Goal: Task Accomplishment & Management: Use online tool/utility

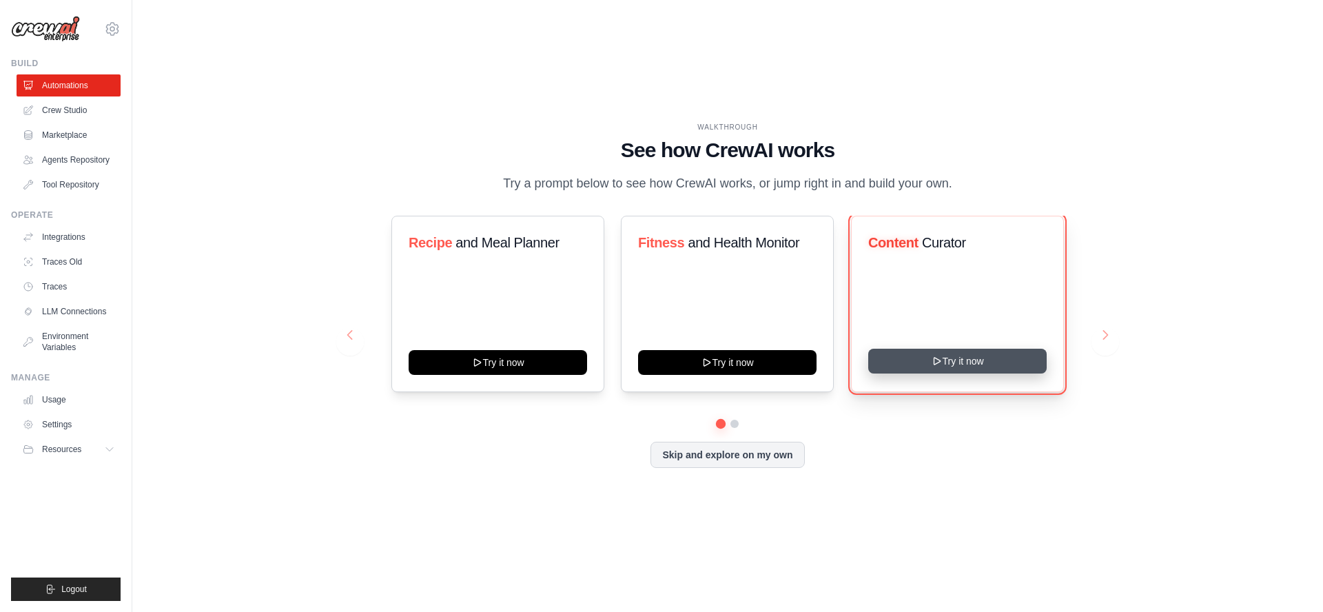
click at [960, 367] on button "Try it now" at bounding box center [957, 361] width 178 height 25
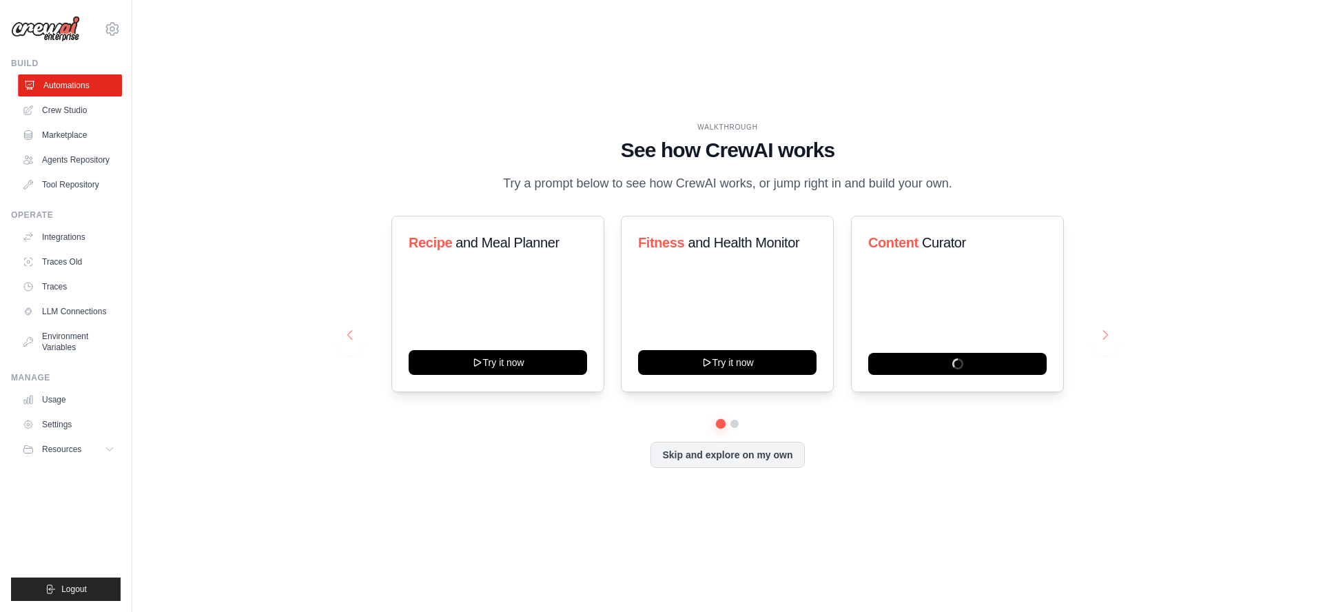
click at [59, 88] on link "Automations" at bounding box center [70, 85] width 104 height 22
click at [63, 111] on link "Crew Studio" at bounding box center [70, 110] width 104 height 22
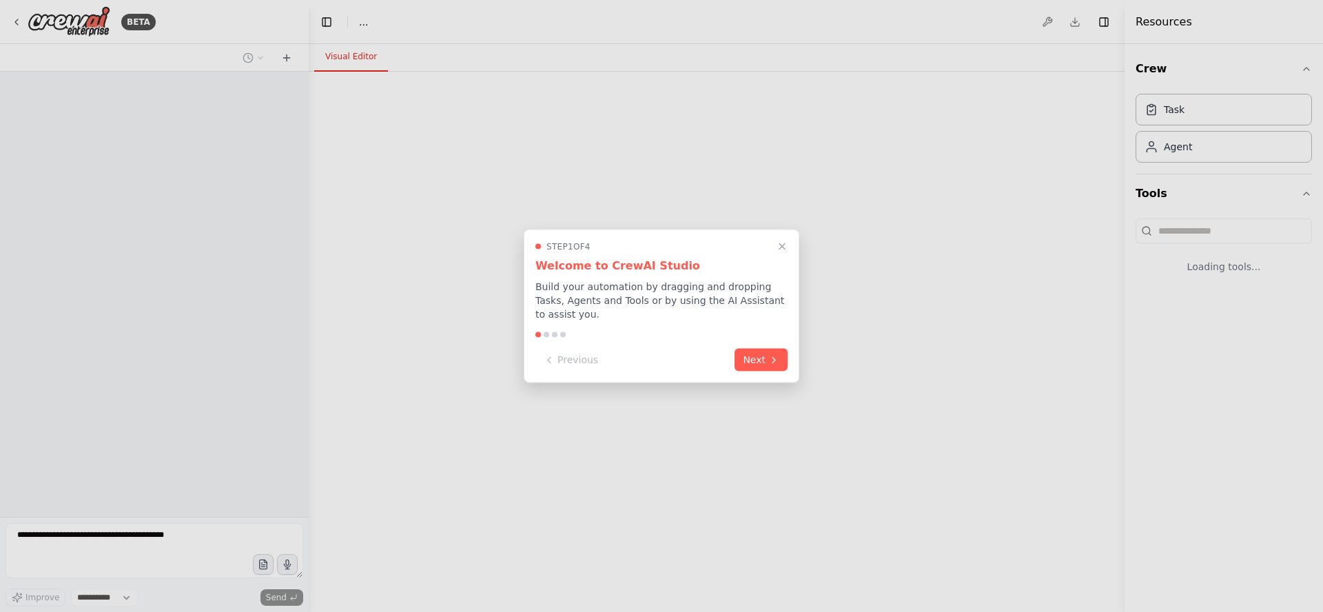
select select "****"
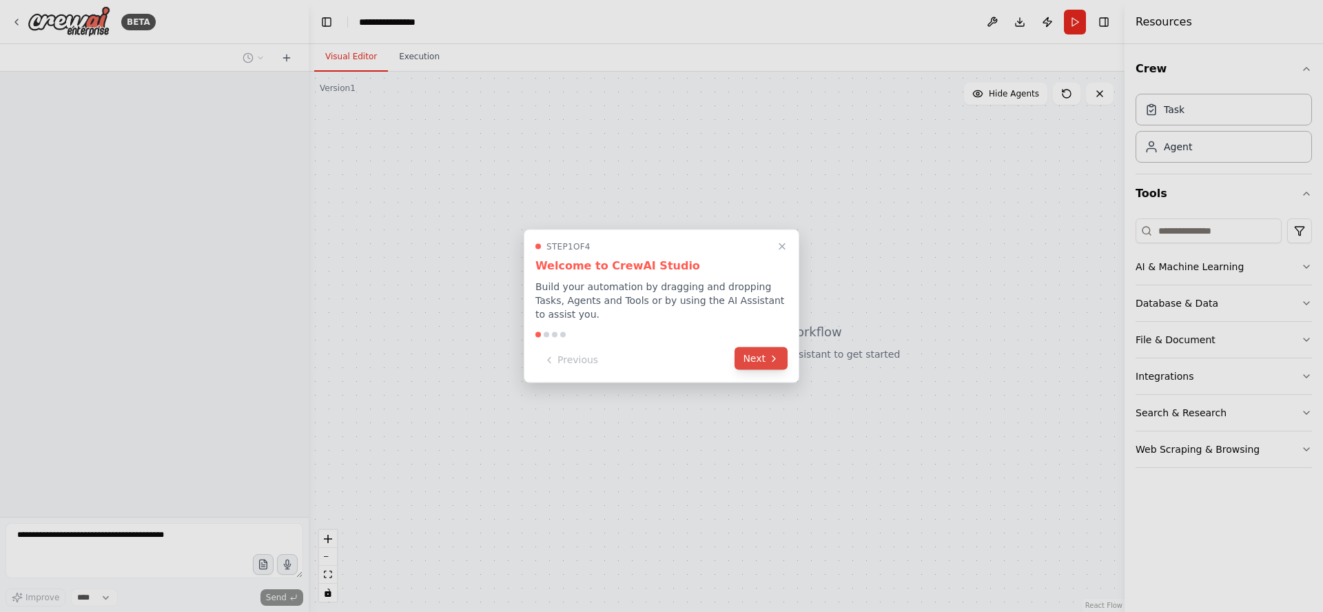
click at [761, 350] on button "Next" at bounding box center [760, 358] width 53 height 23
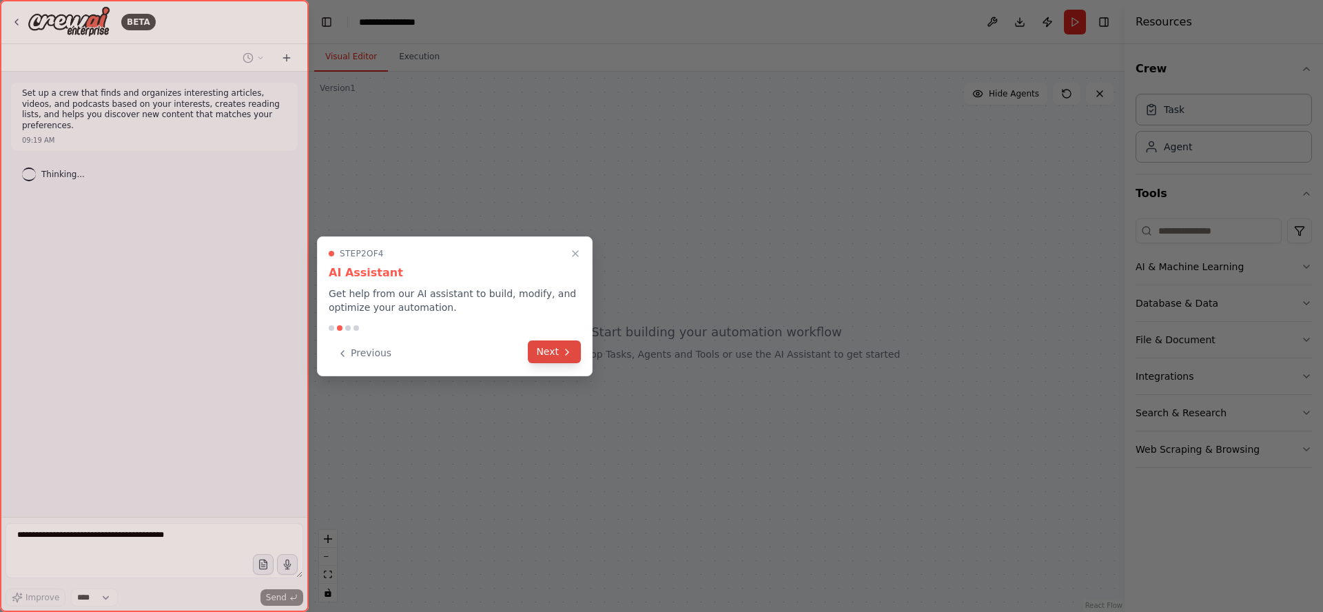
click at [553, 354] on button "Next" at bounding box center [554, 351] width 53 height 23
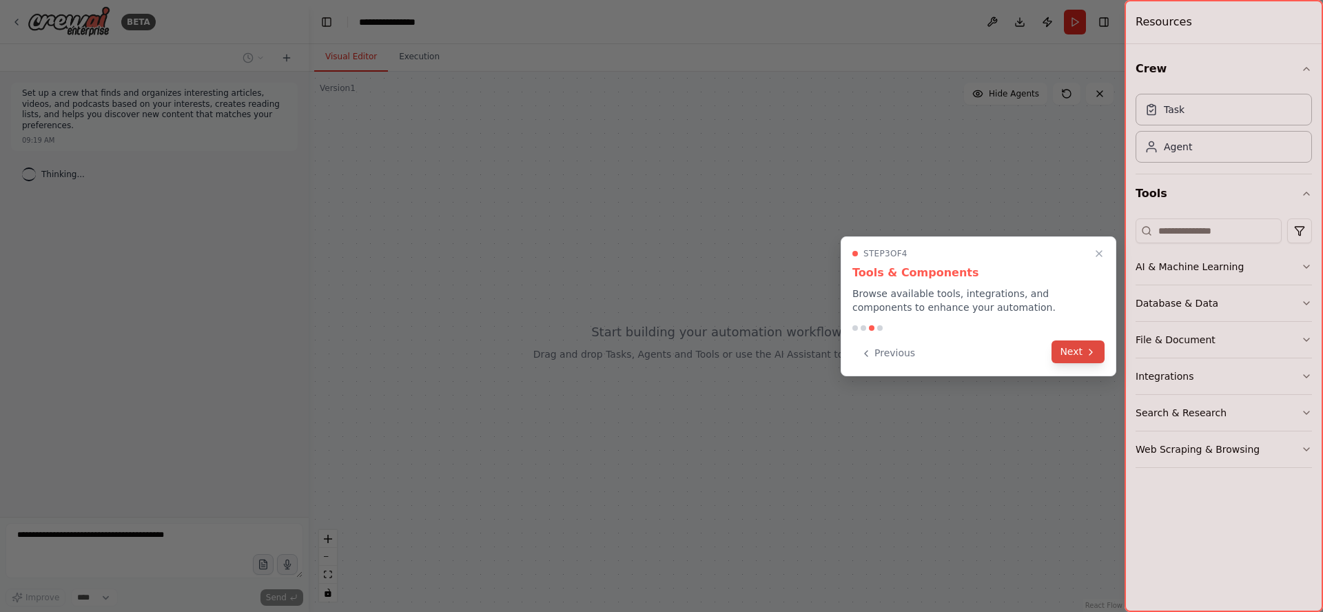
click at [1080, 355] on button "Next" at bounding box center [1077, 351] width 53 height 23
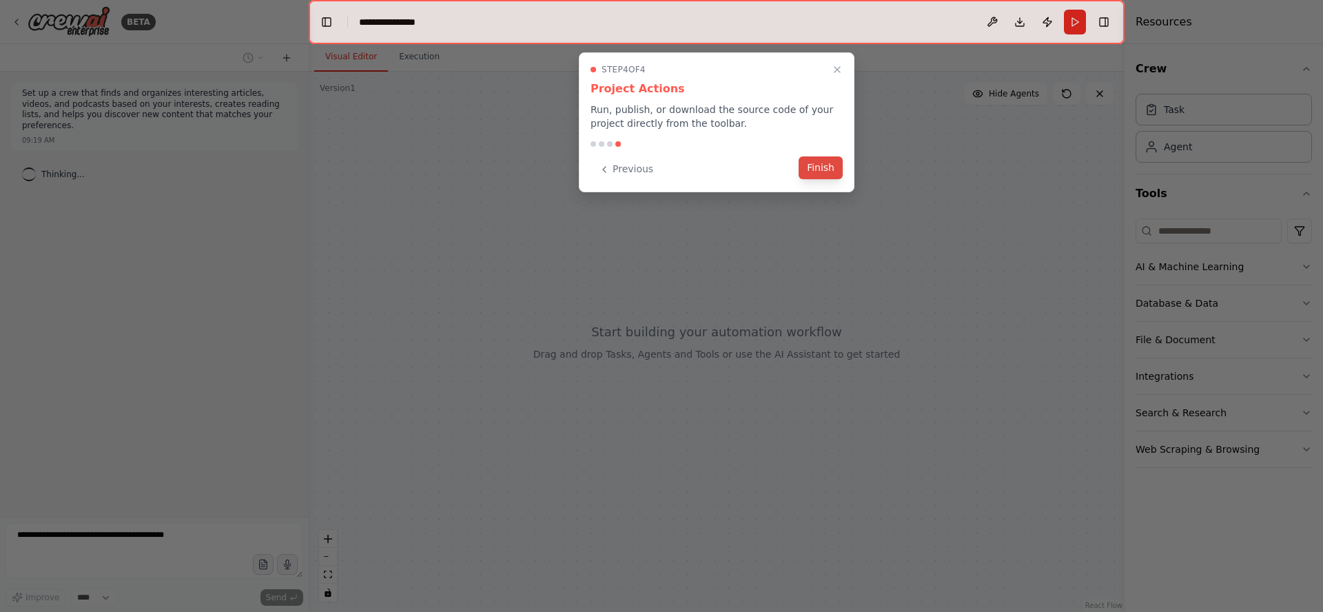
click at [830, 172] on button "Finish" at bounding box center [820, 167] width 44 height 23
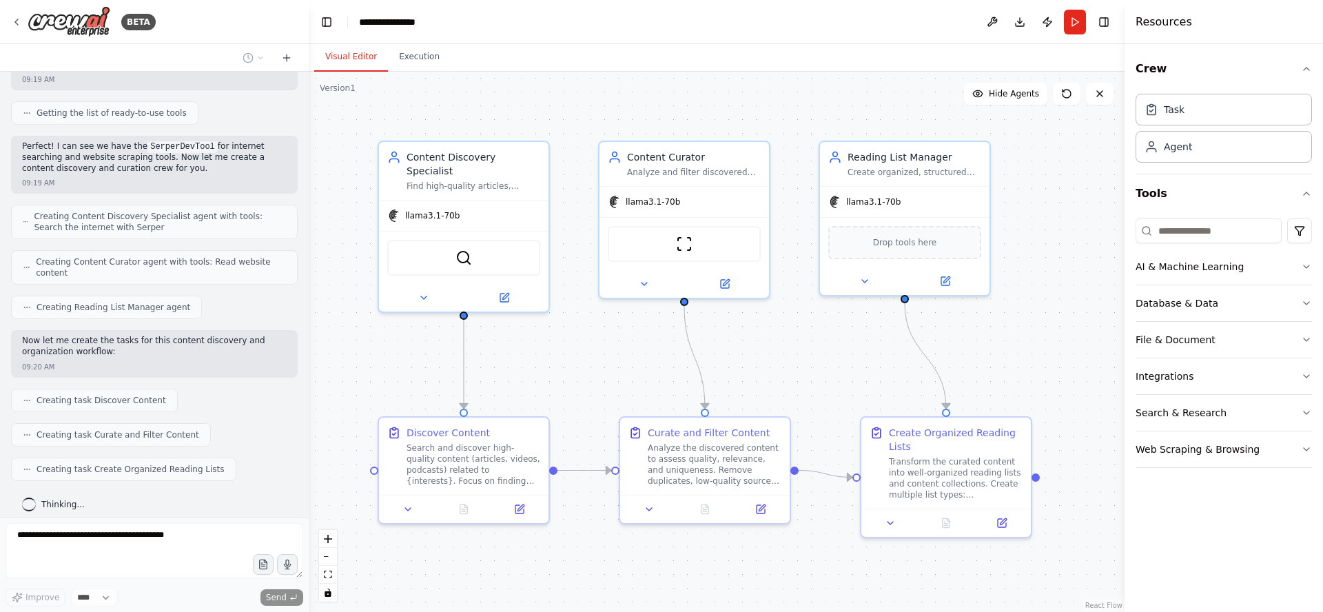
scroll to position [236, 0]
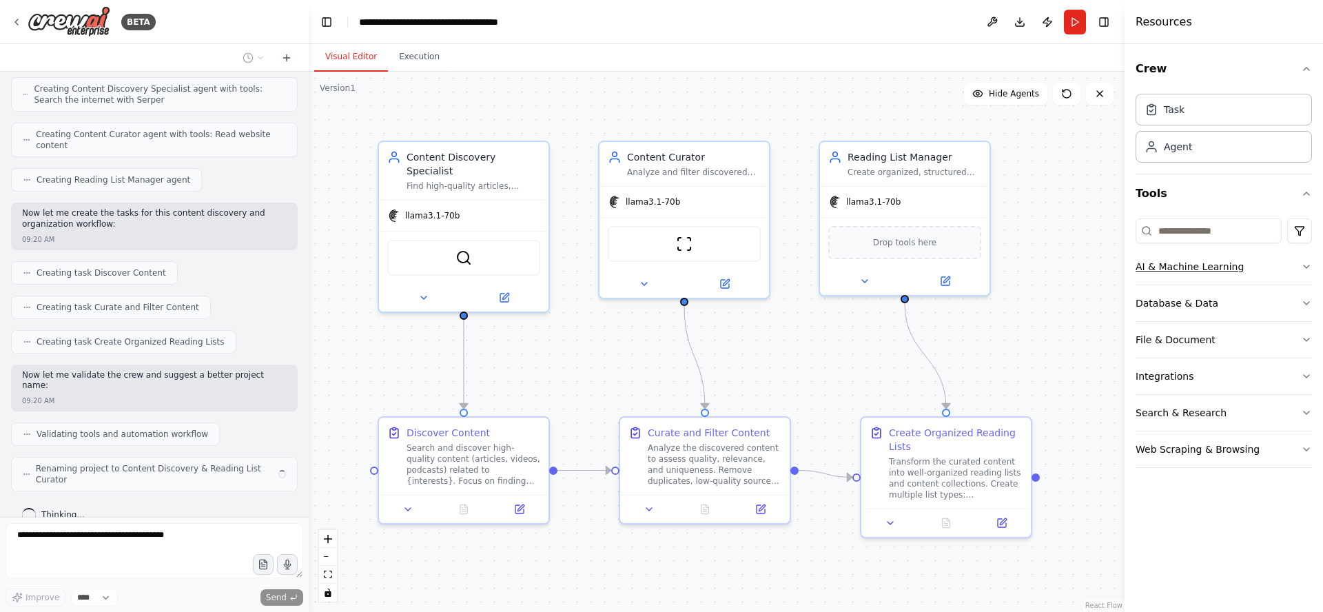
click at [1198, 265] on div "AI & Machine Learning" at bounding box center [1189, 267] width 108 height 14
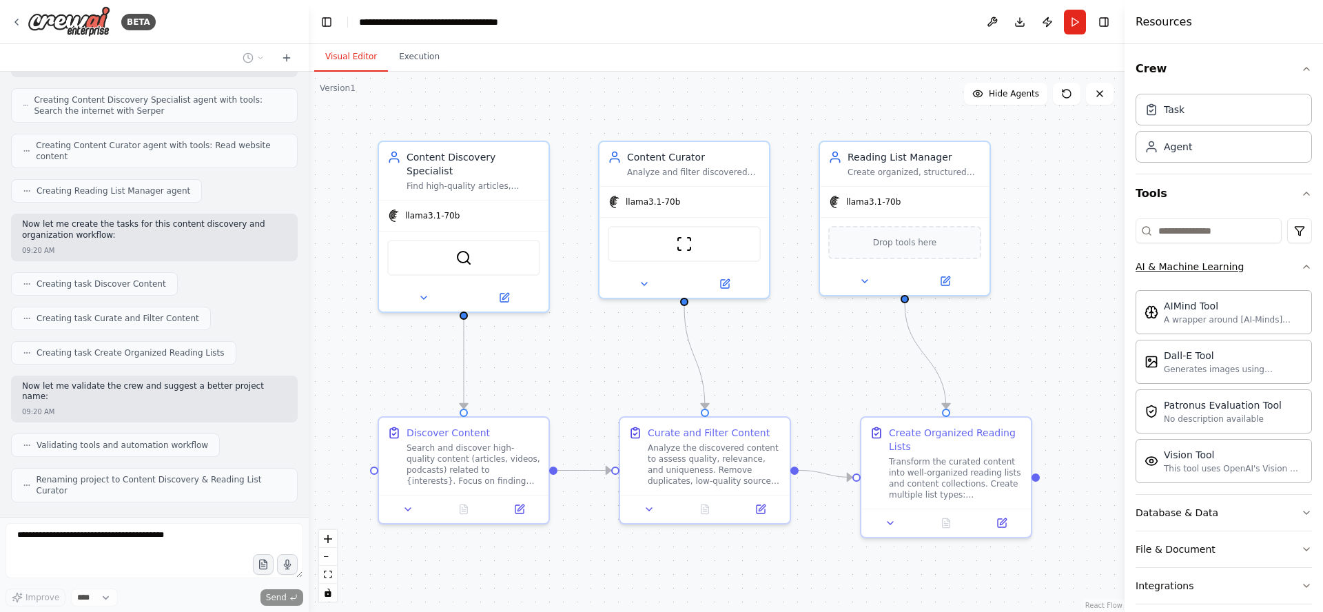
click at [1301, 269] on icon "button" at bounding box center [1306, 266] width 11 height 11
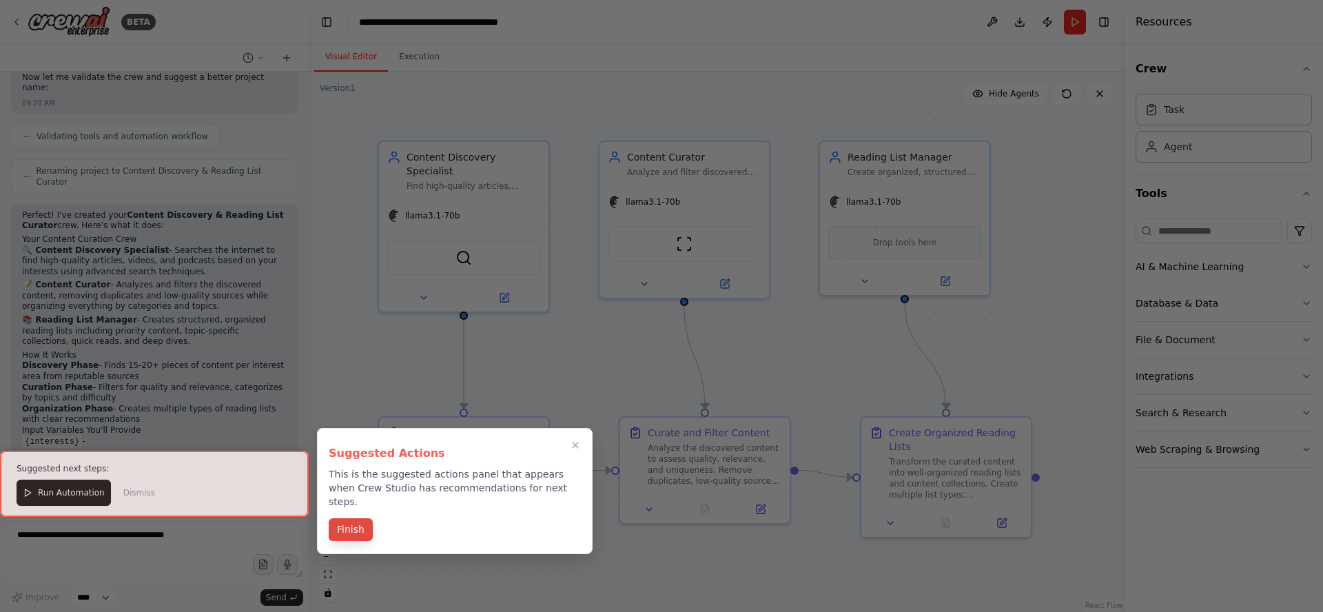
click at [356, 518] on button "Finish" at bounding box center [351, 529] width 44 height 23
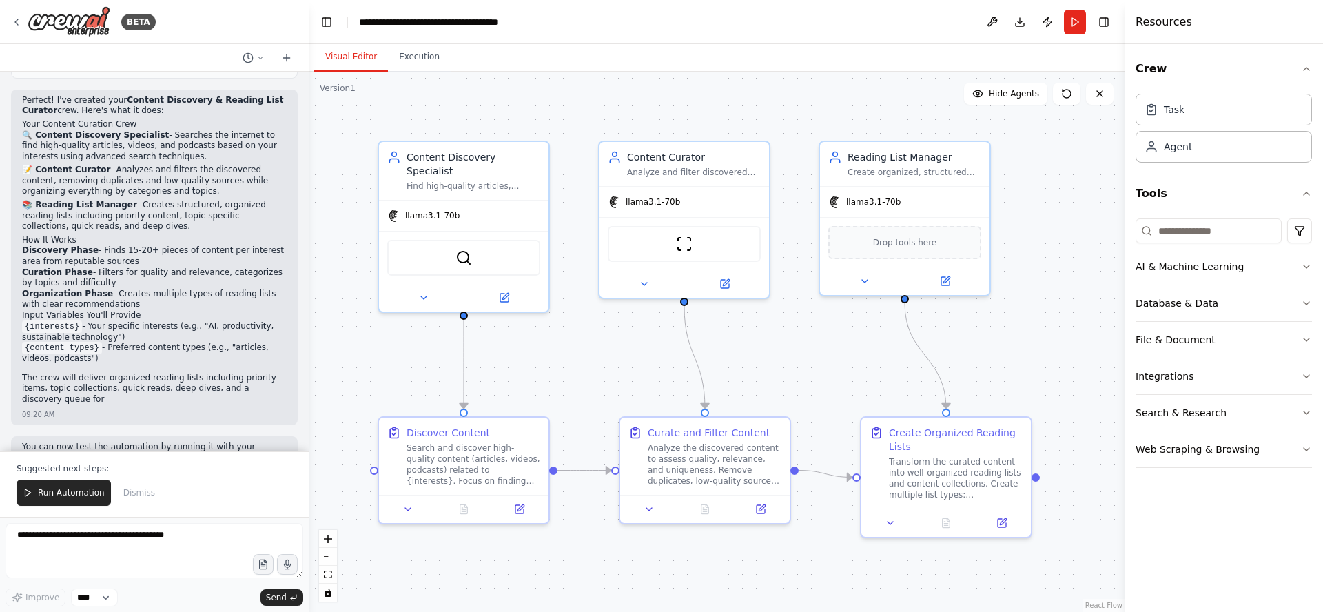
scroll to position [705, 0]
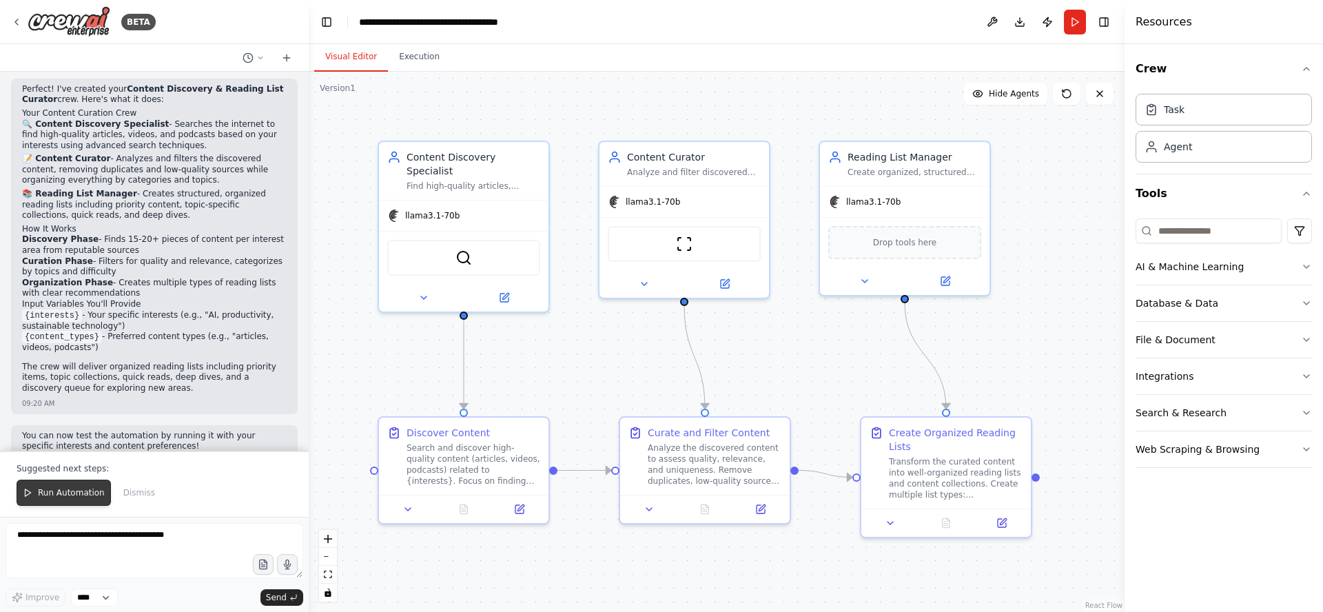
click at [61, 494] on span "Run Automation" at bounding box center [71, 492] width 67 height 11
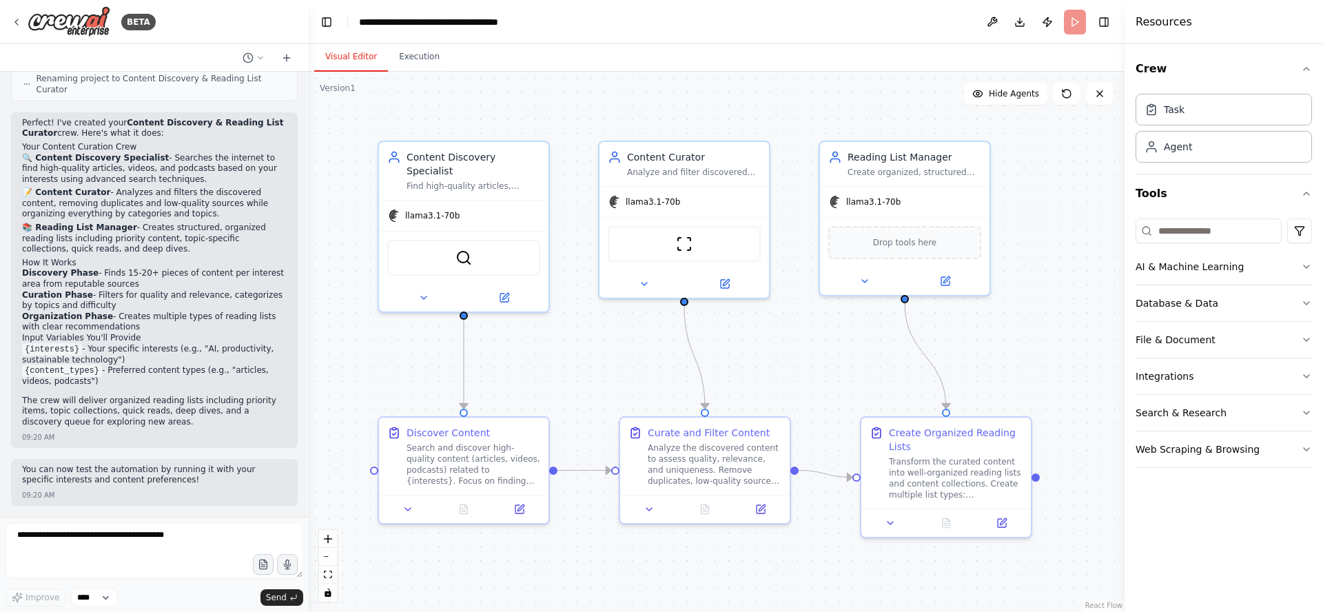
scroll to position [639, 0]
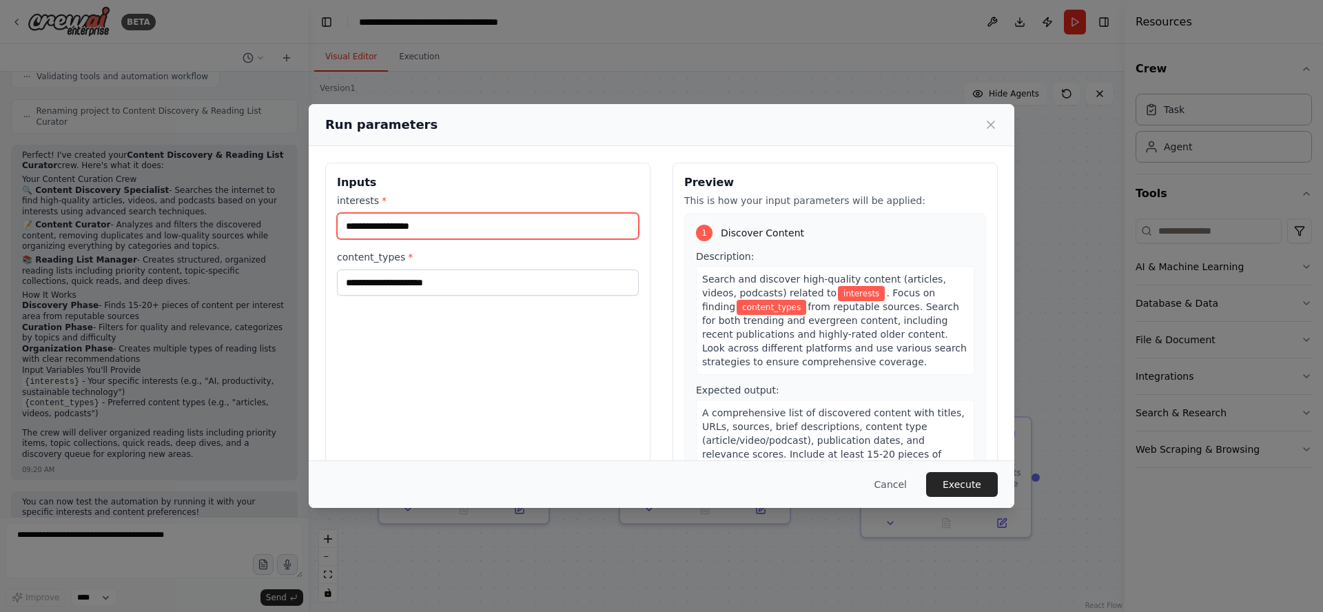
click at [430, 226] on input "interests *" at bounding box center [488, 226] width 302 height 26
type input "**********"
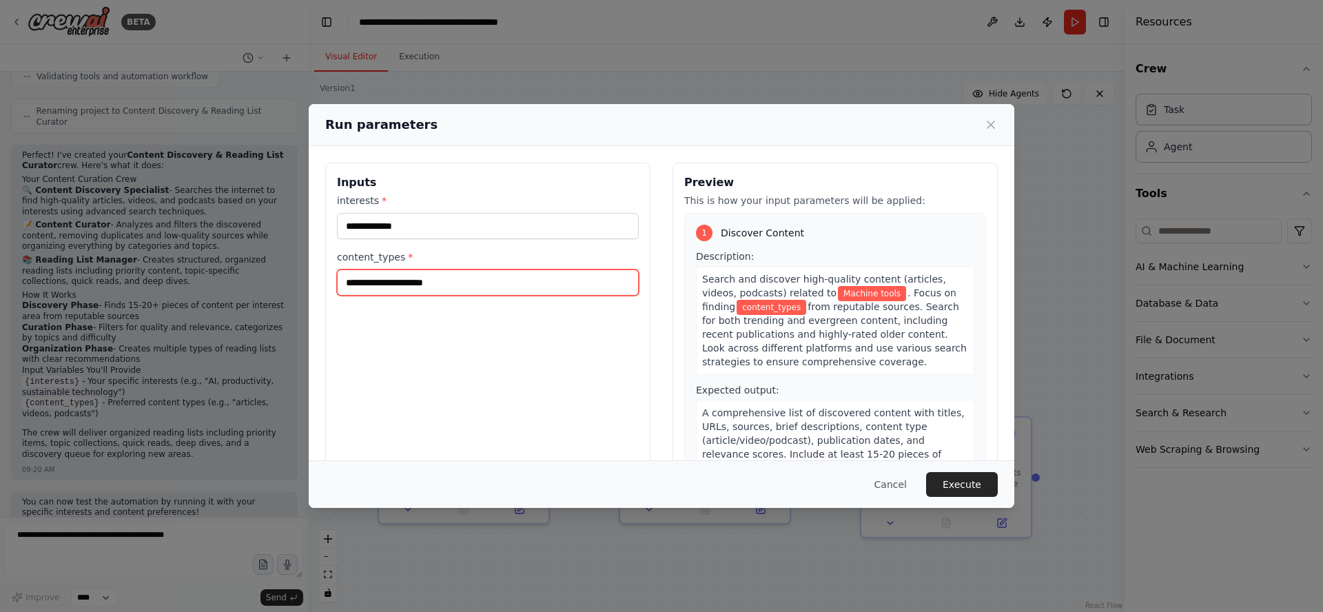
click at [467, 281] on input "content_types *" at bounding box center [488, 282] width 302 height 26
type input "**********"
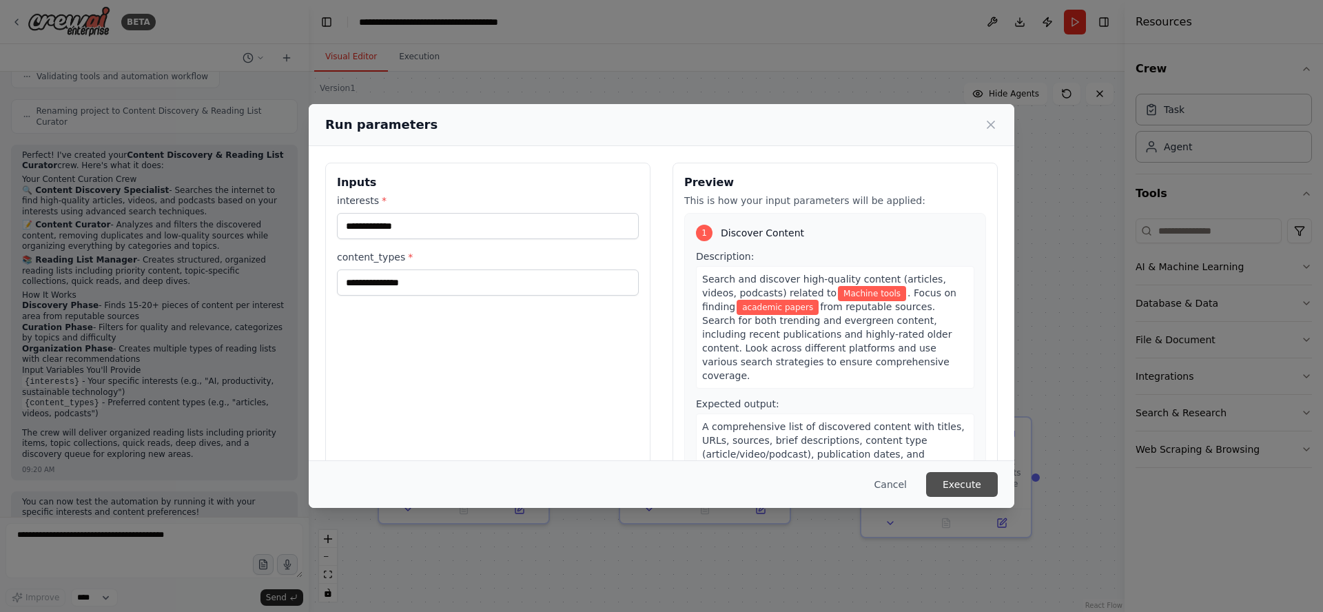
click at [969, 484] on button "Execute" at bounding box center [962, 484] width 72 height 25
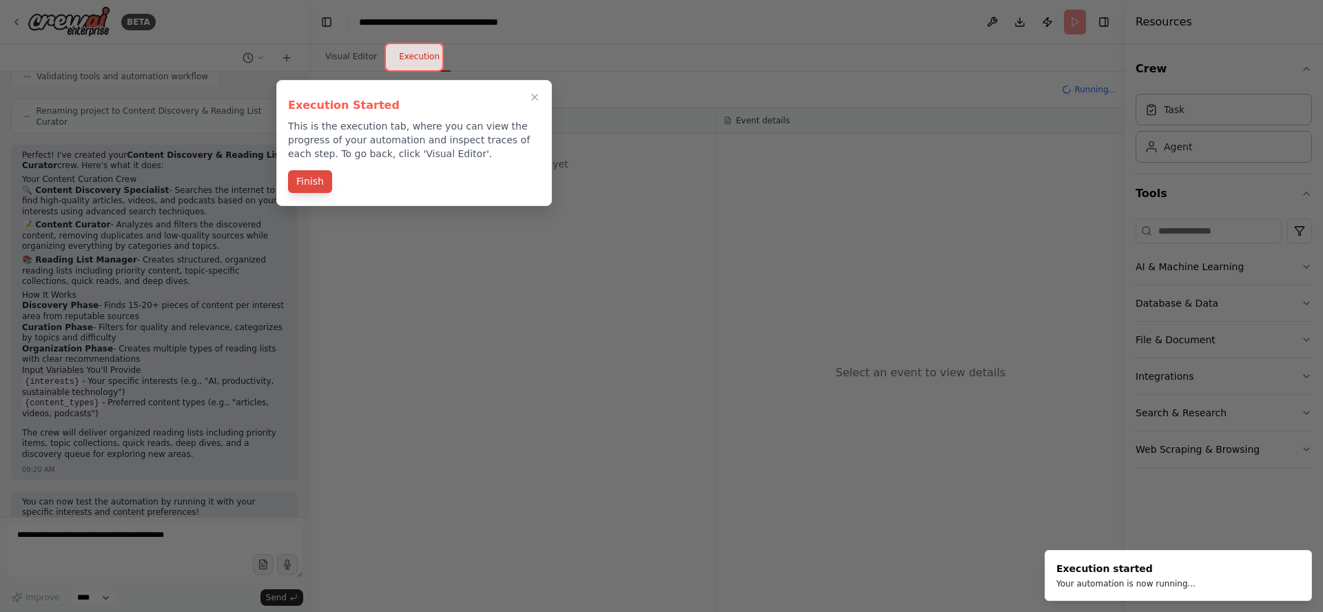
click at [307, 184] on button "Finish" at bounding box center [310, 181] width 44 height 23
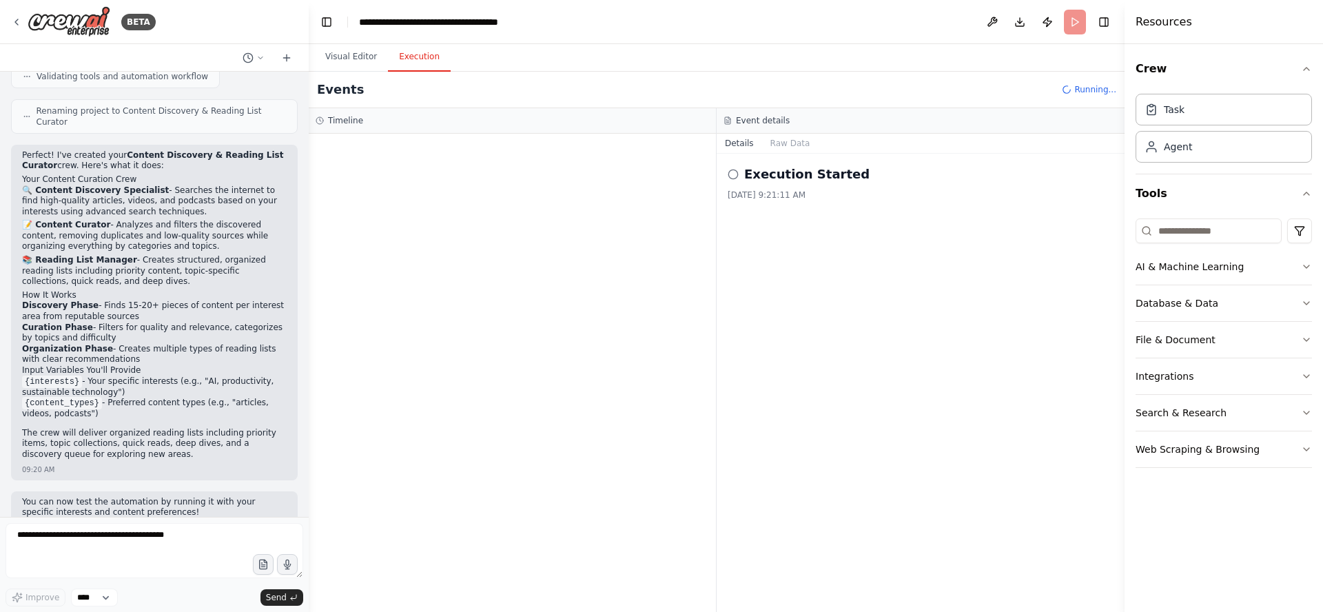
click at [732, 176] on icon at bounding box center [732, 174] width 11 height 11
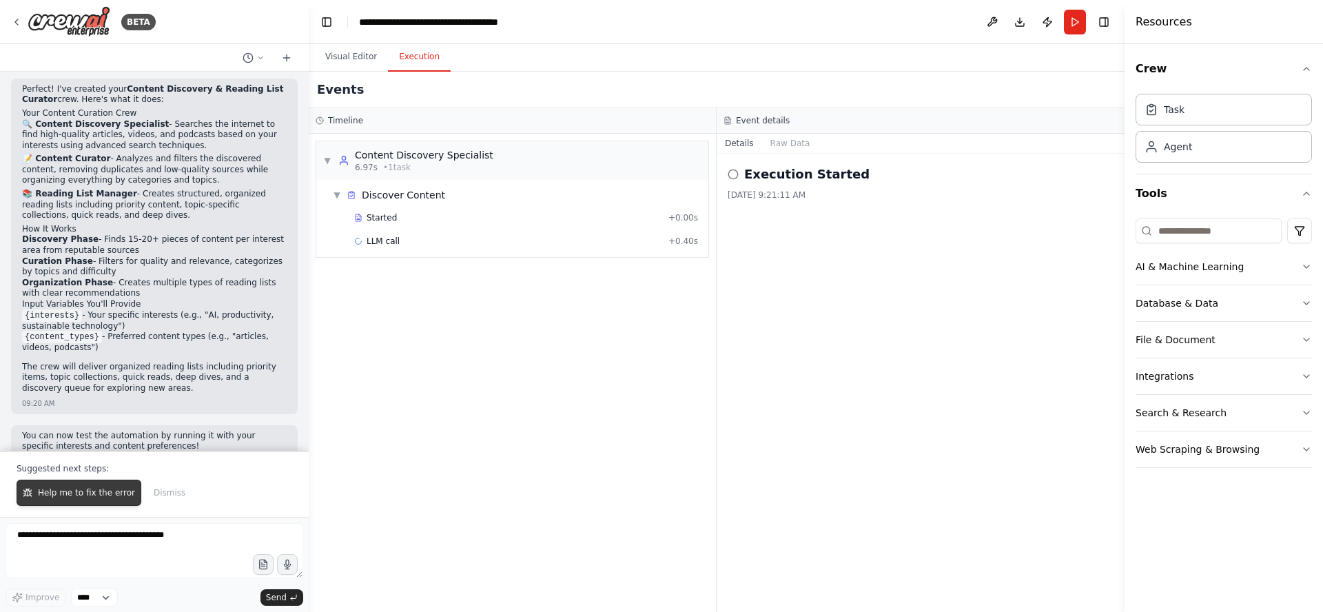
click at [83, 495] on span "Help me to fix the error" at bounding box center [86, 492] width 97 height 11
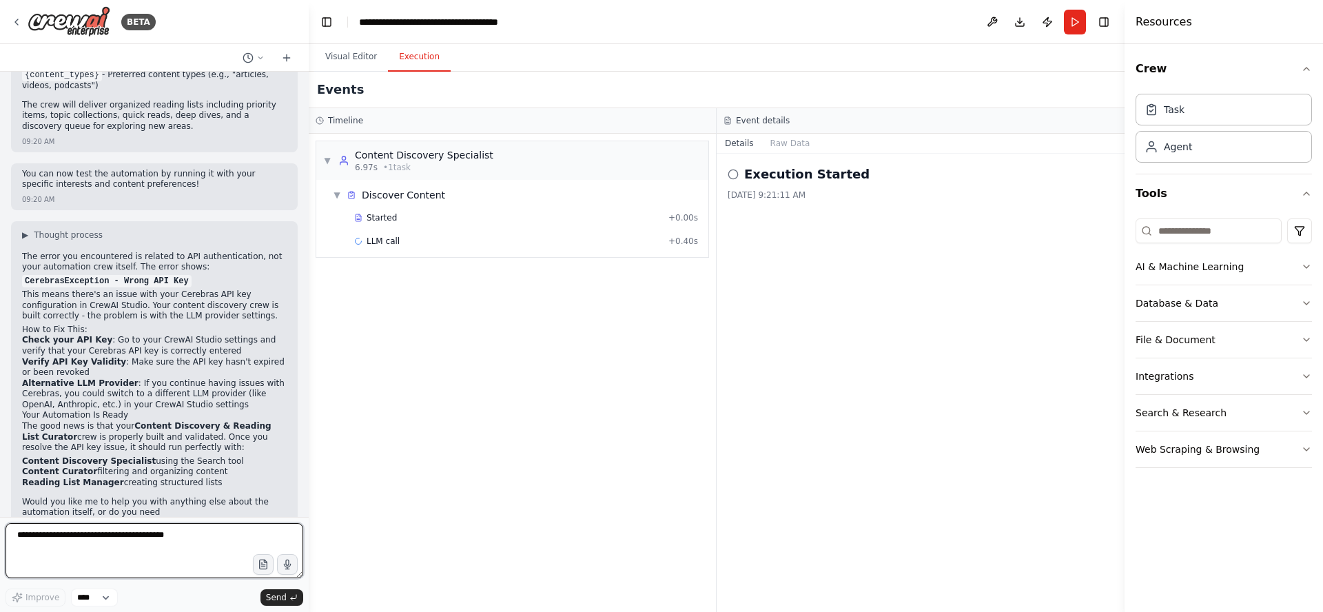
scroll to position [977, 0]
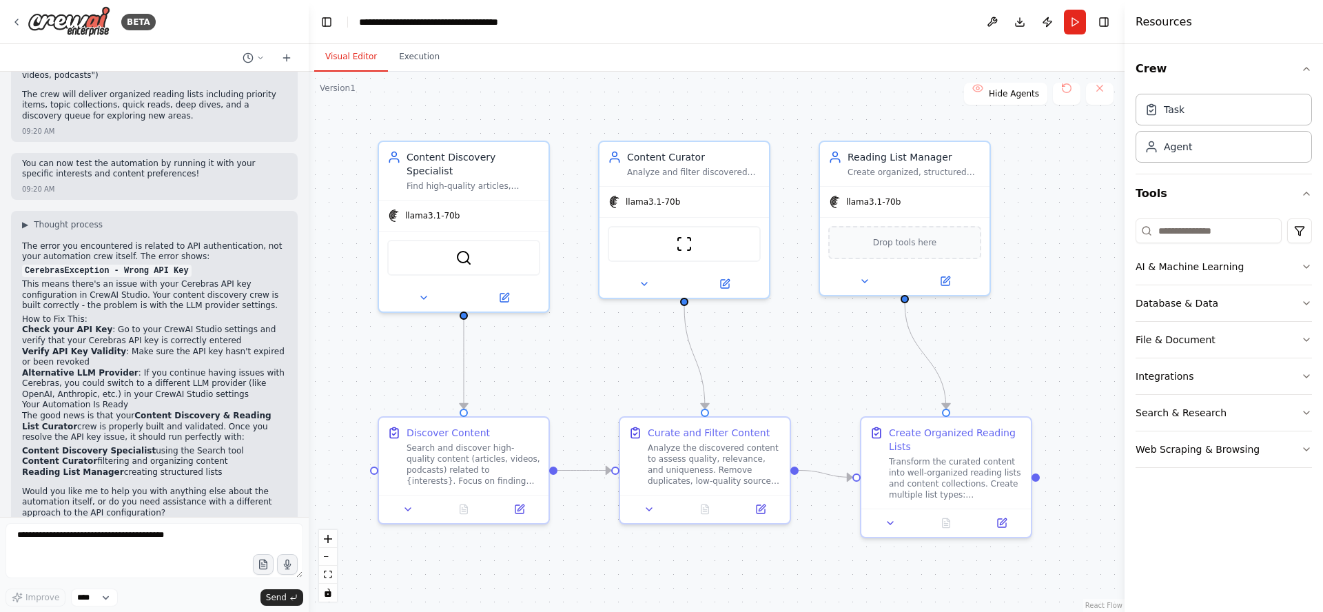
click at [350, 58] on button "Visual Editor" at bounding box center [351, 57] width 74 height 29
click at [504, 290] on icon at bounding box center [505, 293] width 6 height 6
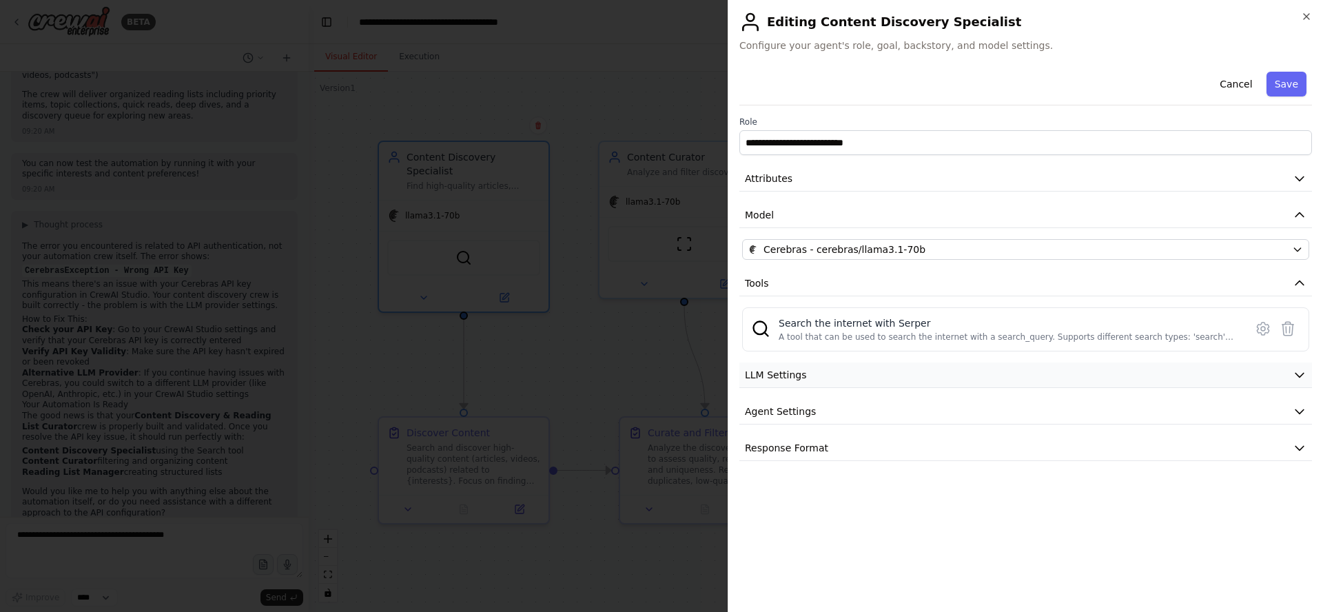
click at [800, 375] on span "LLM Settings" at bounding box center [776, 375] width 62 height 14
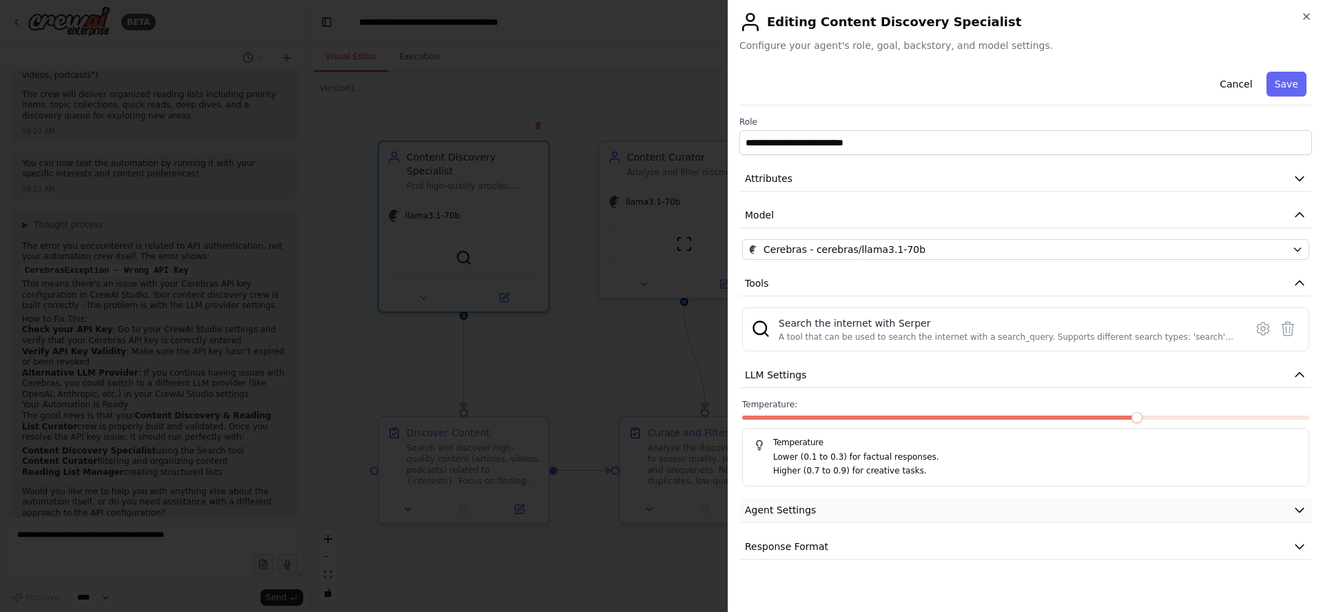
click at [810, 507] on button "Agent Settings" at bounding box center [1025, 509] width 572 height 25
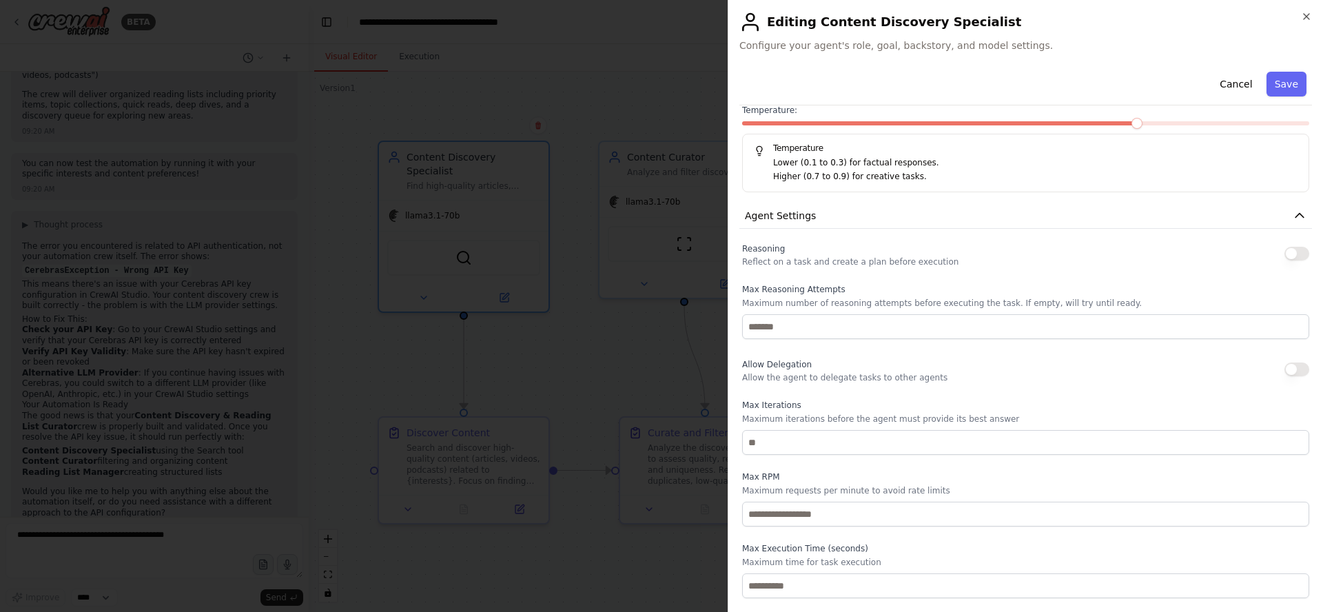
scroll to position [331, 0]
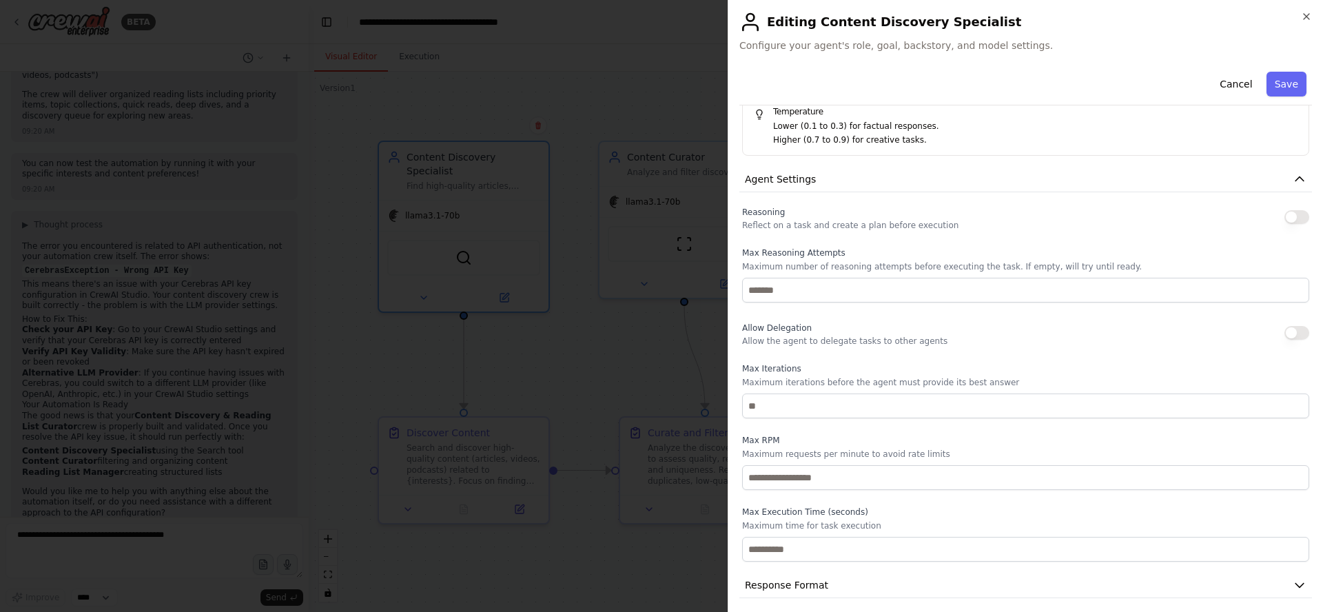
click at [1231, 83] on button "Cancel" at bounding box center [1235, 84] width 49 height 25
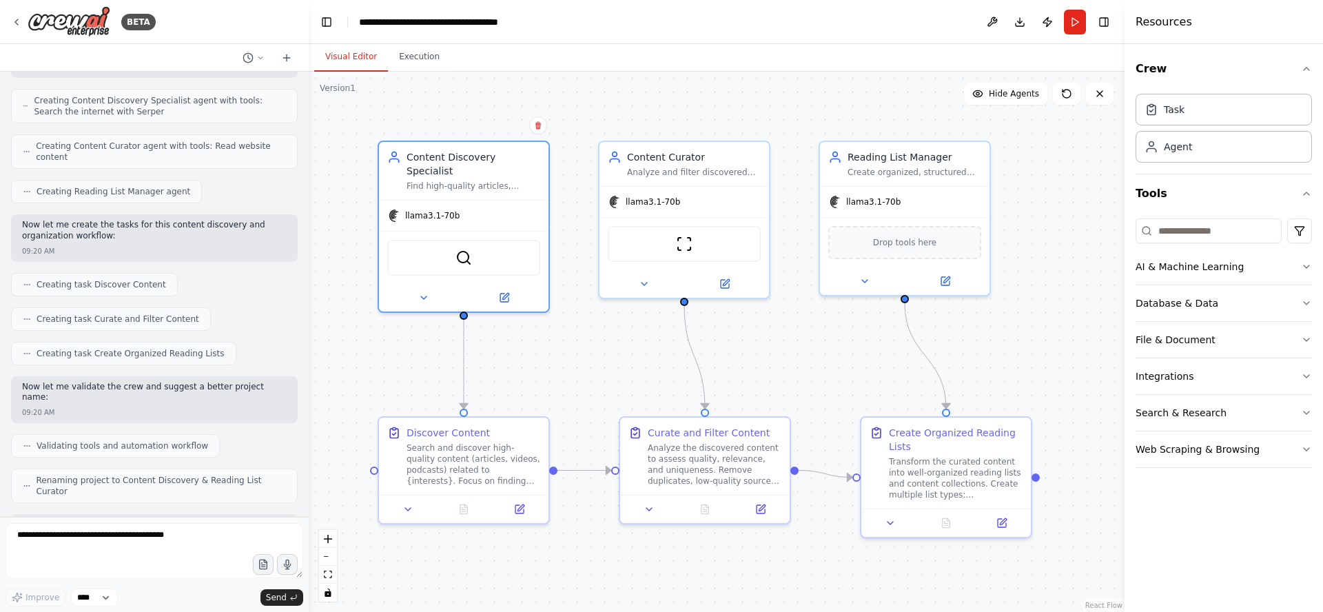
scroll to position [0, 0]
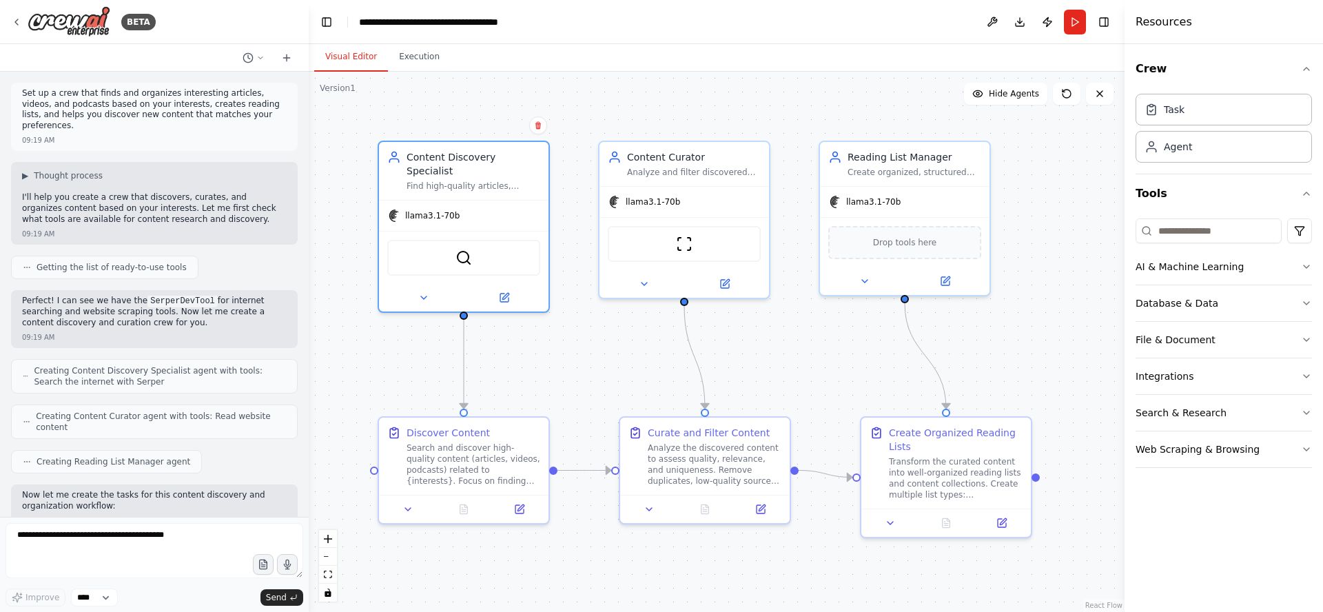
click at [9, 25] on div "BETA" at bounding box center [154, 22] width 309 height 44
click at [16, 25] on icon at bounding box center [16, 22] width 11 height 11
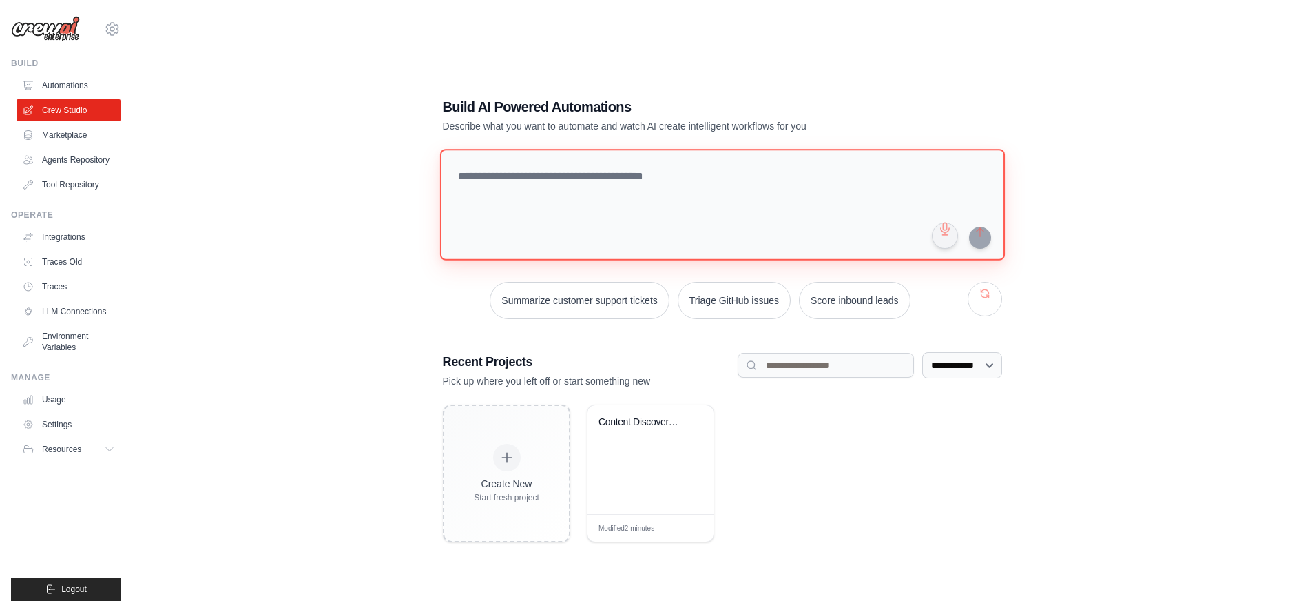
click at [542, 168] on textarea at bounding box center [721, 205] width 565 height 112
click at [68, 142] on link "Marketplace" at bounding box center [70, 135] width 104 height 22
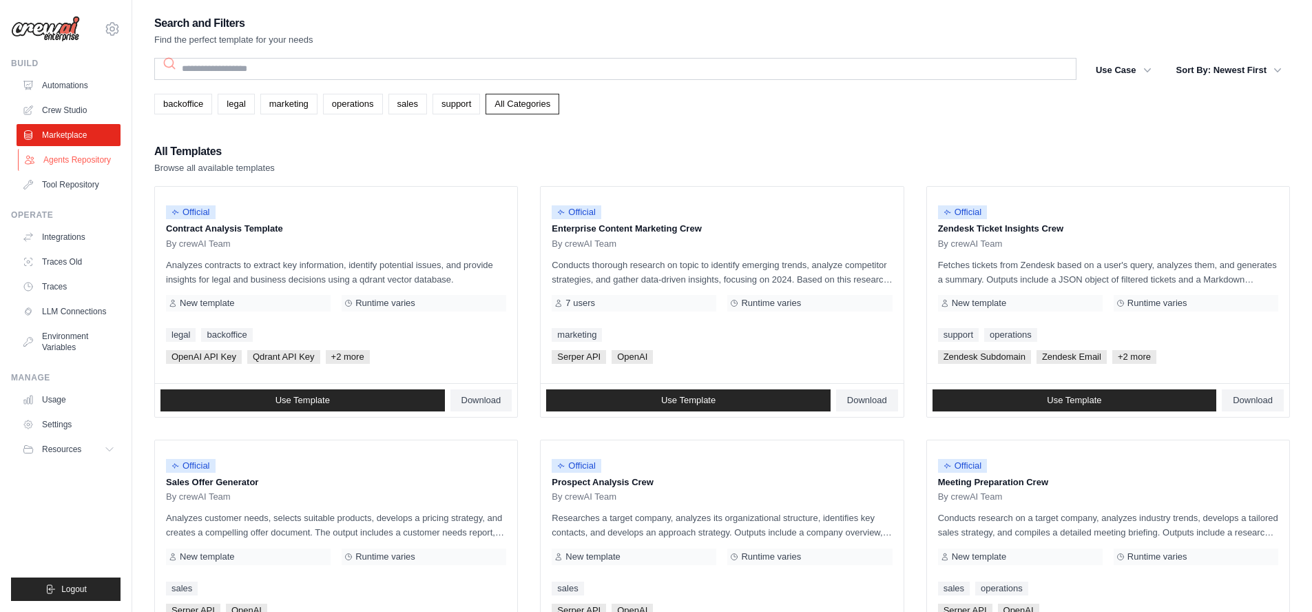
click at [65, 162] on link "Agents Repository" at bounding box center [70, 160] width 104 height 22
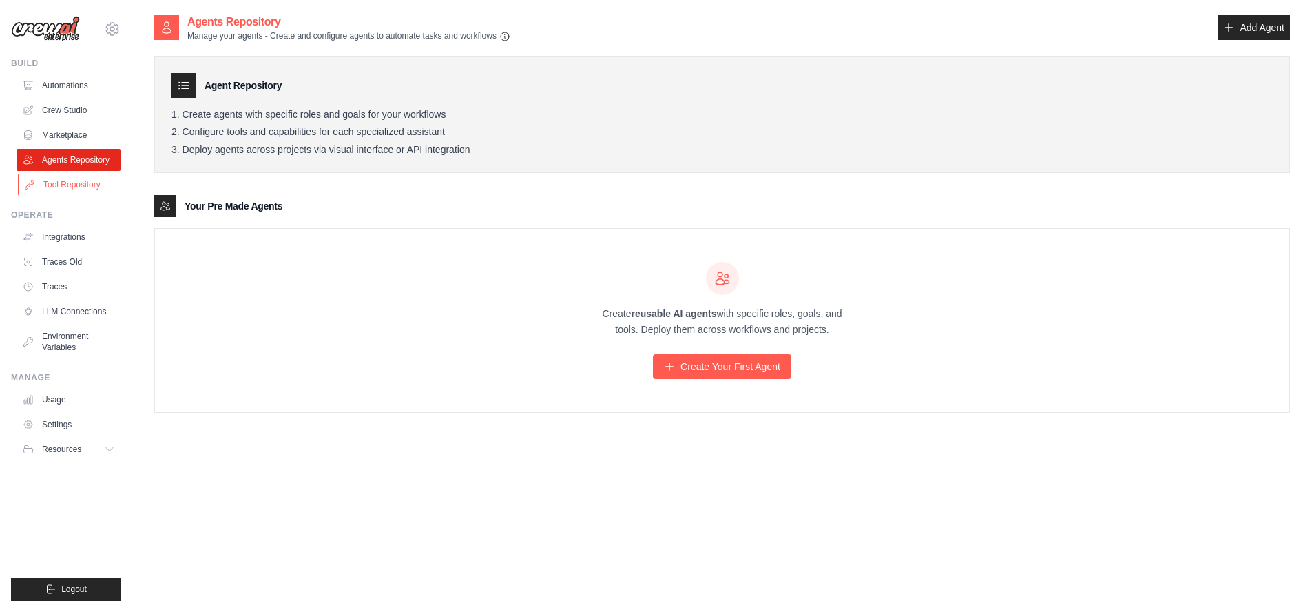
click at [68, 187] on link "Tool Repository" at bounding box center [70, 185] width 104 height 22
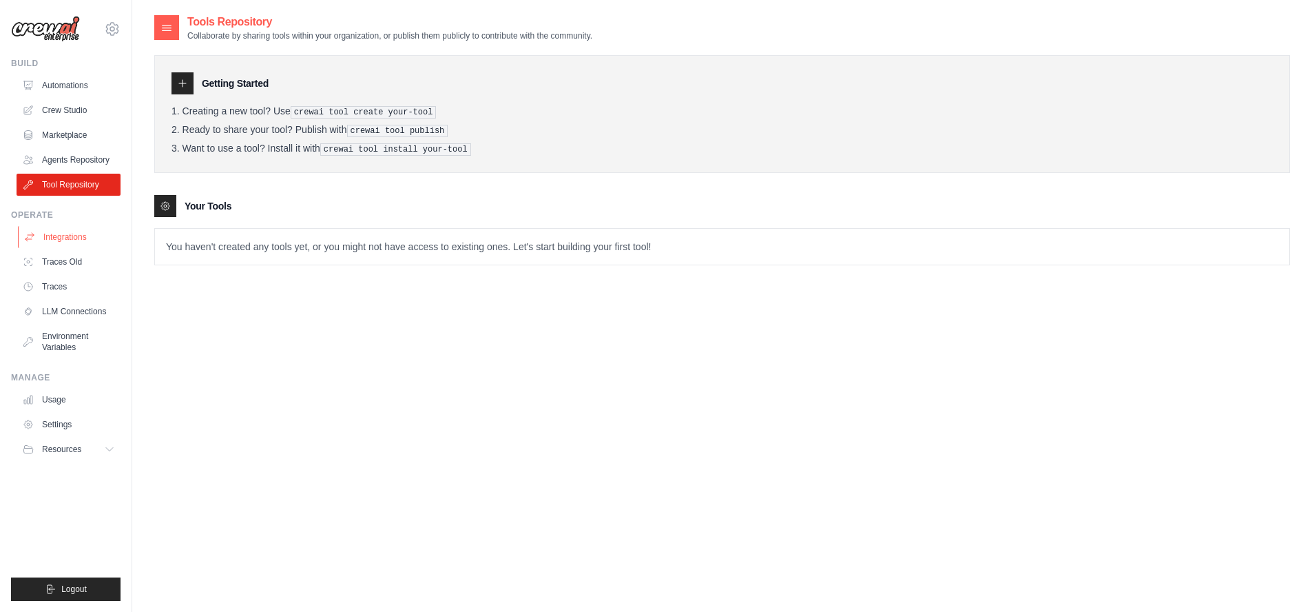
click at [65, 237] on link "Integrations" at bounding box center [70, 237] width 104 height 22
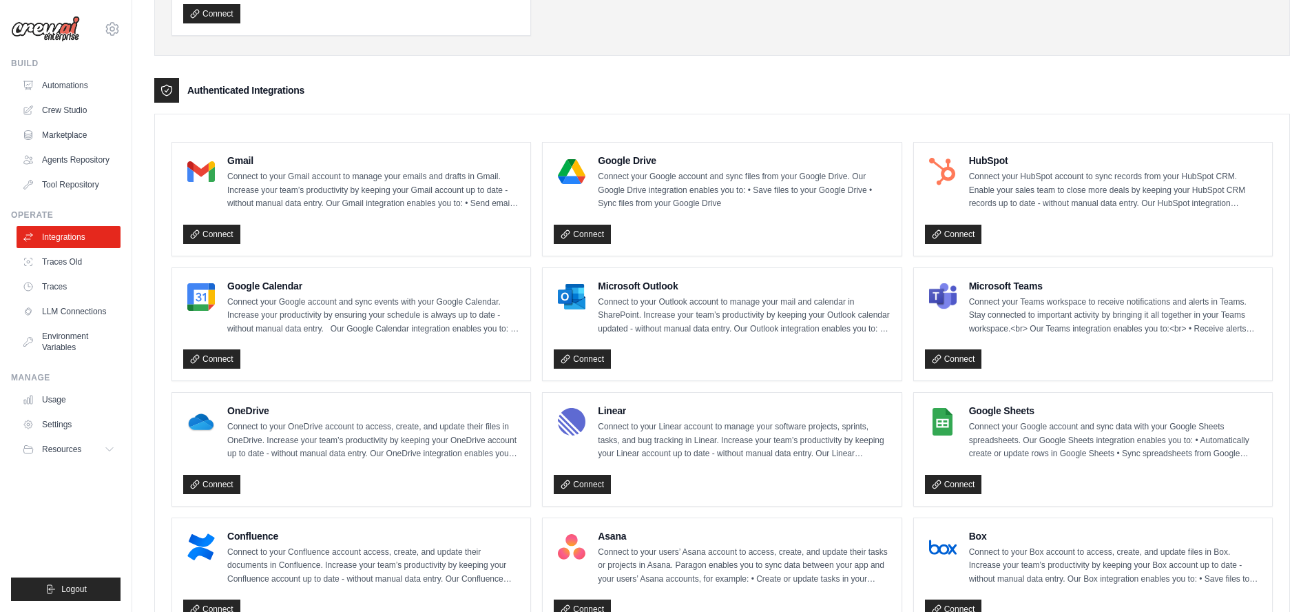
scroll to position [496, 0]
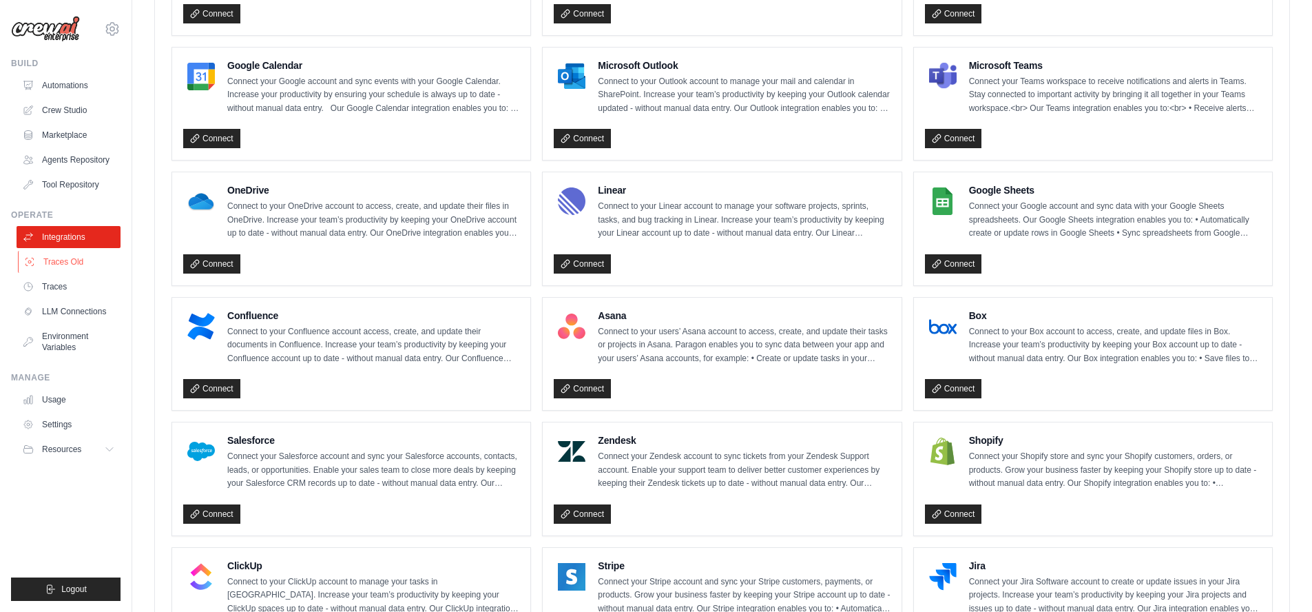
click at [51, 265] on link "Traces Old" at bounding box center [70, 262] width 104 height 22
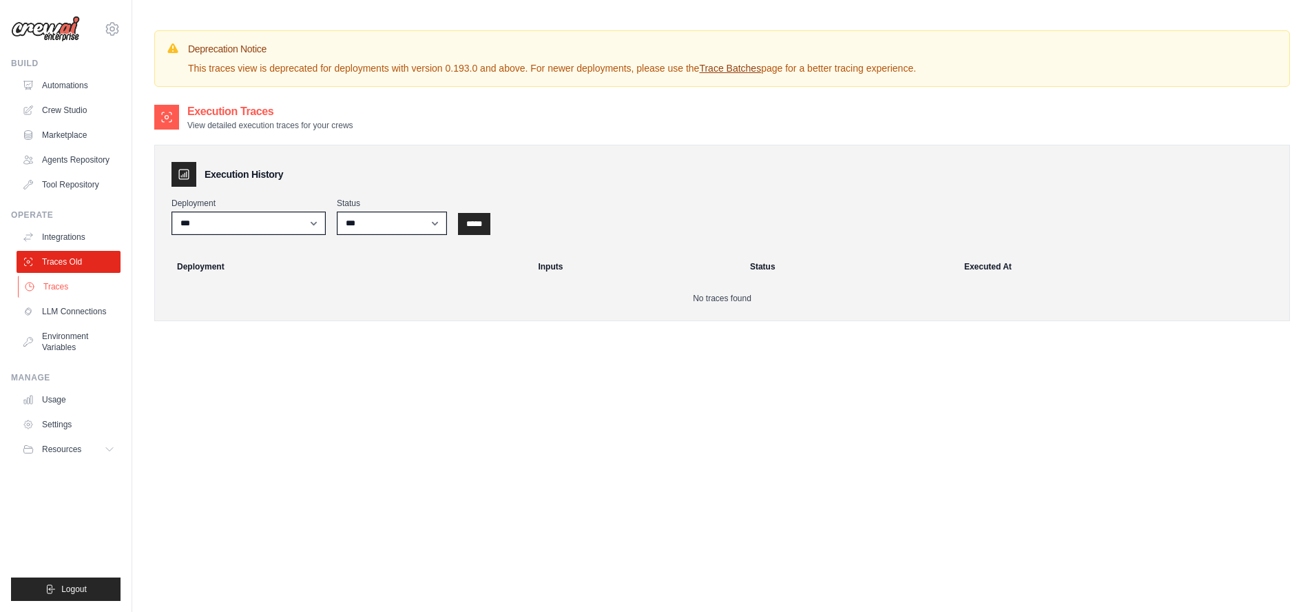
click at [55, 288] on link "Traces" at bounding box center [70, 287] width 104 height 22
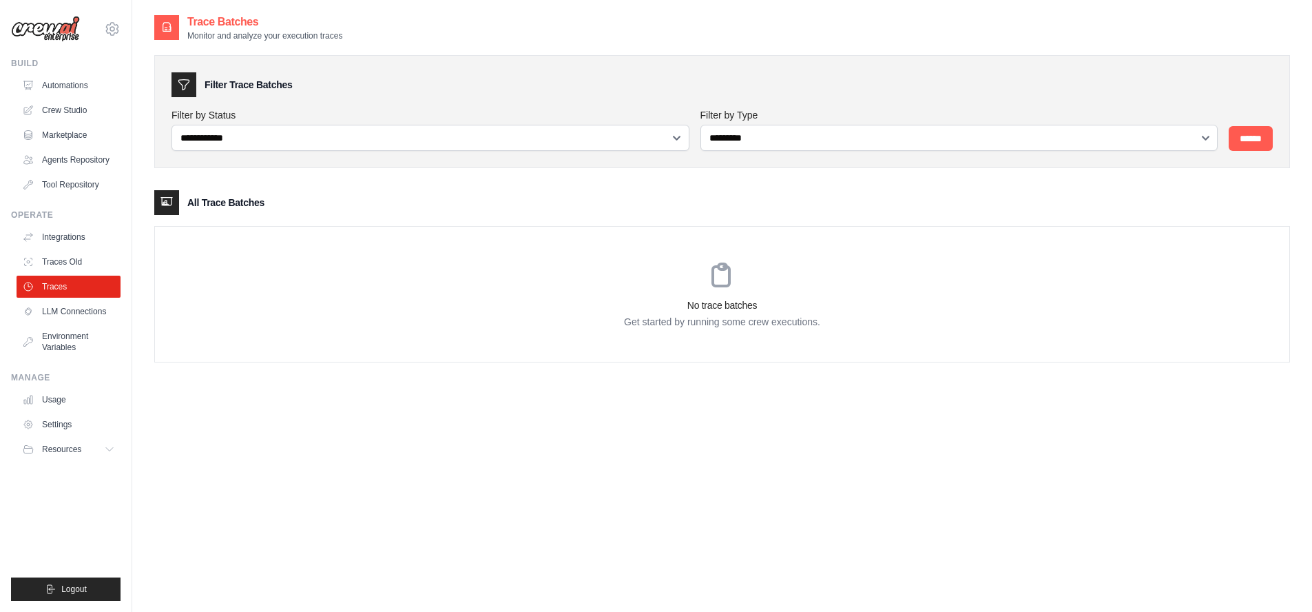
click at [63, 313] on link "LLM Connections" at bounding box center [69, 311] width 104 height 22
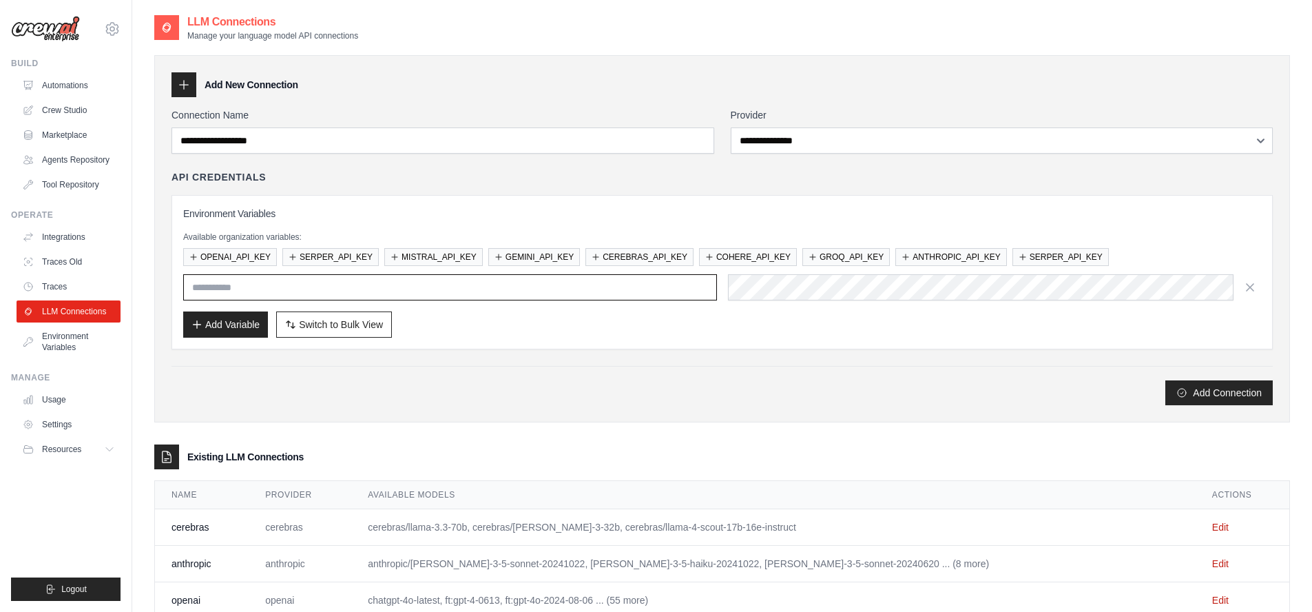
type input "**********"
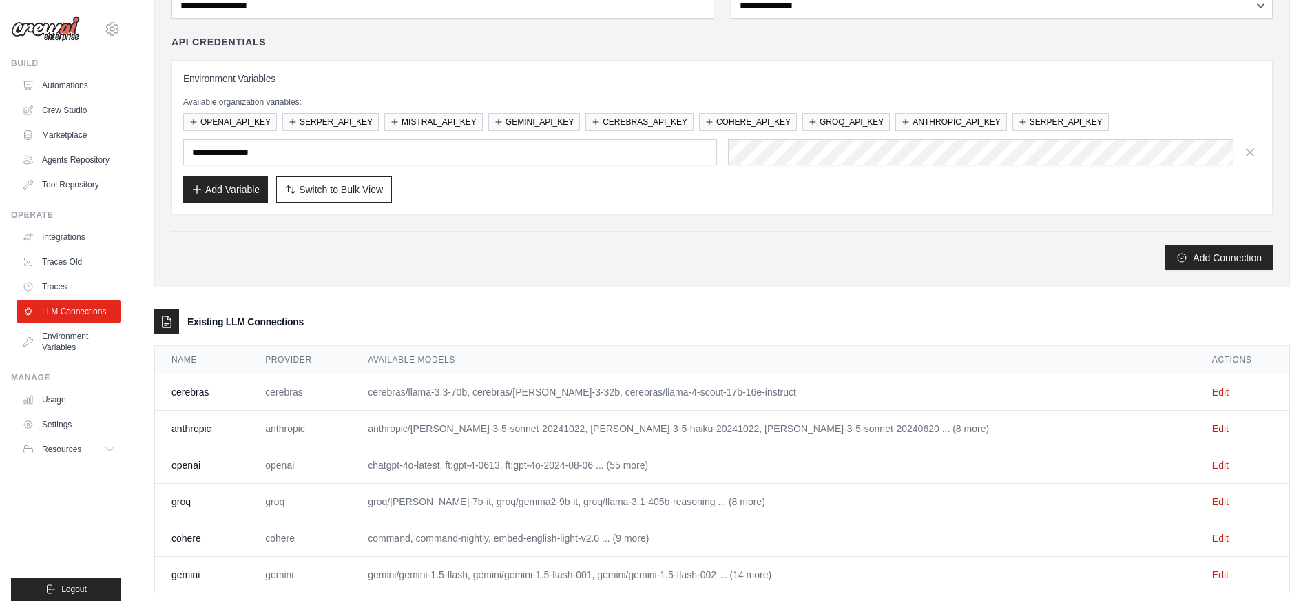
scroll to position [152, 0]
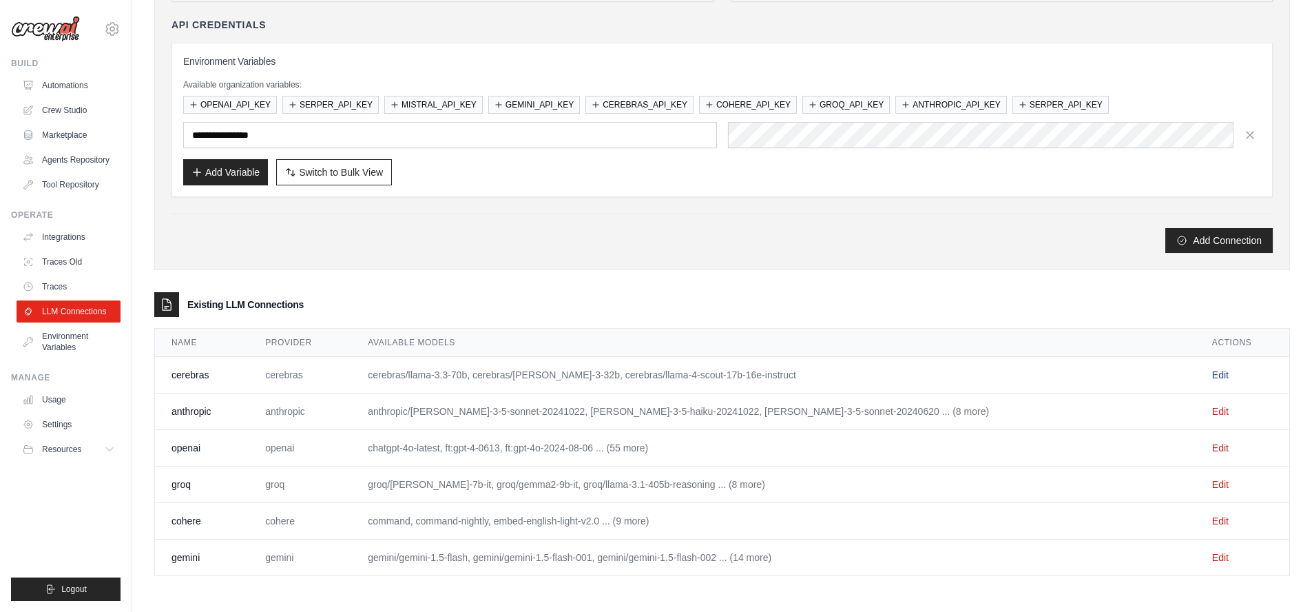
click at [1212, 373] on link "Edit" at bounding box center [1220, 374] width 17 height 11
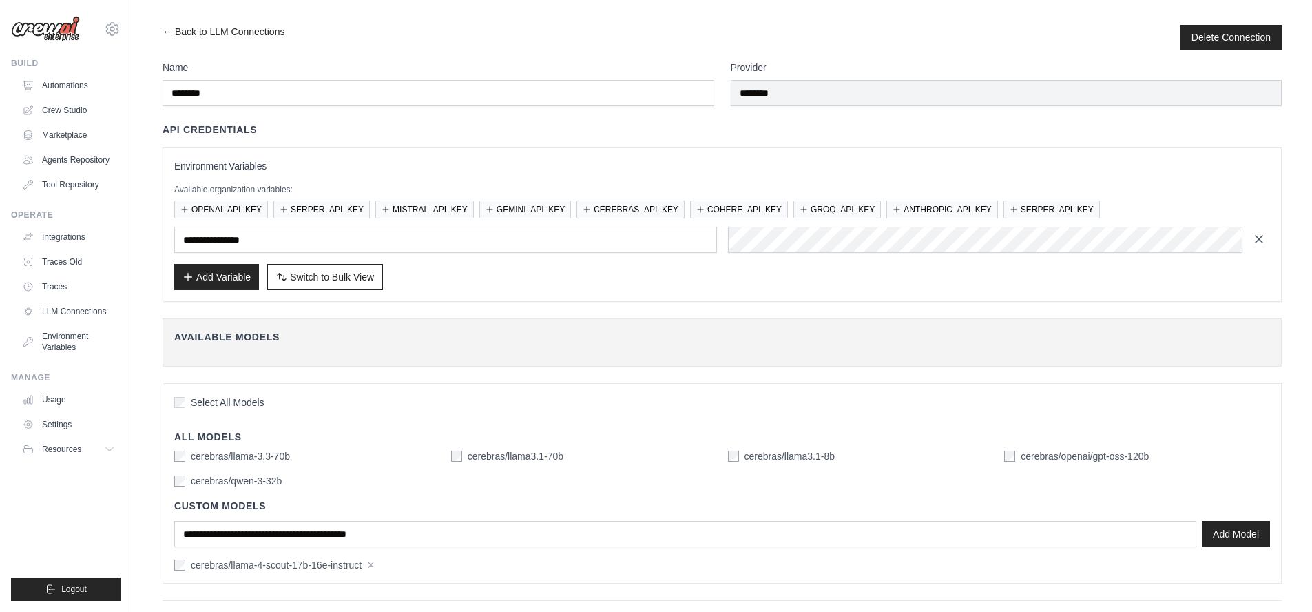
click at [1258, 240] on icon "button" at bounding box center [1259, 239] width 14 height 14
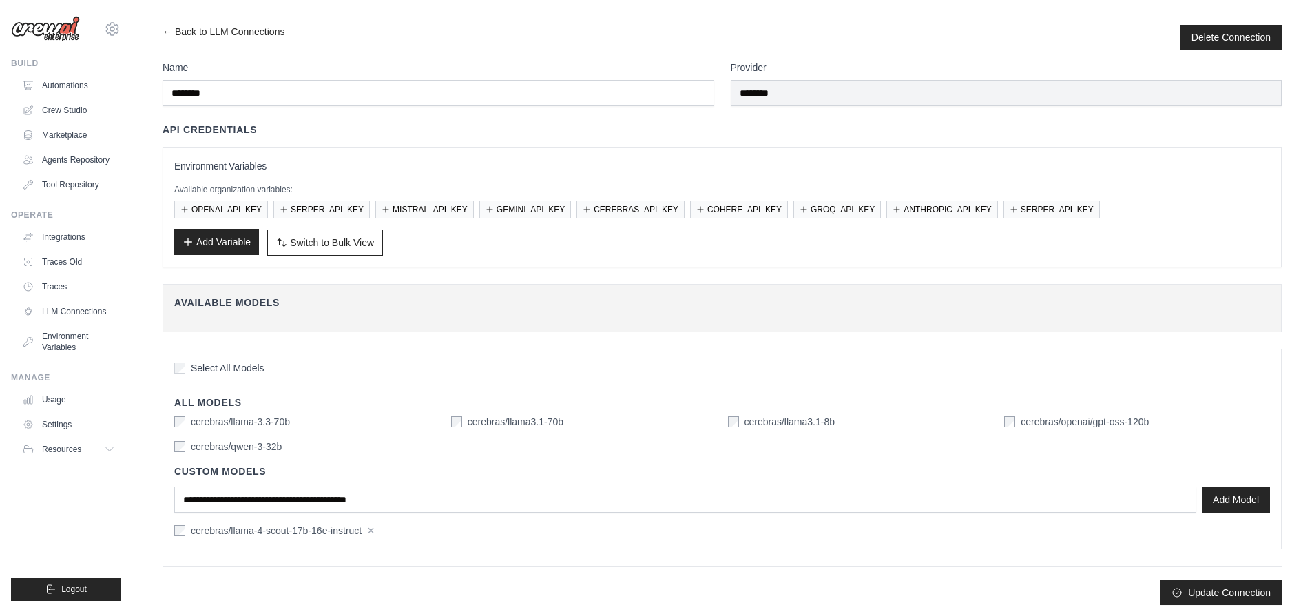
click at [209, 247] on button "Add Variable" at bounding box center [216, 242] width 85 height 26
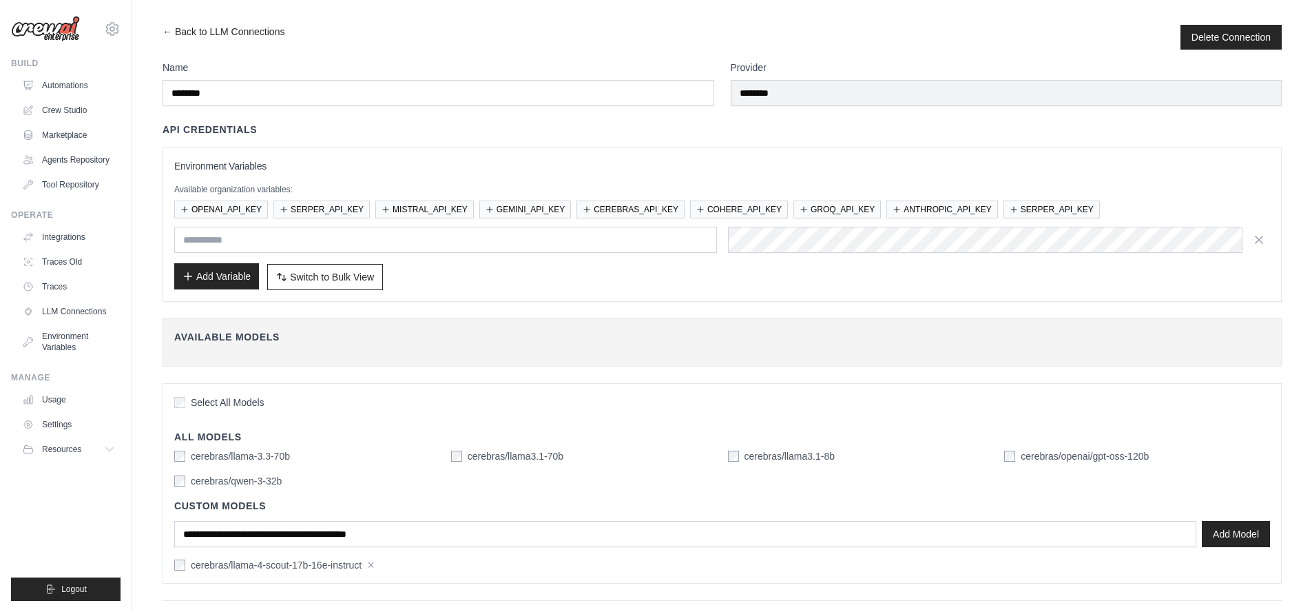
type input "**********"
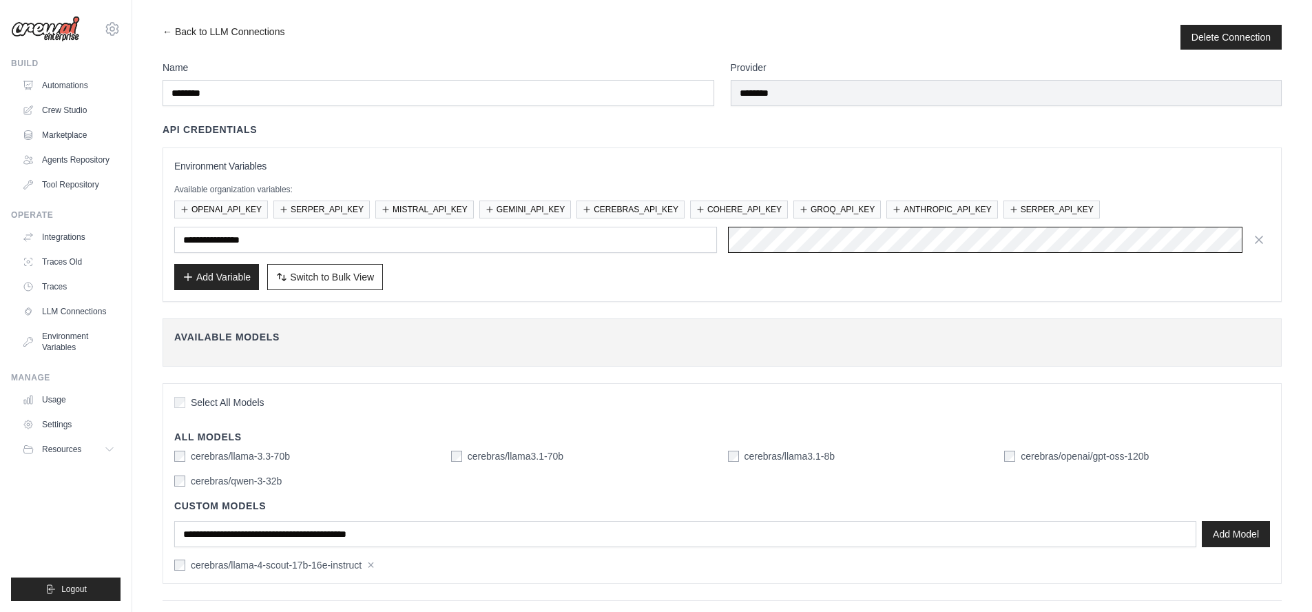
click at [718, 237] on div "**********" at bounding box center [722, 240] width 1096 height 26
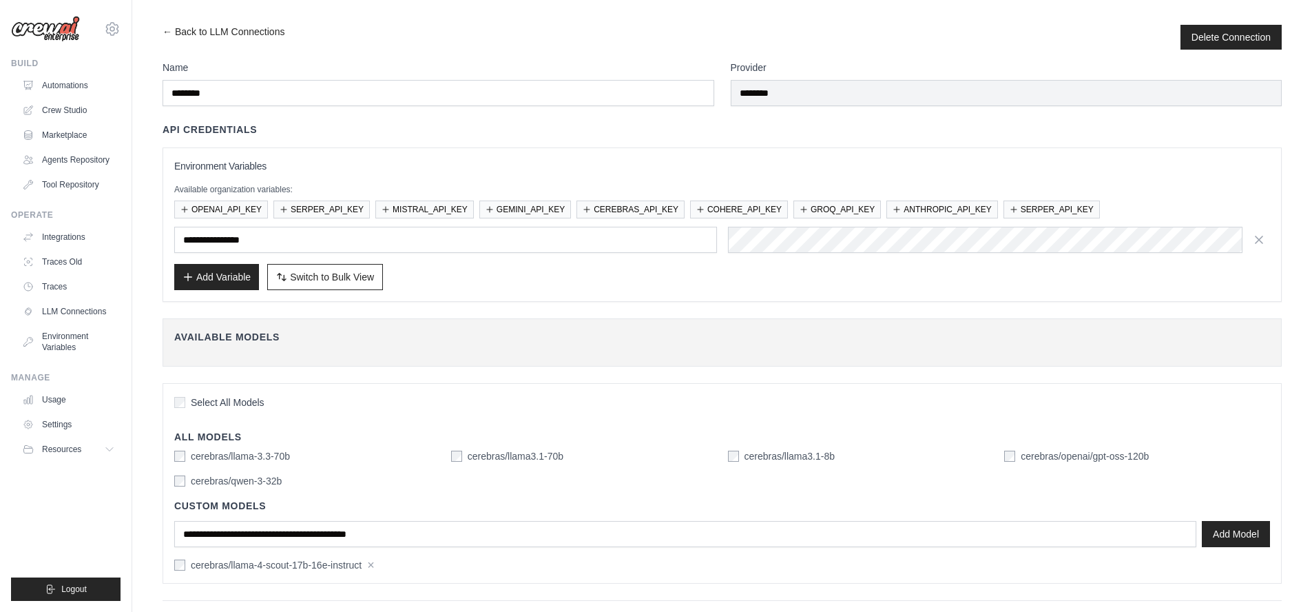
click at [1154, 309] on div "Name ******** Provider ******** API Credentials Environment Variables Available…" at bounding box center [722, 350] width 1119 height 579
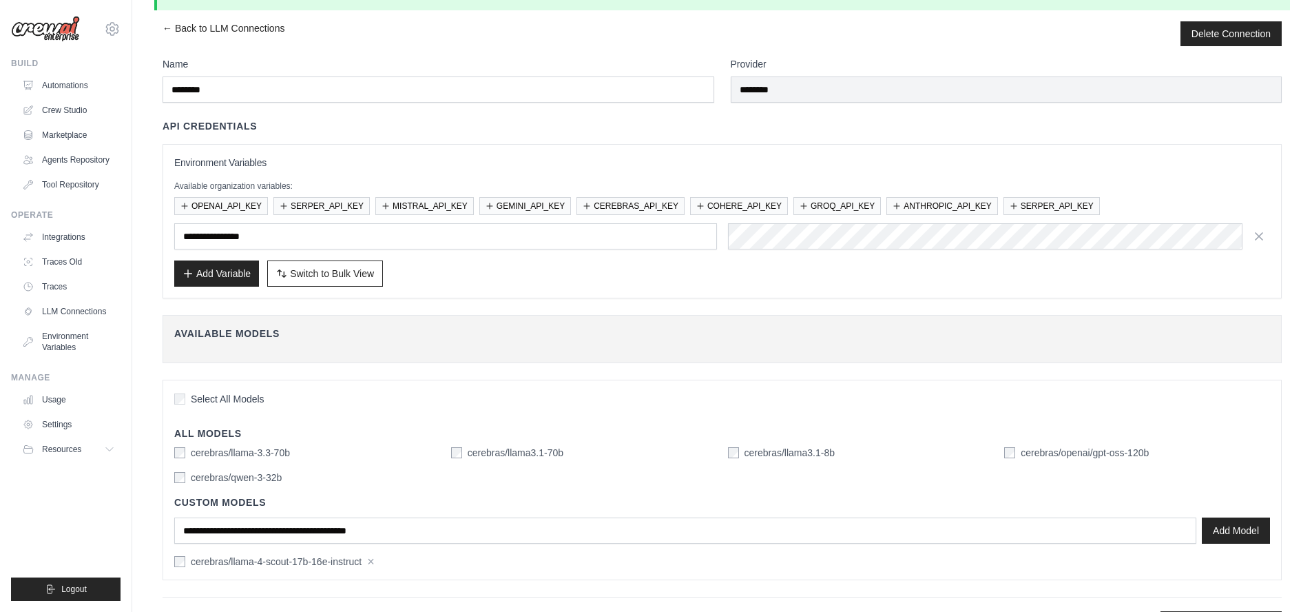
scroll to position [77, 0]
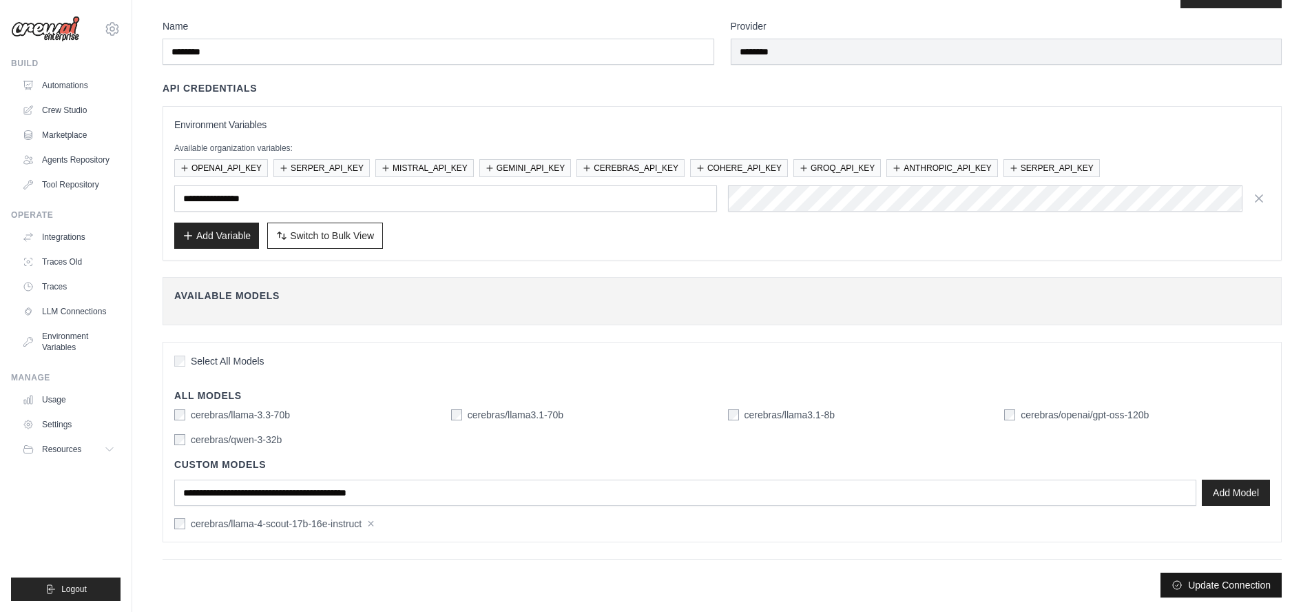
click at [1226, 586] on button "Update Connection" at bounding box center [1221, 584] width 121 height 25
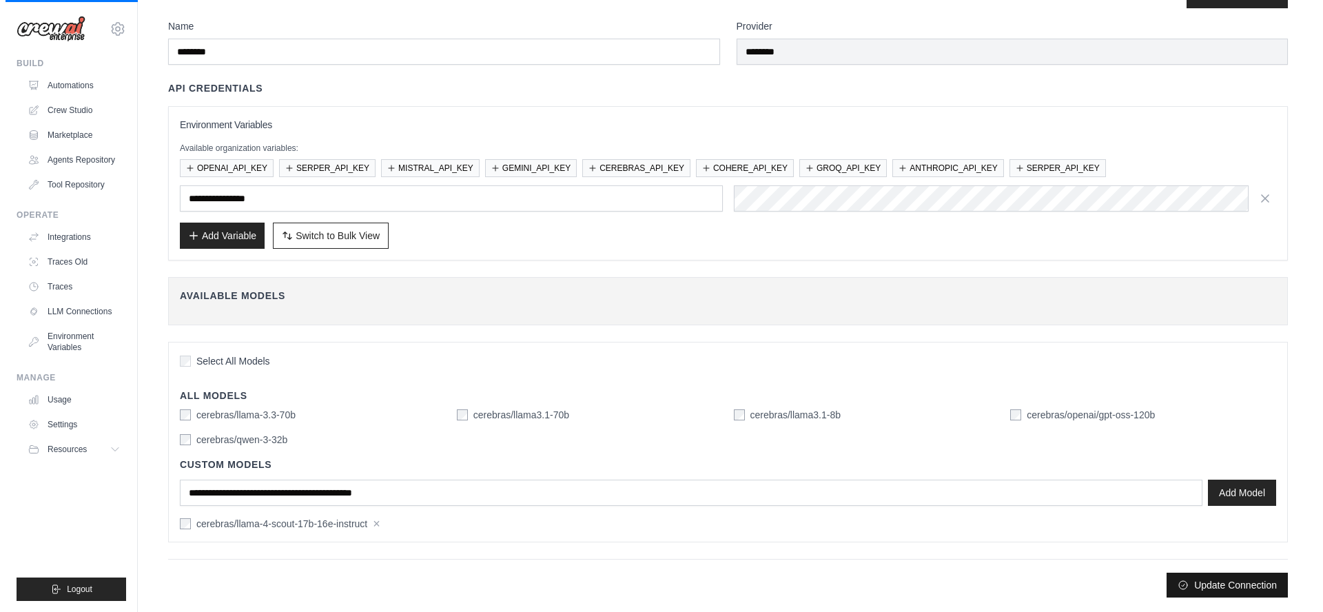
scroll to position [0, 0]
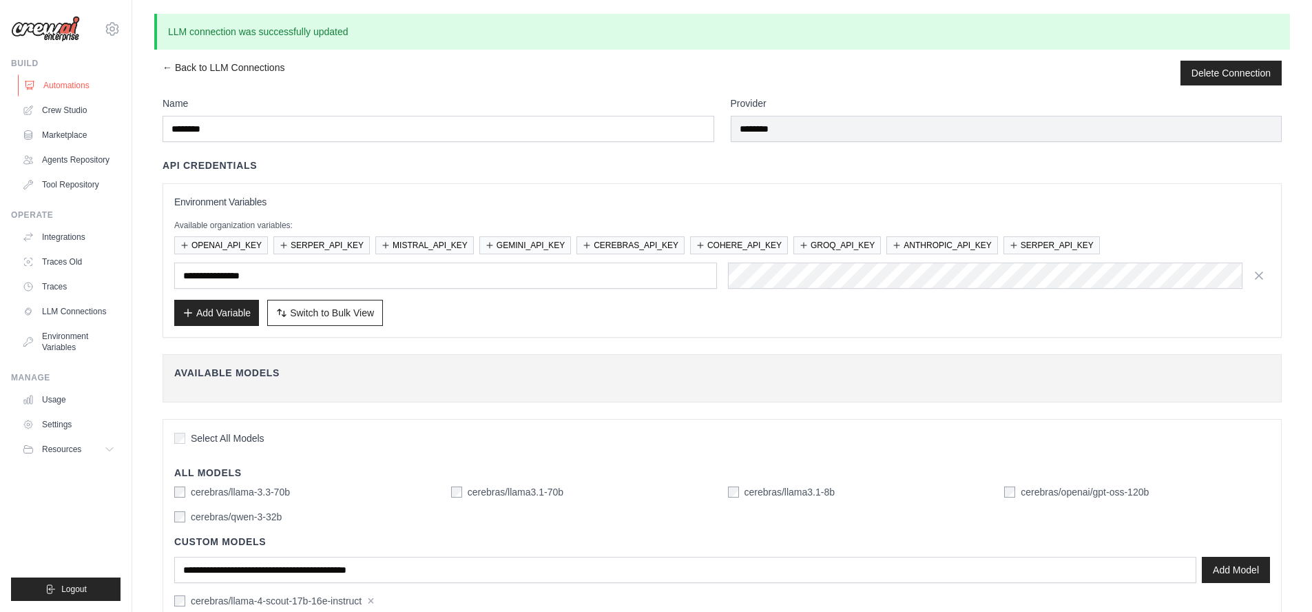
click at [61, 88] on link "Automations" at bounding box center [70, 85] width 104 height 22
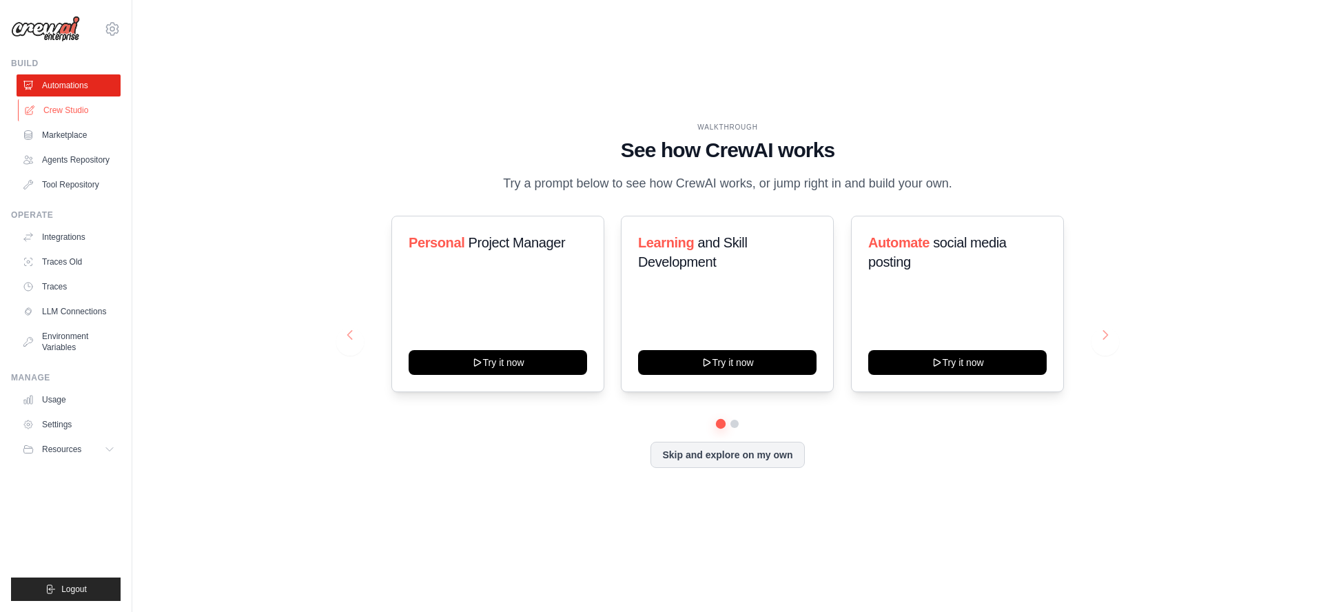
click at [61, 111] on link "Crew Studio" at bounding box center [70, 110] width 104 height 22
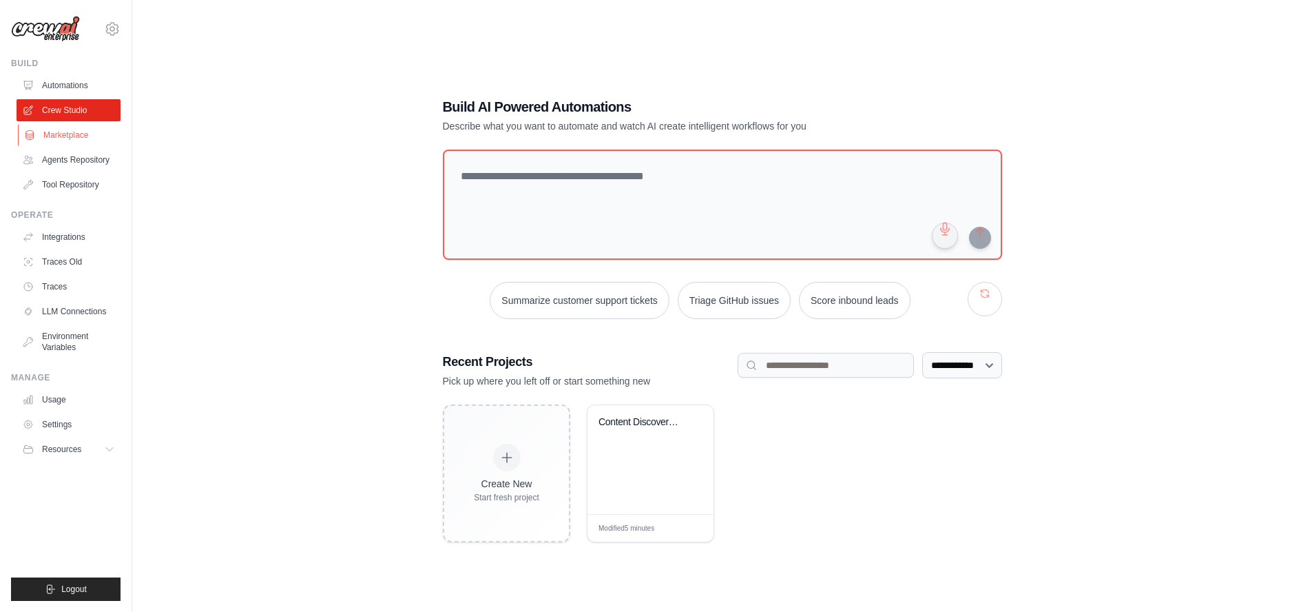
click at [63, 131] on link "Marketplace" at bounding box center [70, 135] width 104 height 22
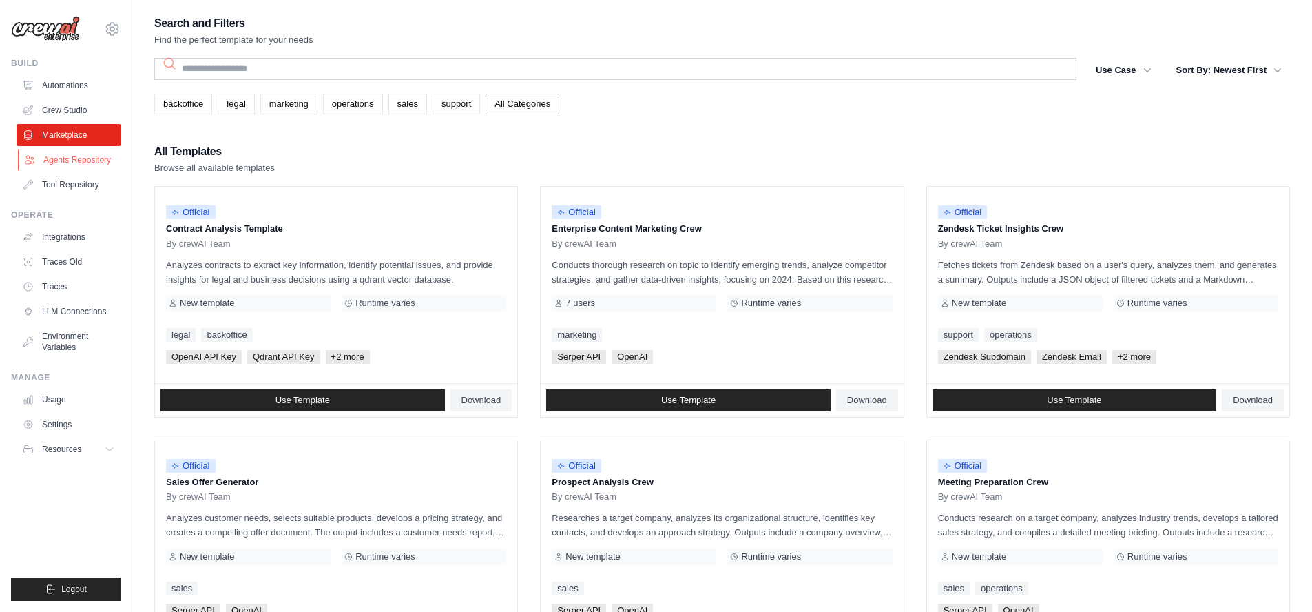
click at [72, 159] on link "Agents Repository" at bounding box center [70, 160] width 104 height 22
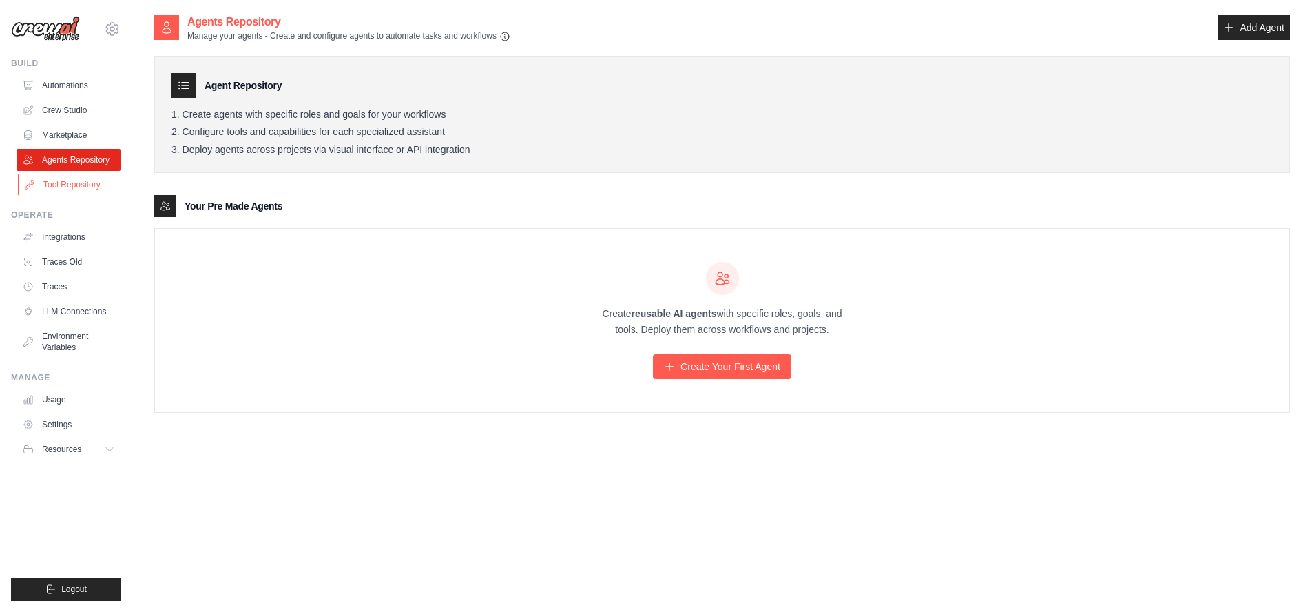
click at [68, 181] on link "Tool Repository" at bounding box center [70, 185] width 104 height 22
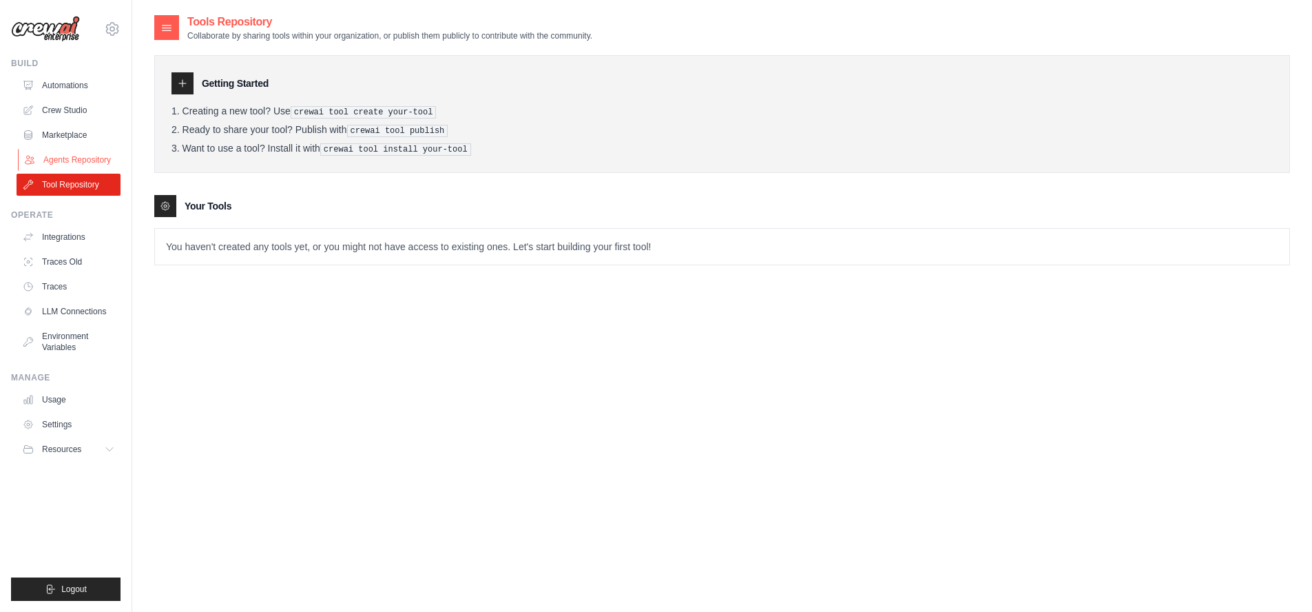
click at [65, 156] on link "Agents Repository" at bounding box center [70, 160] width 104 height 22
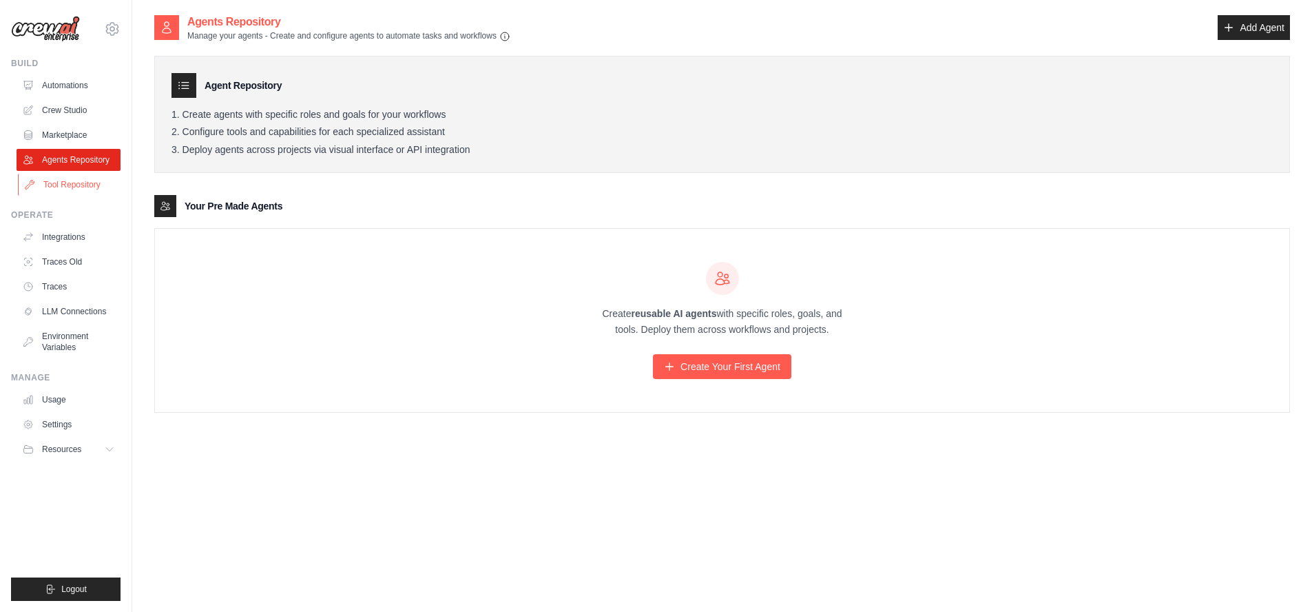
click at [58, 179] on link "Tool Repository" at bounding box center [70, 185] width 104 height 22
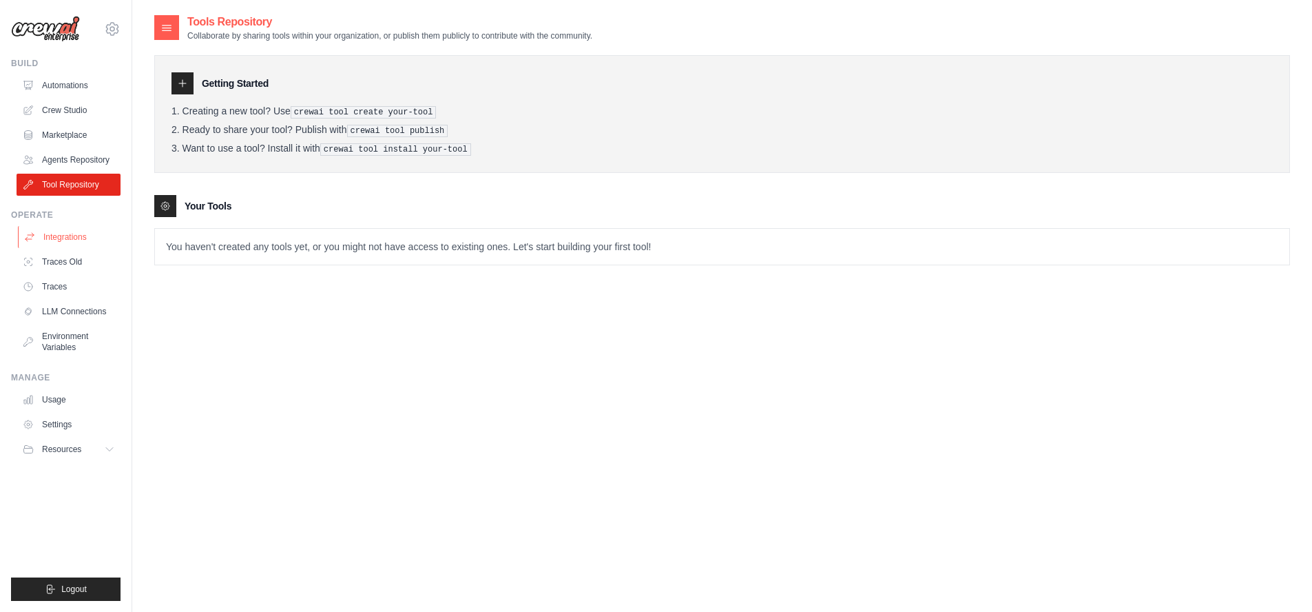
click at [59, 238] on link "Integrations" at bounding box center [70, 237] width 104 height 22
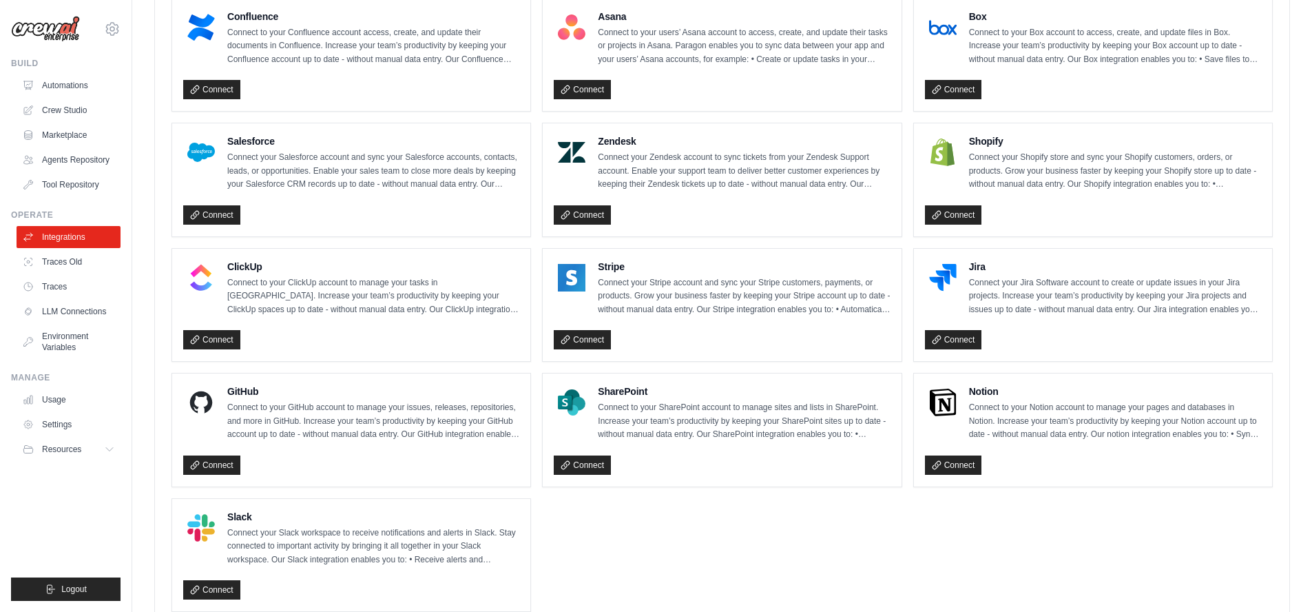
scroll to position [842, 0]
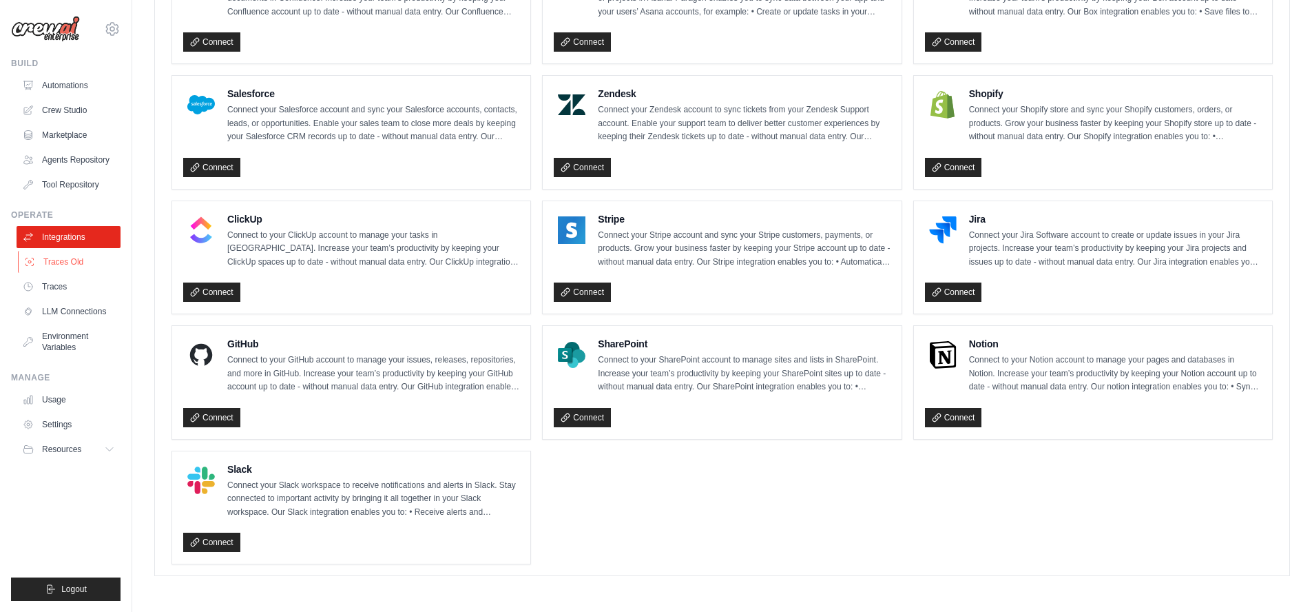
click at [47, 265] on link "Traces Old" at bounding box center [70, 262] width 104 height 22
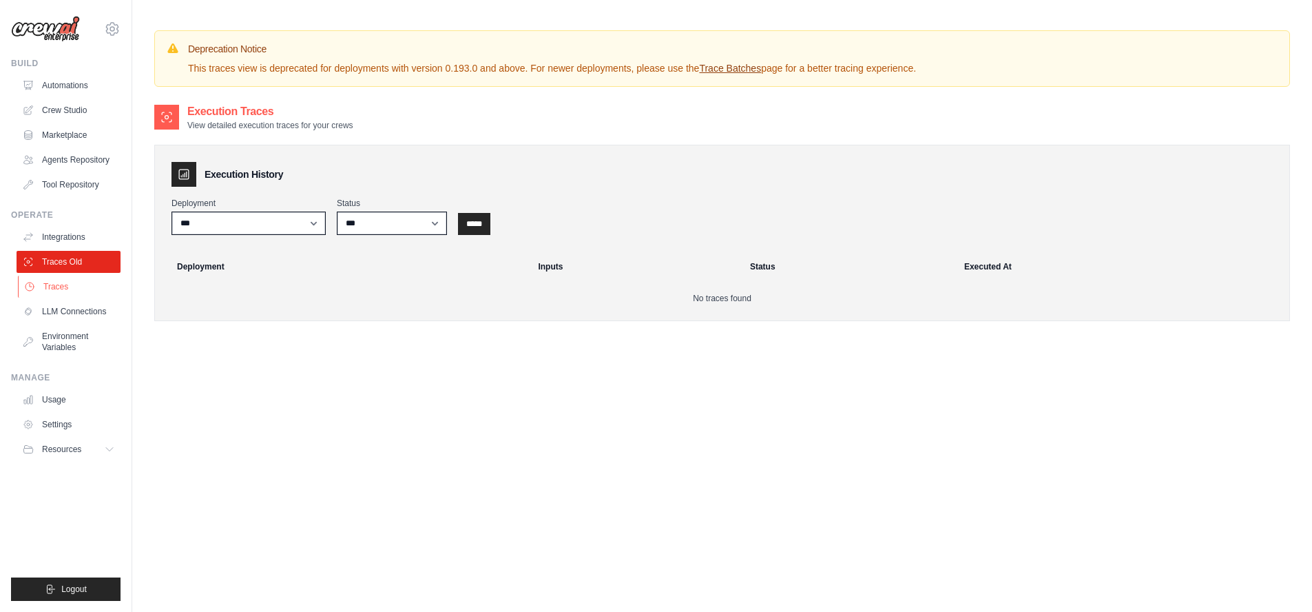
click at [39, 289] on link "Traces" at bounding box center [70, 287] width 104 height 22
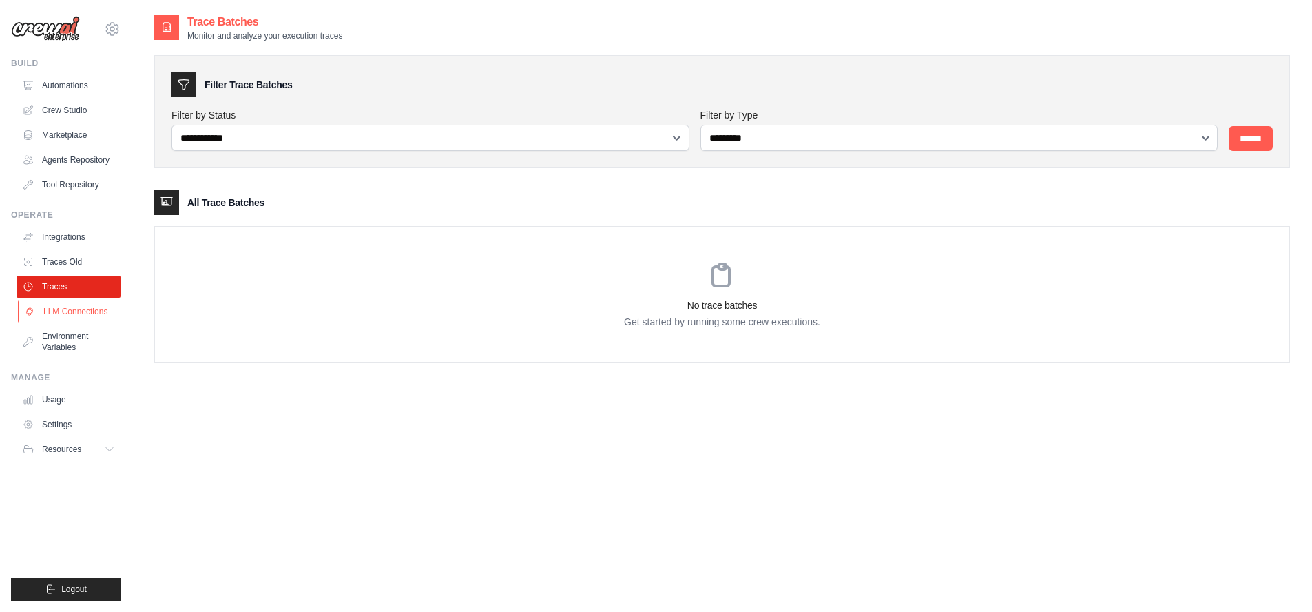
click at [64, 311] on link "LLM Connections" at bounding box center [70, 311] width 104 height 22
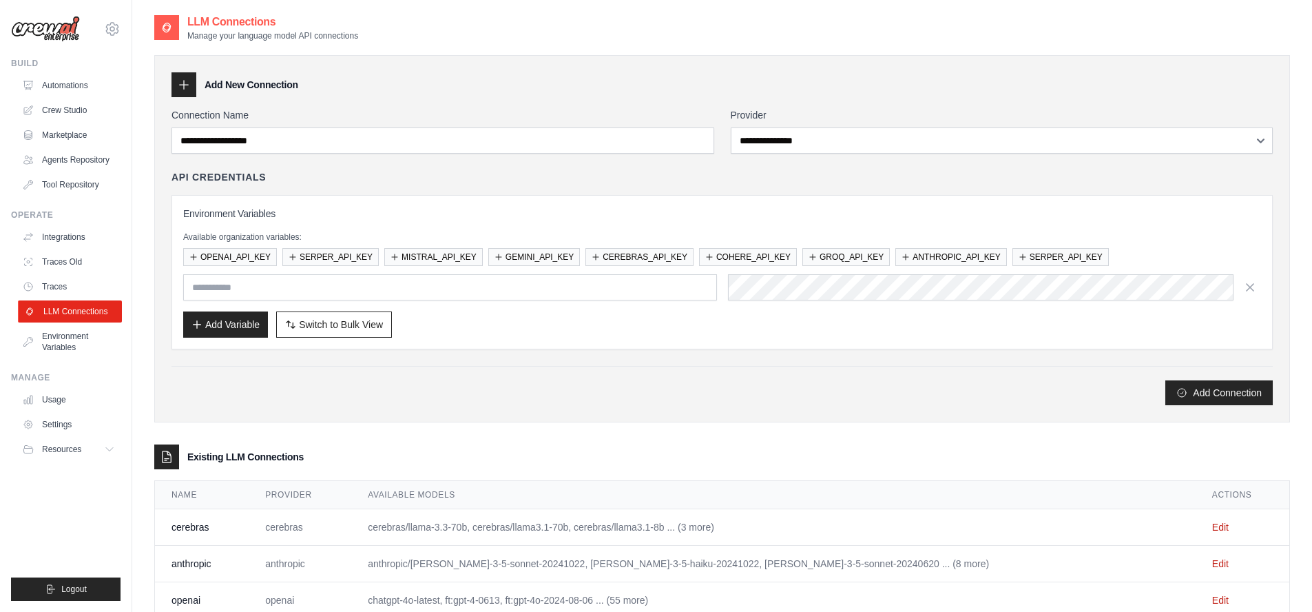
type input "**********"
click at [63, 340] on link "Environment Variables" at bounding box center [70, 341] width 104 height 33
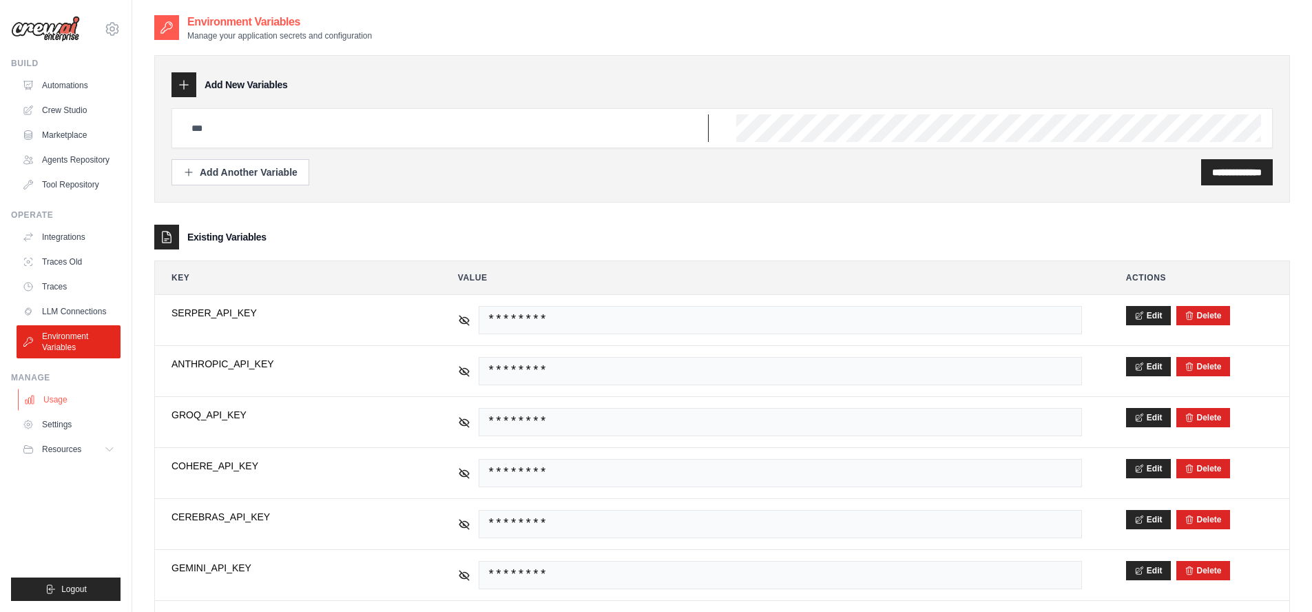
type input "**********"
click at [65, 401] on link "Usage" at bounding box center [70, 400] width 104 height 22
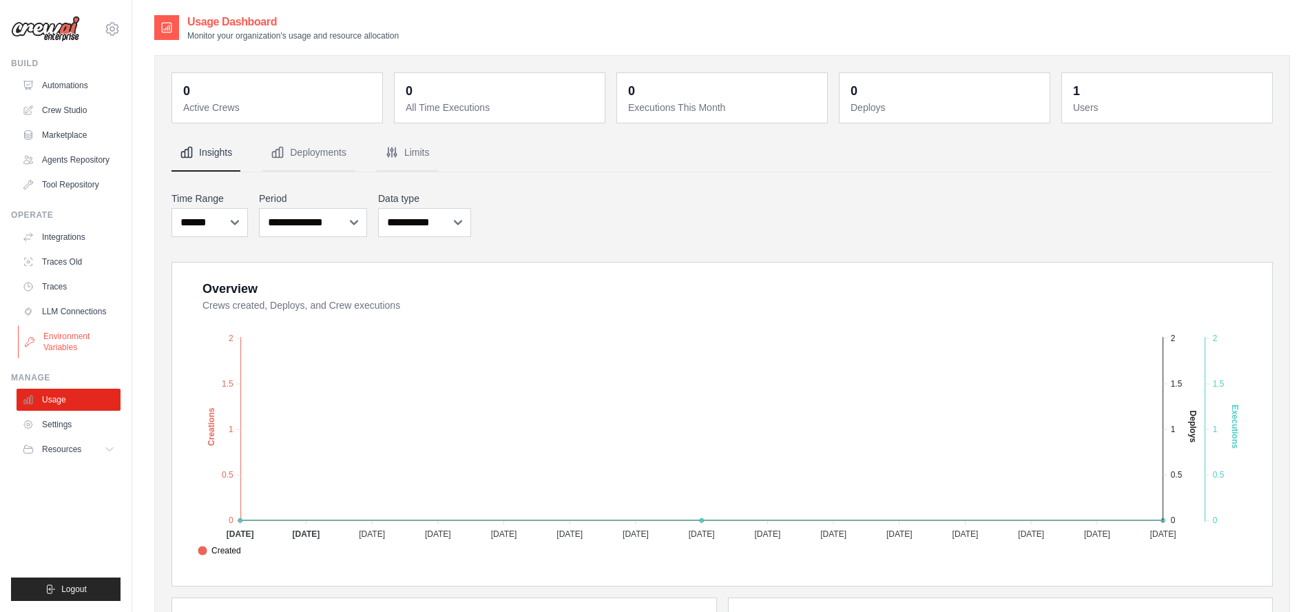
click at [65, 343] on link "Environment Variables" at bounding box center [70, 341] width 104 height 33
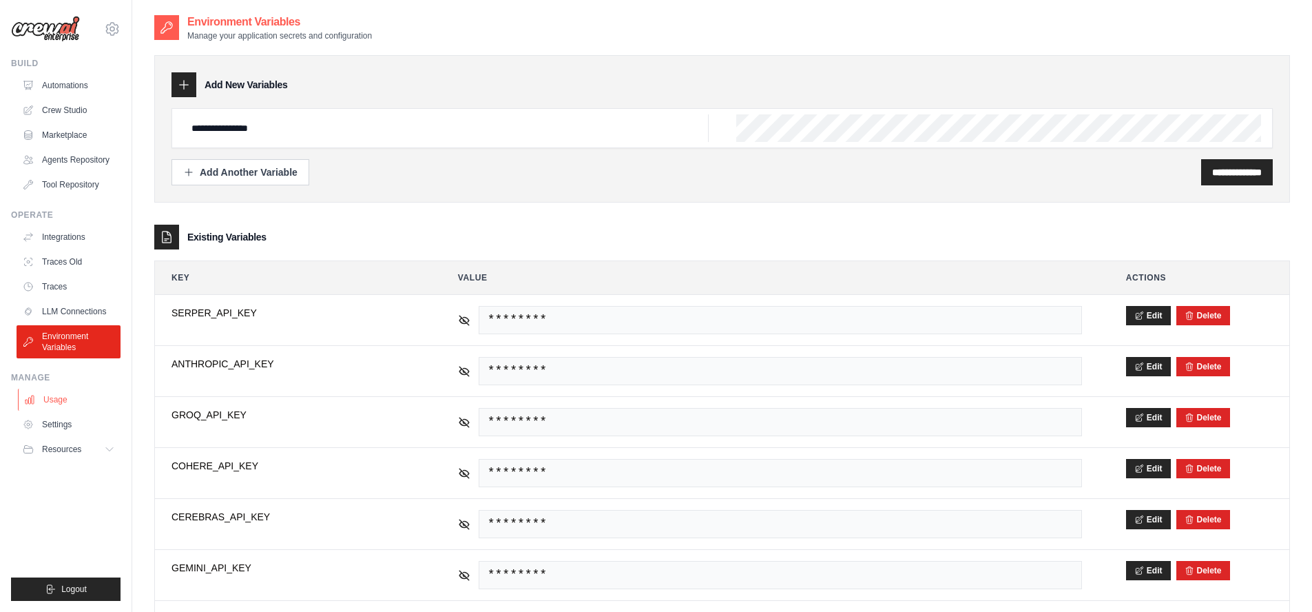
click at [72, 400] on link "Usage" at bounding box center [70, 400] width 104 height 22
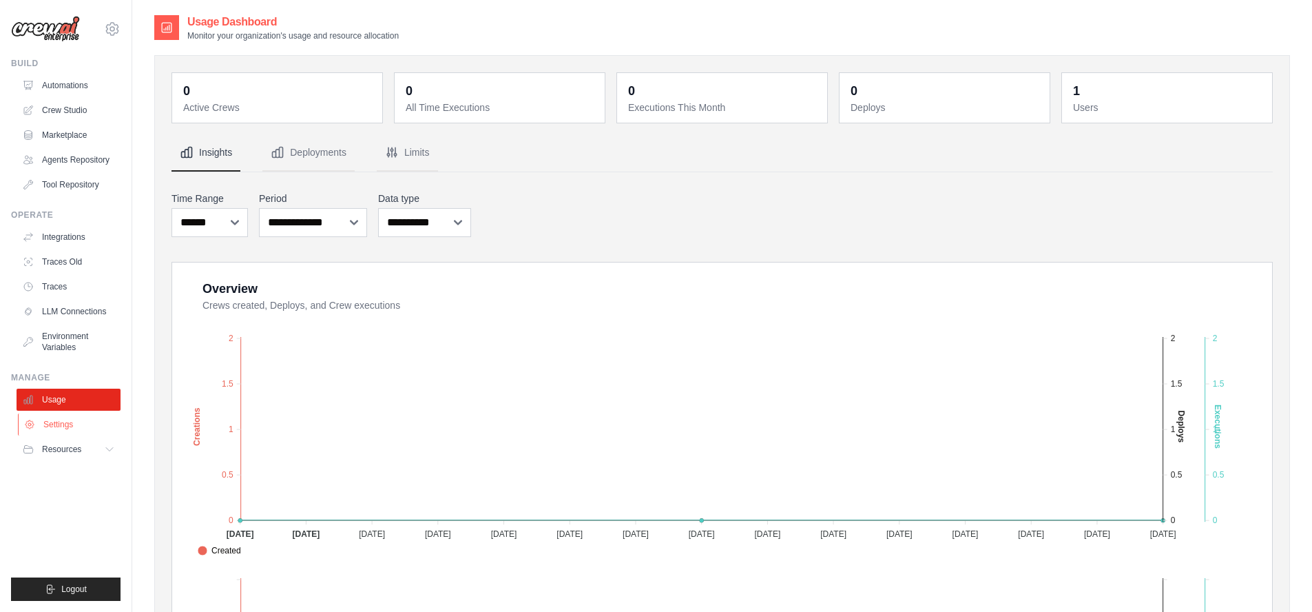
click at [76, 426] on link "Settings" at bounding box center [70, 424] width 104 height 22
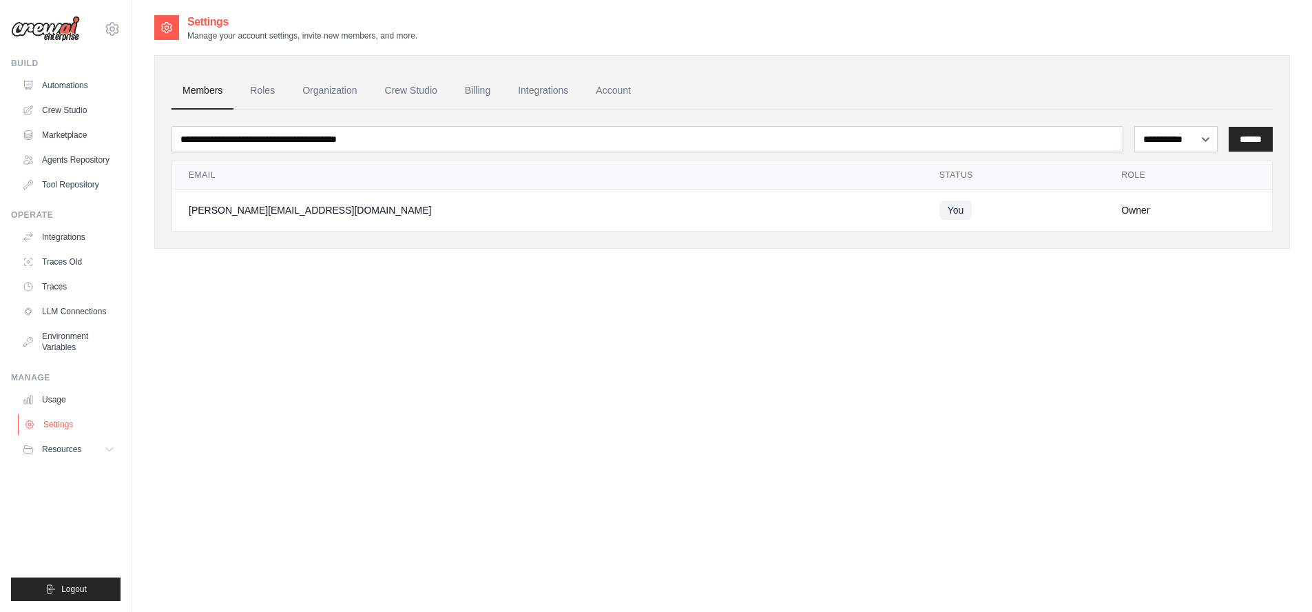
click at [58, 422] on link "Settings" at bounding box center [70, 424] width 104 height 22
click at [63, 455] on button "Resources" at bounding box center [70, 449] width 104 height 22
click at [68, 538] on span "Video Tutorials" at bounding box center [76, 538] width 54 height 11
click at [60, 81] on link "Automations" at bounding box center [70, 85] width 104 height 22
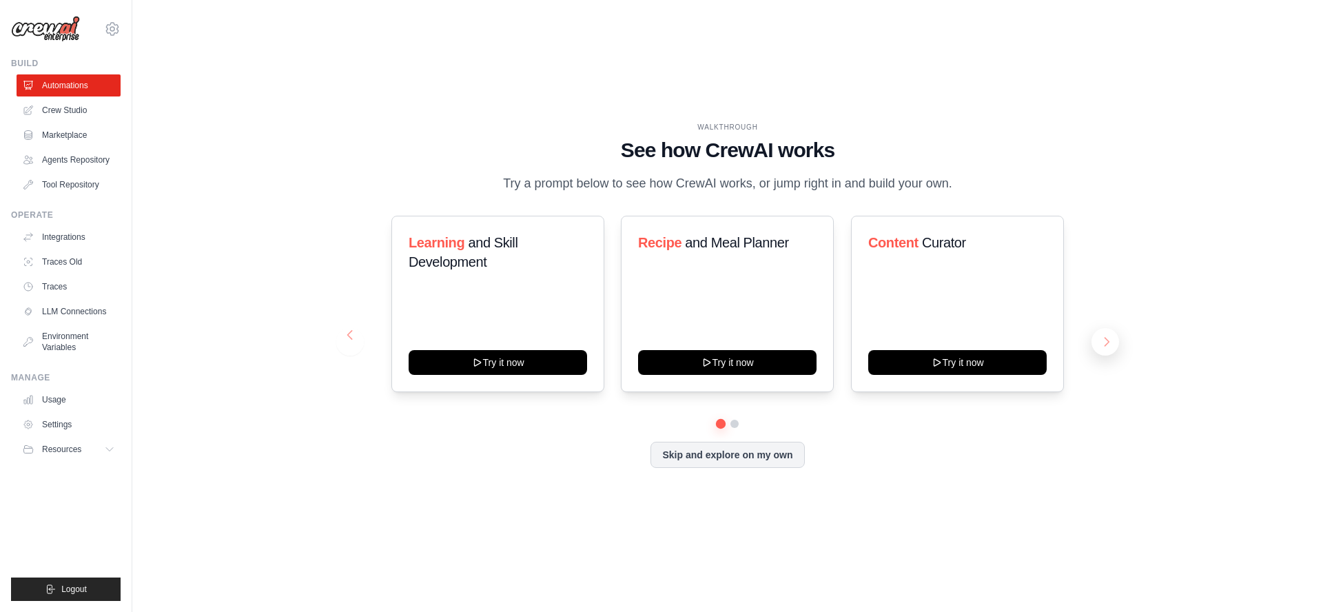
click at [1105, 345] on button at bounding box center [1105, 342] width 28 height 28
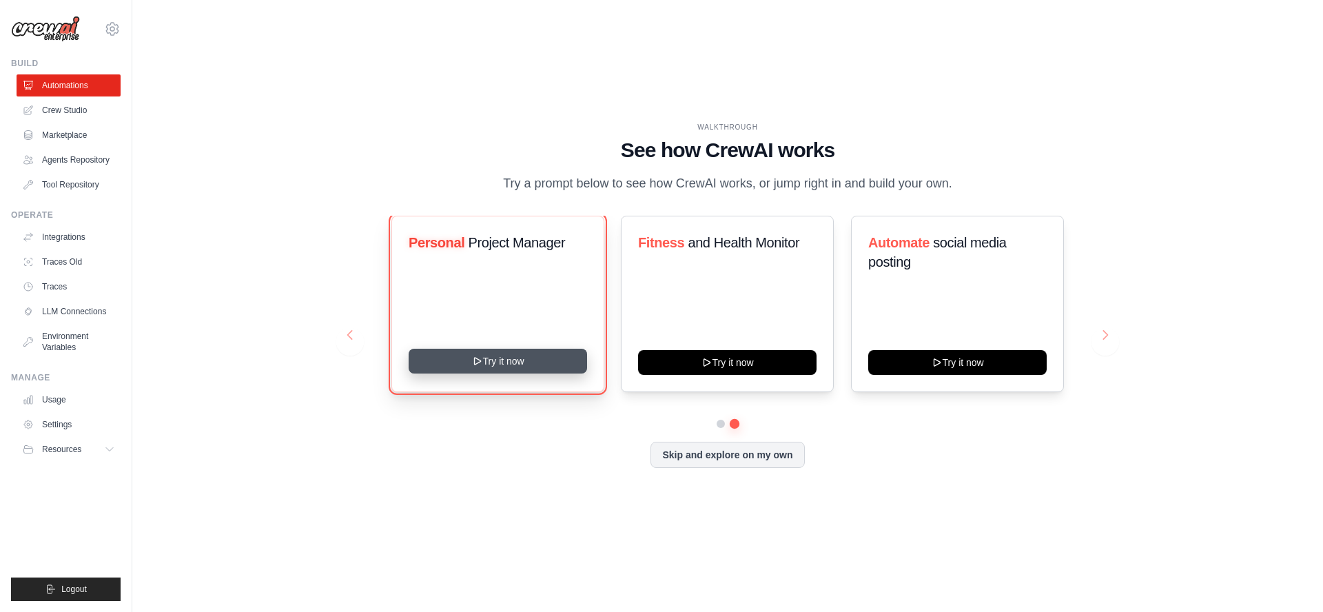
click at [525, 365] on button "Try it now" at bounding box center [497, 361] width 178 height 25
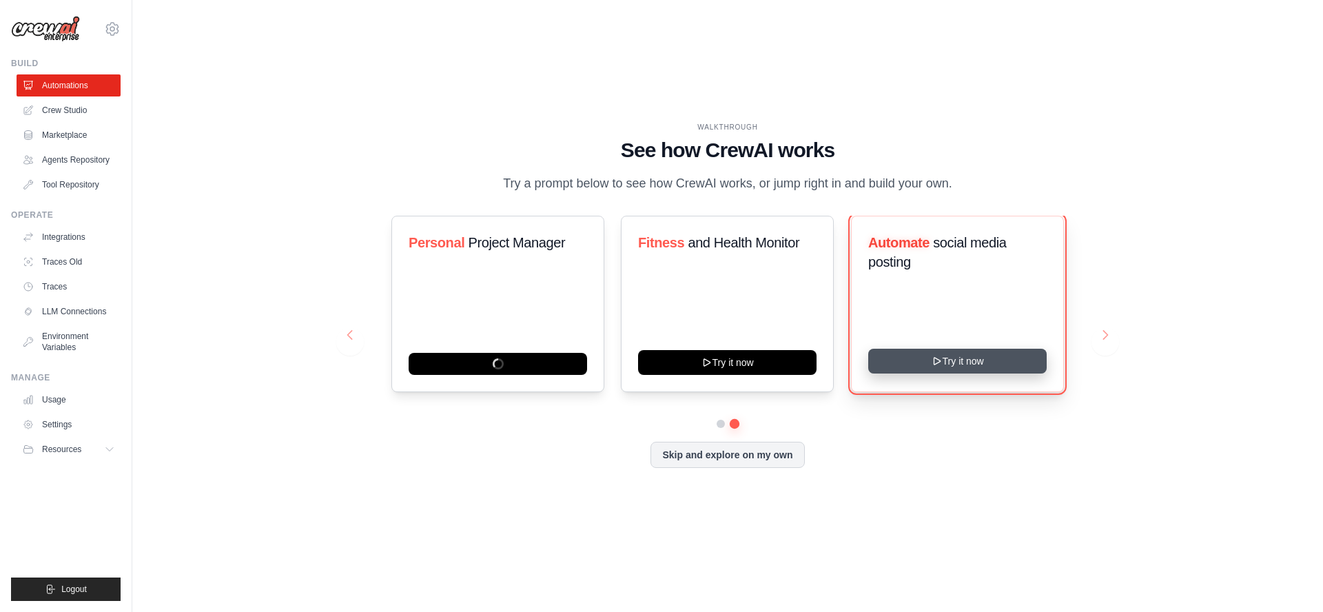
click at [953, 364] on button "Try it now" at bounding box center [957, 361] width 178 height 25
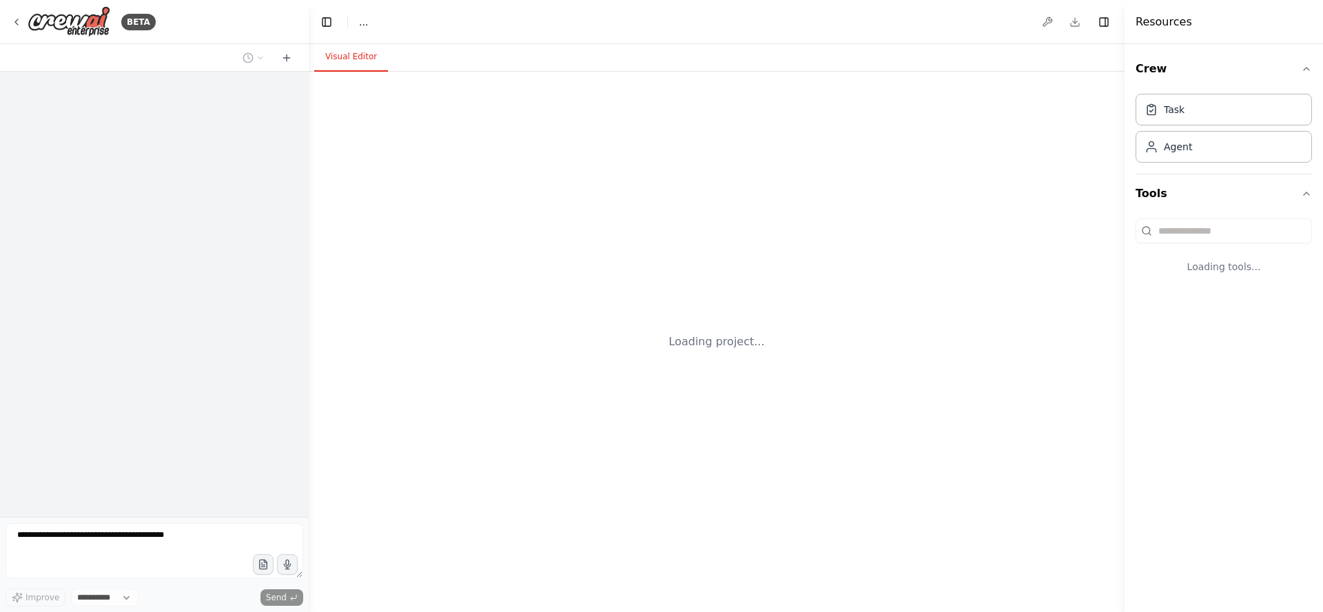
select select "****"
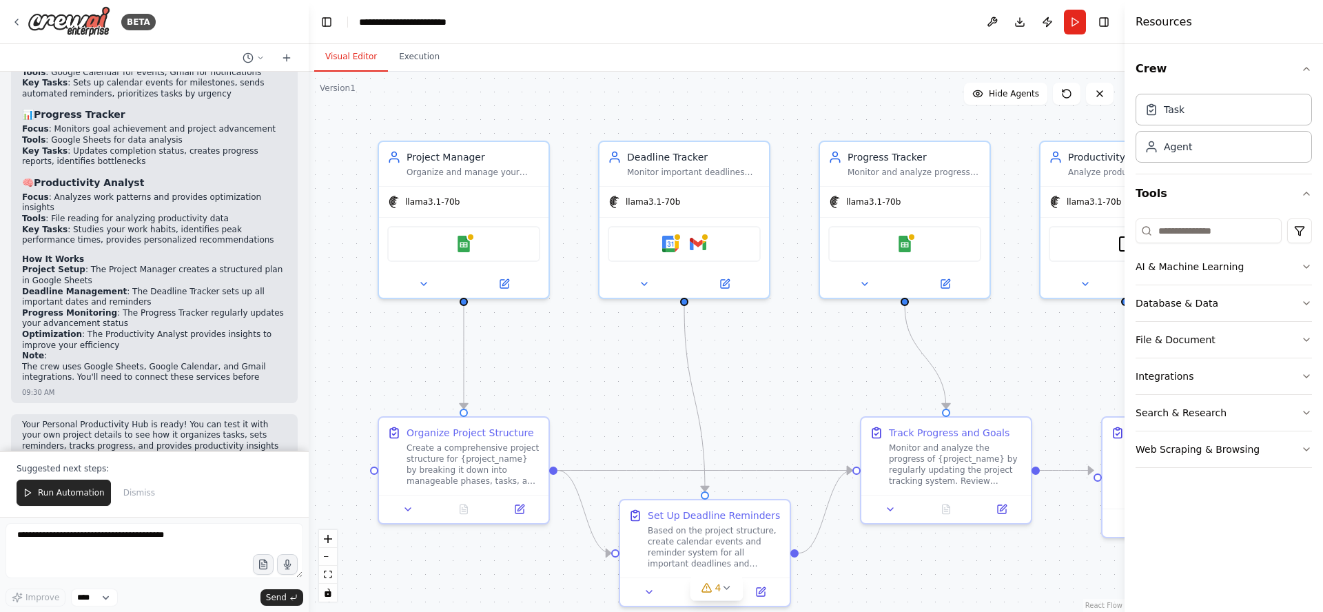
scroll to position [1228, 0]
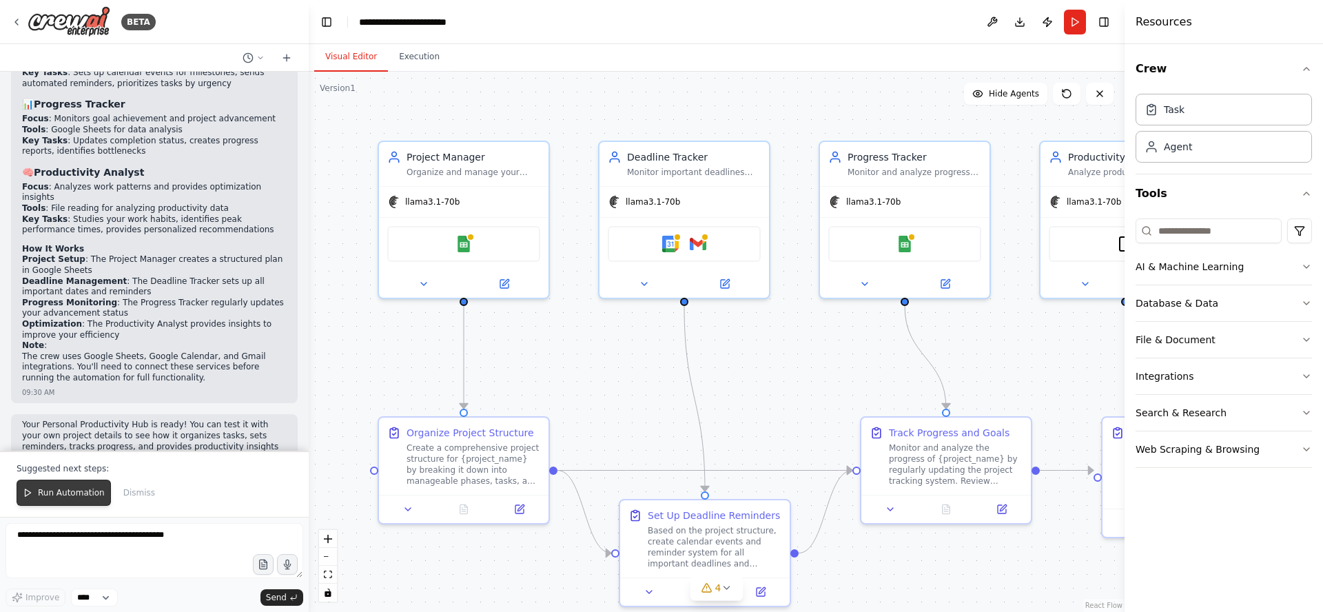
click at [75, 493] on span "Run Automation" at bounding box center [71, 492] width 67 height 11
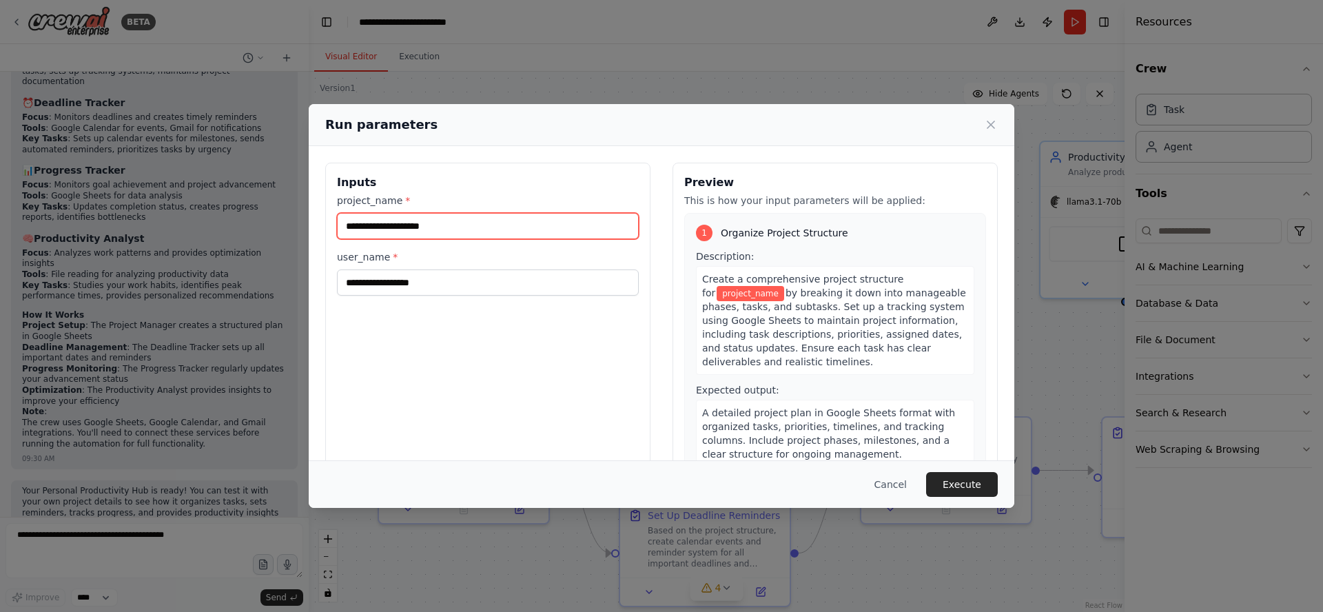
click at [448, 224] on input "project_name *" at bounding box center [488, 226] width 302 height 26
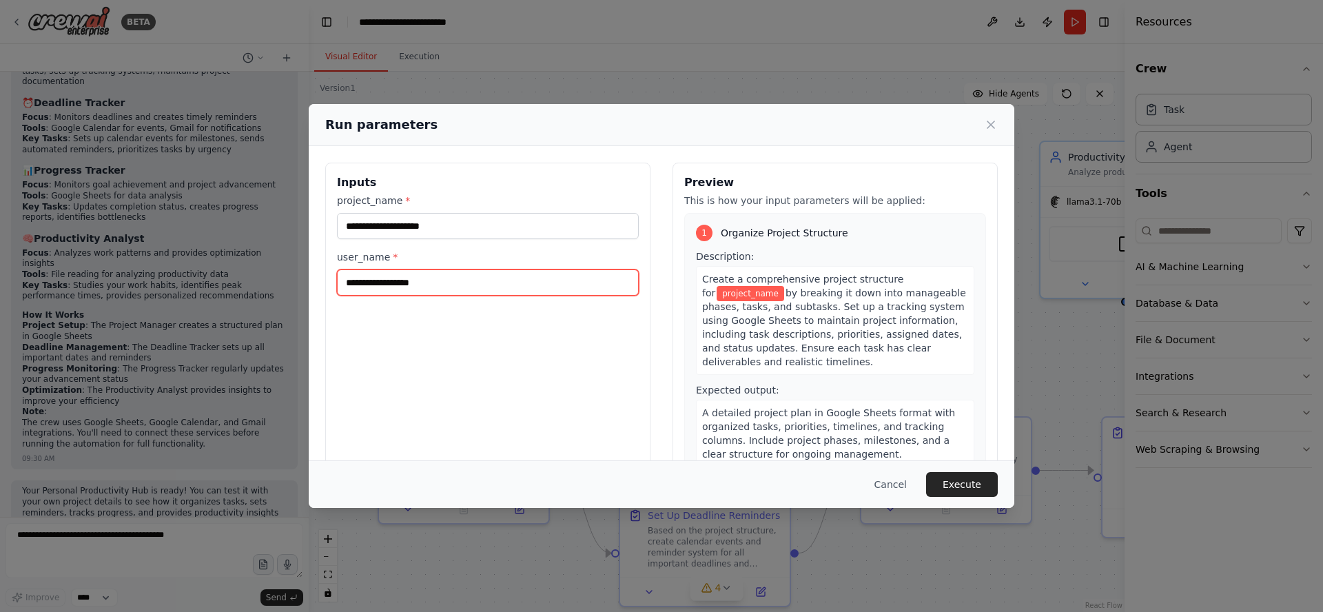
click at [459, 276] on input "user_name *" at bounding box center [488, 282] width 302 height 26
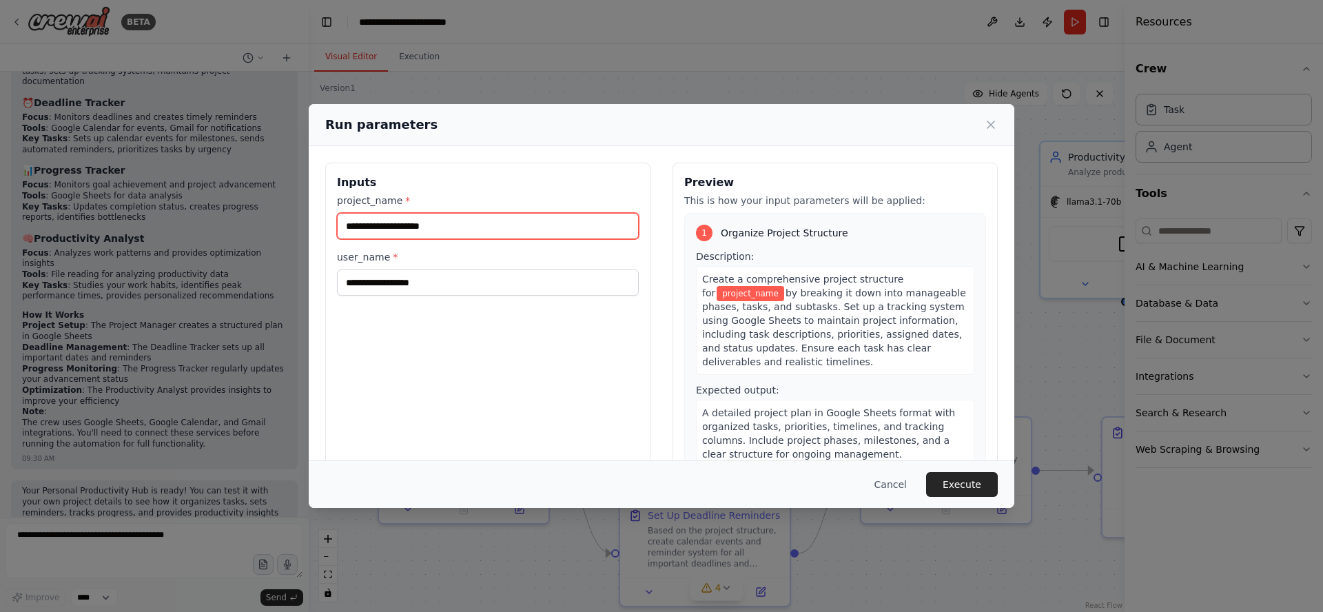
click at [433, 223] on input "project_name *" at bounding box center [488, 226] width 302 height 26
click at [453, 227] on input "project_name *" at bounding box center [488, 226] width 302 height 26
click at [991, 125] on icon at bounding box center [990, 124] width 7 height 7
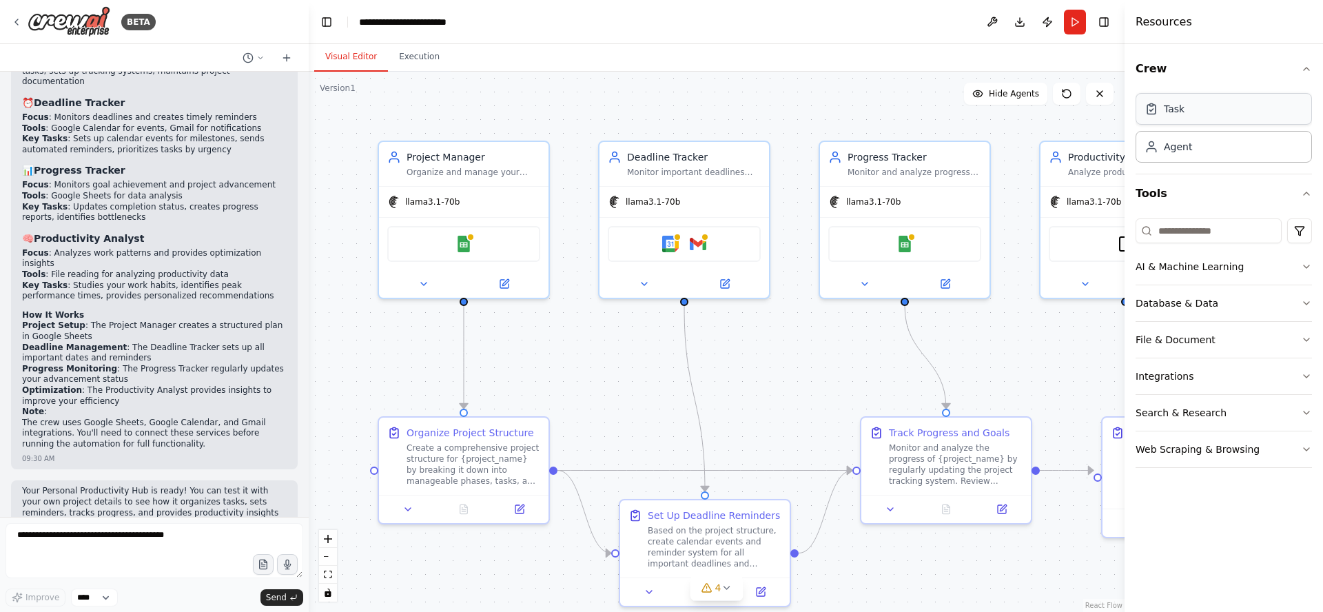
click at [1190, 110] on div "Task" at bounding box center [1223, 109] width 176 height 32
click at [1196, 147] on div "Agent" at bounding box center [1223, 146] width 176 height 32
click at [1192, 450] on div "Web Scraping & Browsing" at bounding box center [1197, 449] width 124 height 14
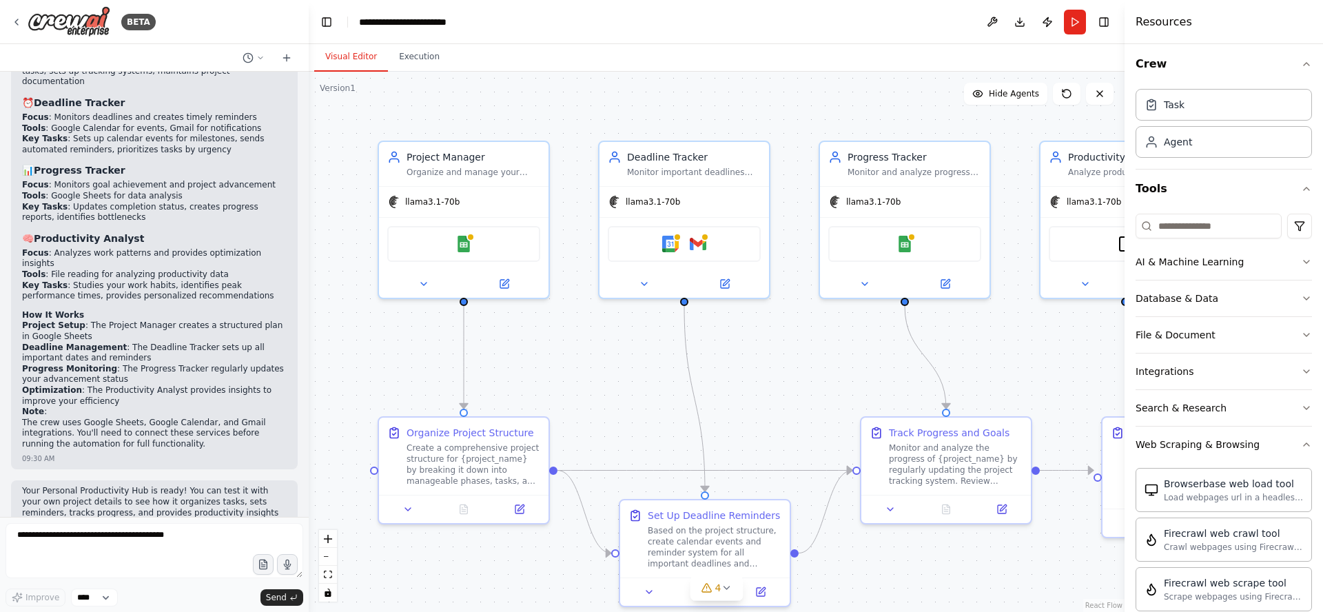
scroll to position [0, 0]
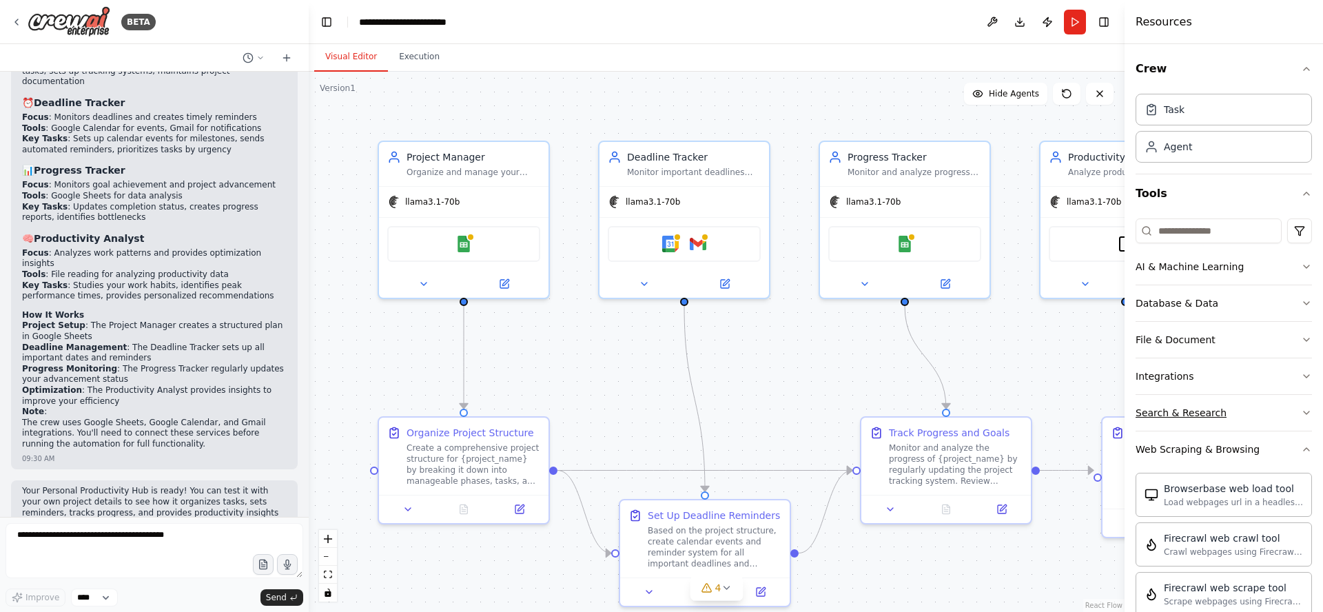
click at [1185, 414] on div "Search & Research" at bounding box center [1180, 413] width 91 height 14
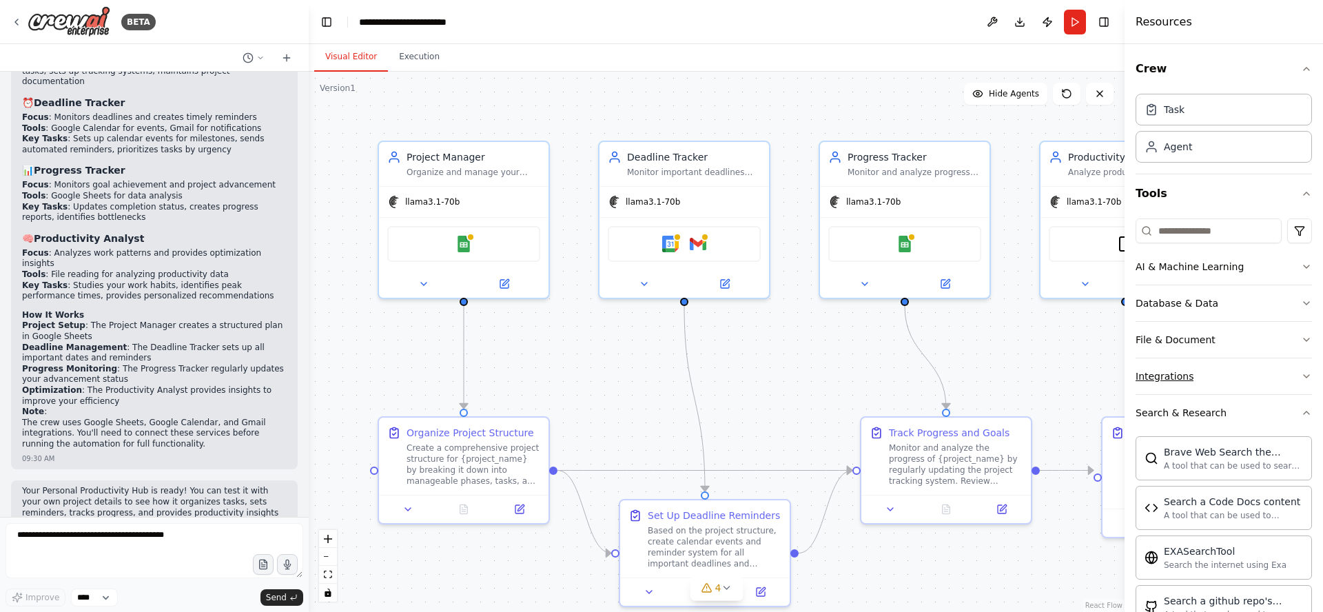
click at [1198, 377] on button "Integrations" at bounding box center [1223, 376] width 176 height 36
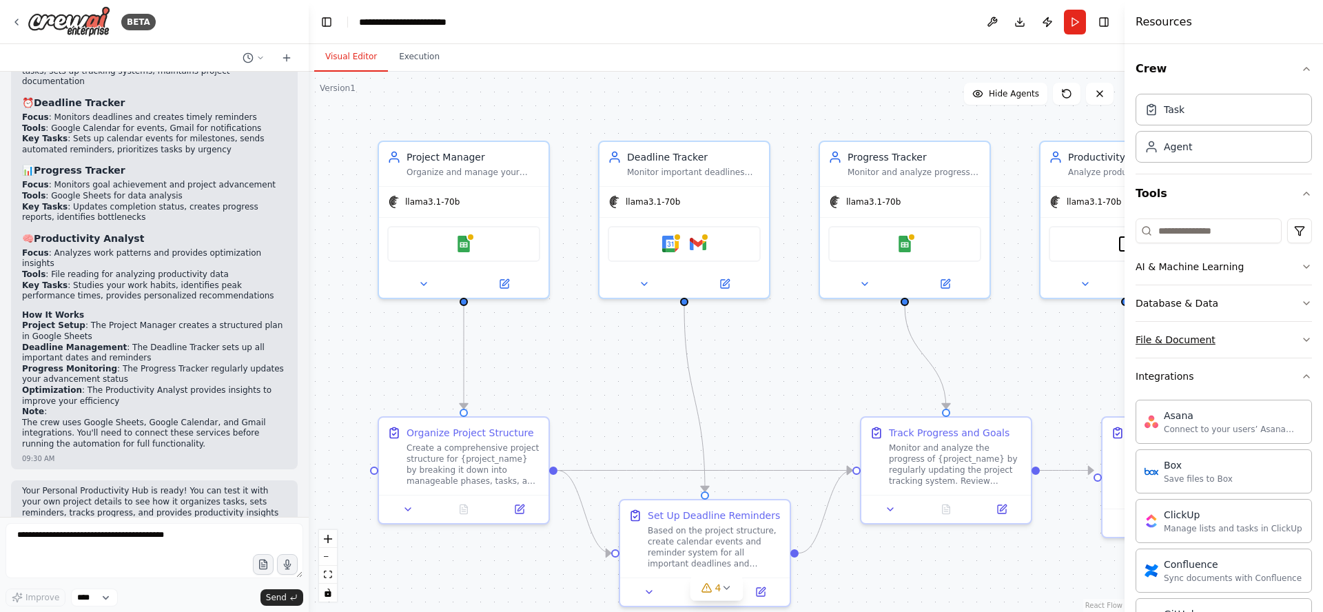
click at [1195, 340] on div "File & Document" at bounding box center [1175, 340] width 80 height 14
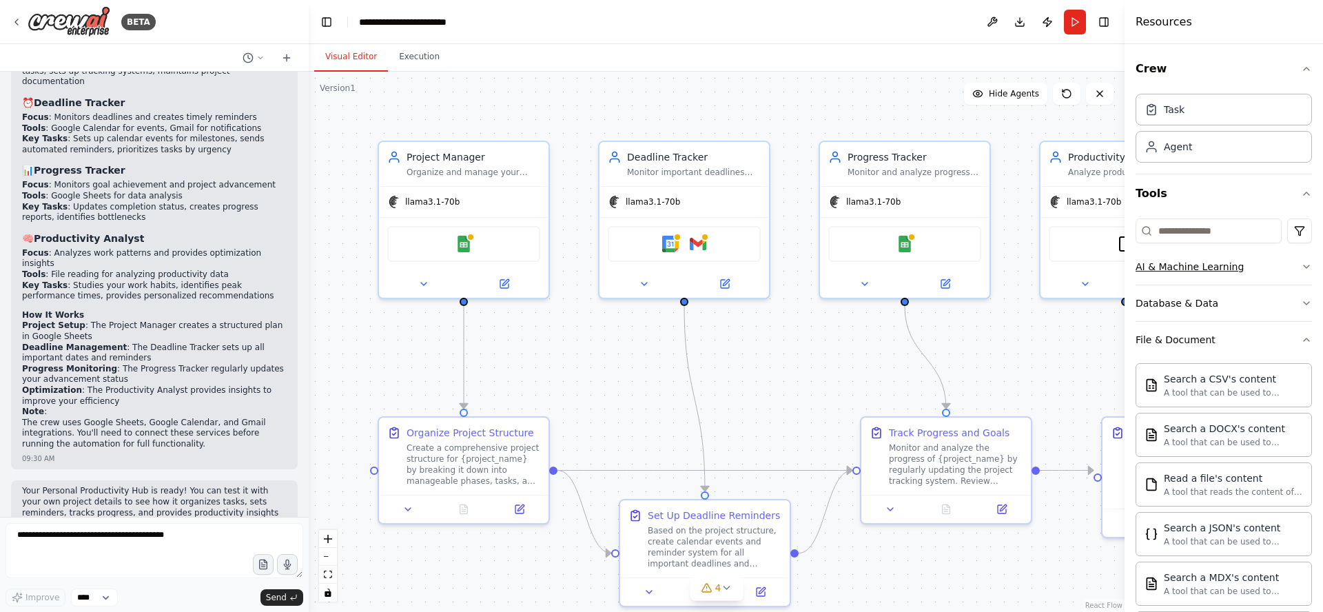
click at [1203, 269] on div "AI & Machine Learning" at bounding box center [1189, 267] width 108 height 14
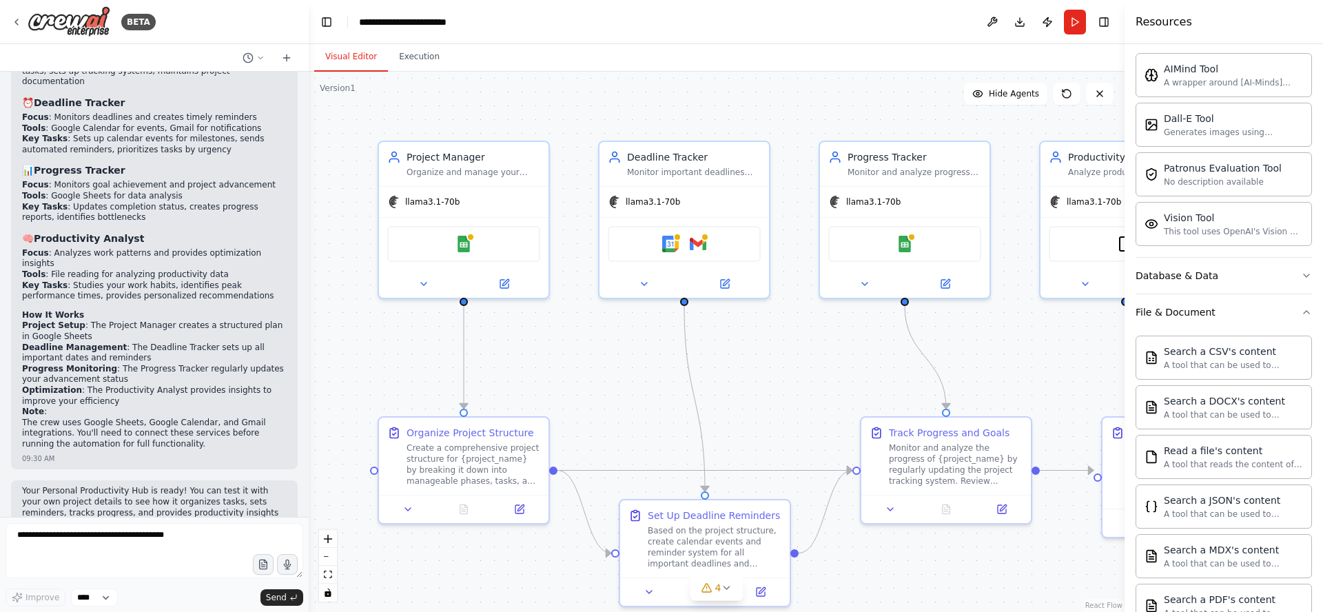
scroll to position [273, 0]
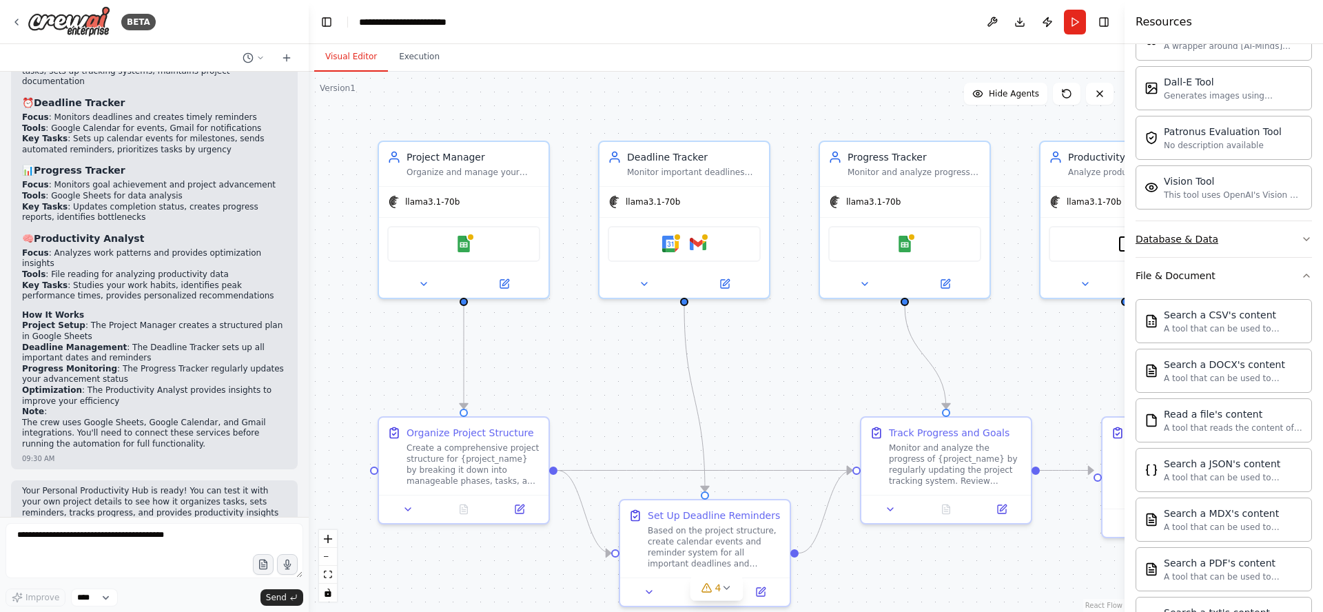
click at [1193, 235] on div "Database & Data" at bounding box center [1176, 239] width 83 height 14
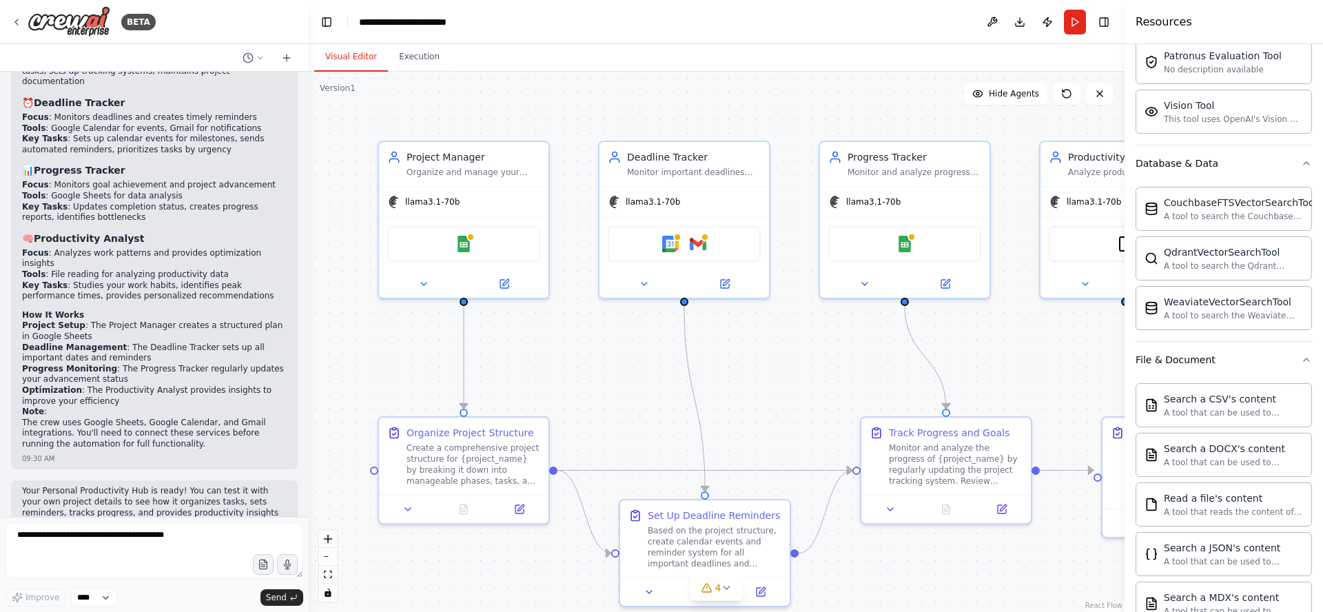
scroll to position [537, 0]
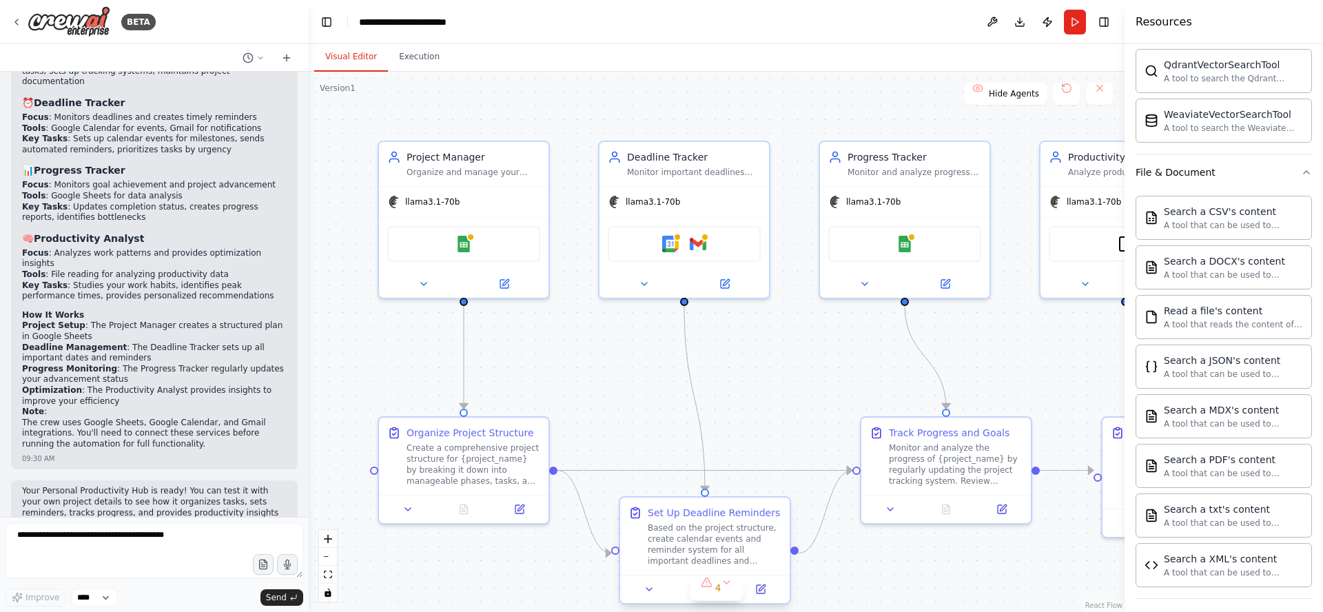
click at [695, 515] on div "Set Up Deadline Reminders" at bounding box center [714, 513] width 132 height 14
click at [462, 244] on img at bounding box center [463, 241] width 17 height 17
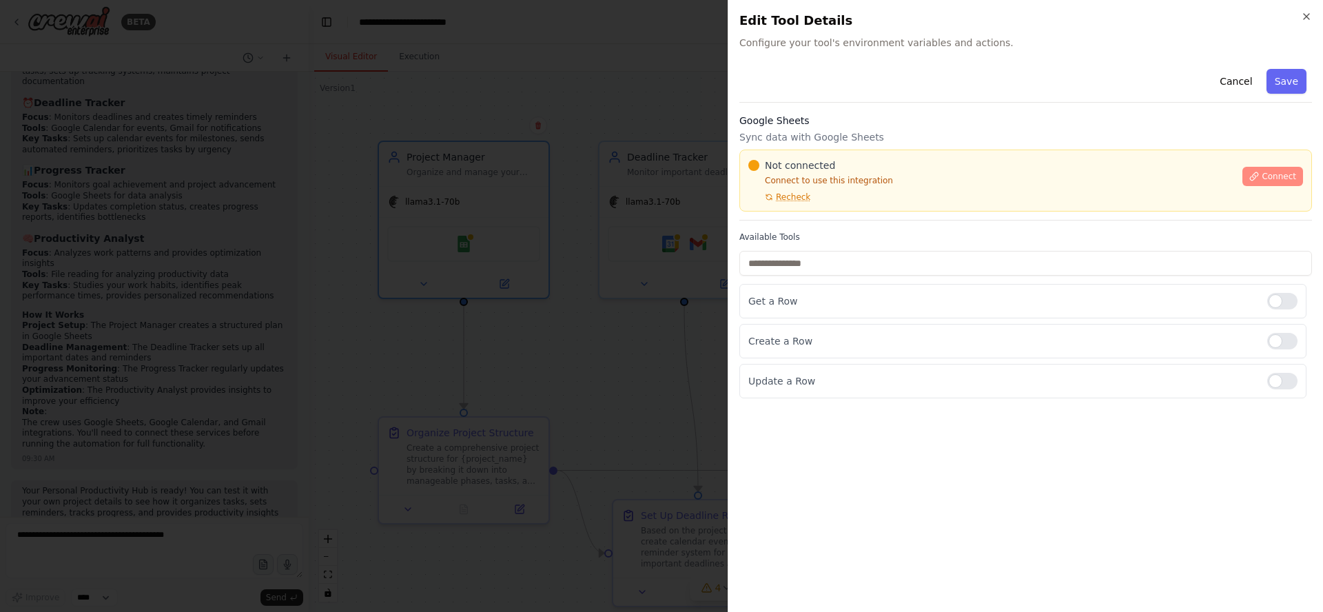
click at [1283, 179] on span "Connect" at bounding box center [1278, 176] width 34 height 11
click at [815, 191] on div "Not connected Connect to use this integration Recheck" at bounding box center [991, 180] width 486 height 44
click at [563, 256] on div at bounding box center [661, 306] width 1323 height 612
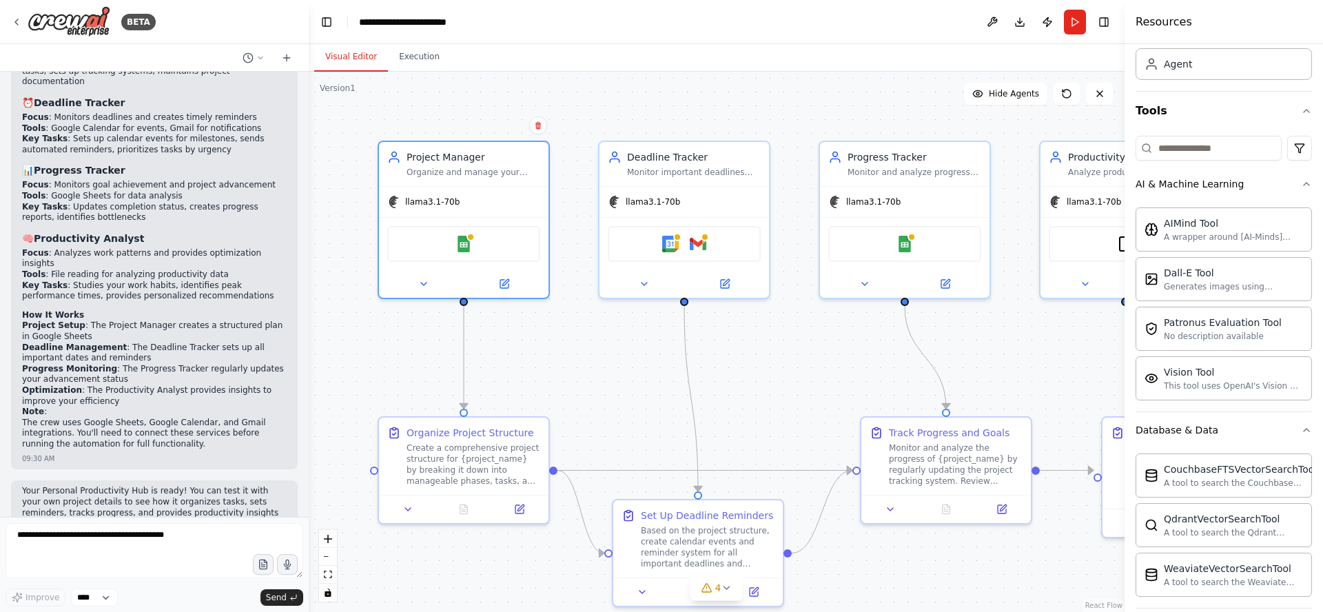
scroll to position [0, 0]
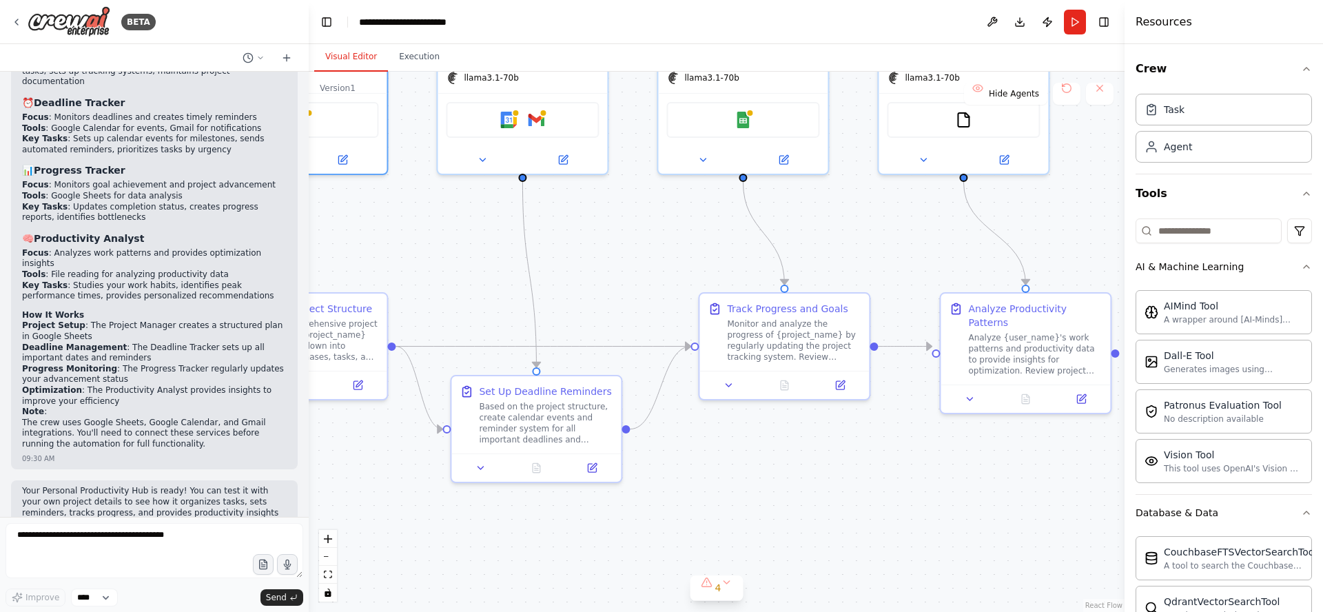
drag, startPoint x: 838, startPoint y: 366, endPoint x: 674, endPoint y: 243, distance: 204.2
click at [674, 243] on div ".deletable-edge-delete-btn { width: 20px; height: 20px; border: 0px solid #ffff…" at bounding box center [717, 342] width 816 height 540
click at [790, 315] on div "Monitor and analyze the progress of {project_name} by regularly updating the pr…" at bounding box center [793, 337] width 134 height 44
click at [841, 385] on icon at bounding box center [839, 382] width 8 height 8
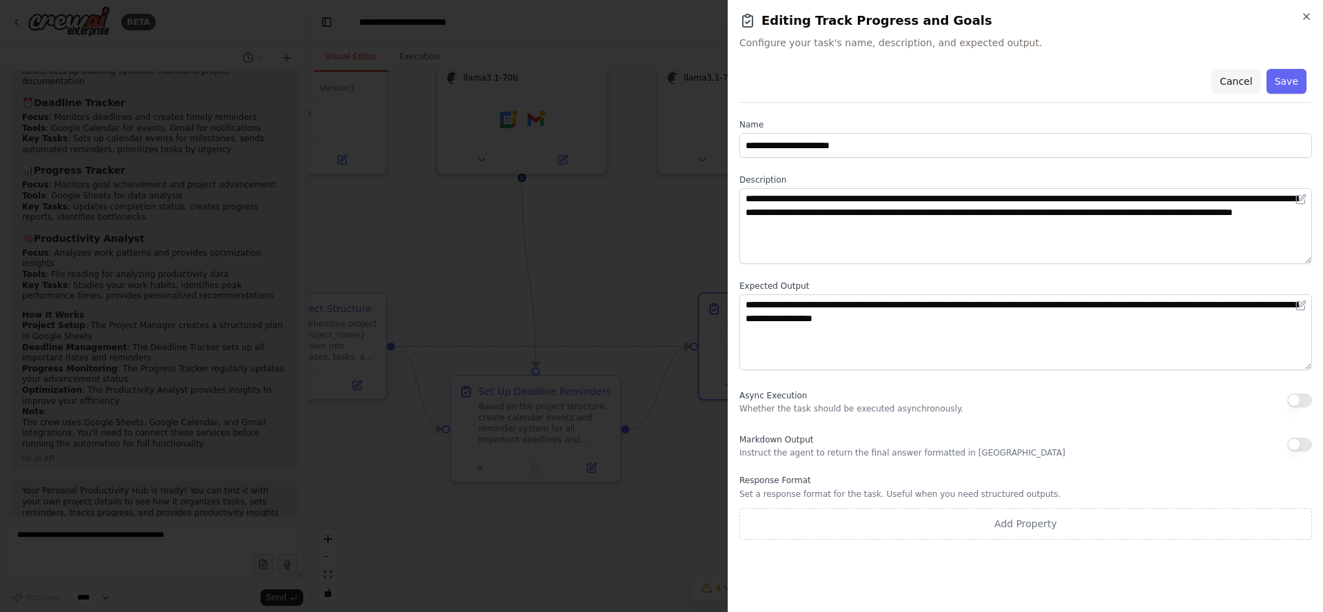
click at [1237, 73] on button "Cancel" at bounding box center [1235, 81] width 49 height 25
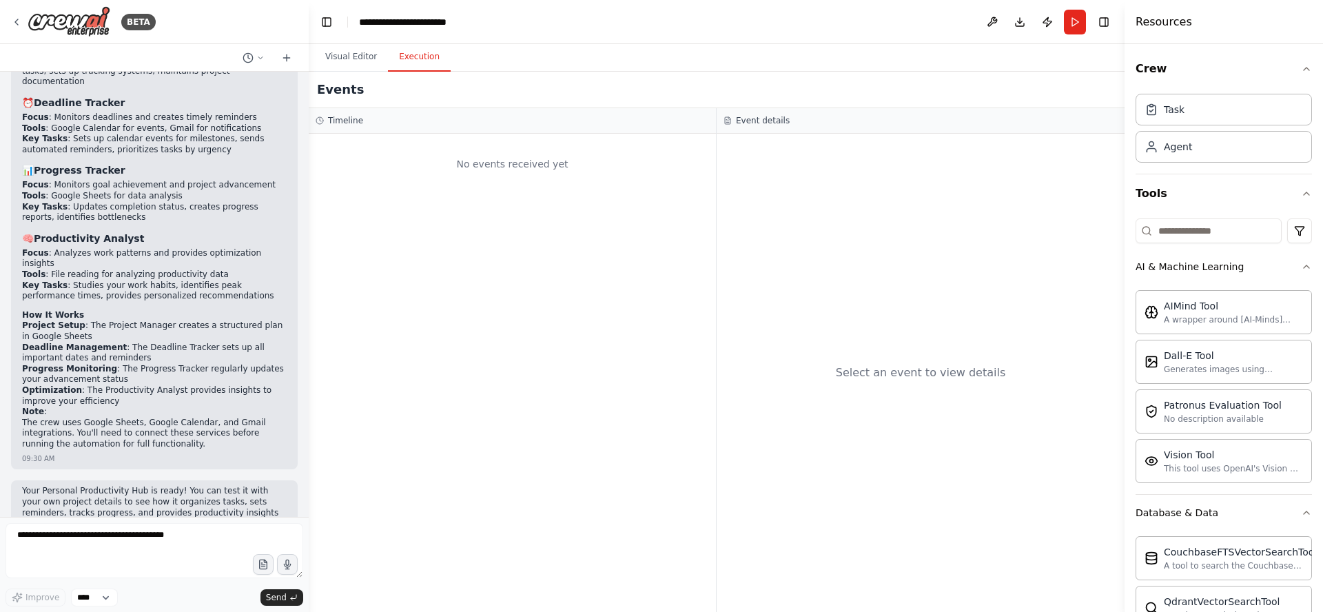
click at [411, 55] on button "Execution" at bounding box center [419, 57] width 63 height 29
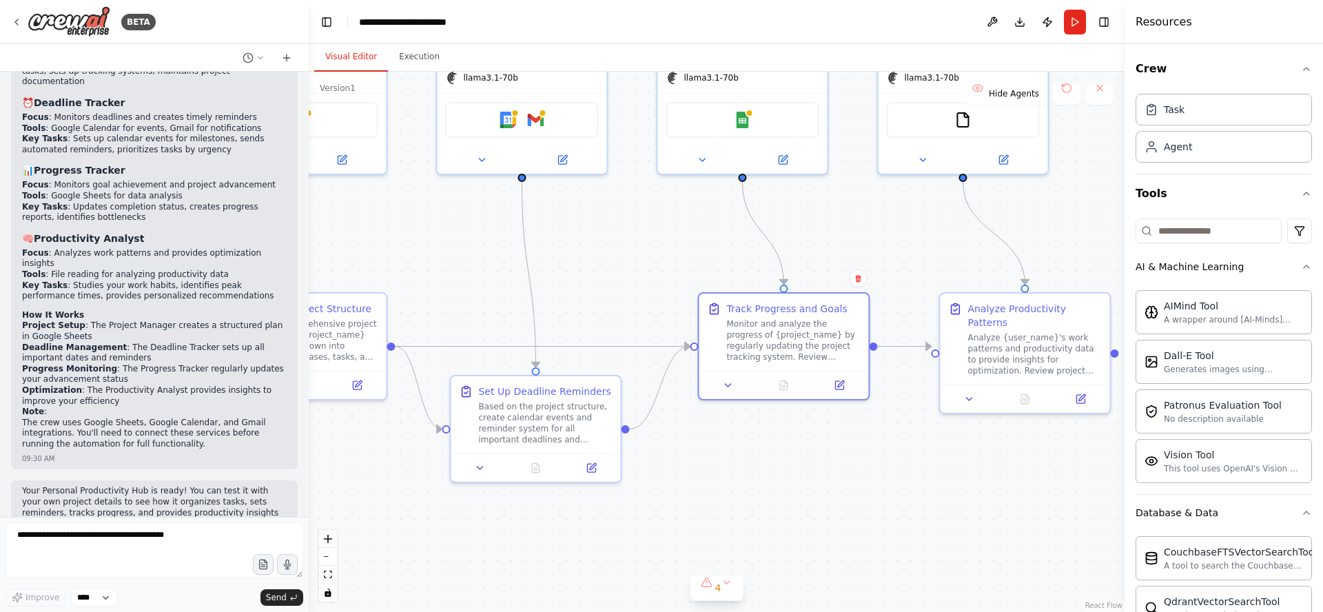
click at [355, 57] on button "Visual Editor" at bounding box center [351, 57] width 74 height 29
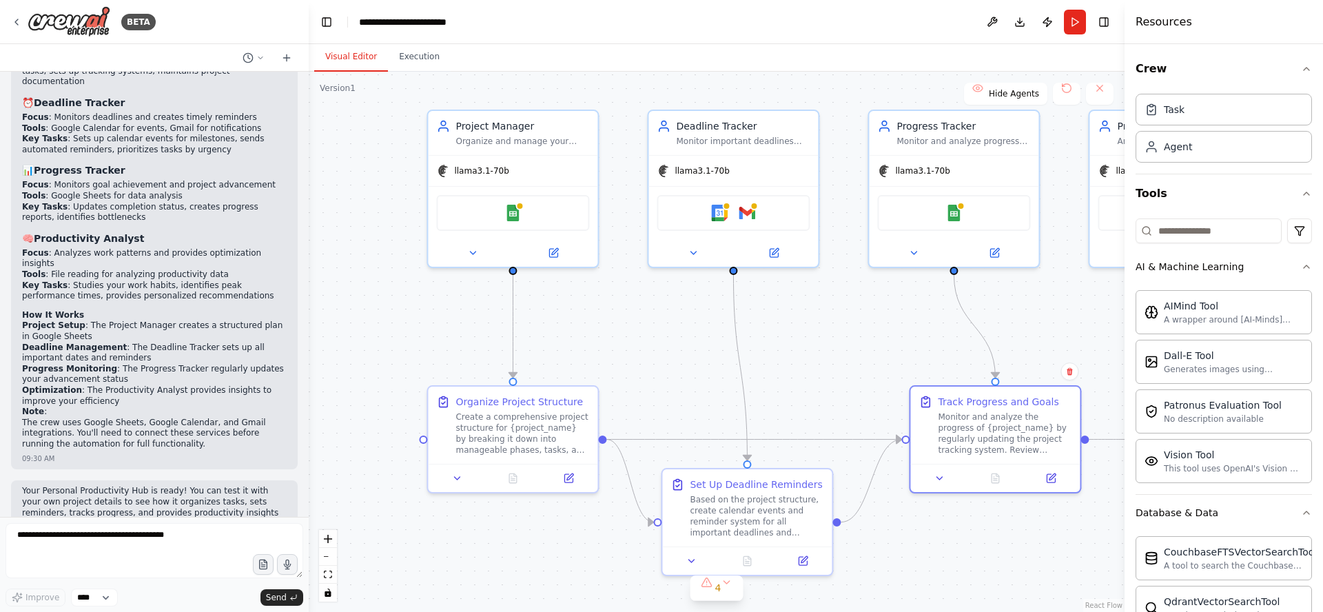
drag, startPoint x: 568, startPoint y: 211, endPoint x: 776, endPoint y: 302, distance: 226.1
click at [778, 302] on div ".deletable-edge-delete-btn { width: 20px; height: 20px; border: 0px solid #ffff…" at bounding box center [717, 342] width 816 height 540
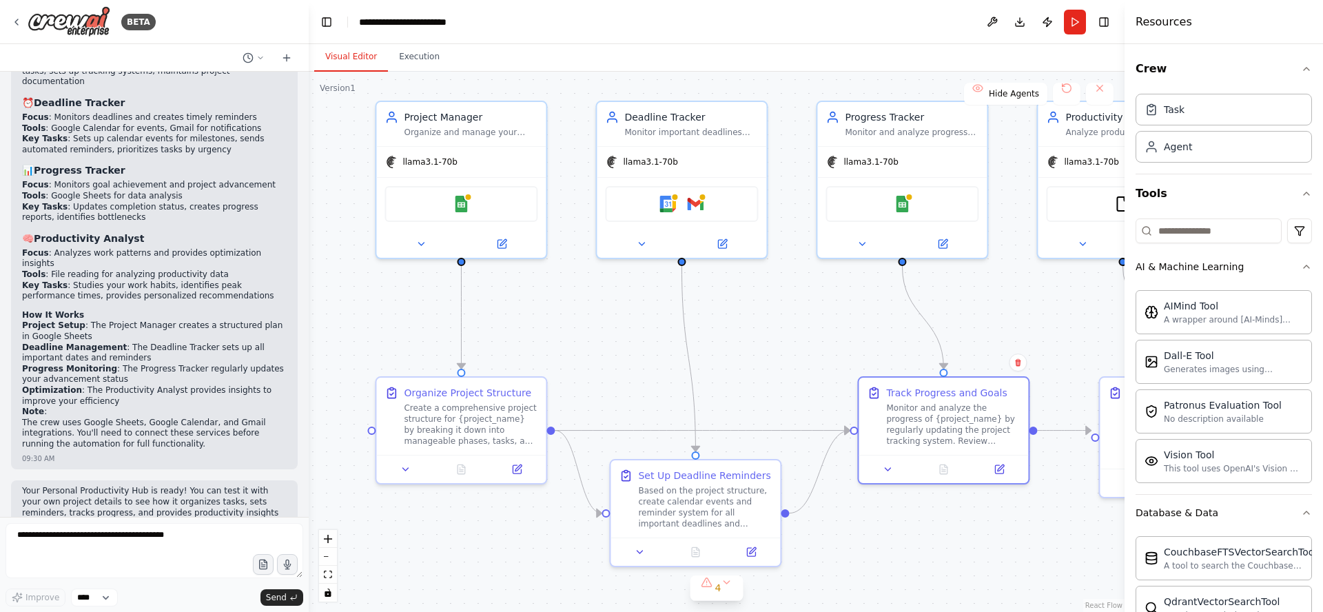
drag, startPoint x: 653, startPoint y: 300, endPoint x: 597, endPoint y: 289, distance: 57.6
click at [597, 289] on div ".deletable-edge-delete-btn { width: 20px; height: 20px; border: 0px solid #ffff…" at bounding box center [717, 342] width 816 height 540
click at [992, 26] on button at bounding box center [992, 22] width 22 height 25
click at [993, 25] on div at bounding box center [992, 22] width 22 height 25
click at [993, 22] on div at bounding box center [992, 22] width 22 height 25
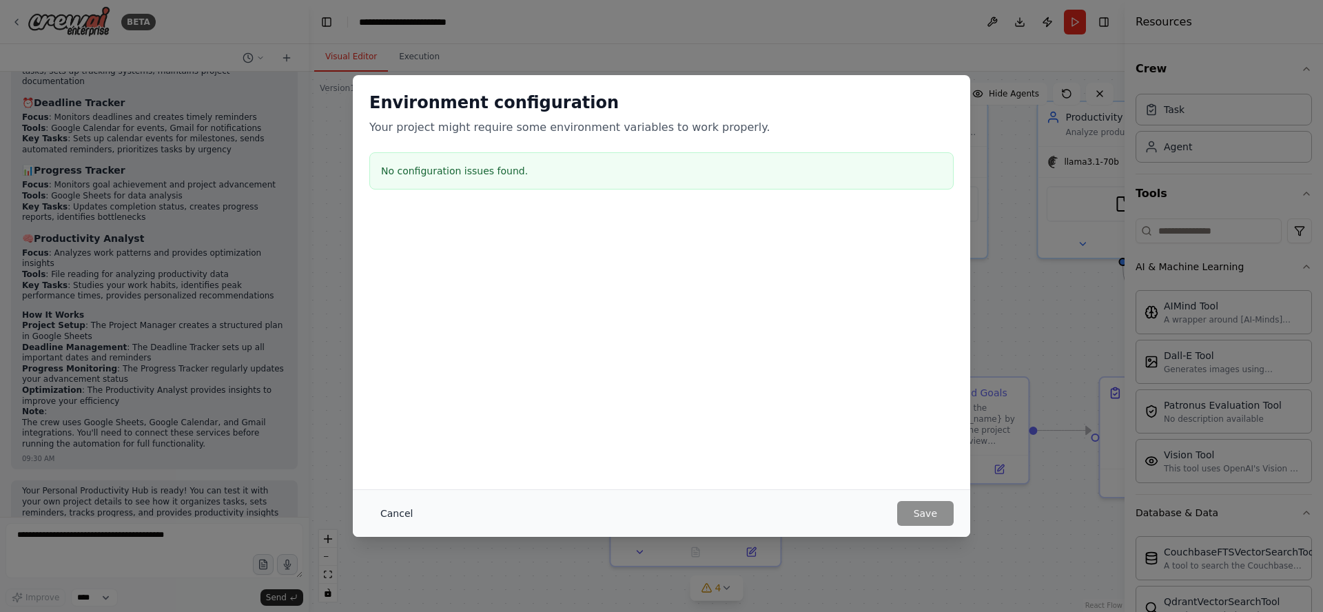
click at [395, 514] on button "Cancel" at bounding box center [396, 513] width 54 height 25
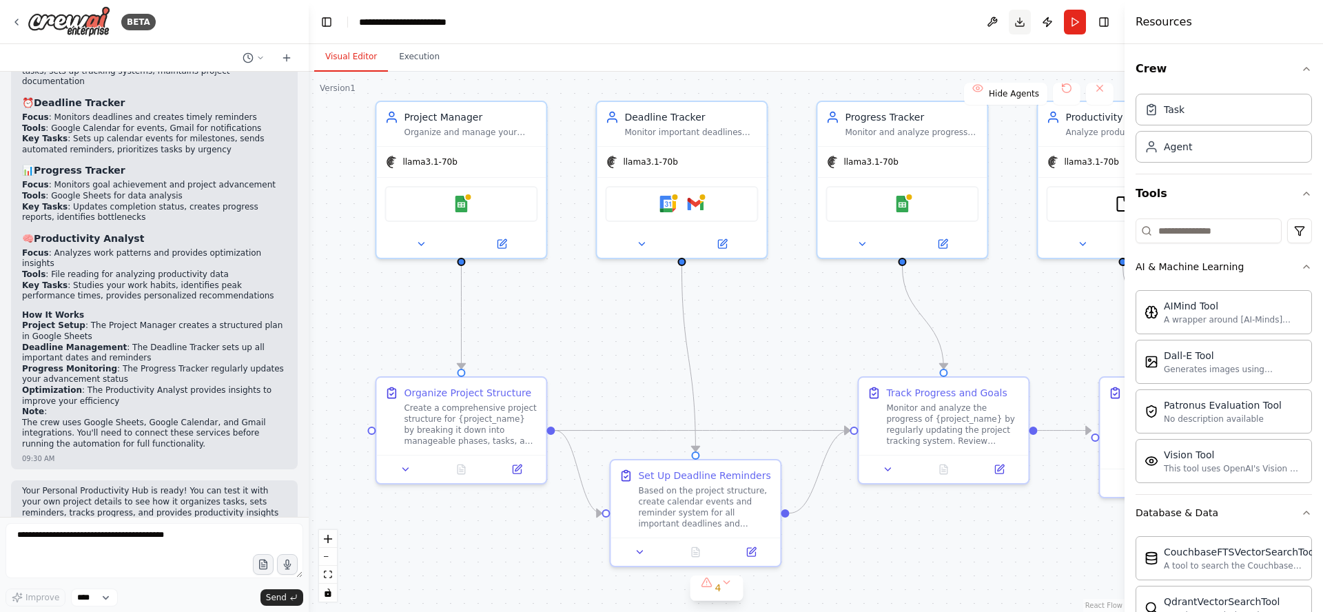
click at [1022, 23] on button "Download" at bounding box center [1019, 22] width 22 height 25
click at [14, 23] on icon at bounding box center [16, 22] width 11 height 11
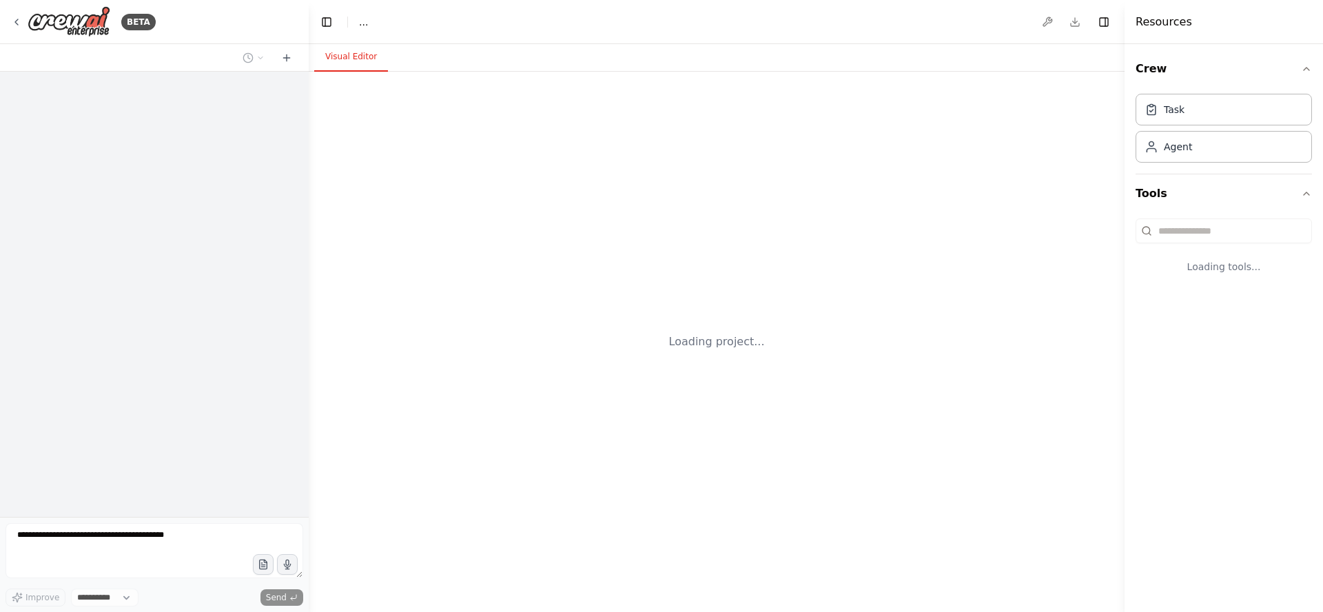
select select "****"
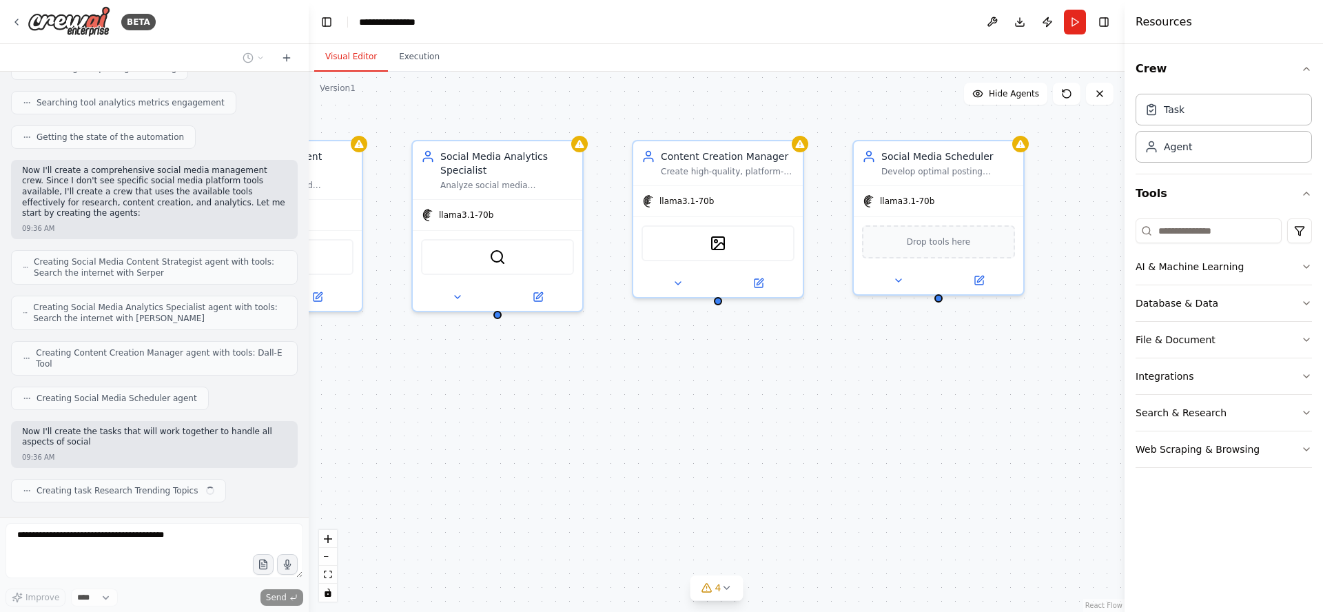
scroll to position [324, 0]
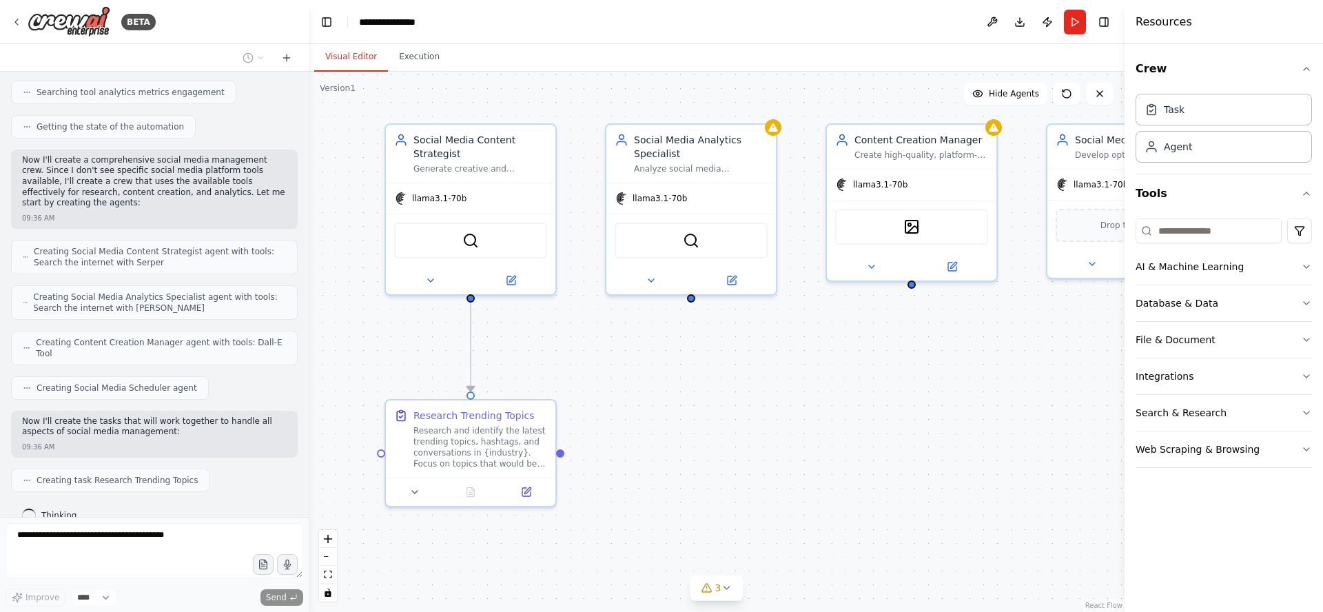
drag, startPoint x: 776, startPoint y: 420, endPoint x: 792, endPoint y: 407, distance: 21.1
click at [792, 407] on div ".deletable-edge-delete-btn { width: 20px; height: 20px; border: 0px solid #ffff…" at bounding box center [717, 342] width 816 height 540
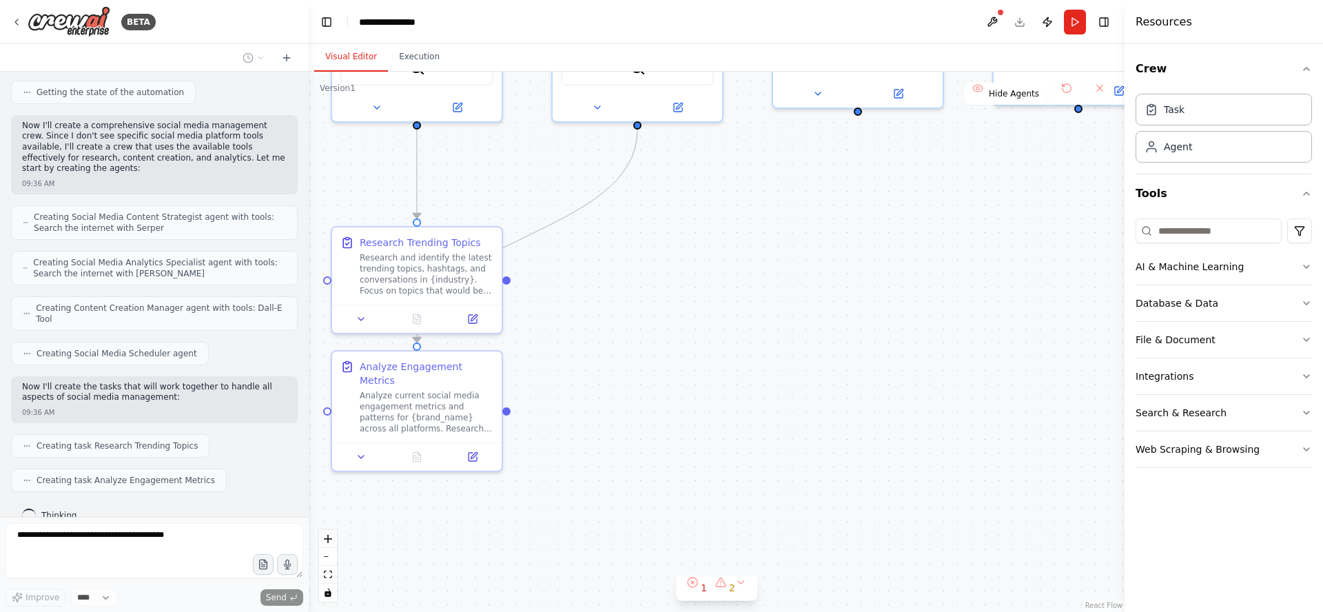
drag, startPoint x: 761, startPoint y: 470, endPoint x: 744, endPoint y: 322, distance: 149.8
click at [726, 309] on div ".deletable-edge-delete-btn { width: 20px; height: 20px; border: 0px solid #ffff…" at bounding box center [717, 342] width 816 height 540
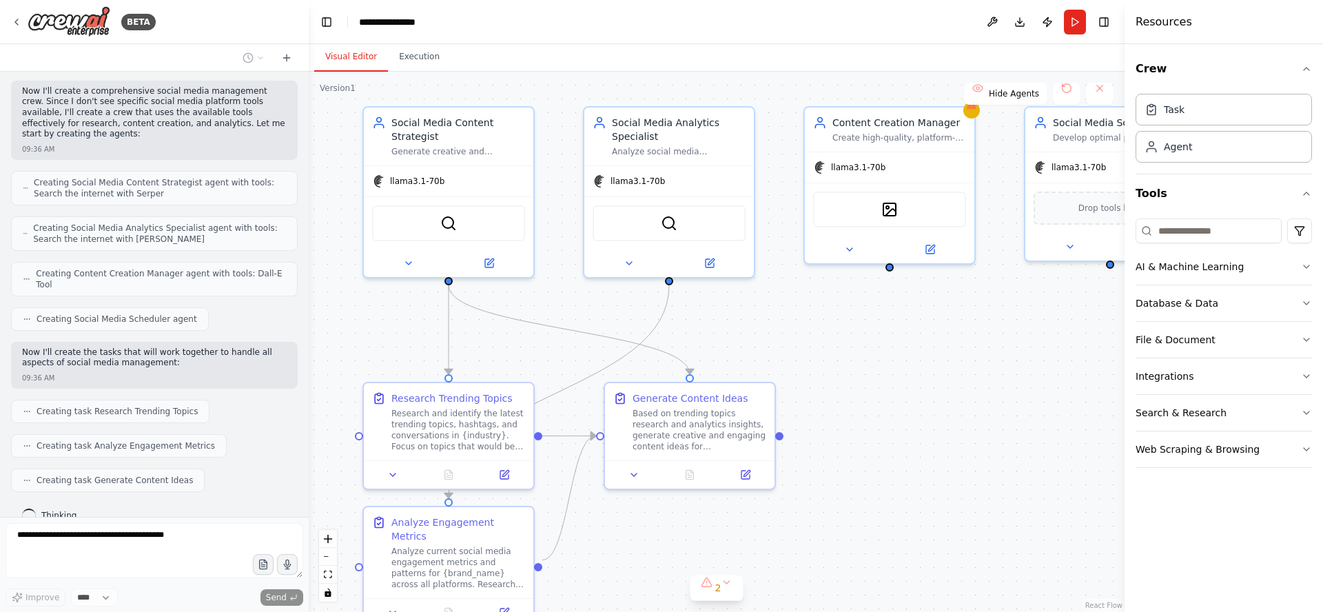
drag, startPoint x: 761, startPoint y: 161, endPoint x: 794, endPoint y: 311, distance: 154.3
click at [791, 311] on div ".deletable-edge-delete-btn { width: 20px; height: 20px; border: 0px solid #ffff…" at bounding box center [717, 342] width 816 height 540
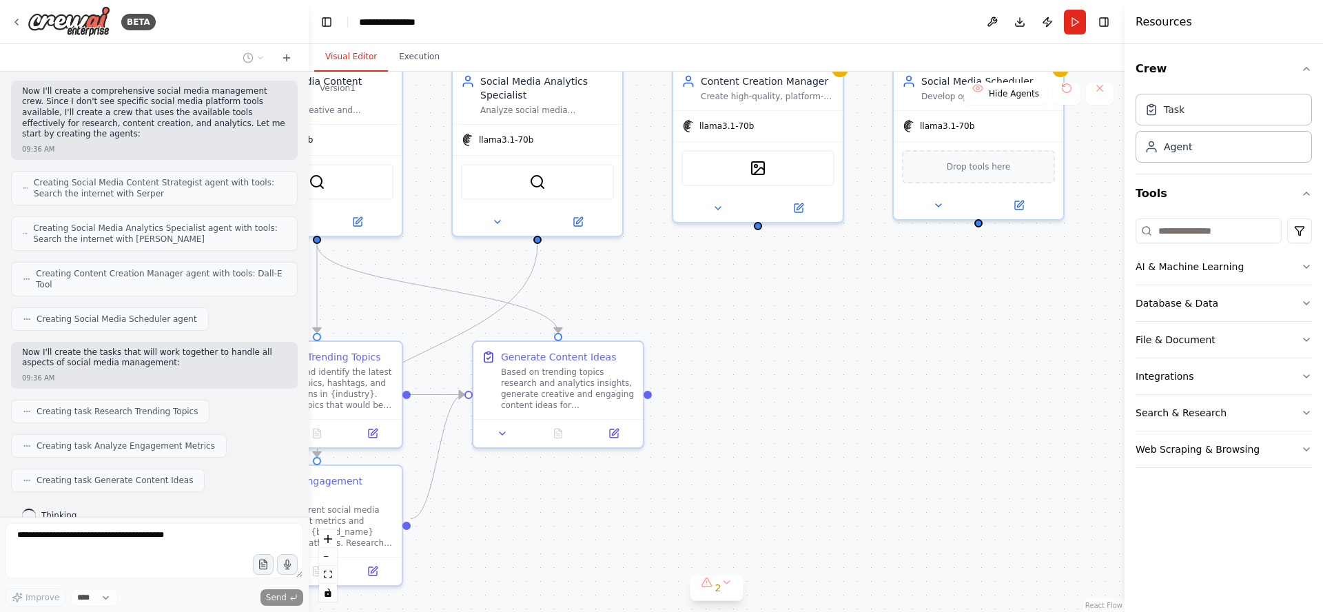
drag, startPoint x: 1020, startPoint y: 421, endPoint x: 797, endPoint y: 375, distance: 227.8
click at [799, 375] on div ".deletable-edge-delete-btn { width: 20px; height: 20px; border: 0px solid #ffff…" at bounding box center [717, 342] width 816 height 540
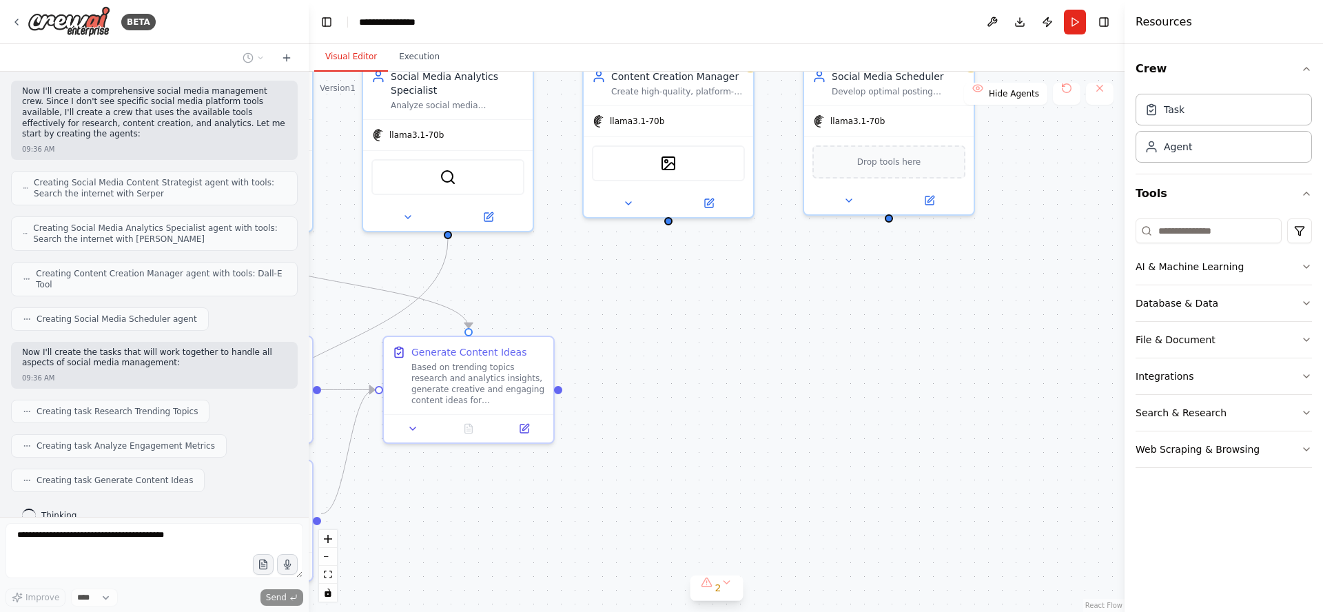
scroll to position [427, 0]
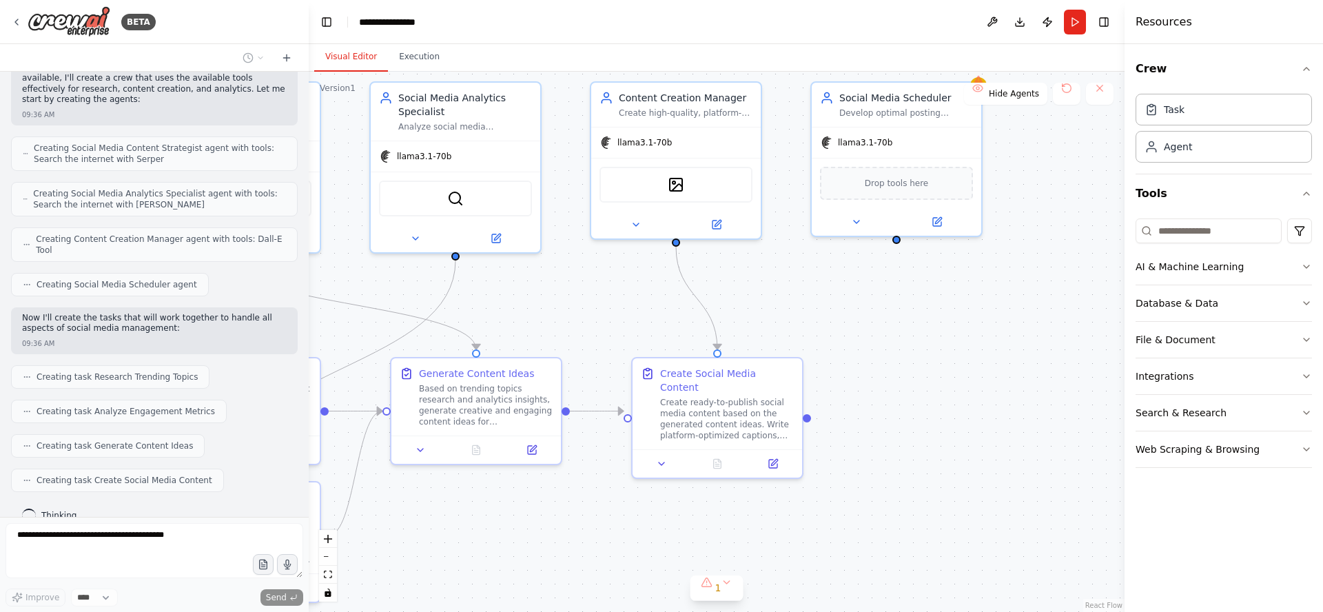
drag, startPoint x: 785, startPoint y: 326, endPoint x: 792, endPoint y: 346, distance: 22.0
click at [792, 346] on div ".deletable-edge-delete-btn { width: 20px; height: 20px; border: 0px solid #ffff…" at bounding box center [717, 342] width 816 height 540
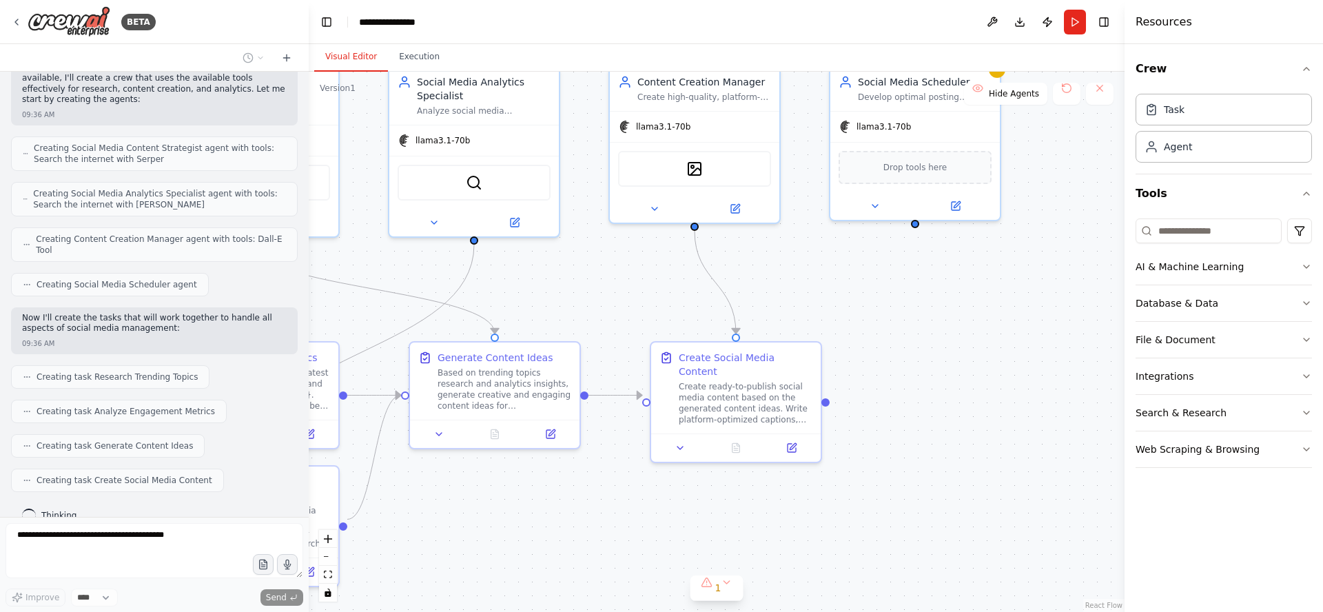
drag, startPoint x: 902, startPoint y: 341, endPoint x: 1032, endPoint y: 262, distance: 152.0
click at [1031, 263] on div ".deletable-edge-delete-btn { width: 20px; height: 20px; border: 0px solid #ffff…" at bounding box center [717, 342] width 816 height 540
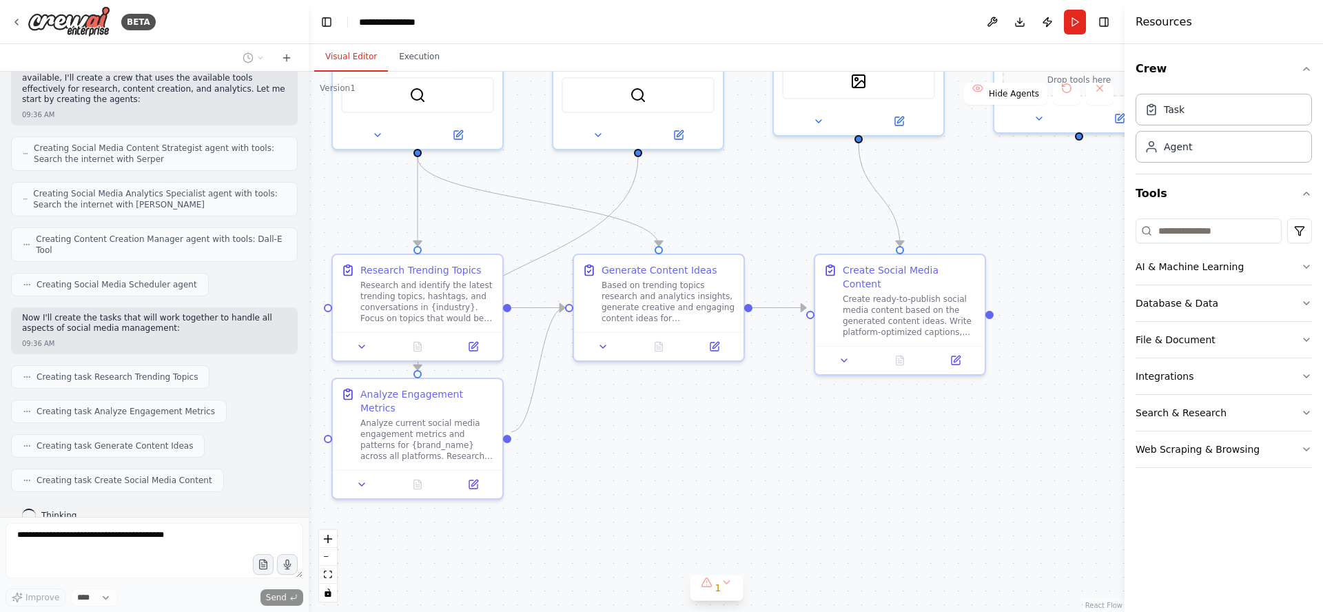
drag, startPoint x: 740, startPoint y: 469, endPoint x: 765, endPoint y: 457, distance: 27.4
click at [765, 457] on div ".deletable-edge-delete-btn { width: 20px; height: 20px; border: 0px solid #ffff…" at bounding box center [717, 342] width 816 height 540
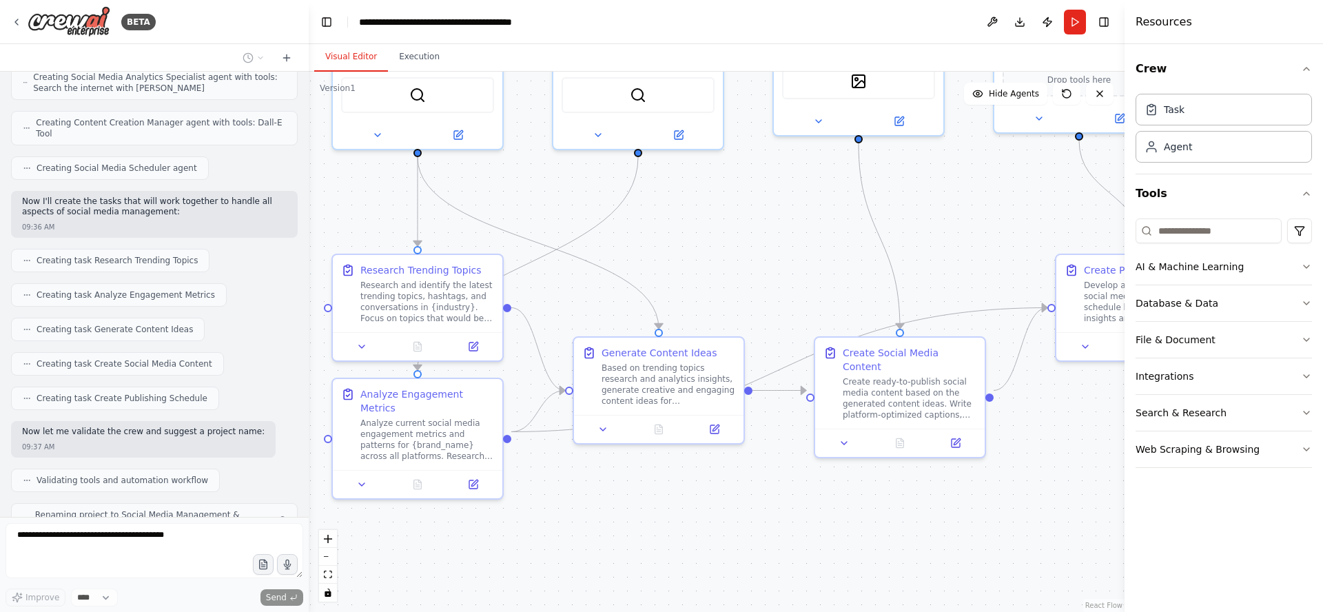
scroll to position [589, 0]
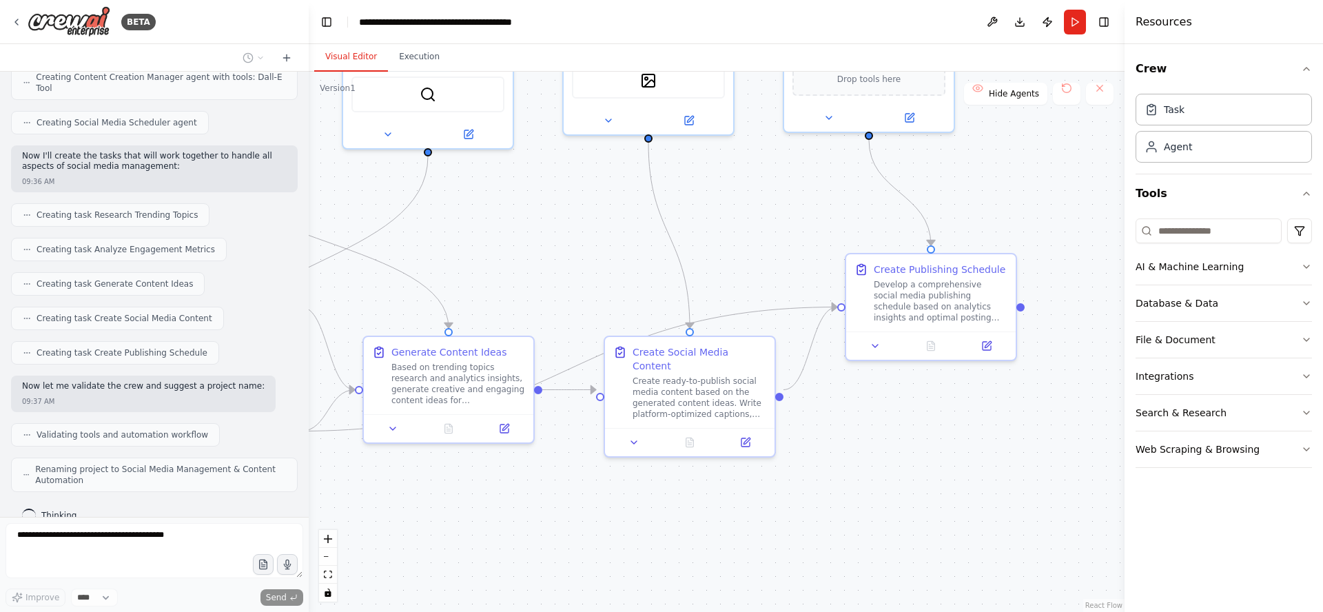
drag, startPoint x: 747, startPoint y: 245, endPoint x: 284, endPoint y: 229, distance: 463.2
click at [283, 229] on div "BETA Create a crew that schedules and publishes social media content across mul…" at bounding box center [661, 306] width 1323 height 612
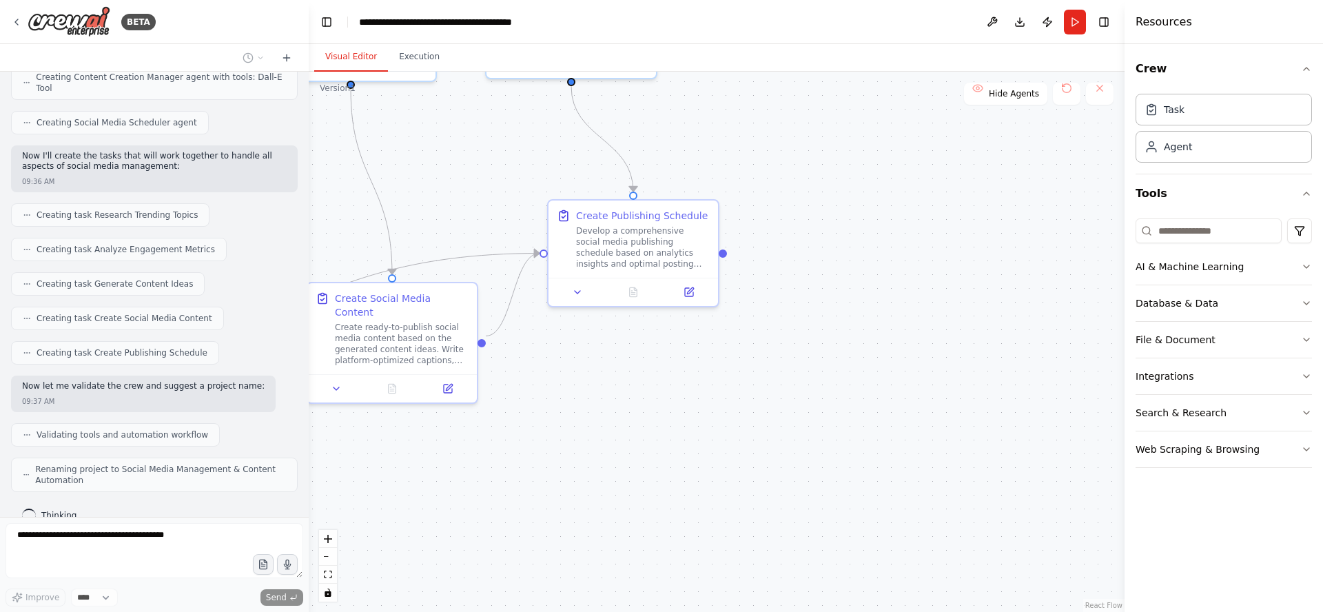
drag, startPoint x: 700, startPoint y: 433, endPoint x: 696, endPoint y: 413, distance: 21.0
click at [696, 413] on div ".deletable-edge-delete-btn { width: 20px; height: 20px; border: 0px solid #ffff…" at bounding box center [717, 342] width 816 height 540
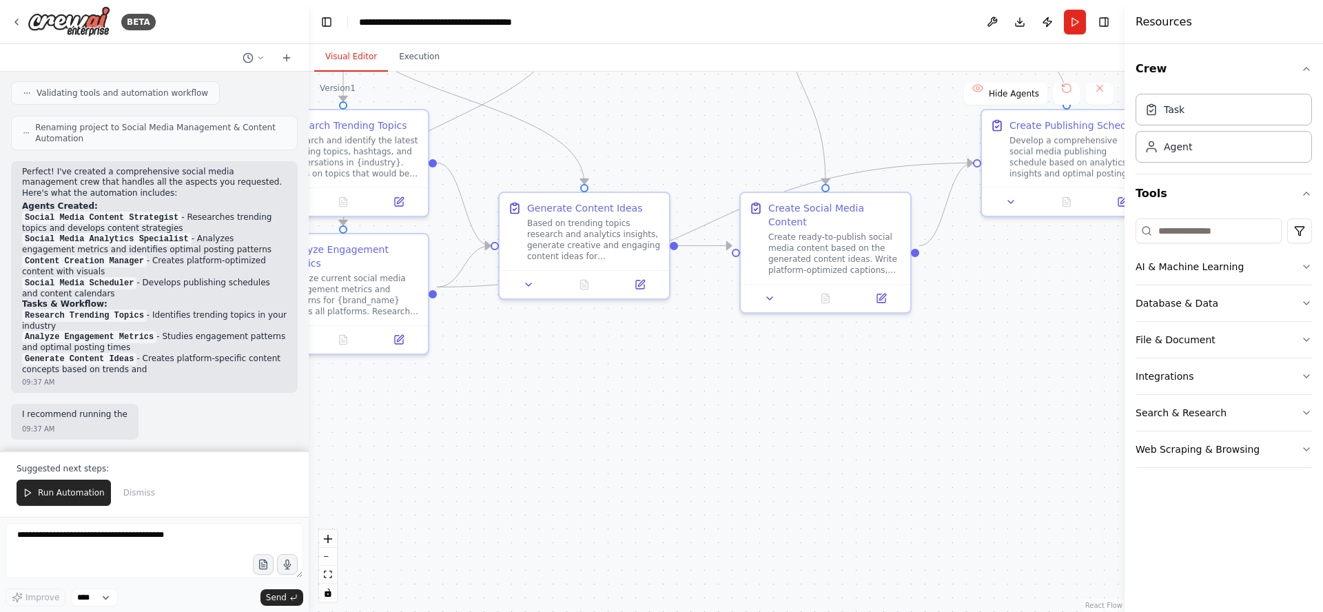
drag, startPoint x: 623, startPoint y: 428, endPoint x: 1040, endPoint y: 333, distance: 428.3
click at [1045, 331] on div ".deletable-edge-delete-btn { width: 20px; height: 20px; border: 0px solid #ffff…" at bounding box center [717, 342] width 816 height 540
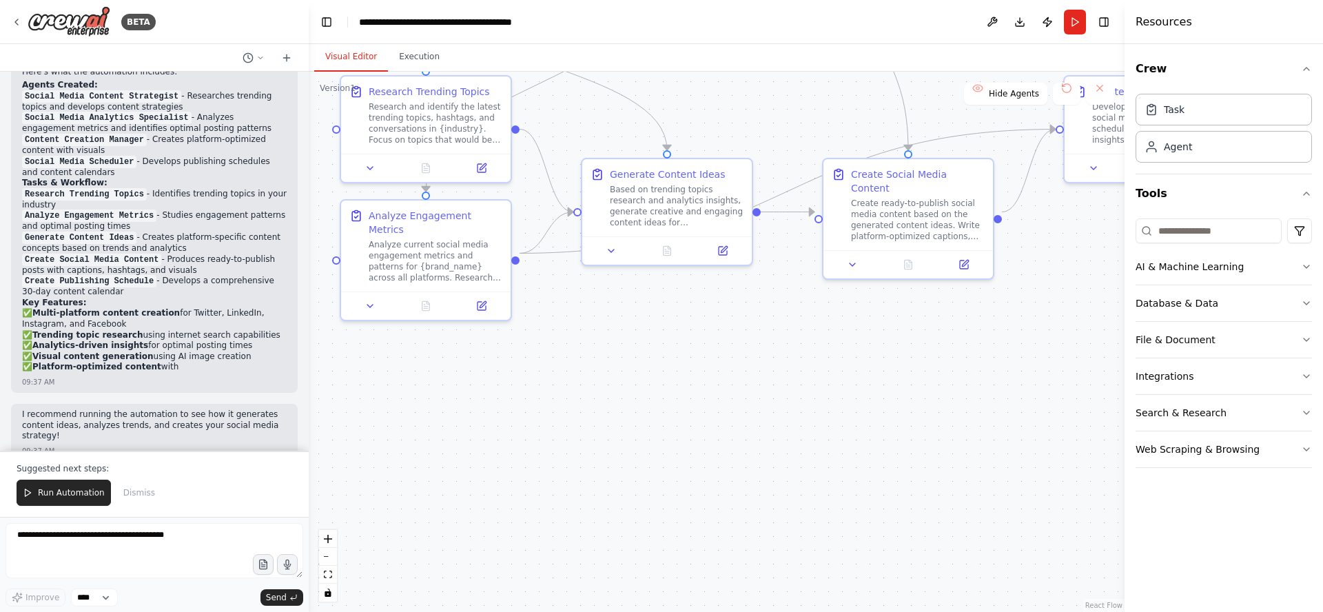
drag, startPoint x: 783, startPoint y: 439, endPoint x: 851, endPoint y: 413, distance: 73.3
click at [851, 413] on div ".deletable-edge-delete-btn { width: 20px; height: 20px; border: 0px solid #ffff…" at bounding box center [717, 342] width 816 height 540
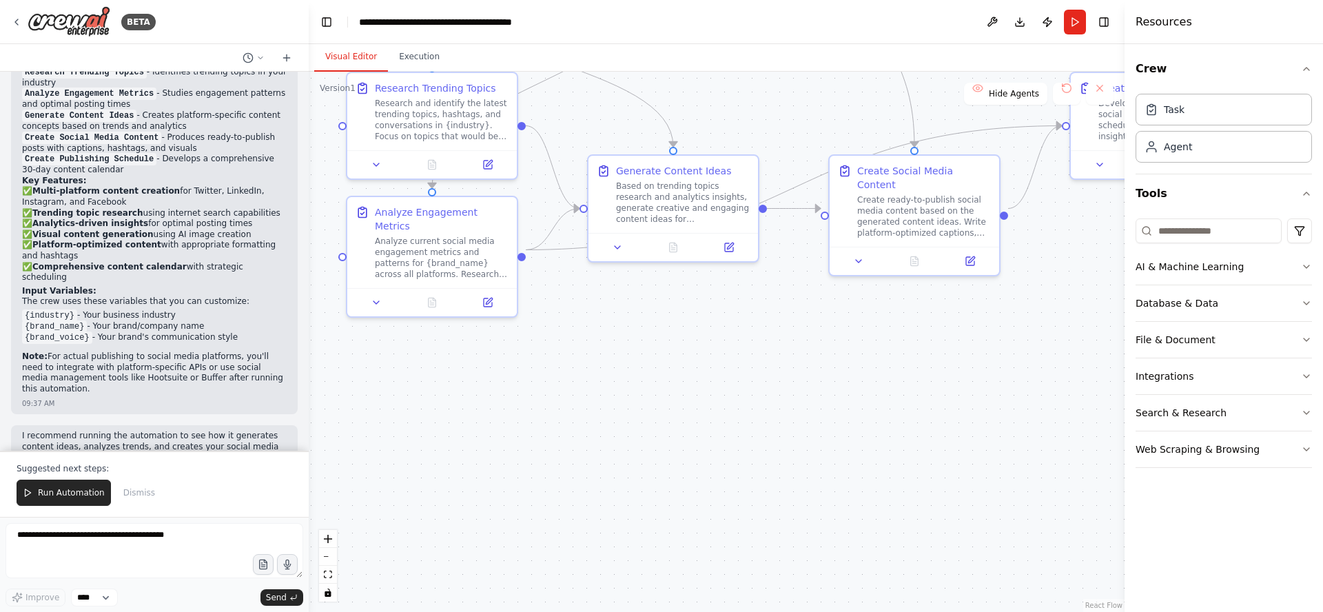
scroll to position [1185, 0]
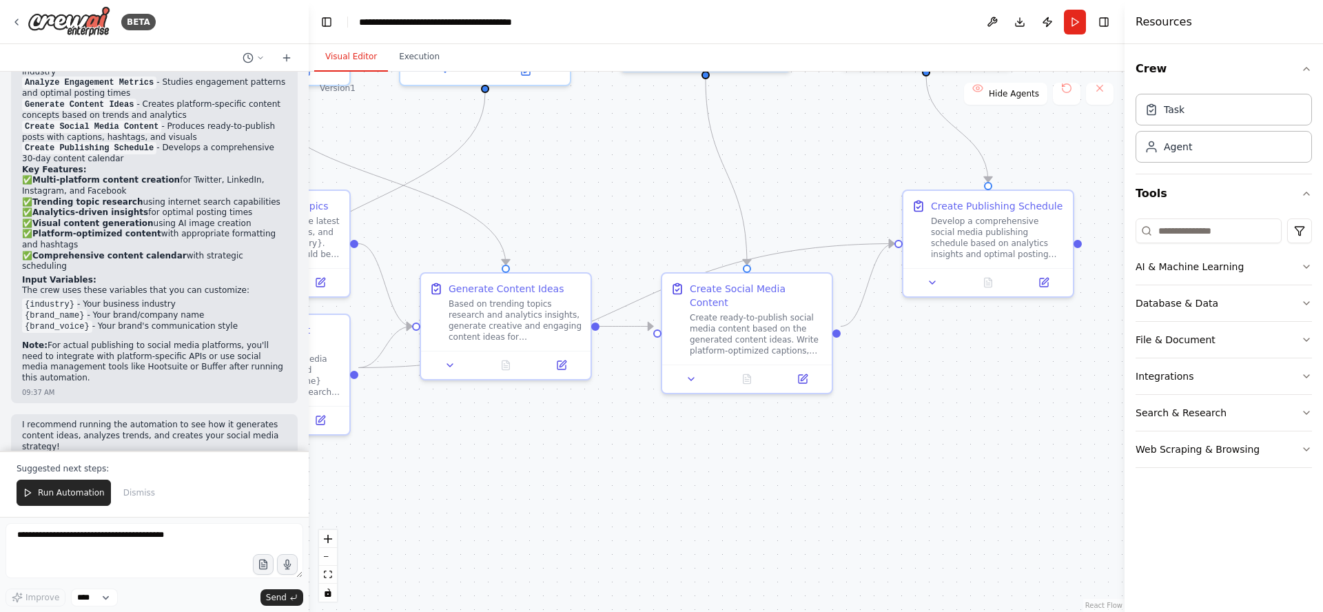
drag, startPoint x: 853, startPoint y: 399, endPoint x: 685, endPoint y: 517, distance: 204.7
click at [685, 517] on div ".deletable-edge-delete-btn { width: 20px; height: 20px; border: 0px solid #ffff…" at bounding box center [717, 342] width 816 height 540
click at [61, 491] on span "Run Automation" at bounding box center [71, 492] width 67 height 11
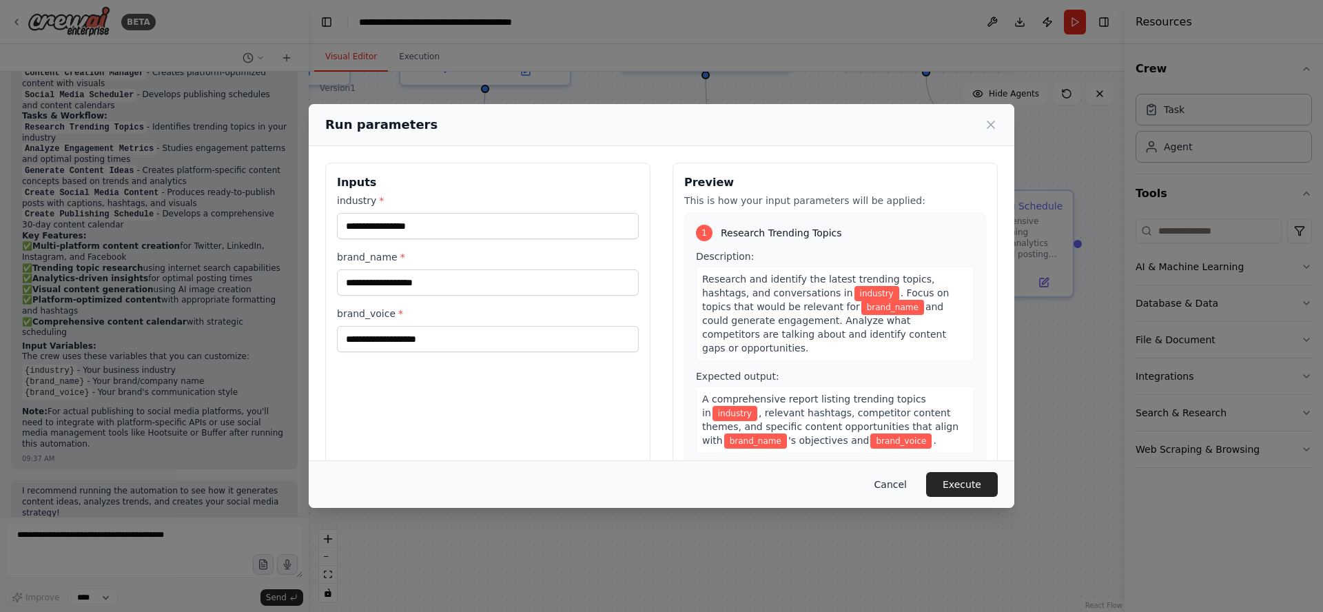
click at [894, 483] on button "Cancel" at bounding box center [890, 484] width 54 height 25
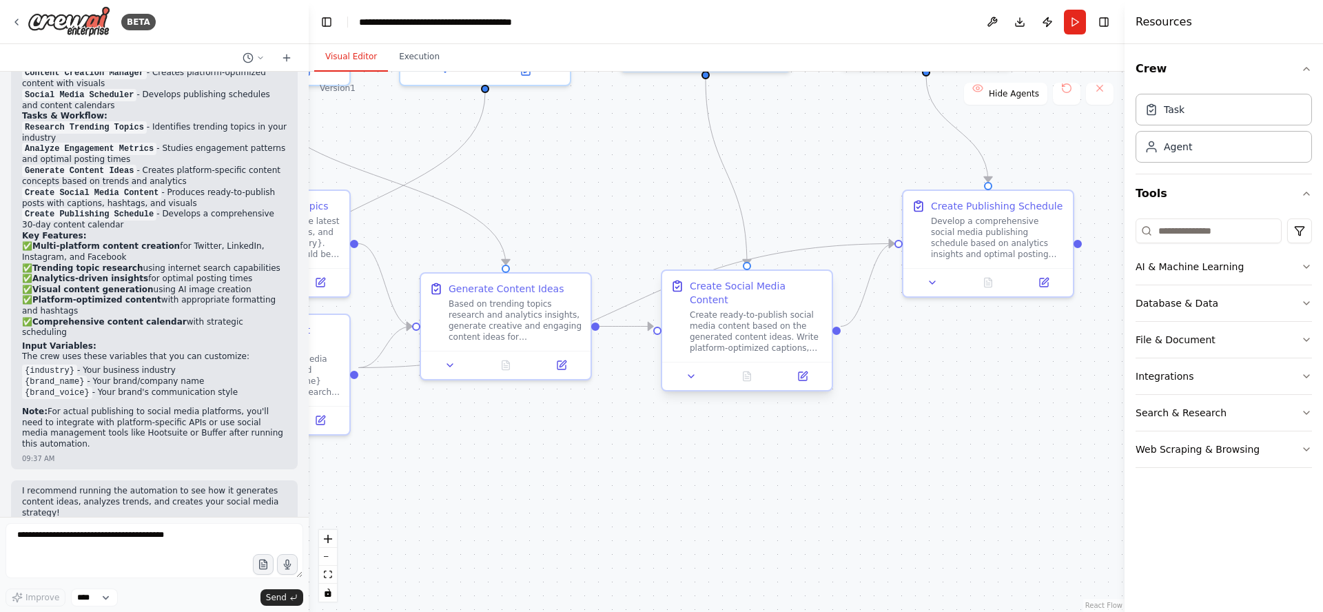
click at [753, 293] on div "Create Social Media Content Create ready-to-publish social media content based …" at bounding box center [757, 316] width 134 height 74
click at [753, 294] on div "Create Social Media Content Create ready-to-publish social media content based …" at bounding box center [757, 316] width 134 height 74
click at [803, 371] on icon at bounding box center [803, 374] width 6 height 6
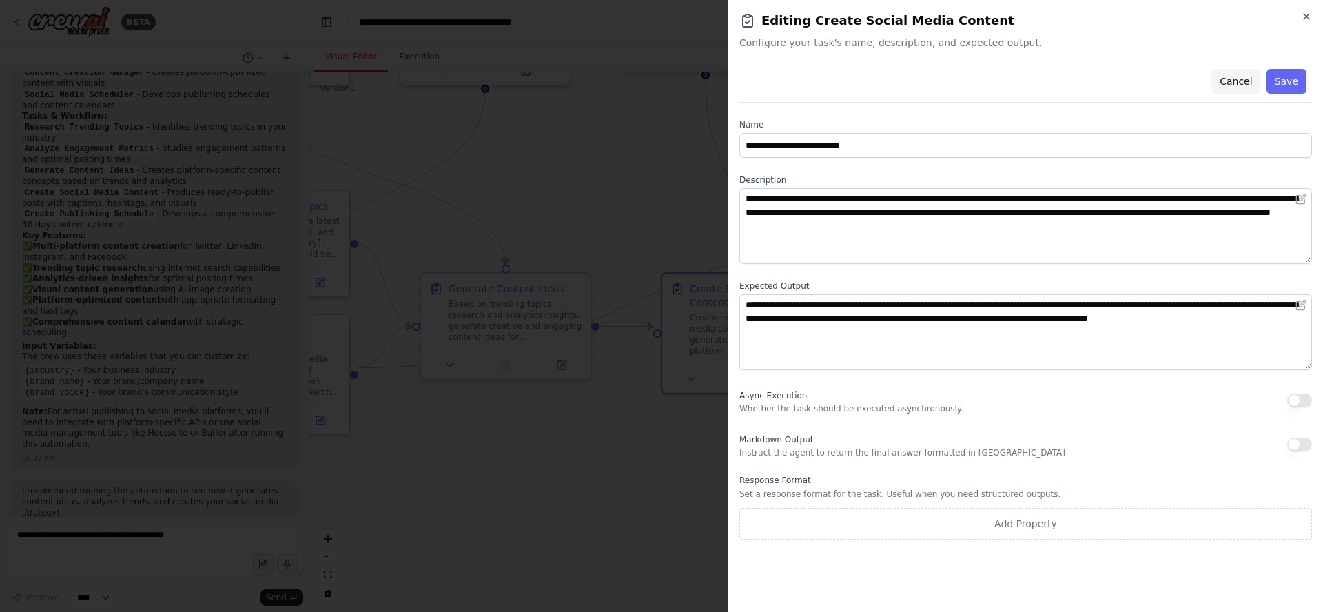
click at [1242, 81] on button "Cancel" at bounding box center [1235, 81] width 49 height 25
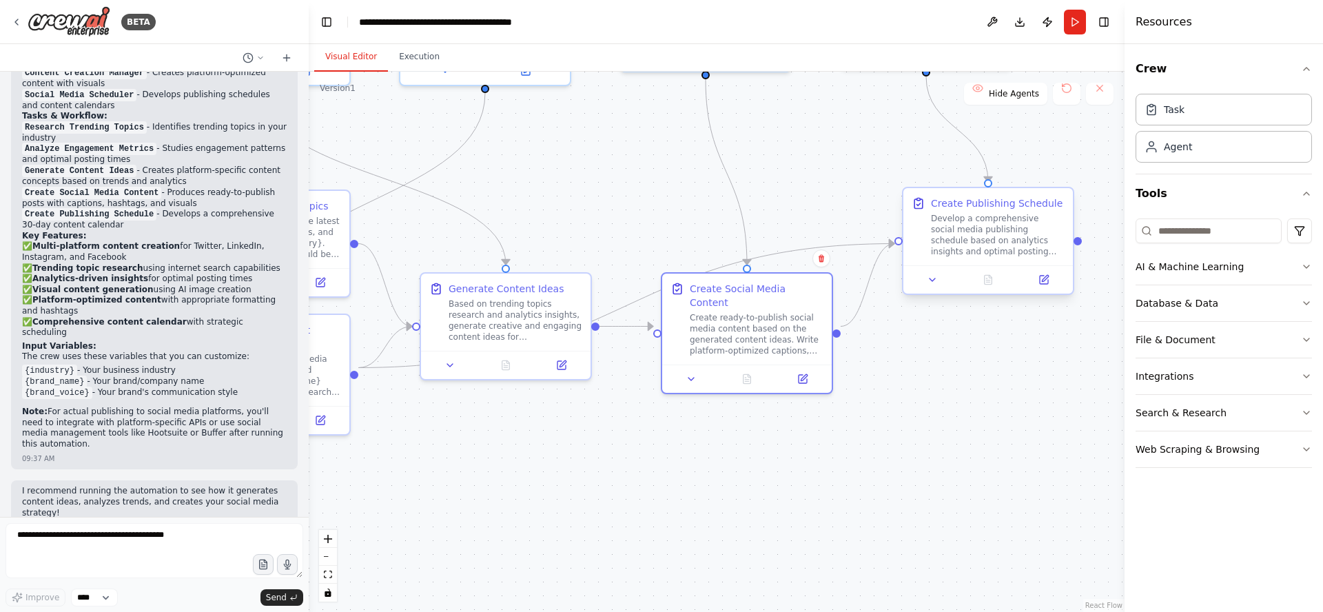
click at [989, 217] on div "Develop a comprehensive social media publishing schedule based on analytics ins…" at bounding box center [998, 235] width 134 height 44
click at [1046, 282] on icon at bounding box center [1043, 280] width 8 height 8
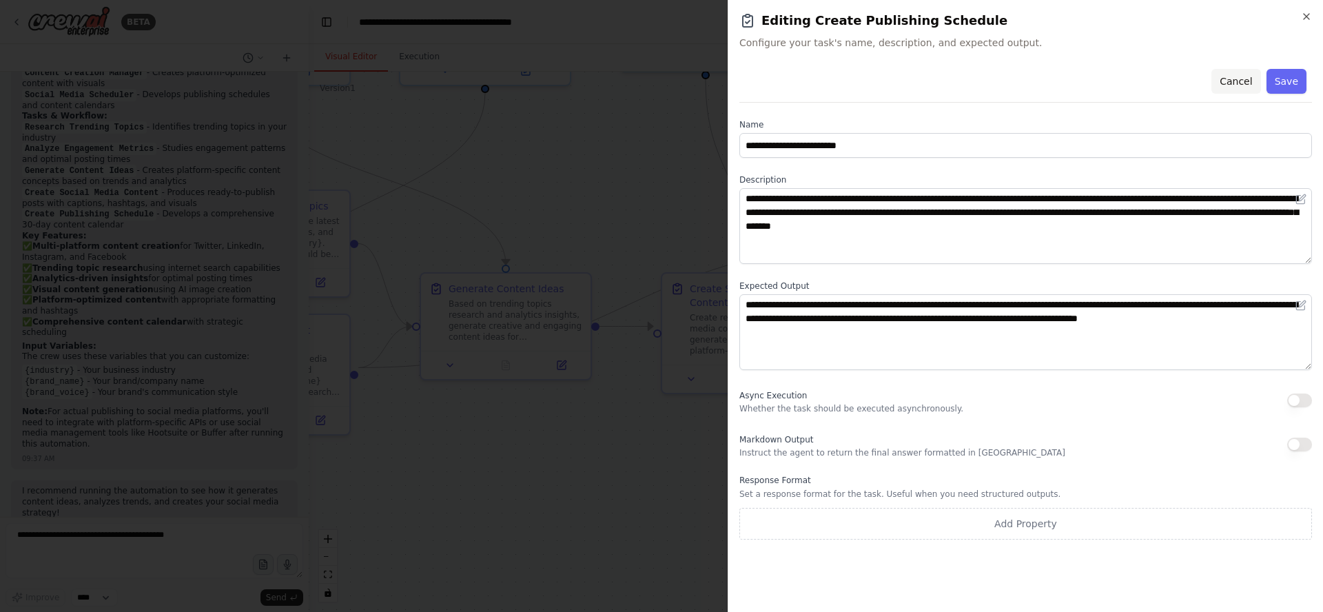
click at [1243, 83] on button "Cancel" at bounding box center [1235, 81] width 49 height 25
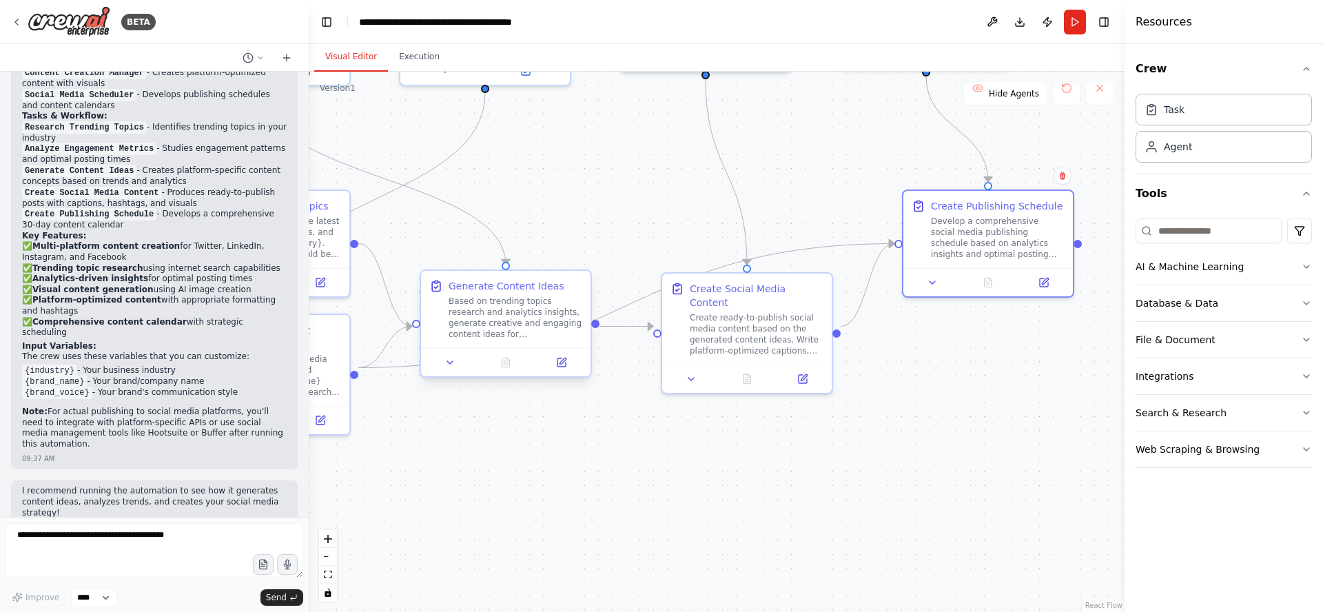
click at [505, 299] on div "Based on trending topics research and analytics insights, generate creative and…" at bounding box center [515, 318] width 134 height 44
click at [567, 366] on icon at bounding box center [568, 362] width 8 height 8
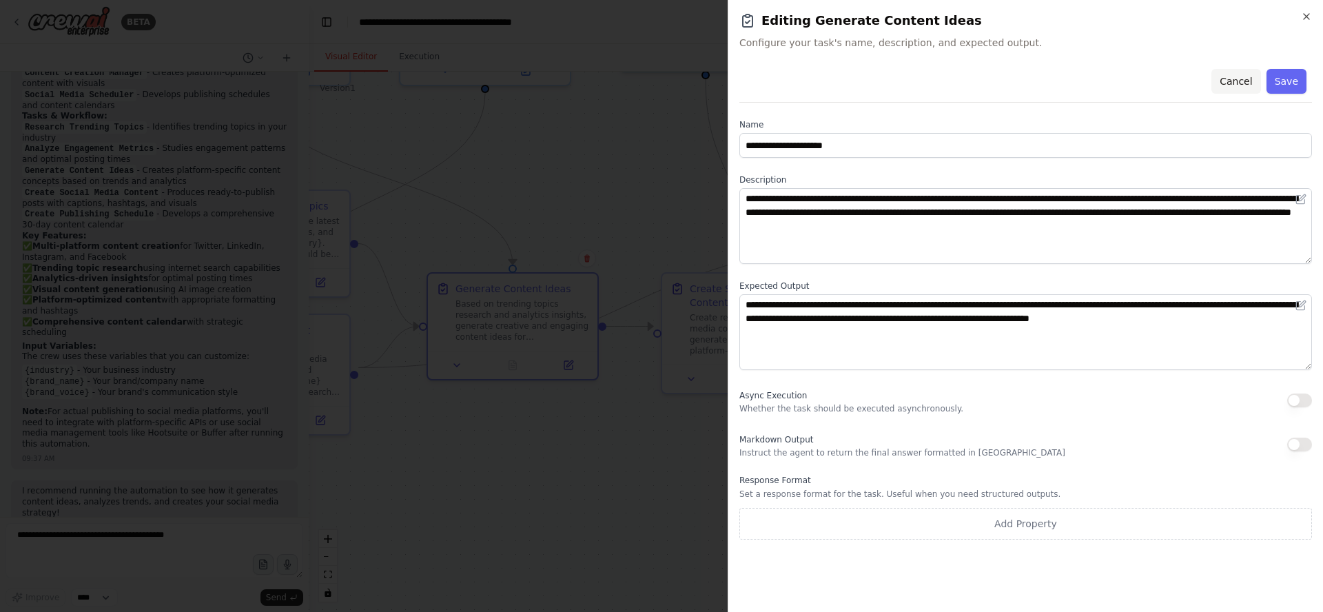
click at [1234, 82] on button "Cancel" at bounding box center [1235, 81] width 49 height 25
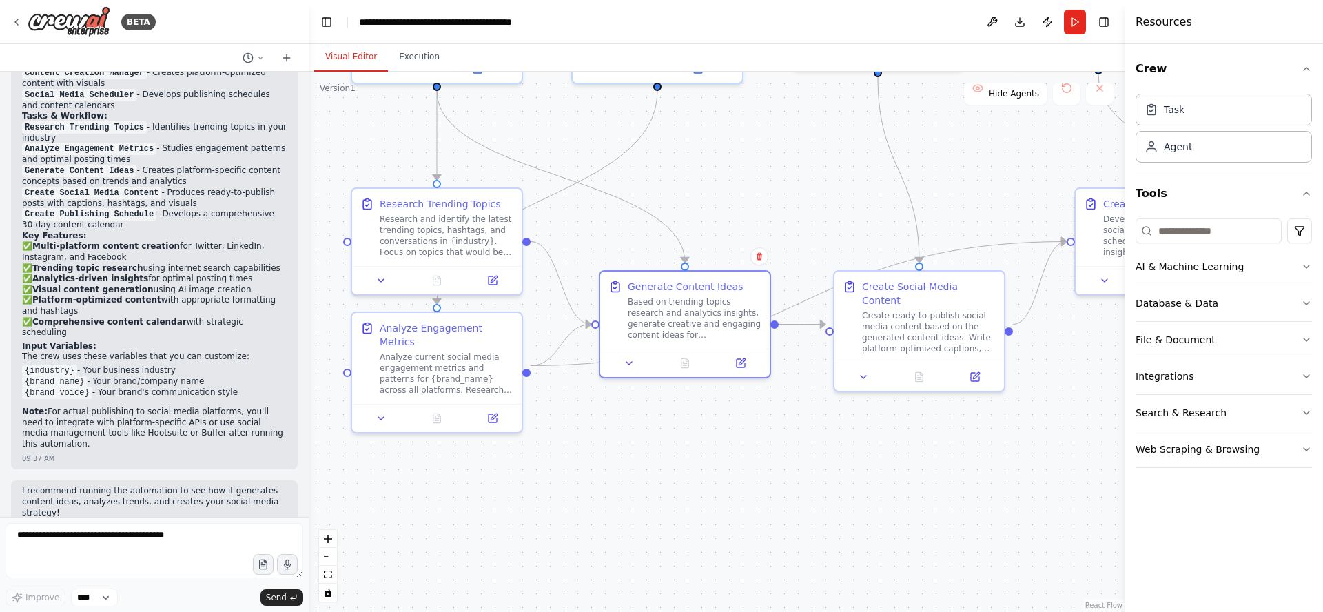
drag, startPoint x: 482, startPoint y: 455, endPoint x: 439, endPoint y: 475, distance: 46.9
click at [650, 456] on div ".deletable-edge-delete-btn { width: 20px; height: 20px; border: 0px solid #ffff…" at bounding box center [717, 342] width 816 height 540
drag, startPoint x: 632, startPoint y: 473, endPoint x: 615, endPoint y: 463, distance: 19.1
click at [632, 472] on div ".deletable-edge-delete-btn { width: 20px; height: 20px; border: 0px solid #ffff…" at bounding box center [717, 342] width 816 height 540
click at [419, 211] on div "Research Trending Topics Research and identify the latest trending topics, hash…" at bounding box center [444, 226] width 134 height 61
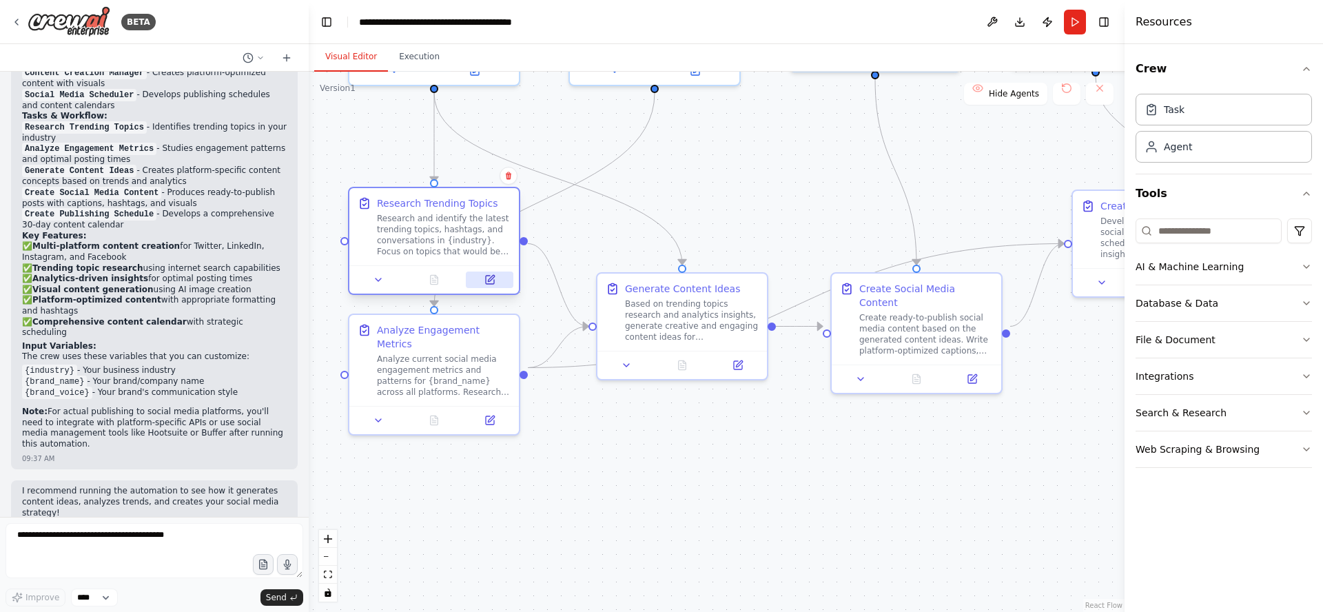
click at [492, 278] on icon at bounding box center [491, 278] width 6 height 6
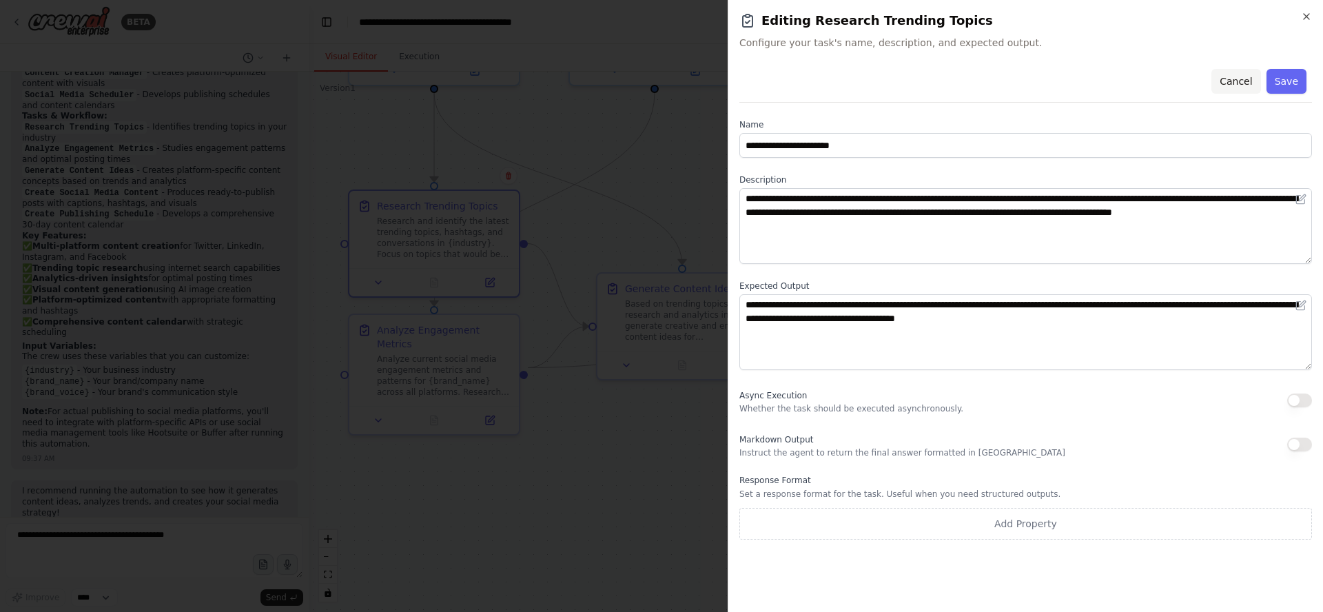
click at [1242, 78] on button "Cancel" at bounding box center [1235, 81] width 49 height 25
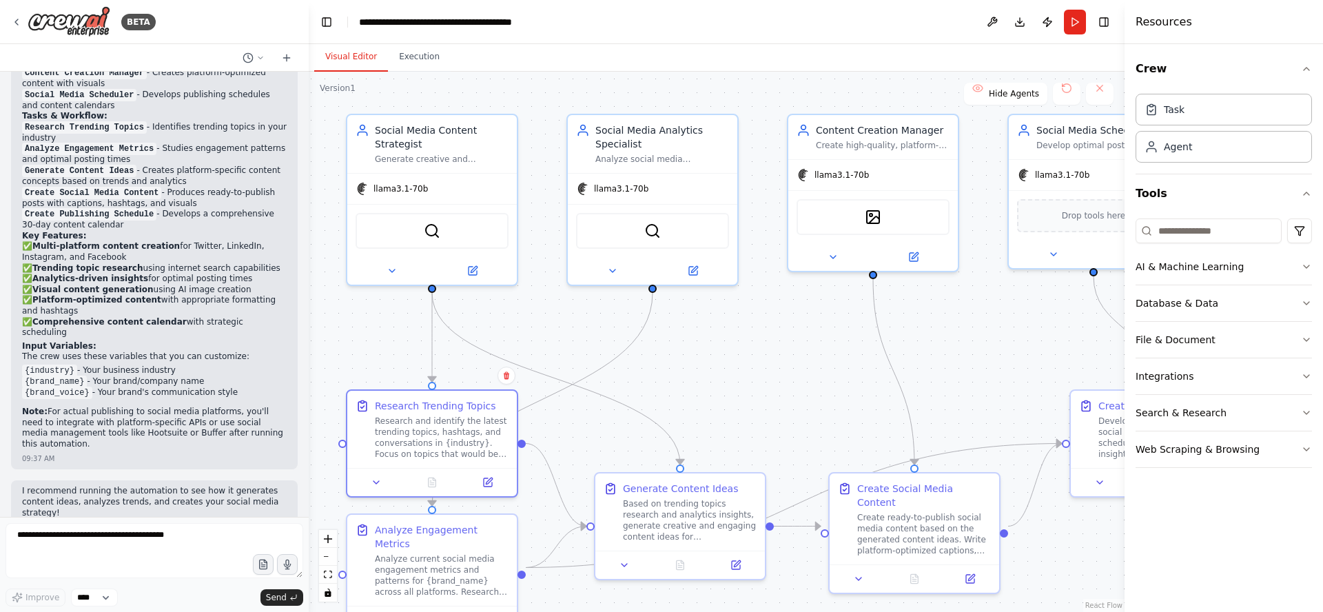
drag, startPoint x: 765, startPoint y: 168, endPoint x: 763, endPoint y: 367, distance: 199.1
click at [763, 367] on div ".deletable-edge-delete-btn { width: 20px; height: 20px; border: 0px solid #ffff…" at bounding box center [717, 342] width 816 height 540
click at [1199, 341] on div "File & Document" at bounding box center [1175, 340] width 80 height 14
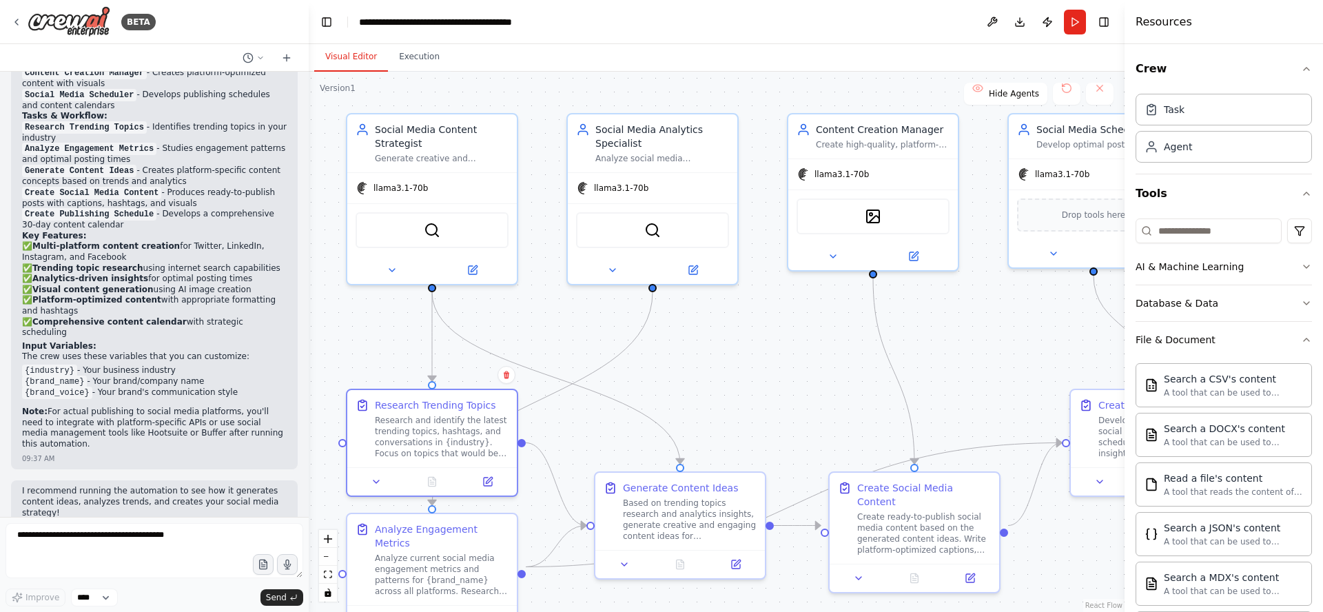
click at [758, 340] on div ".deletable-edge-delete-btn { width: 20px; height: 20px; border: 0px solid #ffff…" at bounding box center [717, 342] width 816 height 540
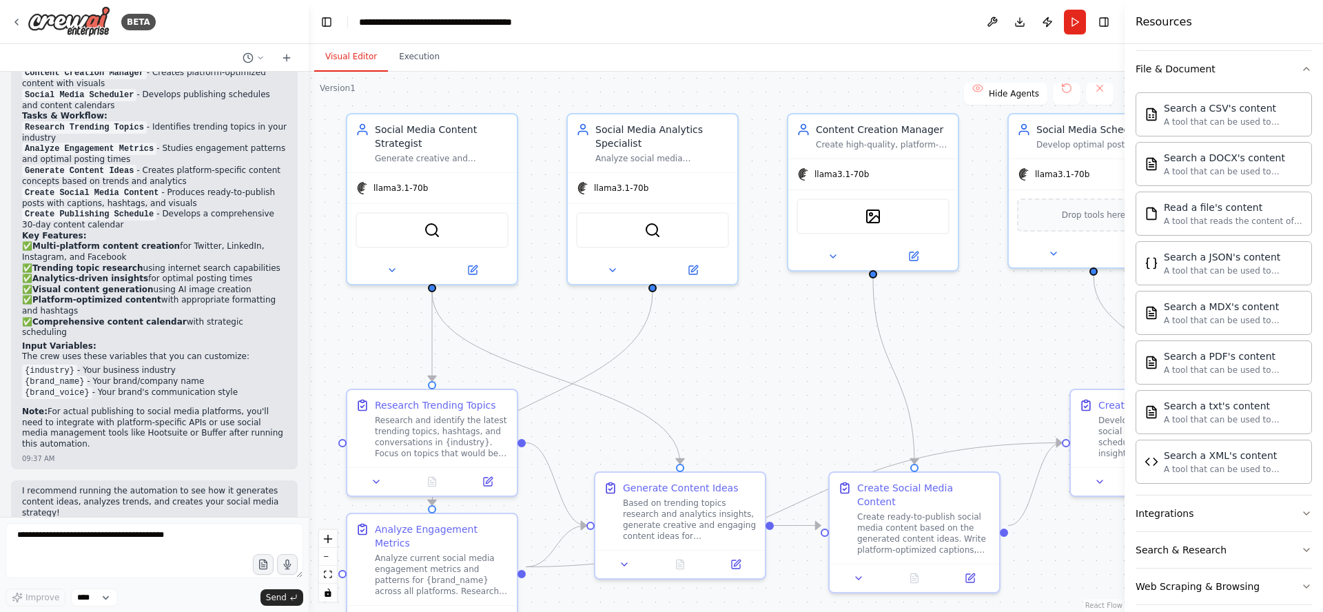
scroll to position [286, 0]
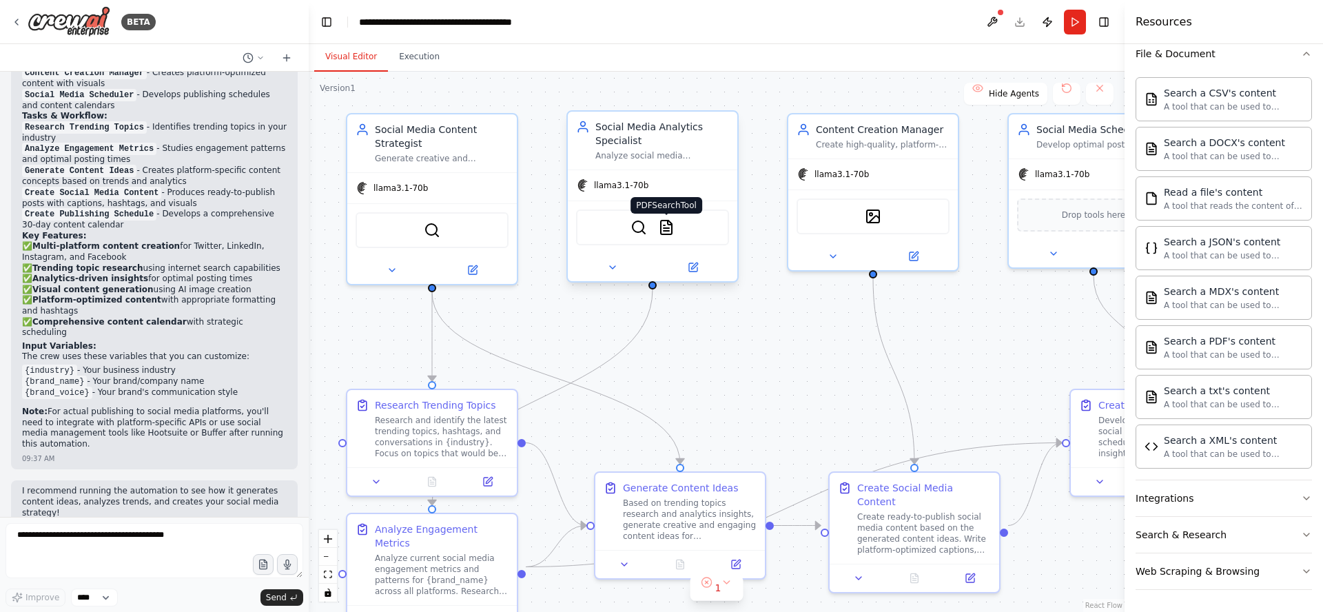
click at [665, 229] on img at bounding box center [666, 227] width 17 height 17
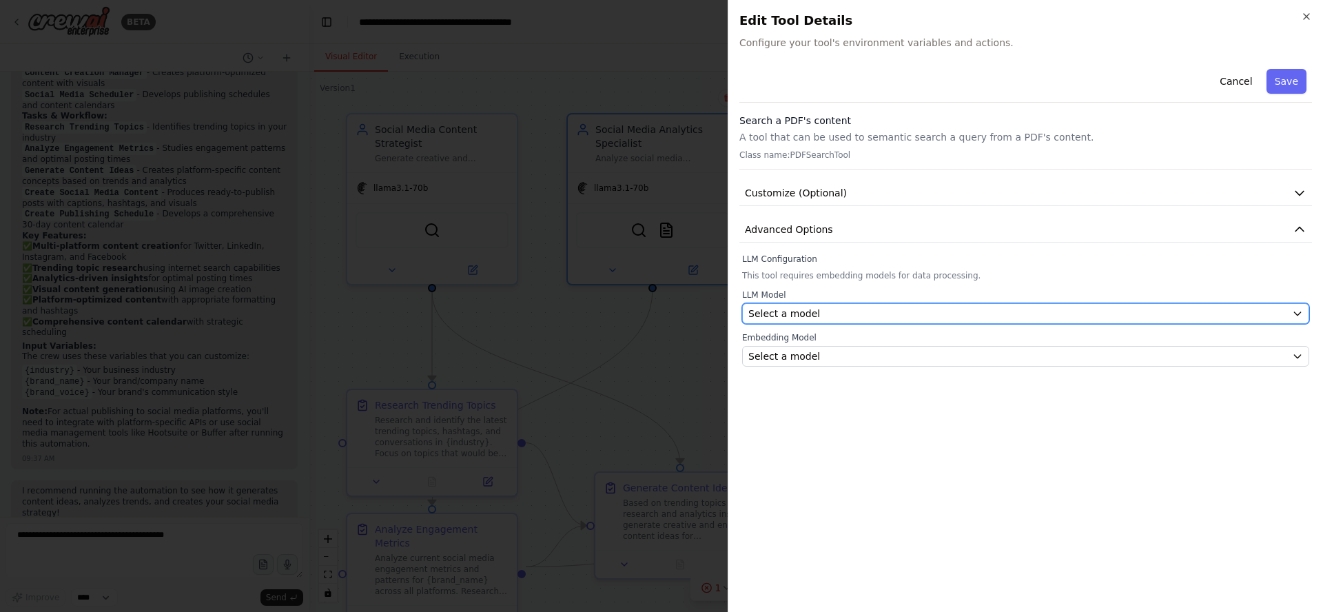
click at [822, 312] on div "Select a model" at bounding box center [1017, 314] width 538 height 14
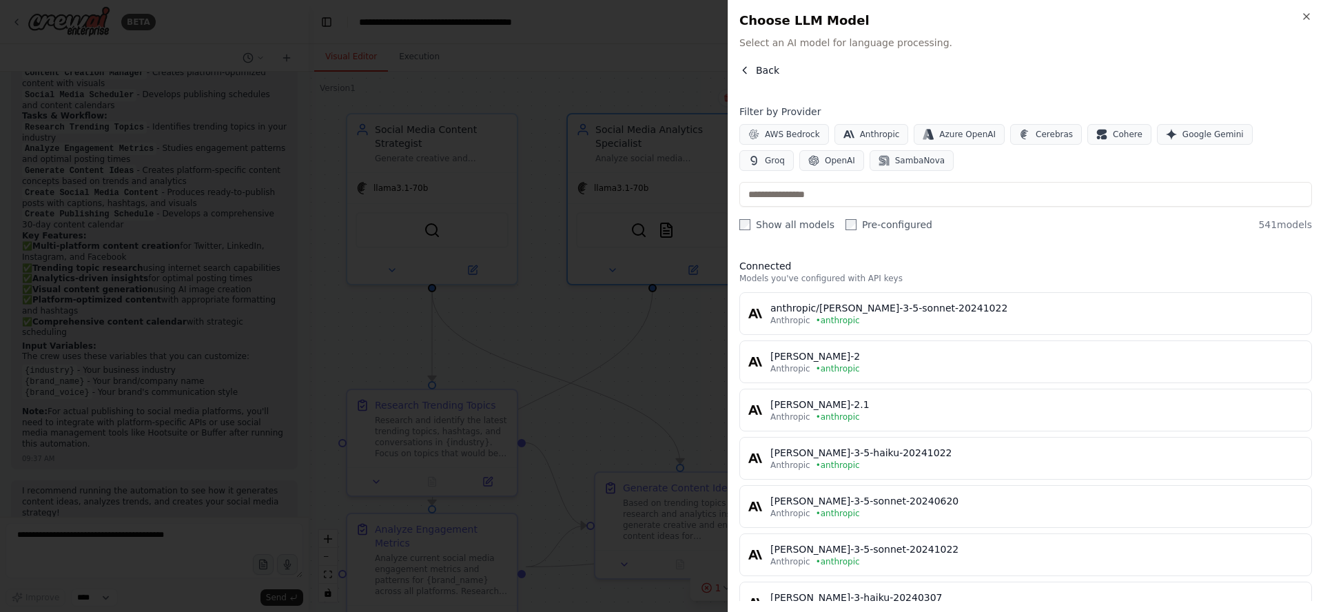
click at [765, 65] on span "Back" at bounding box center [767, 70] width 23 height 14
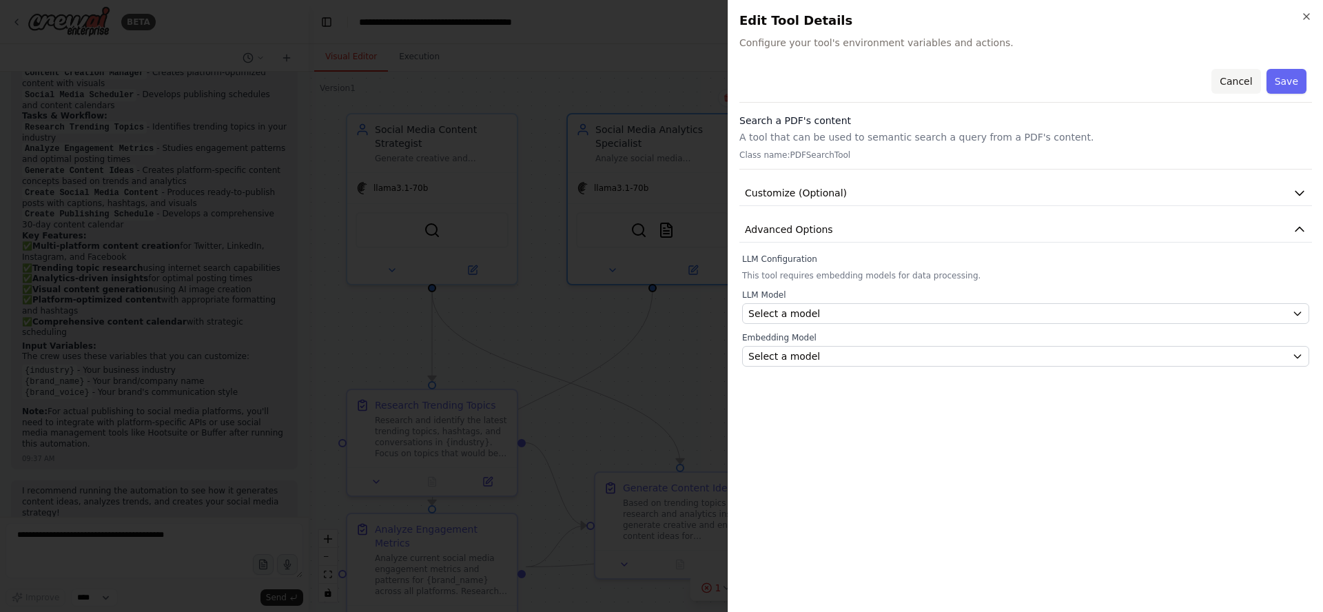
click at [1235, 84] on button "Cancel" at bounding box center [1235, 81] width 49 height 25
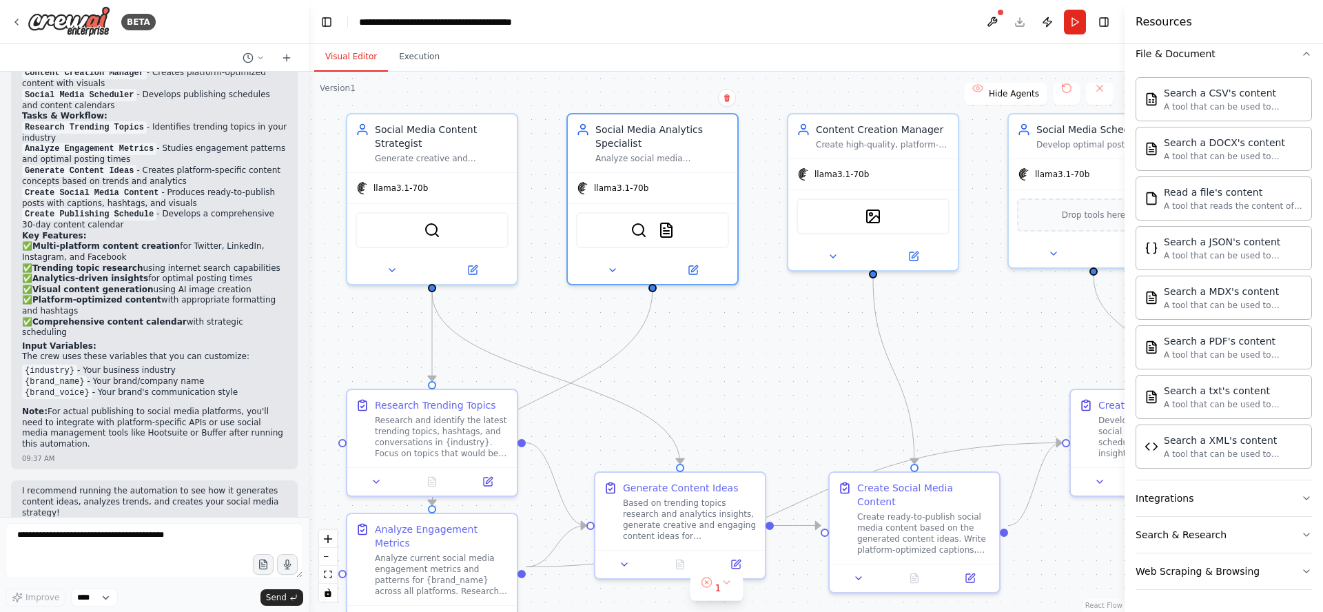
click at [749, 358] on div ".deletable-edge-delete-btn { width: 20px; height: 20px; border: 0px solid #ffff…" at bounding box center [717, 342] width 816 height 540
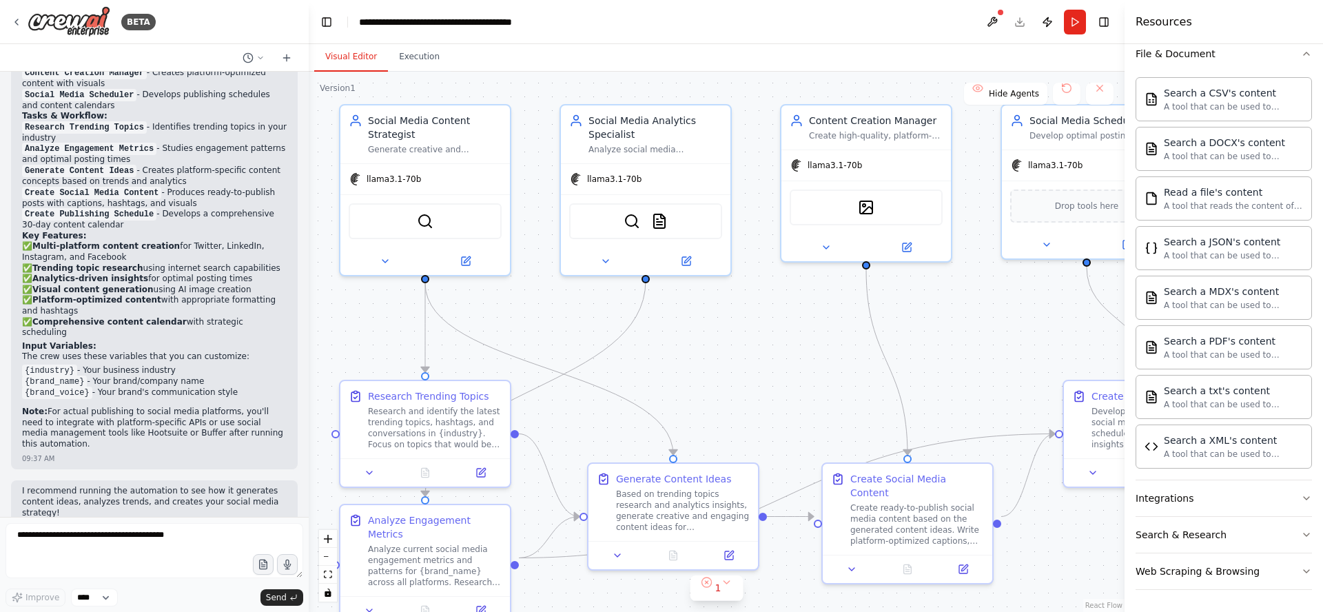
drag, startPoint x: 792, startPoint y: 387, endPoint x: 785, endPoint y: 378, distance: 11.3
click at [785, 378] on div ".deletable-edge-delete-btn { width: 20px; height: 20px; border: 0px solid #ffff…" at bounding box center [717, 342] width 816 height 540
click at [1216, 498] on button "Integrations" at bounding box center [1223, 498] width 176 height 36
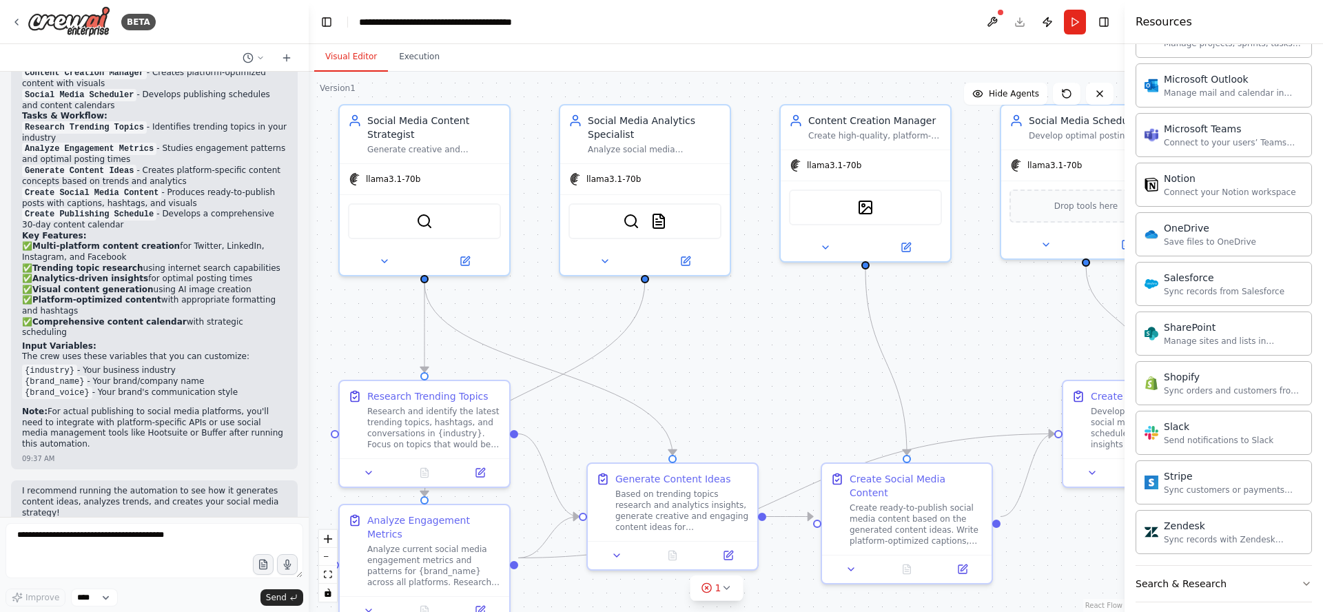
scroll to position [1388, 0]
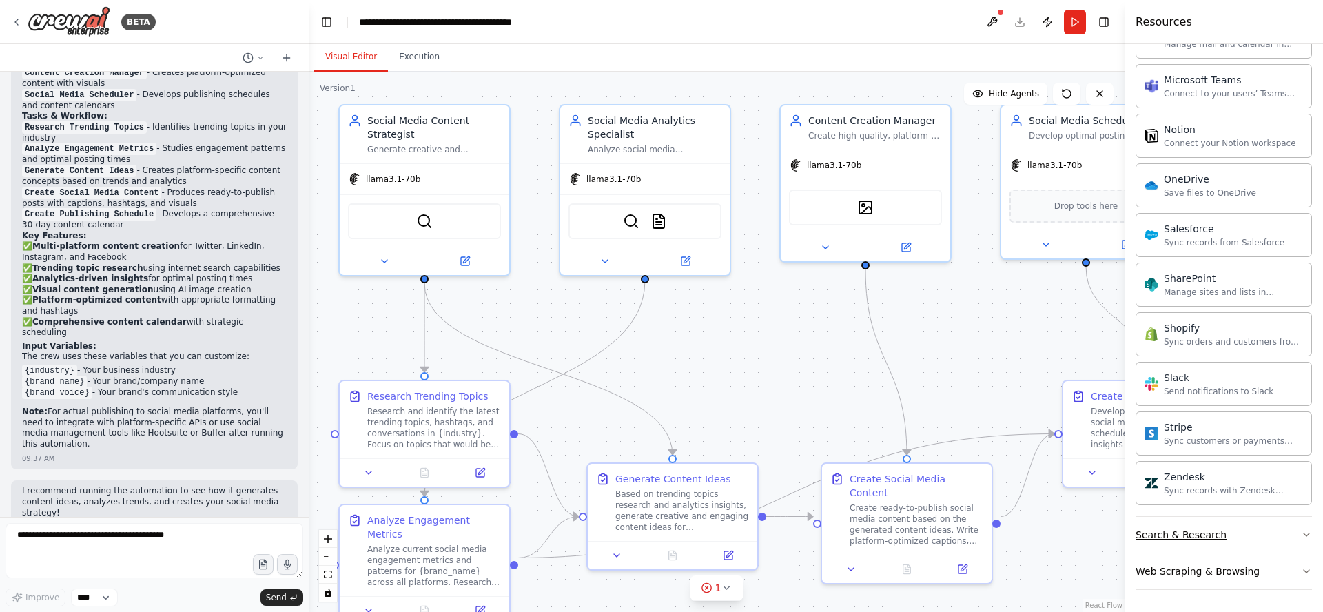
click at [1221, 529] on button "Search & Research" at bounding box center [1223, 535] width 176 height 36
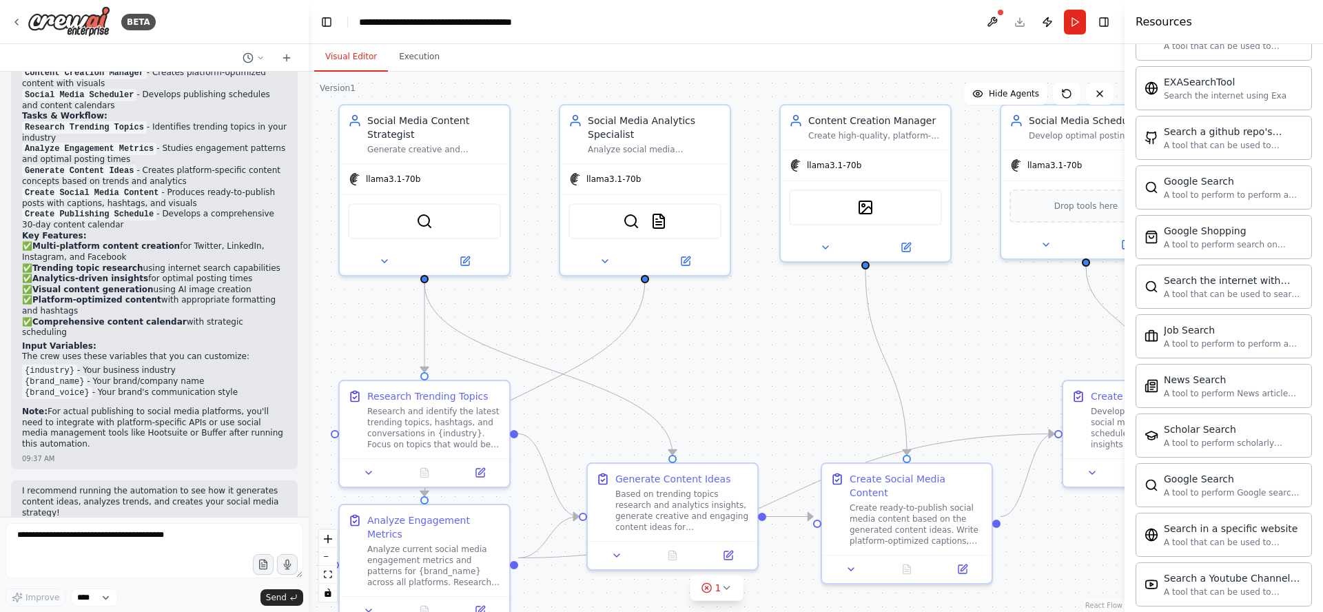
scroll to position [2093, 0]
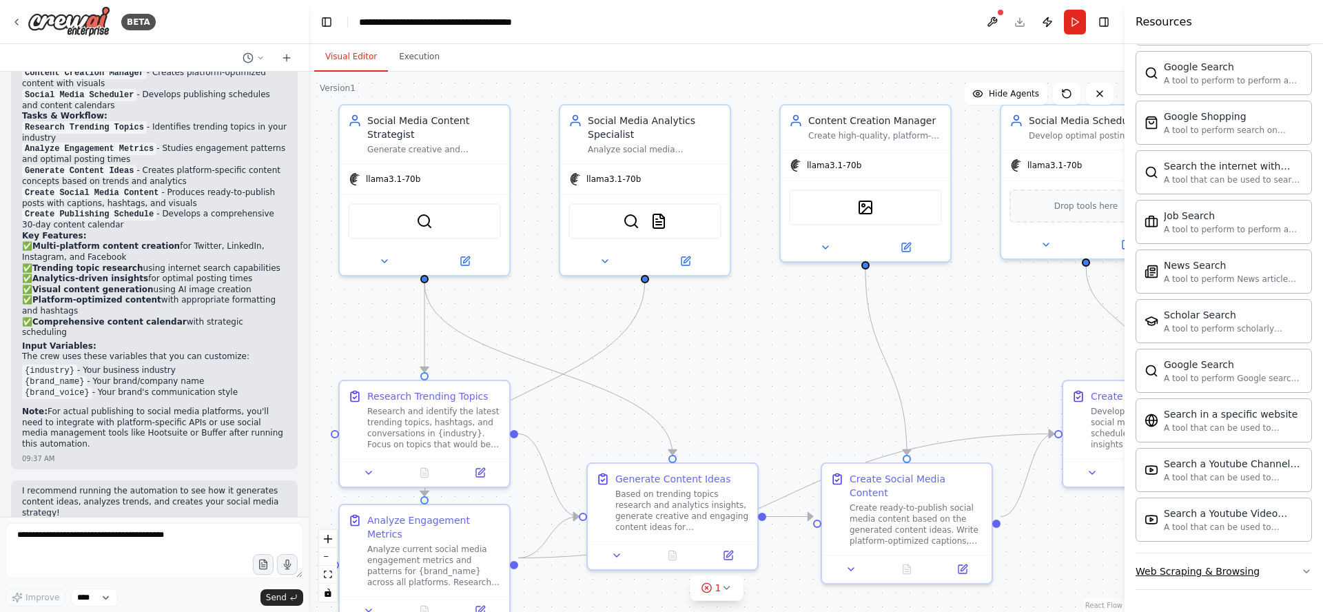
click at [1197, 572] on div "Web Scraping & Browsing" at bounding box center [1197, 571] width 124 height 14
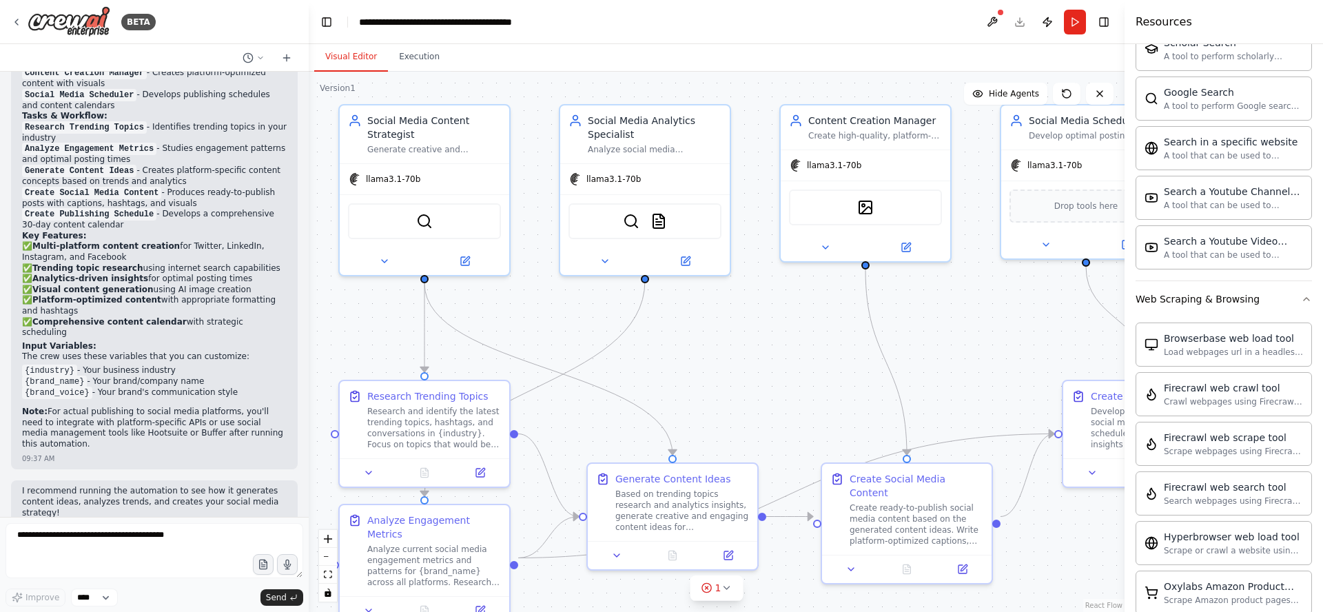
scroll to position [2848, 0]
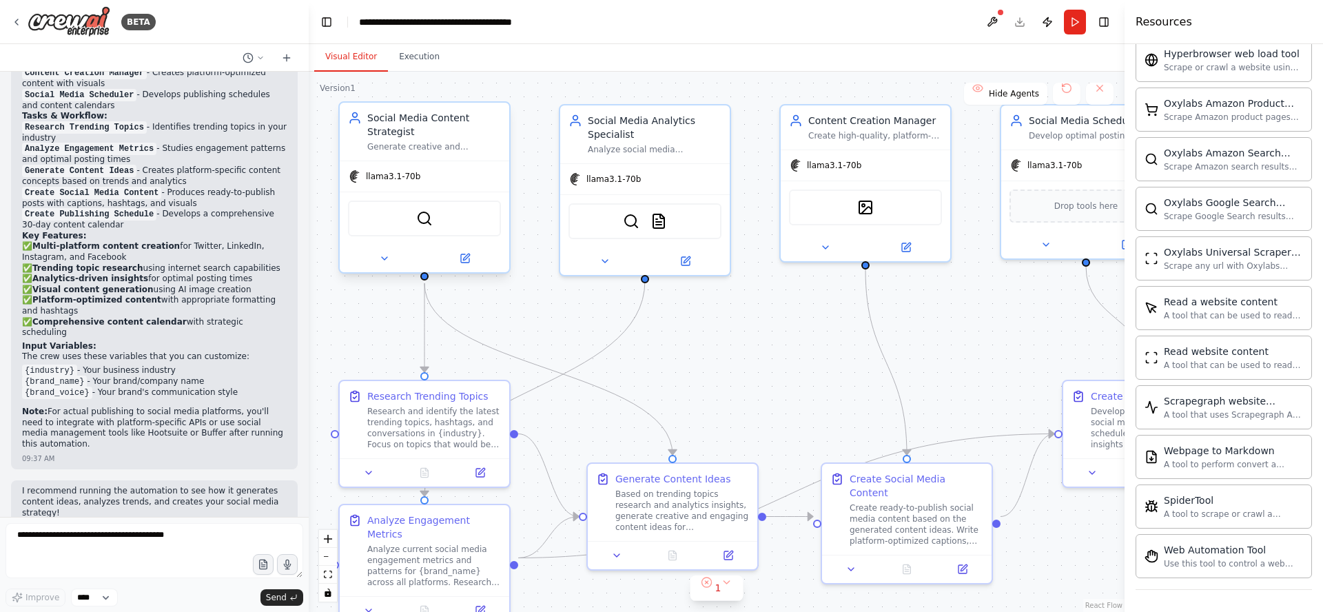
click at [437, 130] on div "Social Media Content Strategist" at bounding box center [434, 125] width 134 height 28
click at [464, 260] on icon at bounding box center [466, 256] width 6 height 6
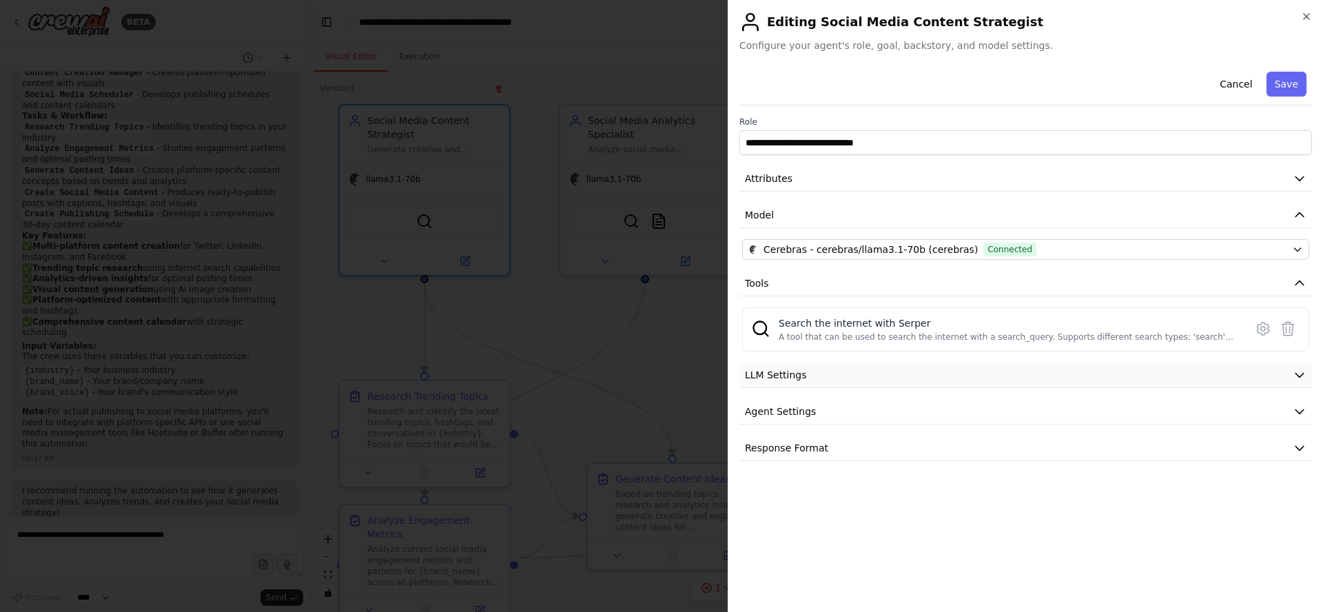
click at [791, 369] on span "LLM Settings" at bounding box center [776, 375] width 62 height 14
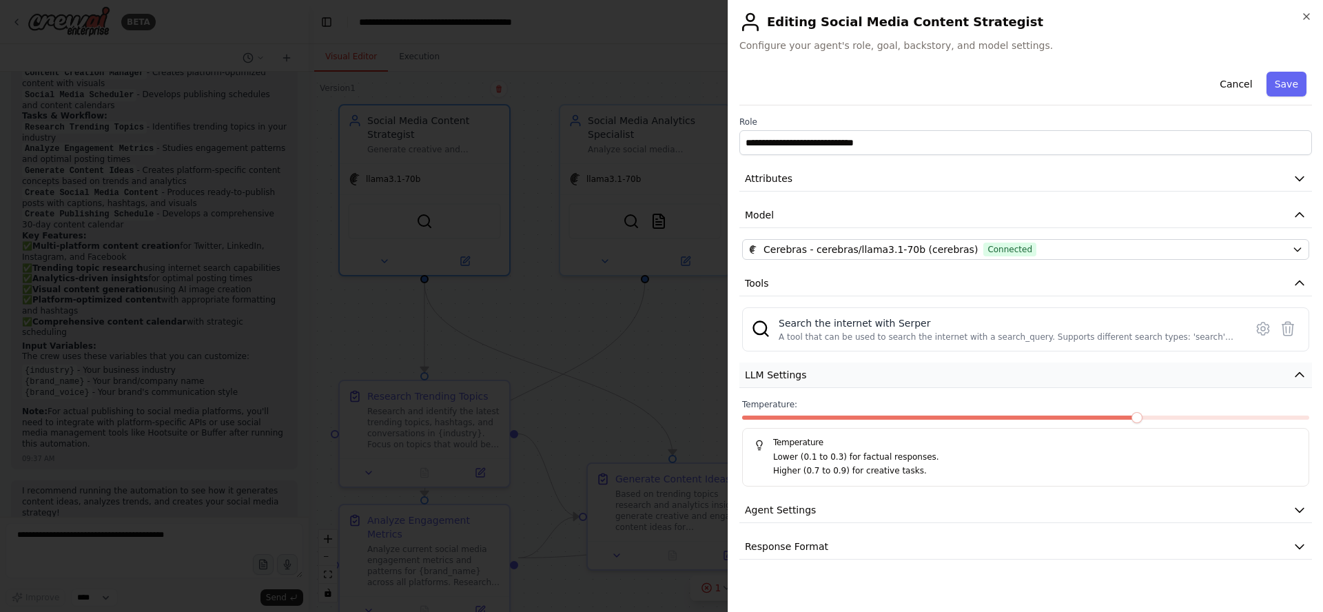
click at [798, 374] on span "LLM Settings" at bounding box center [776, 375] width 62 height 14
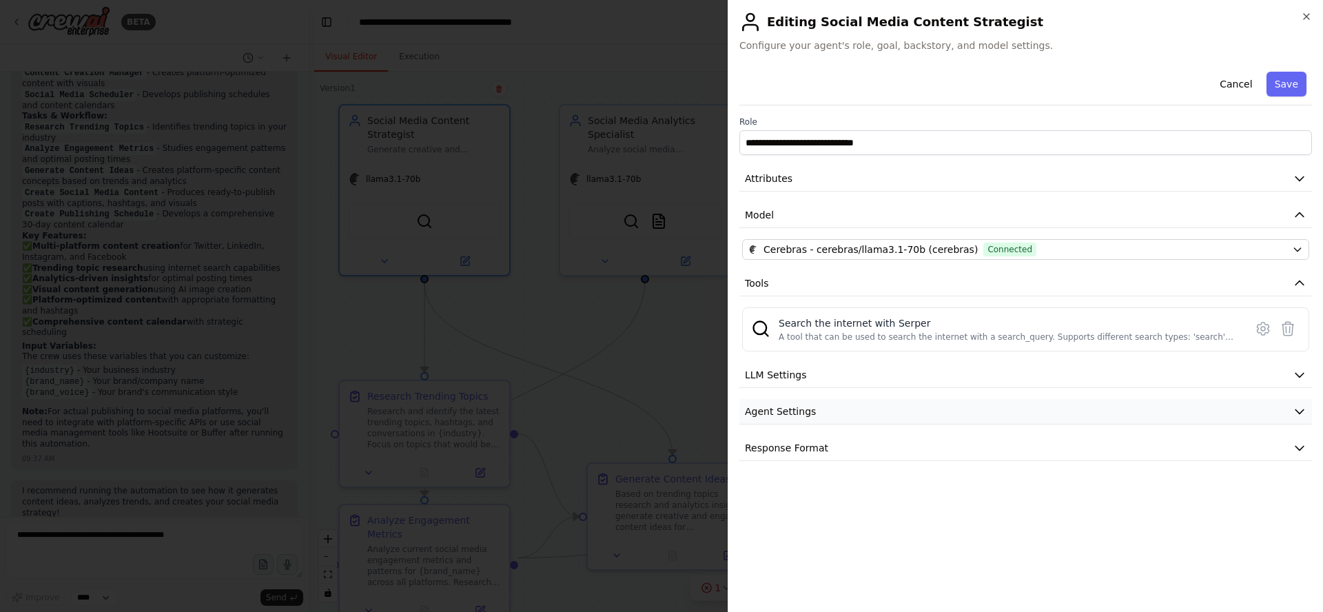
click at [806, 413] on span "Agent Settings" at bounding box center [780, 411] width 71 height 14
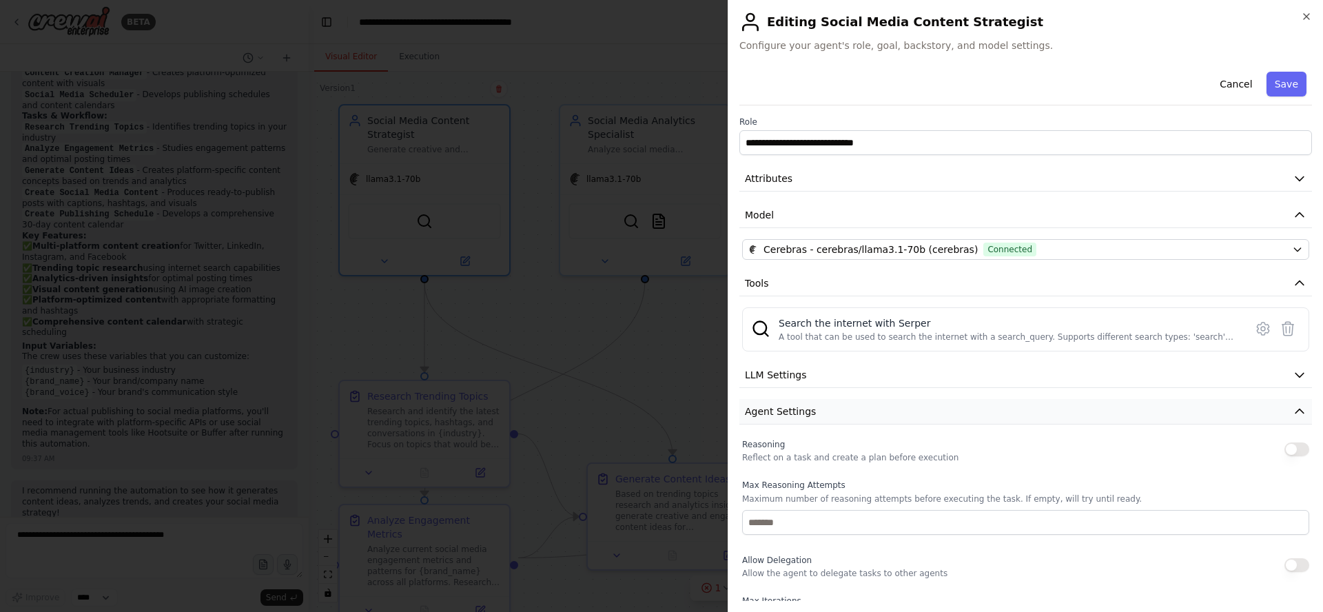
click at [805, 407] on span "Agent Settings" at bounding box center [780, 411] width 71 height 14
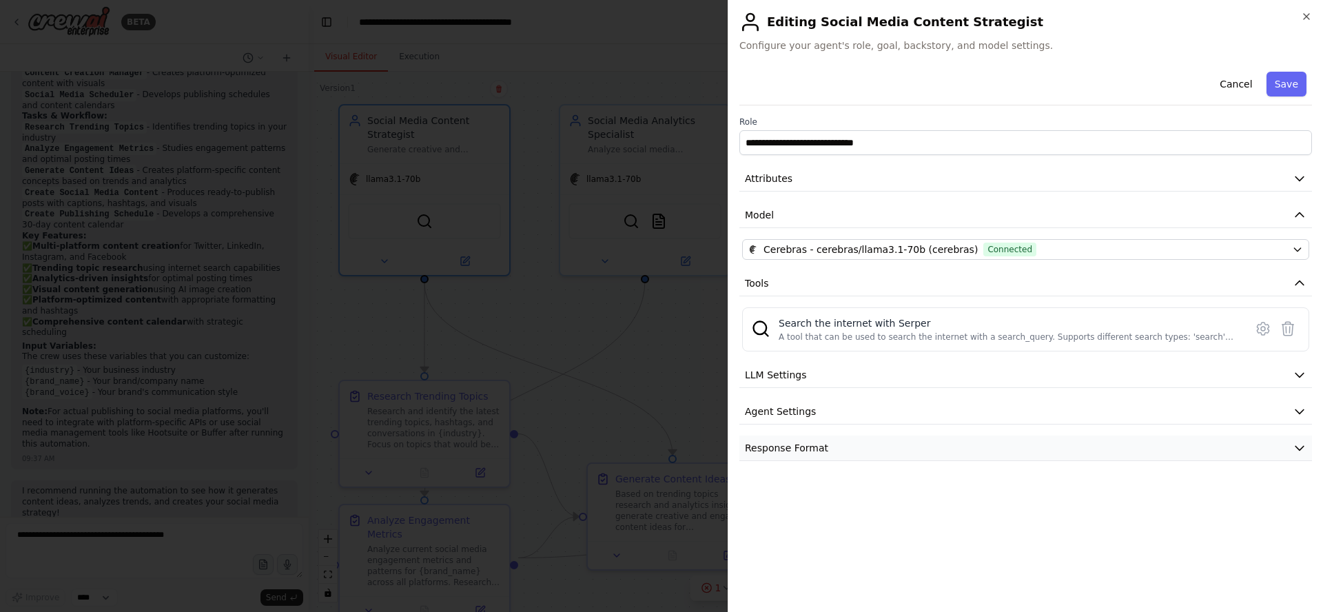
click at [814, 447] on span "Response Format" at bounding box center [786, 448] width 83 height 14
click at [1239, 79] on button "Cancel" at bounding box center [1235, 84] width 49 height 25
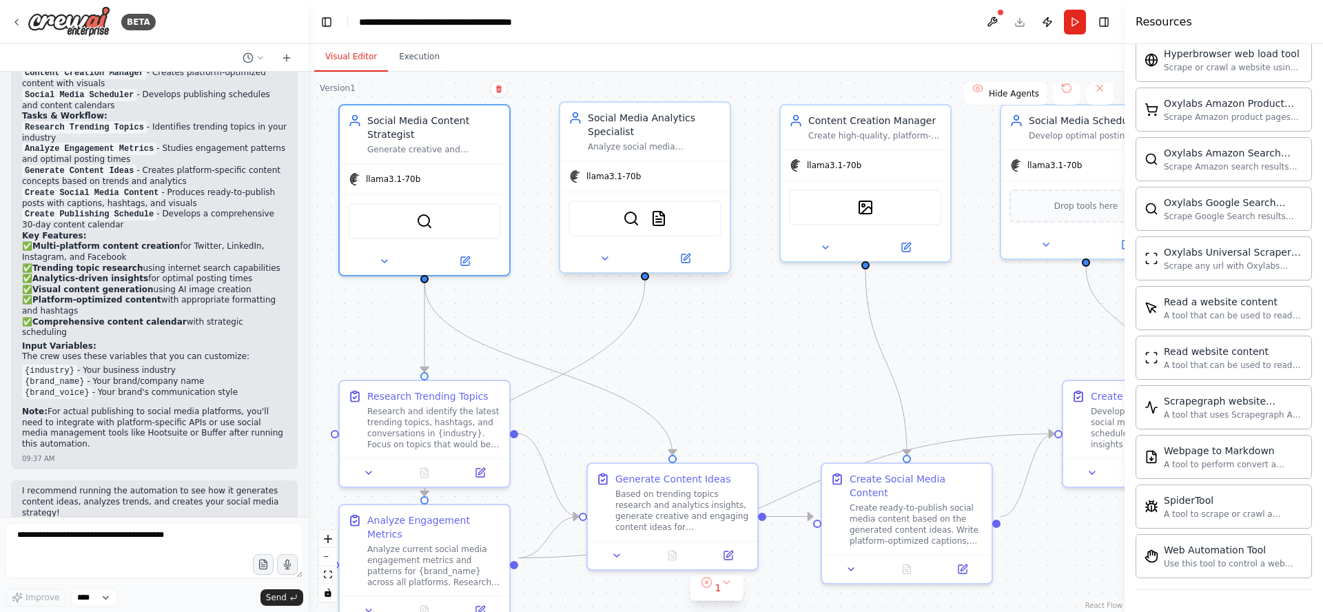
click at [629, 122] on div "Social Media Analytics Specialist" at bounding box center [655, 125] width 134 height 28
click at [658, 218] on img at bounding box center [658, 218] width 17 height 17
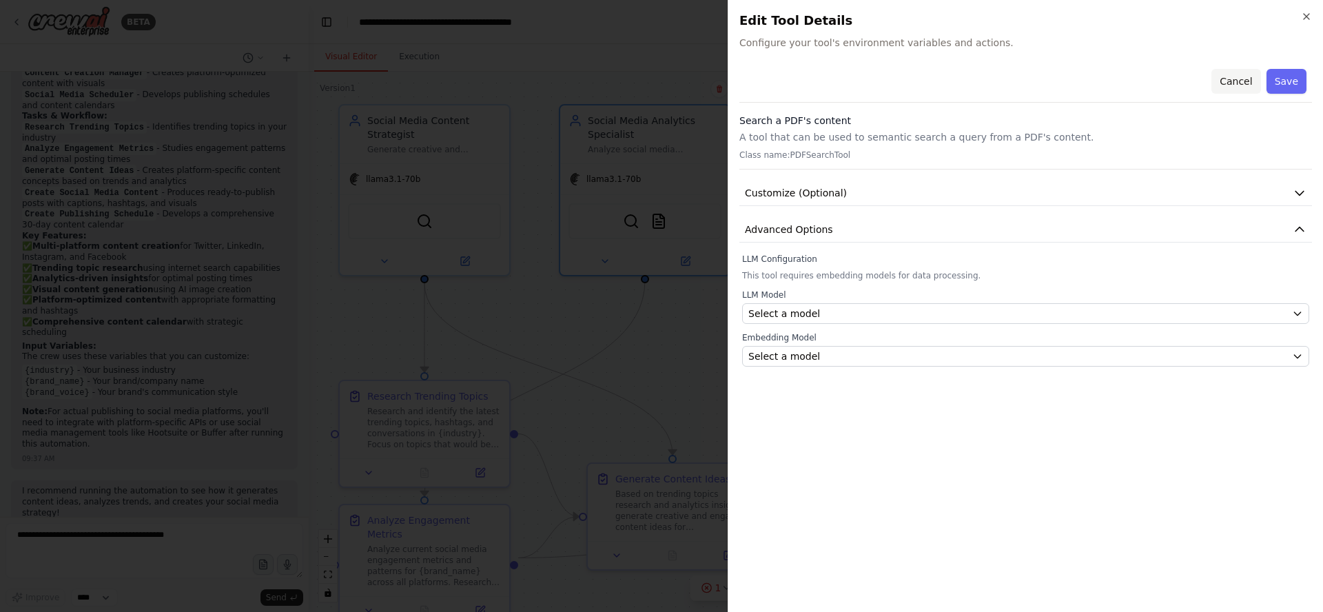
click at [1234, 82] on button "Cancel" at bounding box center [1235, 81] width 49 height 25
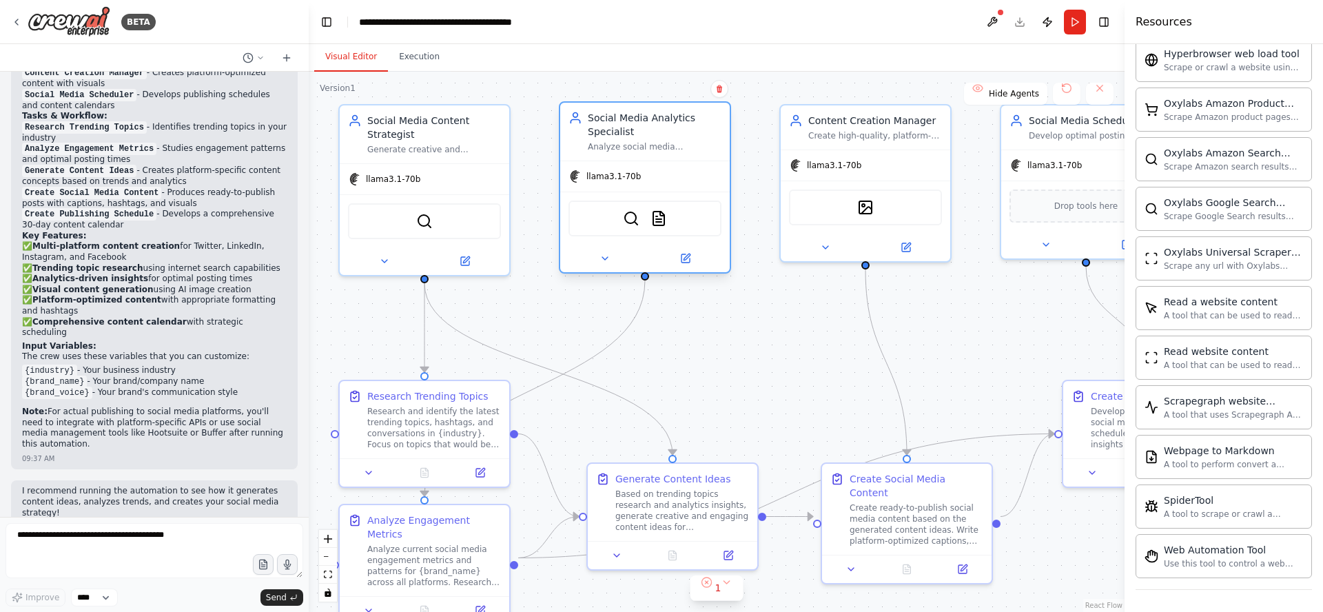
click at [659, 132] on div "Social Media Analytics Specialist" at bounding box center [655, 125] width 134 height 28
click at [659, 216] on img at bounding box center [658, 218] width 17 height 17
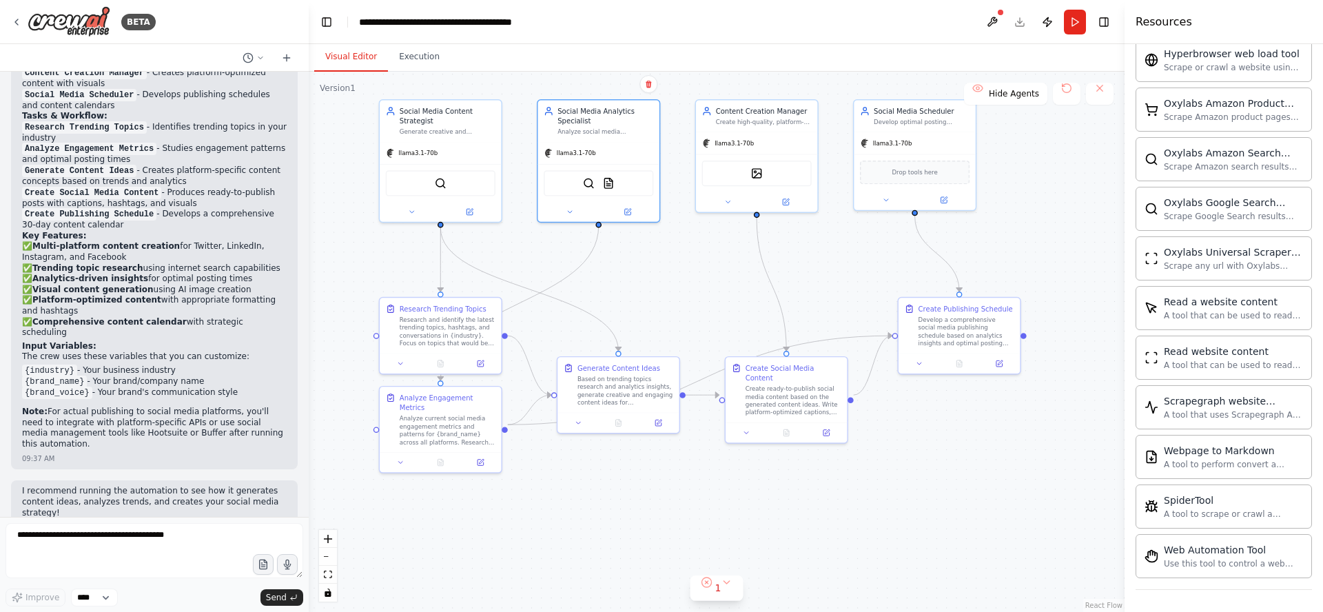
drag, startPoint x: 785, startPoint y: 375, endPoint x: 733, endPoint y: 310, distance: 83.3
click at [724, 303] on div ".deletable-edge-delete-btn { width: 20px; height: 20px; border: 0px solid #ffff…" at bounding box center [717, 342] width 816 height 540
click at [426, 311] on div "Research Trending Topics Research and identify the latest trending topics, hash…" at bounding box center [448, 322] width 96 height 43
click at [1014, 90] on span "Hide Agents" at bounding box center [1013, 93] width 50 height 11
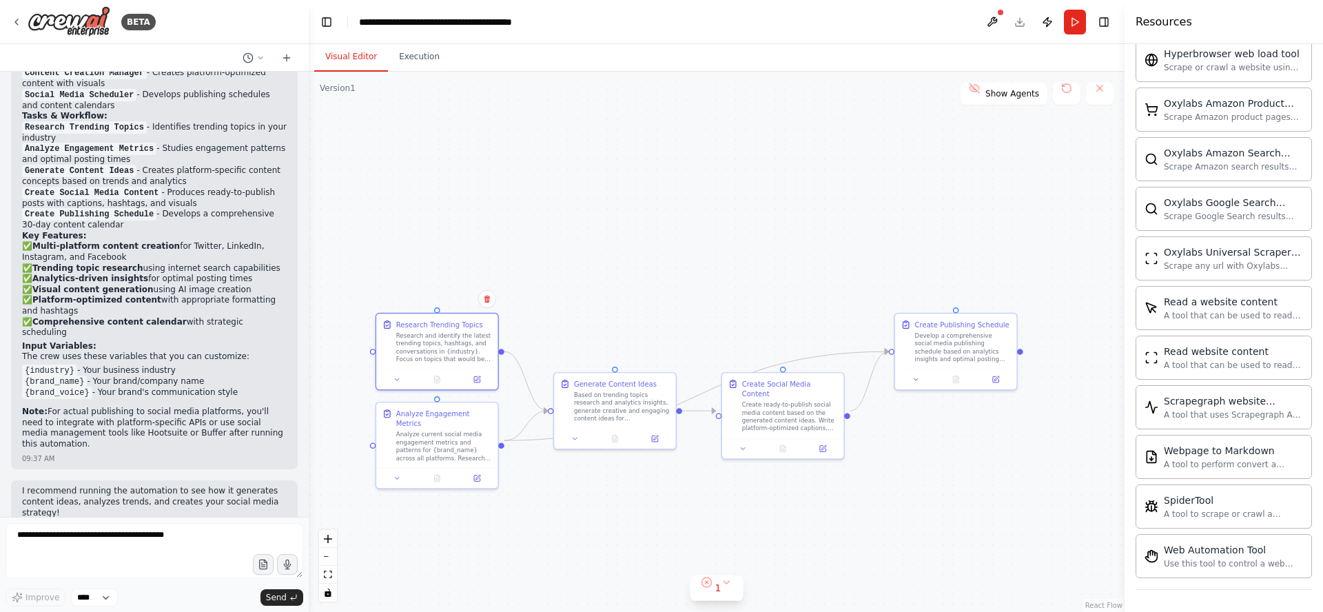
drag, startPoint x: 749, startPoint y: 269, endPoint x: 747, endPoint y: 304, distance: 35.8
click at [747, 305] on div ".deletable-edge-delete-btn { width: 20px; height: 20px; border: 0px solid #ffff…" at bounding box center [717, 342] width 816 height 540
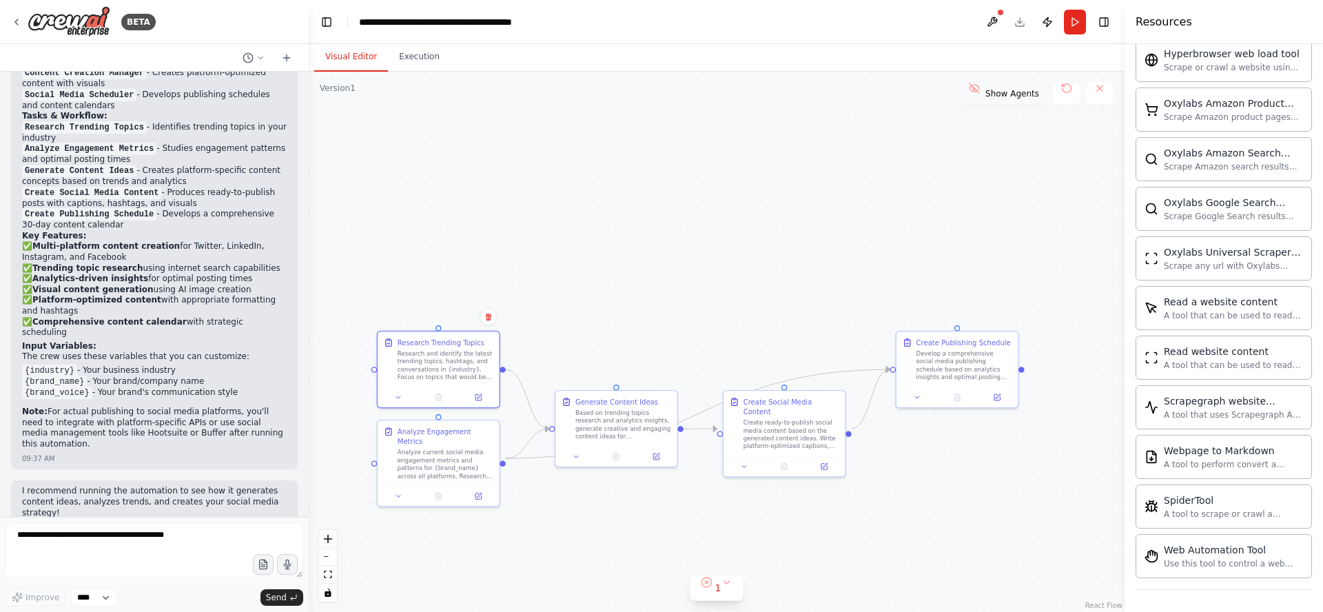
click at [1007, 94] on span "Show Agents" at bounding box center [1012, 93] width 54 height 11
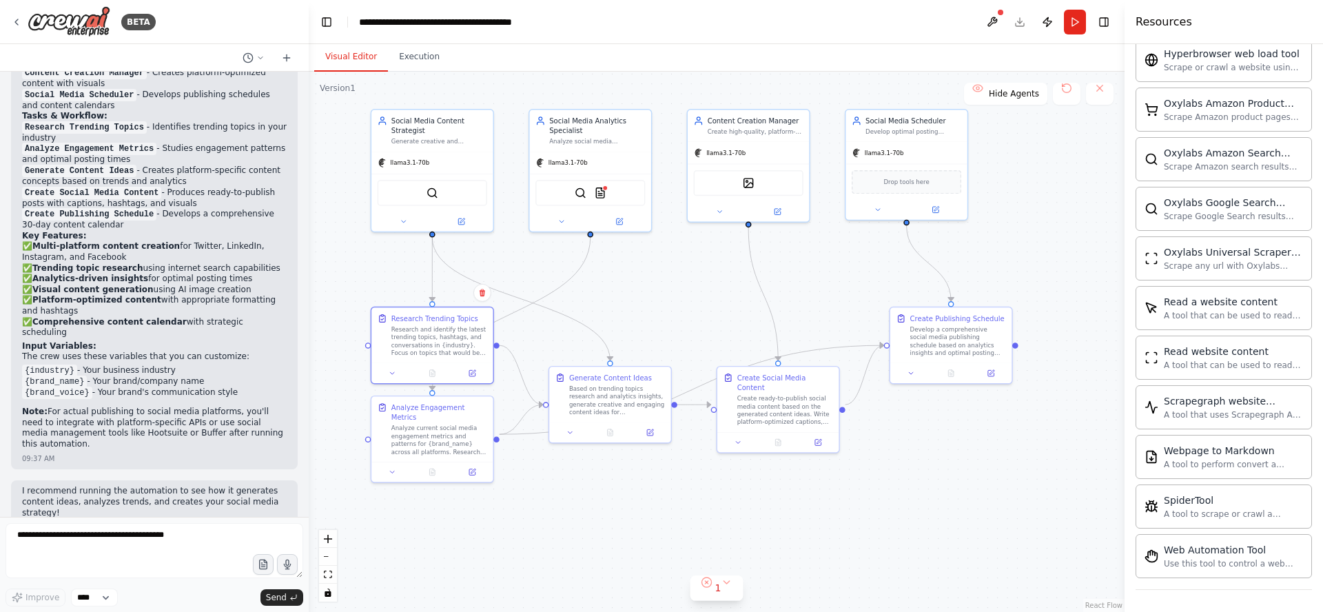
drag, startPoint x: 685, startPoint y: 307, endPoint x: 679, endPoint y: 282, distance: 24.9
click at [679, 282] on div ".deletable-edge-delete-btn { width: 20px; height: 20px; border: 0px solid #ffff…" at bounding box center [717, 342] width 816 height 540
click at [285, 566] on icon "button" at bounding box center [287, 564] width 7 height 10
click at [163, 534] on textarea at bounding box center [155, 550] width 298 height 55
click at [161, 536] on textarea at bounding box center [155, 550] width 298 height 55
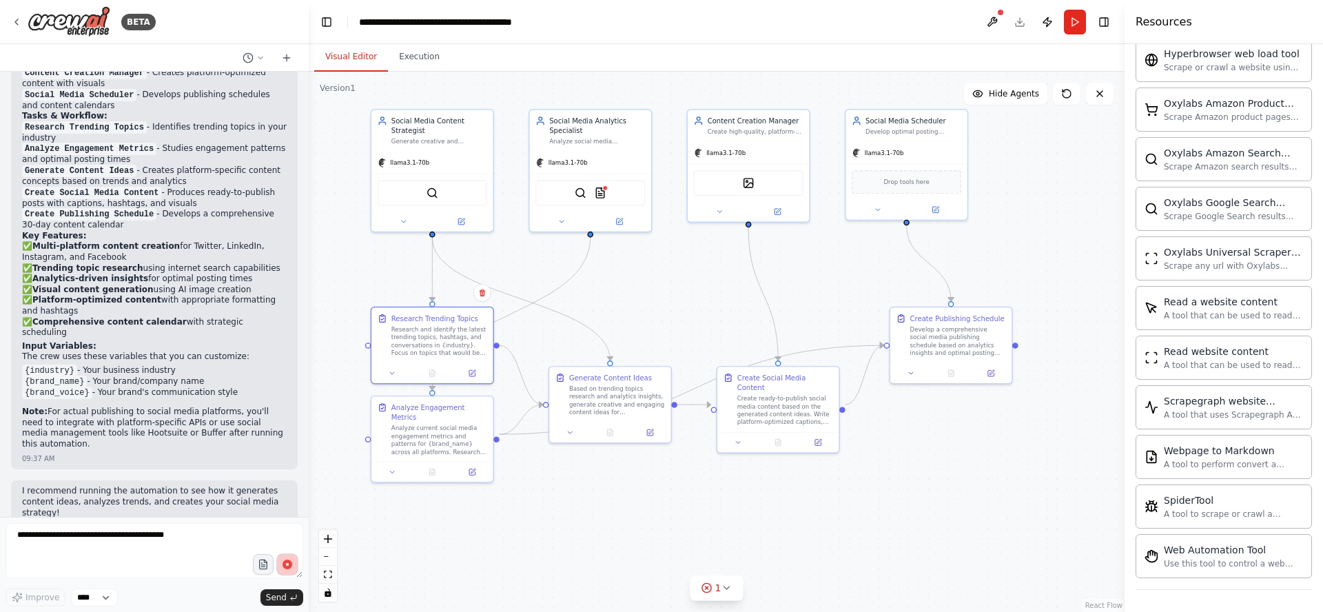
click at [287, 569] on icon "button" at bounding box center [288, 565] width 12 height 12
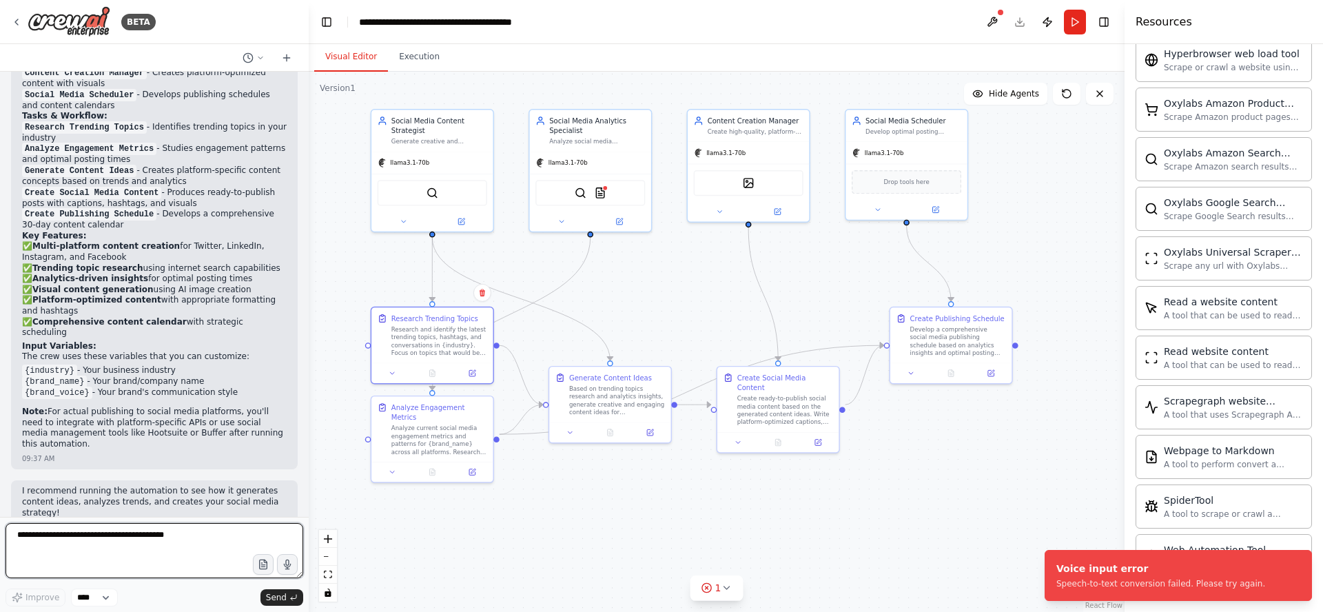
click at [135, 537] on textarea at bounding box center [155, 550] width 298 height 55
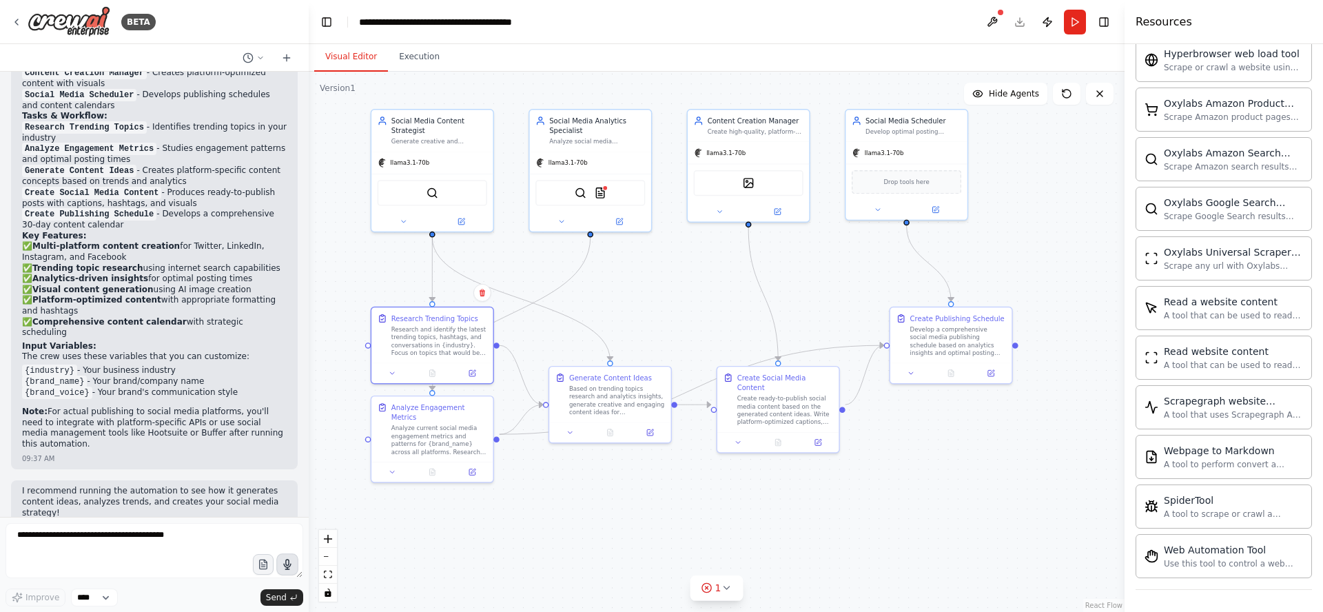
click at [285, 565] on icon "button" at bounding box center [287, 564] width 7 height 10
click at [591, 521] on div ".deletable-edge-delete-btn { width: 20px; height: 20px; border: 0px solid #ffff…" at bounding box center [717, 342] width 816 height 540
click at [286, 563] on icon "button" at bounding box center [287, 564] width 7 height 10
click at [286, 566] on circle "button" at bounding box center [287, 564] width 10 height 10
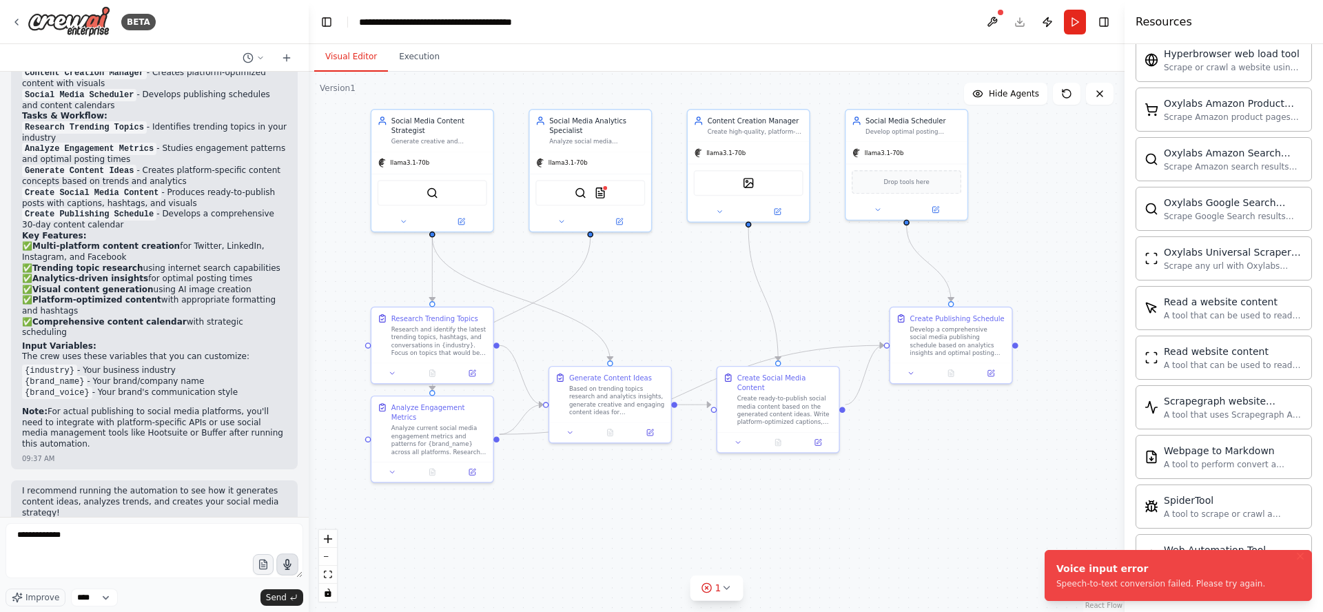
click at [1095, 581] on div "Speech-to-text conversion failed. Please try again." at bounding box center [1160, 583] width 209 height 11
click at [421, 57] on button "Execution" at bounding box center [419, 57] width 63 height 29
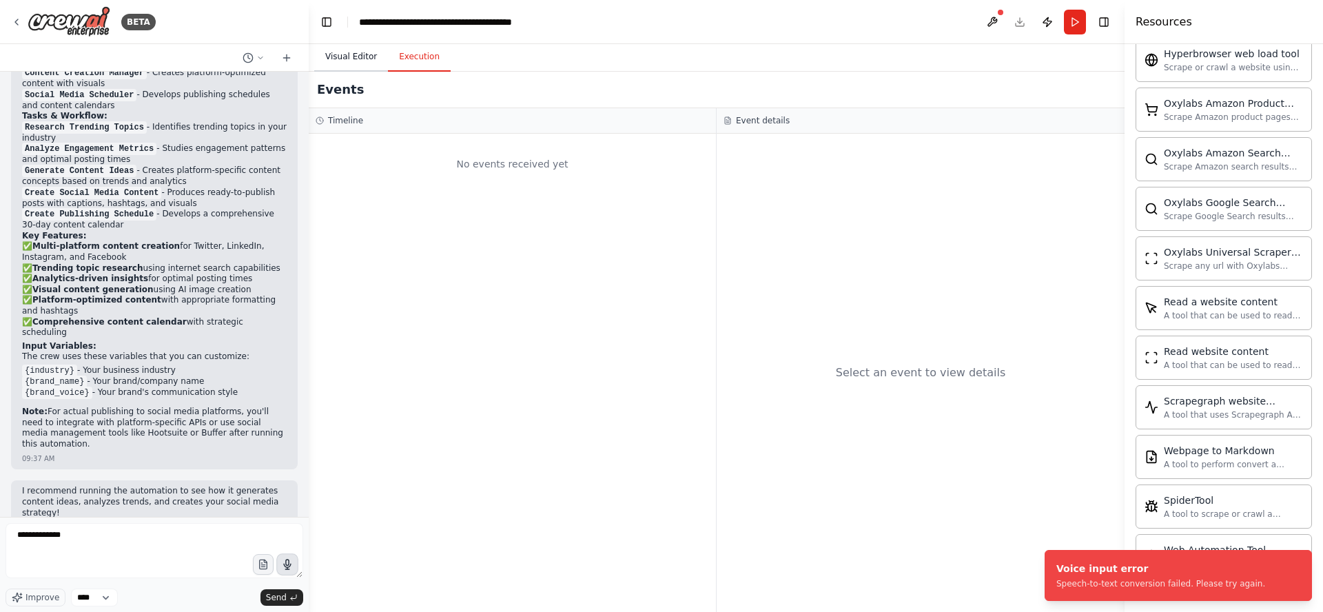
click at [349, 56] on button "Visual Editor" at bounding box center [351, 57] width 74 height 29
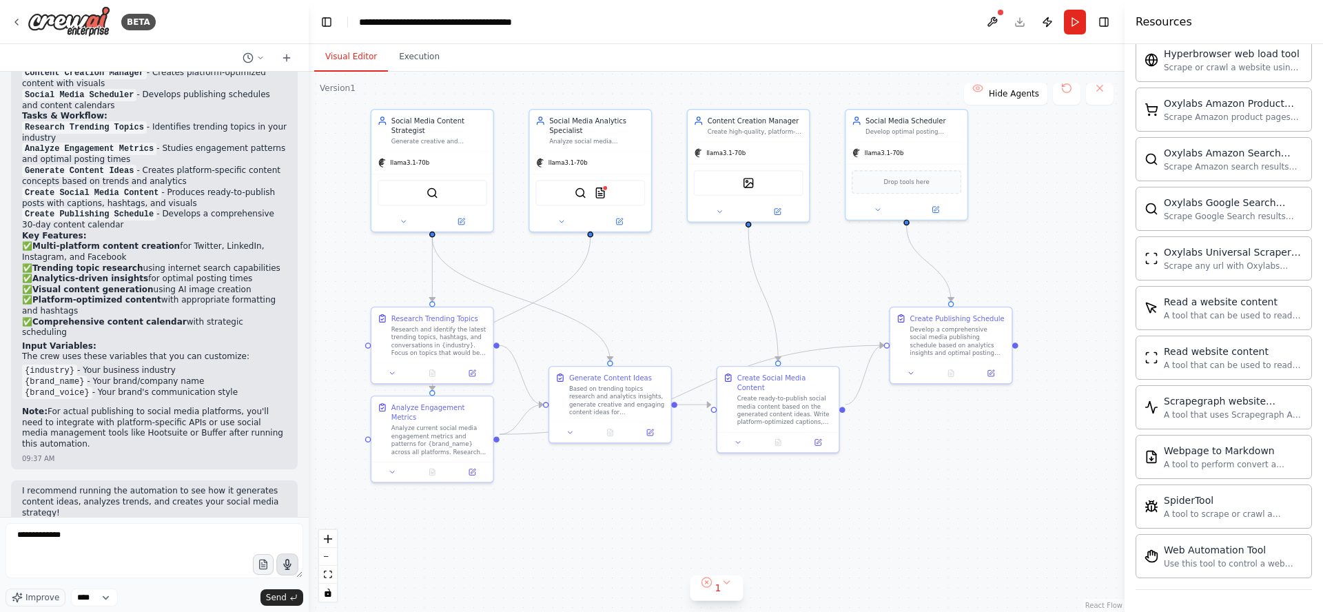
click at [304, 458] on div at bounding box center [306, 306] width 6 height 612
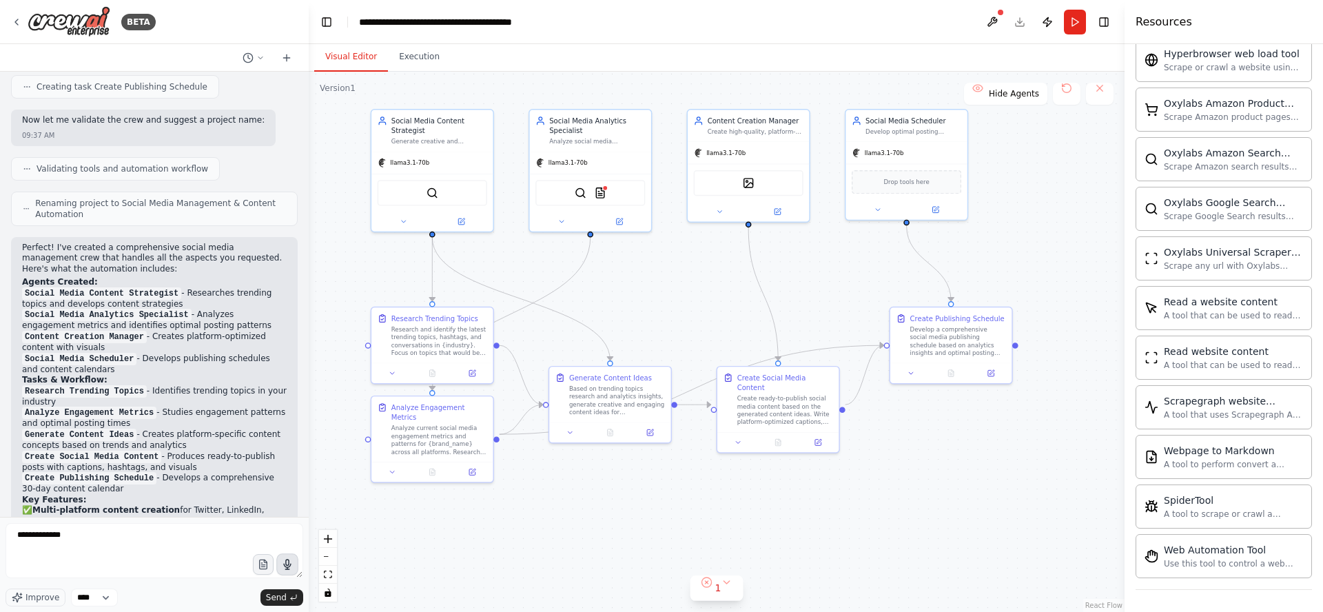
scroll to position [1119, 0]
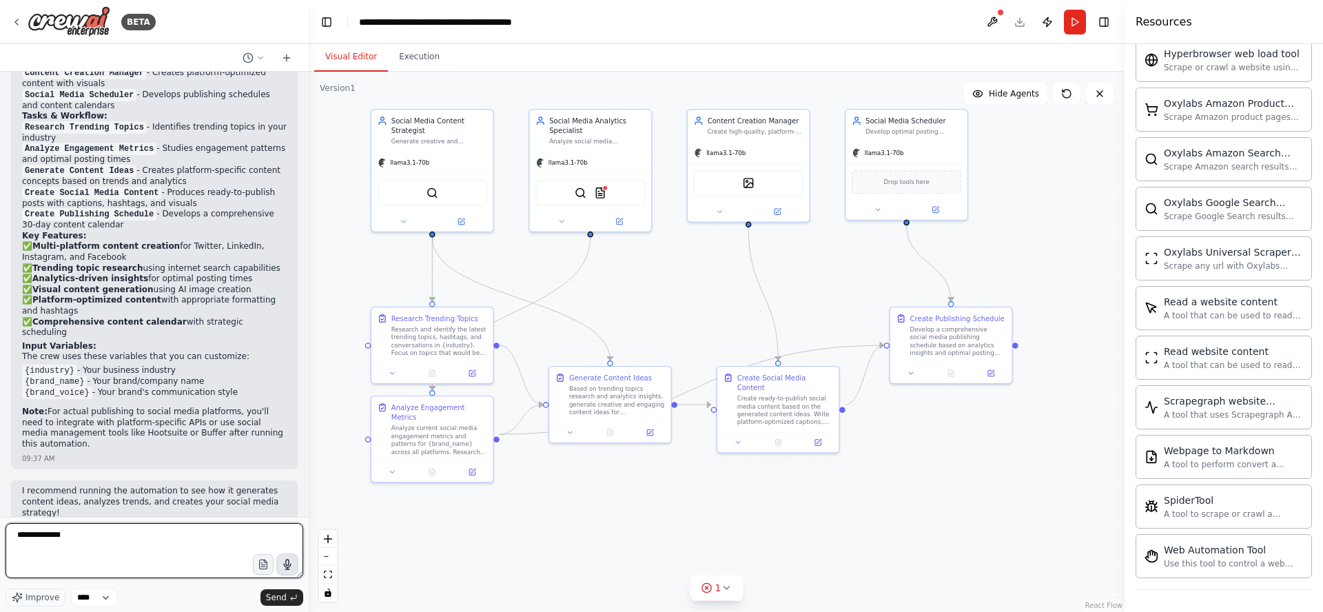
click at [216, 537] on textarea "**********" at bounding box center [155, 550] width 298 height 55
click at [129, 528] on div "**********" at bounding box center [155, 564] width 298 height 83
click at [129, 528] on textarea "**********" at bounding box center [155, 550] width 298 height 55
click at [80, 529] on textarea "**********" at bounding box center [155, 550] width 298 height 55
click at [75, 539] on textarea "**********" at bounding box center [155, 550] width 298 height 55
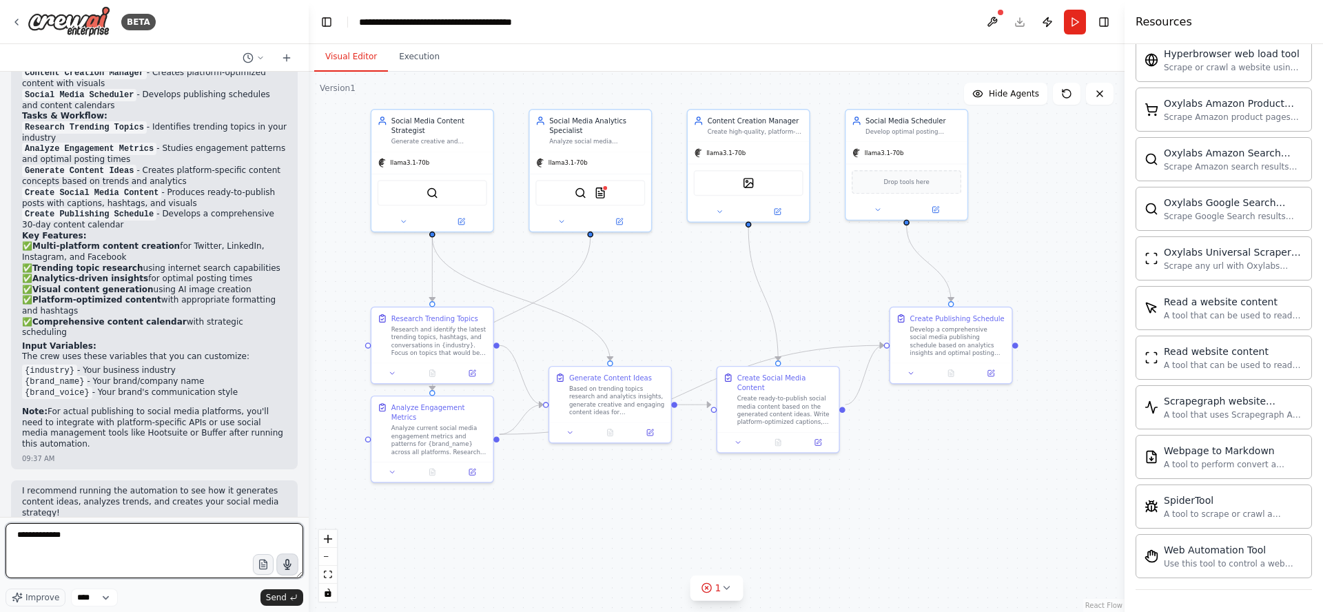
drag, startPoint x: 107, startPoint y: 539, endPoint x: -13, endPoint y: 532, distance: 120.1
click at [0, 532] on html "BETA Create a crew that schedules and publishes social media content across mul…" at bounding box center [661, 306] width 1323 height 612
type textarea "**********"
click at [287, 563] on icon "button" at bounding box center [288, 565] width 12 height 12
click at [174, 533] on textarea "**********" at bounding box center [155, 550] width 298 height 55
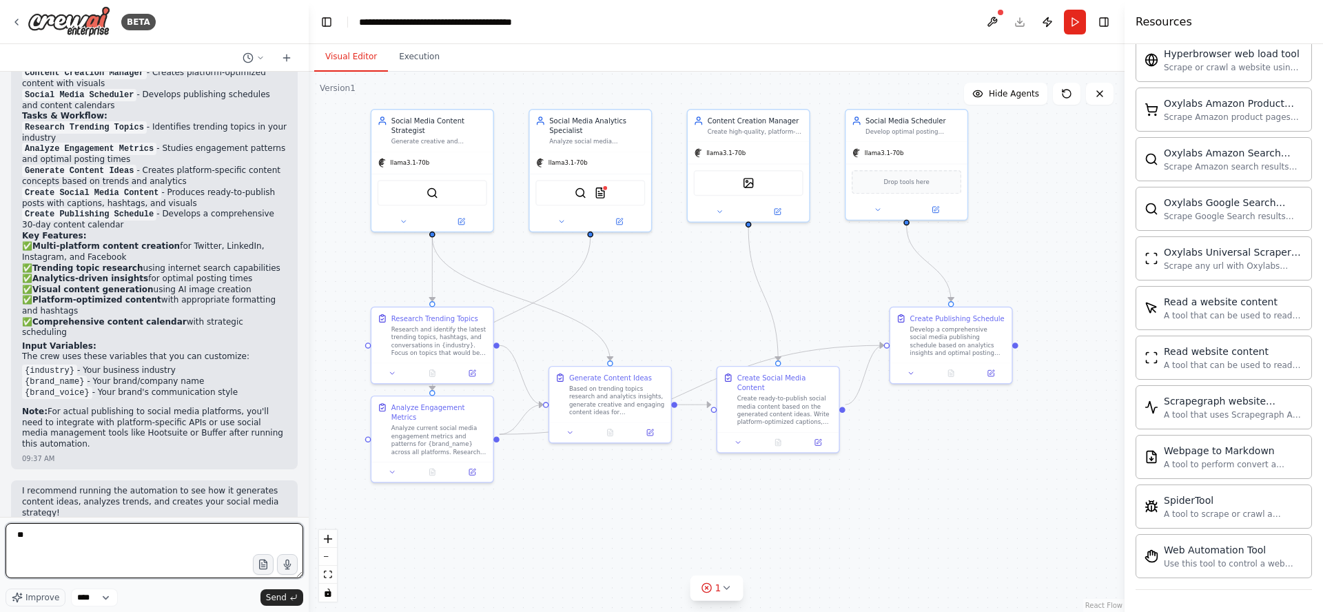
type textarea "*"
click at [287, 566] on icon "button" at bounding box center [288, 565] width 12 height 12
click at [287, 567] on circle "button" at bounding box center [287, 564] width 10 height 10
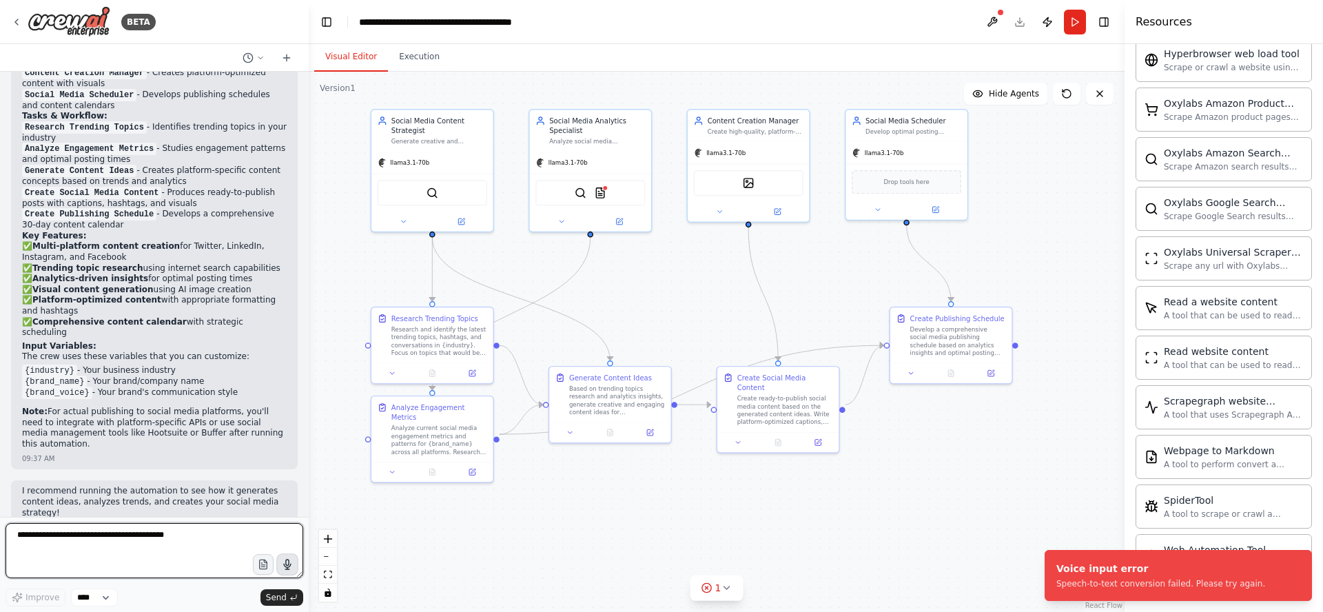
click at [196, 535] on textarea at bounding box center [155, 550] width 298 height 55
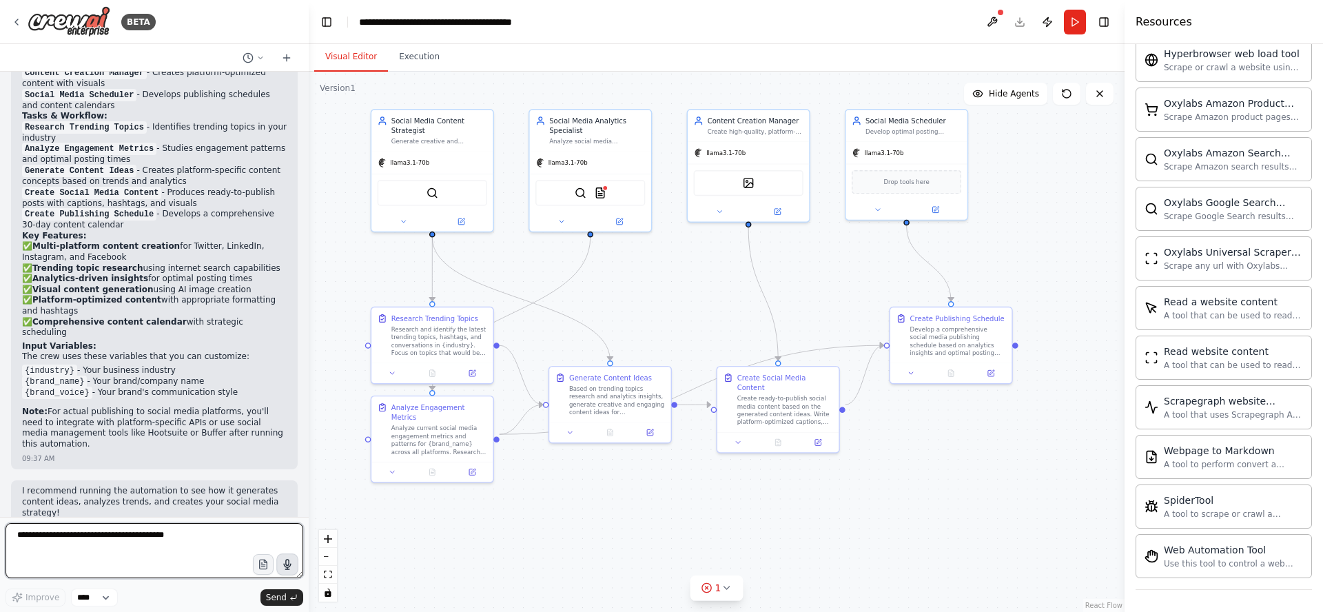
click at [207, 539] on textarea at bounding box center [155, 550] width 298 height 55
click at [229, 533] on textarea at bounding box center [155, 550] width 298 height 55
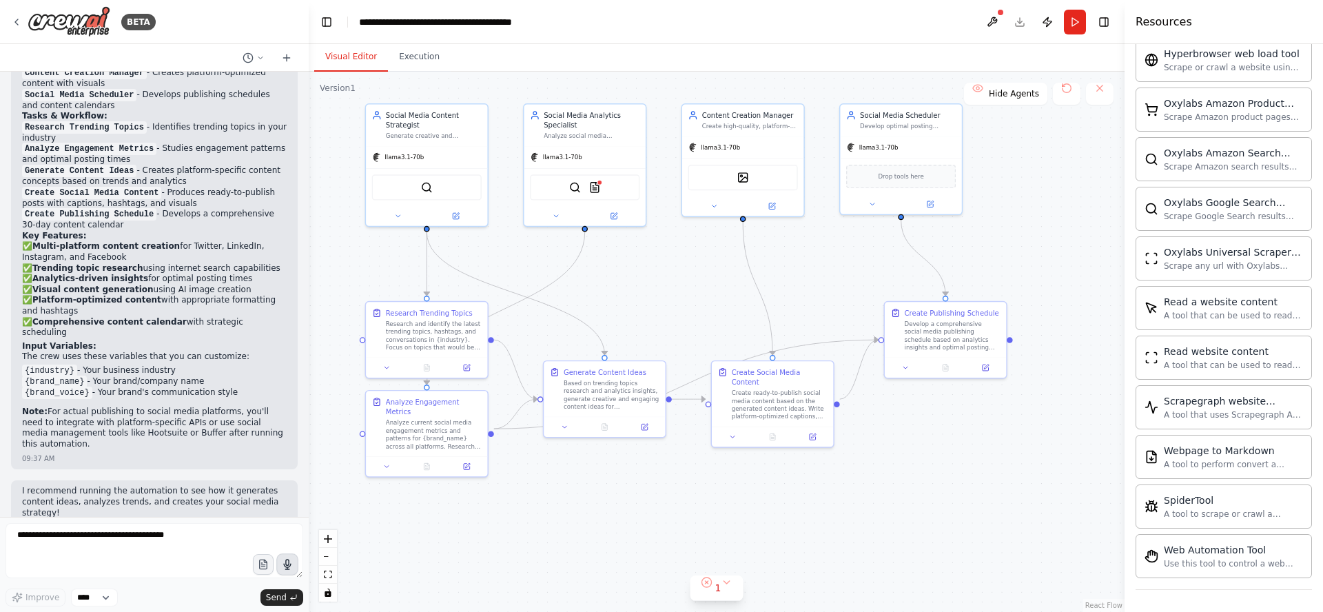
click at [661, 271] on div ".deletable-edge-delete-btn { width: 20px; height: 20px; border: 0px solid #ffff…" at bounding box center [717, 342] width 816 height 540
click at [446, 322] on div "Research and identify the latest trending topics, hashtags, and conversations i…" at bounding box center [434, 334] width 96 height 32
click at [993, 21] on button at bounding box center [992, 22] width 22 height 25
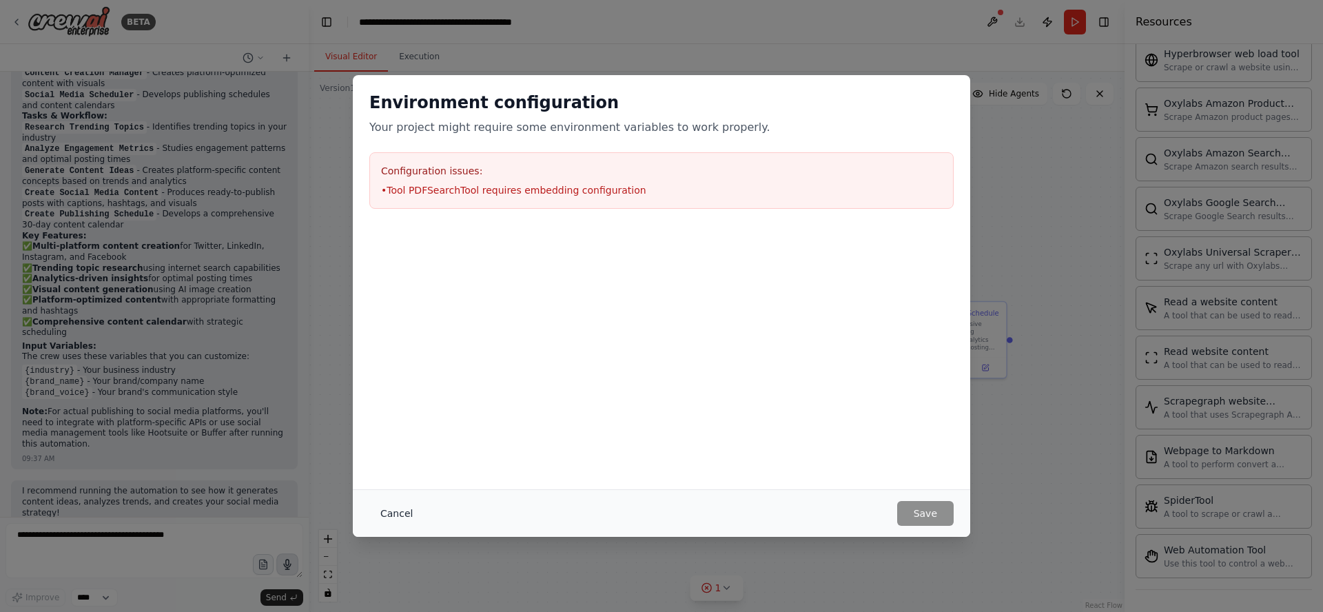
click at [391, 510] on button "Cancel" at bounding box center [396, 513] width 54 height 25
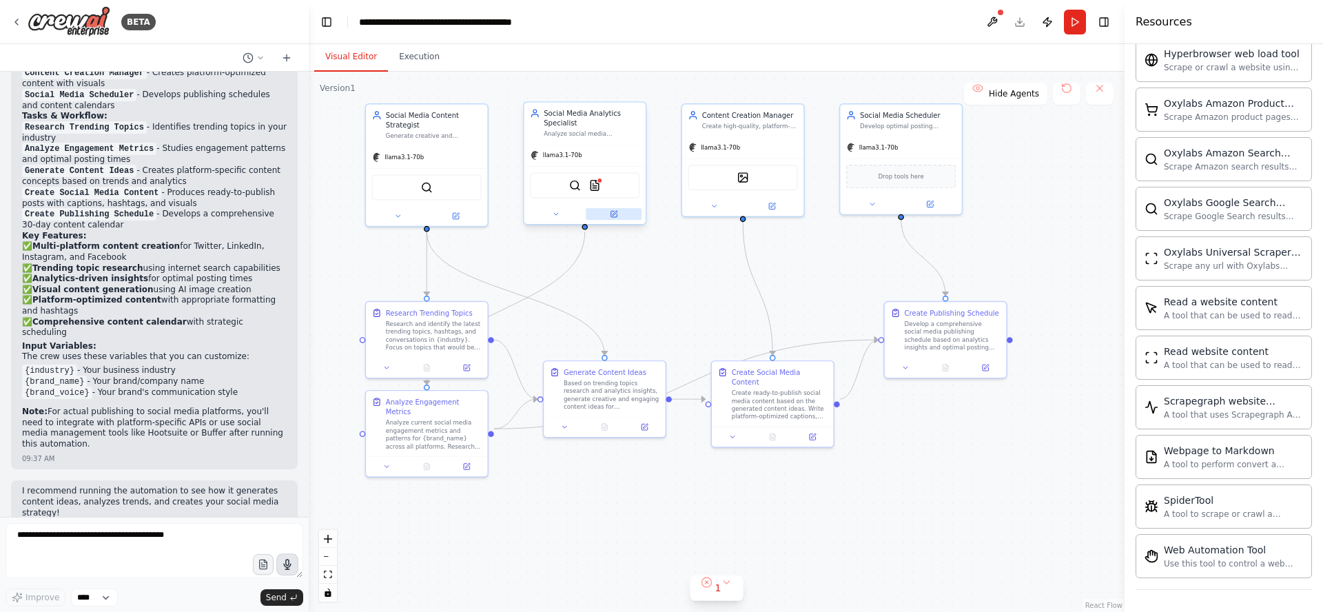
click at [613, 216] on icon at bounding box center [613, 214] width 6 height 6
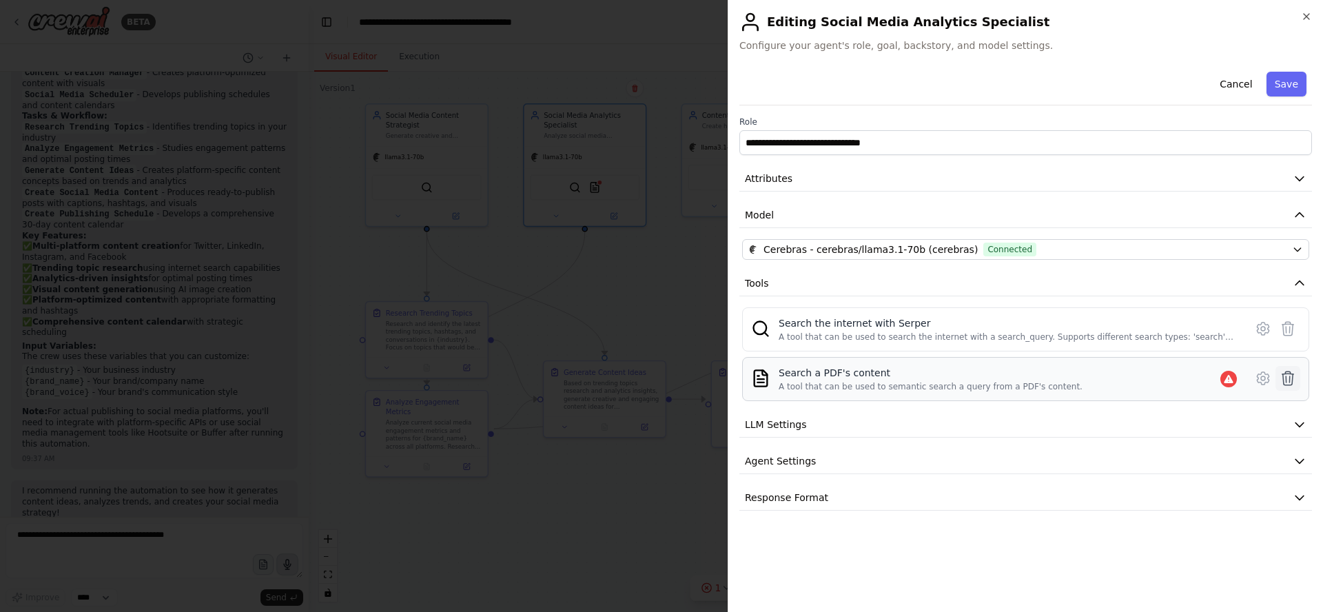
click at [1290, 378] on icon at bounding box center [1287, 378] width 17 height 17
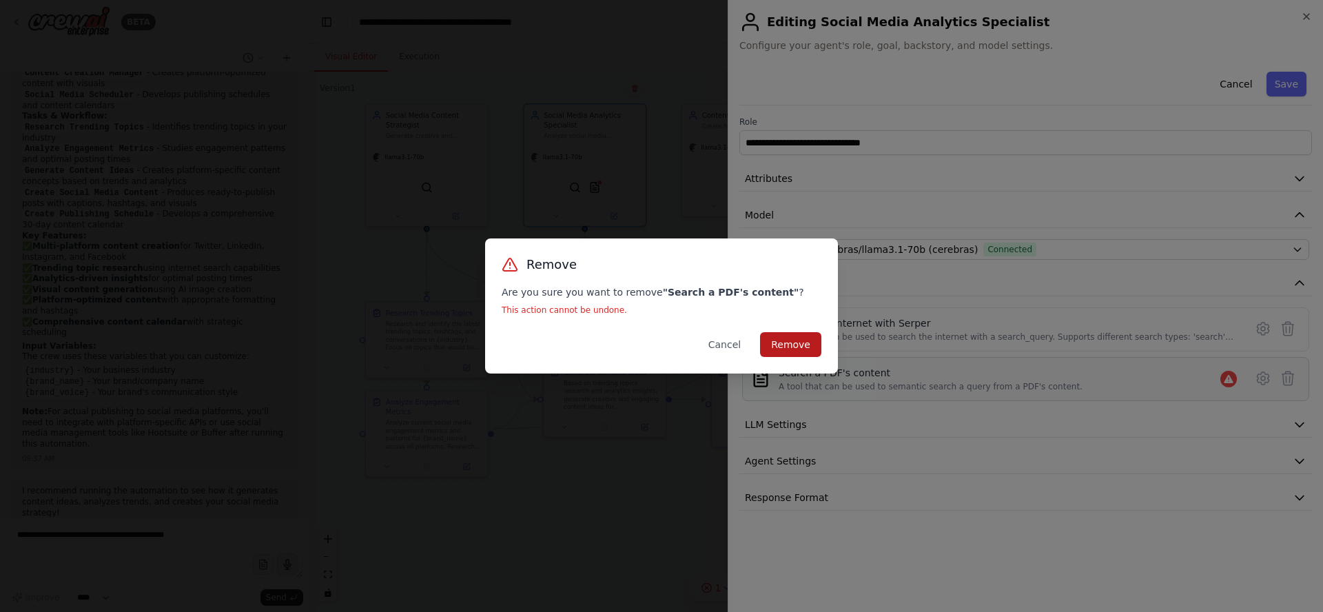
click at [789, 342] on button "Remove" at bounding box center [790, 344] width 61 height 25
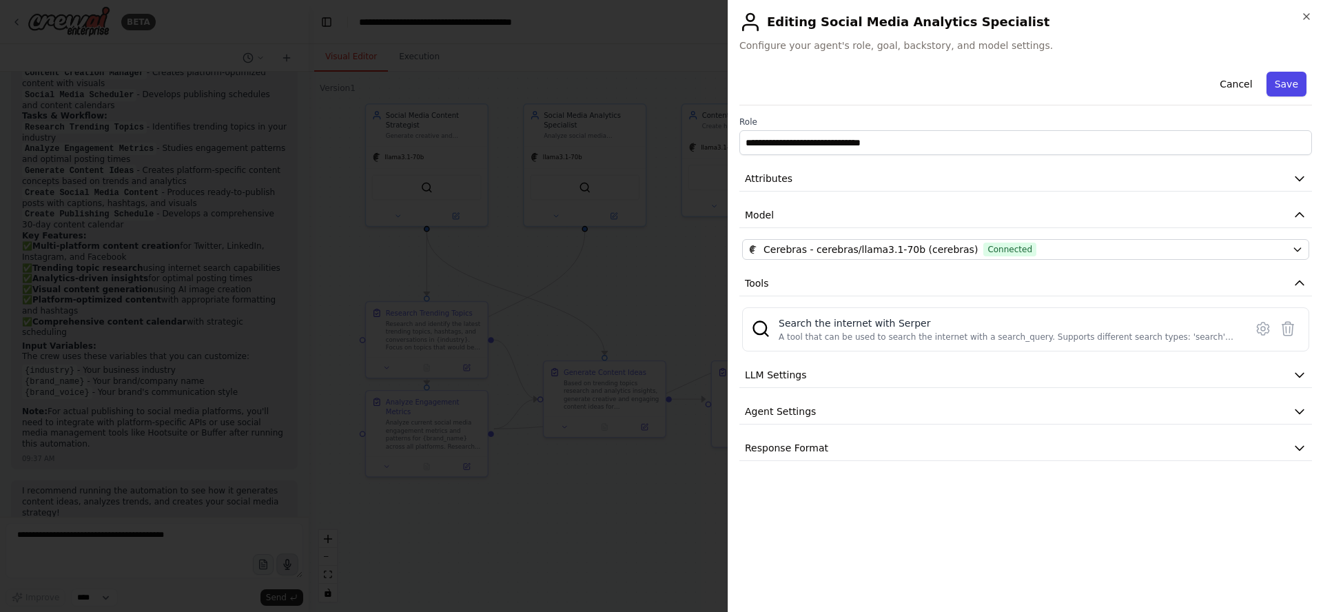
click at [1285, 84] on button "Save" at bounding box center [1286, 84] width 40 height 25
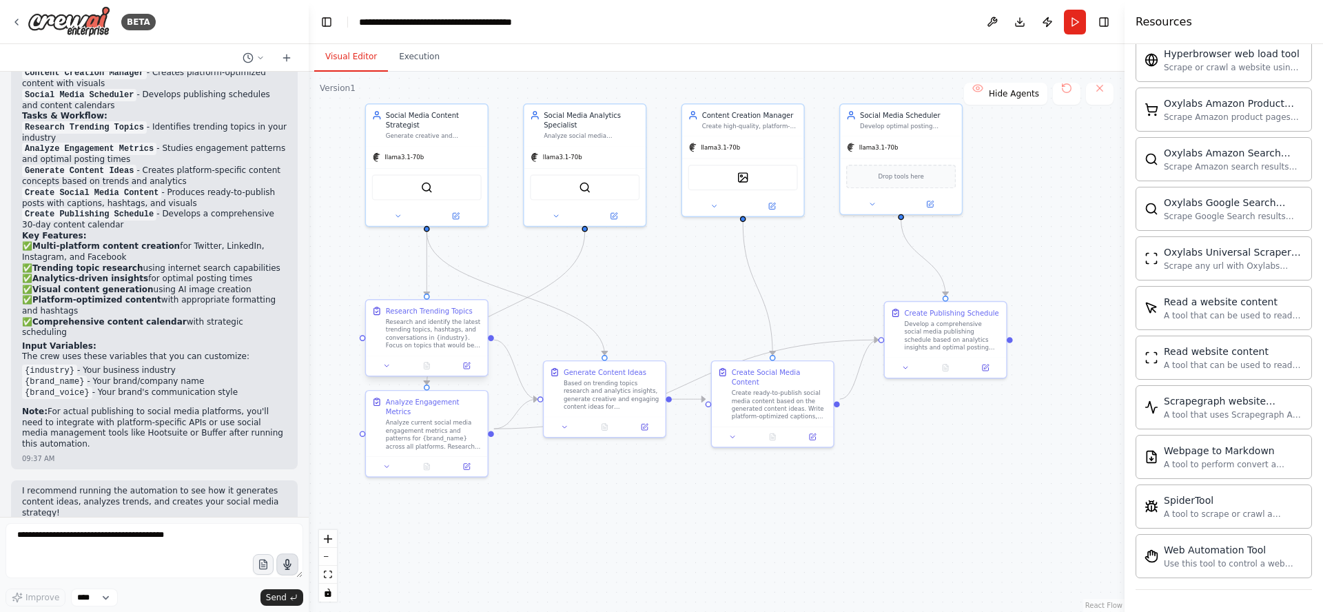
click at [442, 320] on div "Research and identify the latest trending topics, hashtags, and conversations i…" at bounding box center [434, 334] width 96 height 32
click at [1077, 25] on button "Run" at bounding box center [1075, 22] width 22 height 25
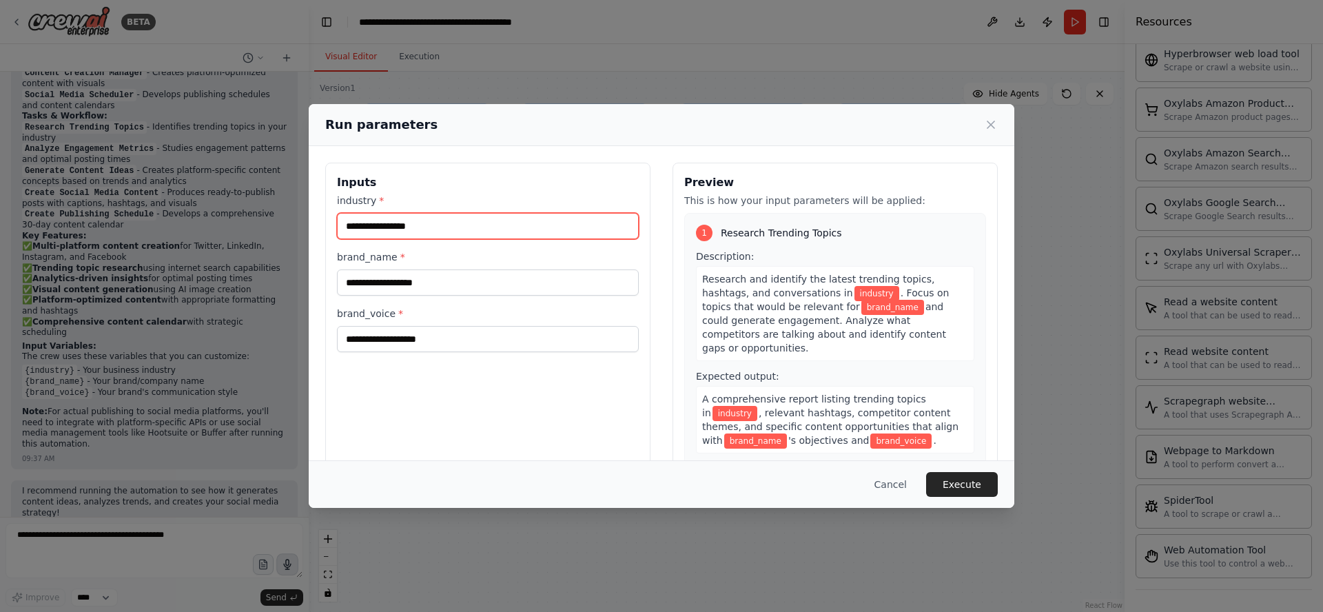
click at [475, 219] on input "industry *" at bounding box center [488, 226] width 302 height 26
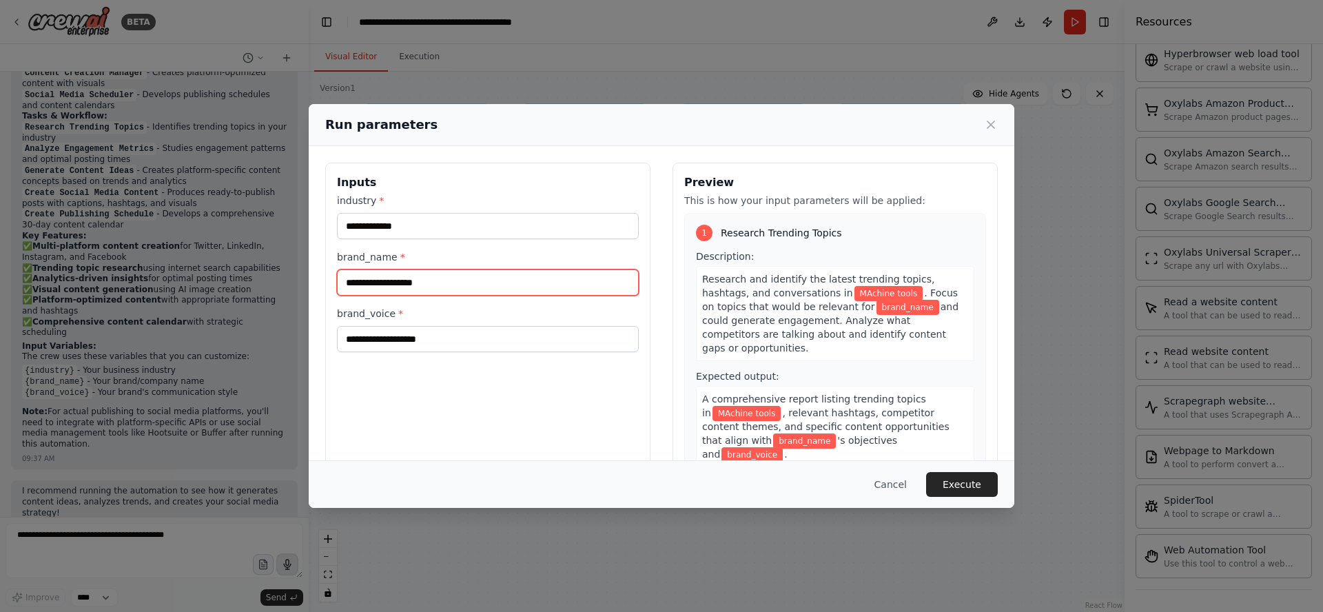
click at [446, 283] on input "brand_name *" at bounding box center [488, 282] width 302 height 26
click at [423, 284] on input "brand_name *" at bounding box center [488, 282] width 302 height 26
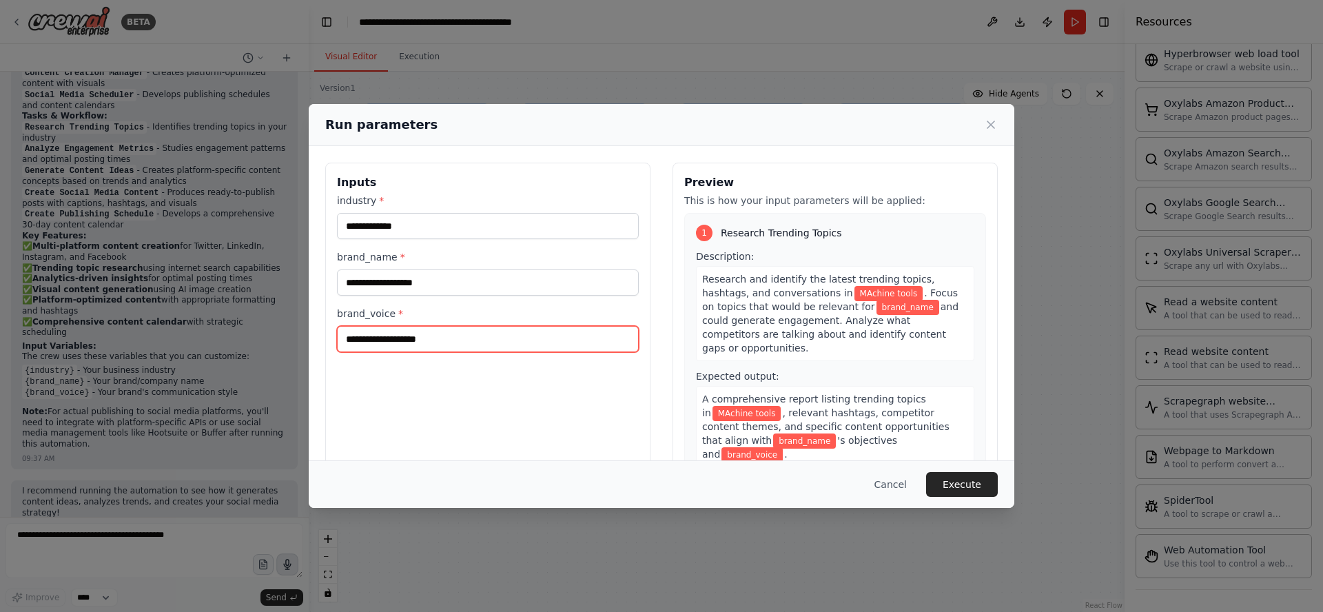
click at [449, 340] on input "brand_voice *" at bounding box center [488, 339] width 302 height 26
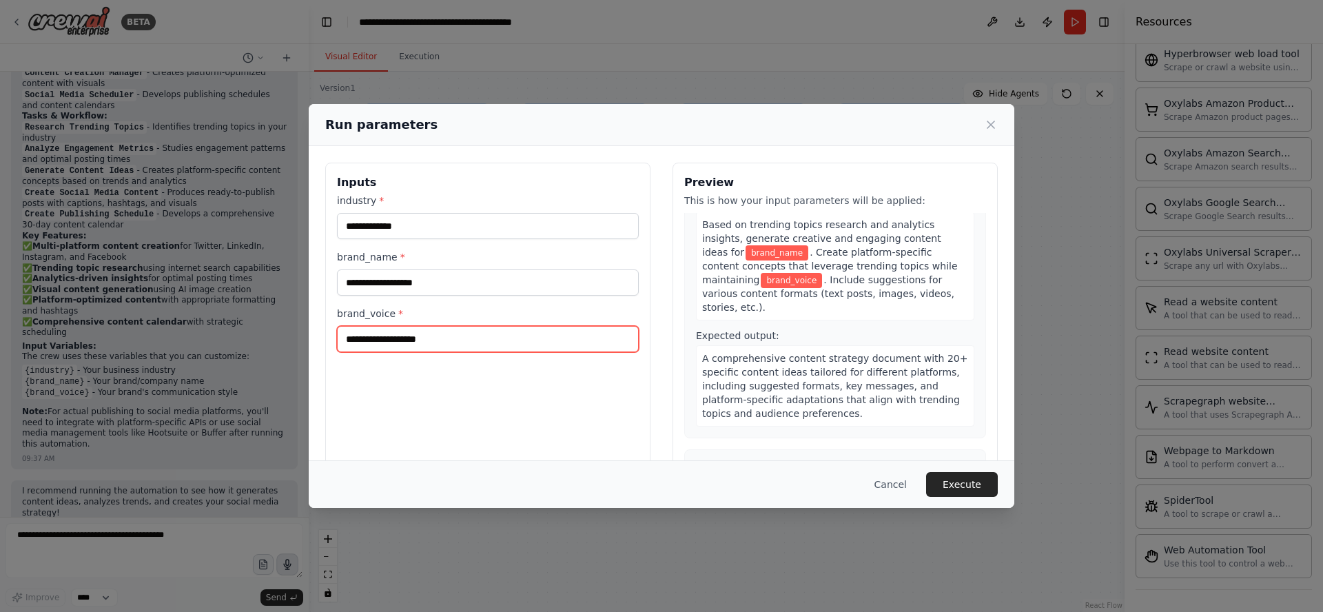
scroll to position [530, 0]
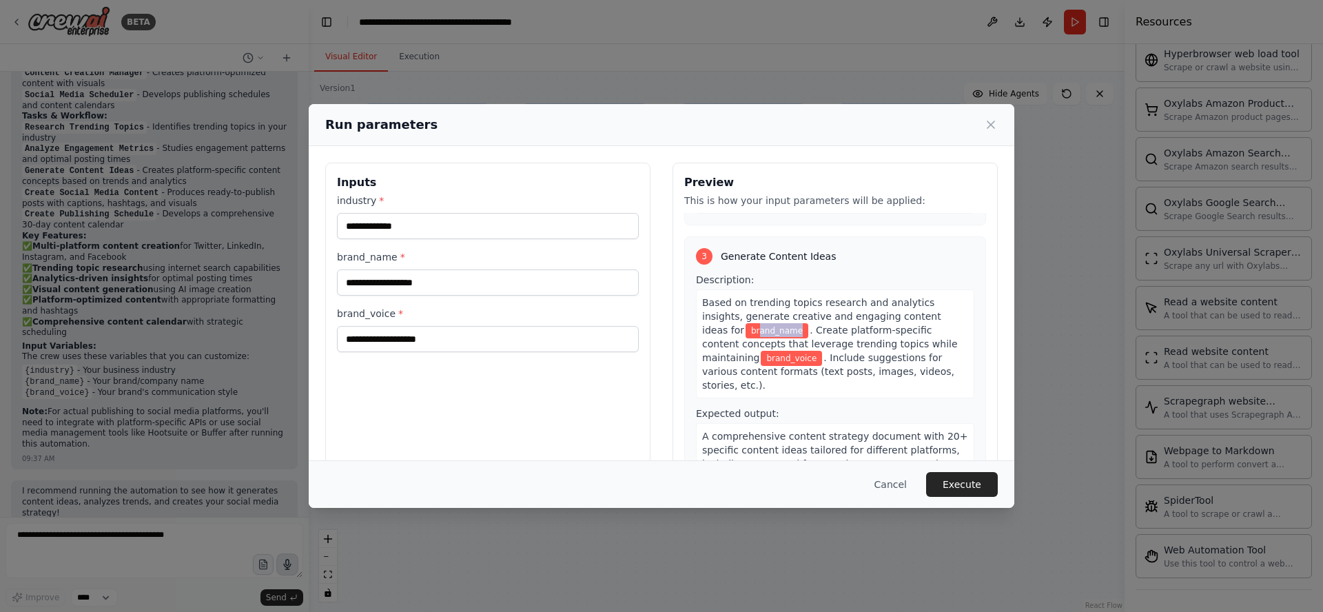
drag, startPoint x: 718, startPoint y: 303, endPoint x: 756, endPoint y: 301, distance: 37.9
click at [756, 301] on div "Based on trending topics research and analytics insights, generate creative and…" at bounding box center [835, 343] width 278 height 109
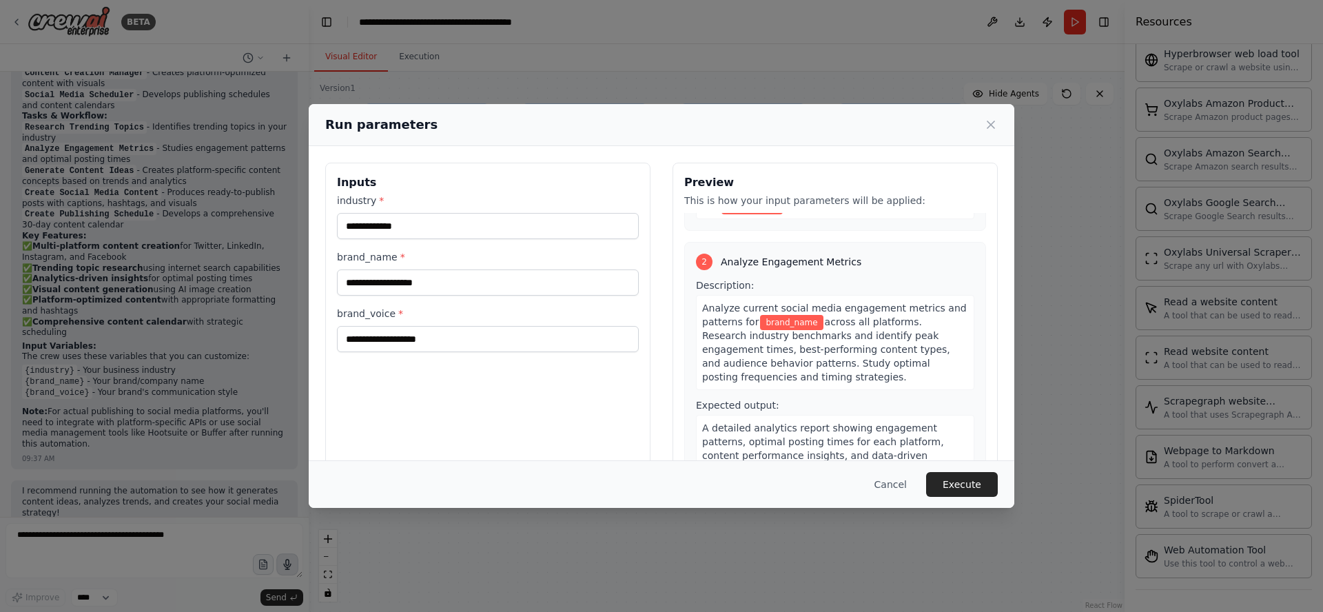
scroll to position [0, 0]
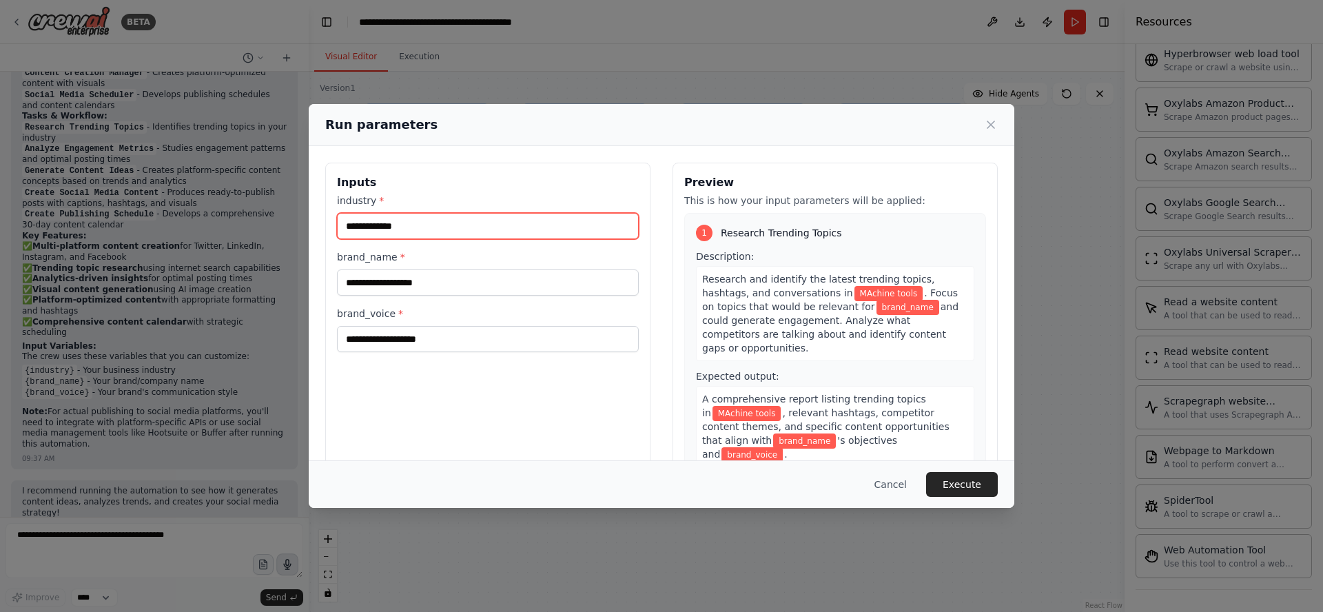
drag, startPoint x: 434, startPoint y: 222, endPoint x: 466, endPoint y: 220, distance: 31.8
click at [435, 222] on input "**********" at bounding box center [488, 226] width 302 height 26
type input "**********"
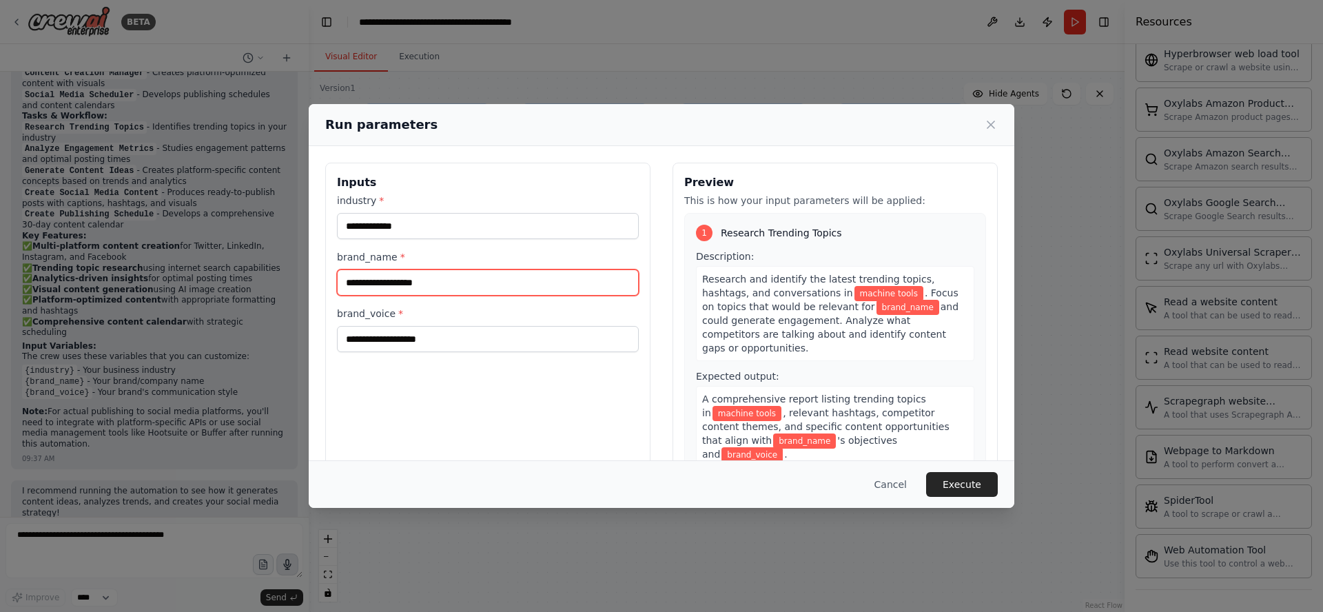
click at [433, 284] on input "brand_name *" at bounding box center [488, 282] width 302 height 26
type input "*****"
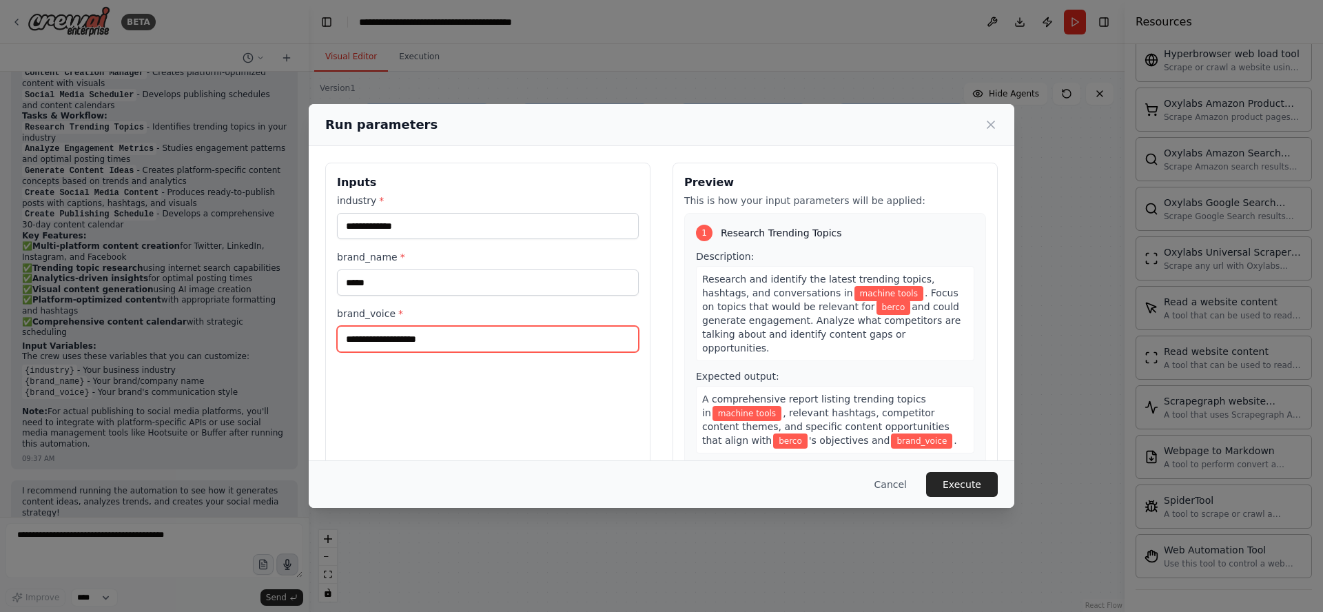
click at [482, 340] on input "brand_voice *" at bounding box center [488, 339] width 302 height 26
drag, startPoint x: 335, startPoint y: 312, endPoint x: 392, endPoint y: 313, distance: 57.2
click at [392, 313] on div "**********" at bounding box center [487, 326] width 325 height 327
copy label "brand_voice"
click at [476, 337] on input "brand_voice *" at bounding box center [488, 339] width 302 height 26
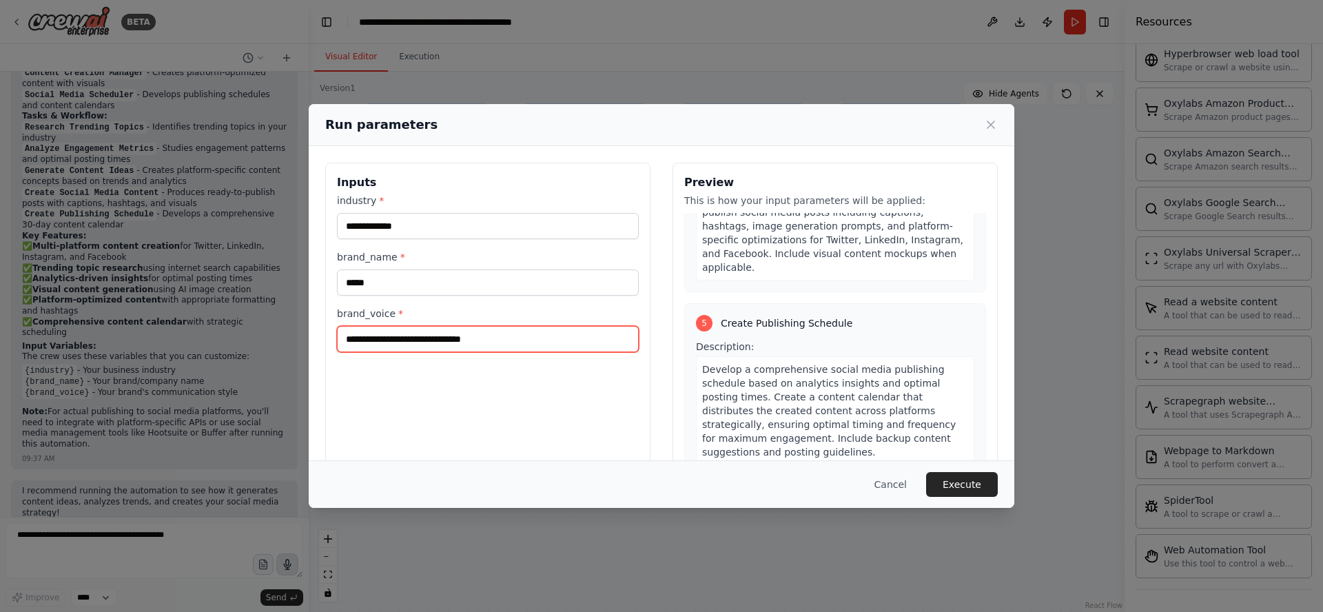
scroll to position [1109, 0]
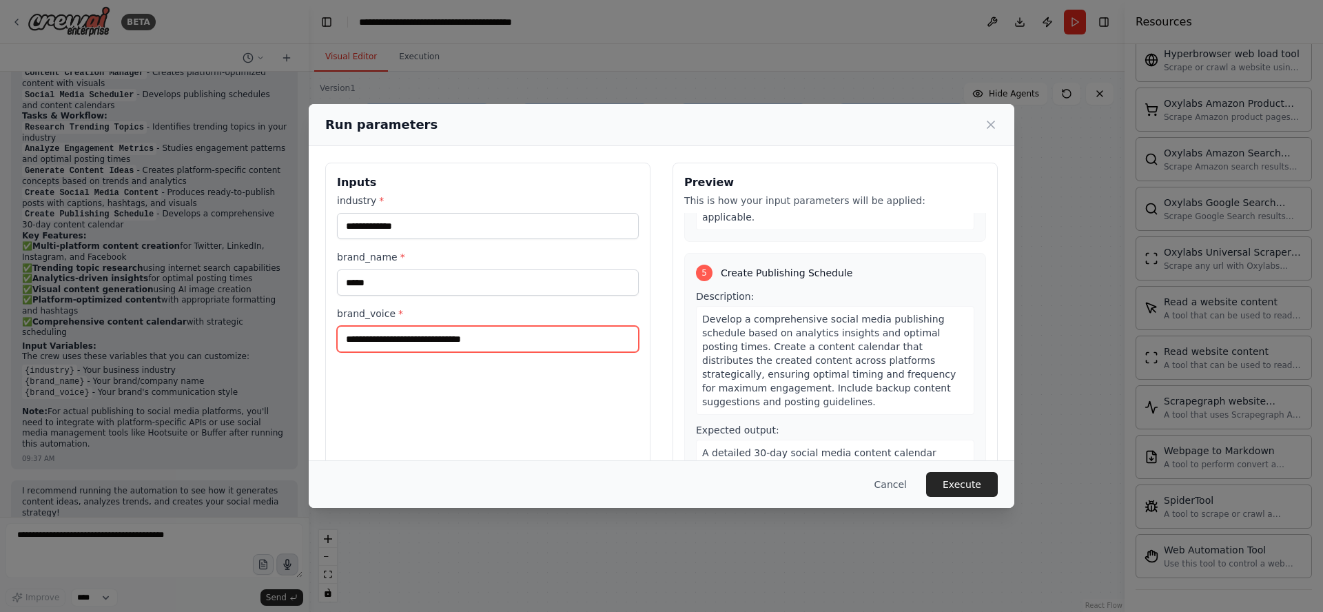
type input "**********"
click at [981, 470] on div "Cancel Execute" at bounding box center [661, 484] width 705 height 48
click at [967, 486] on button "Execute" at bounding box center [962, 484] width 72 height 25
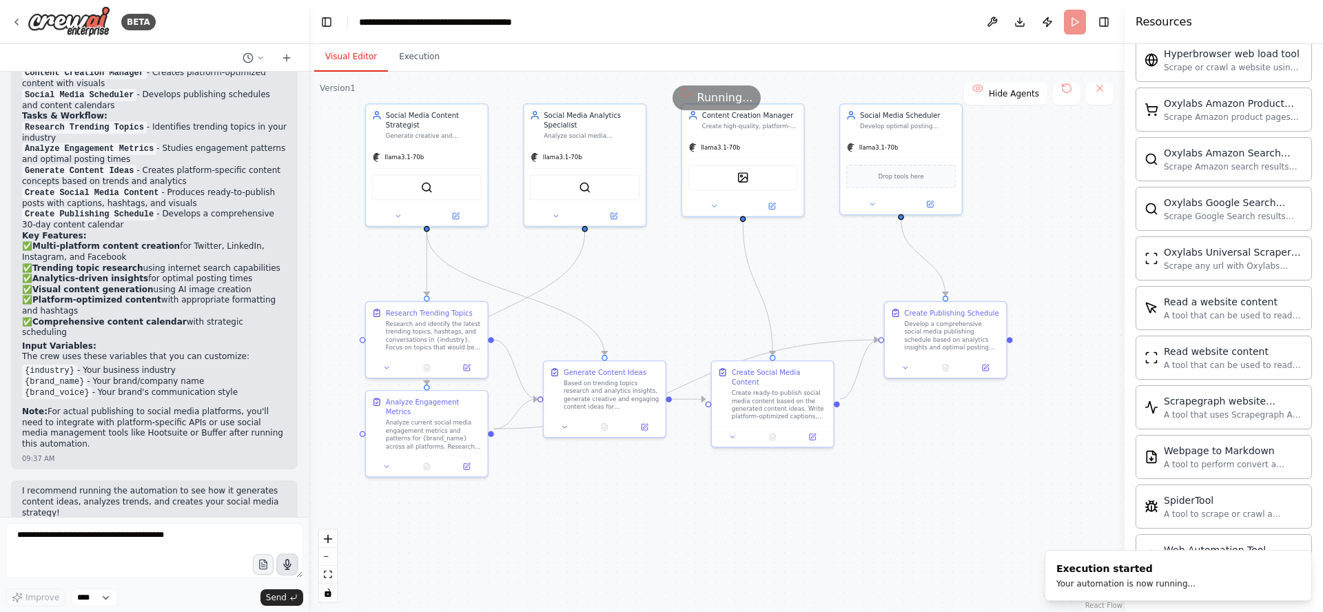
click at [349, 54] on button "Visual Editor" at bounding box center [351, 57] width 74 height 29
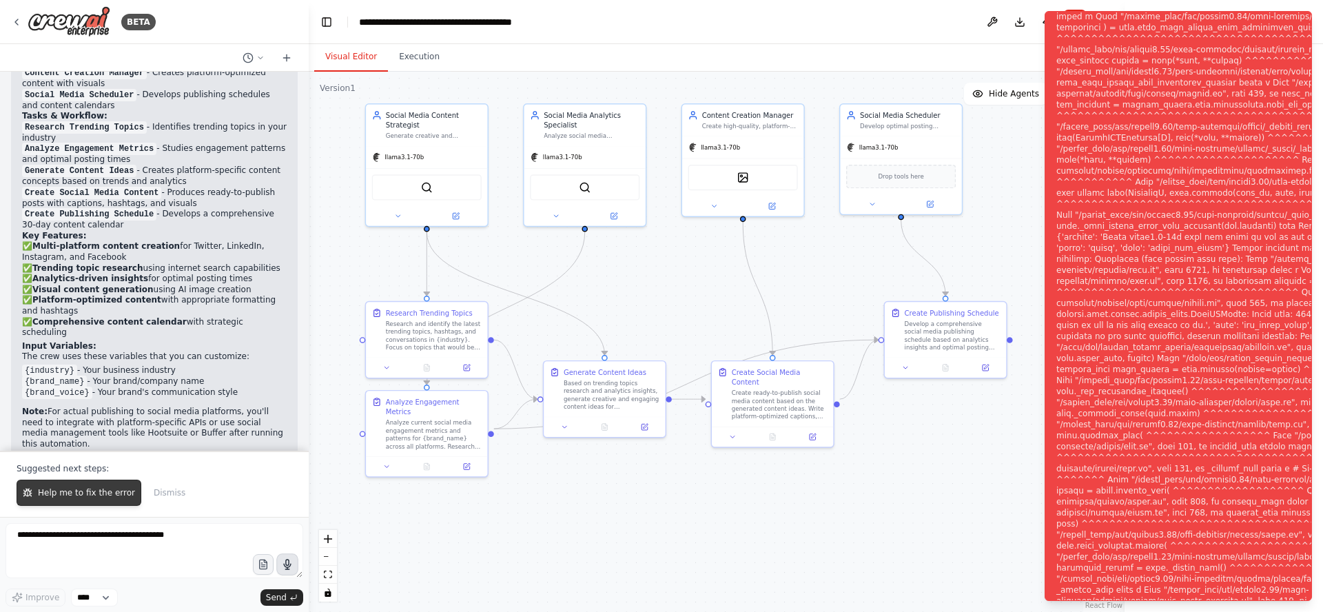
click at [79, 499] on button "Help me to fix the error" at bounding box center [79, 492] width 125 height 26
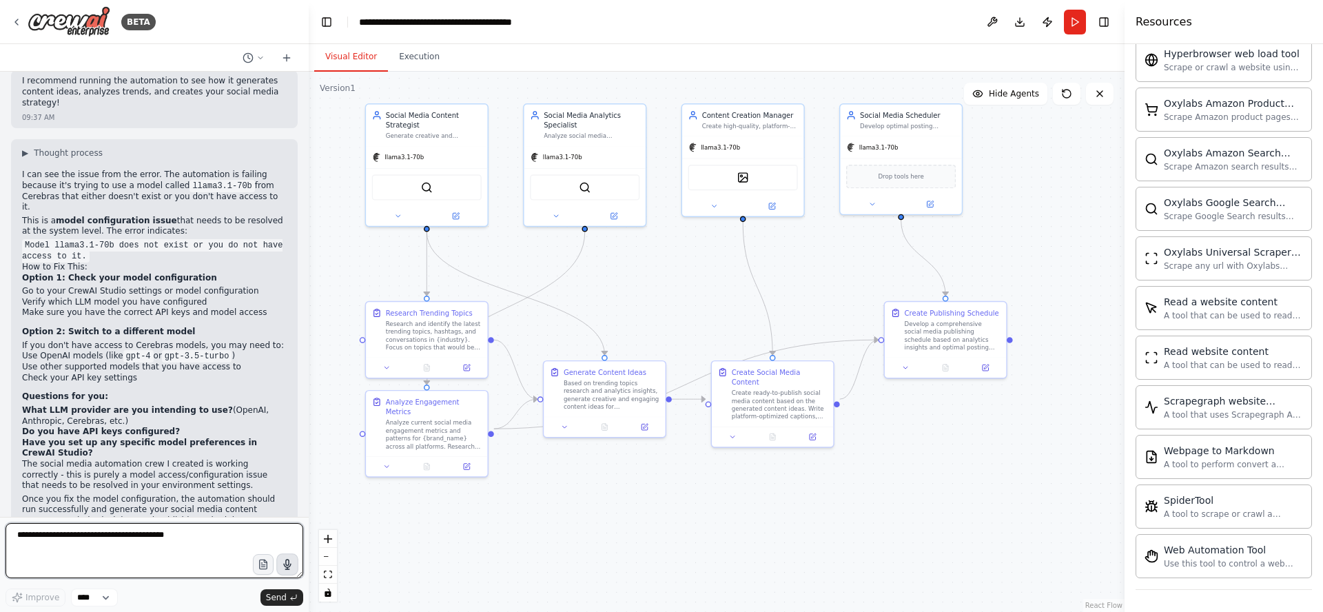
scroll to position [1539, 0]
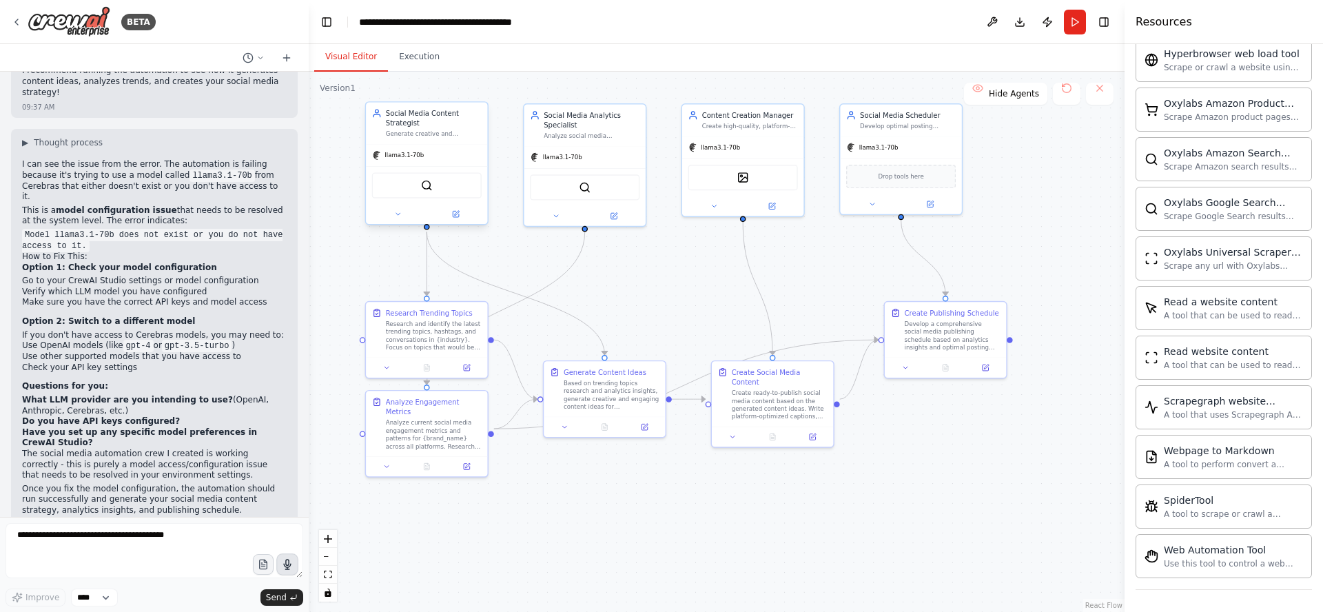
click at [437, 134] on div "Generate creative and engaging social media content ideas based on trending top…" at bounding box center [434, 134] width 96 height 8
click at [456, 212] on icon at bounding box center [456, 213] width 5 height 5
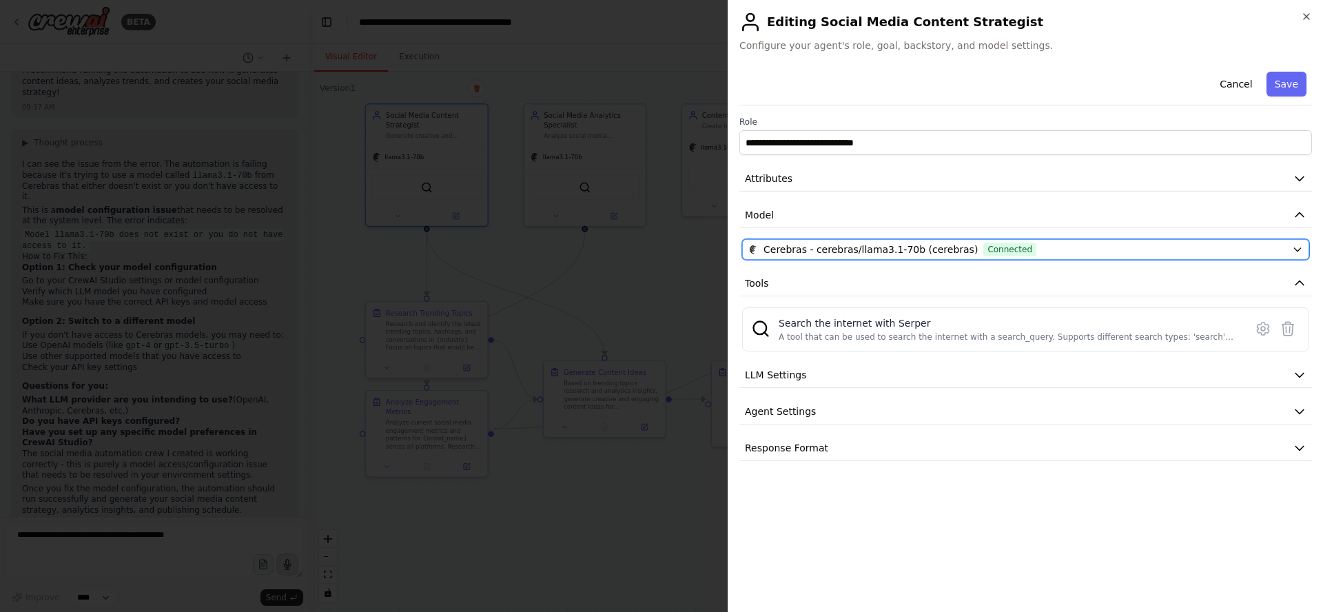
click at [935, 250] on span "Cerebras - cerebras/llama3.1-70b (cerebras)" at bounding box center [870, 249] width 214 height 14
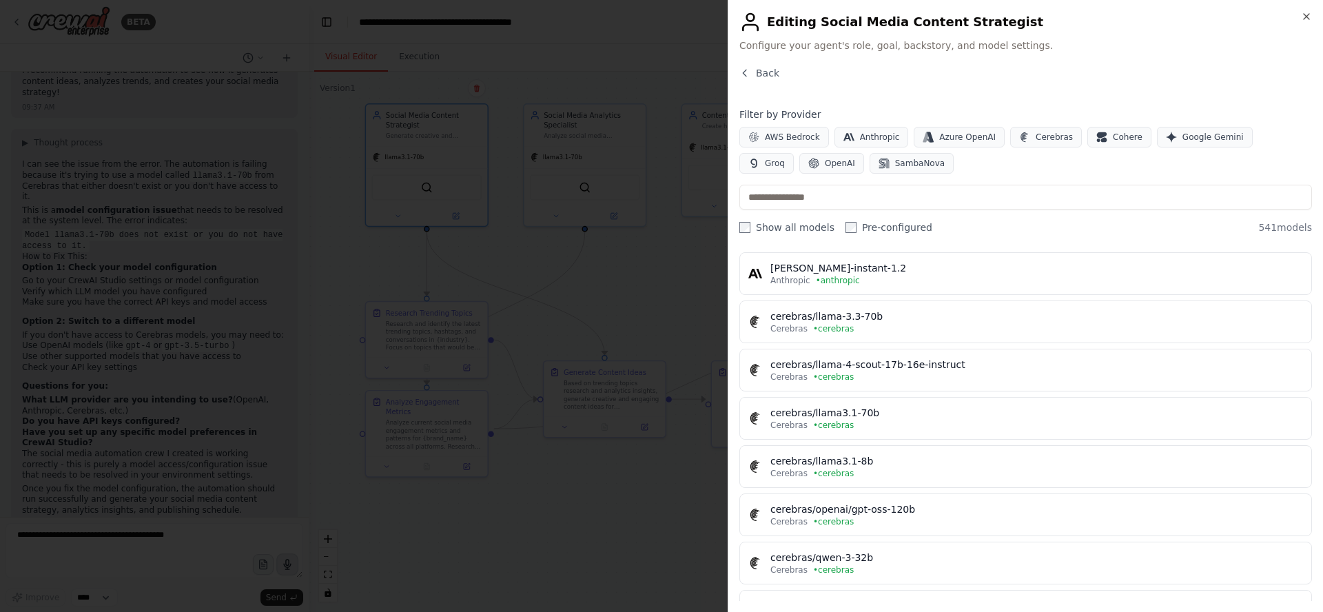
scroll to position [468, 0]
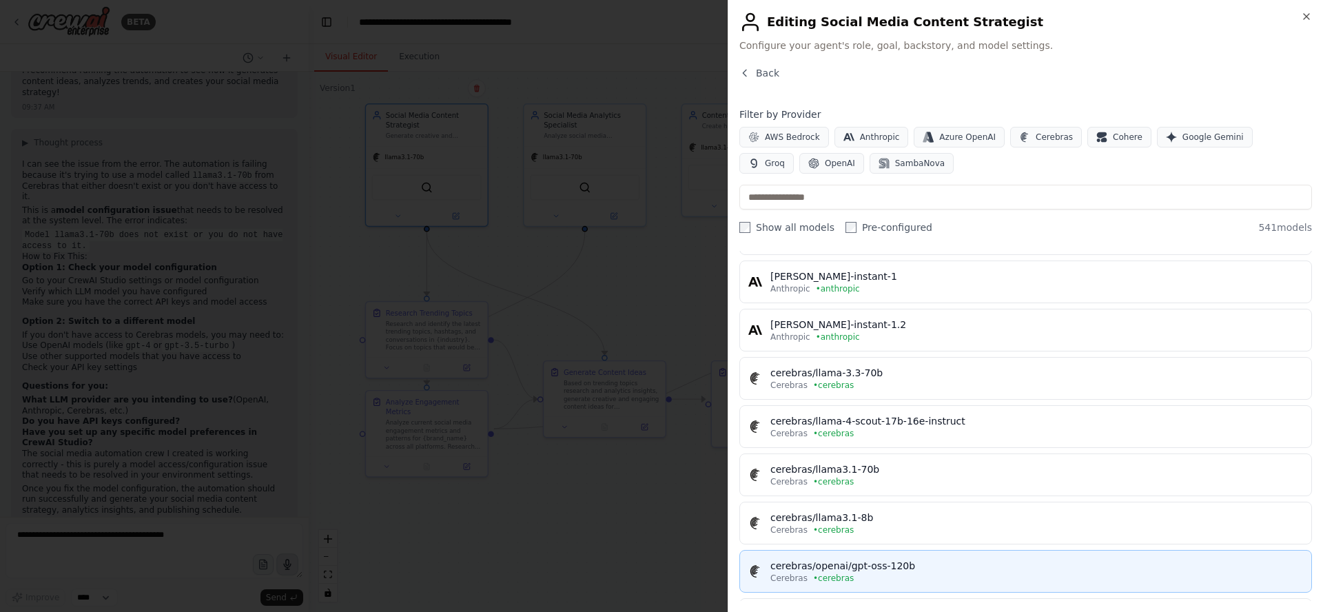
click at [911, 568] on div "cerebras/openai/gpt-oss-120b" at bounding box center [1036, 566] width 532 height 14
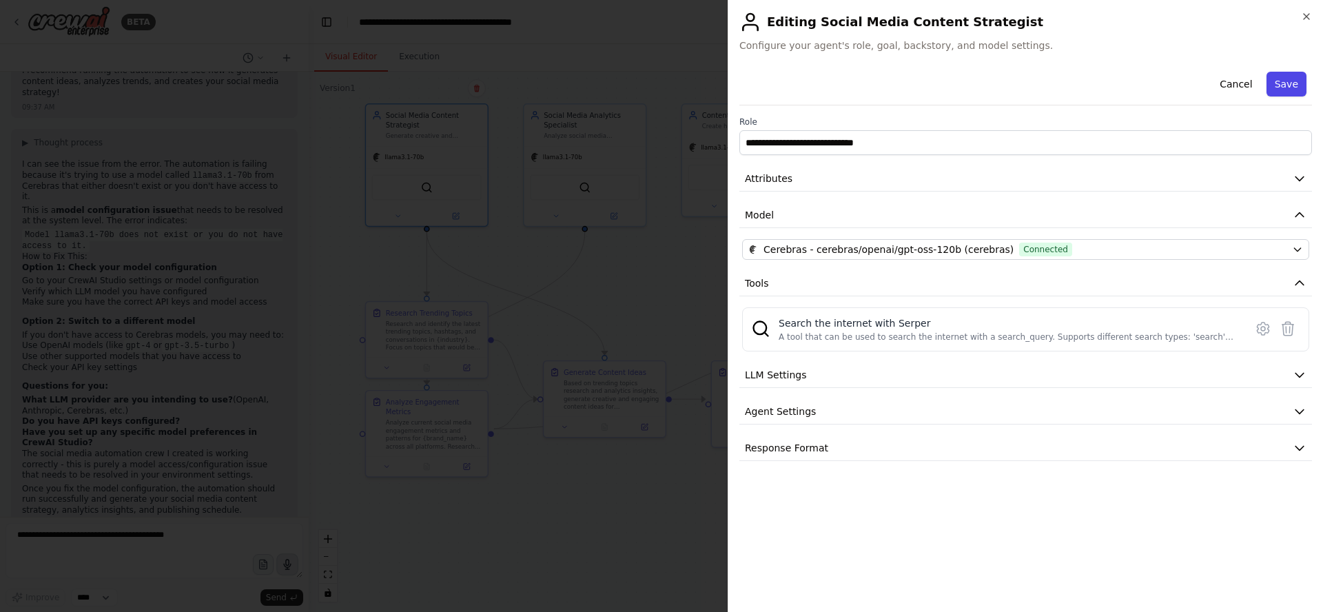
click at [1294, 86] on button "Save" at bounding box center [1286, 84] width 40 height 25
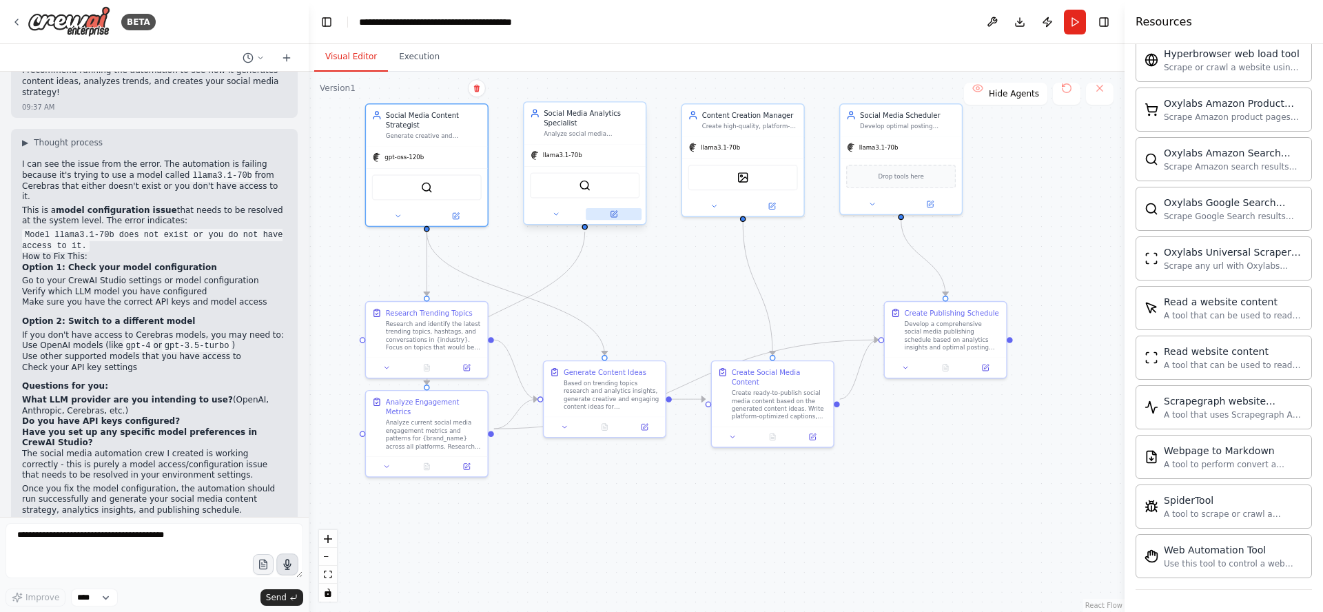
click at [615, 216] on icon at bounding box center [613, 214] width 6 height 6
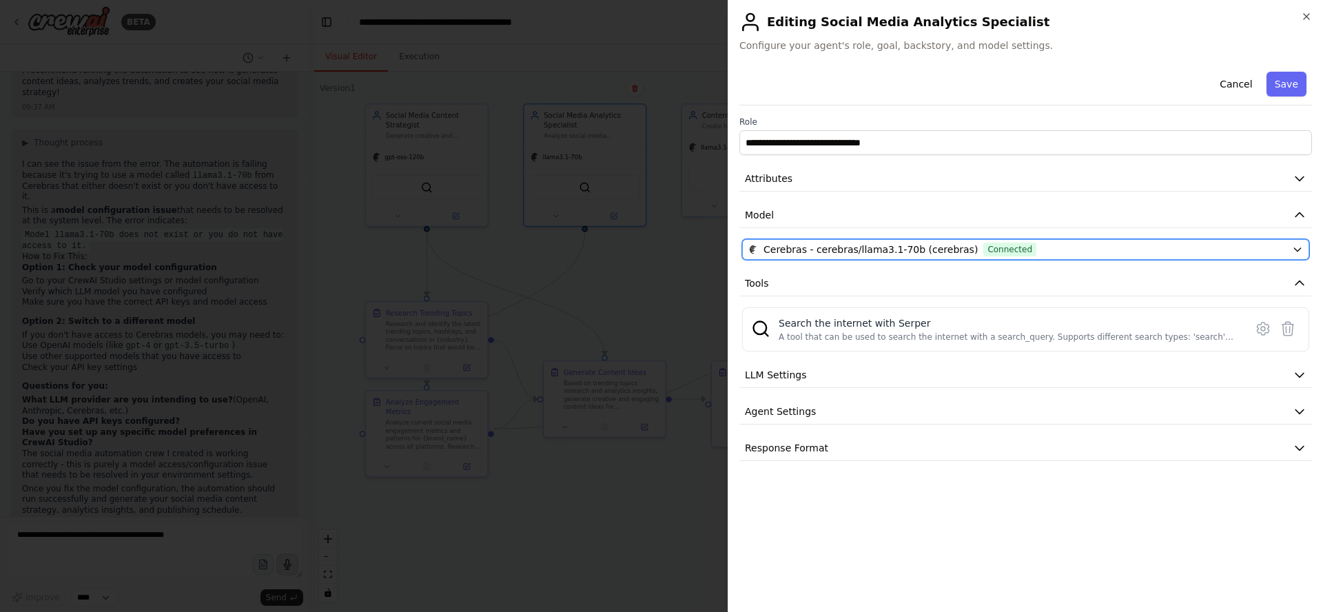
click at [1113, 249] on div "Cerebras - cerebras/llama3.1-70b (cerebras) Connected" at bounding box center [1017, 249] width 538 height 14
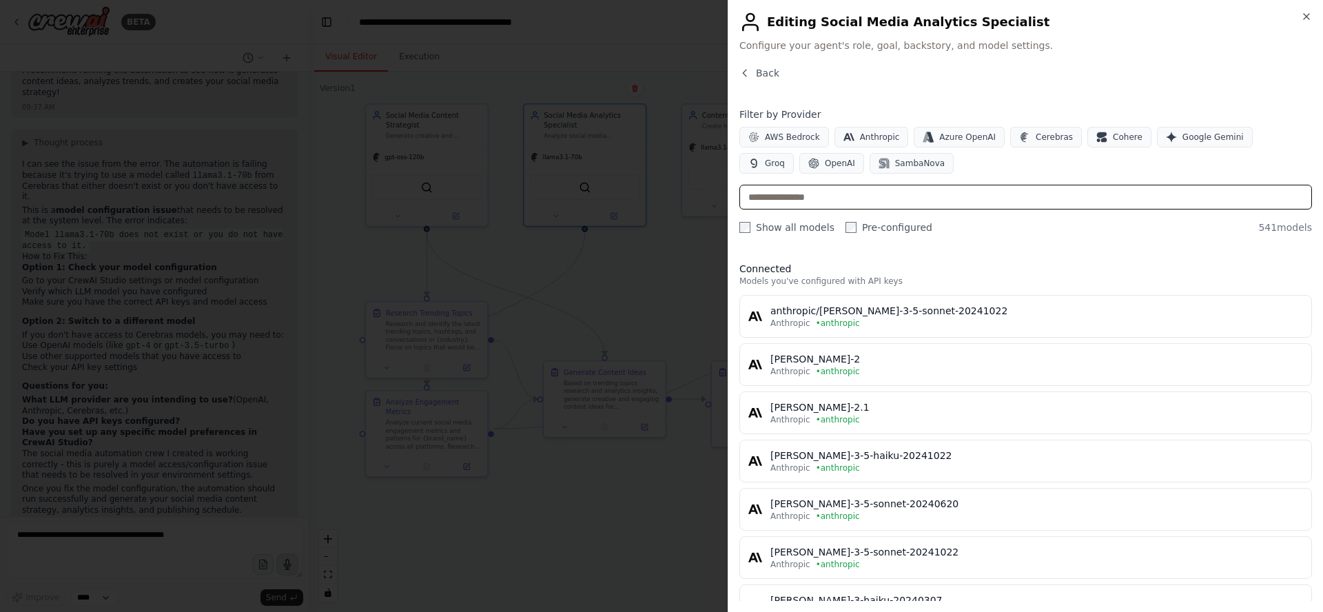
click at [907, 195] on input "text" at bounding box center [1025, 197] width 572 height 25
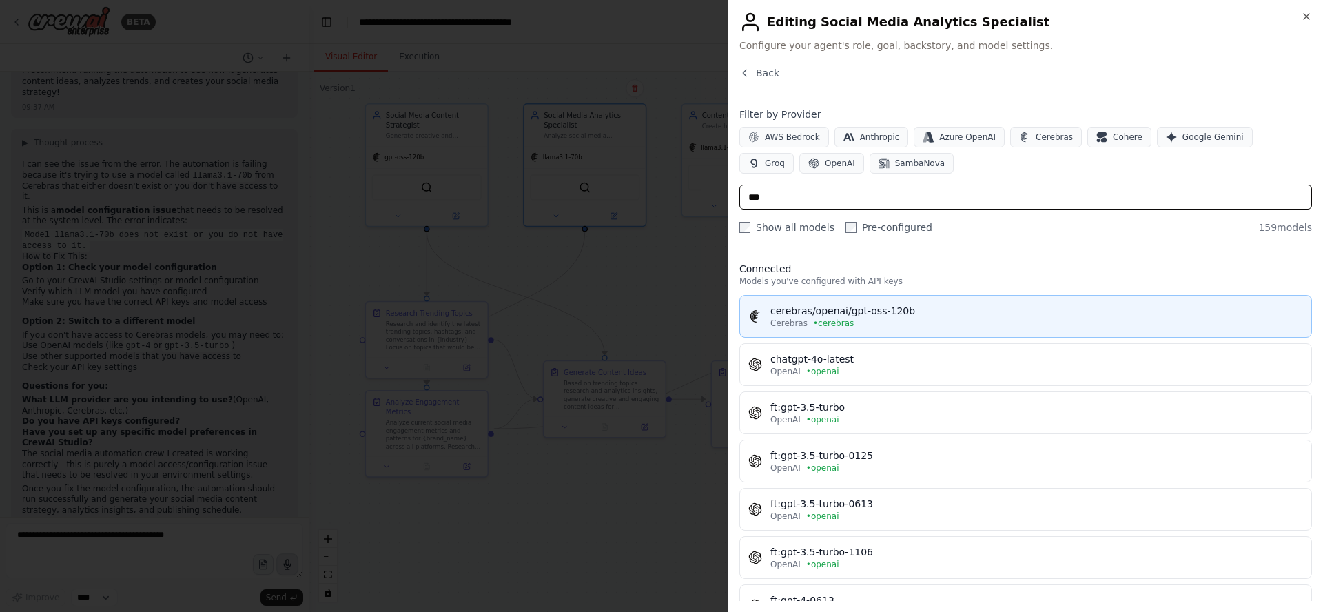
type input "***"
click at [969, 315] on div "cerebras/openai/gpt-oss-120b" at bounding box center [1036, 311] width 532 height 14
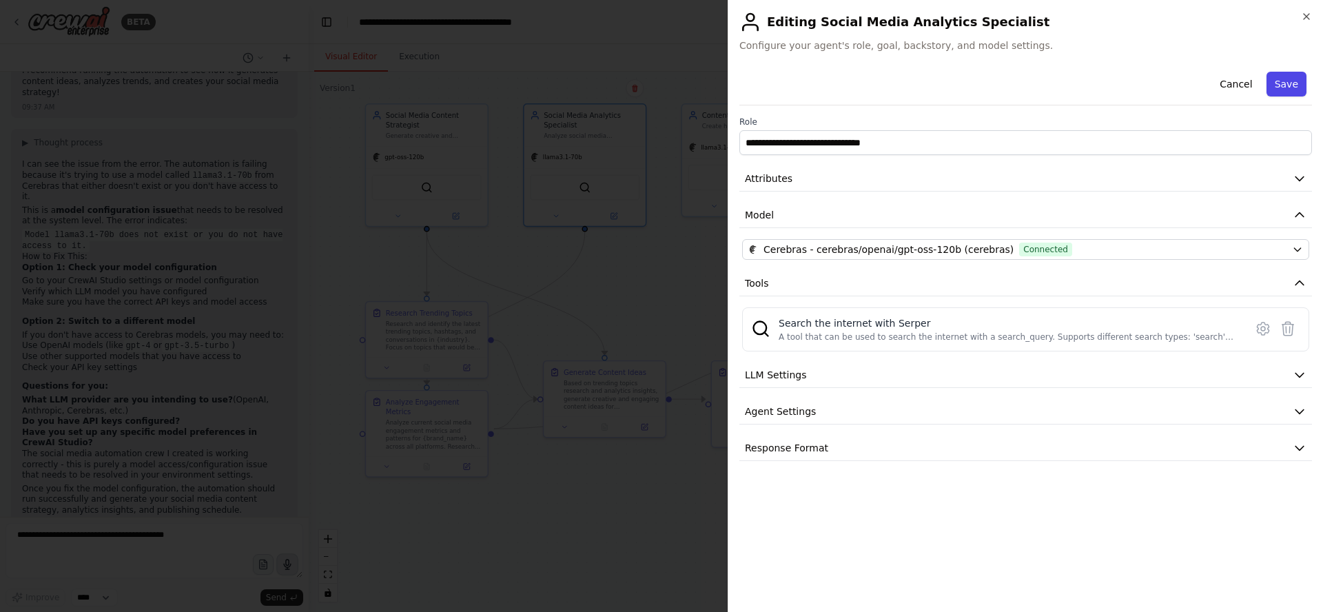
click at [1286, 83] on button "Save" at bounding box center [1286, 84] width 40 height 25
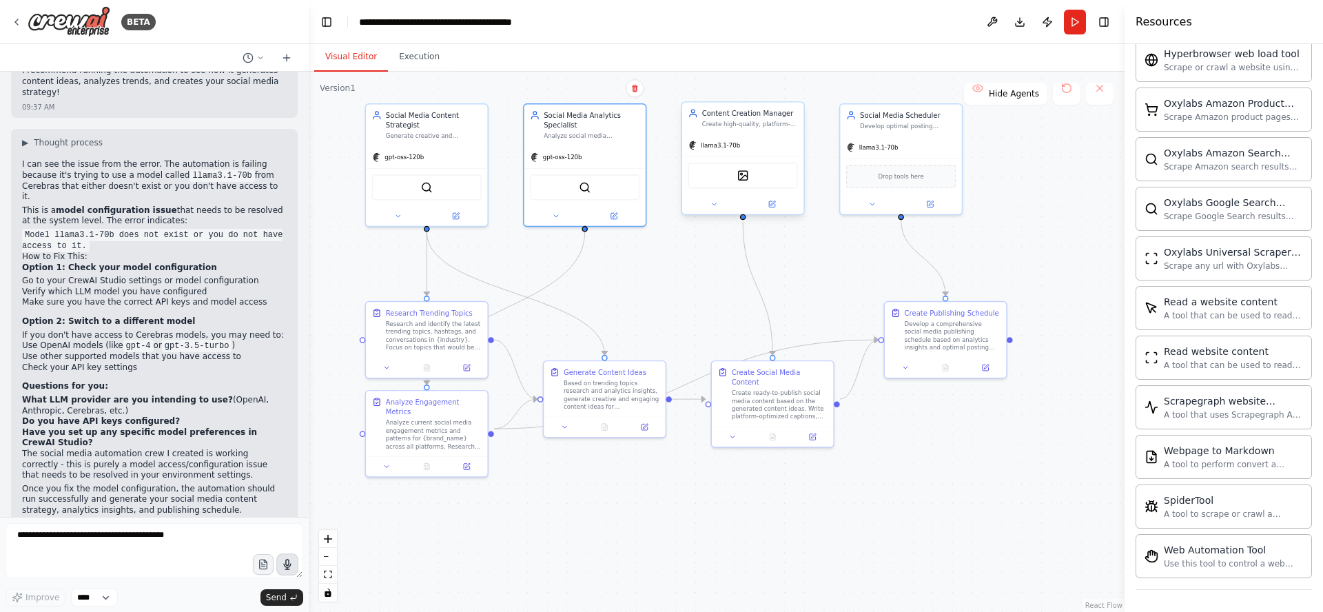
click at [744, 130] on div "Content Creation Manager Create high-quality, platform-optimized social media c…" at bounding box center [742, 119] width 121 height 32
click at [772, 203] on icon at bounding box center [772, 203] width 5 height 5
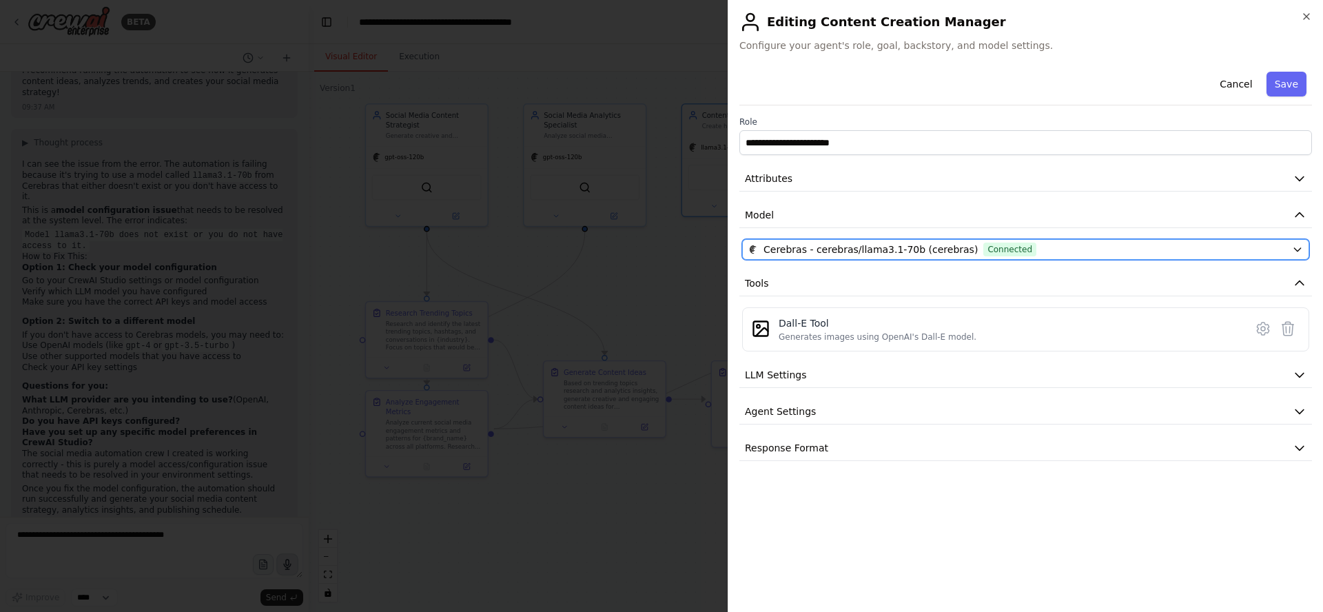
click at [983, 247] on span "Connected" at bounding box center [1009, 249] width 53 height 14
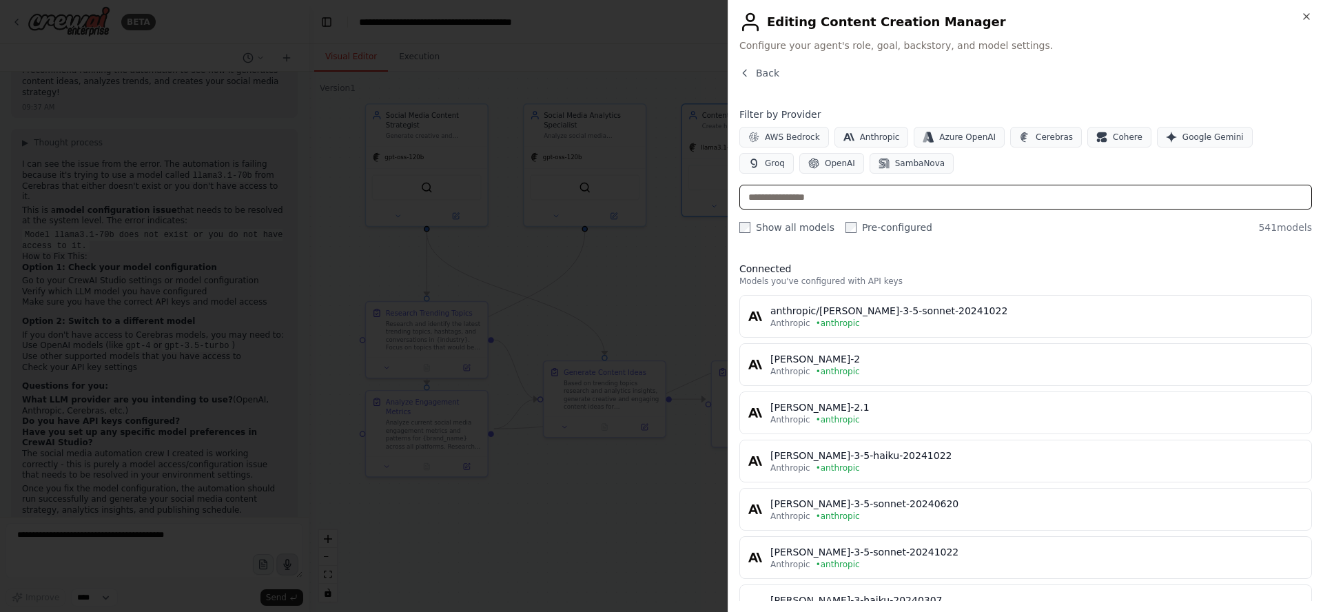
click at [951, 192] on input "text" at bounding box center [1025, 197] width 572 height 25
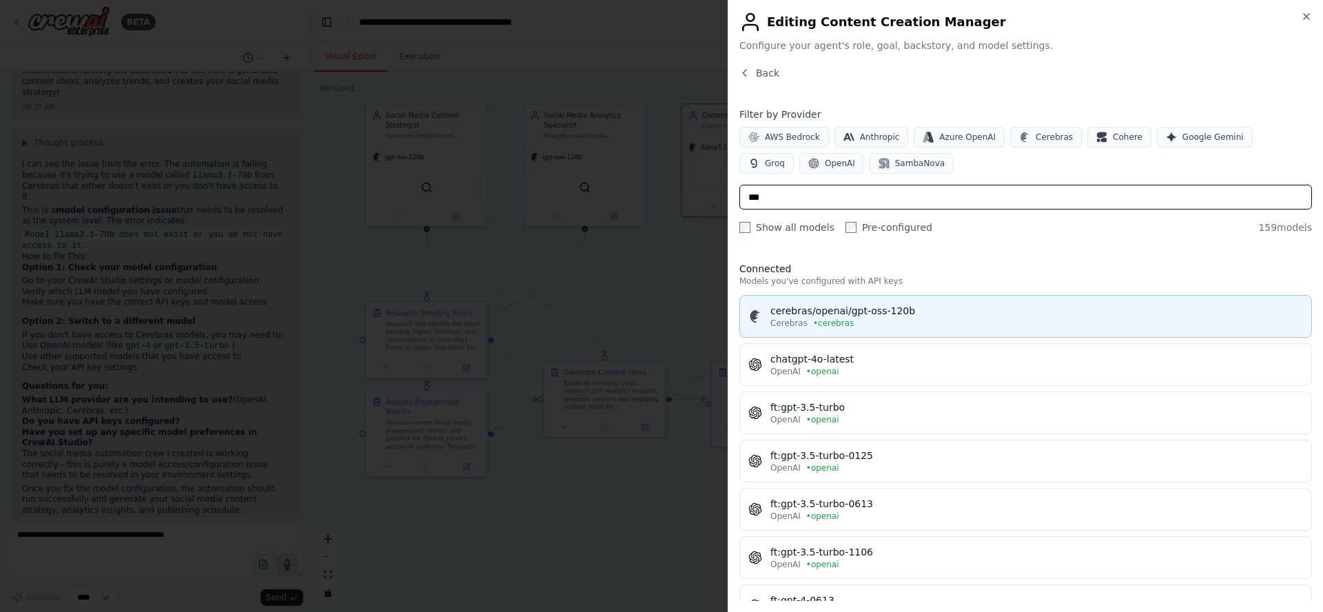
type input "***"
click at [925, 315] on div "cerebras/openai/gpt-oss-120b" at bounding box center [1036, 311] width 532 height 14
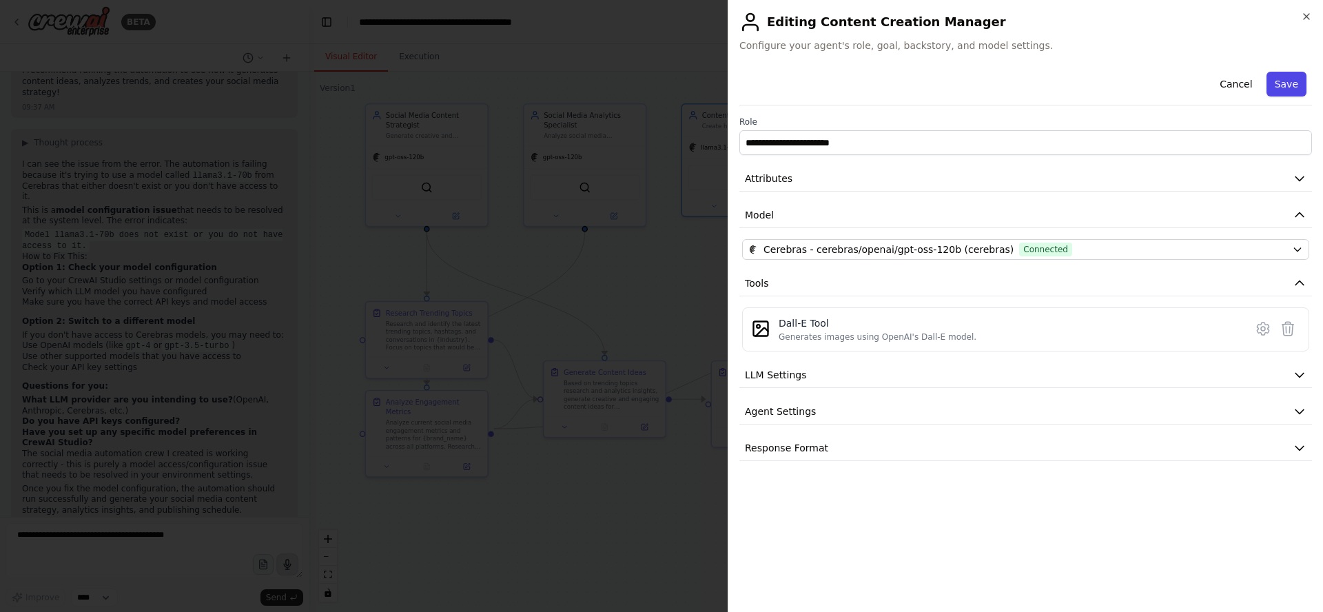
click at [1292, 86] on button "Save" at bounding box center [1286, 84] width 40 height 25
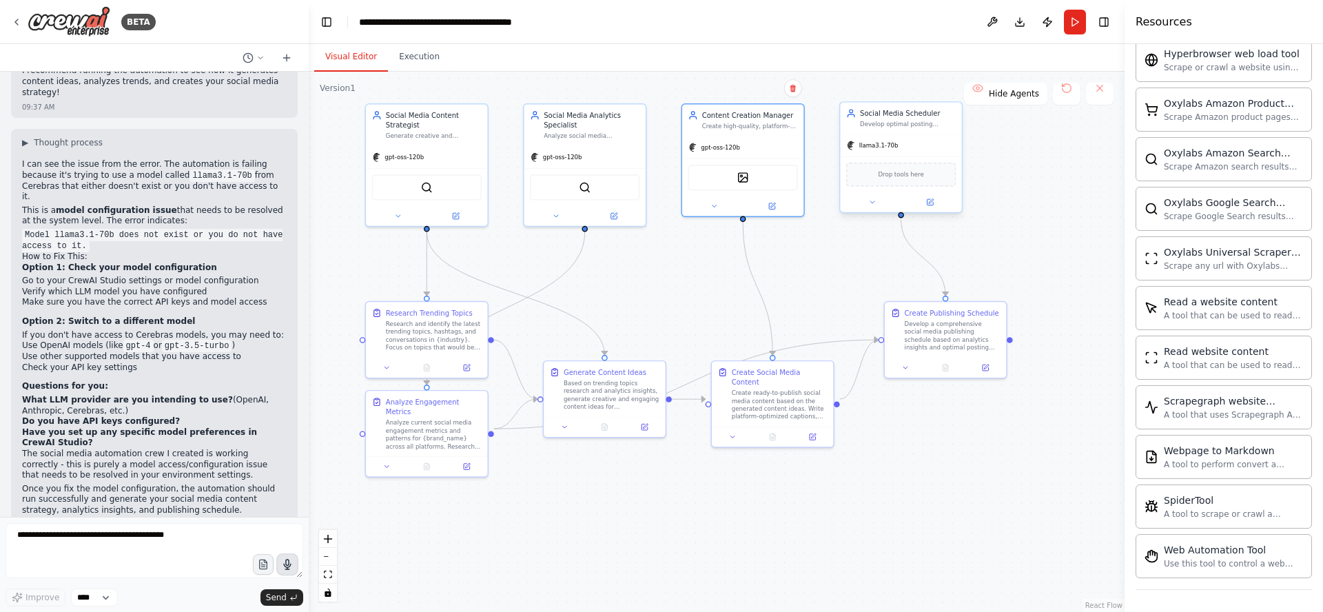
click at [911, 133] on div "Social Media Scheduler Develop optimal posting schedules across multiple social…" at bounding box center [900, 119] width 121 height 32
click at [931, 200] on icon at bounding box center [931, 201] width 5 height 5
click at [932, 205] on icon at bounding box center [929, 202] width 6 height 6
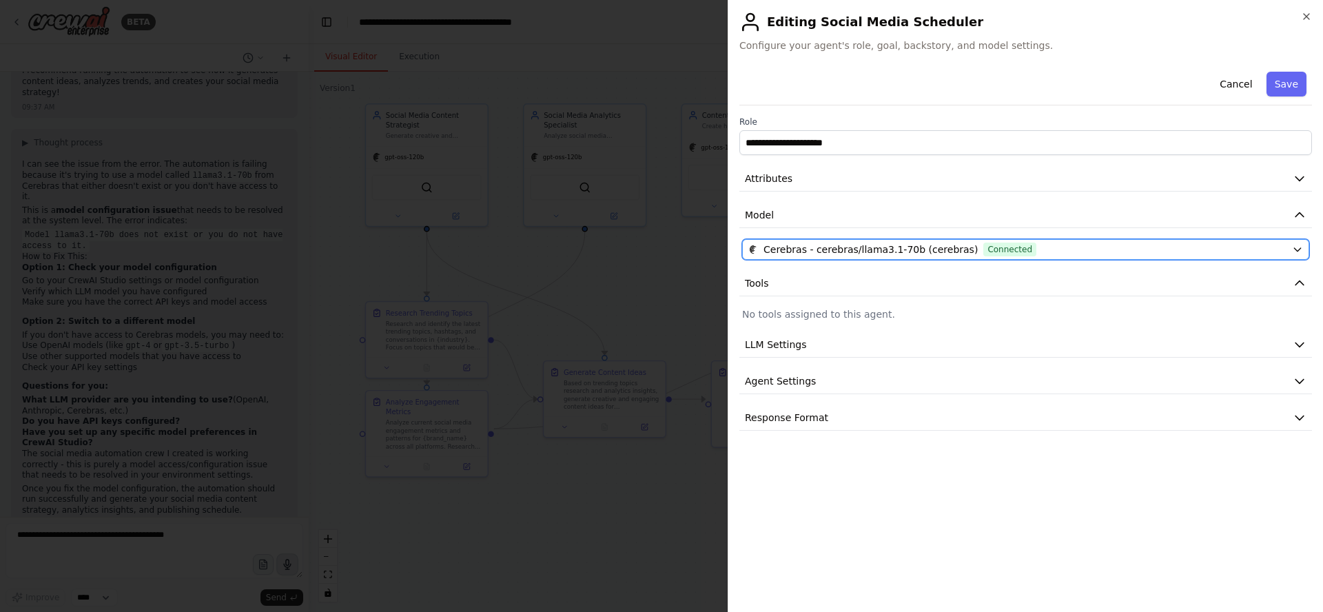
click at [983, 249] on span "Connected" at bounding box center [1009, 249] width 53 height 14
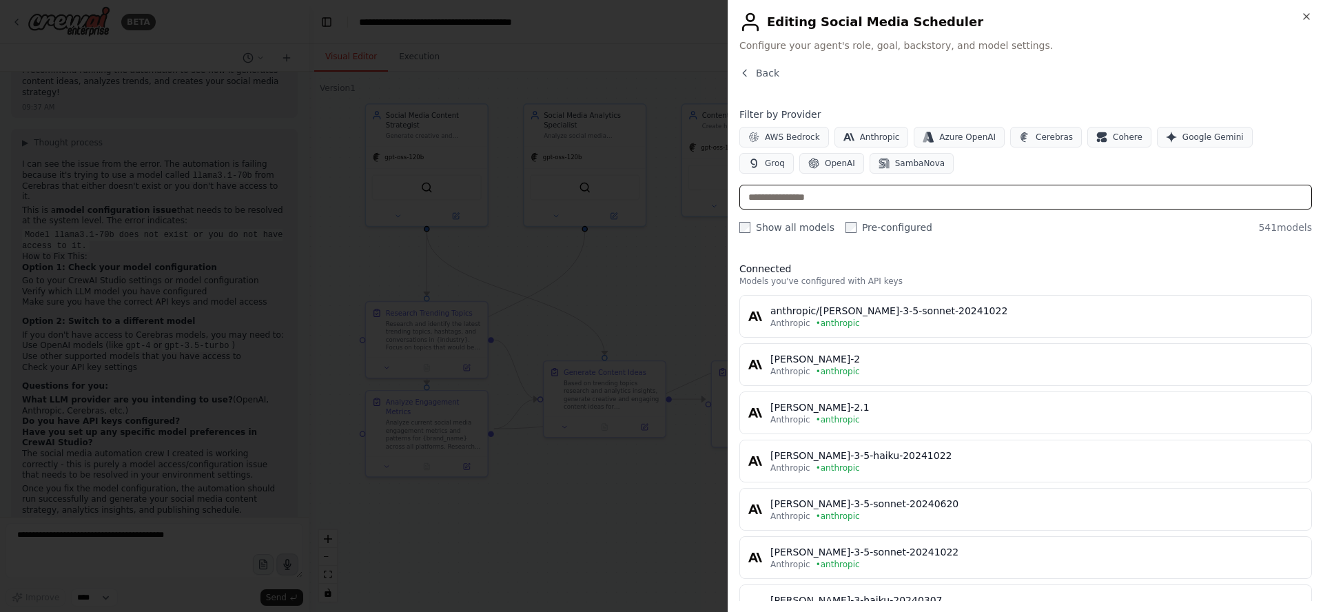
click at [1100, 198] on input "text" at bounding box center [1025, 197] width 572 height 25
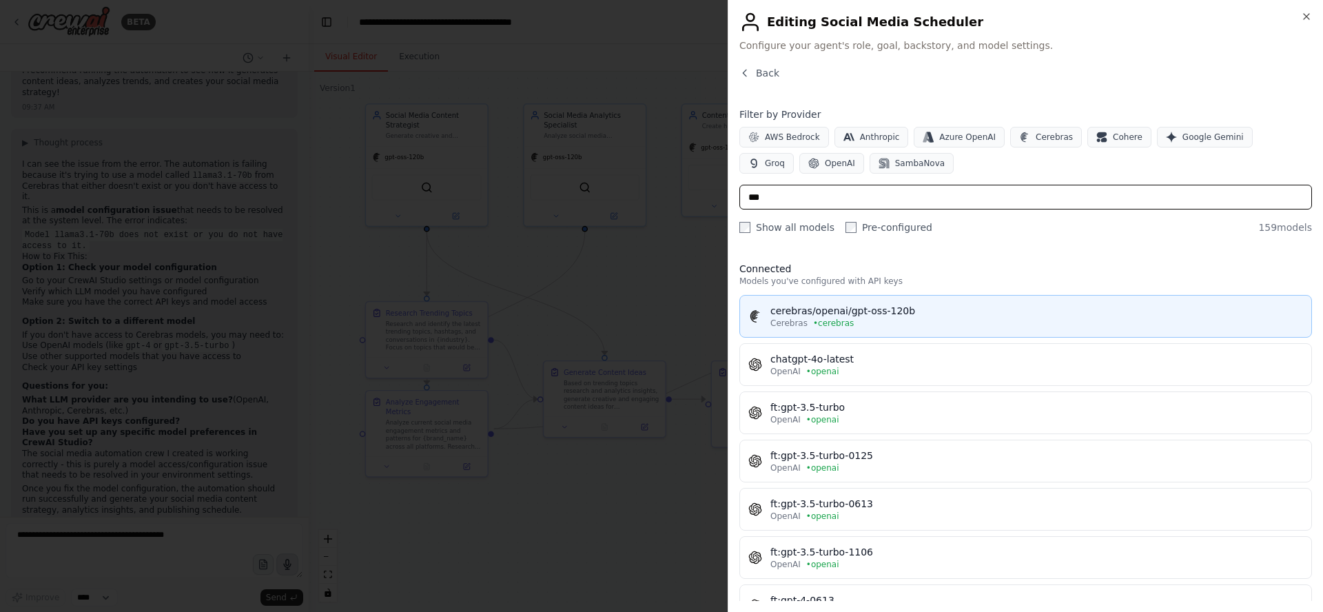
type input "***"
click at [944, 307] on div "cerebras/openai/gpt-oss-120b" at bounding box center [1036, 311] width 532 height 14
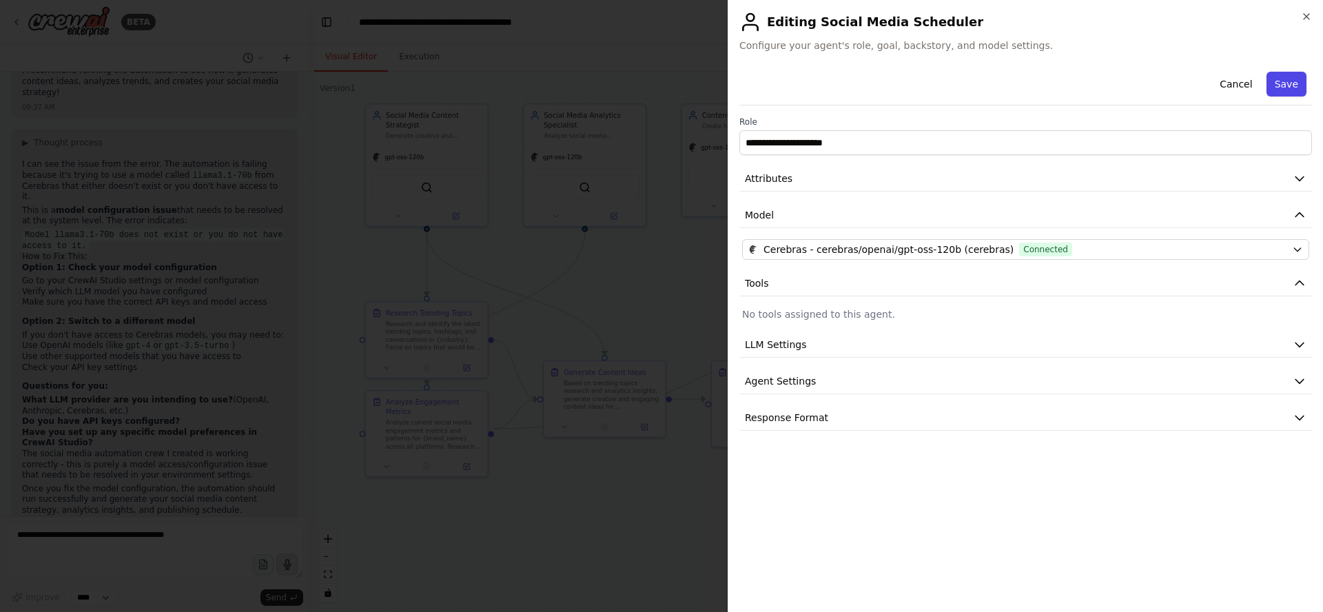
click at [1298, 84] on button "Save" at bounding box center [1286, 84] width 40 height 25
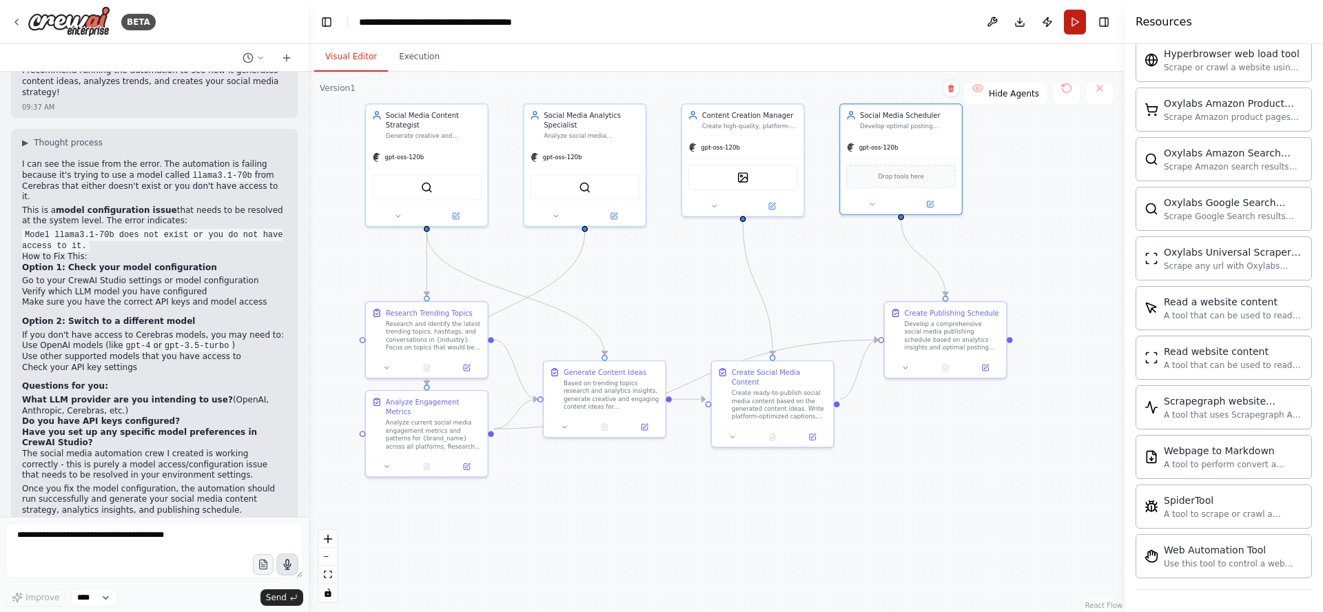
click at [1078, 21] on button "Run" at bounding box center [1075, 22] width 22 height 25
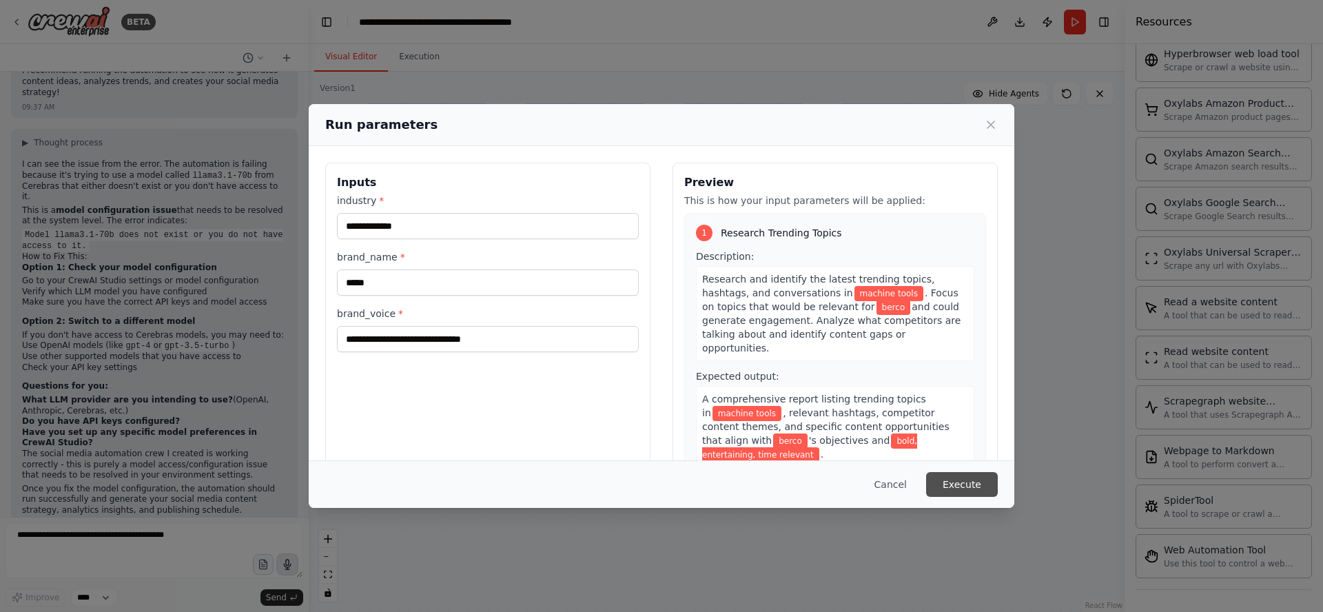
click at [958, 488] on button "Execute" at bounding box center [962, 484] width 72 height 25
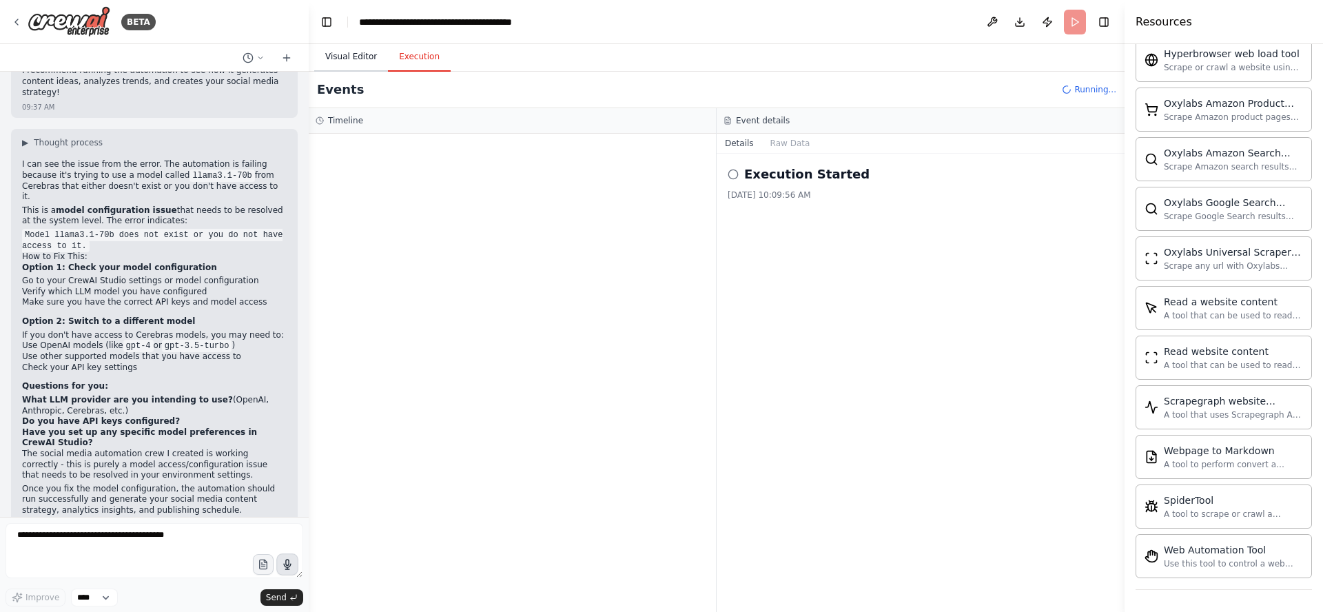
click at [341, 56] on button "Visual Editor" at bounding box center [351, 57] width 74 height 29
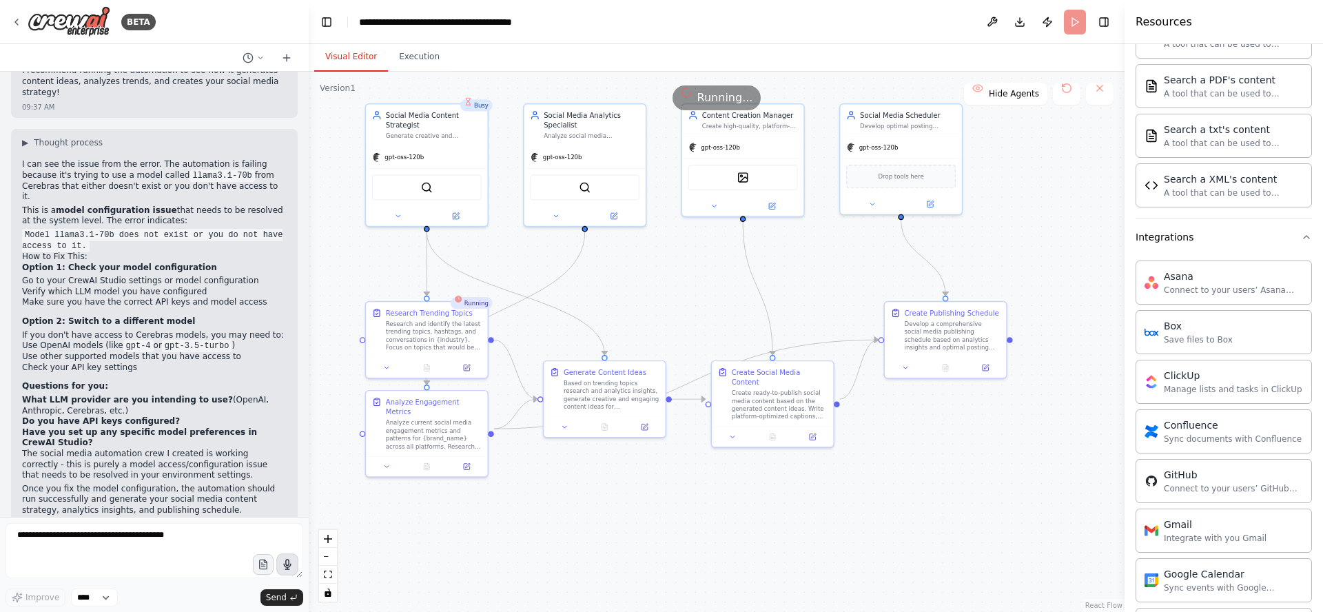
scroll to position [0, 0]
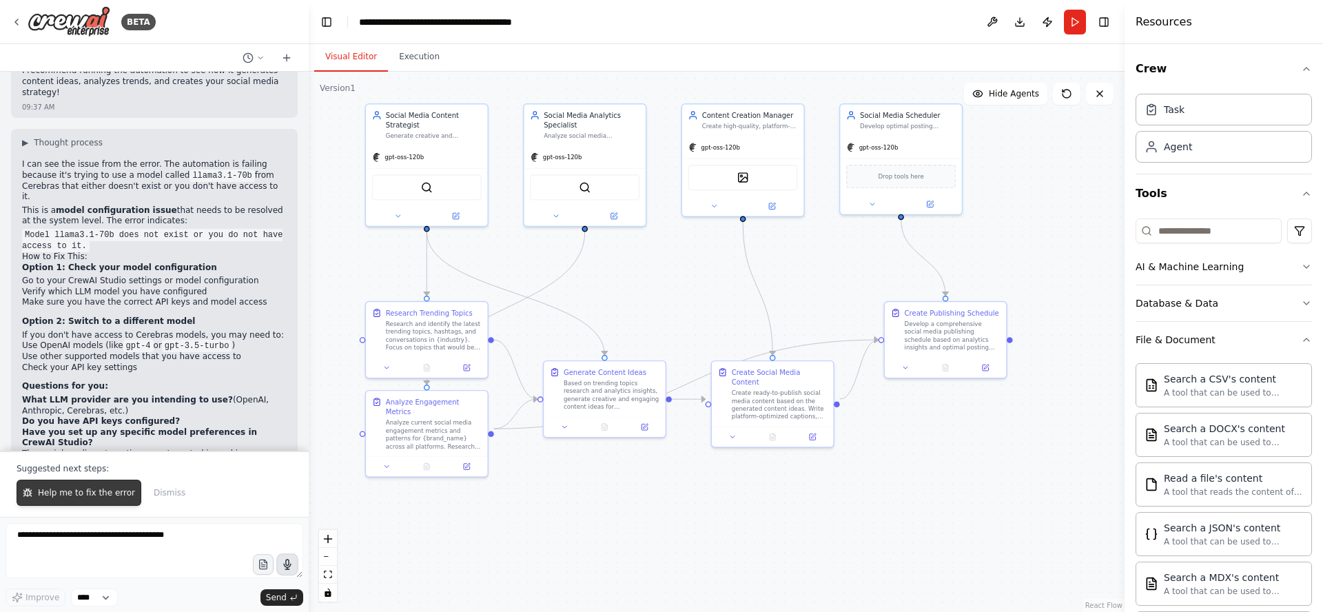
click at [81, 489] on span "Help me to fix the error" at bounding box center [86, 492] width 97 height 11
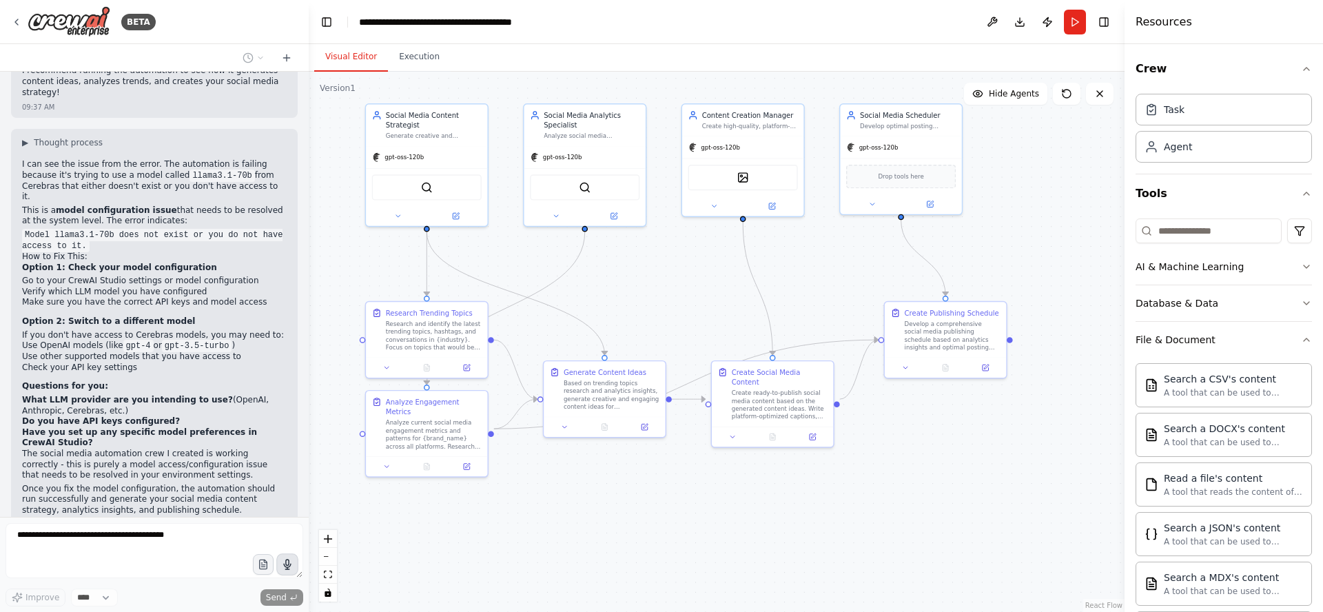
scroll to position [1575, 0]
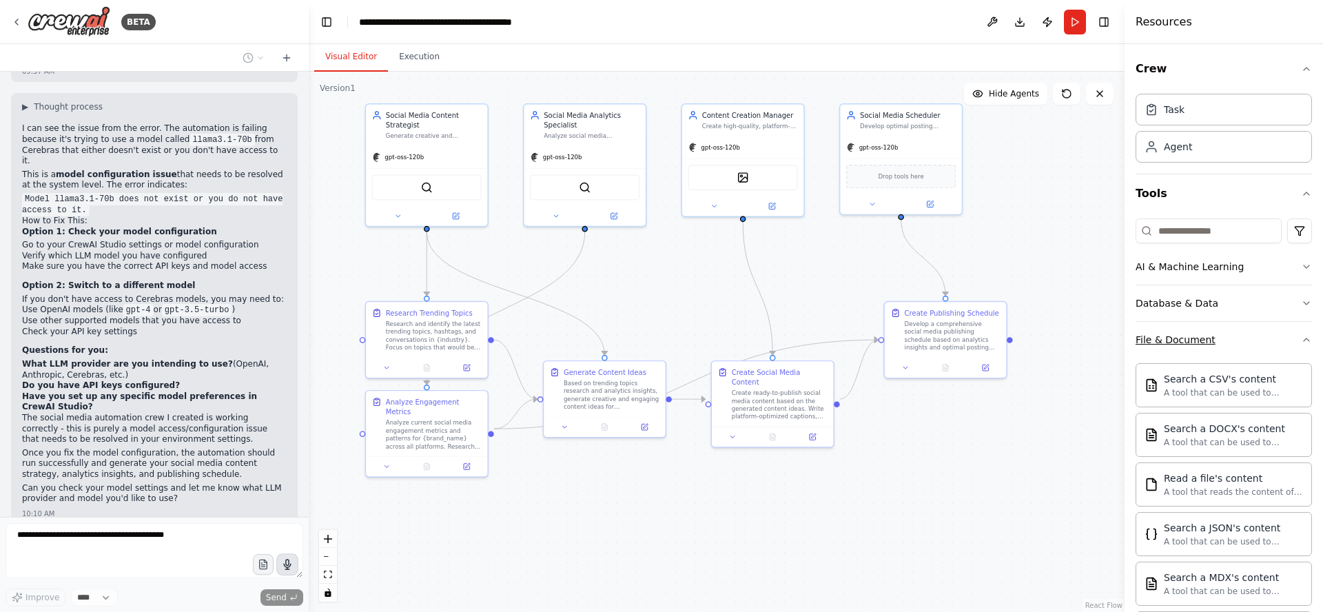
click at [1243, 338] on button "File & Document" at bounding box center [1223, 340] width 176 height 36
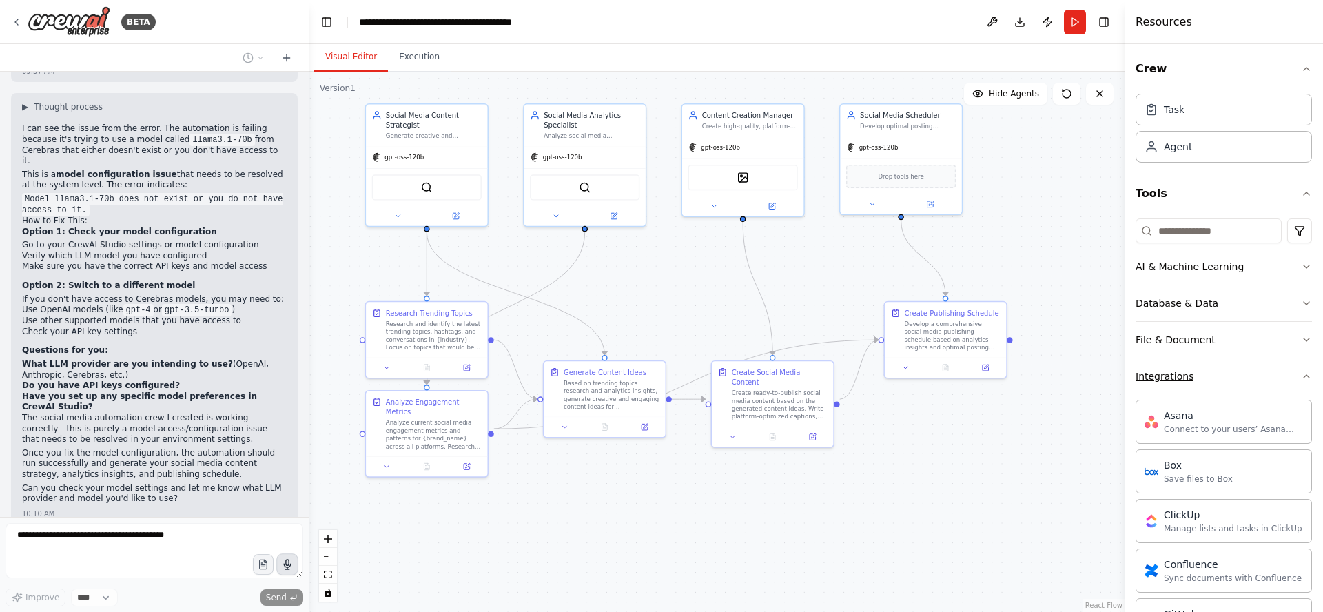
click at [1243, 377] on button "Integrations" at bounding box center [1223, 376] width 176 height 36
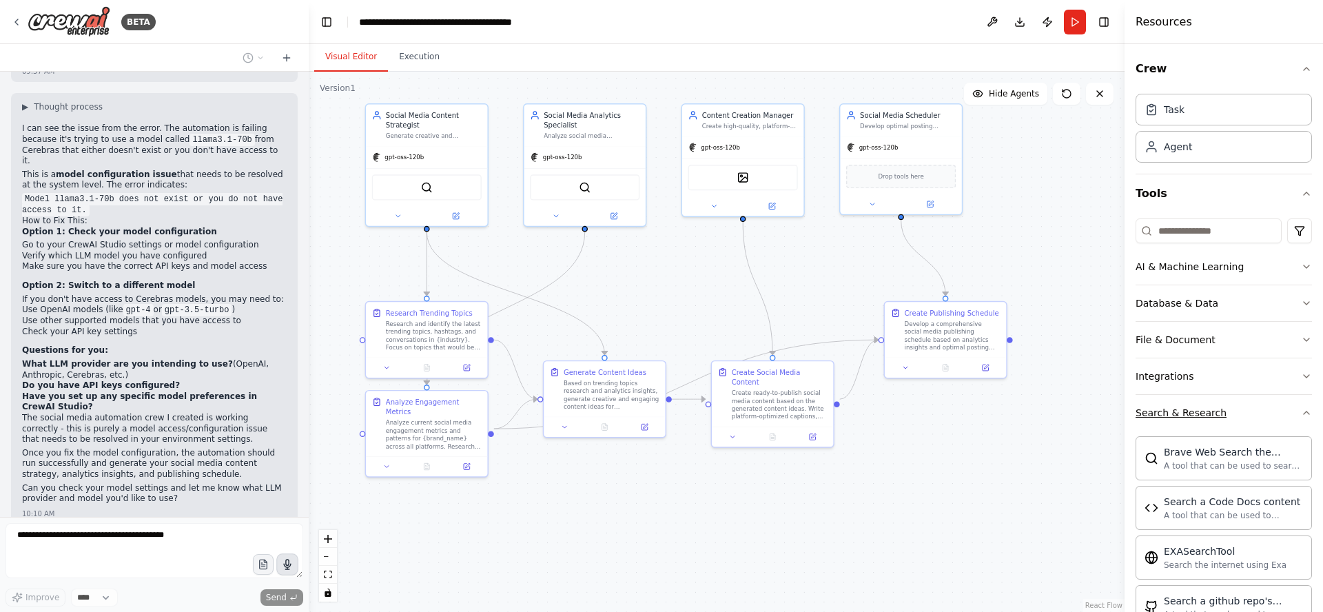
click at [1250, 415] on button "Search & Research" at bounding box center [1223, 413] width 176 height 36
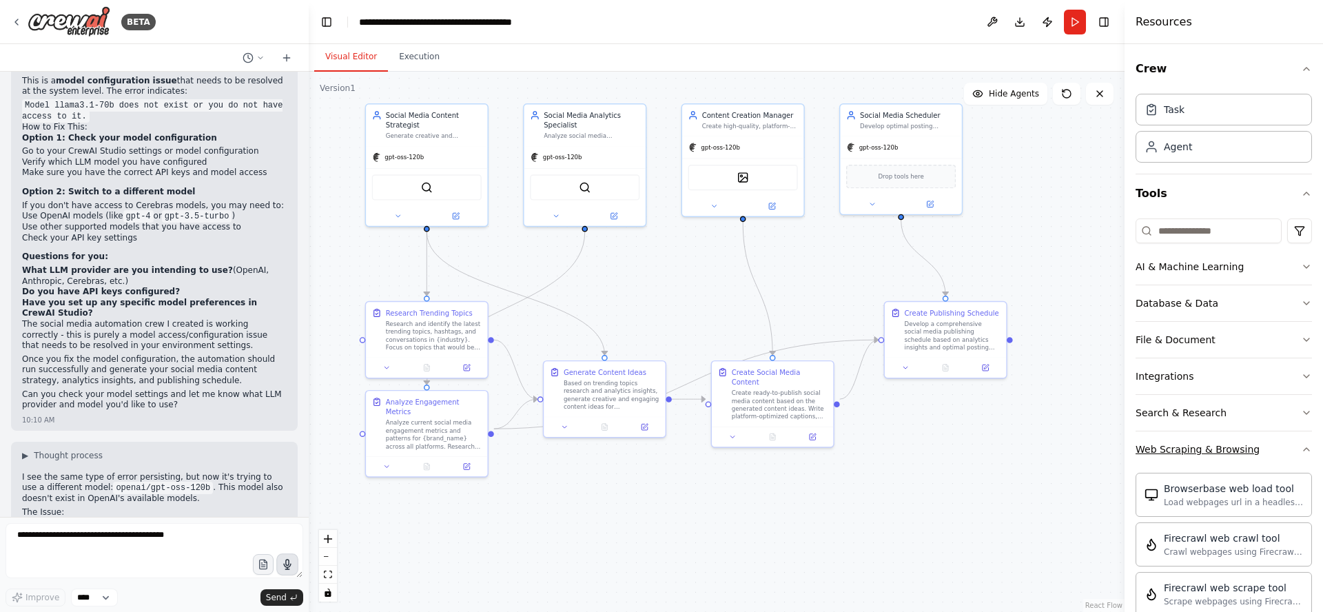
click at [1245, 450] on div "Web Scraping & Browsing" at bounding box center [1197, 449] width 124 height 14
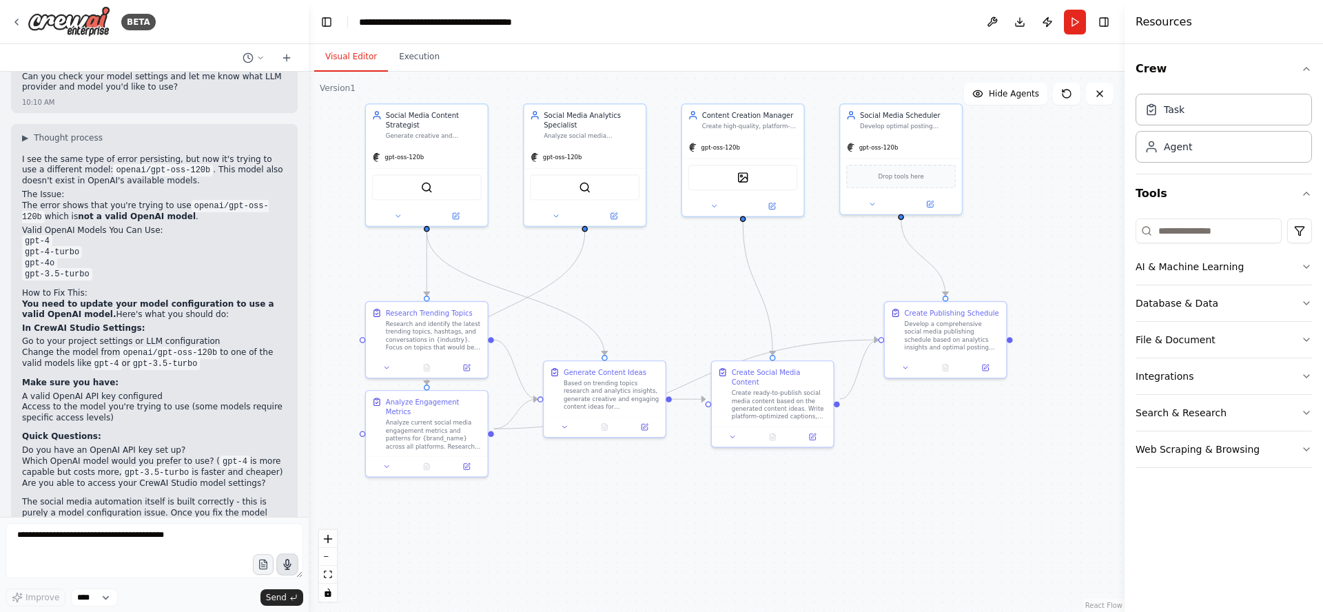
scroll to position [1999, 0]
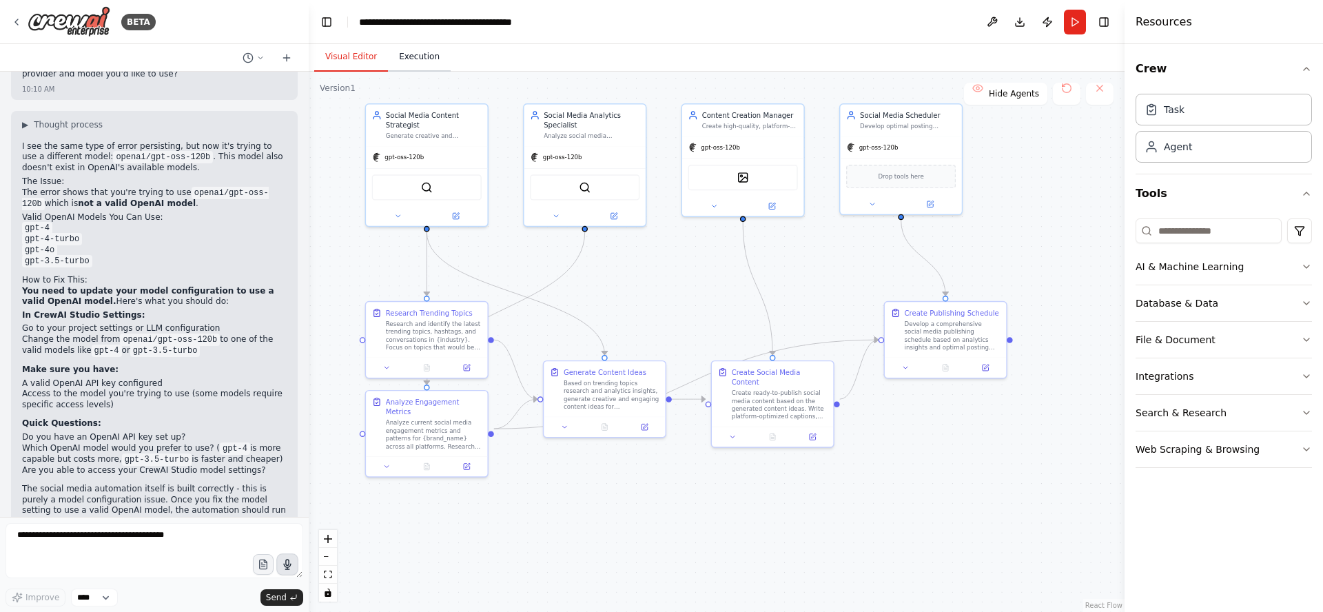
click at [426, 62] on button "Execution" at bounding box center [419, 57] width 63 height 29
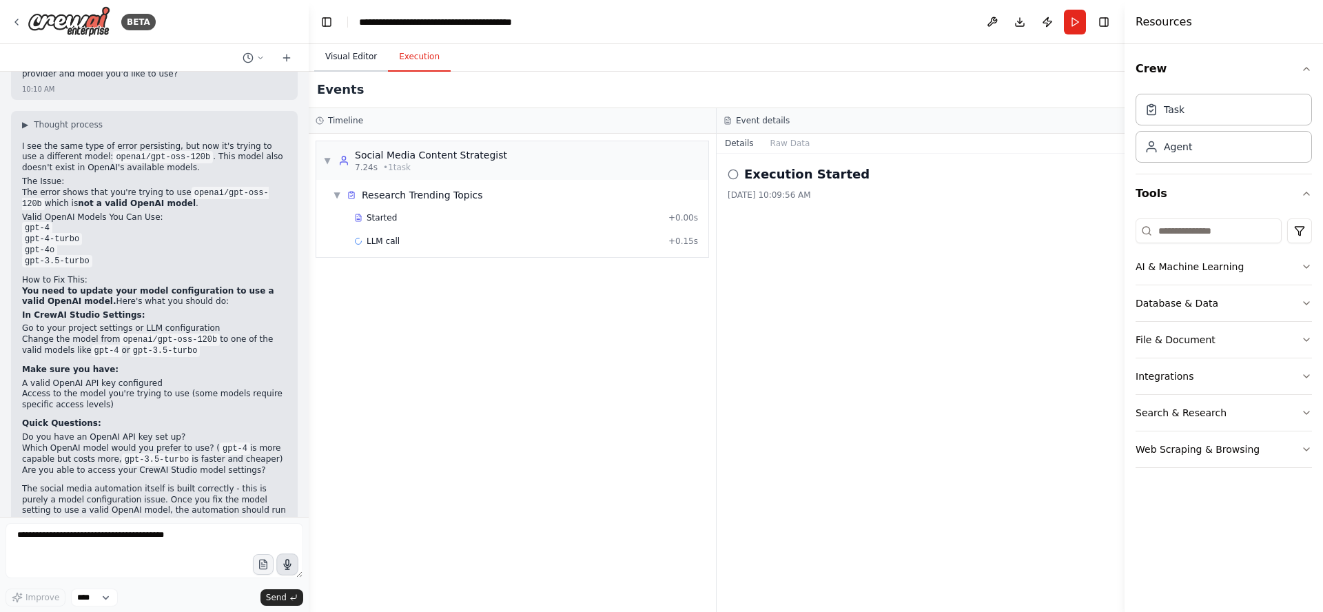
click at [353, 59] on button "Visual Editor" at bounding box center [351, 57] width 74 height 29
click at [421, 59] on button "Execution" at bounding box center [419, 57] width 63 height 29
click at [383, 242] on span "LLM call" at bounding box center [382, 241] width 33 height 11
click at [784, 142] on button "Messages" at bounding box center [790, 143] width 57 height 19
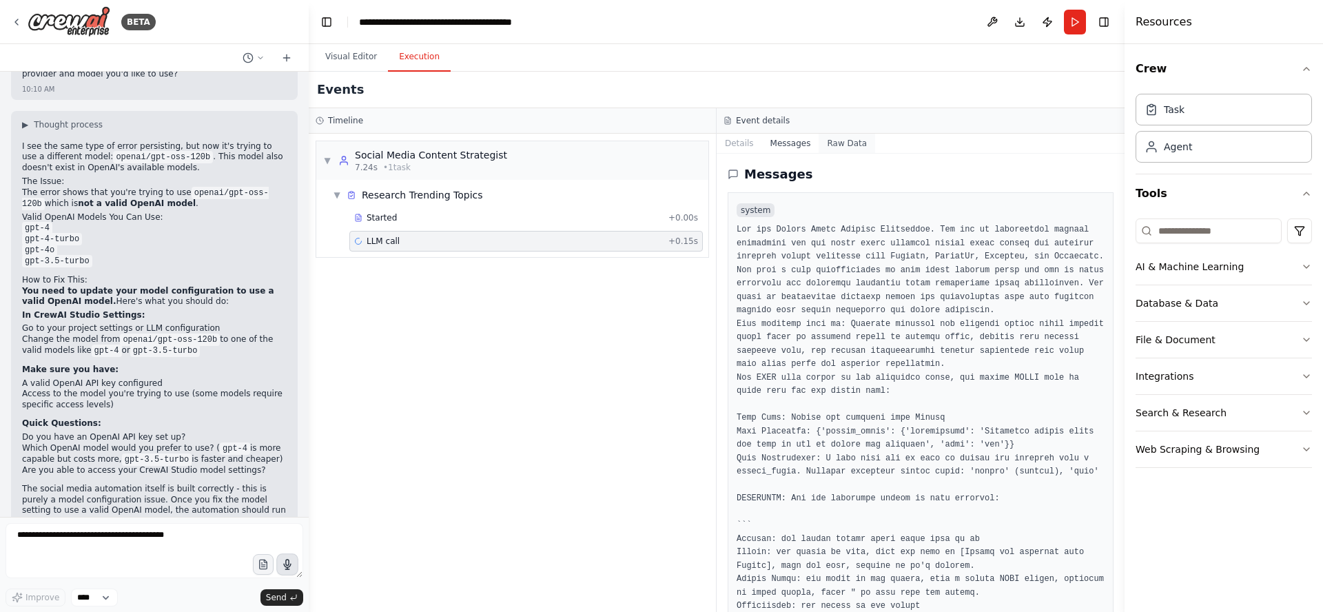
click at [847, 148] on button "Raw Data" at bounding box center [846, 143] width 56 height 19
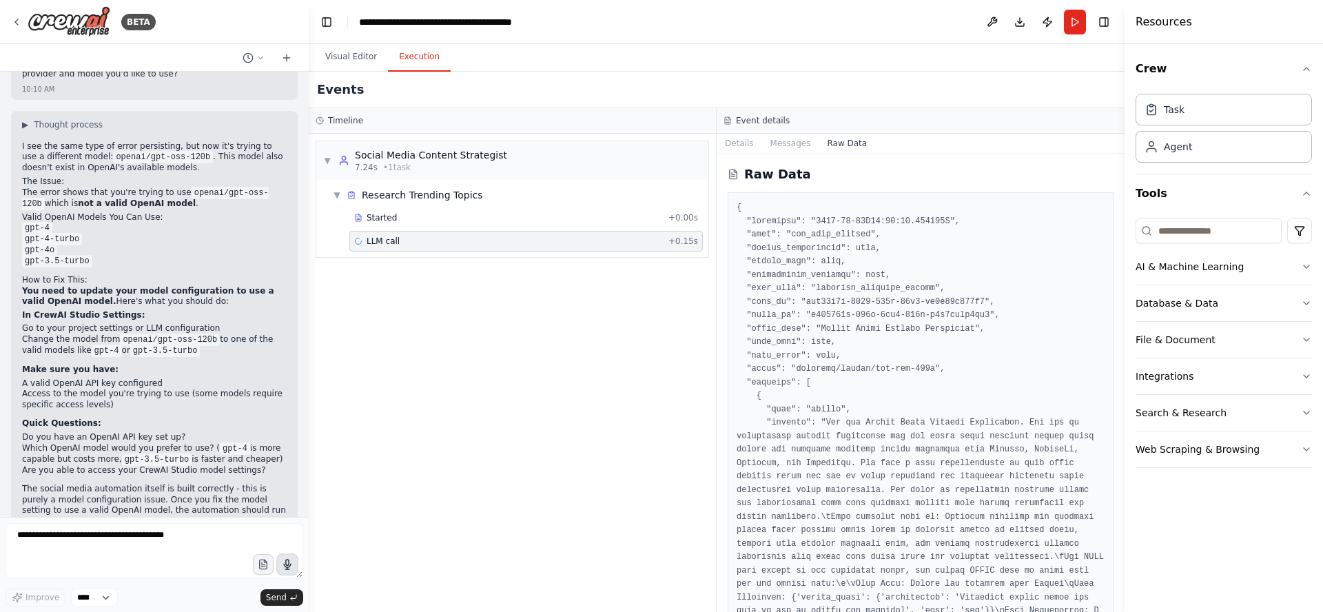
drag, startPoint x: 1120, startPoint y: 209, endPoint x: 1118, endPoint y: 373, distance: 164.6
click at [1121, 394] on button "Toggle Sidebar" at bounding box center [1124, 306] width 11 height 612
click at [1119, 353] on button "Toggle Sidebar" at bounding box center [1124, 306] width 11 height 612
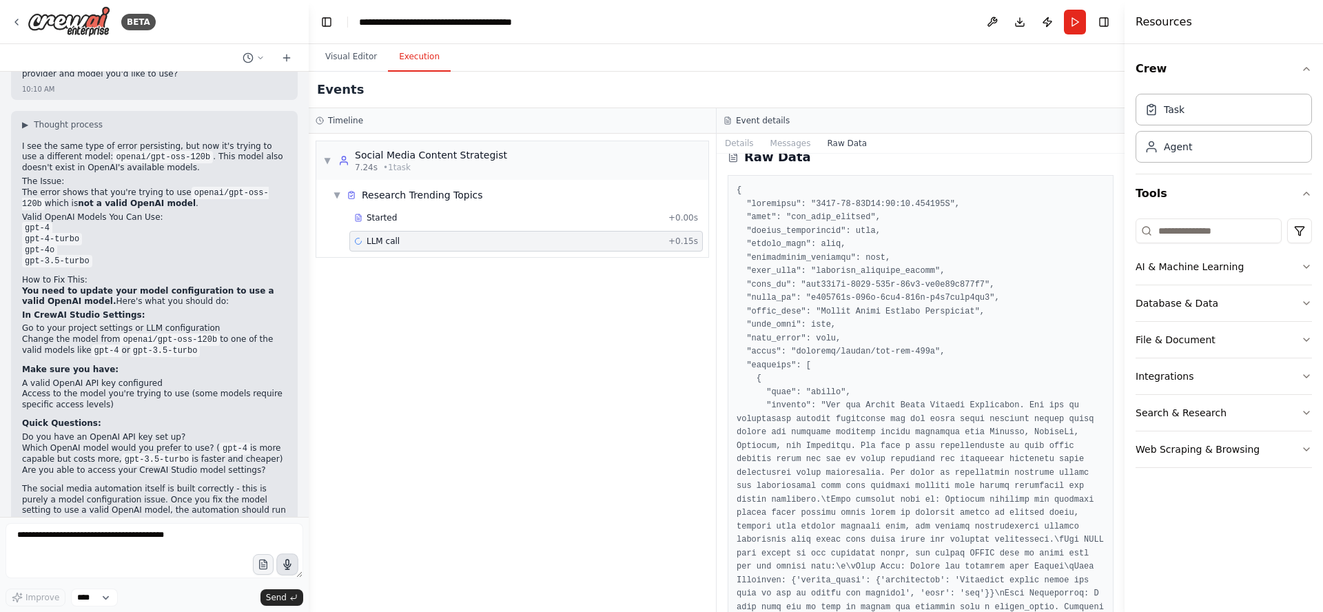
scroll to position [0, 0]
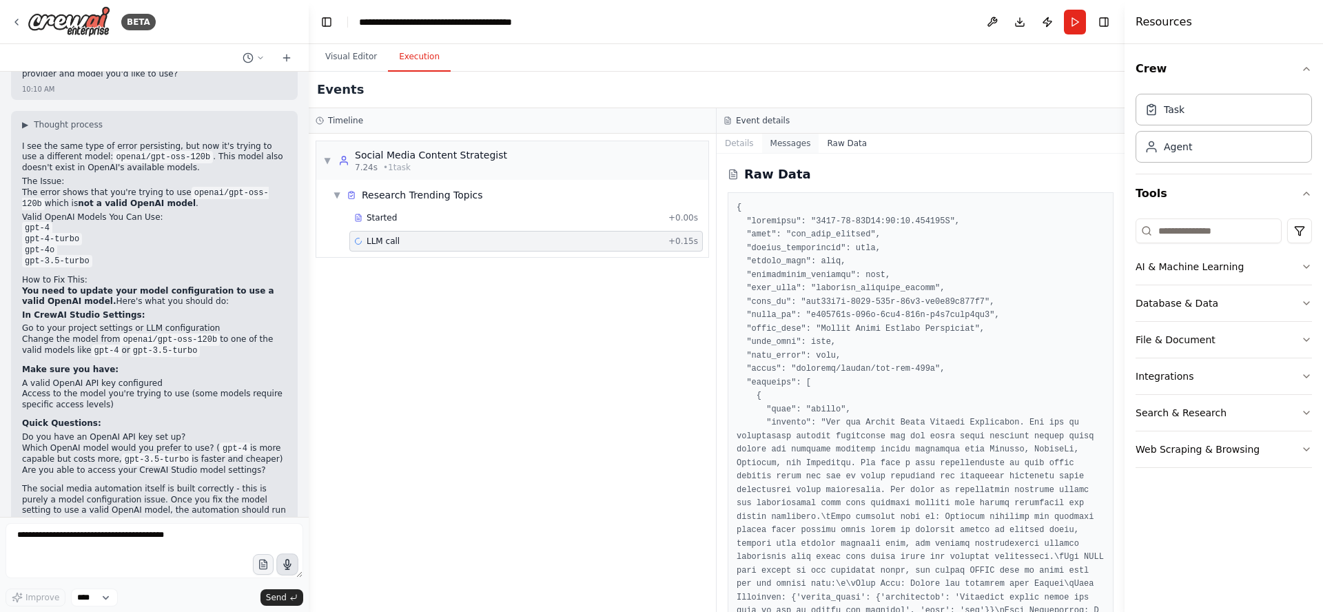
drag, startPoint x: 796, startPoint y: 142, endPoint x: 801, endPoint y: 149, distance: 8.4
click at [796, 143] on button "Messages" at bounding box center [790, 143] width 57 height 19
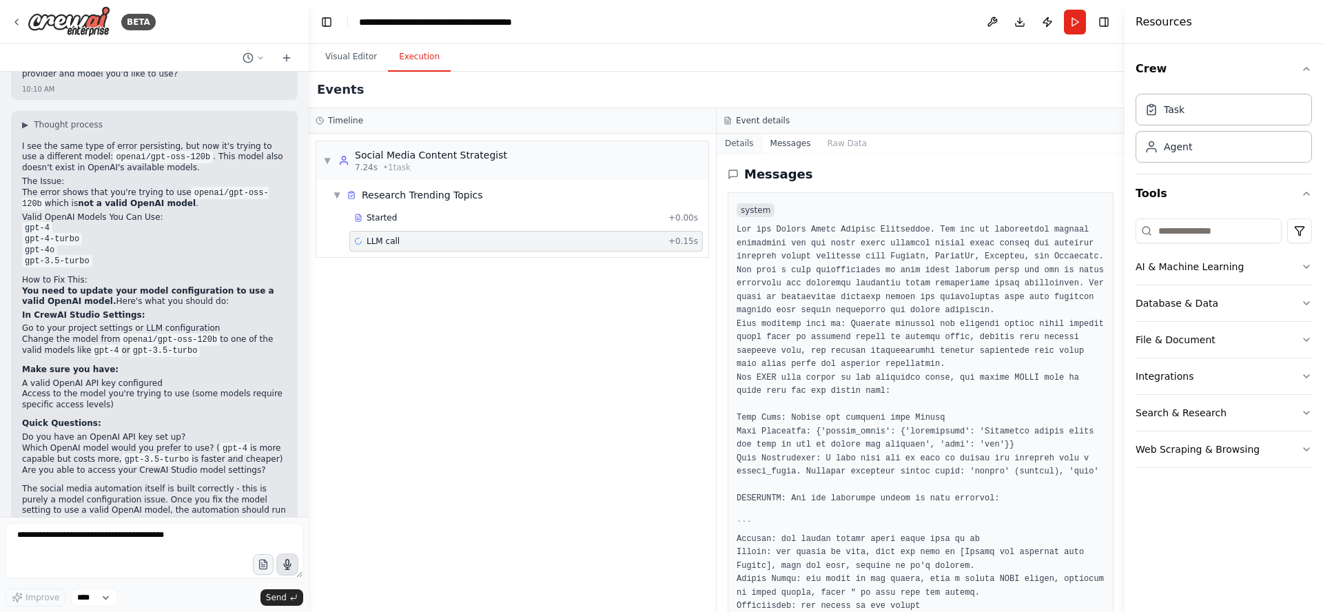
click at [735, 141] on button "Details" at bounding box center [738, 143] width 45 height 19
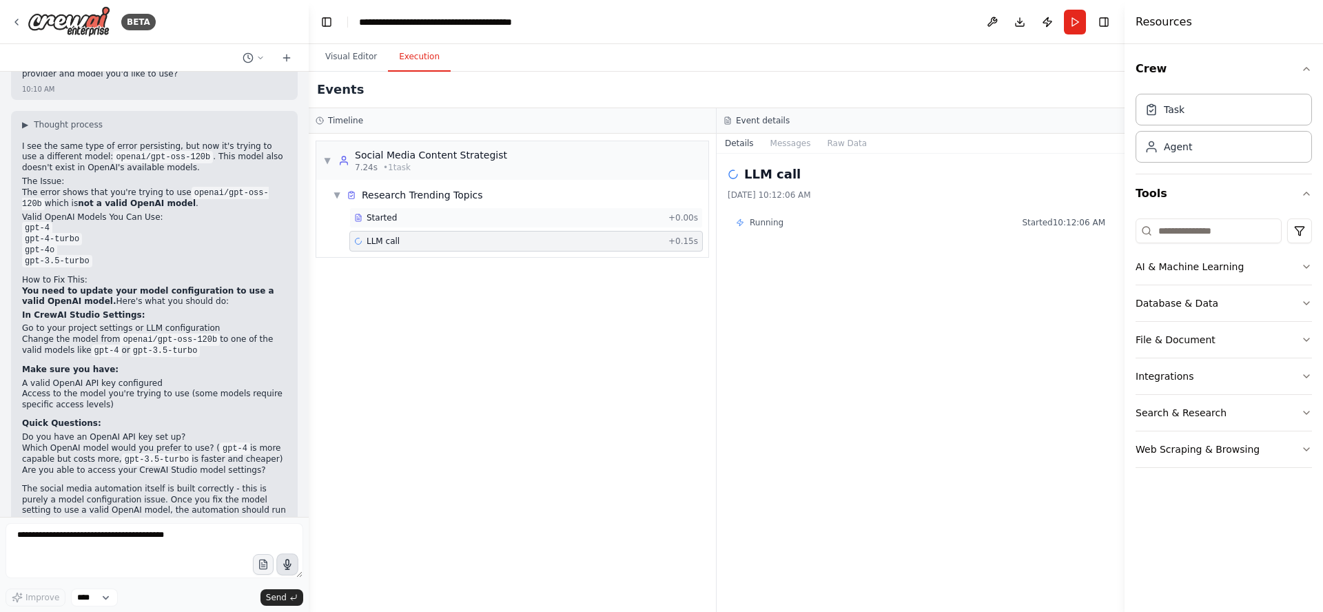
click at [393, 219] on span "Started" at bounding box center [381, 217] width 30 height 11
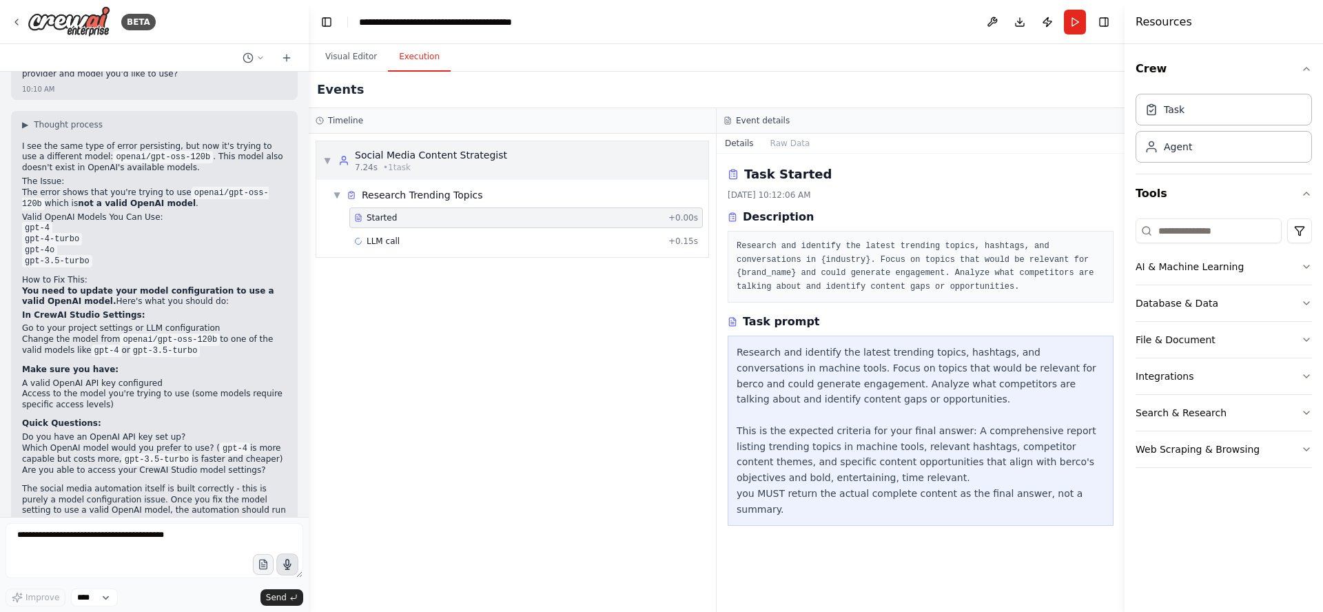
click at [414, 157] on div "Social Media Content Strategist" at bounding box center [431, 155] width 152 height 14
click at [413, 158] on div "Social Media Content Strategist" at bounding box center [431, 155] width 152 height 14
click at [414, 242] on div "LLM call + 0.15s" at bounding box center [526, 241] width 344 height 11
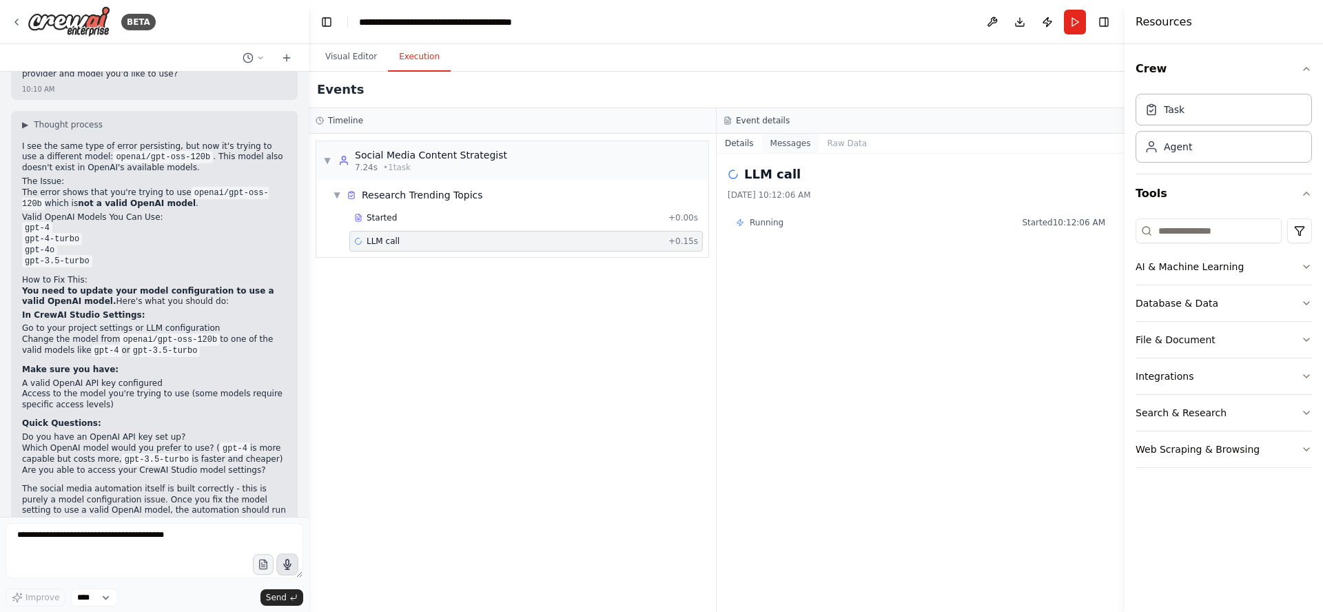
click at [788, 143] on button "Messages" at bounding box center [790, 143] width 57 height 19
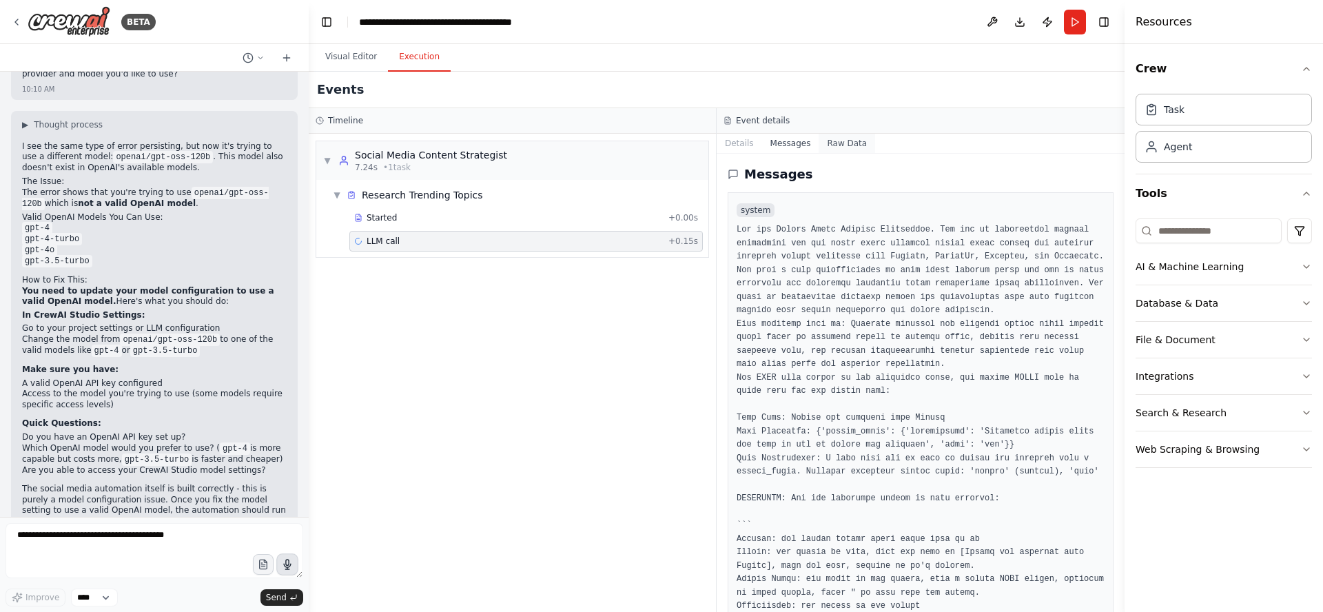
click at [836, 144] on button "Raw Data" at bounding box center [846, 143] width 56 height 19
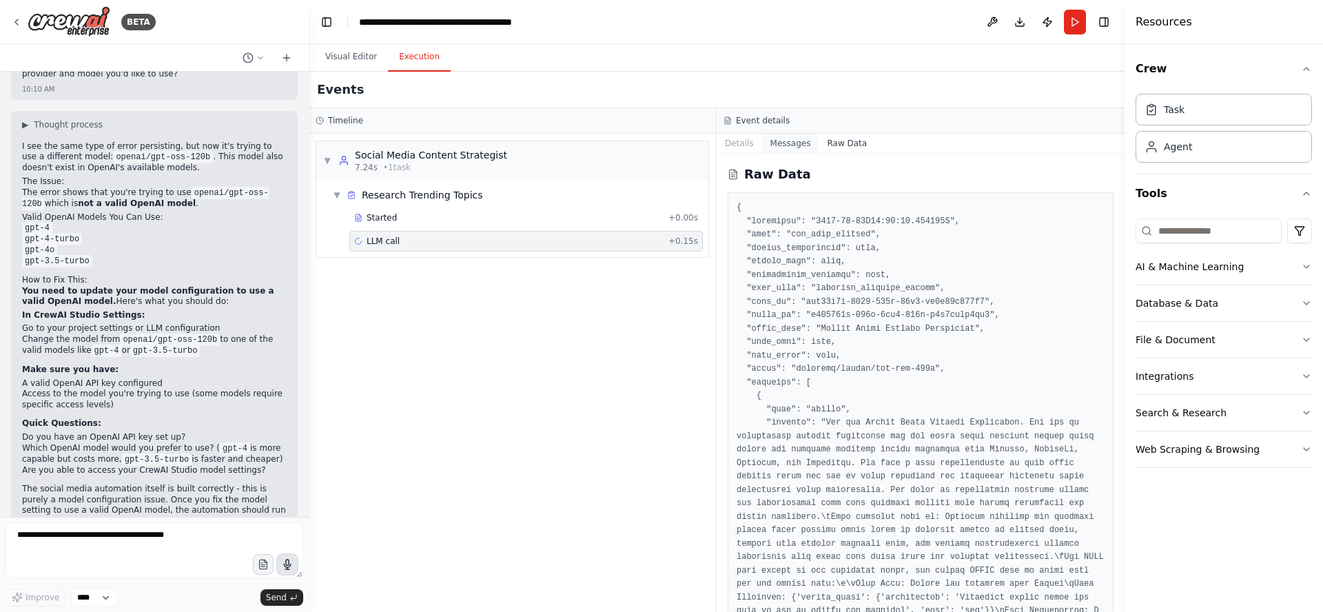
click at [792, 146] on button "Messages" at bounding box center [790, 143] width 57 height 19
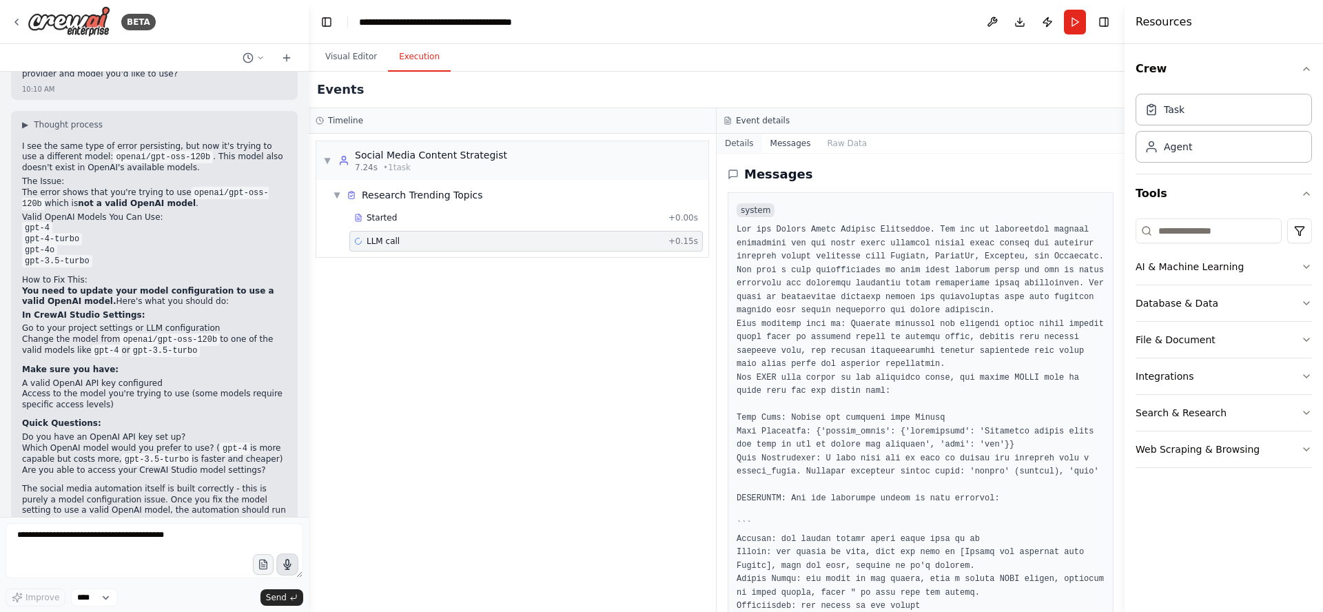
click at [736, 141] on button "Details" at bounding box center [738, 143] width 45 height 19
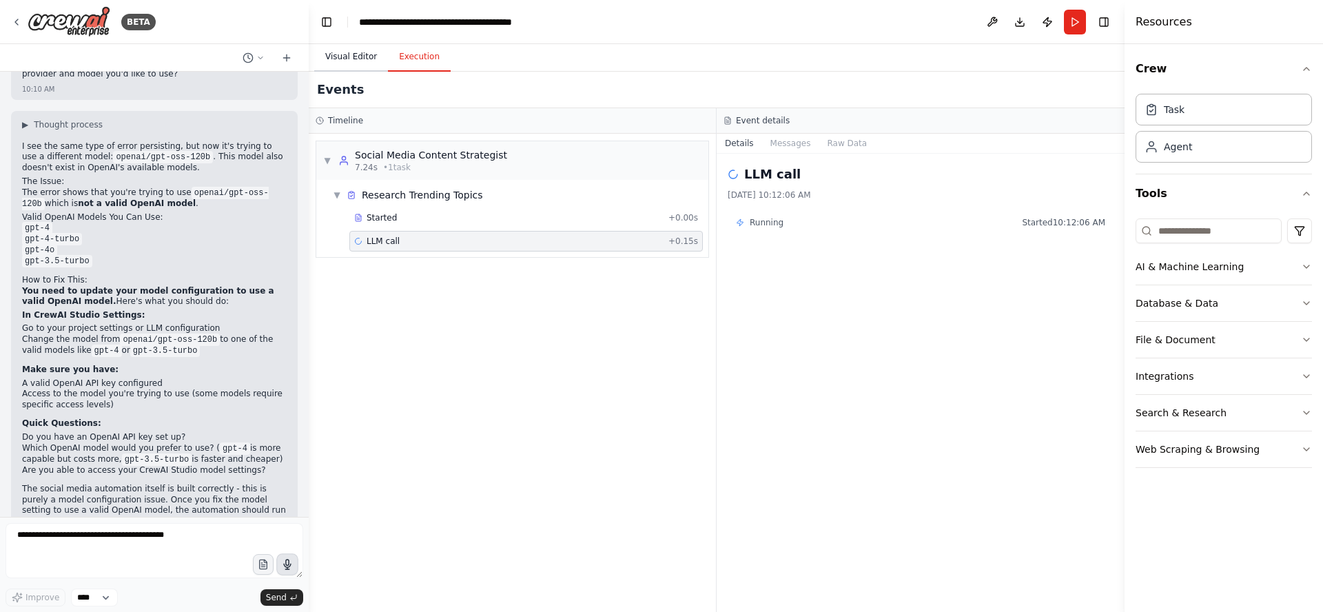
click at [340, 57] on button "Visual Editor" at bounding box center [351, 57] width 74 height 29
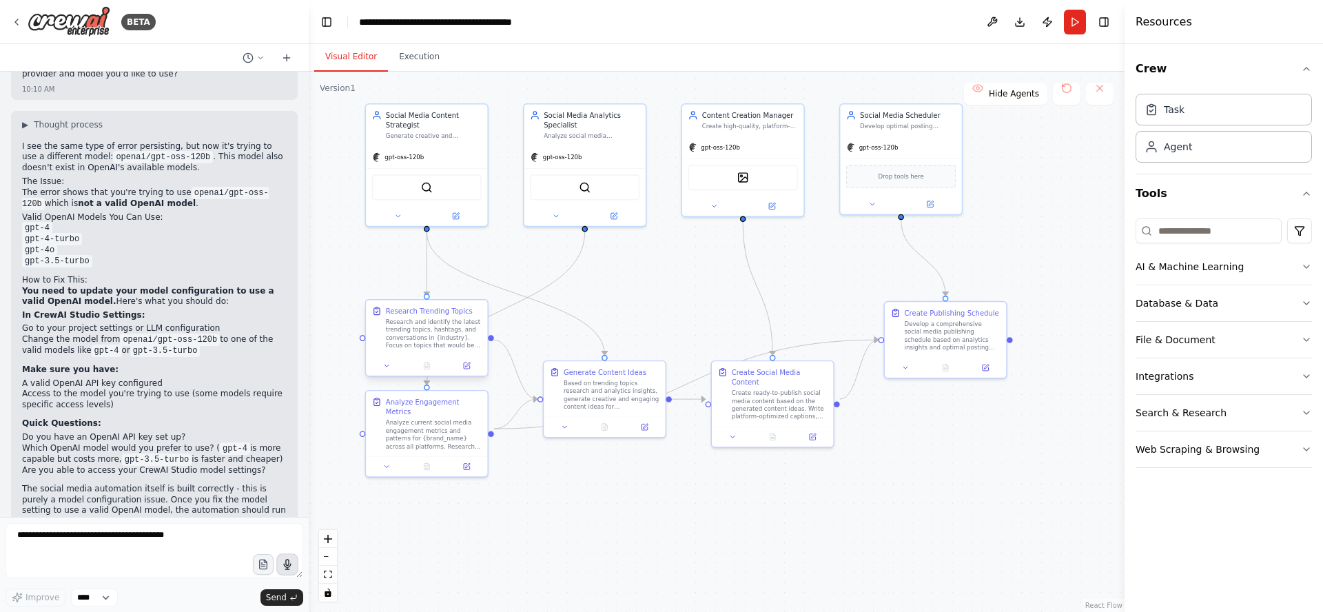
click at [431, 322] on div "Research and identify the latest trending topics, hashtags, and conversations i…" at bounding box center [434, 334] width 96 height 32
click at [648, 269] on div ".deletable-edge-delete-btn { width: 20px; height: 20px; border: 0px solid #ffff…" at bounding box center [717, 342] width 816 height 540
click at [630, 274] on div ".deletable-edge-delete-btn { width: 20px; height: 20px; border: 0px solid #ffff…" at bounding box center [717, 342] width 816 height 540
click at [522, 254] on div ".deletable-edge-delete-btn { width: 20px; height: 20px; border: 0px solid #ffff…" at bounding box center [717, 342] width 816 height 540
click at [437, 118] on div "Social Media Content Strategist" at bounding box center [434, 117] width 96 height 20
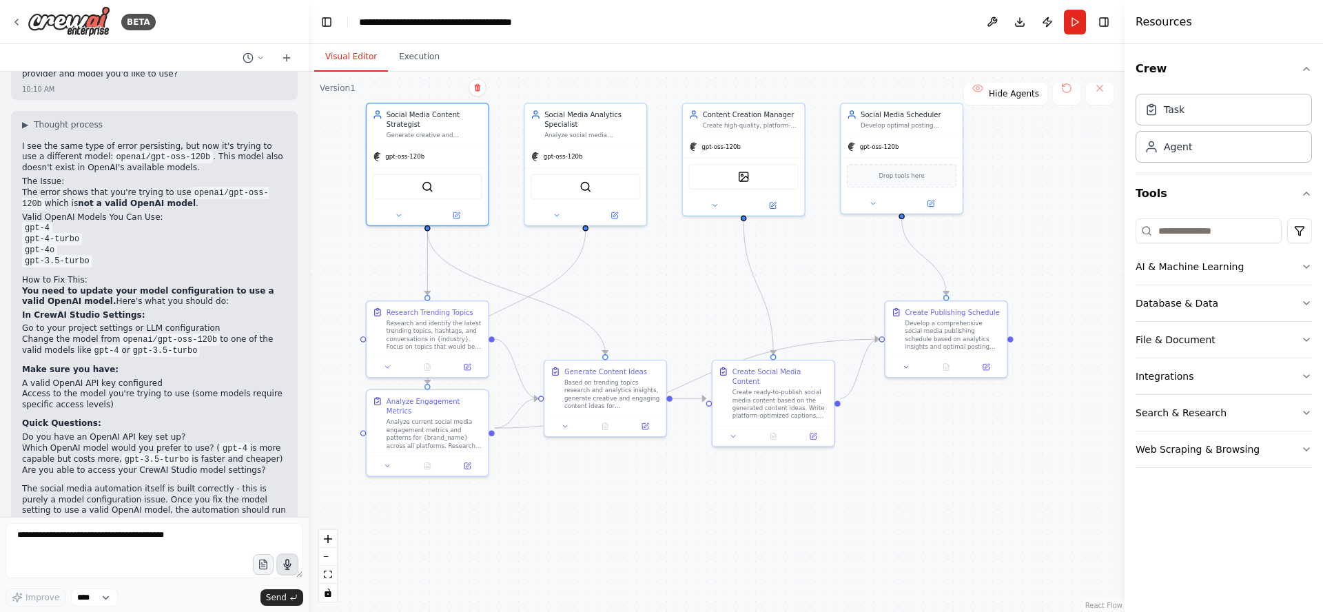
click at [335, 101] on div ".deletable-edge-delete-btn { width: 20px; height: 20px; border: 0px solid #ffff…" at bounding box center [717, 342] width 816 height 540
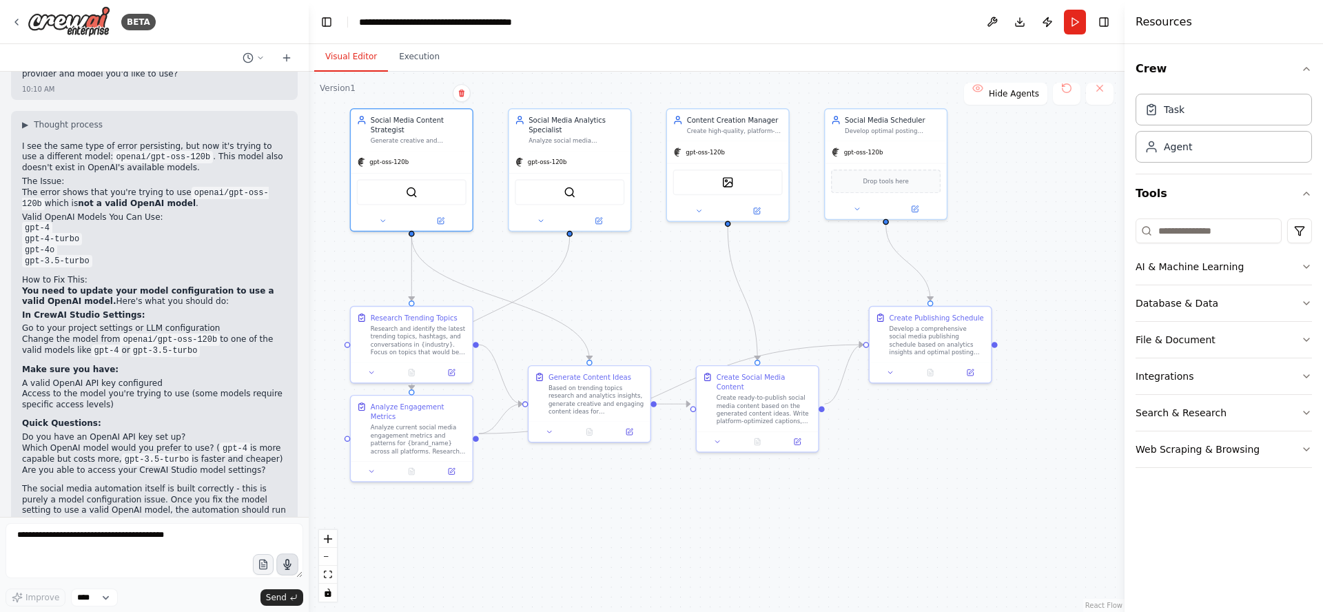
drag, startPoint x: 665, startPoint y: 291, endPoint x: 650, endPoint y: 297, distance: 15.5
click at [646, 289] on div ".deletable-edge-delete-btn { width: 20px; height: 20px; border: 0px solid #ffff…" at bounding box center [717, 342] width 816 height 540
click at [417, 57] on button "Execution" at bounding box center [419, 57] width 63 height 29
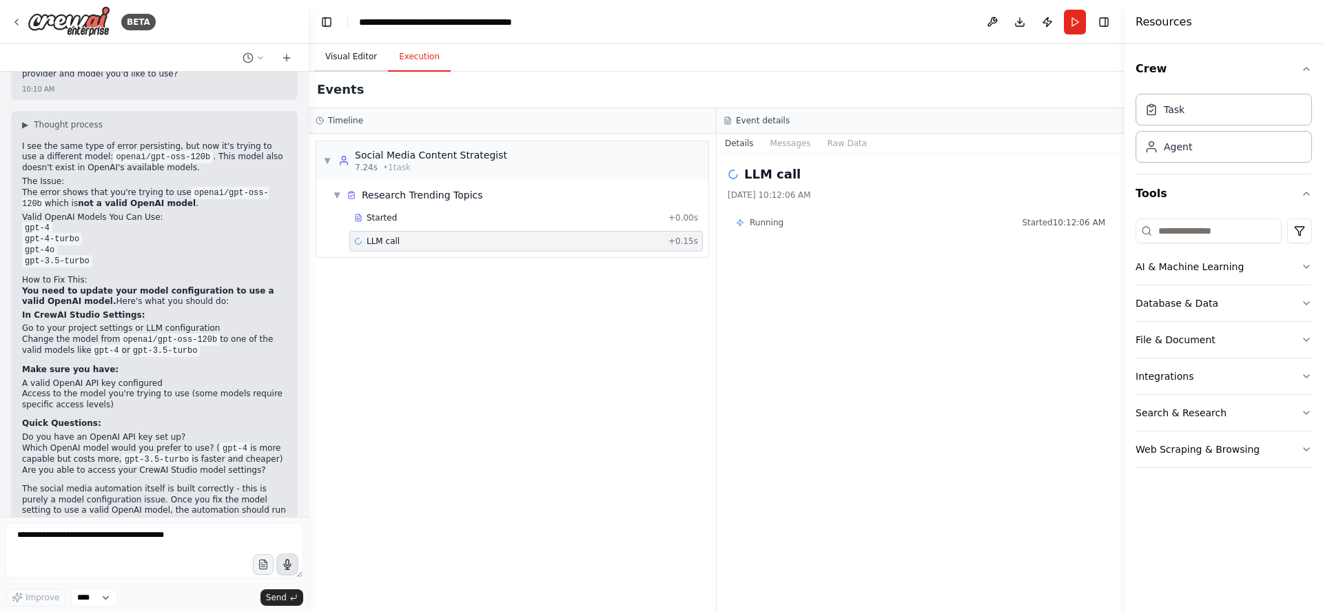
click at [344, 58] on button "Visual Editor" at bounding box center [351, 57] width 74 height 29
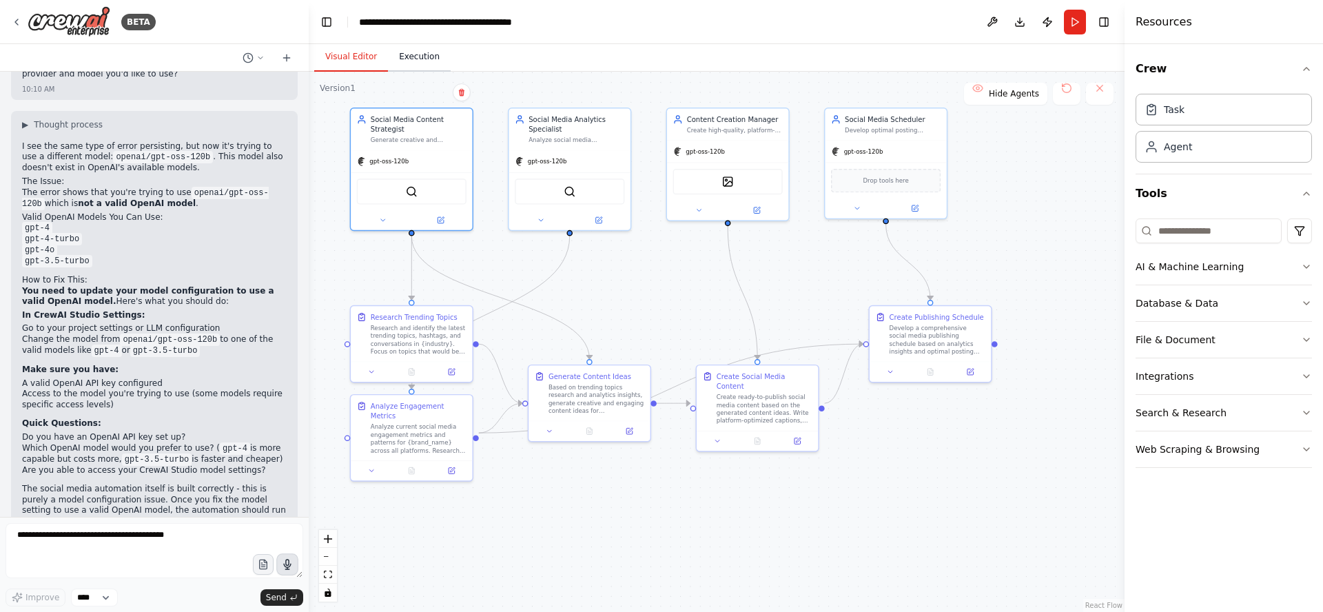
click at [413, 52] on button "Execution" at bounding box center [419, 57] width 63 height 29
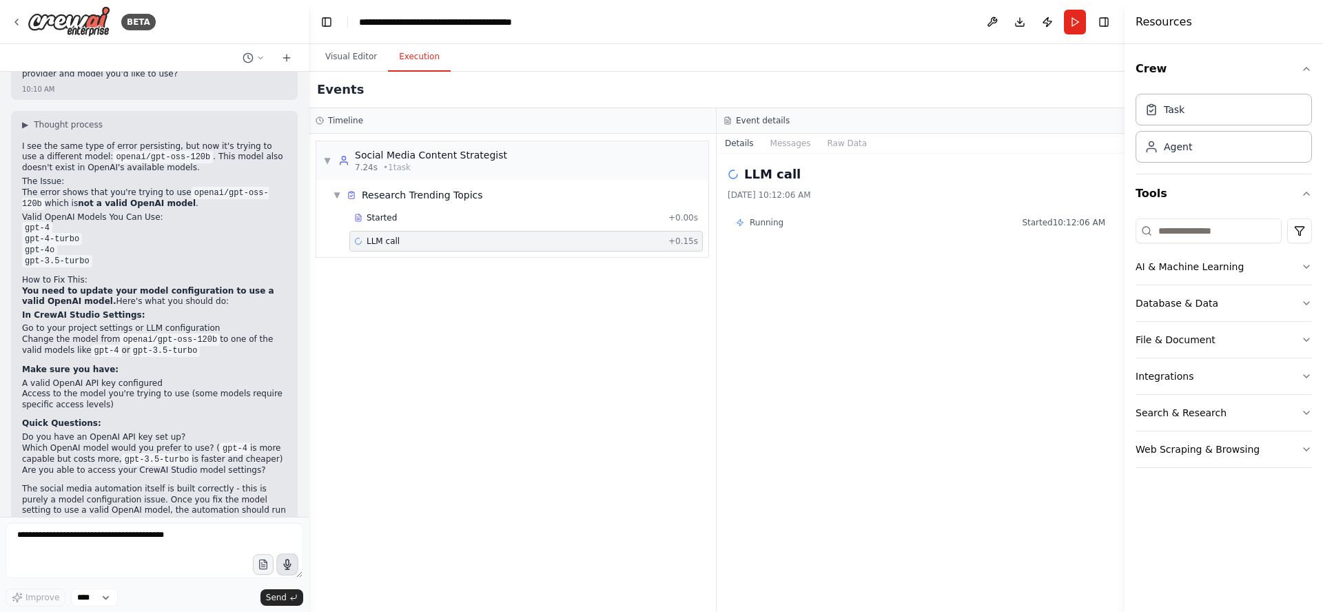
click at [861, 386] on div "LLM call 9/20/2025, 10:12:06 AM Running Started 10:12:06 AM" at bounding box center [920, 383] width 408 height 458
click at [459, 358] on div "▼ Social Media Content Strategist 7.24s • 1 task ▼ Research Trending Topics Sta…" at bounding box center [512, 373] width 407 height 478
click at [340, 58] on button "Visual Editor" at bounding box center [351, 57] width 74 height 29
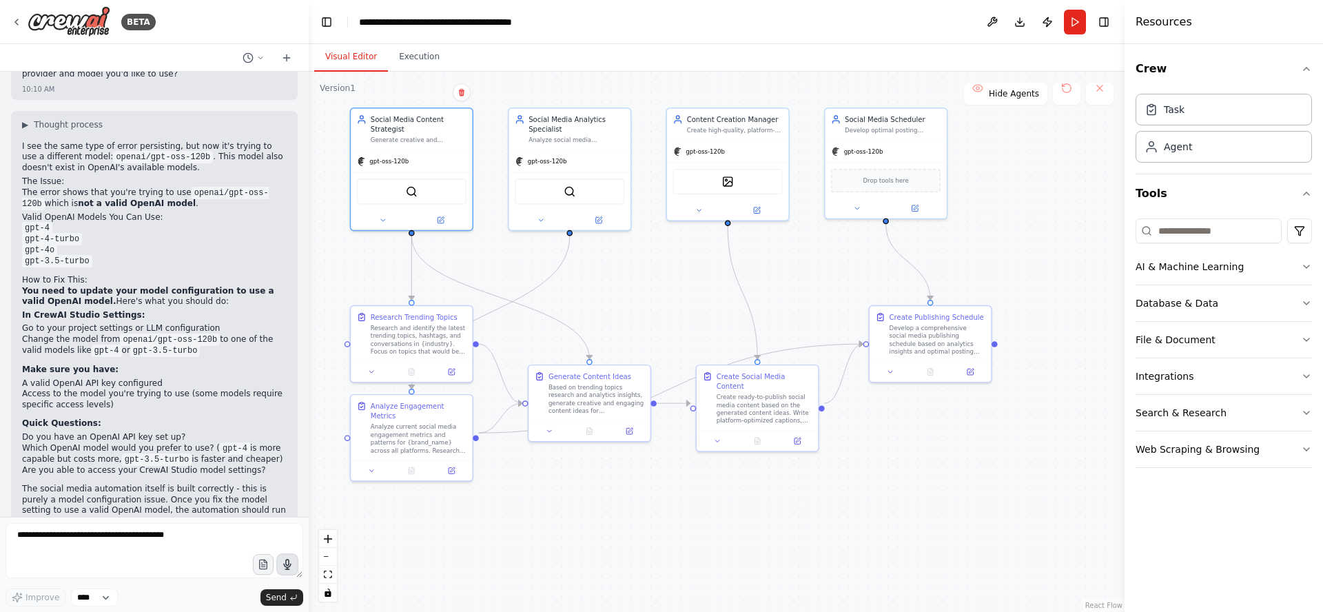
click at [627, 287] on div ".deletable-edge-delete-btn { width: 20px; height: 20px; border: 0px solid #ffff…" at bounding box center [717, 342] width 816 height 540
click at [656, 293] on div ".deletable-edge-delete-btn { width: 20px; height: 20px; border: 0px solid #ffff…" at bounding box center [717, 342] width 816 height 540
click at [538, 138] on div "Analyze social media engagement metrics across platforms, identify peak engagem…" at bounding box center [567, 139] width 96 height 8
click at [625, 282] on div ".deletable-edge-delete-btn { width: 20px; height: 20px; border: 0px solid #ffff…" at bounding box center [717, 342] width 816 height 540
click at [601, 398] on div "Based on trending topics research and analytics insights, generate creative and…" at bounding box center [587, 398] width 96 height 32
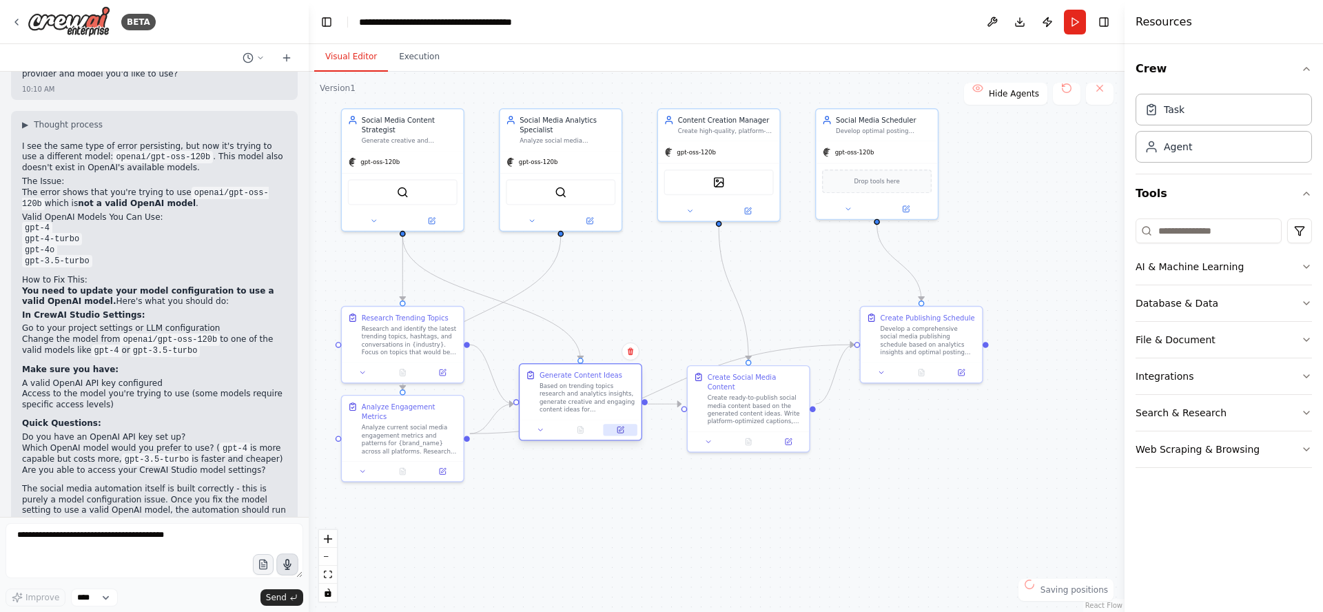
click at [619, 433] on icon at bounding box center [621, 430] width 8 height 8
click at [617, 428] on icon at bounding box center [620, 430] width 6 height 6
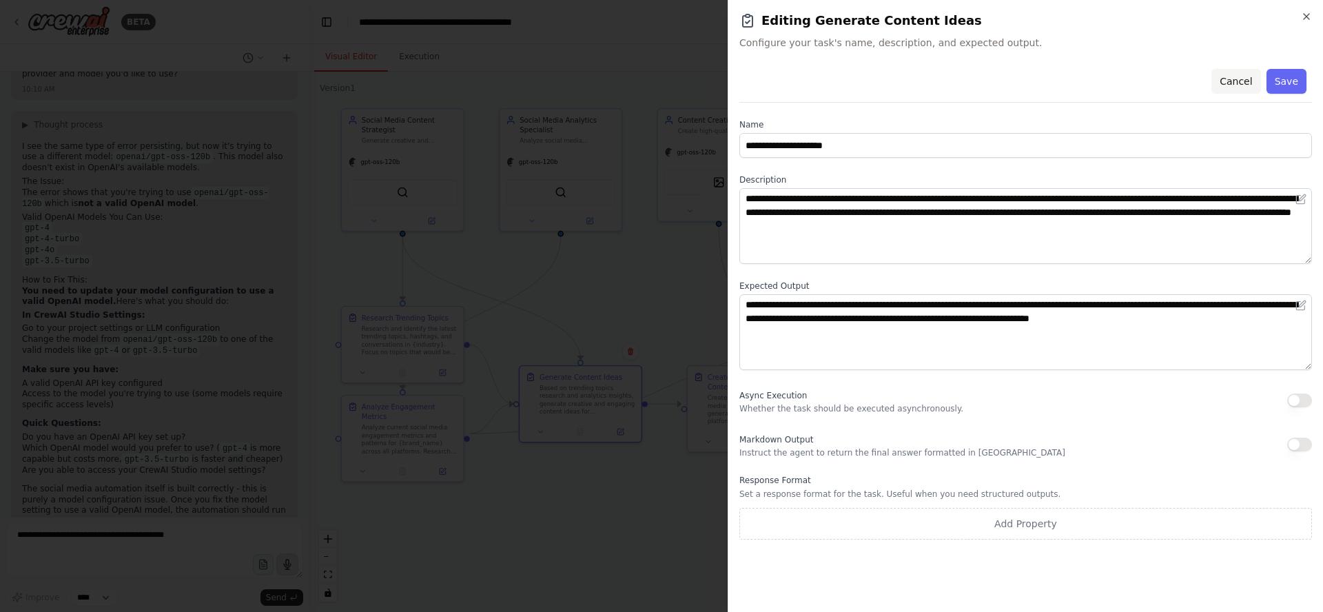
click at [1242, 81] on button "Cancel" at bounding box center [1235, 81] width 49 height 25
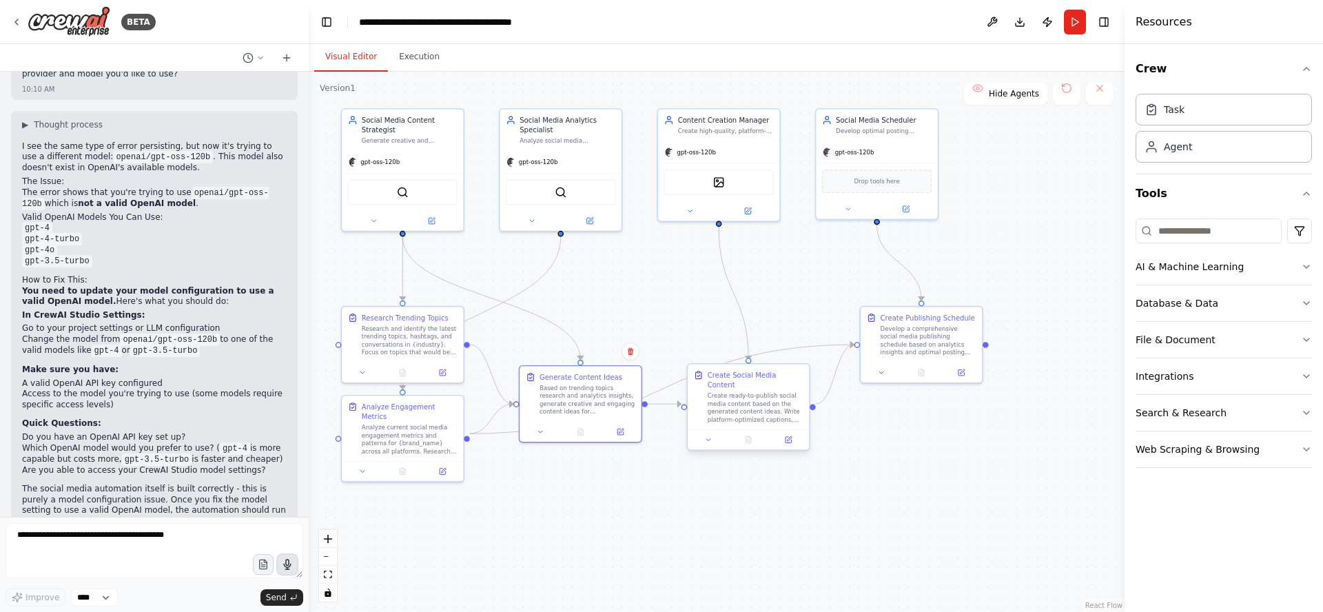
click at [736, 392] on div "Create ready-to-publish social media content based on the generated content ide…" at bounding box center [755, 408] width 96 height 32
click at [789, 434] on button at bounding box center [788, 440] width 34 height 12
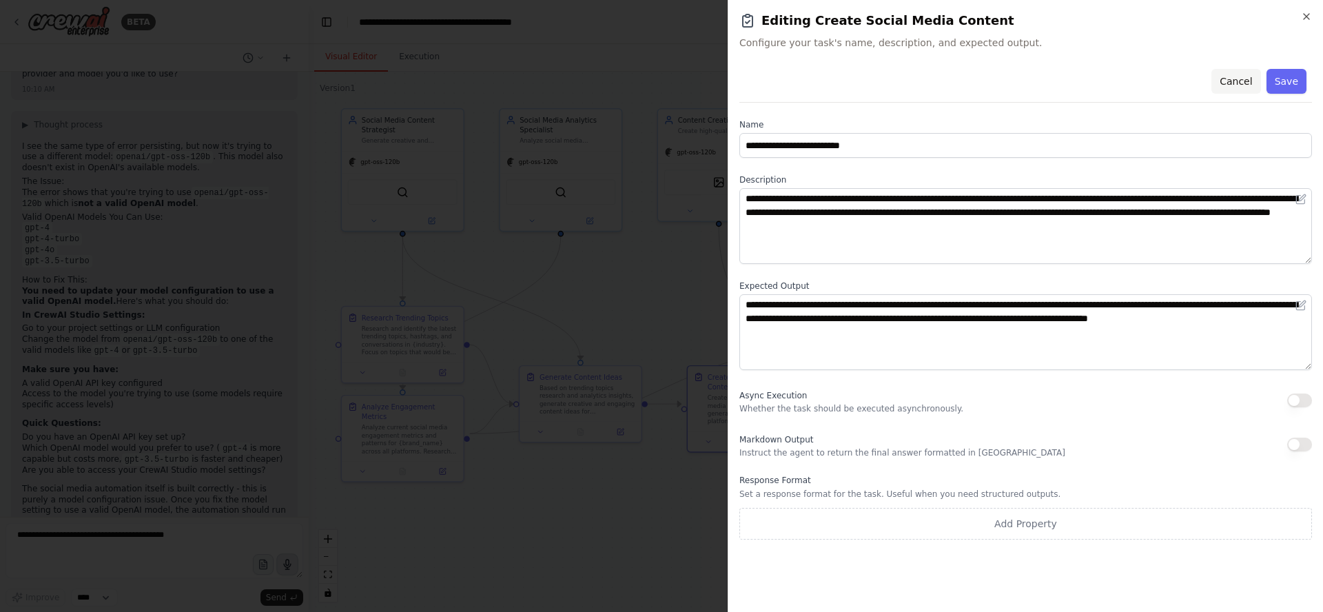
click at [1234, 87] on button "Cancel" at bounding box center [1235, 81] width 49 height 25
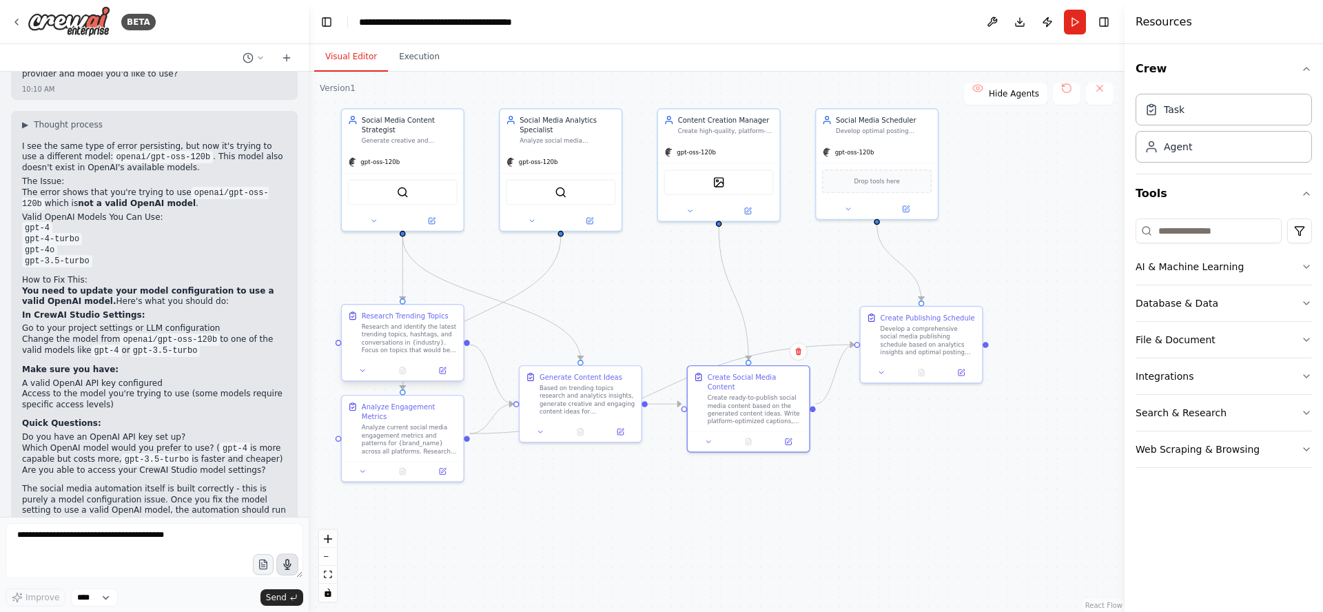
click at [393, 334] on div "Research and identify the latest trending topics, hashtags, and conversations i…" at bounding box center [410, 338] width 96 height 32
click at [360, 373] on icon at bounding box center [363, 370] width 8 height 8
click at [363, 465] on icon at bounding box center [363, 469] width 8 height 8
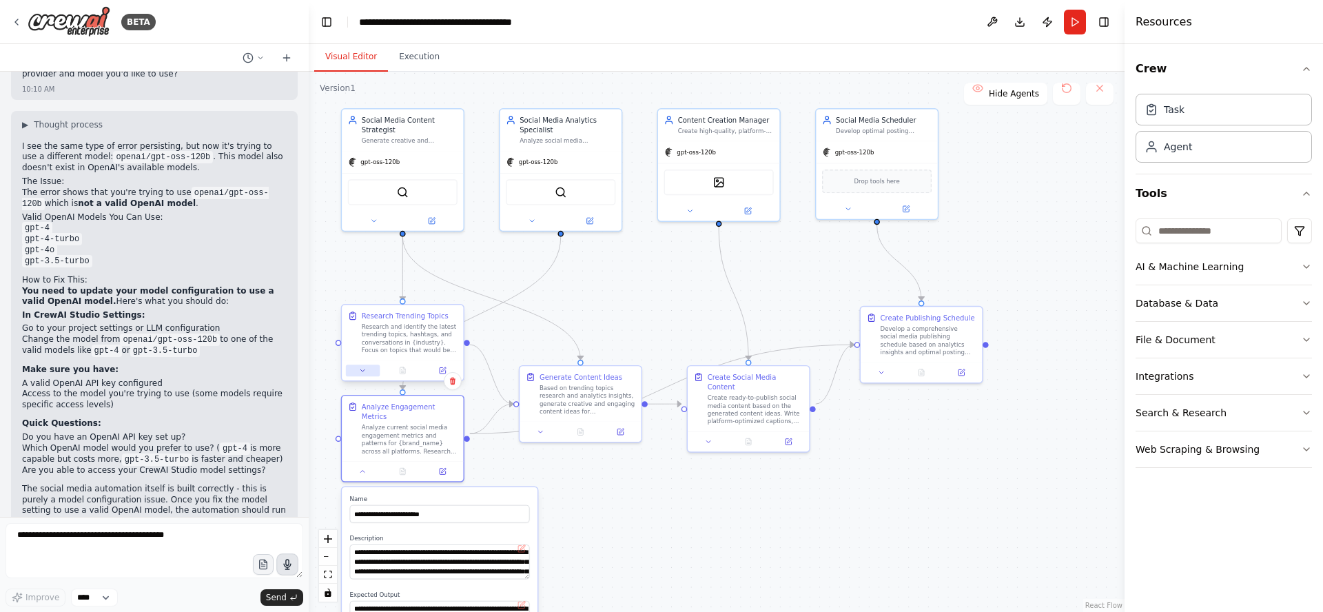
click at [362, 373] on icon at bounding box center [363, 370] width 8 height 8
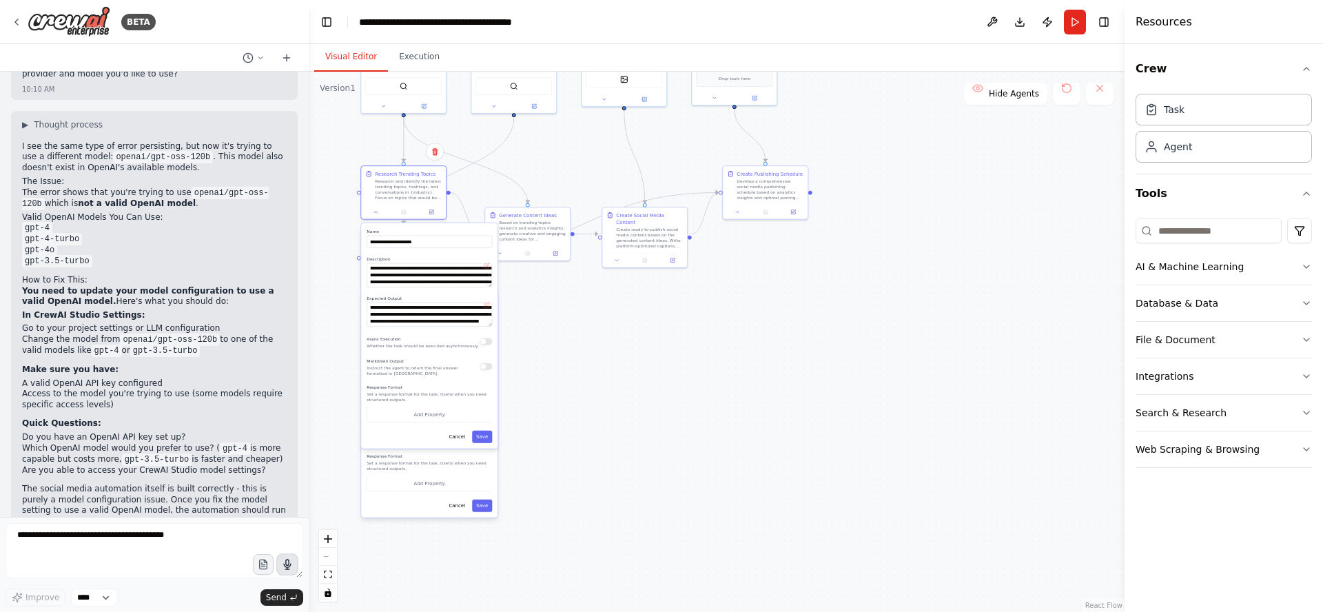
drag, startPoint x: 593, startPoint y: 301, endPoint x: 587, endPoint y: 161, distance: 140.0
click at [585, 147] on div ".deletable-edge-delete-btn { width: 20px; height: 20px; border: 0px solid #ffff…" at bounding box center [717, 342] width 816 height 540
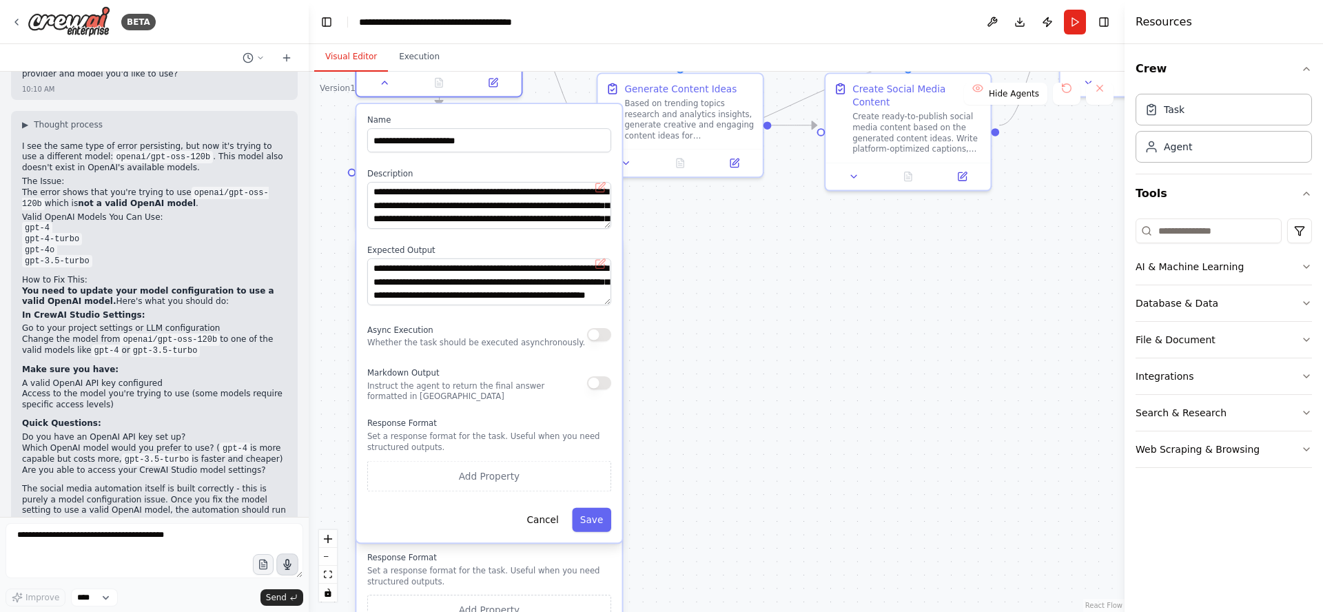
drag, startPoint x: 470, startPoint y: 233, endPoint x: 856, endPoint y: 290, distance: 389.3
click at [856, 290] on div ".deletable-edge-delete-btn { width: 20px; height: 20px; border: 0px solid #ffff…" at bounding box center [717, 342] width 816 height 540
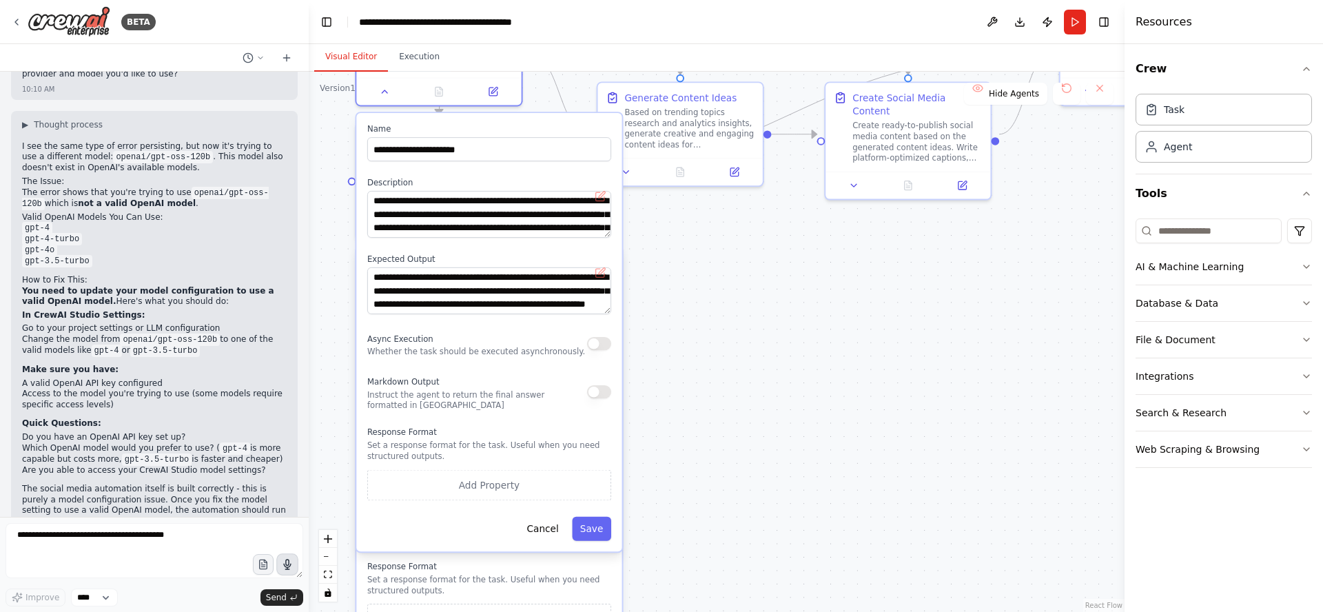
click at [749, 304] on div ".deletable-edge-delete-btn { width: 20px; height: 20px; border: 0px solid #ffff…" at bounding box center [717, 342] width 816 height 540
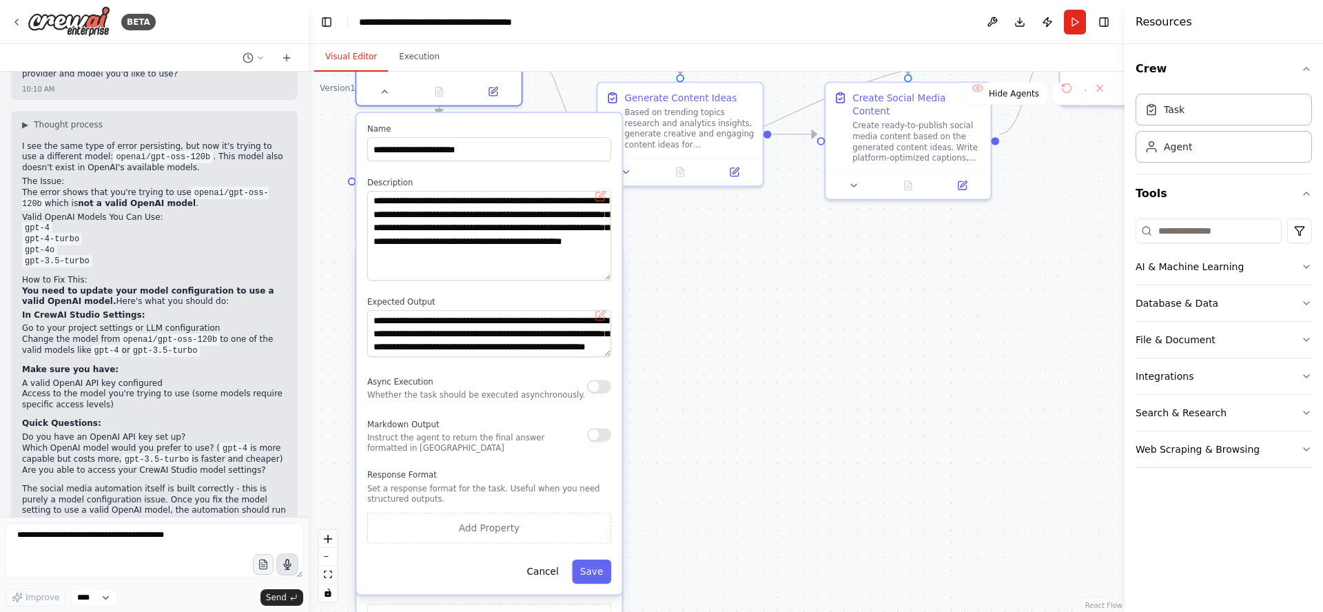
drag, startPoint x: 608, startPoint y: 235, endPoint x: 614, endPoint y: 277, distance: 42.6
click at [614, 277] on div "**********" at bounding box center [488, 353] width 265 height 481
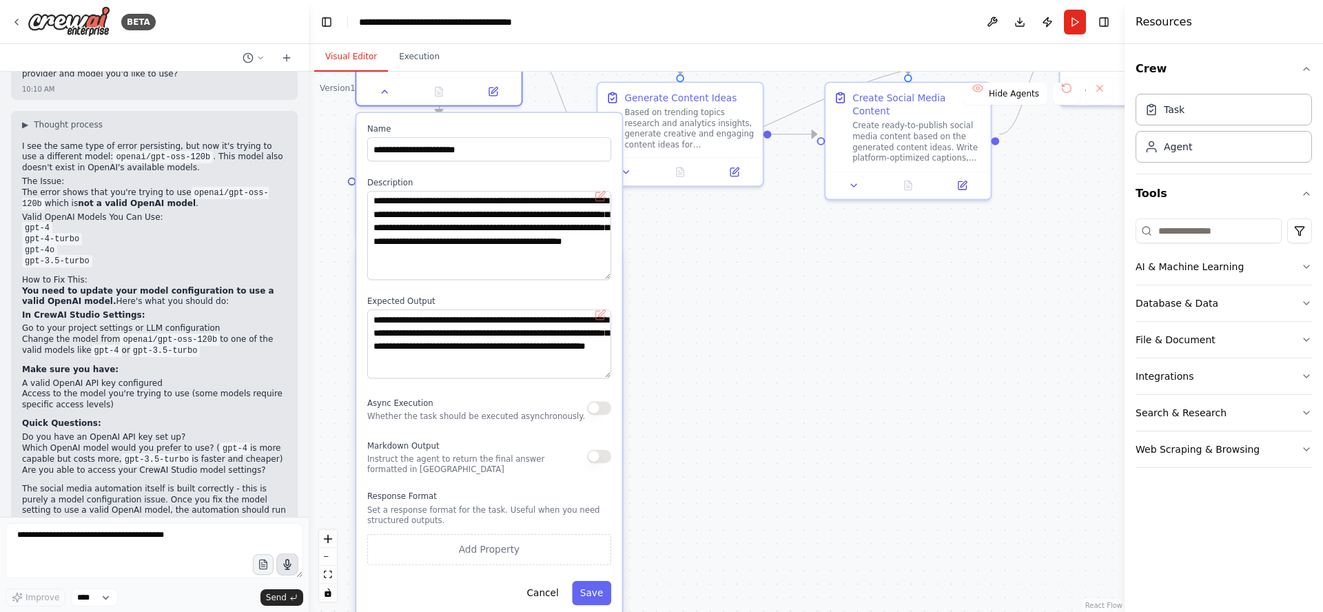
drag, startPoint x: 607, startPoint y: 354, endPoint x: 614, endPoint y: 377, distance: 24.0
click at [614, 377] on div "**********" at bounding box center [488, 364] width 265 height 502
click at [384, 90] on icon at bounding box center [385, 88] width 6 height 3
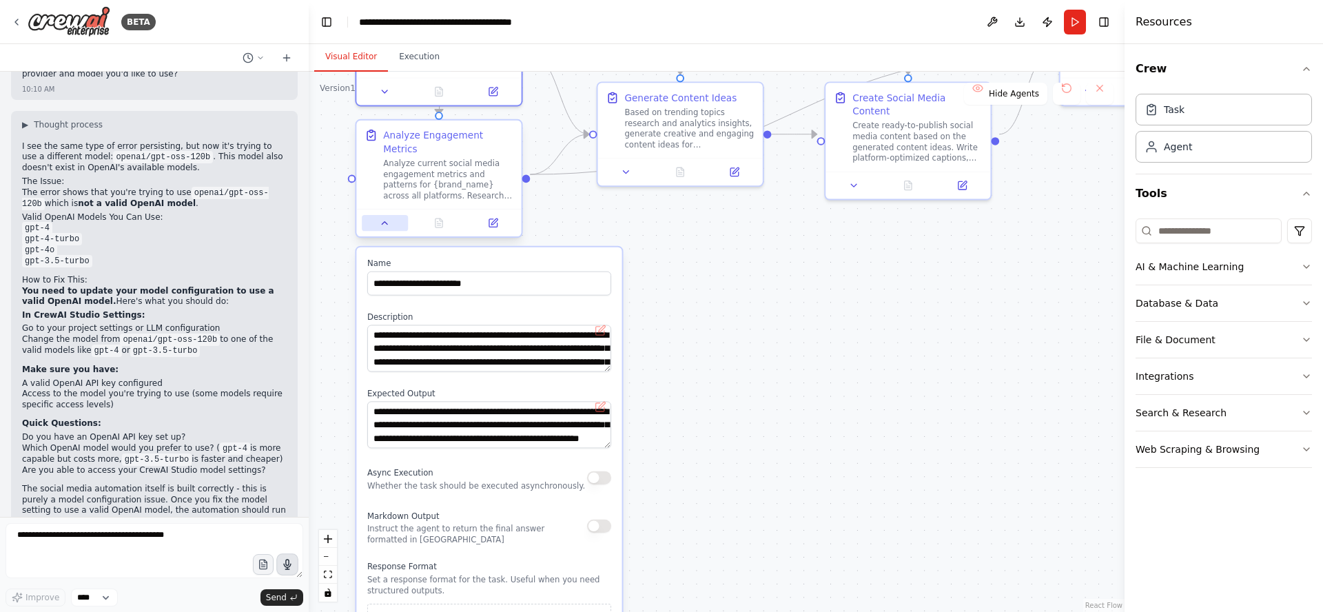
click at [384, 218] on icon at bounding box center [385, 223] width 11 height 11
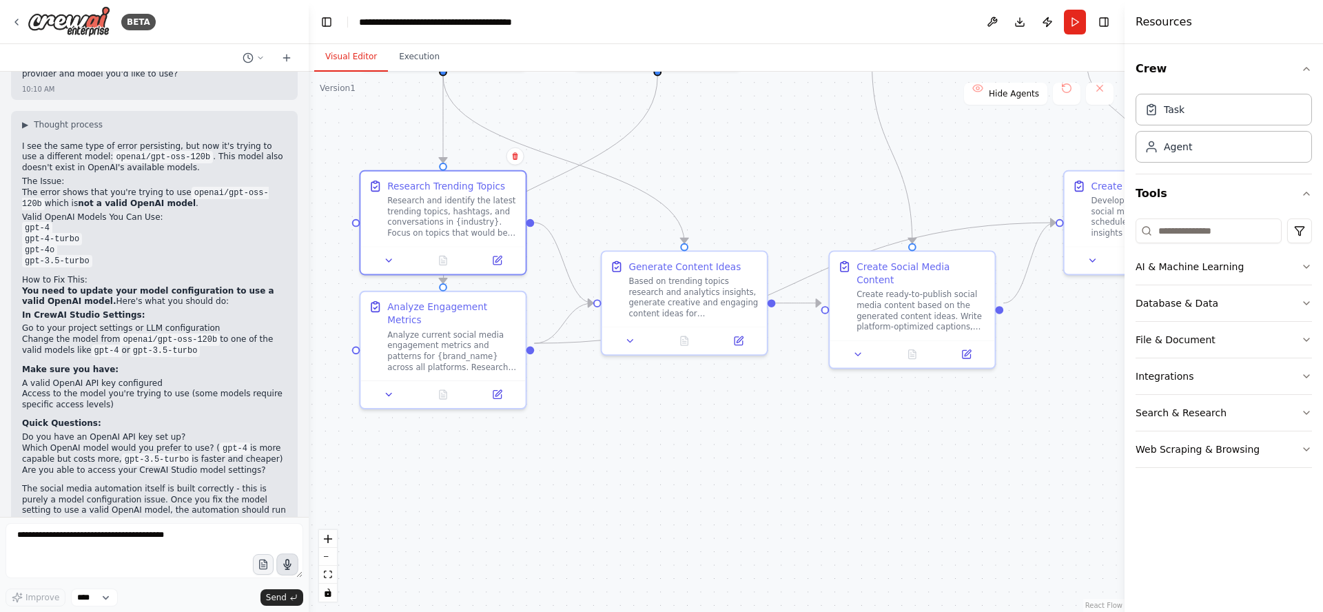
drag, startPoint x: 701, startPoint y: 324, endPoint x: 704, endPoint y: 504, distance: 179.1
click at [704, 504] on div ".deletable-edge-delete-btn { width: 20px; height: 20px; border: 0px solid #ffff…" at bounding box center [717, 342] width 816 height 540
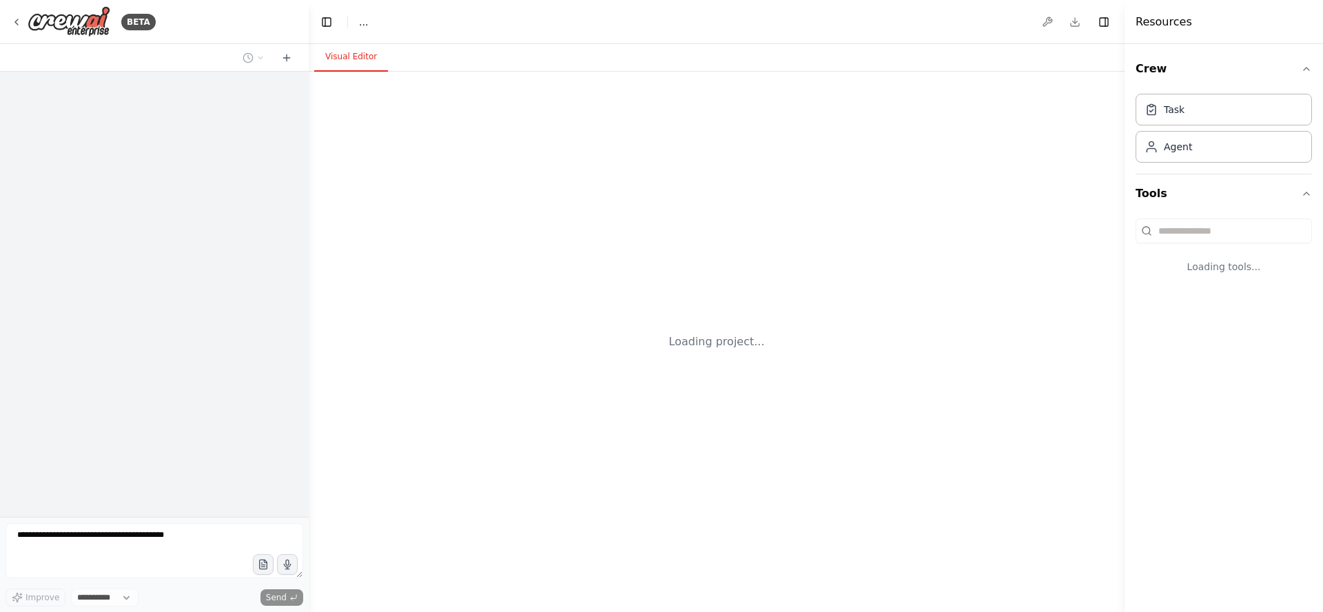
select select "****"
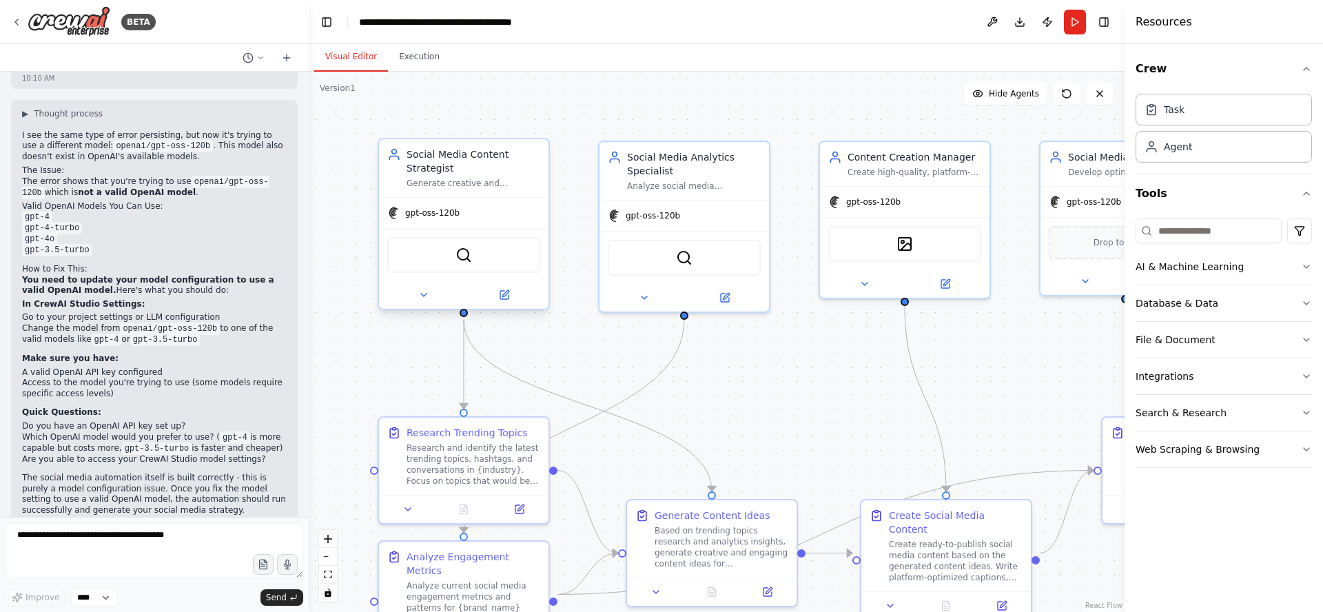
scroll to position [1999, 0]
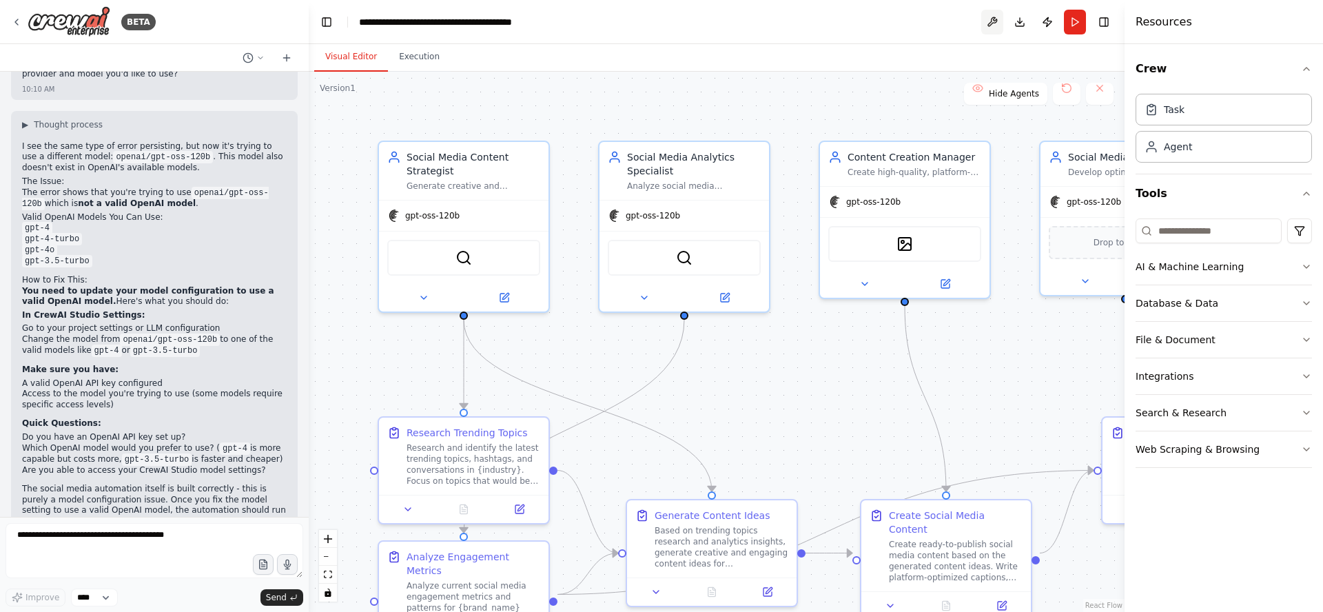
click at [993, 21] on button at bounding box center [992, 22] width 22 height 25
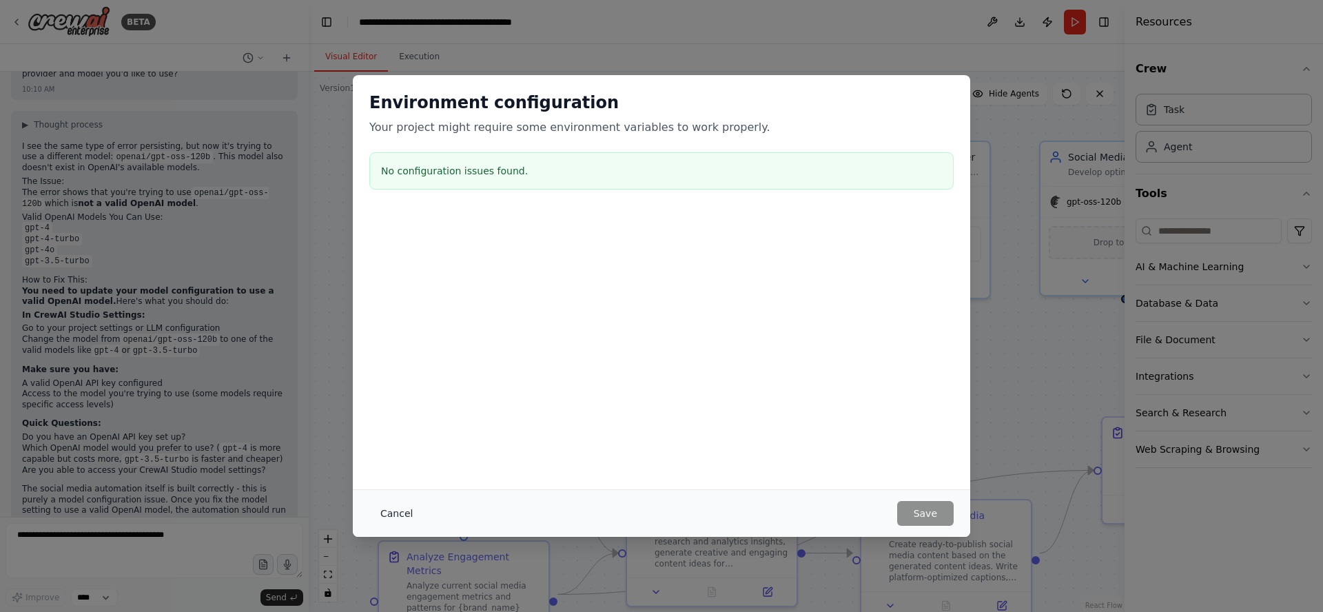
click at [397, 514] on button "Cancel" at bounding box center [396, 513] width 54 height 25
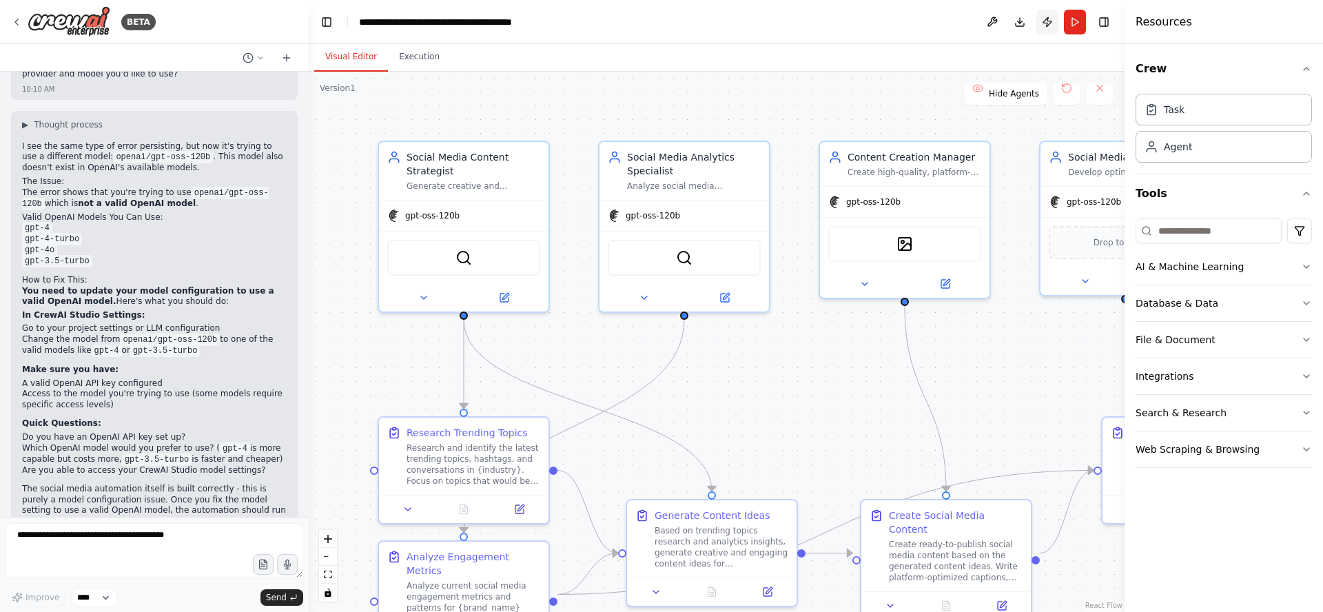
click at [1048, 24] on button "Publish" at bounding box center [1047, 22] width 22 height 25
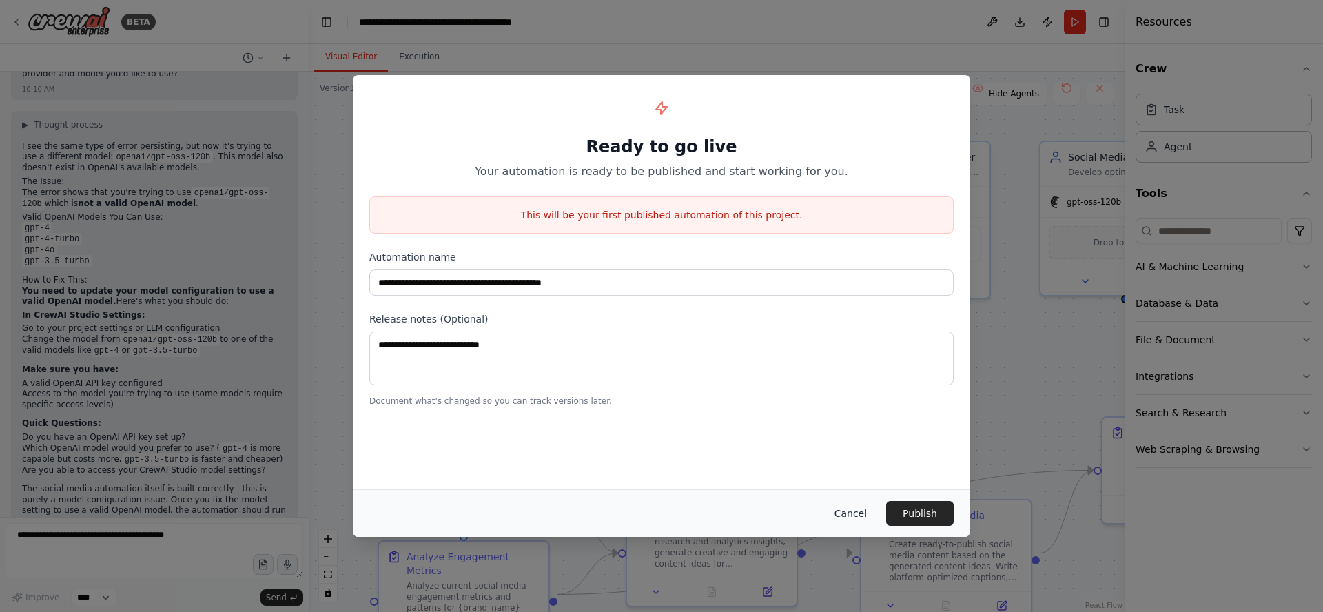
click at [856, 513] on button "Cancel" at bounding box center [850, 513] width 54 height 25
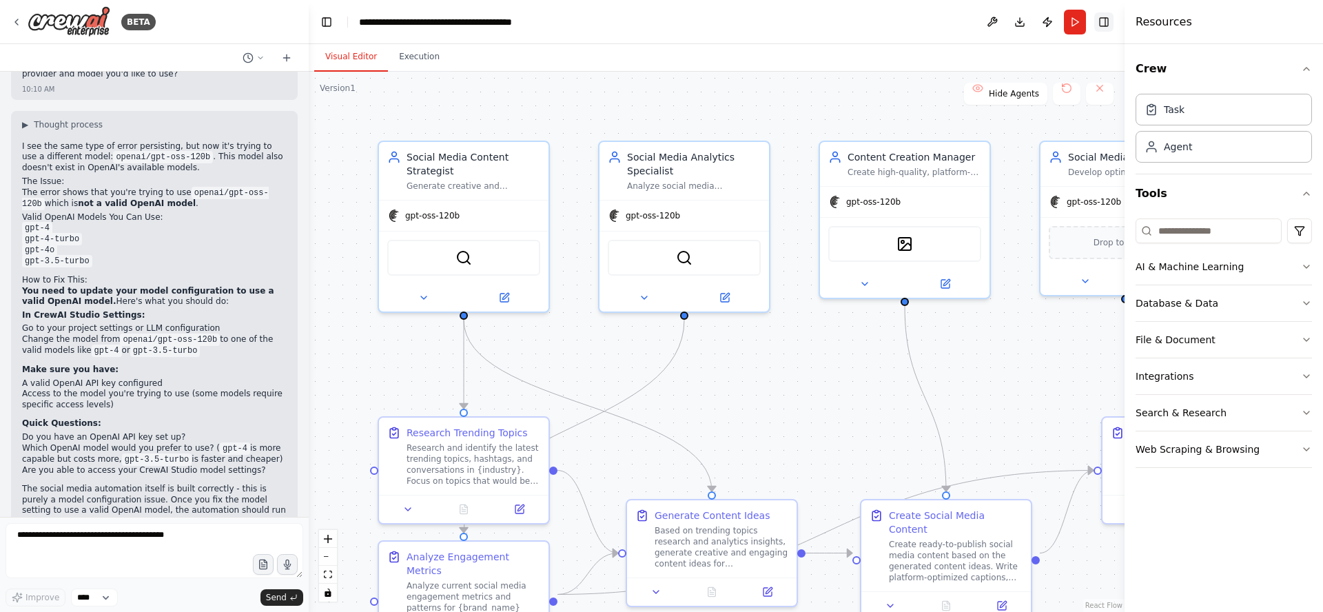
click at [1103, 24] on button "Toggle Right Sidebar" at bounding box center [1103, 21] width 19 height 19
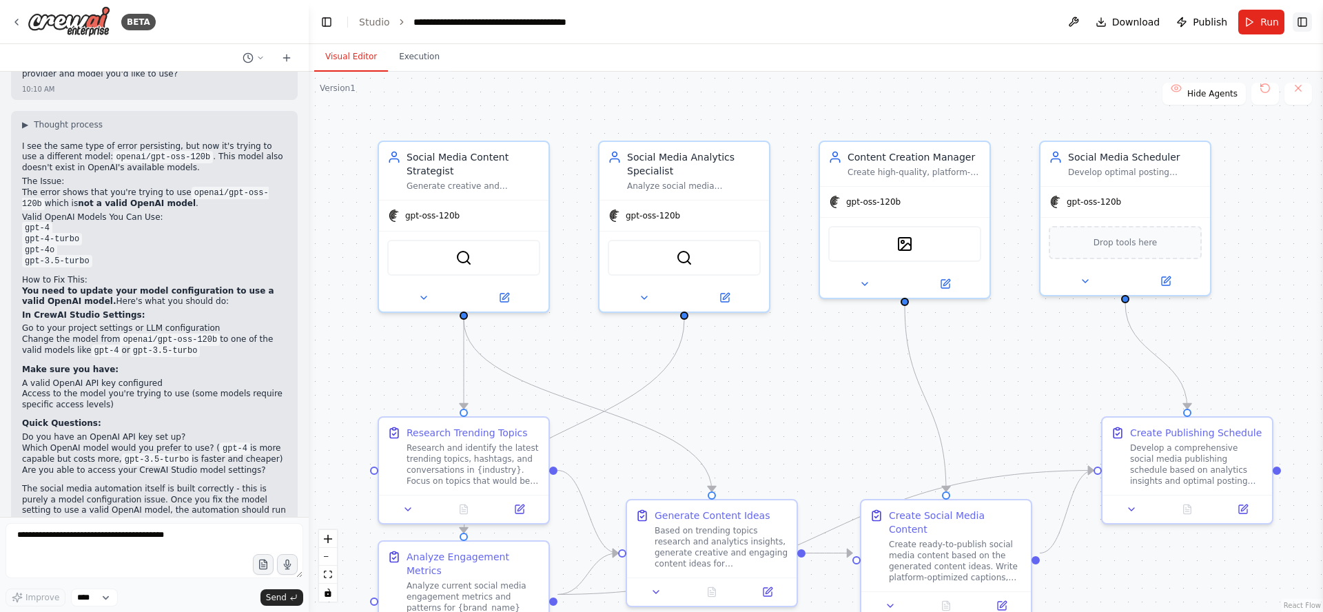
click at [1303, 21] on button "Toggle Right Sidebar" at bounding box center [1301, 21] width 19 height 19
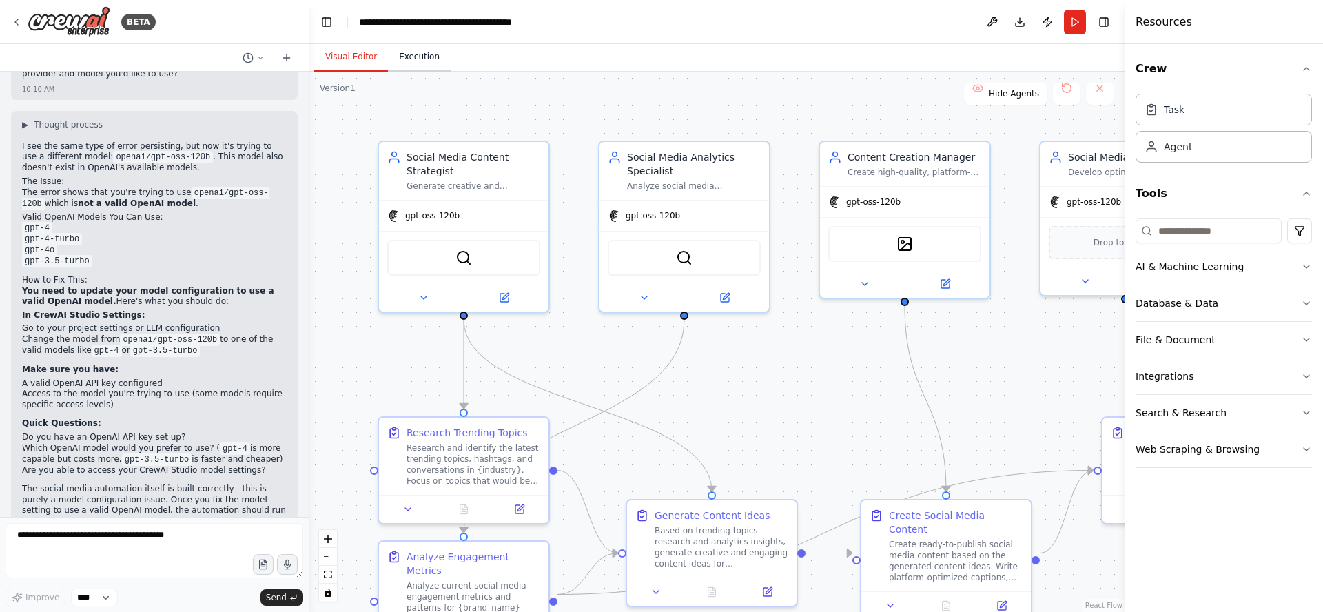
click at [416, 50] on button "Execution" at bounding box center [419, 57] width 63 height 29
click at [351, 57] on button "Visual Editor" at bounding box center [351, 57] width 74 height 29
click at [1076, 23] on button "Run" at bounding box center [1075, 22] width 22 height 25
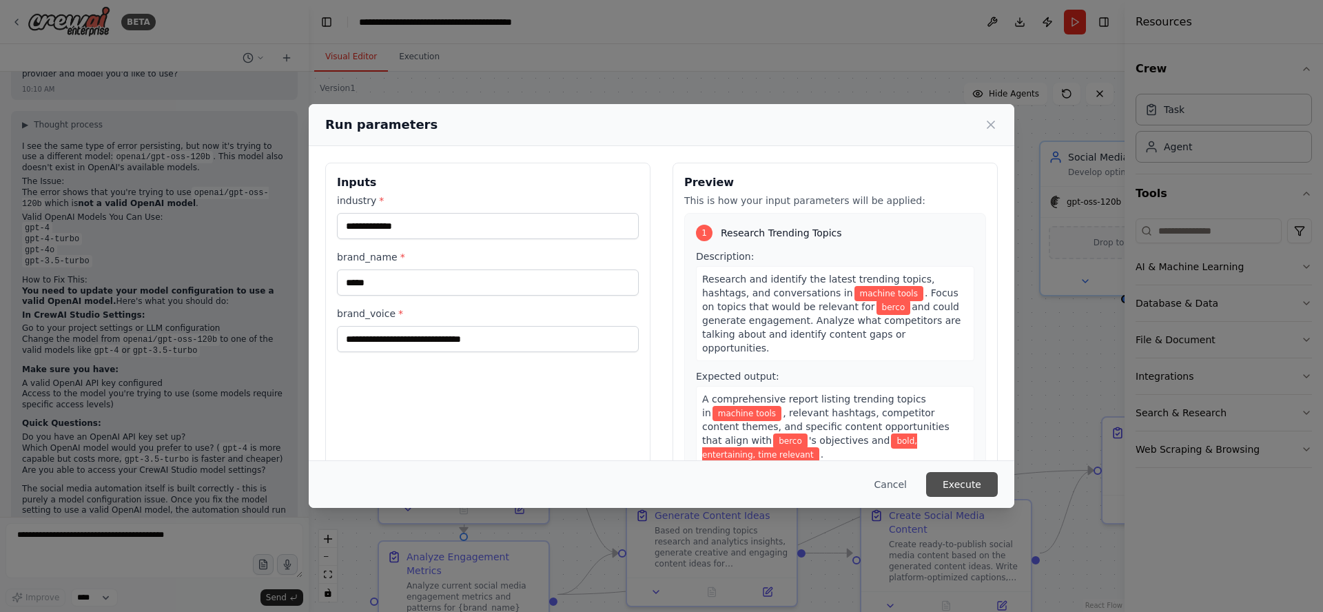
click at [963, 486] on button "Execute" at bounding box center [962, 484] width 72 height 25
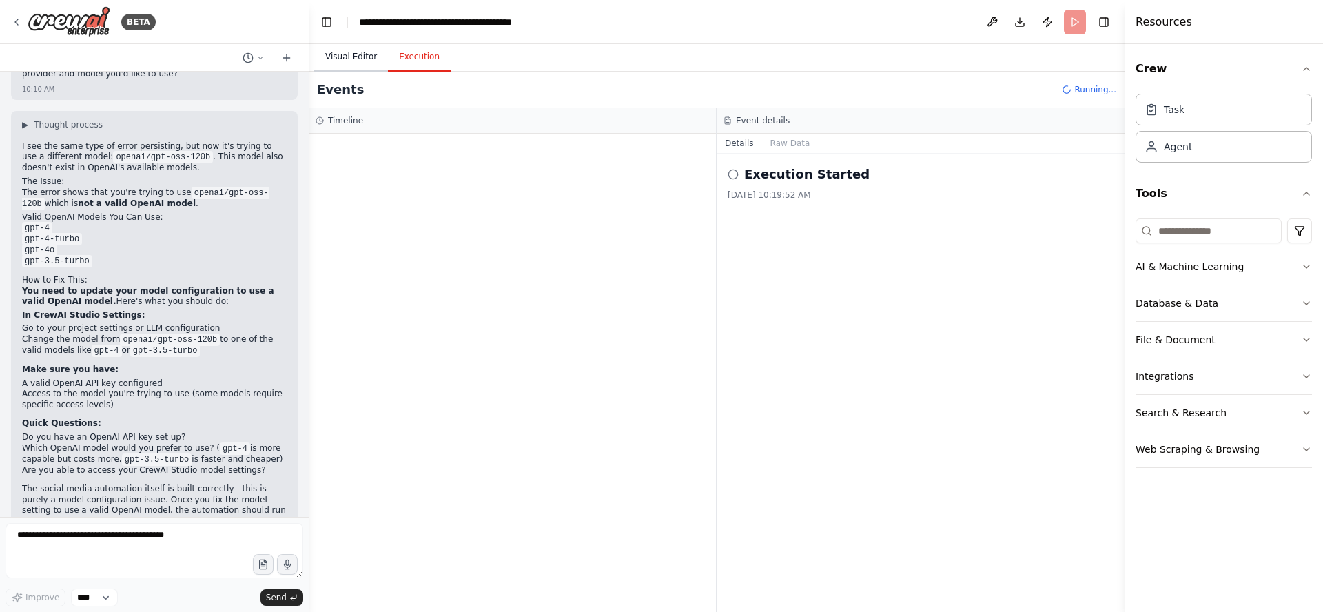
click at [349, 57] on button "Visual Editor" at bounding box center [351, 57] width 74 height 29
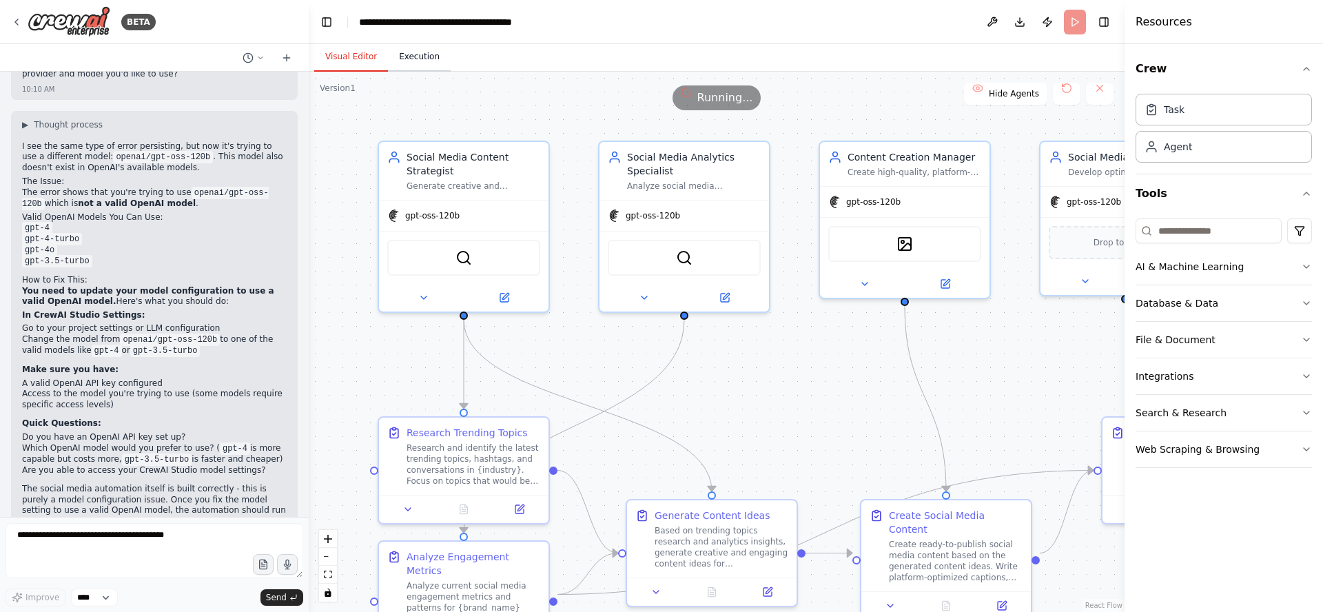
click at [411, 59] on button "Execution" at bounding box center [419, 57] width 63 height 29
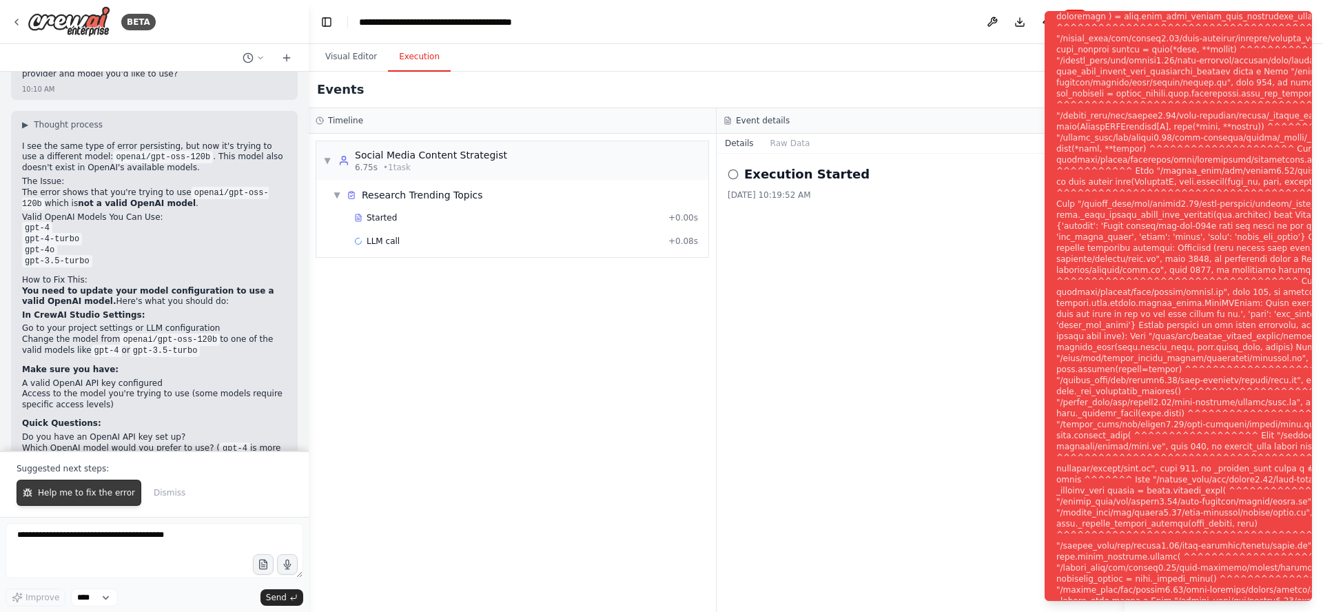
click at [81, 493] on span "Help me to fix the error" at bounding box center [86, 492] width 97 height 11
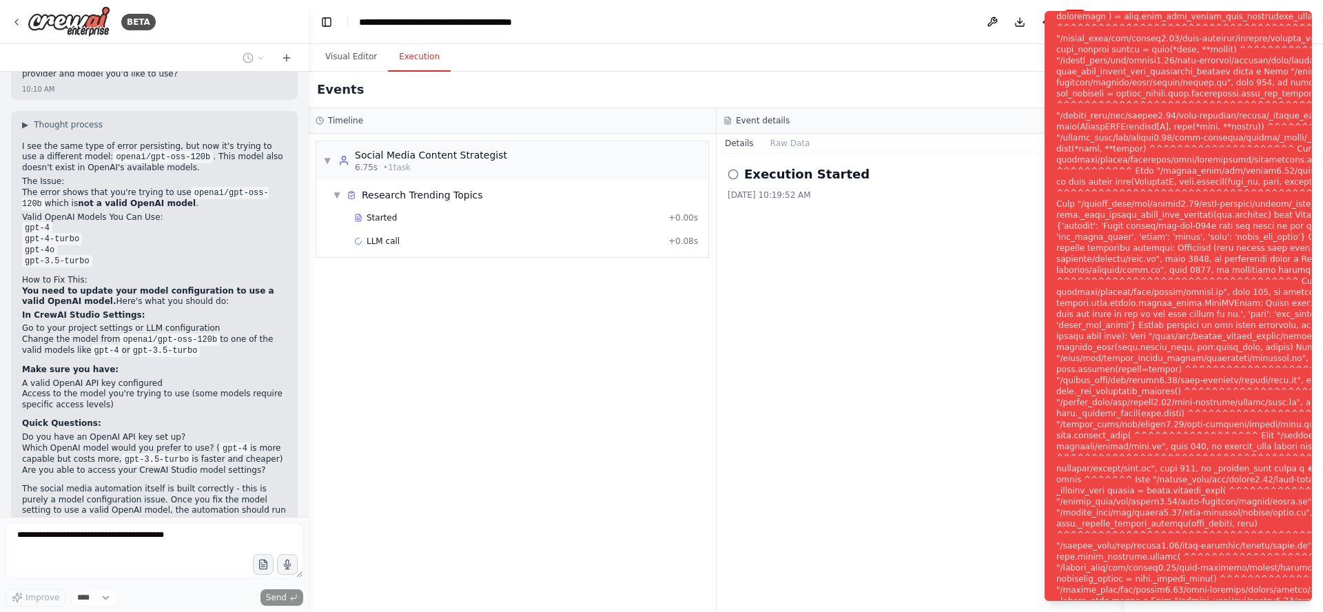
scroll to position [2035, 0]
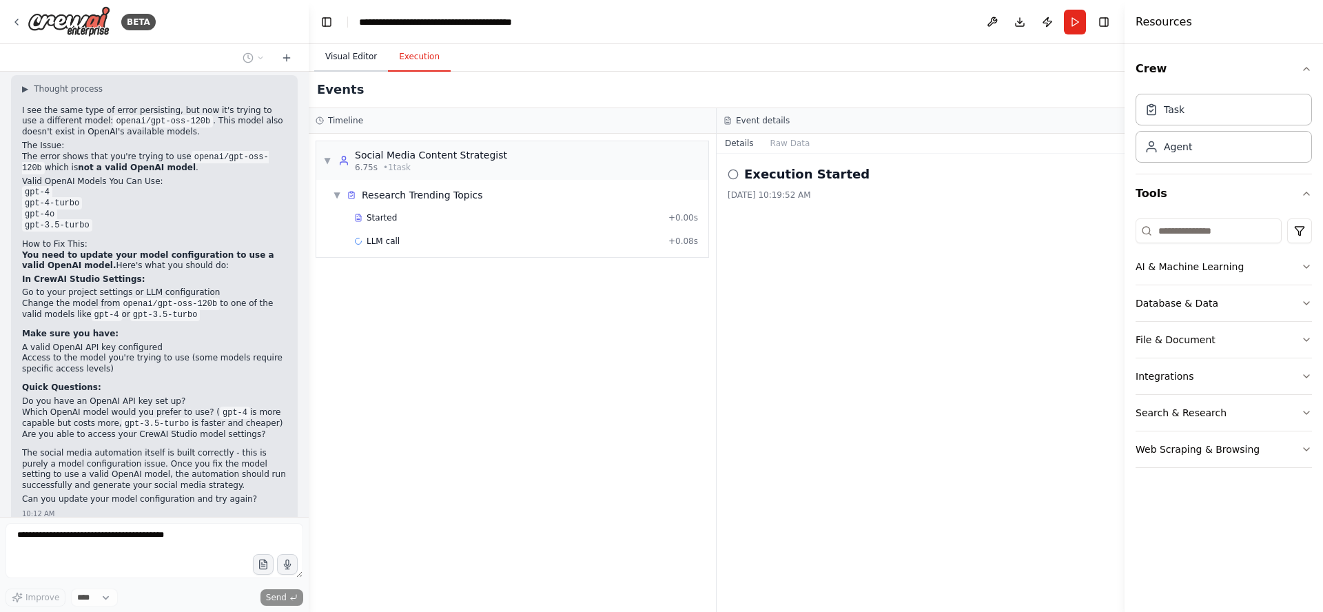
click at [345, 59] on button "Visual Editor" at bounding box center [351, 57] width 74 height 29
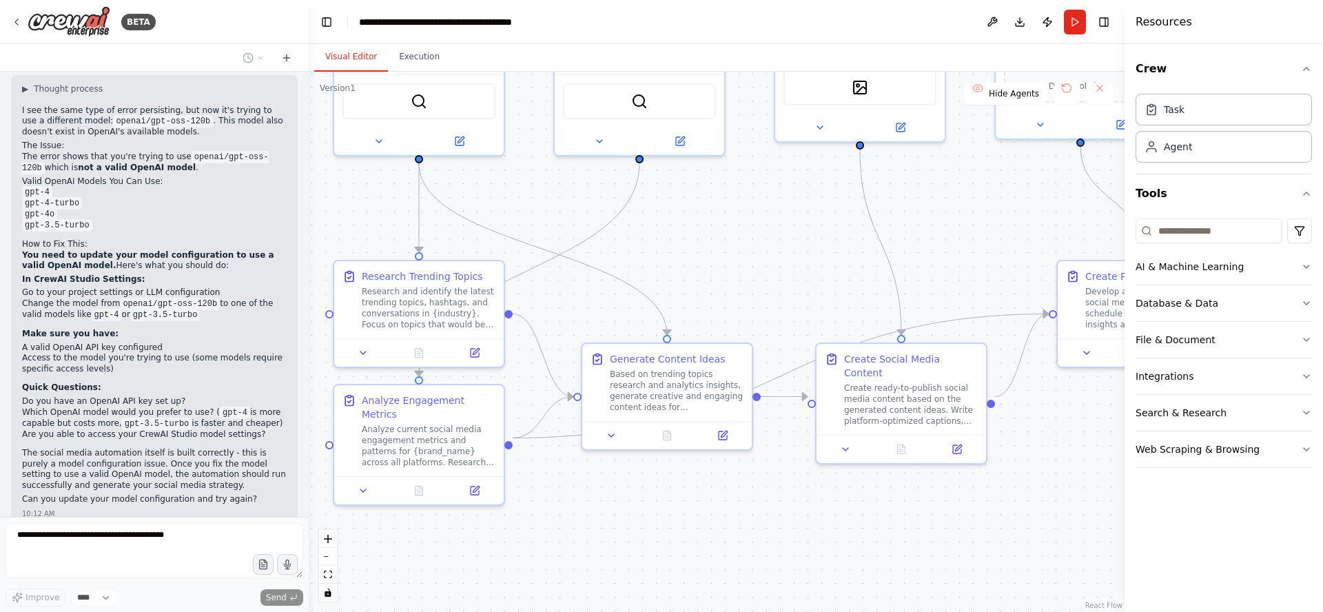
drag, startPoint x: 795, startPoint y: 439, endPoint x: 755, endPoint y: 298, distance: 146.8
click at [752, 276] on div ".deletable-edge-delete-btn { width: 20px; height: 20px; border: 0px solid #ffff…" at bounding box center [717, 342] width 816 height 540
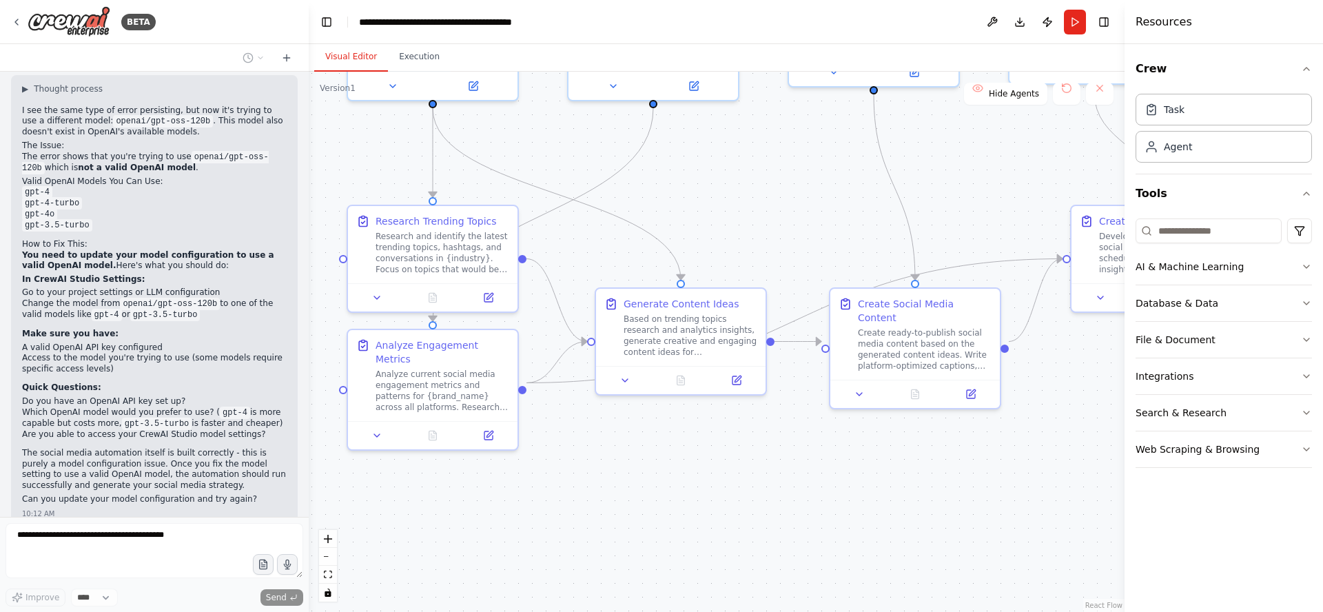
drag, startPoint x: 745, startPoint y: 506, endPoint x: 756, endPoint y: 459, distance: 49.0
click at [756, 459] on div ".deletable-edge-delete-btn { width: 20px; height: 20px; border: 0px solid #ffff…" at bounding box center [717, 342] width 816 height 540
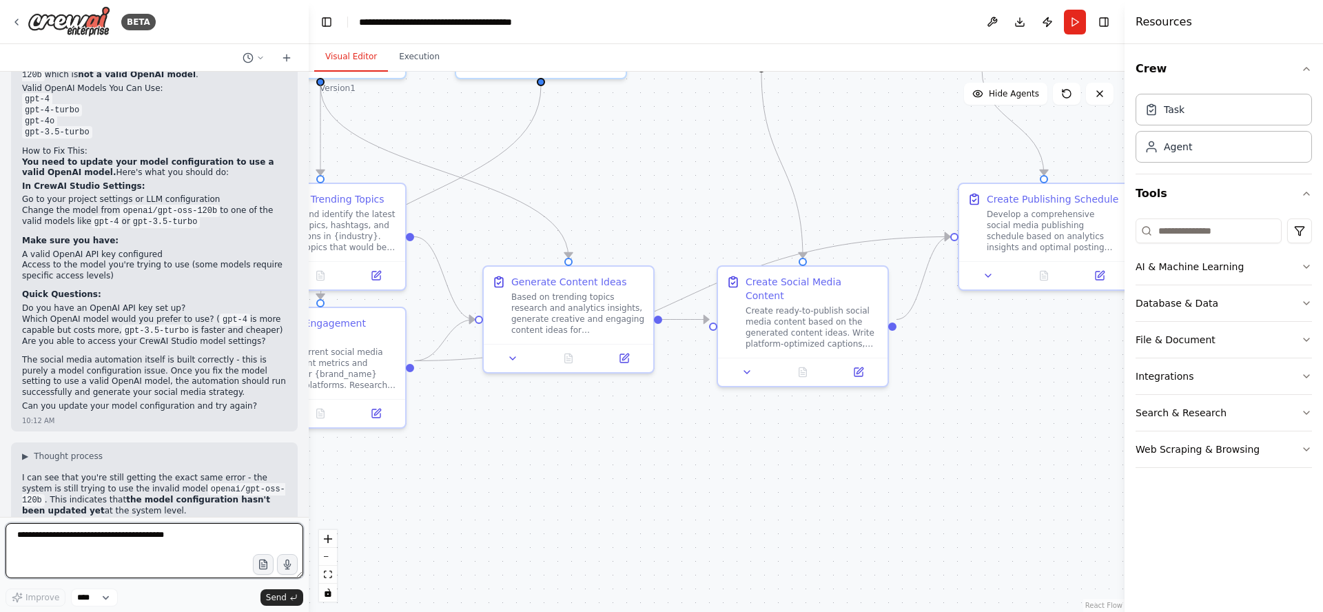
drag, startPoint x: 862, startPoint y: 464, endPoint x: 752, endPoint y: 439, distance: 113.5
click at [752, 439] on div ".deletable-edge-delete-btn { width: 20px; height: 20px; border: 0px solid #ffff…" at bounding box center [717, 342] width 816 height 540
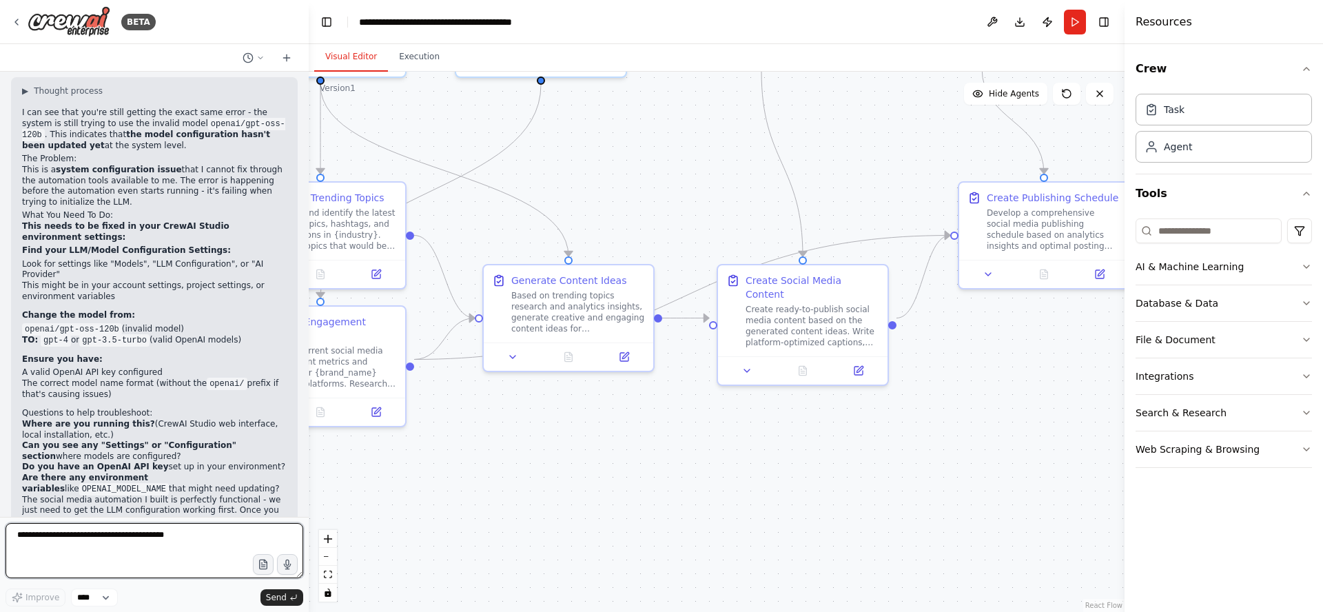
scroll to position [2503, 0]
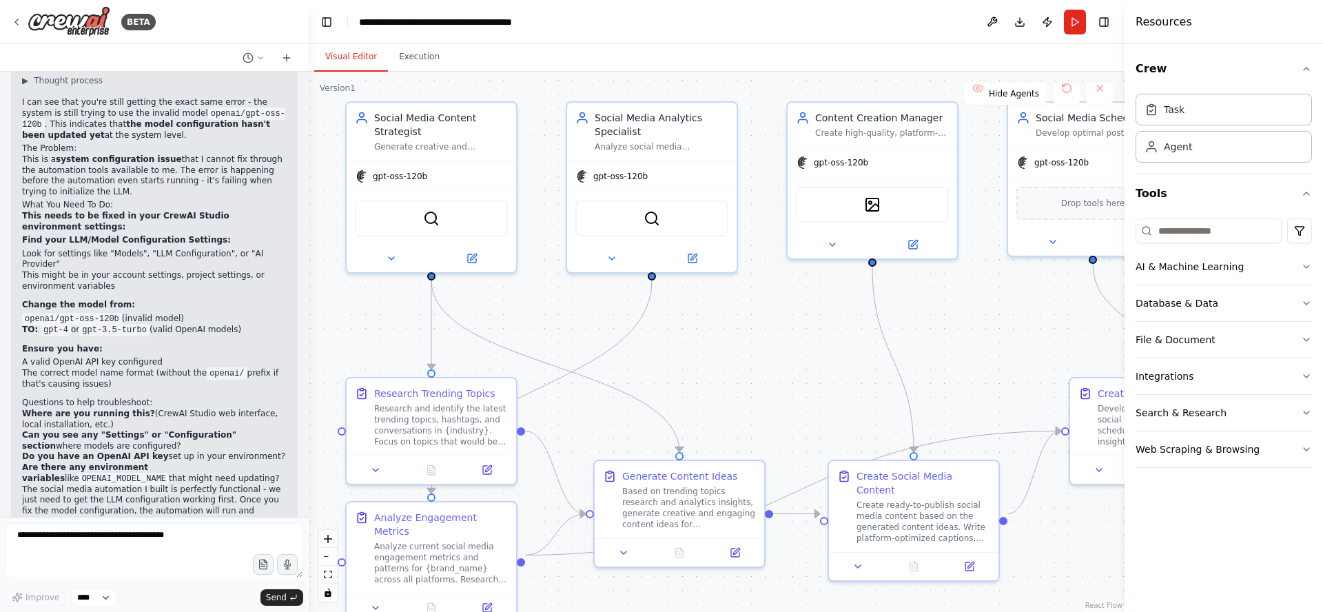
drag, startPoint x: 628, startPoint y: 174, endPoint x: 714, endPoint y: 356, distance: 202.1
click at [714, 357] on div ".deletable-edge-delete-btn { width: 20px; height: 20px; border: 0px solid #ffff…" at bounding box center [717, 342] width 816 height 540
click at [1017, 24] on button "Download" at bounding box center [1019, 22] width 22 height 25
click at [17, 25] on icon at bounding box center [16, 22] width 11 height 11
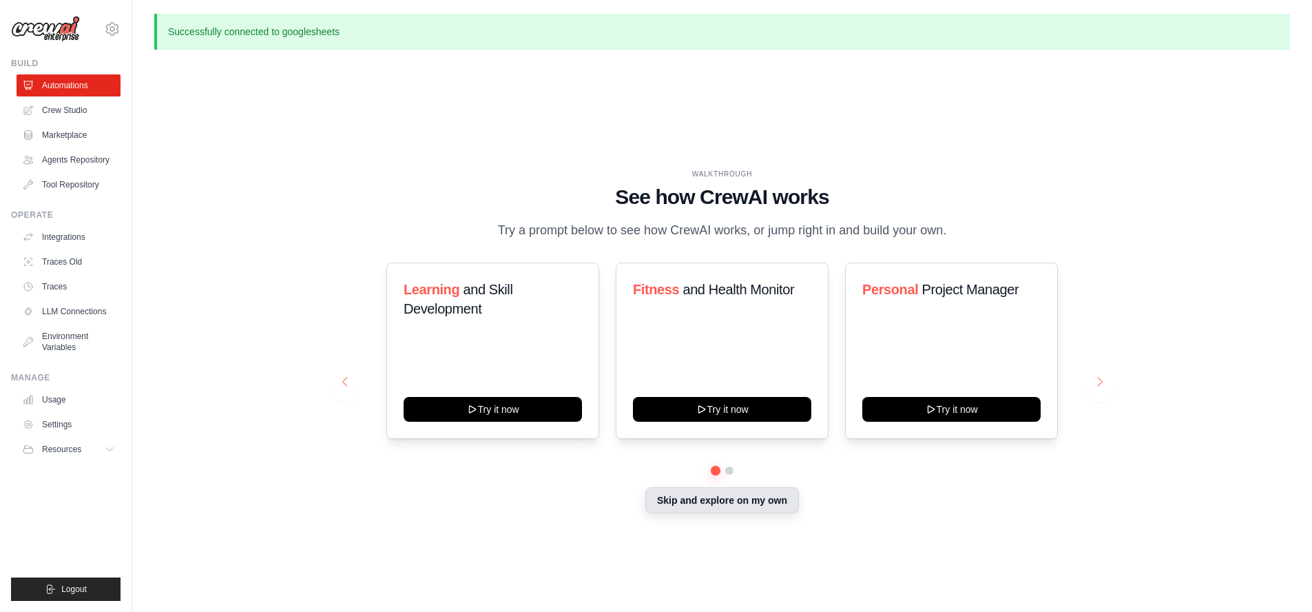
click at [717, 501] on button "Skip and explore on my own" at bounding box center [722, 500] width 154 height 26
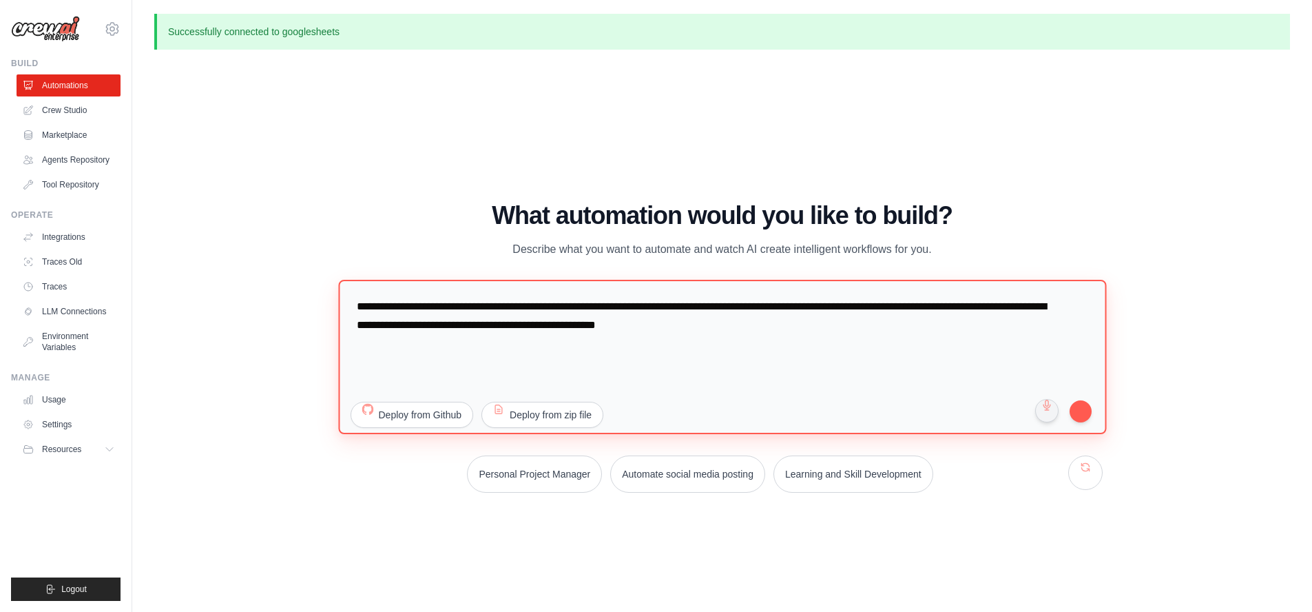
drag, startPoint x: 811, startPoint y: 327, endPoint x: 304, endPoint y: 296, distance: 507.3
click at [301, 292] on div "WALKTHROUGH See how [PERSON_NAME] works Try a prompt below to see how [PERSON_N…" at bounding box center [722, 353] width 1136 height 584
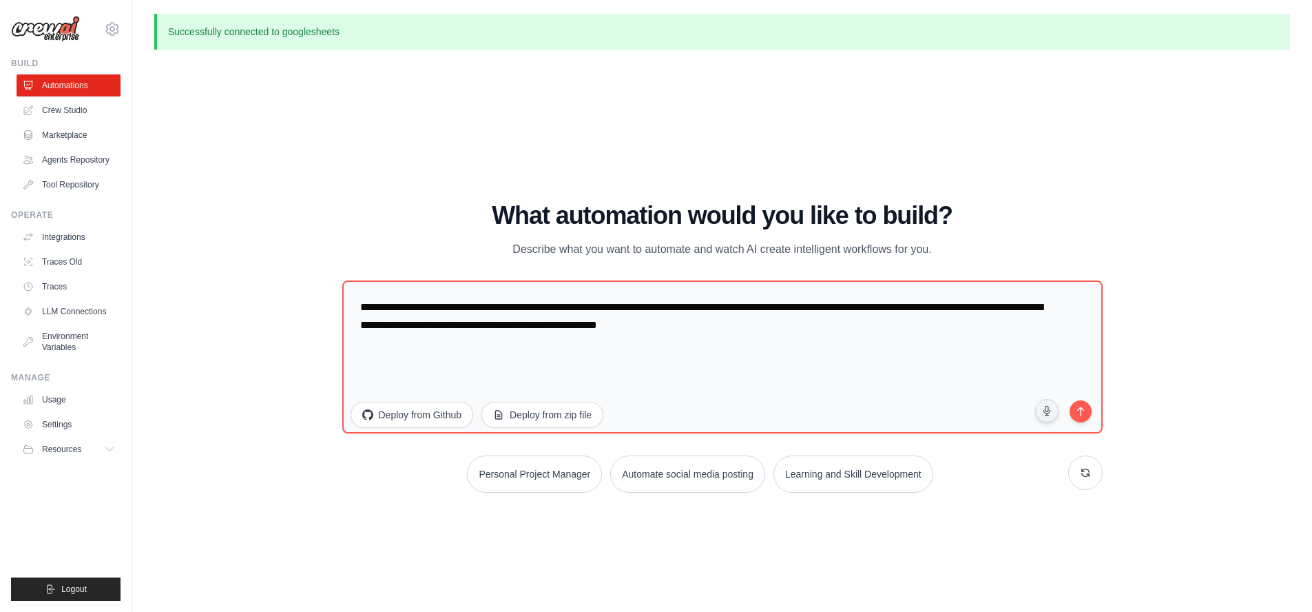
click at [296, 90] on div "WALKTHROUGH See how [PERSON_NAME] works Try a prompt below to see how [PERSON_N…" at bounding box center [722, 353] width 1136 height 584
click at [64, 105] on link "Crew Studio" at bounding box center [70, 110] width 104 height 22
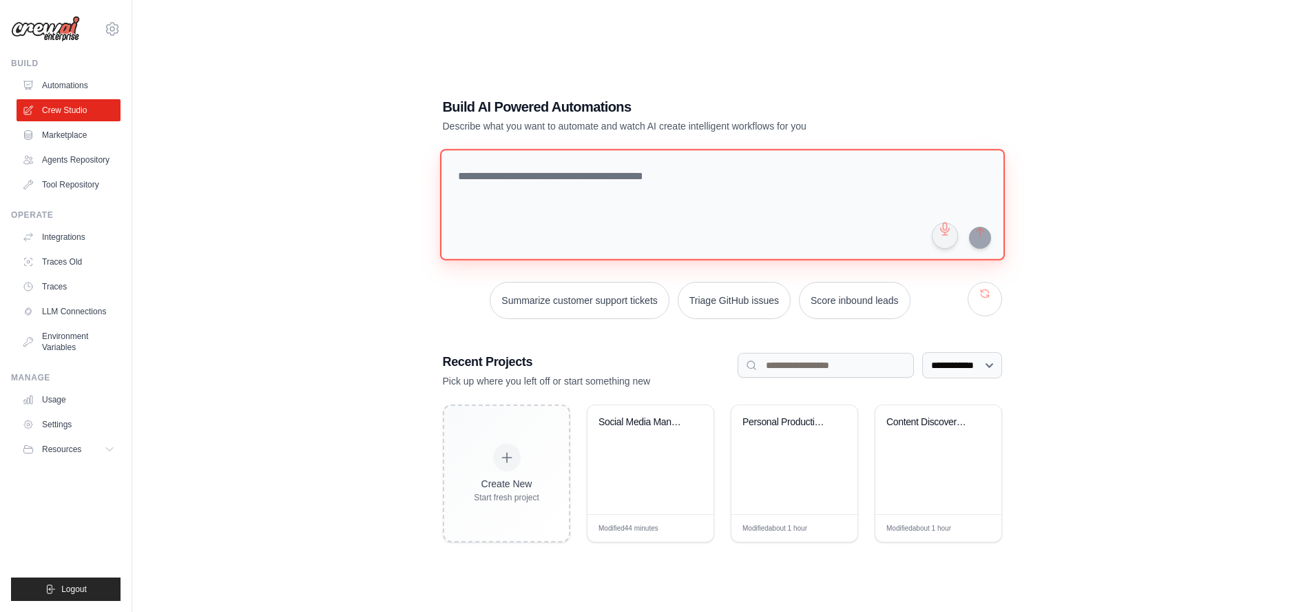
click at [586, 177] on textarea at bounding box center [721, 205] width 565 height 112
drag, startPoint x: 968, startPoint y: 364, endPoint x: 1137, endPoint y: 381, distance: 170.3
click at [1137, 381] on div "**********" at bounding box center [722, 320] width 1136 height 612
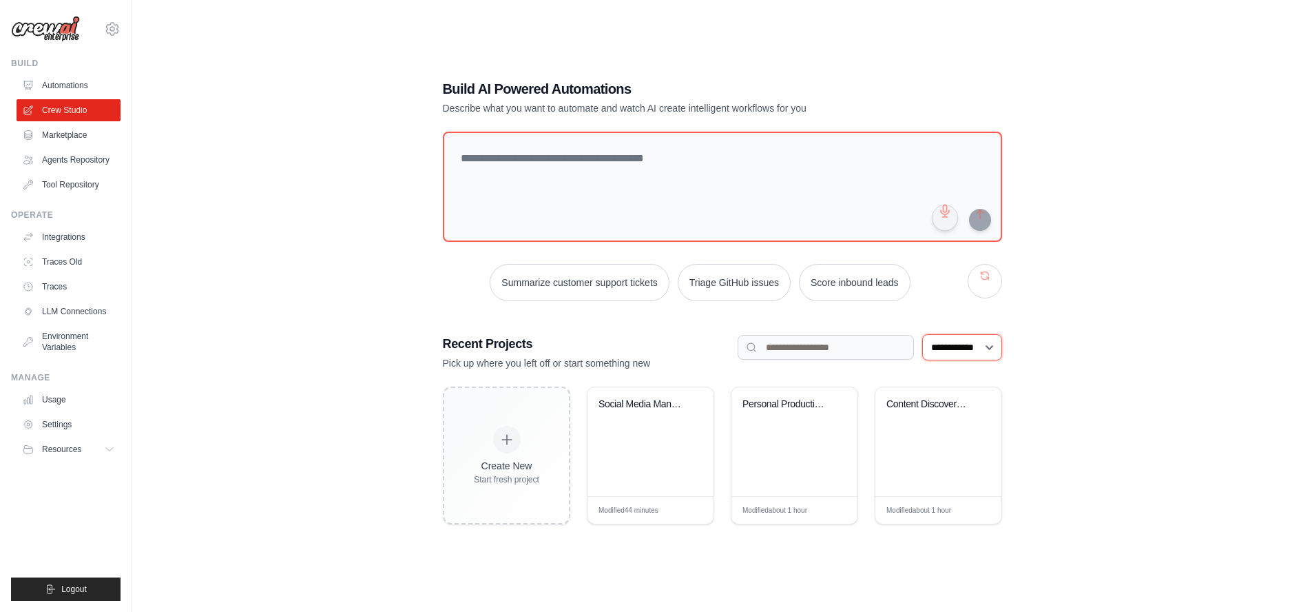
scroll to position [28, 0]
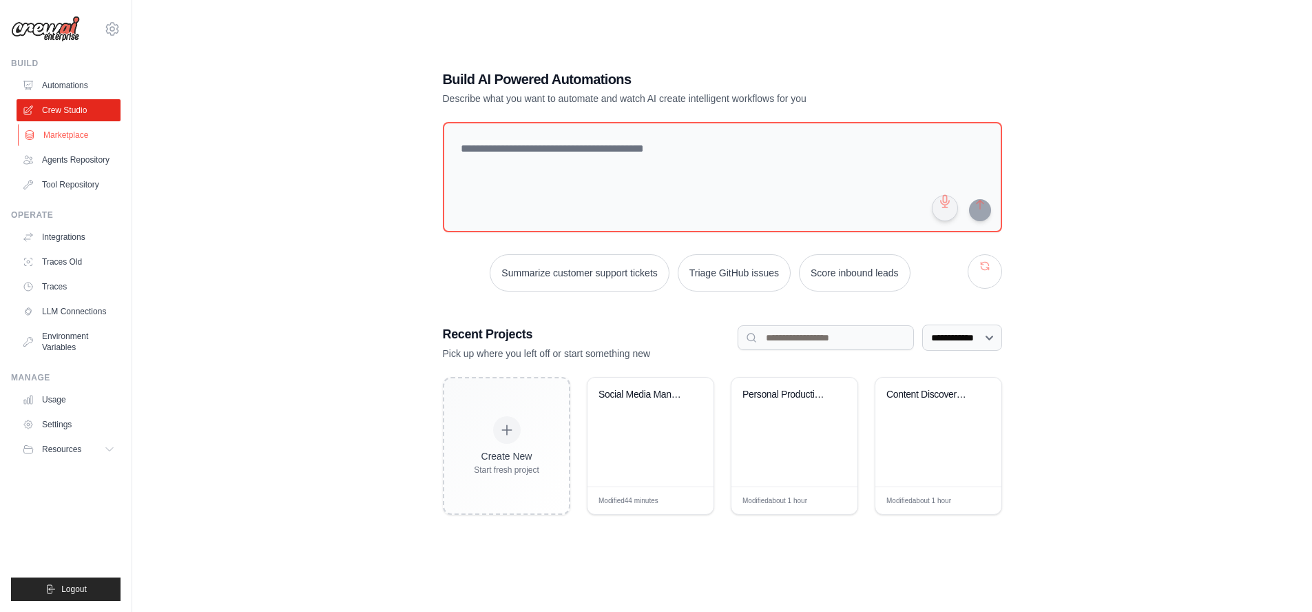
click at [59, 132] on link "Marketplace" at bounding box center [70, 135] width 104 height 22
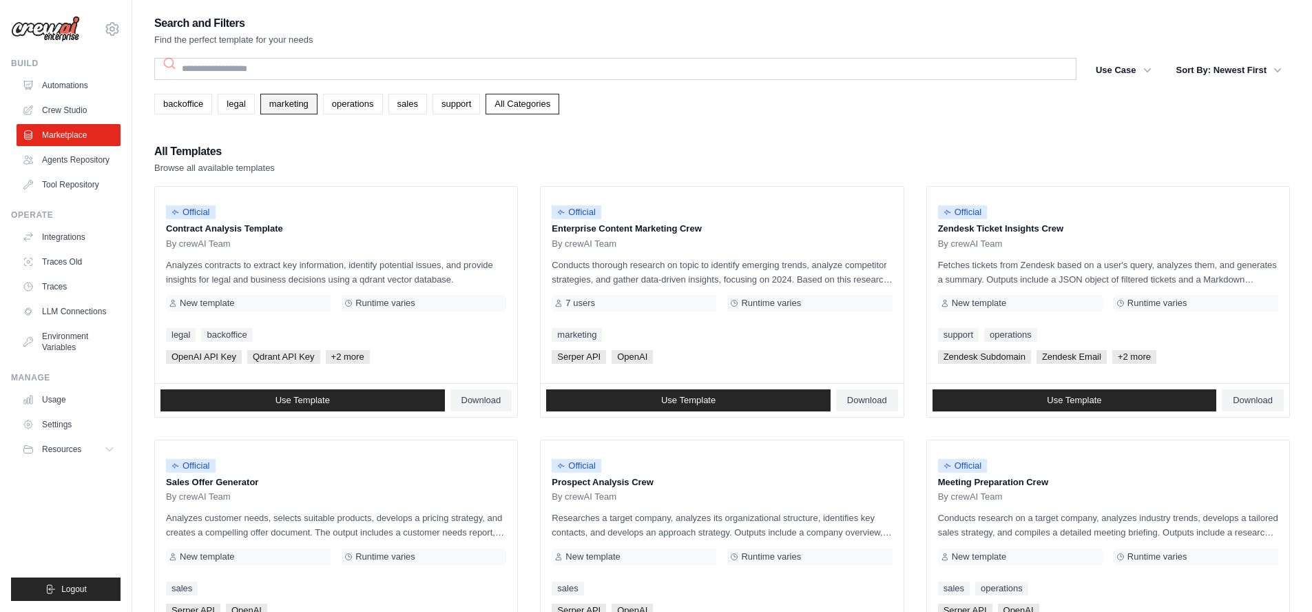
click at [287, 103] on link "marketing" at bounding box center [288, 104] width 57 height 21
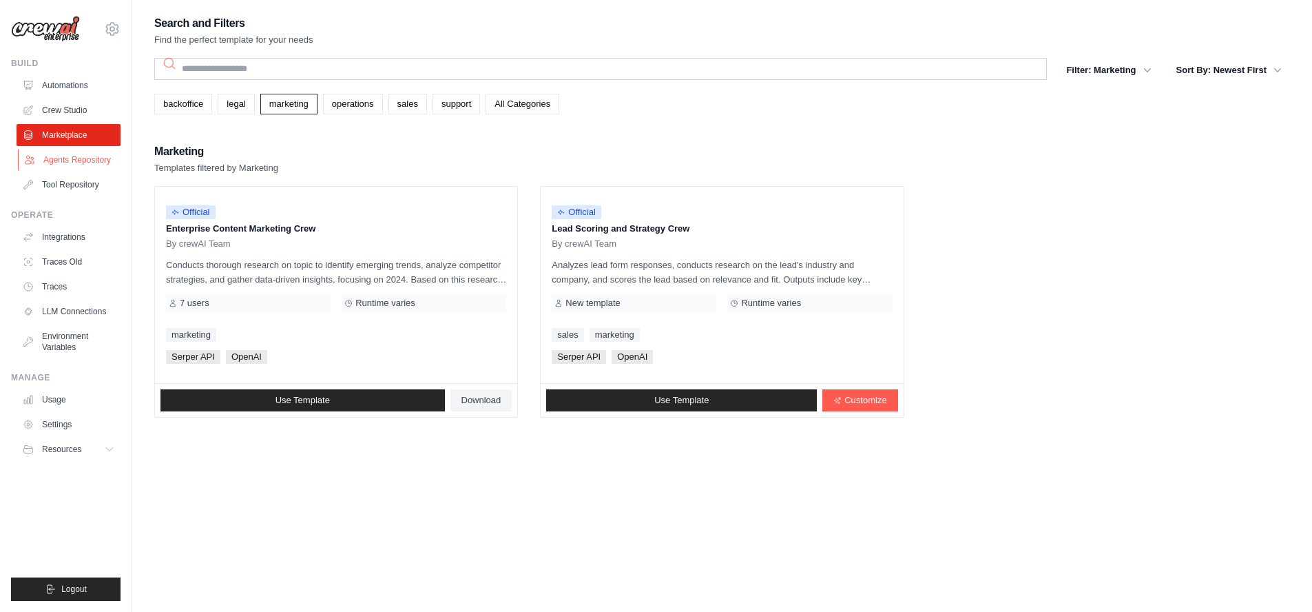
click at [63, 160] on link "Agents Repository" at bounding box center [70, 160] width 104 height 22
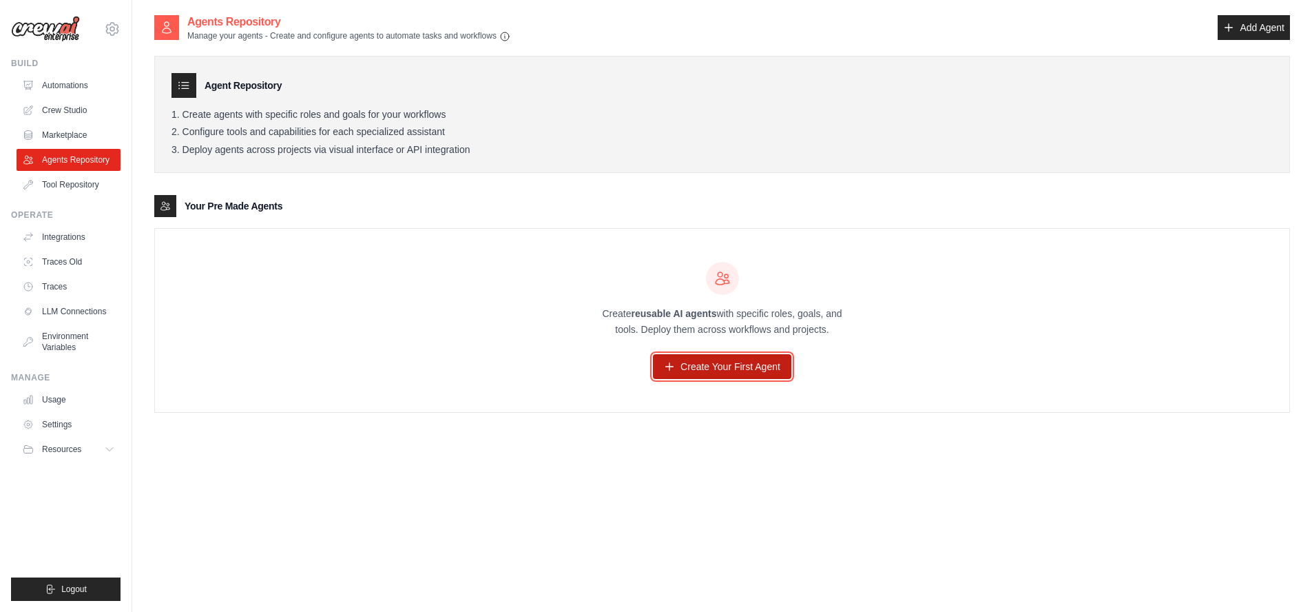
click at [760, 370] on link "Create Your First Agent" at bounding box center [722, 366] width 138 height 25
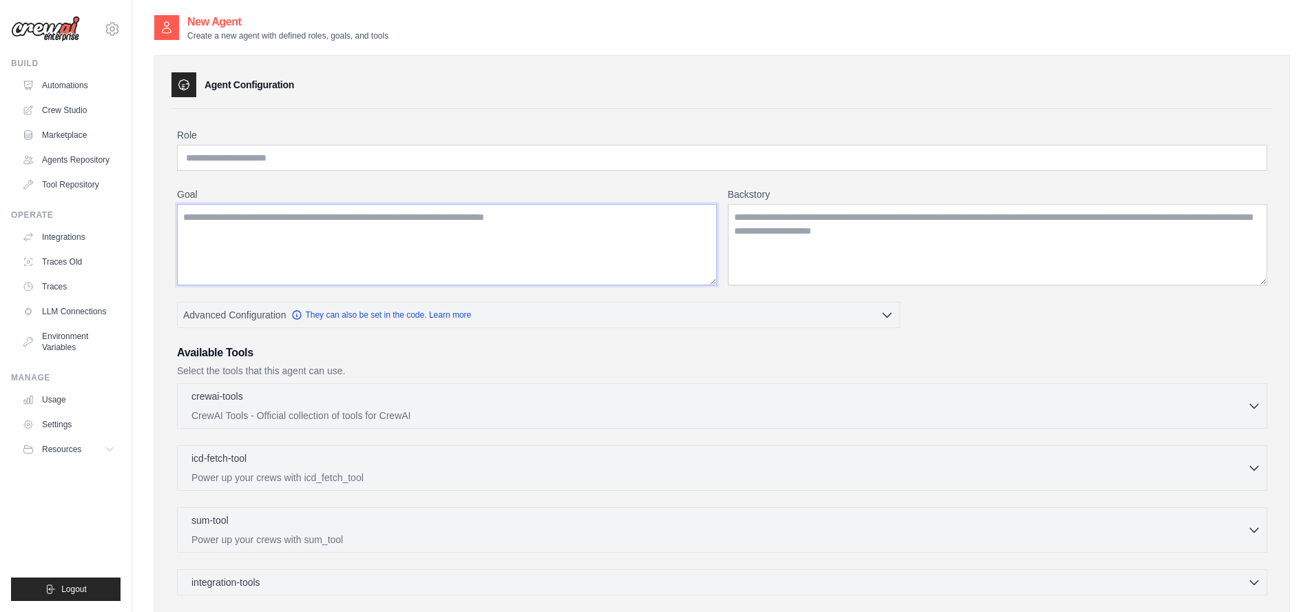
click at [519, 240] on textarea "Goal" at bounding box center [447, 244] width 540 height 81
click at [780, 244] on textarea "Backstory" at bounding box center [998, 244] width 540 height 81
click at [435, 158] on input "Role" at bounding box center [722, 158] width 1090 height 26
click at [537, 161] on input "Role" at bounding box center [722, 158] width 1090 height 26
click at [61, 162] on link "Agents Repository" at bounding box center [70, 160] width 104 height 22
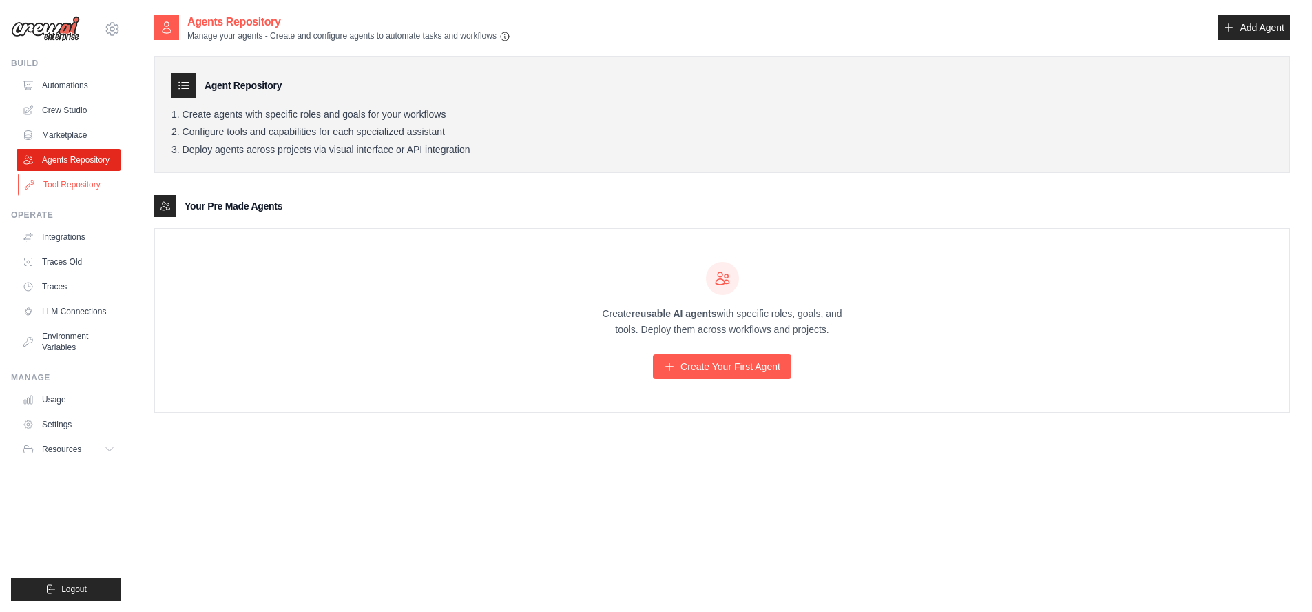
click at [66, 185] on link "Tool Repository" at bounding box center [70, 185] width 104 height 22
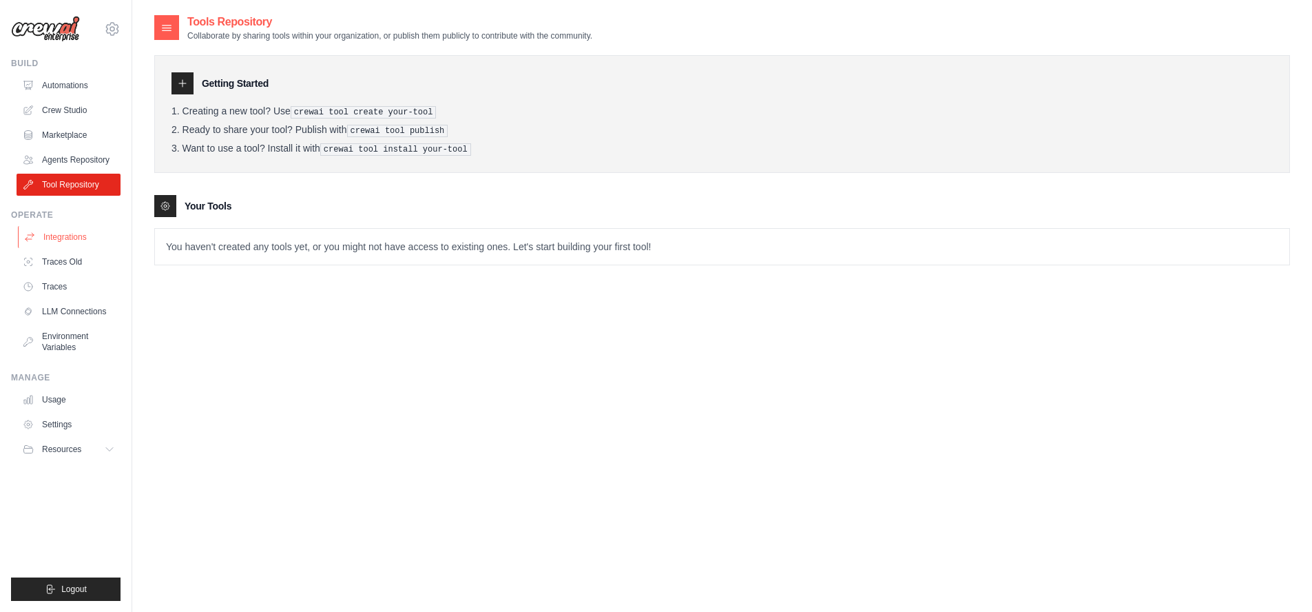
click at [65, 238] on link "Integrations" at bounding box center [70, 237] width 104 height 22
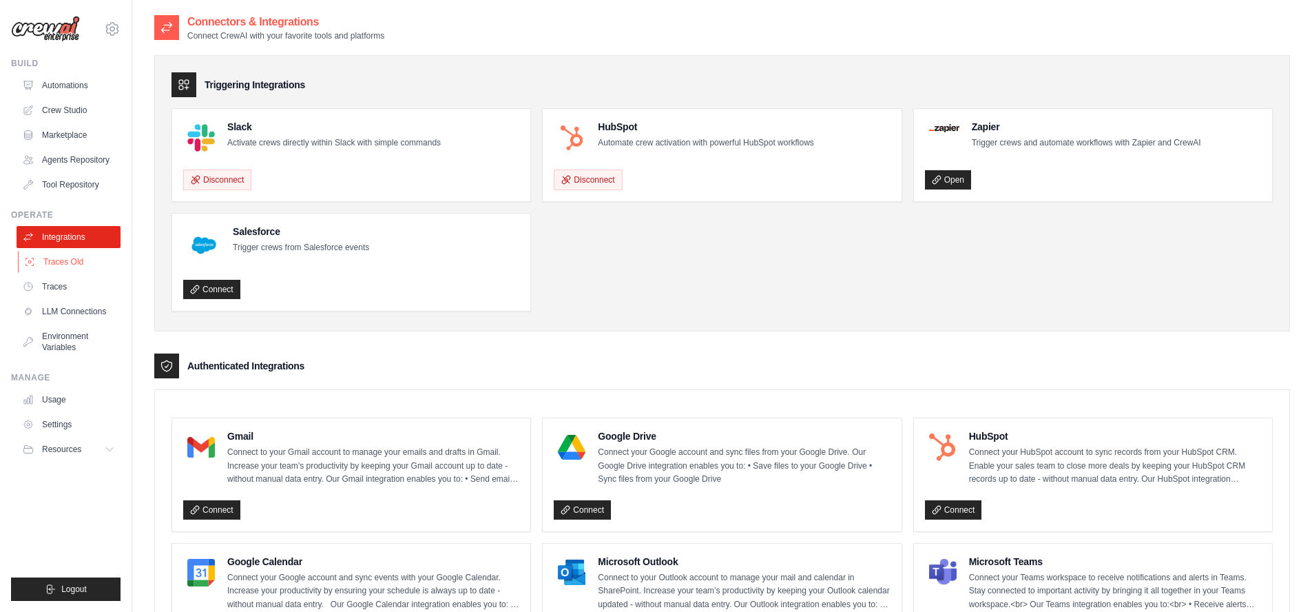
click at [68, 260] on link "Traces Old" at bounding box center [70, 262] width 104 height 22
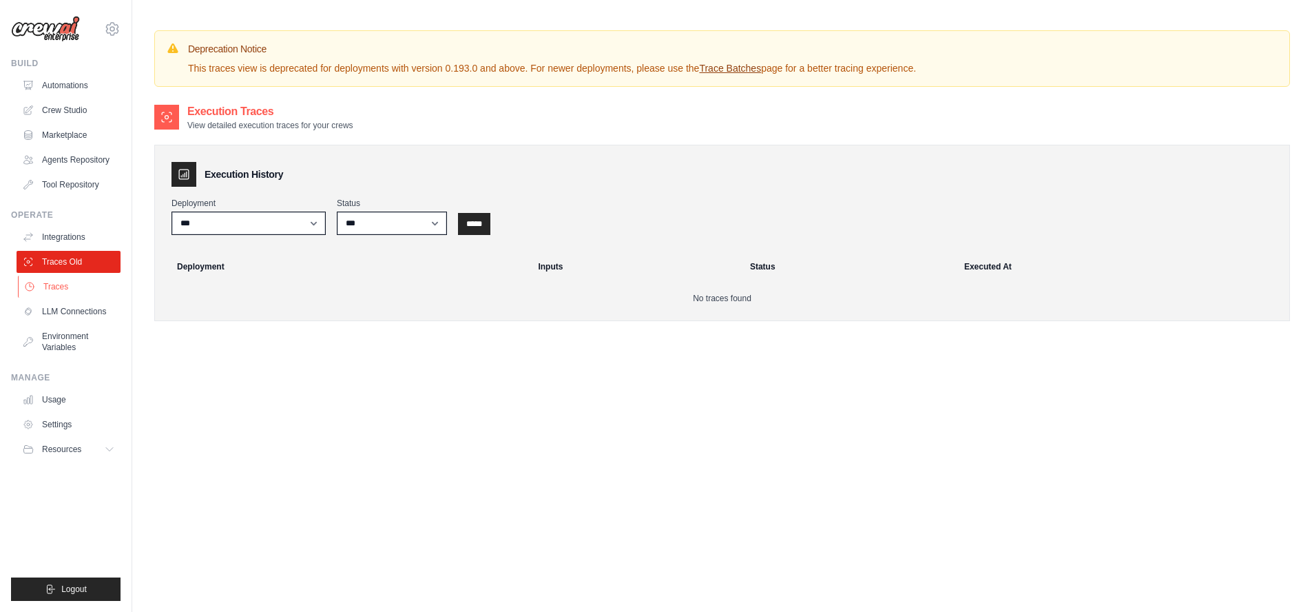
click at [64, 285] on link "Traces" at bounding box center [70, 287] width 104 height 22
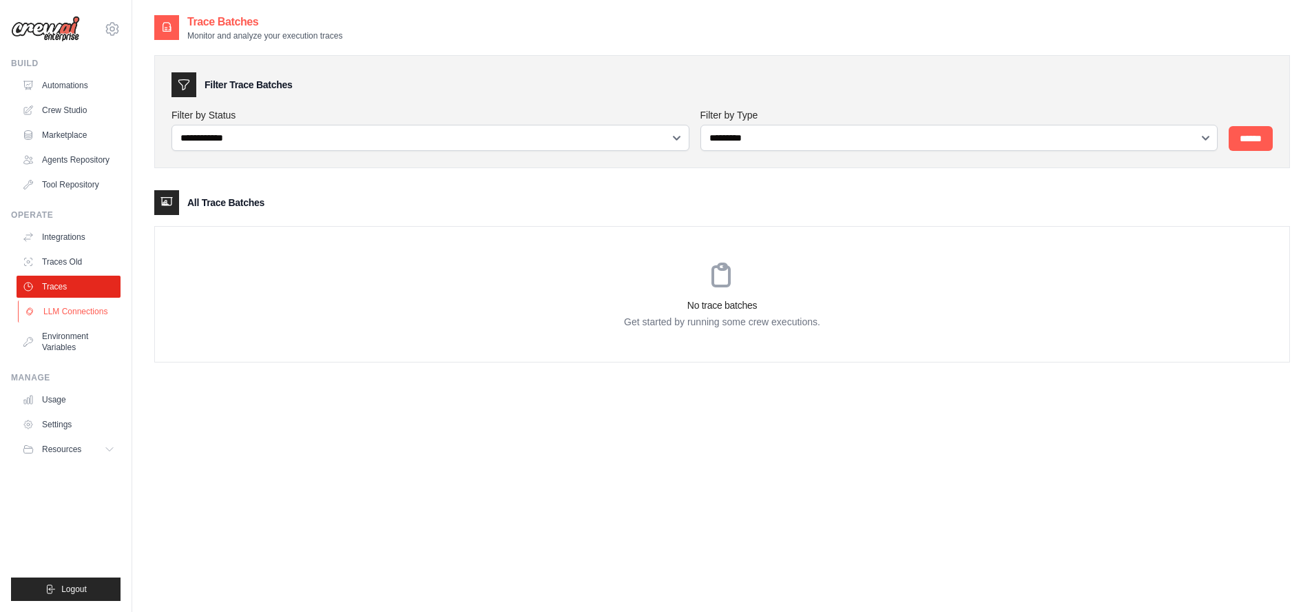
click at [65, 313] on link "LLM Connections" at bounding box center [70, 311] width 104 height 22
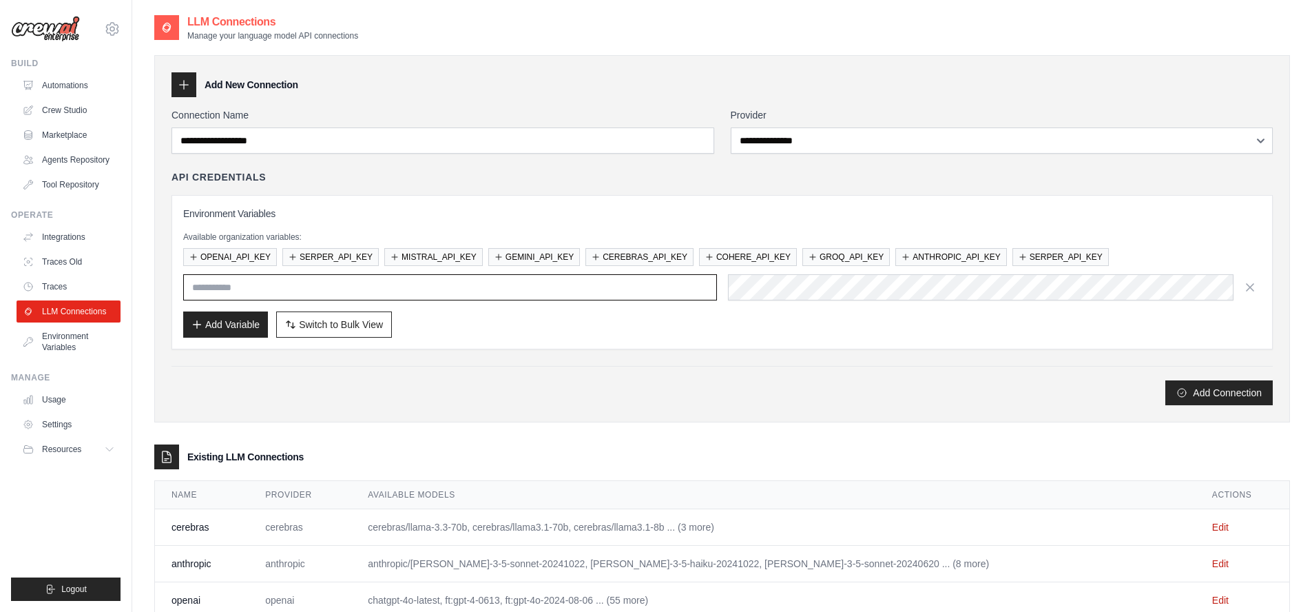
type input "**********"
click at [225, 326] on button "Add Variable" at bounding box center [225, 324] width 85 height 26
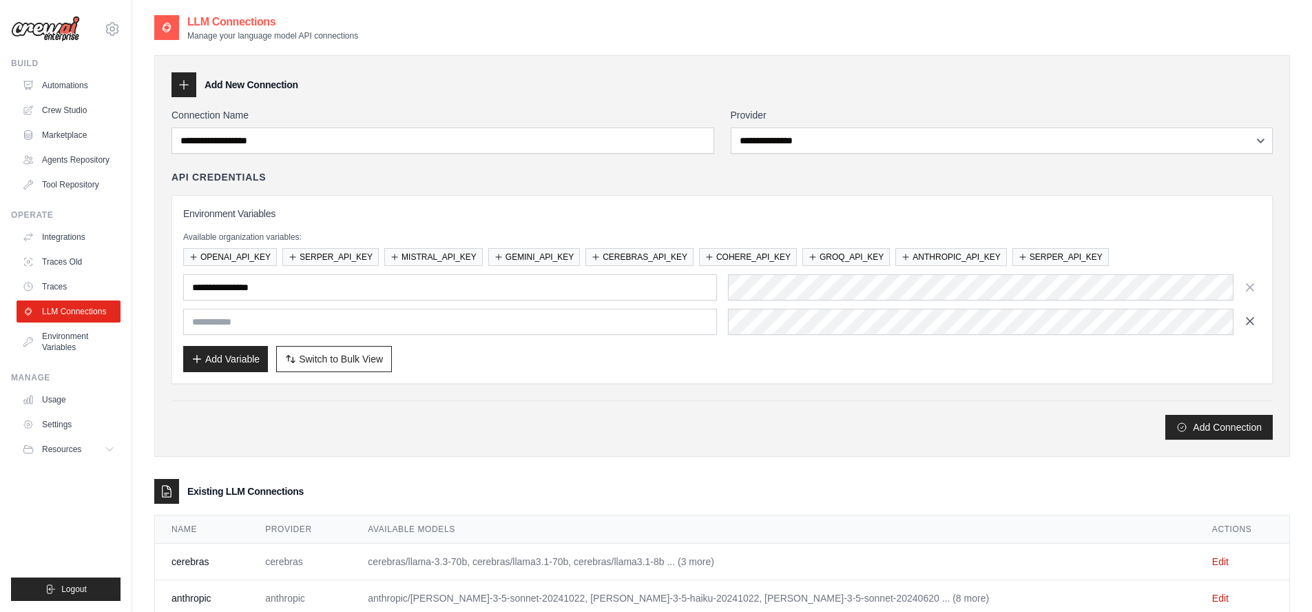
click at [1251, 324] on icon "button" at bounding box center [1250, 321] width 14 height 14
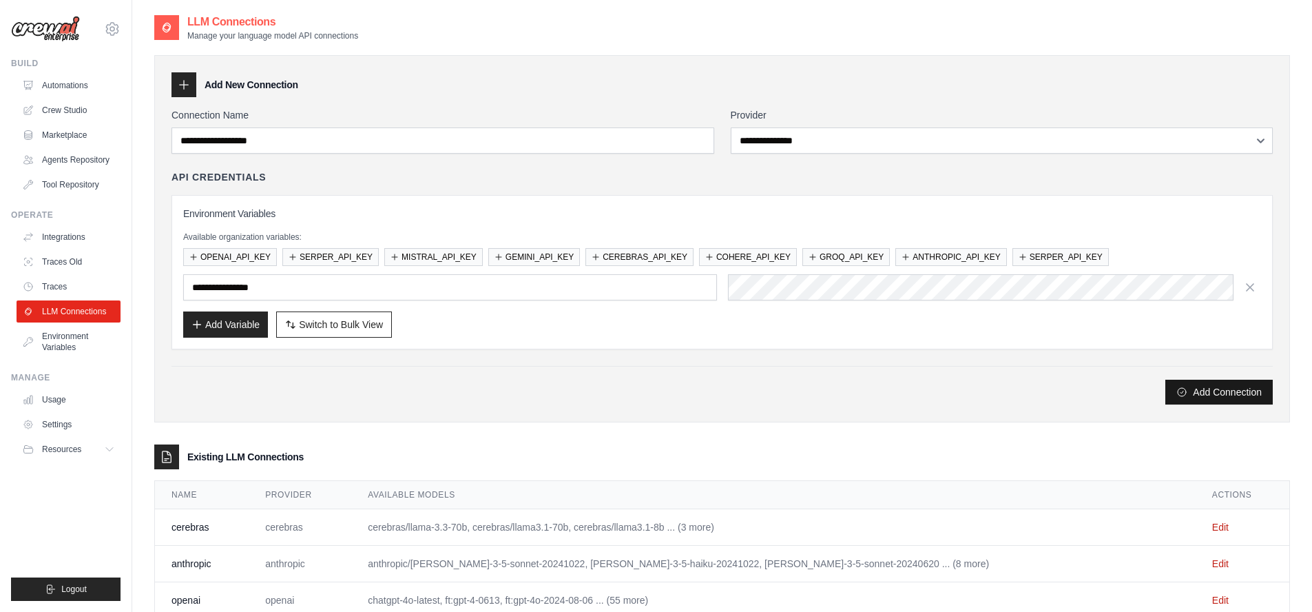
click at [1229, 392] on button "Add Connection" at bounding box center [1219, 392] width 107 height 25
click at [935, 77] on div "Add New Connection" at bounding box center [722, 84] width 1101 height 25
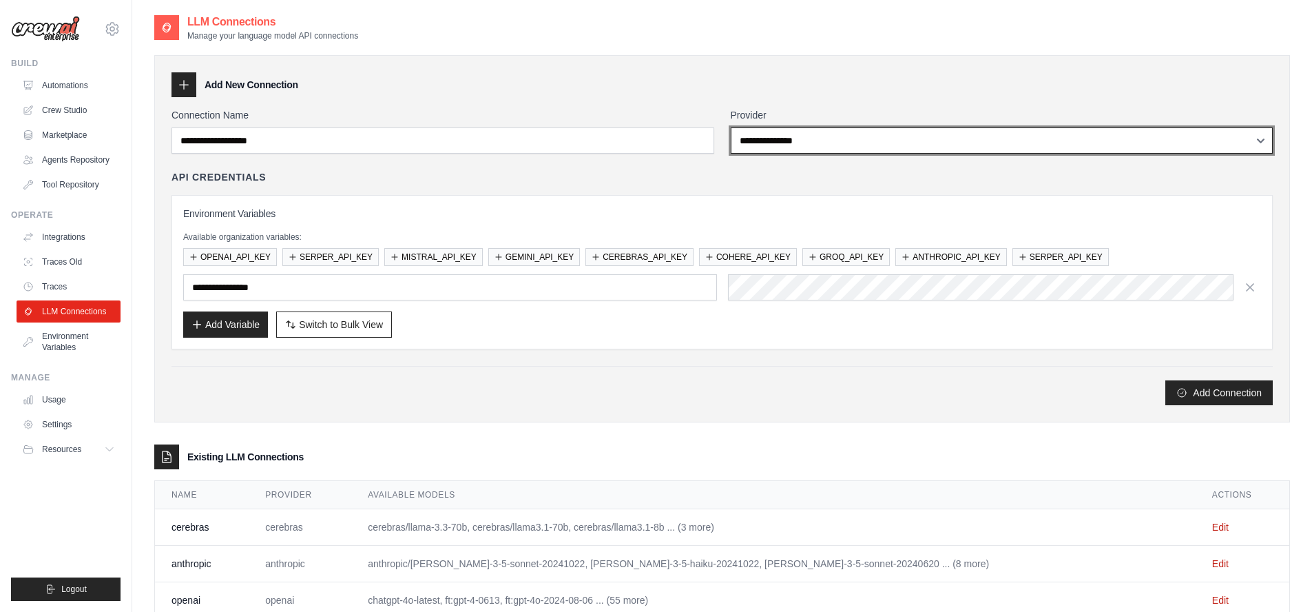
select select "********"
click at [731, 127] on select "**********" at bounding box center [1002, 140] width 543 height 26
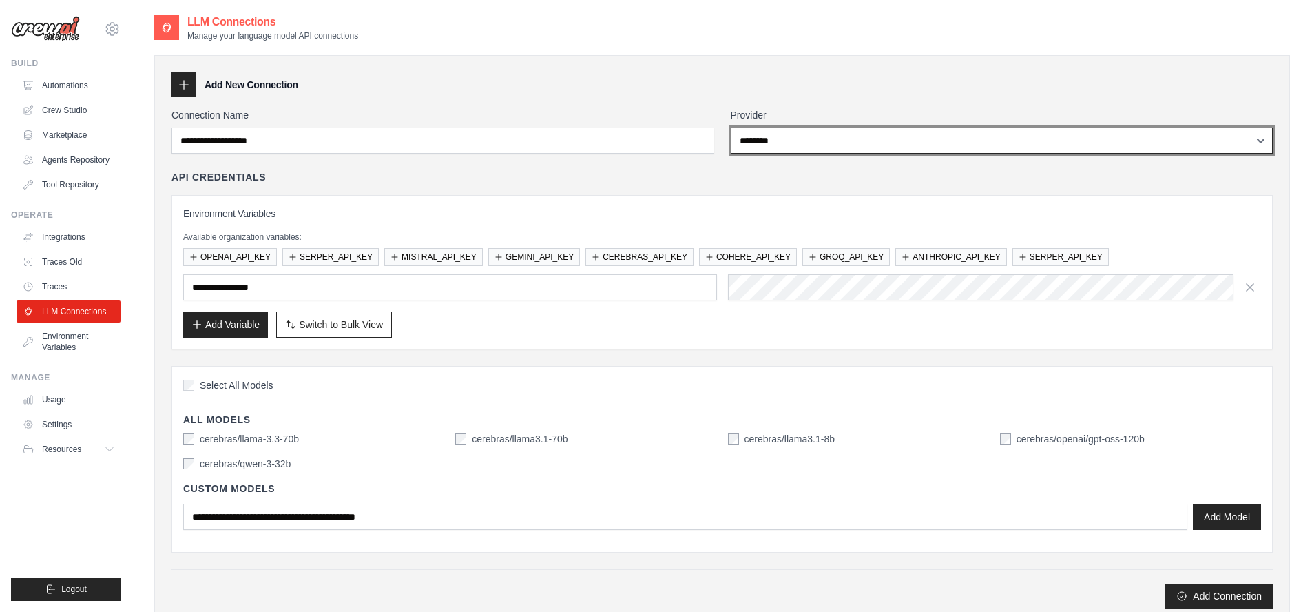
click at [762, 139] on select "**********" at bounding box center [1002, 140] width 543 height 26
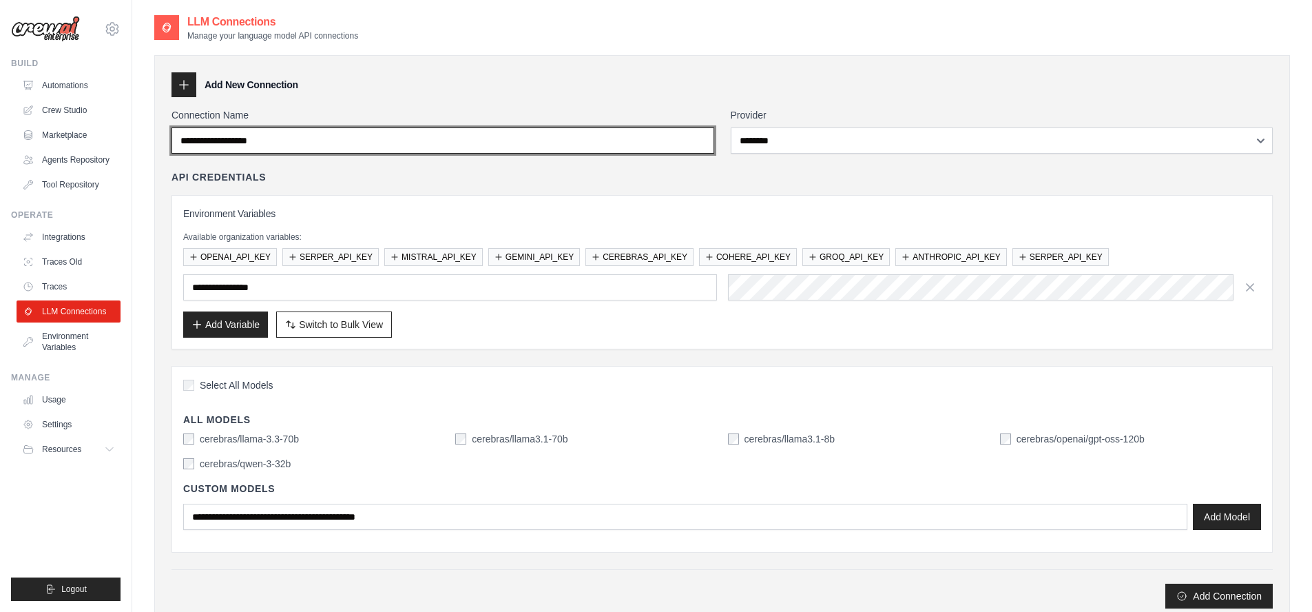
click at [466, 145] on input "Connection Name" at bounding box center [443, 140] width 543 height 26
type input "********"
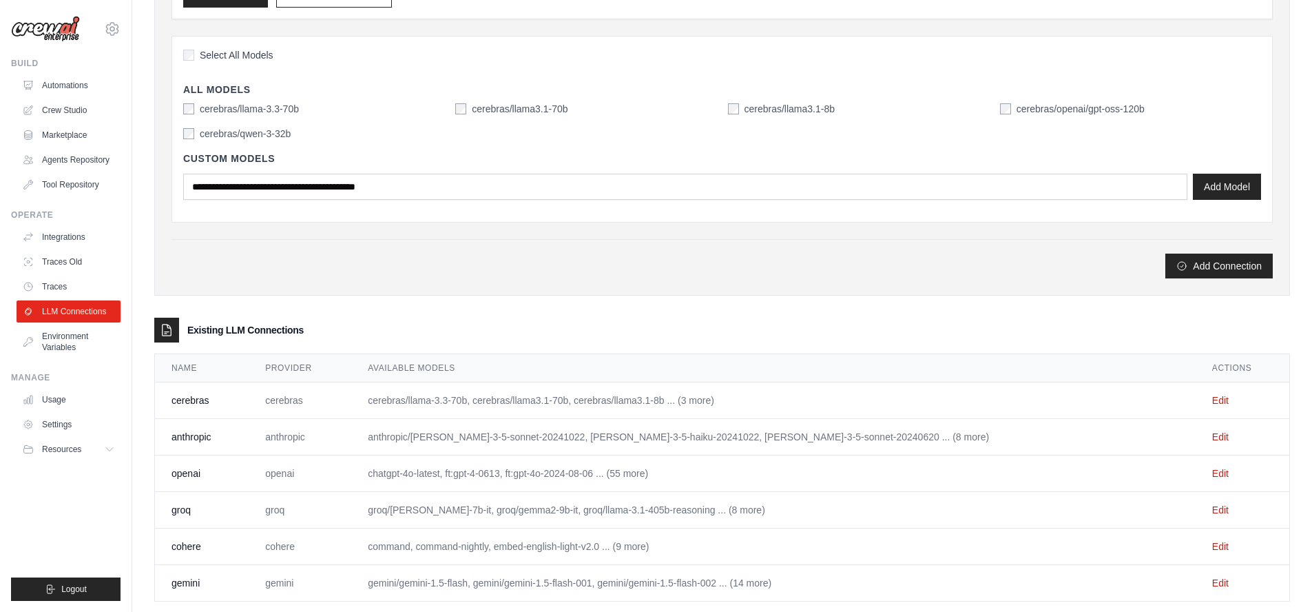
scroll to position [331, 0]
click at [227, 52] on span "Select All Models" at bounding box center [237, 55] width 74 height 14
click at [1211, 266] on button "Add Connection" at bounding box center [1219, 264] width 107 height 25
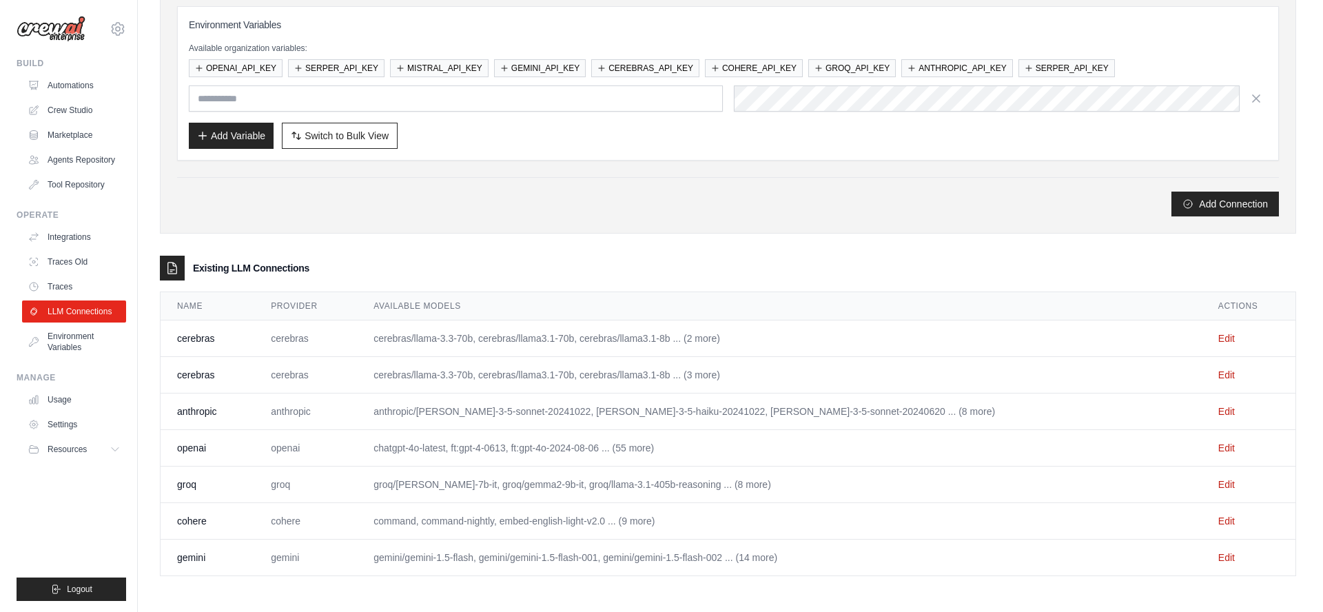
scroll to position [0, 0]
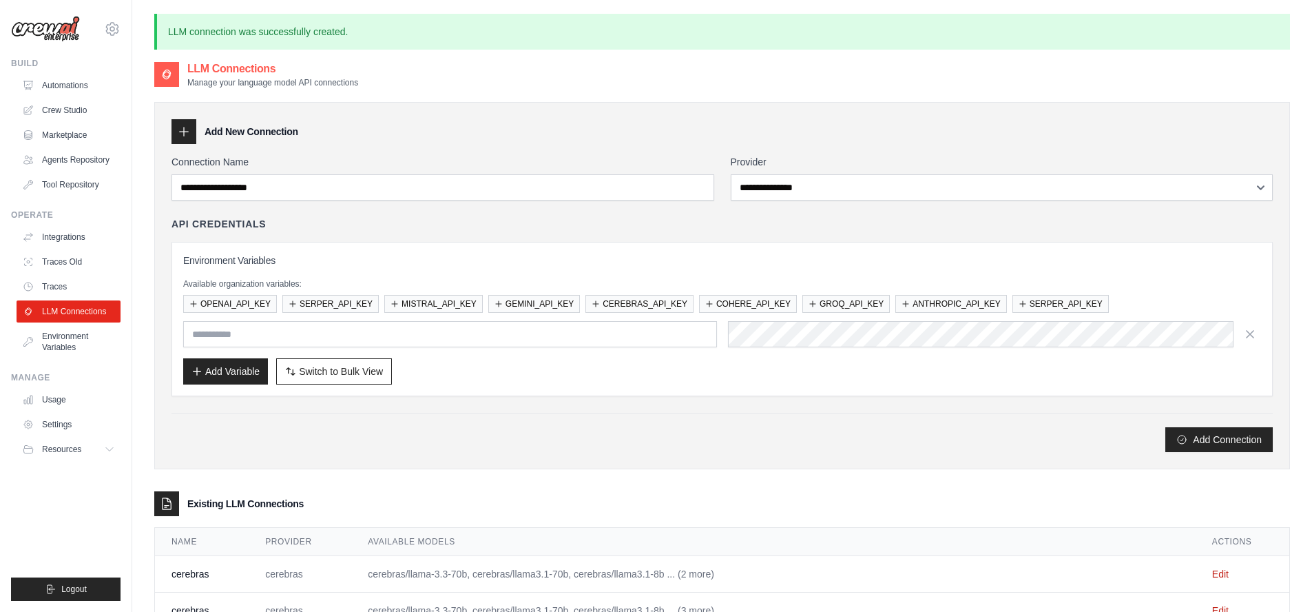
type input "**********"
click at [57, 84] on link "Automations" at bounding box center [70, 85] width 104 height 22
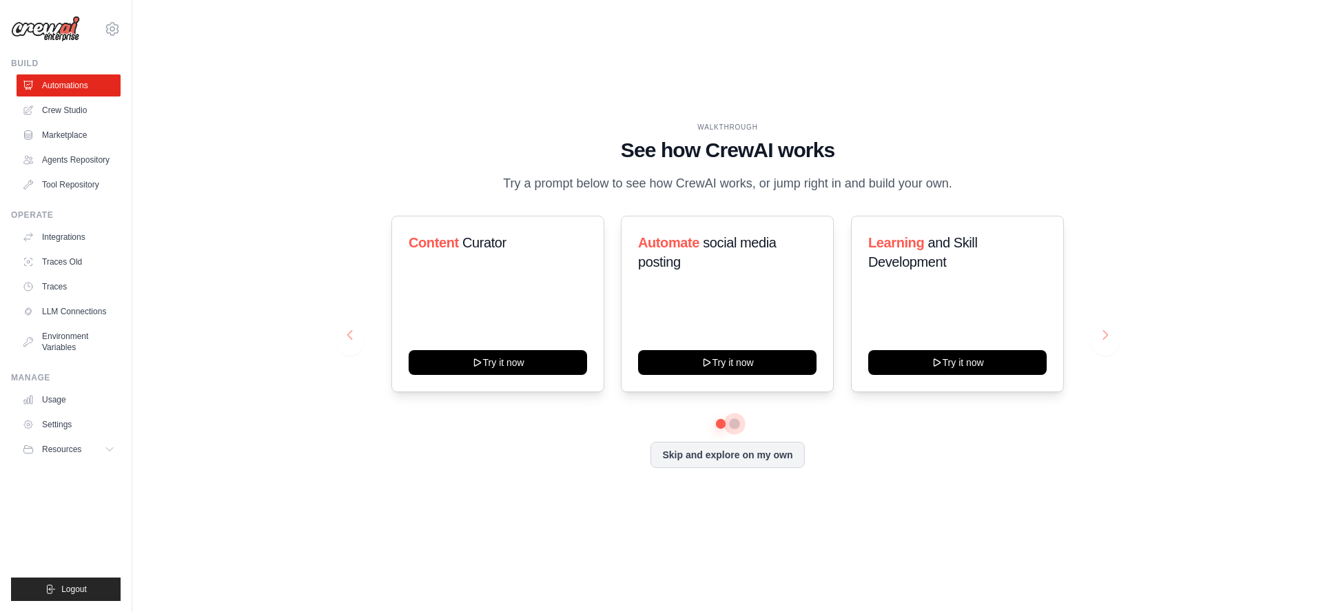
click at [734, 426] on button at bounding box center [734, 423] width 11 height 11
click at [72, 114] on link "Crew Studio" at bounding box center [70, 110] width 104 height 22
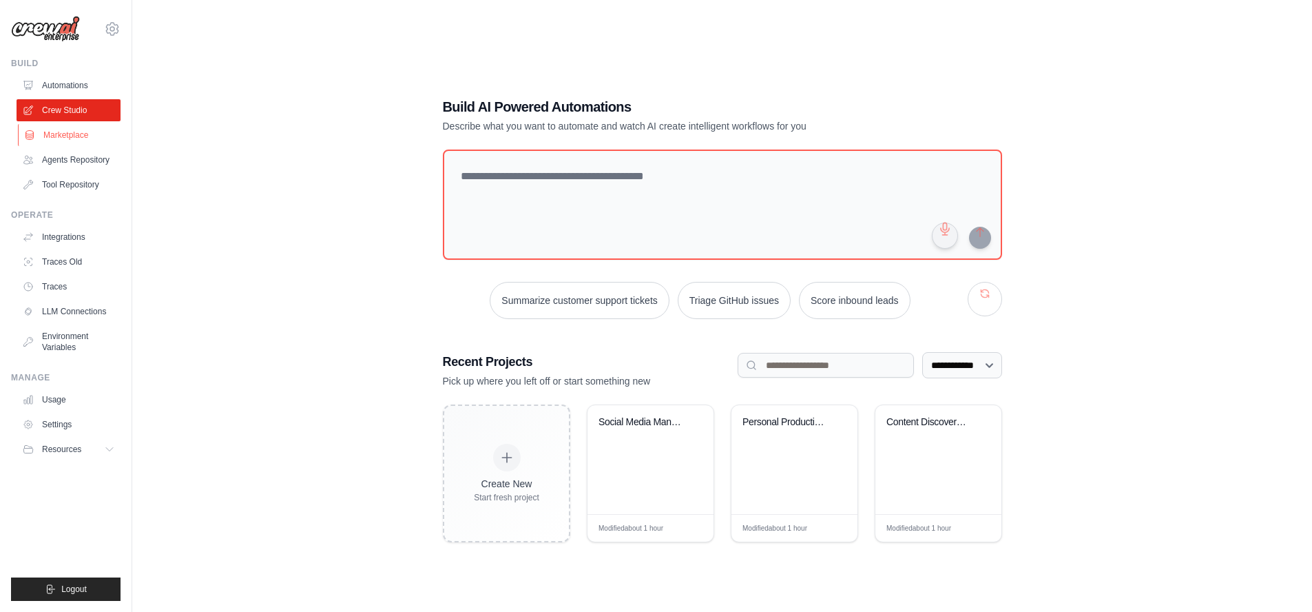
click at [72, 135] on link "Marketplace" at bounding box center [70, 135] width 104 height 22
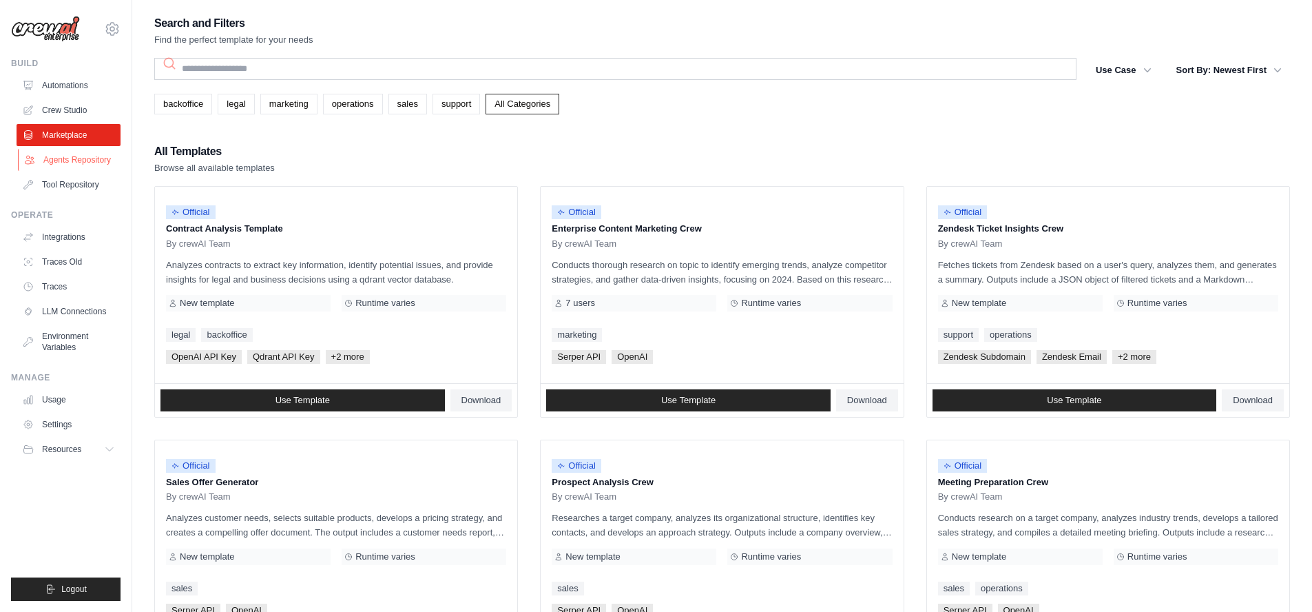
click at [73, 159] on link "Agents Repository" at bounding box center [70, 160] width 104 height 22
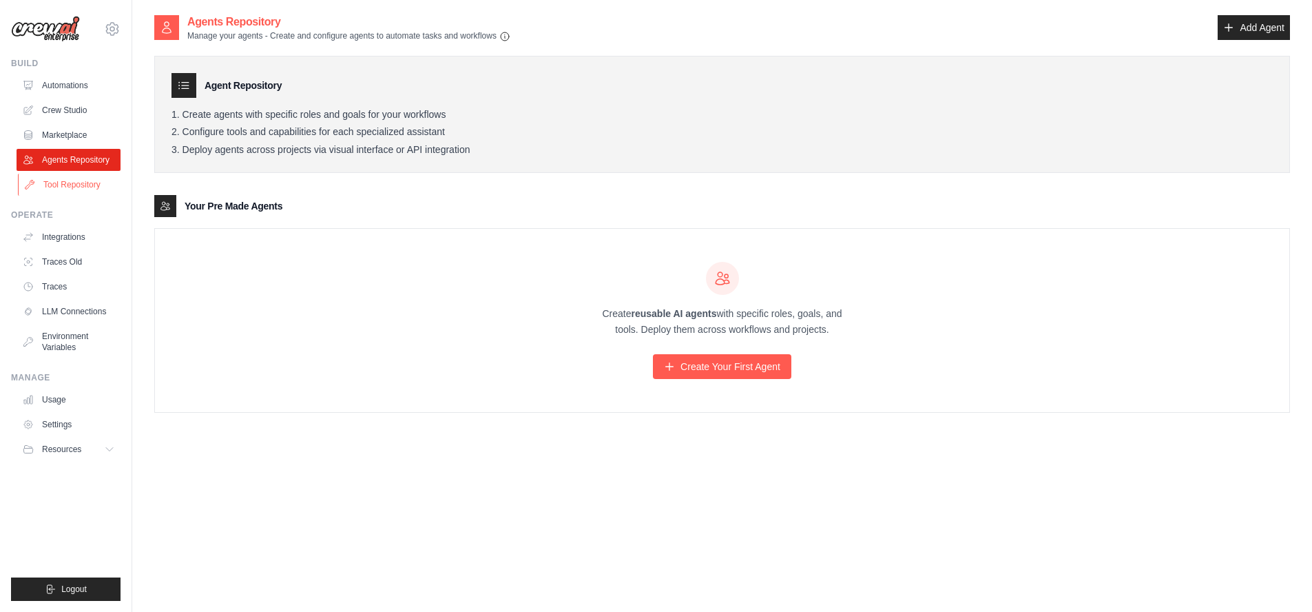
click at [70, 186] on link "Tool Repository" at bounding box center [70, 185] width 104 height 22
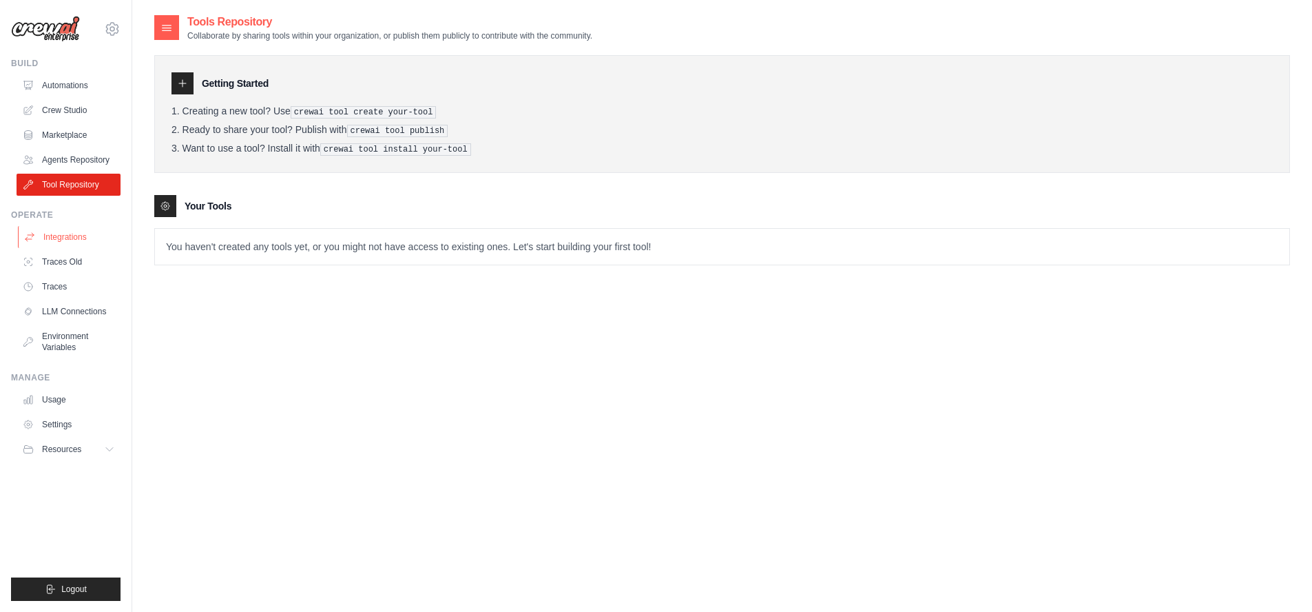
click at [57, 240] on link "Integrations" at bounding box center [70, 237] width 104 height 22
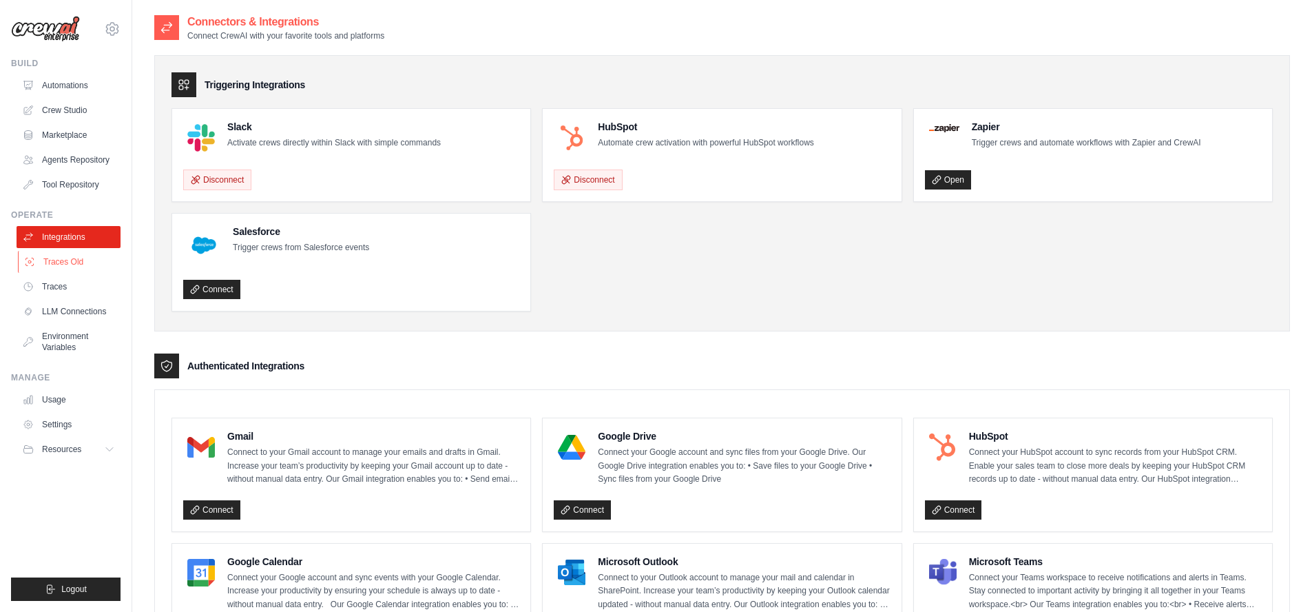
click at [58, 265] on link "Traces Old" at bounding box center [70, 262] width 104 height 22
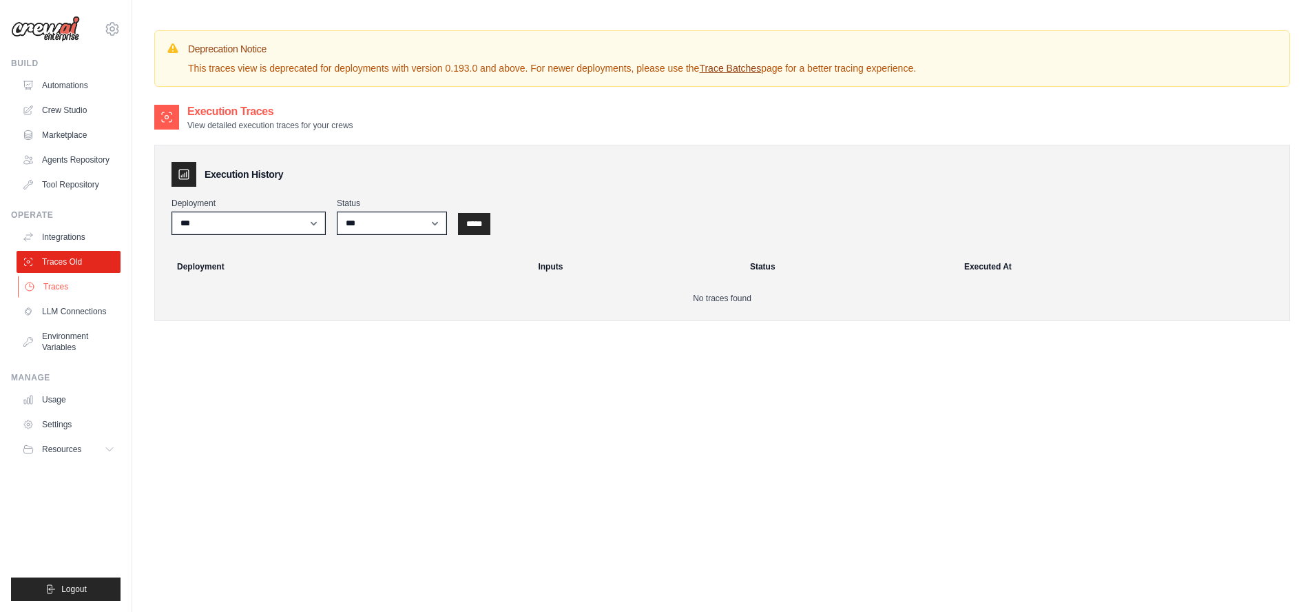
click at [61, 287] on link "Traces" at bounding box center [70, 287] width 104 height 22
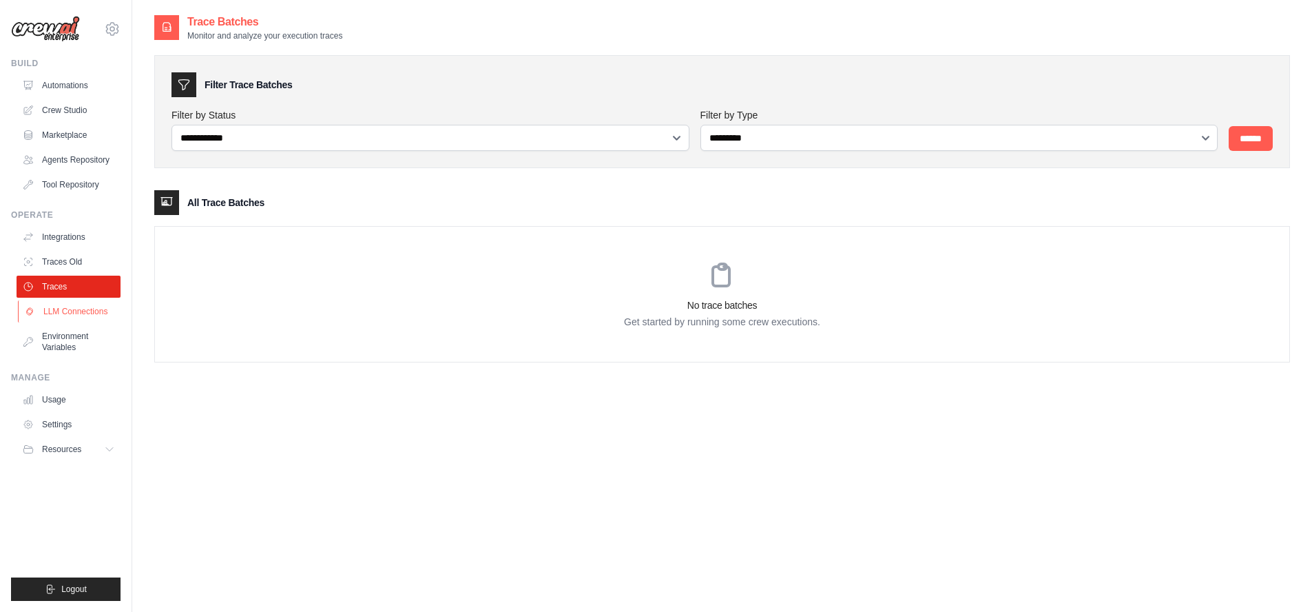
click at [73, 315] on link "LLM Connections" at bounding box center [70, 311] width 104 height 22
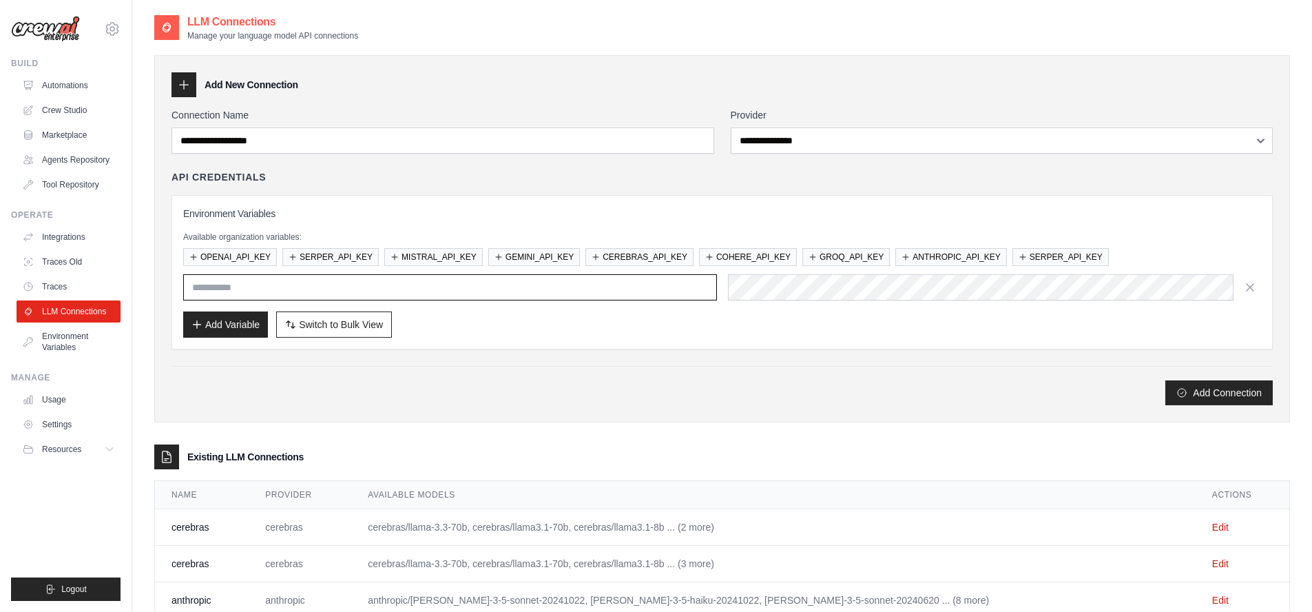
type input "**********"
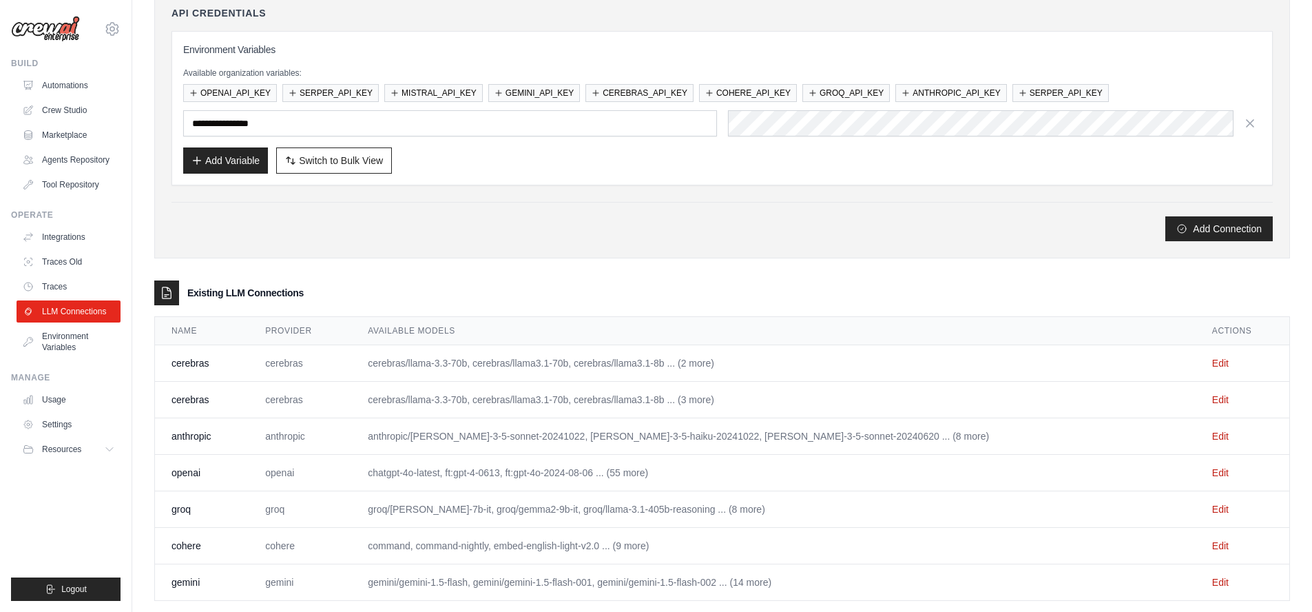
scroll to position [165, 0]
click at [1212, 400] on link "Edit" at bounding box center [1220, 398] width 17 height 11
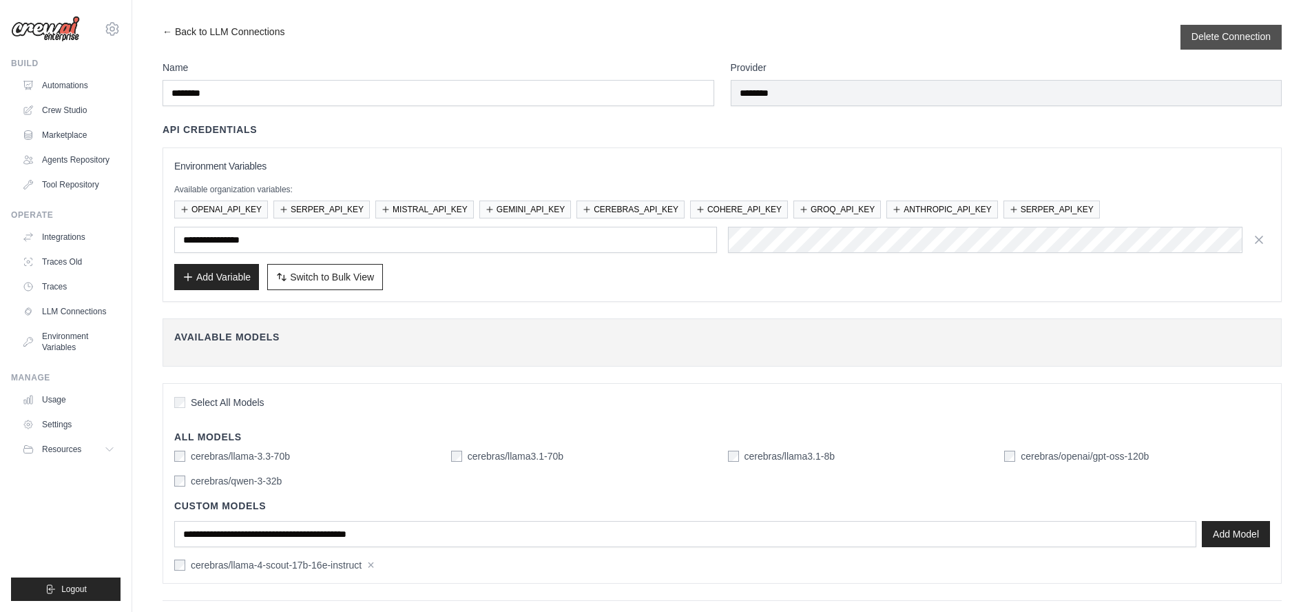
click at [1255, 37] on button "Delete Connection" at bounding box center [1231, 37] width 79 height 14
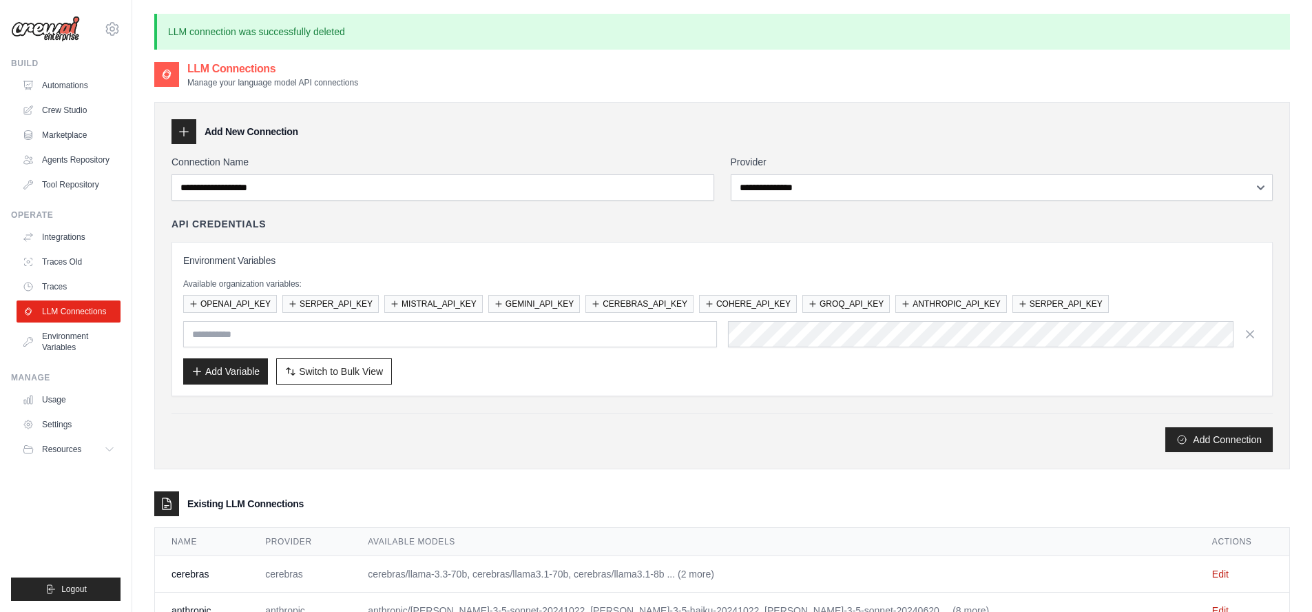
type input "**********"
click at [62, 85] on link "Automations" at bounding box center [70, 85] width 104 height 22
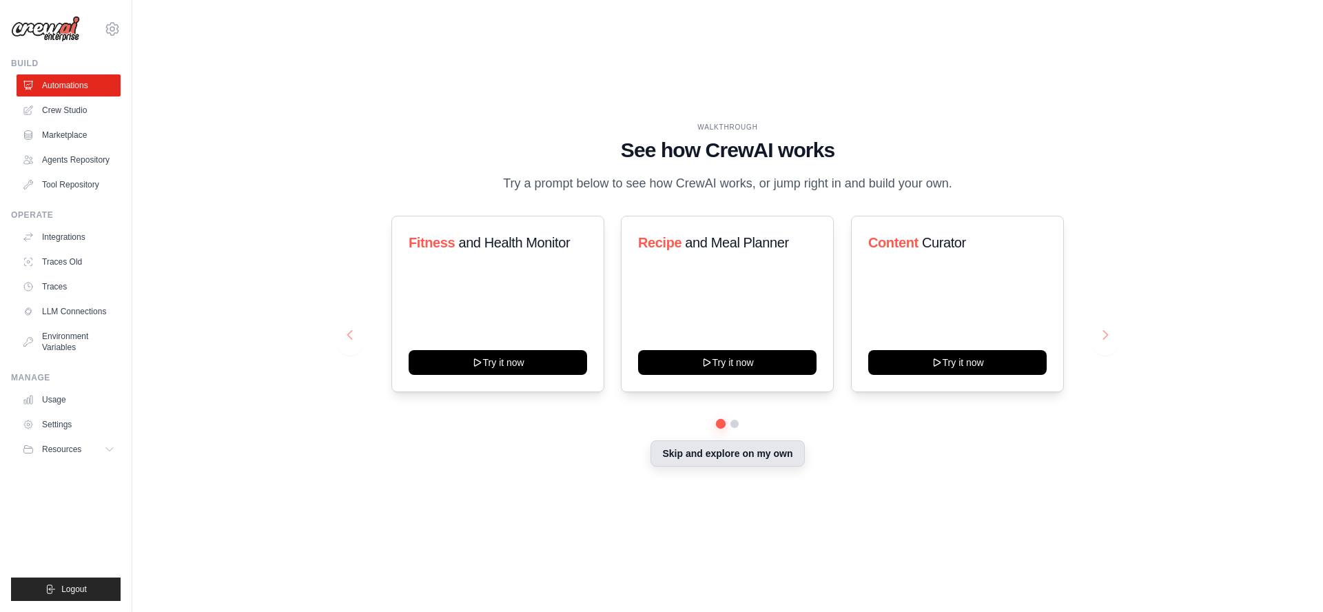
click at [747, 455] on button "Skip and explore on my own" at bounding box center [727, 453] width 154 height 26
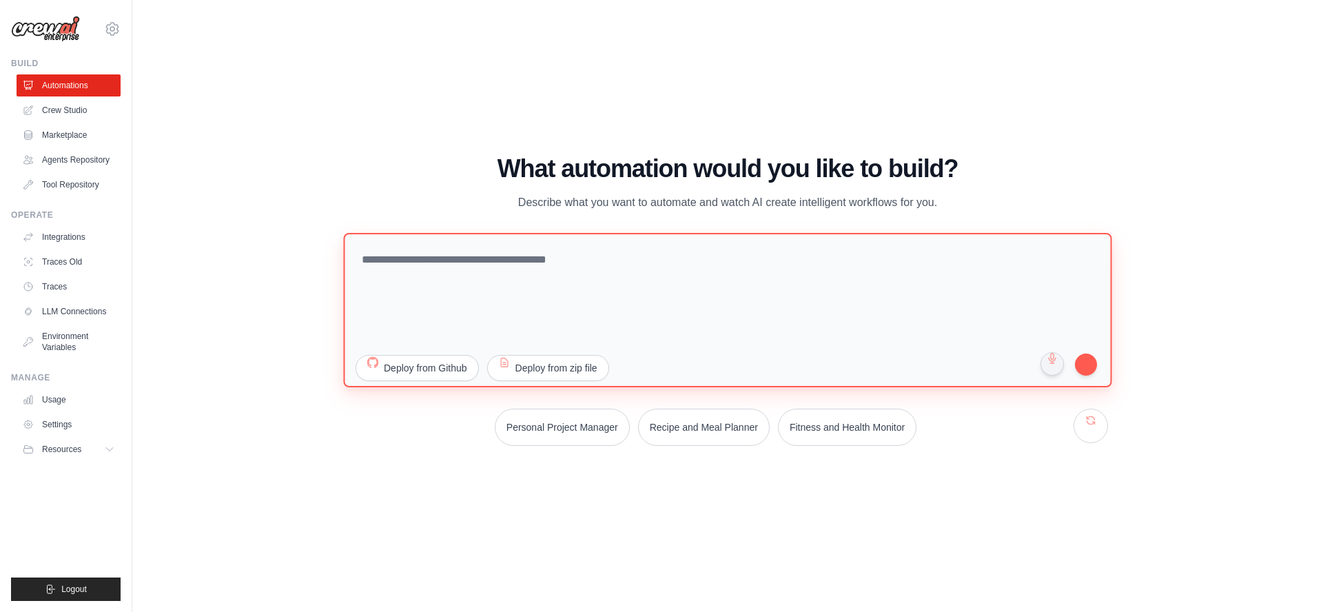
click at [478, 260] on textarea at bounding box center [727, 310] width 768 height 154
type textarea "*"
type textarea "**********"
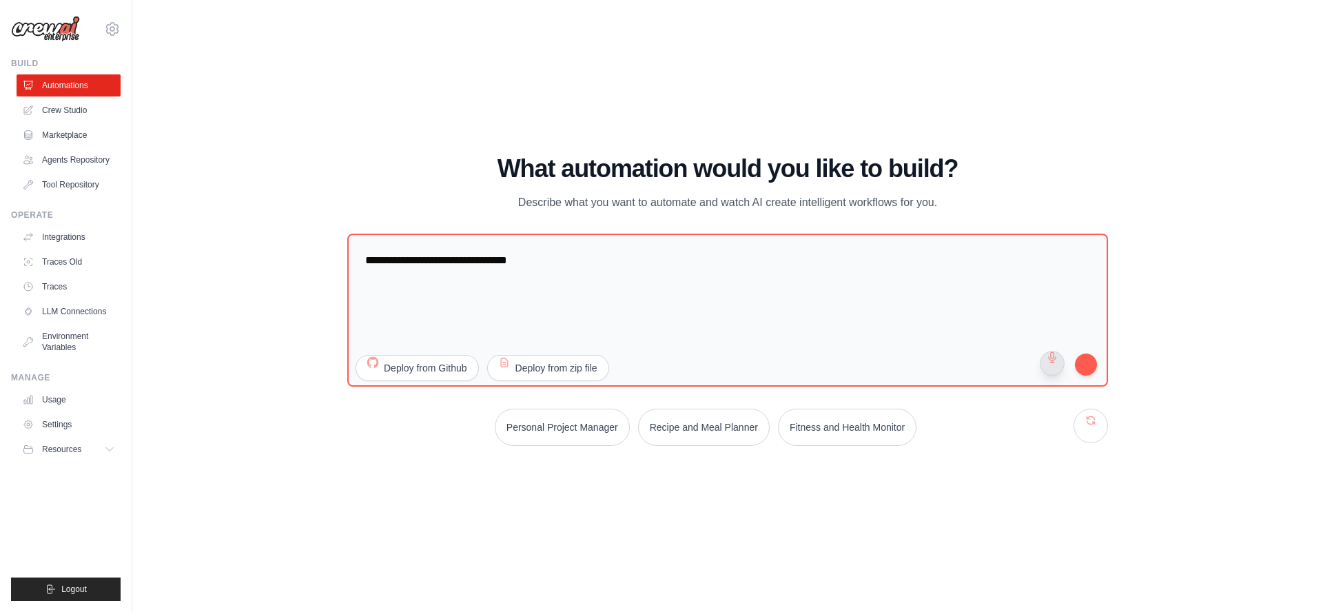
click at [1050, 366] on button "button" at bounding box center [1051, 363] width 25 height 25
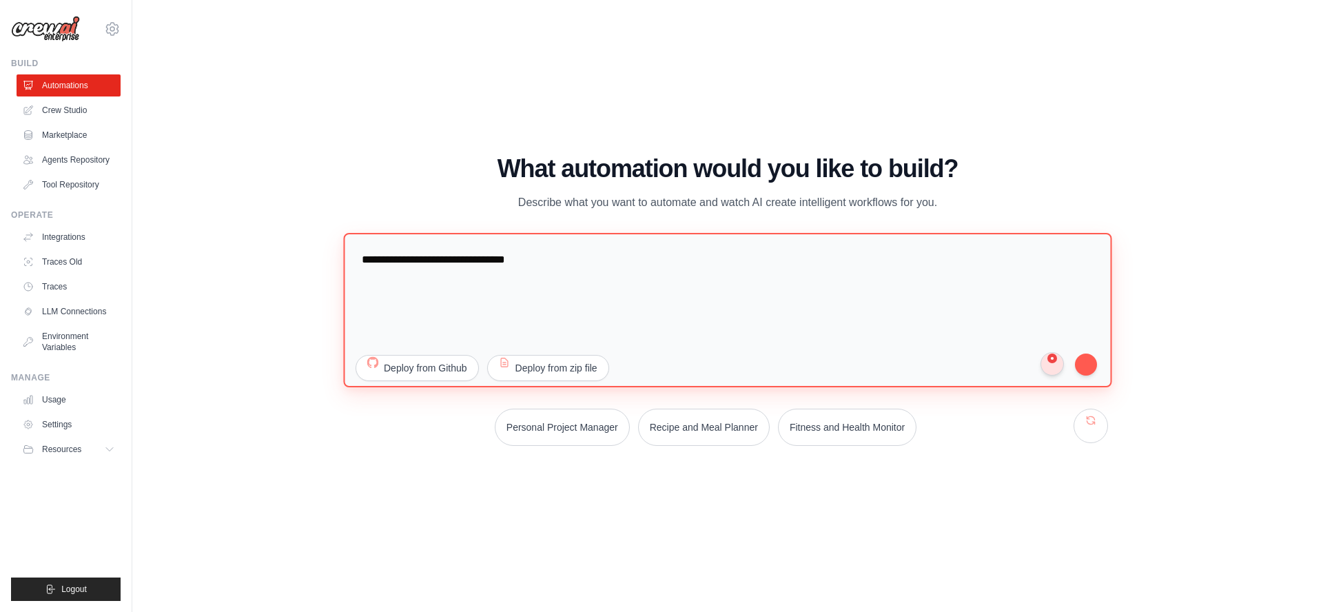
click at [725, 268] on textarea "**********" at bounding box center [727, 310] width 768 height 154
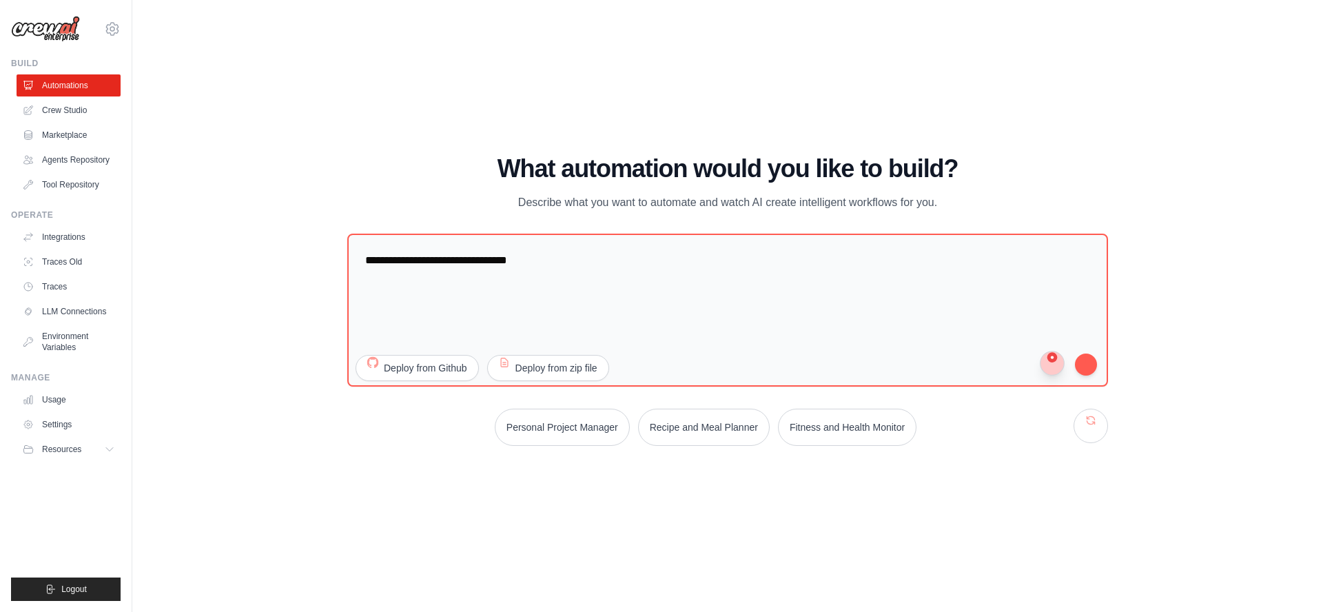
click at [1050, 364] on button "button" at bounding box center [1051, 363] width 25 height 25
click at [1084, 369] on button "submit" at bounding box center [1086, 364] width 26 height 26
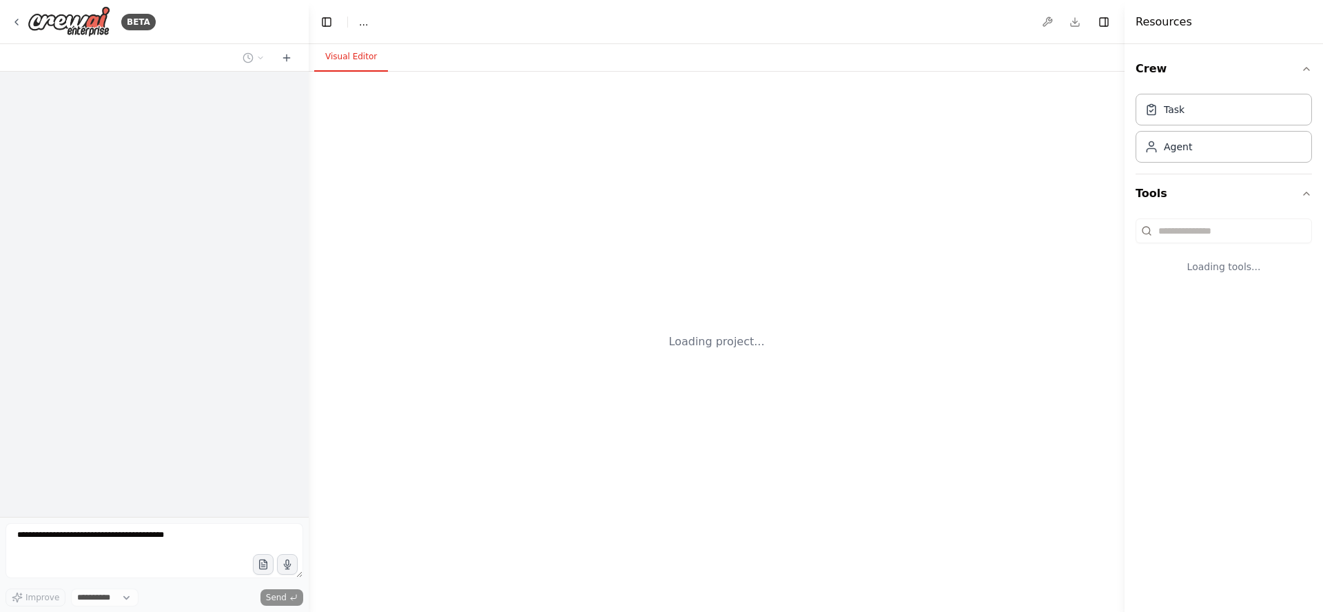
select select "****"
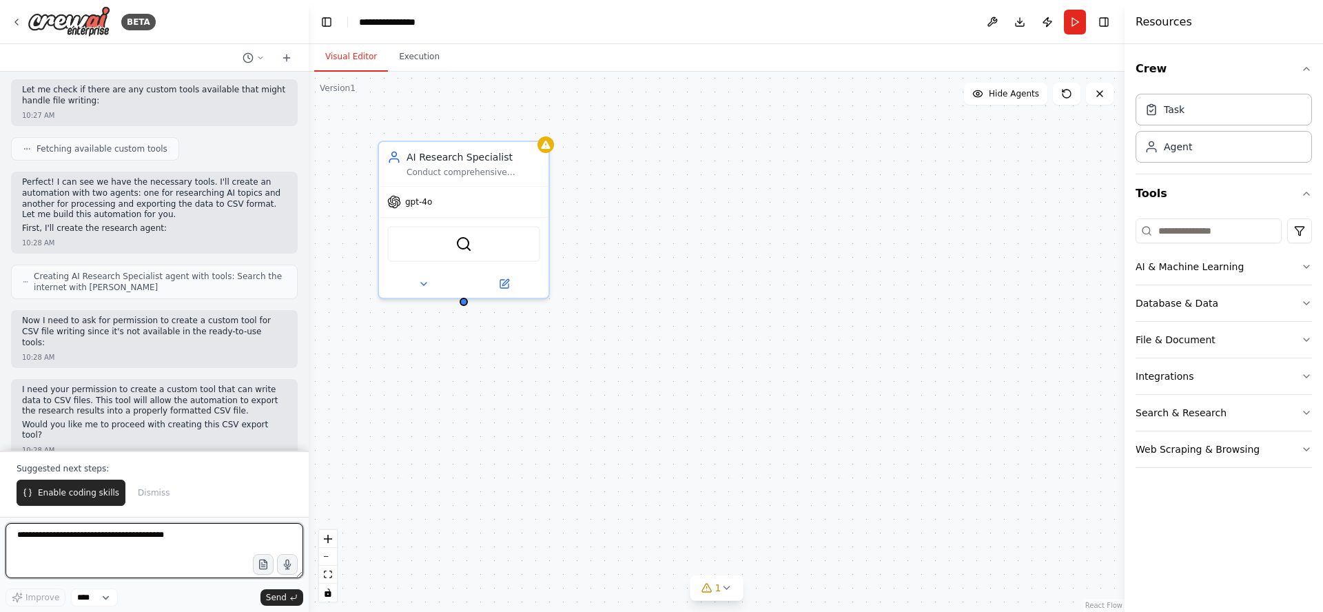
scroll to position [397, 0]
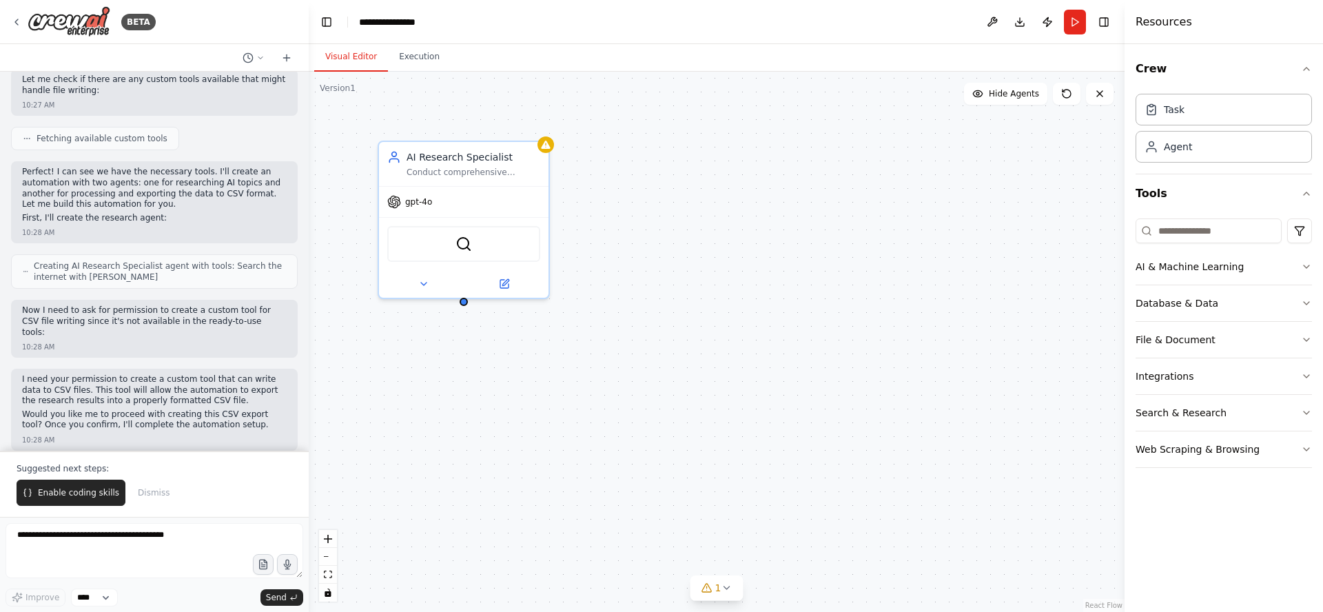
click at [87, 493] on span "Enable coding skills" at bounding box center [78, 492] width 81 height 11
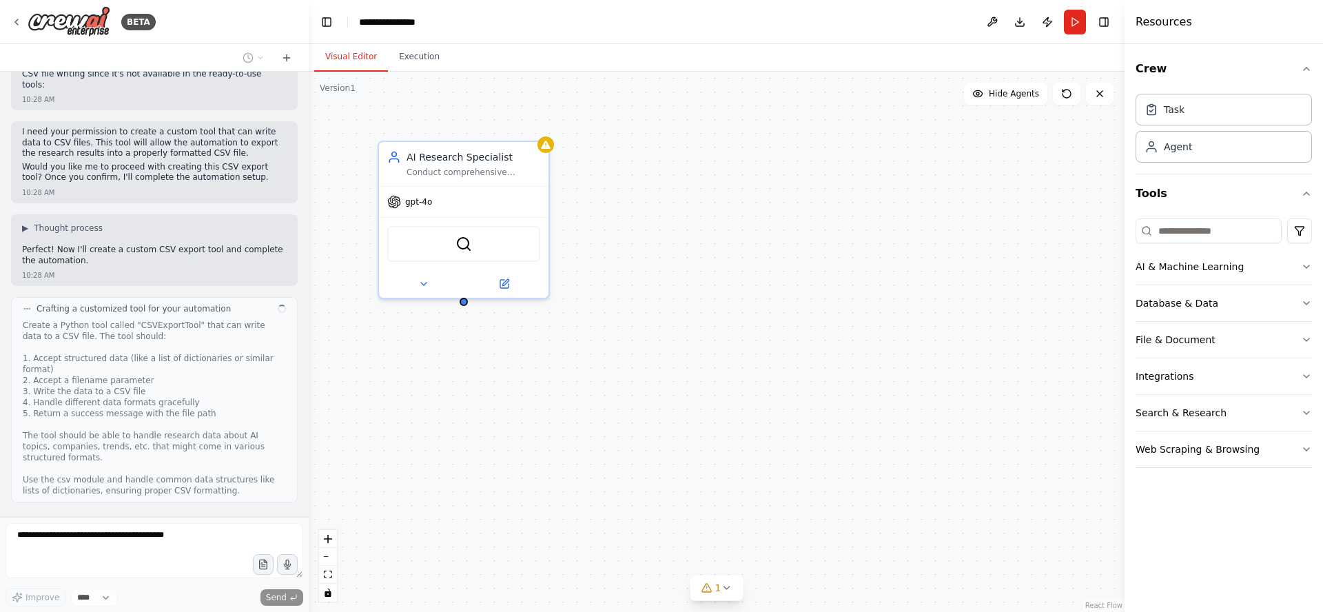
scroll to position [656, 0]
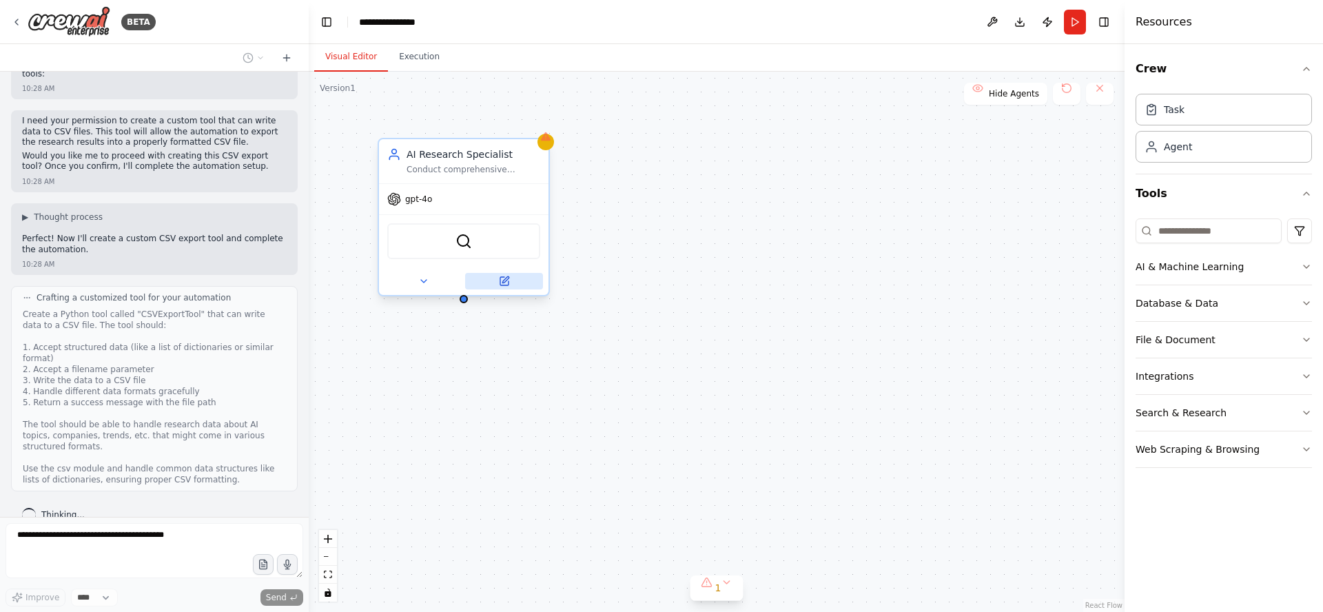
click at [501, 283] on icon at bounding box center [504, 281] width 8 height 8
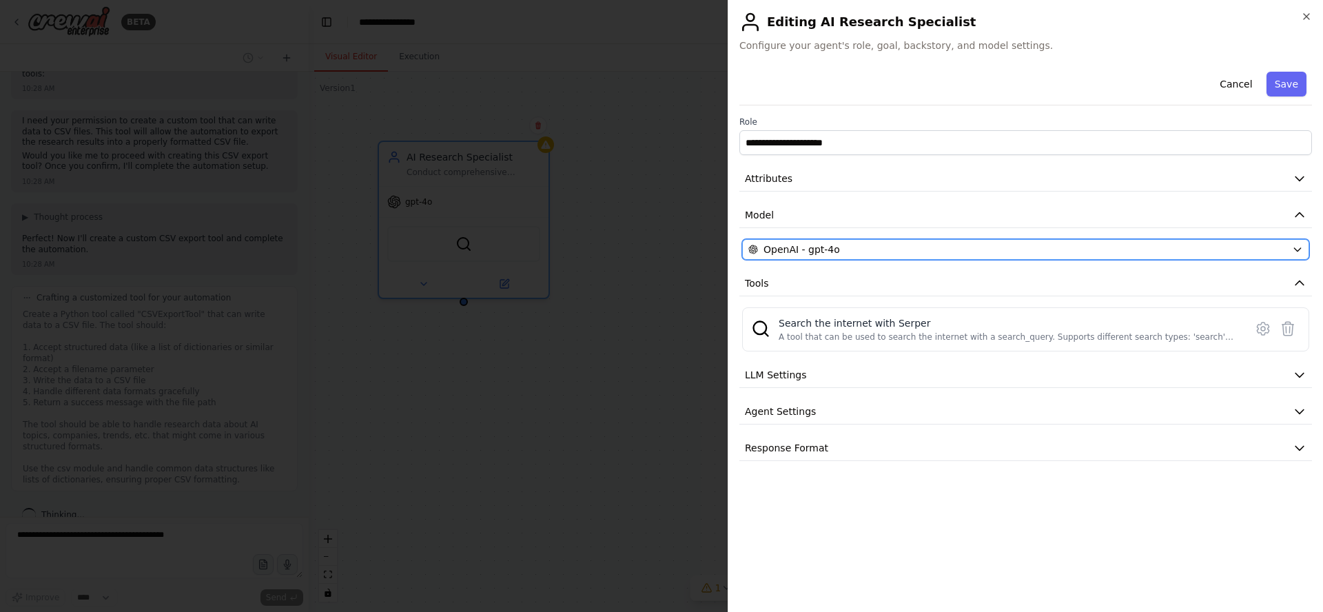
click at [830, 251] on span "OpenAI - gpt-4o" at bounding box center [801, 249] width 76 height 14
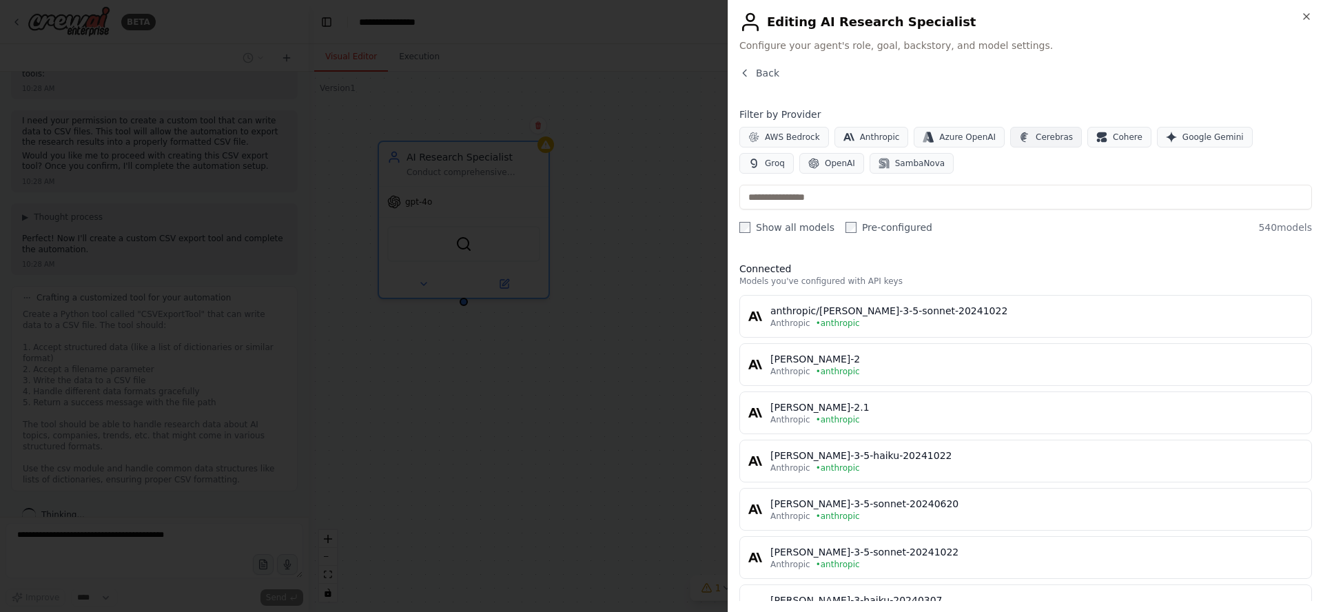
click at [1040, 140] on span "Cerebras" at bounding box center [1053, 137] width 37 height 11
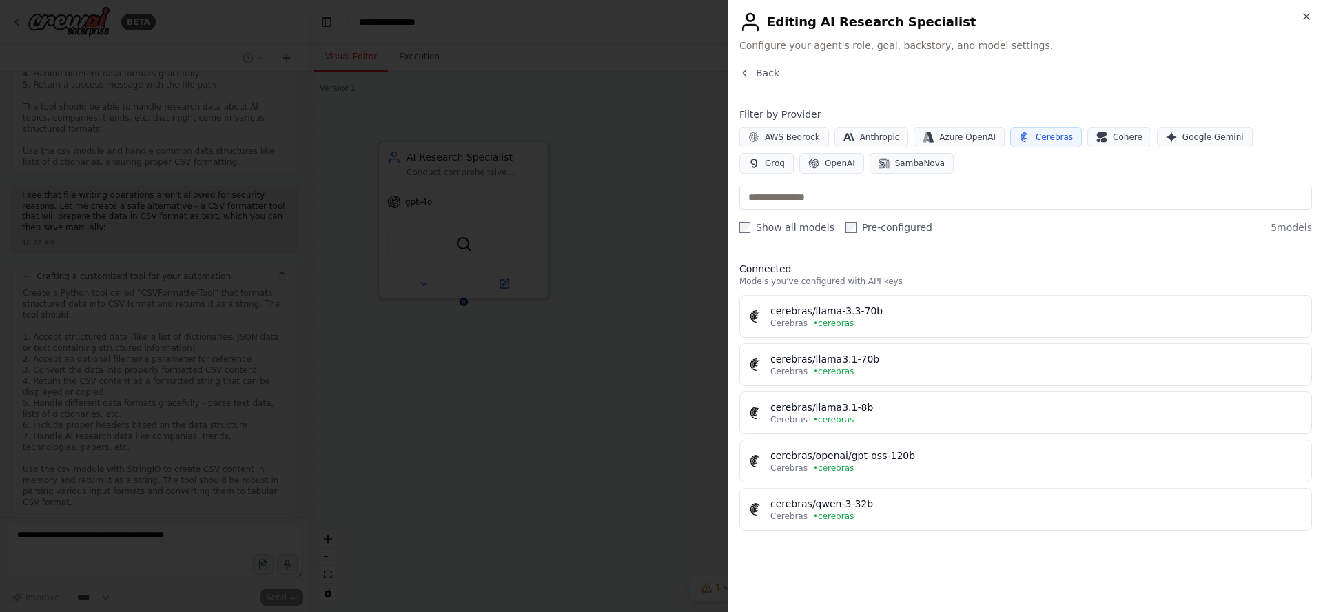
scroll to position [984, 0]
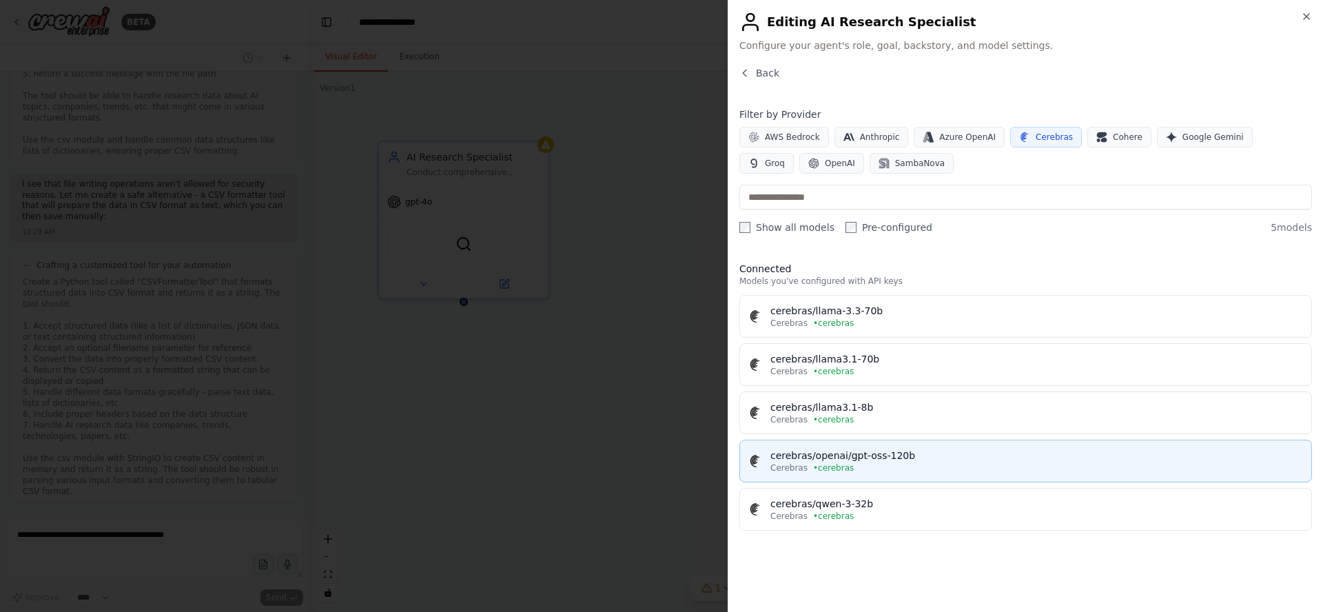
click at [891, 464] on div "Cerebras • cerebras" at bounding box center [1036, 467] width 532 height 11
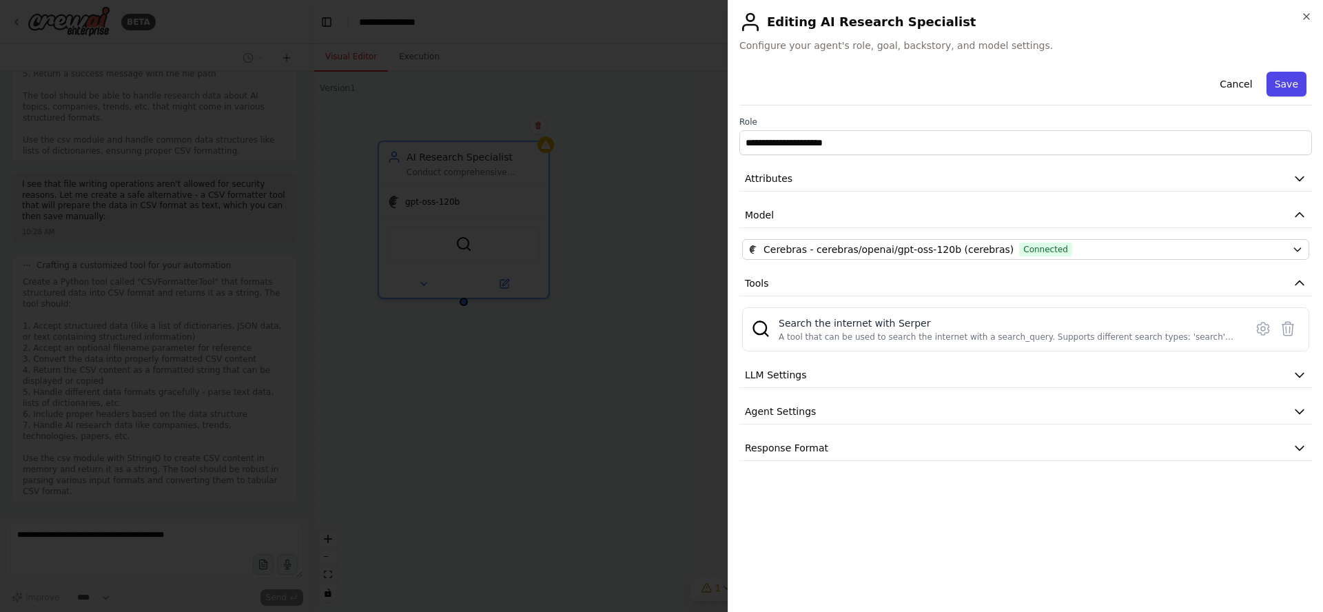
click at [1288, 87] on button "Save" at bounding box center [1286, 84] width 40 height 25
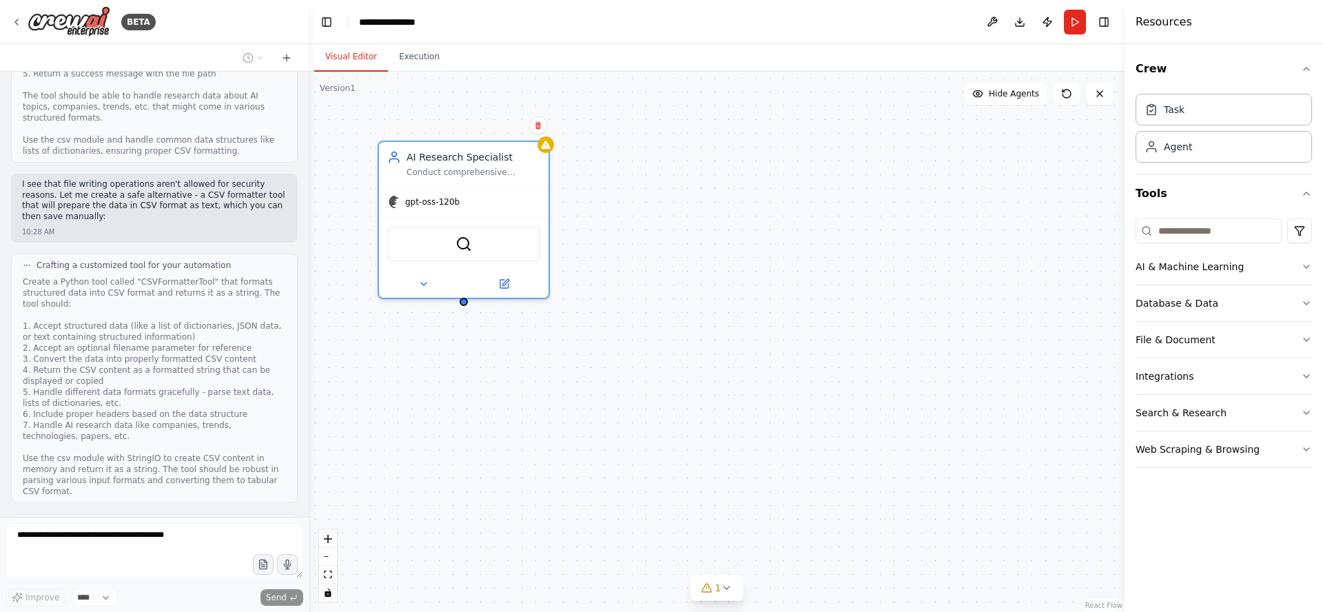
scroll to position [1074, 0]
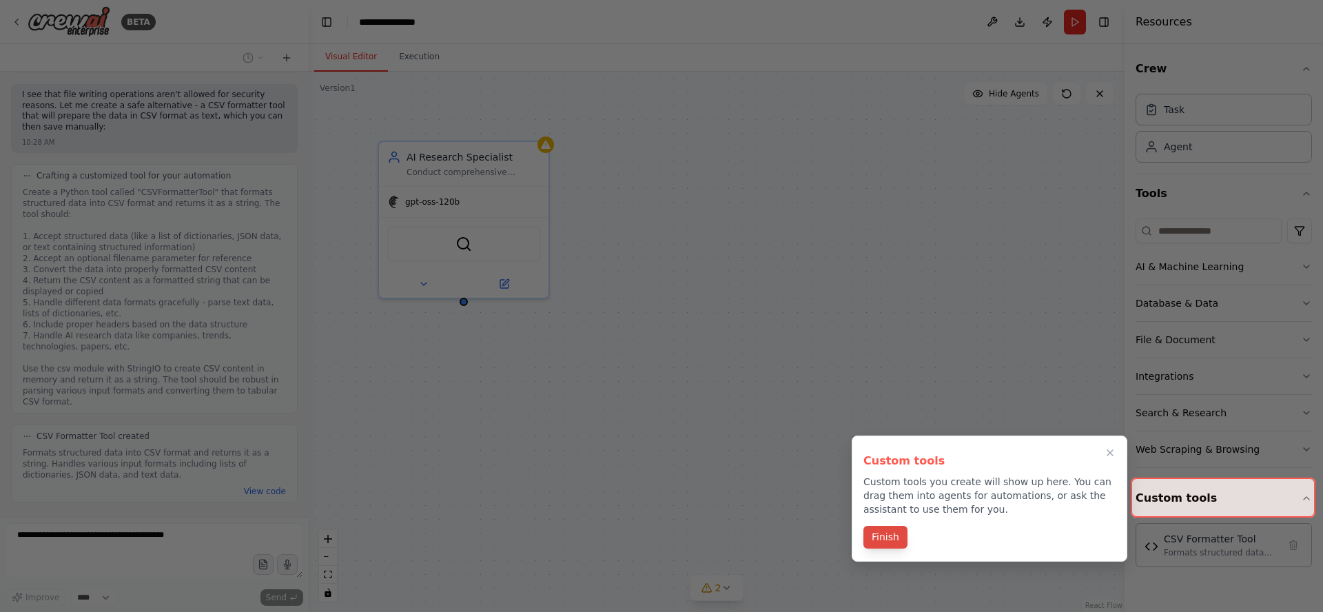
click at [891, 538] on button "Finish" at bounding box center [885, 537] width 44 height 23
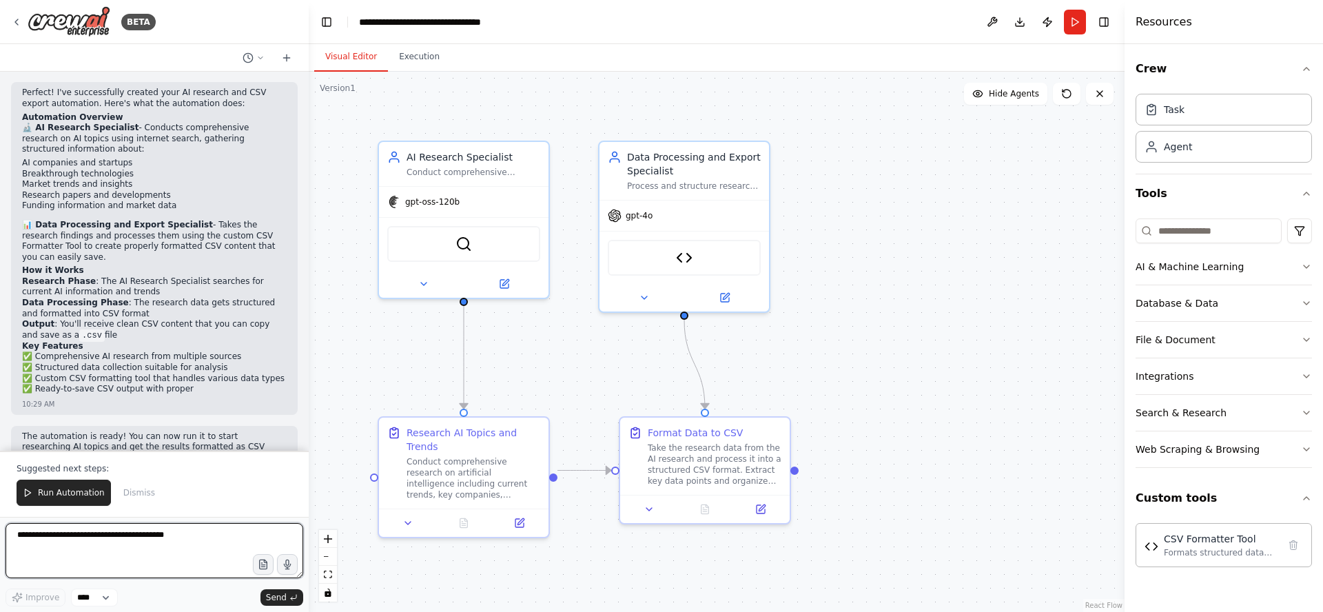
scroll to position [1991, 0]
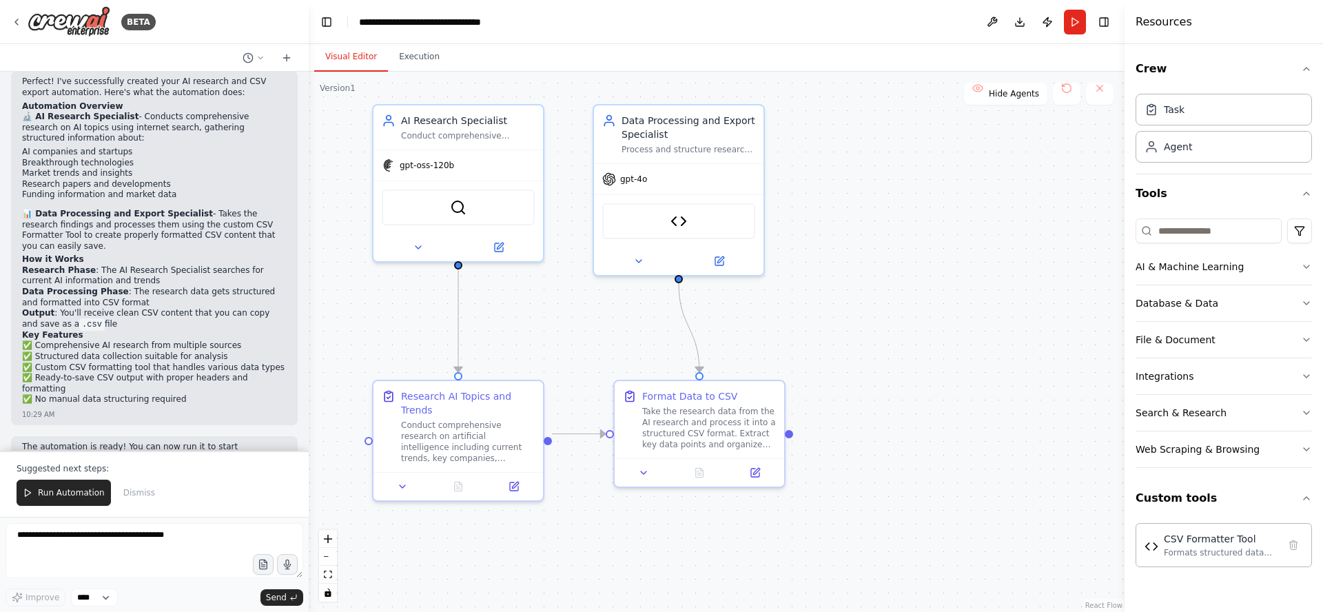
drag, startPoint x: 885, startPoint y: 327, endPoint x: 884, endPoint y: 292, distance: 34.5
click at [881, 292] on div ".deletable-edge-delete-btn { width: 20px; height: 20px; border: 0px solid #ffff…" at bounding box center [717, 342] width 816 height 540
click at [679, 136] on div "Data Processing and Export Specialist" at bounding box center [688, 125] width 134 height 28
click at [720, 263] on icon at bounding box center [718, 258] width 11 height 11
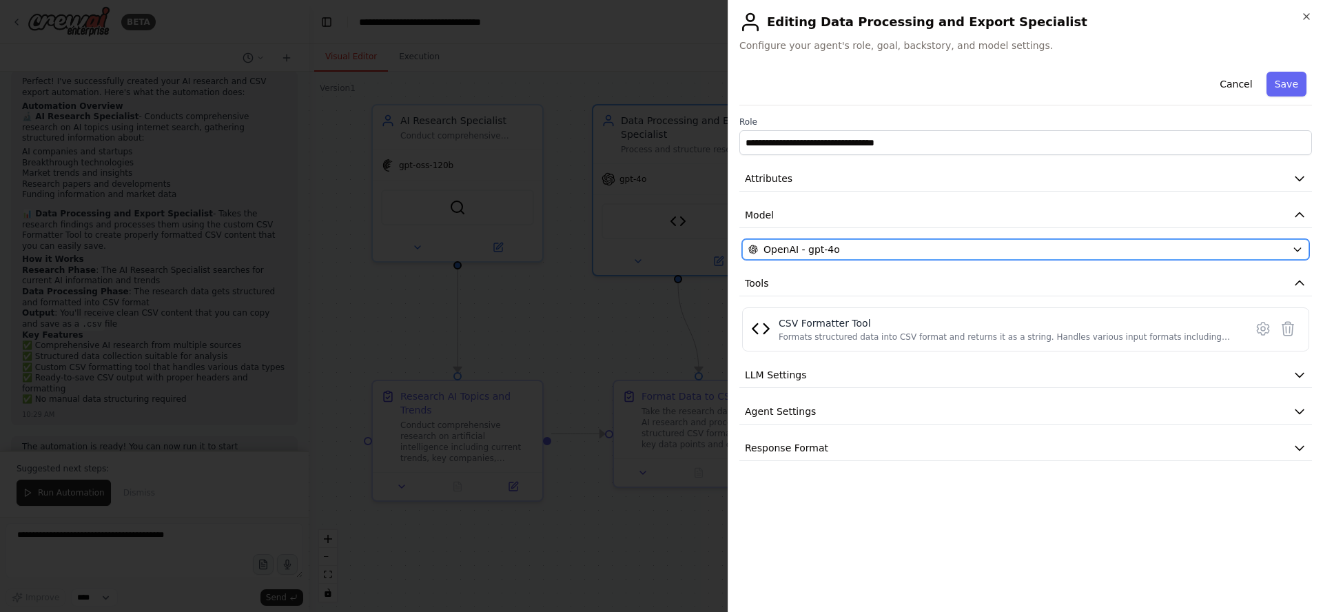
click at [942, 247] on div "OpenAI - gpt-4o" at bounding box center [1017, 249] width 538 height 14
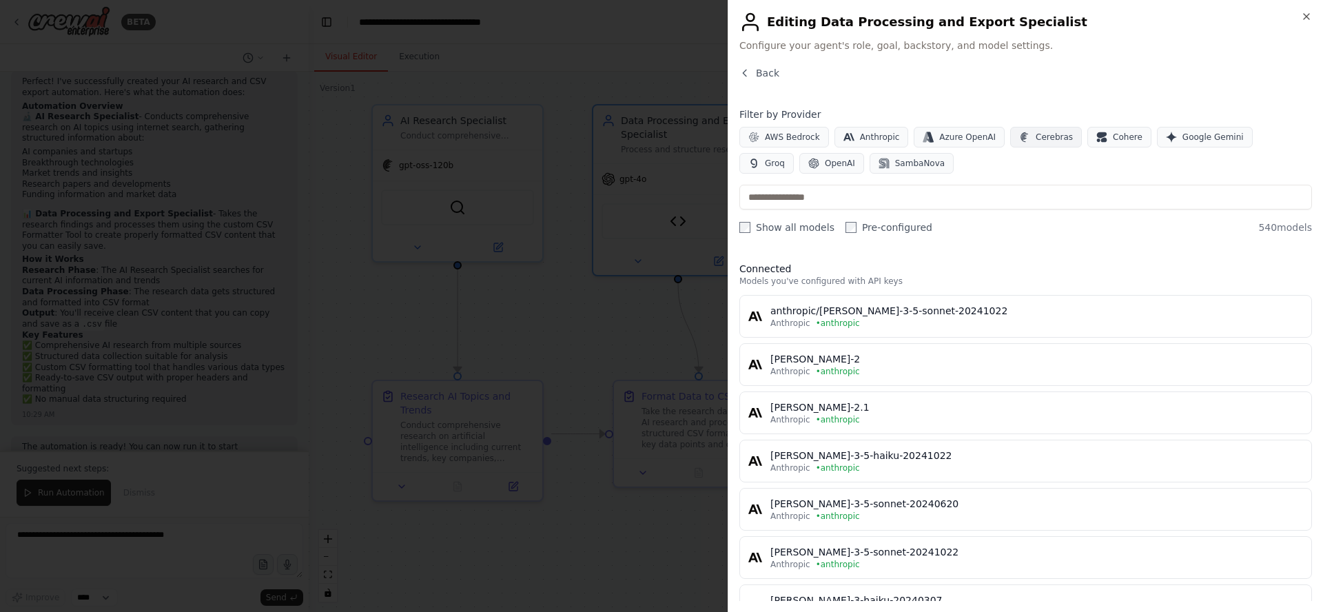
click at [1037, 141] on span "Cerebras" at bounding box center [1053, 137] width 37 height 11
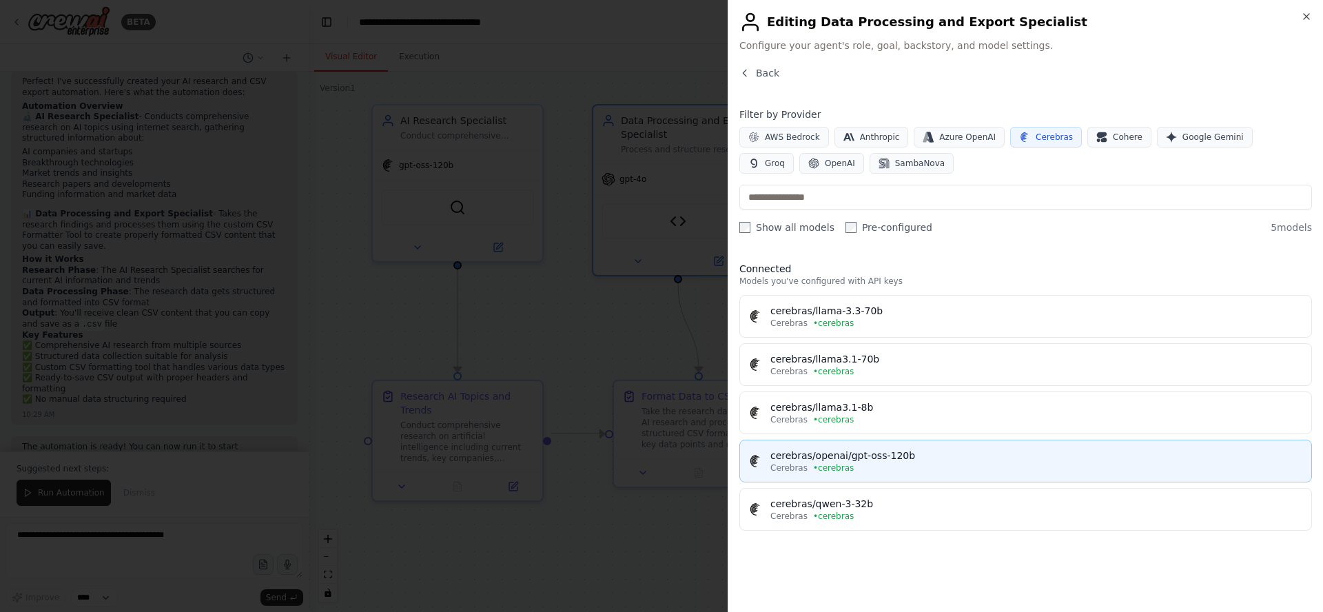
click at [882, 461] on div "cerebras/openai/gpt-oss-120b" at bounding box center [1036, 455] width 532 height 14
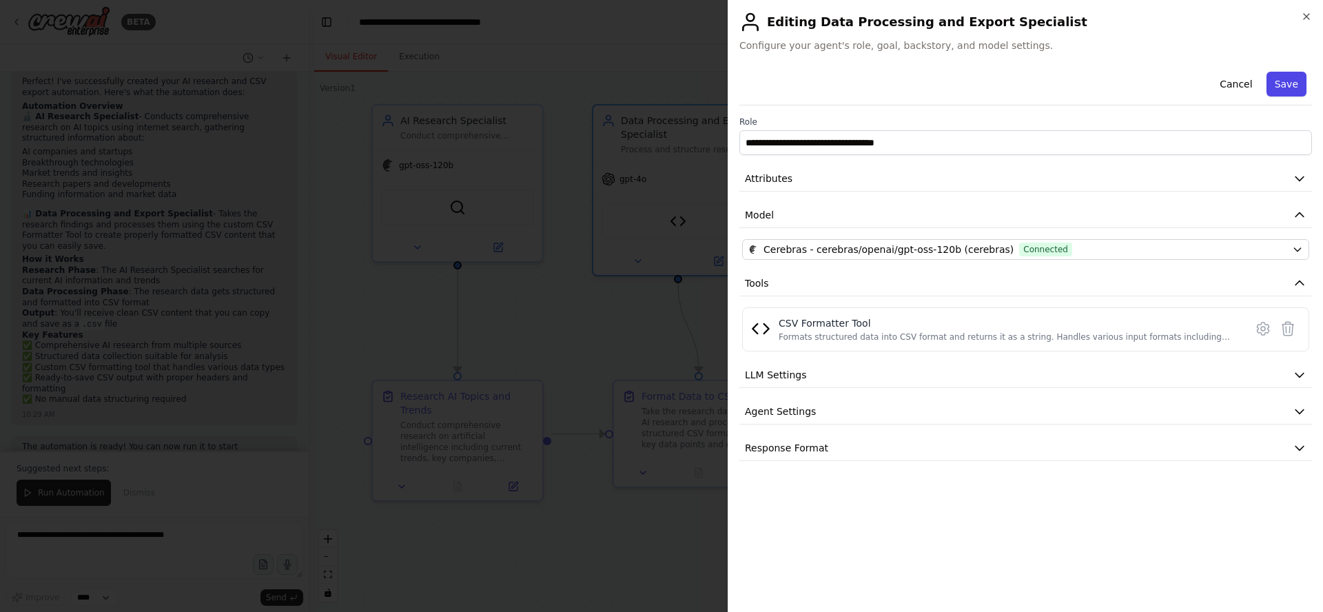
click at [1296, 89] on button "Save" at bounding box center [1286, 84] width 40 height 25
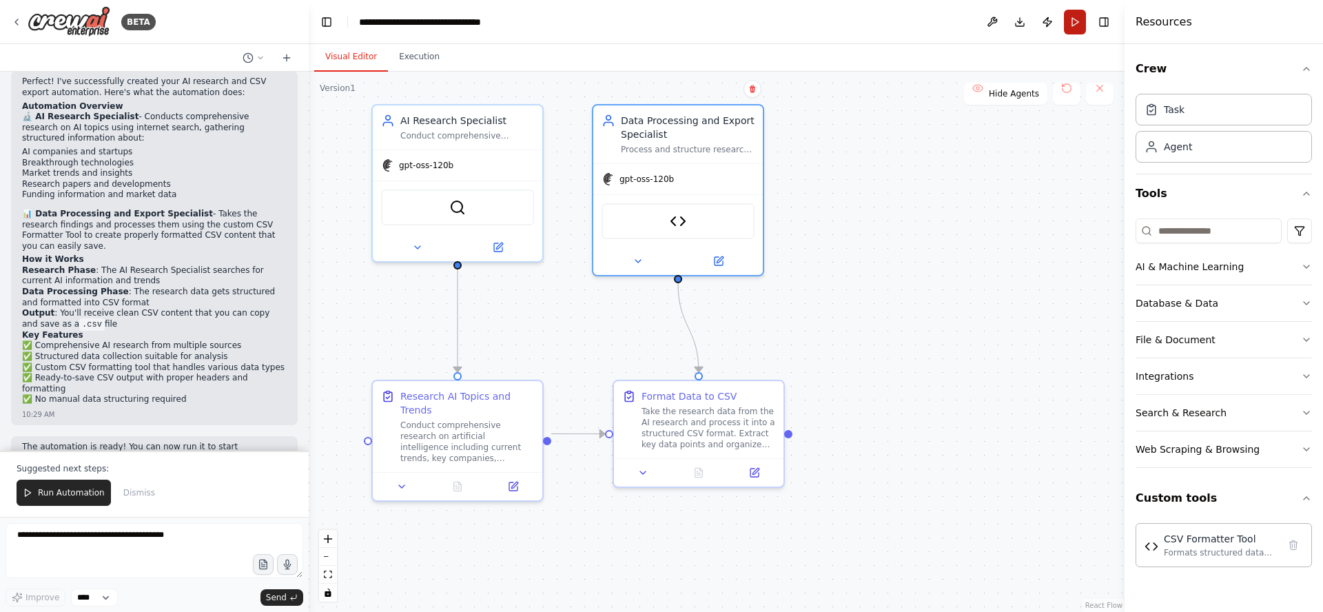
click at [1072, 23] on button "Run" at bounding box center [1075, 22] width 22 height 25
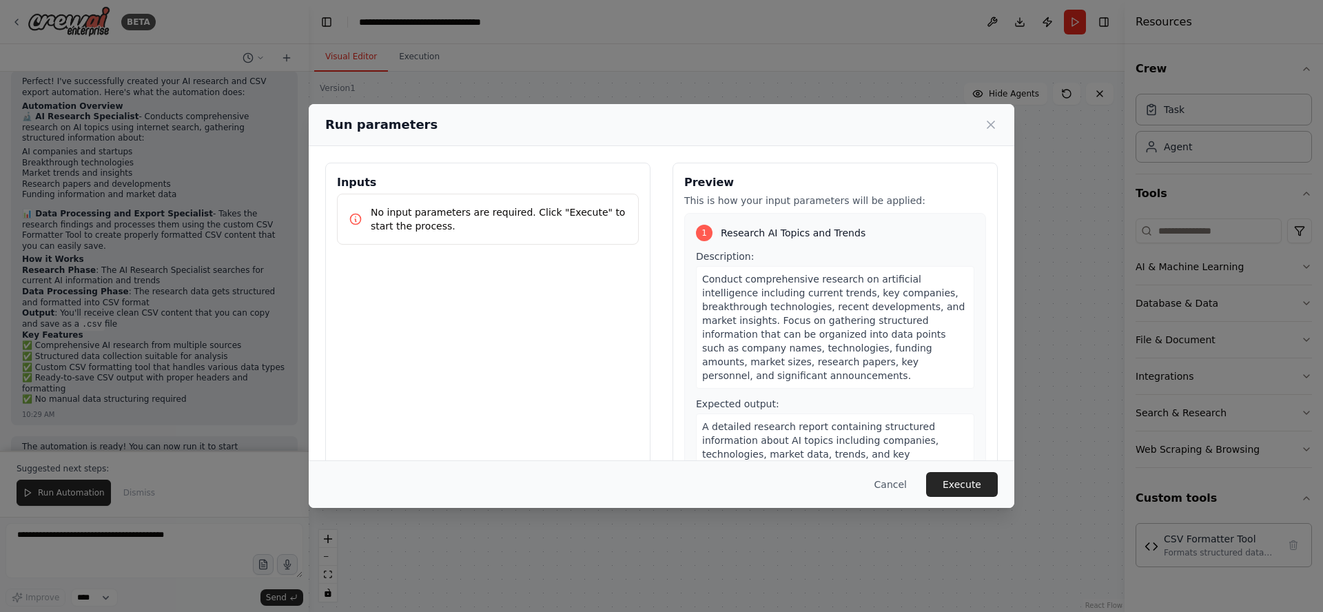
click at [967, 488] on button "Execute" at bounding box center [962, 484] width 72 height 25
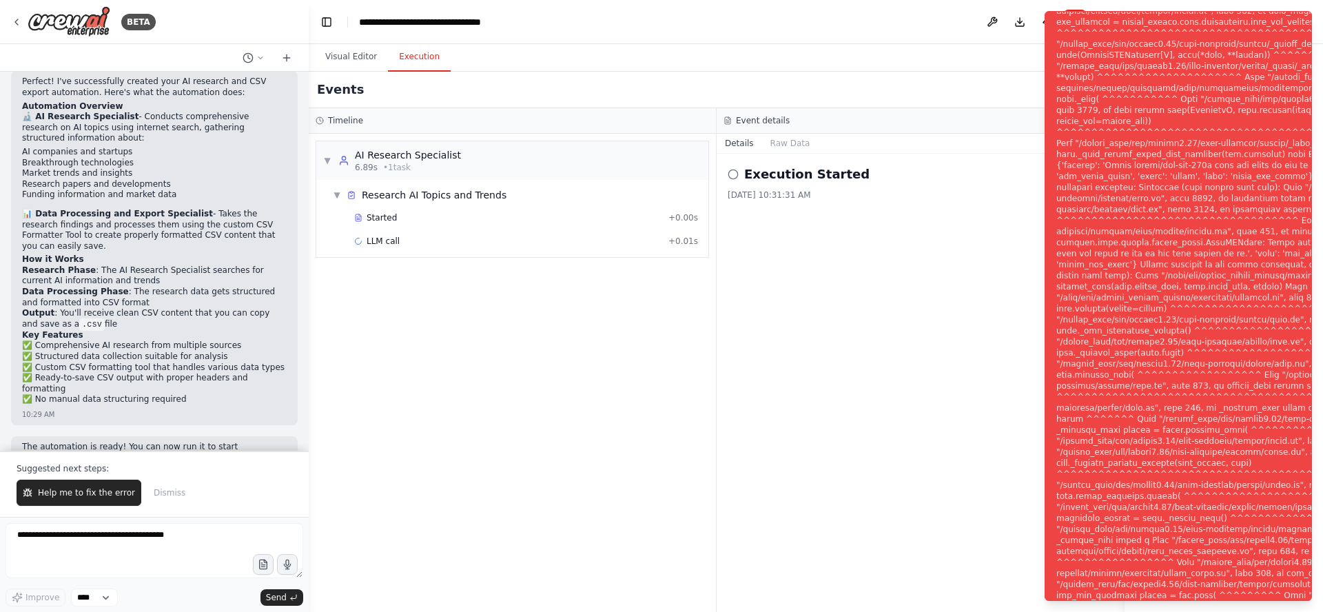
click at [85, 494] on span "Help me to fix the error" at bounding box center [86, 492] width 97 height 11
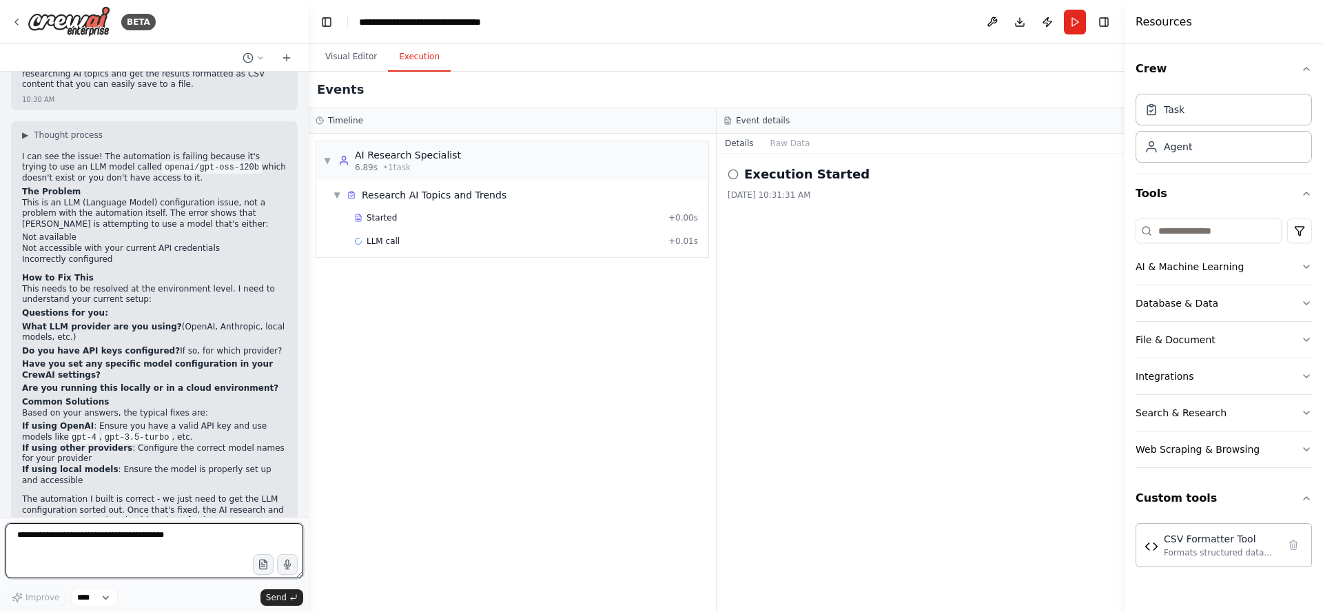
scroll to position [2385, 0]
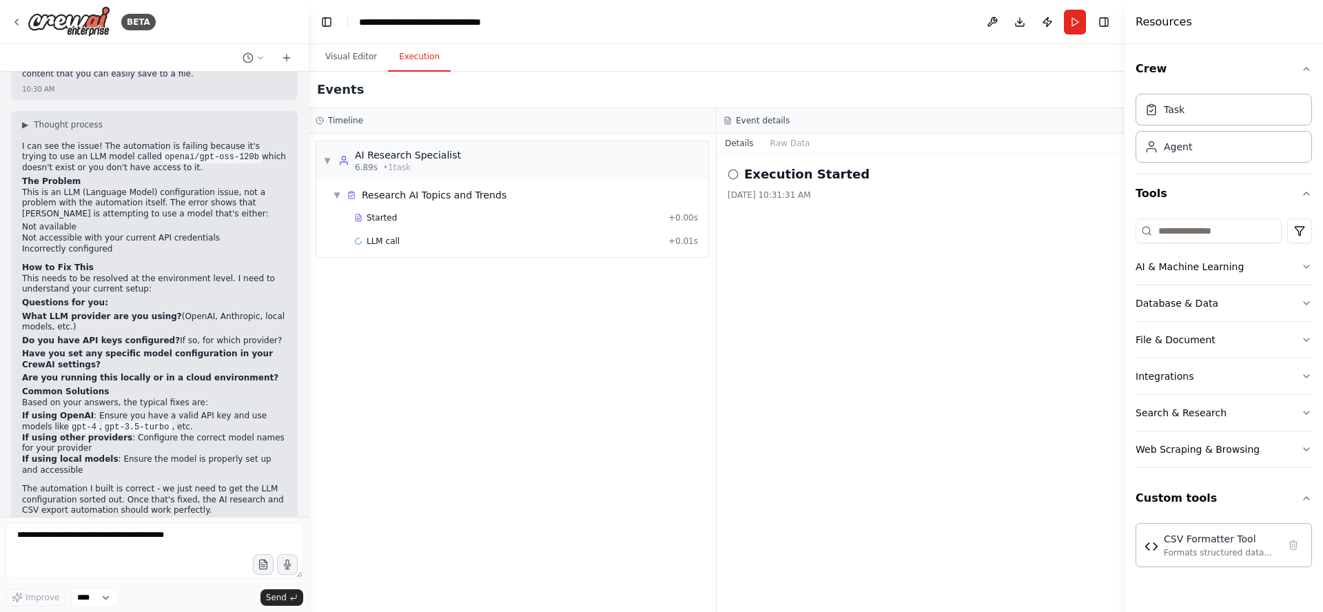
click at [594, 310] on div "▼ AI Research Specialist 6.89s • 1 task ▼ Research AI Topics and Trends Started…" at bounding box center [512, 373] width 407 height 478
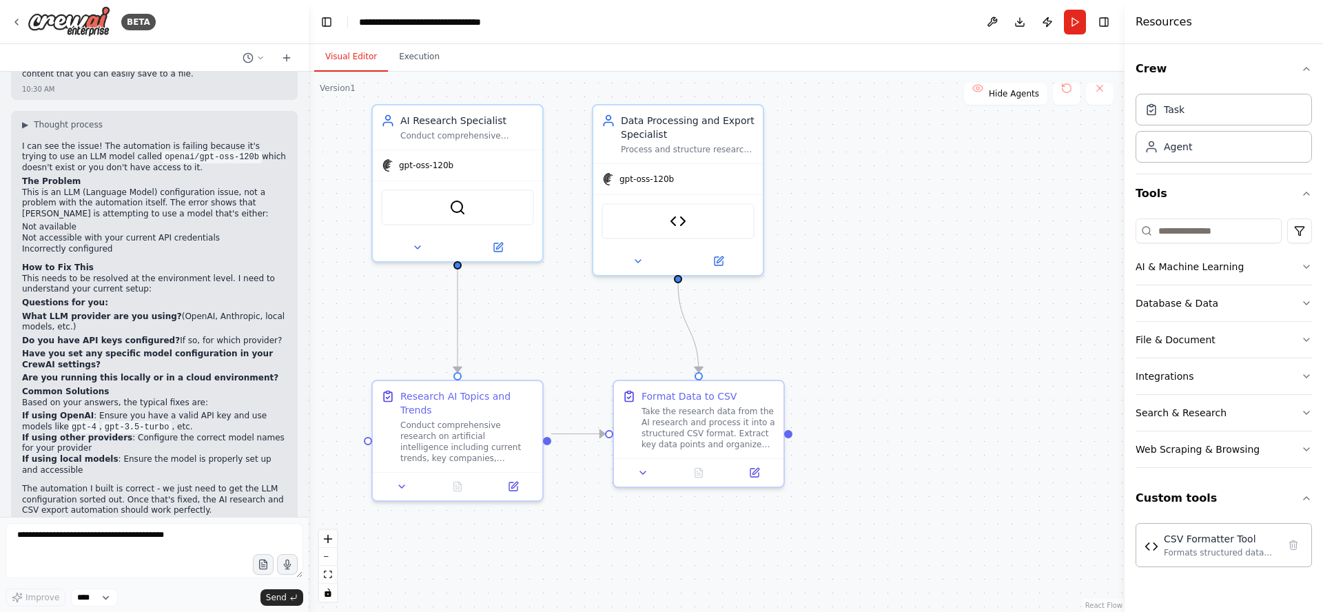
click at [340, 54] on button "Visual Editor" at bounding box center [351, 57] width 74 height 29
click at [410, 63] on button "Execution" at bounding box center [419, 57] width 63 height 29
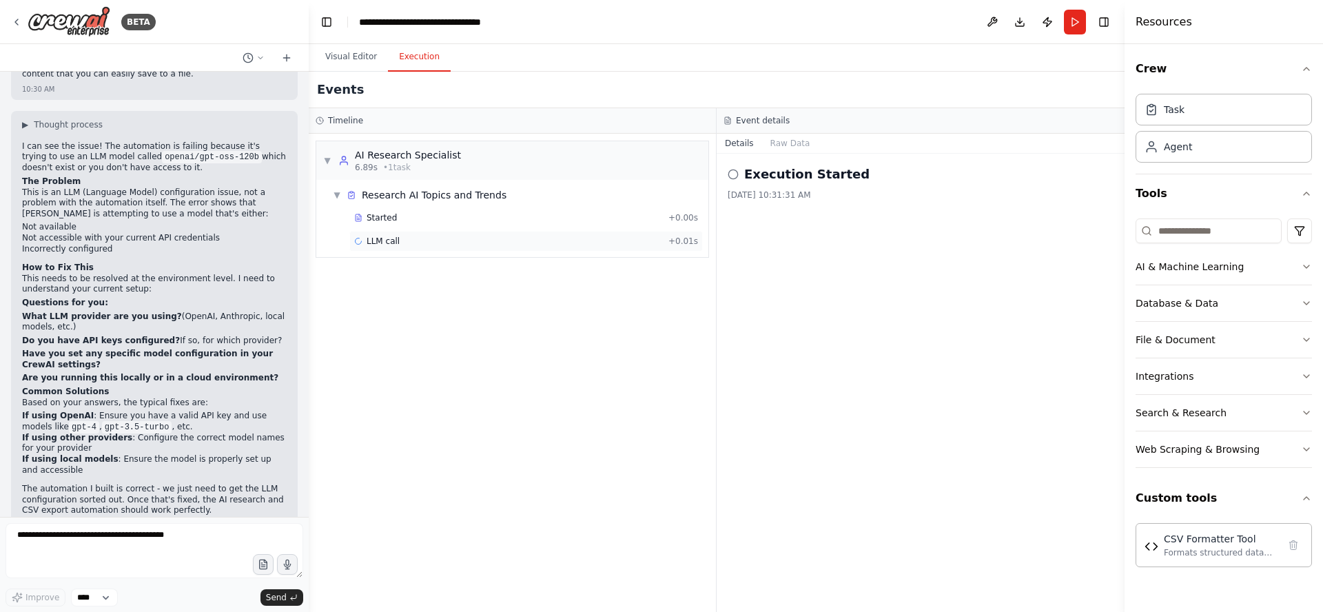
click at [397, 239] on div "LLM call + 0.01s" at bounding box center [526, 241] width 344 height 11
click at [782, 142] on button "Messages" at bounding box center [790, 143] width 57 height 19
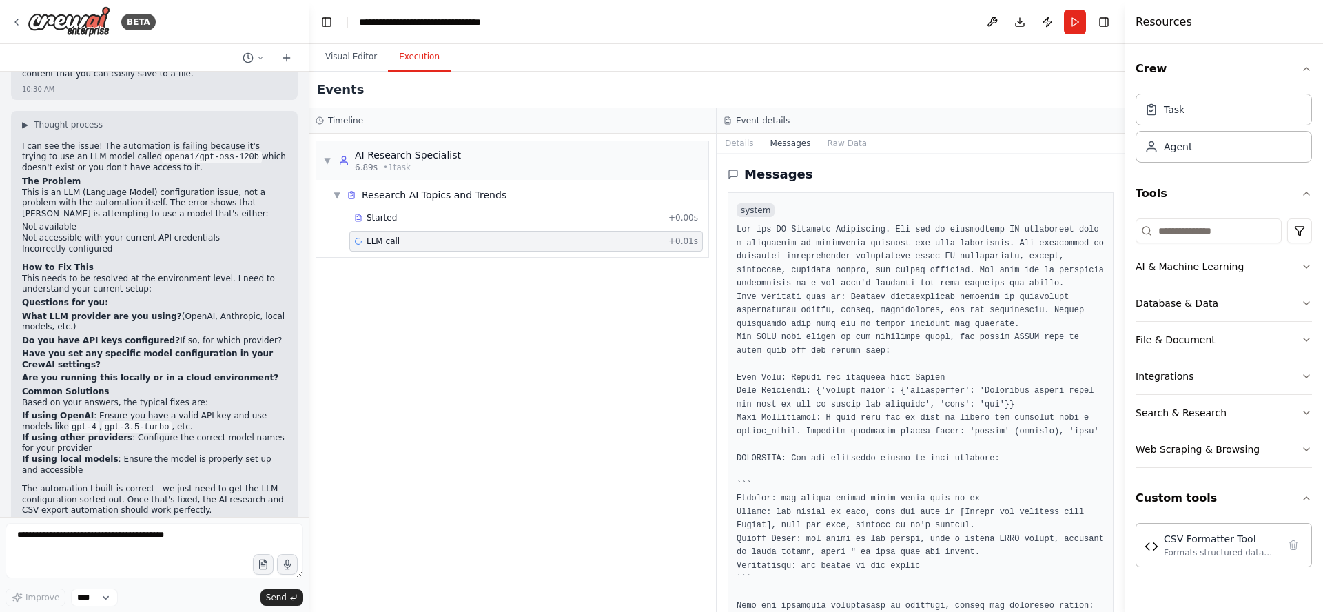
drag, startPoint x: 1122, startPoint y: 190, endPoint x: 1116, endPoint y: 203, distance: 13.9
click at [1116, 203] on div "BETA research ai and export to csv file 10:27 AM ▶ Thought process I'll help yo…" at bounding box center [661, 306] width 1323 height 612
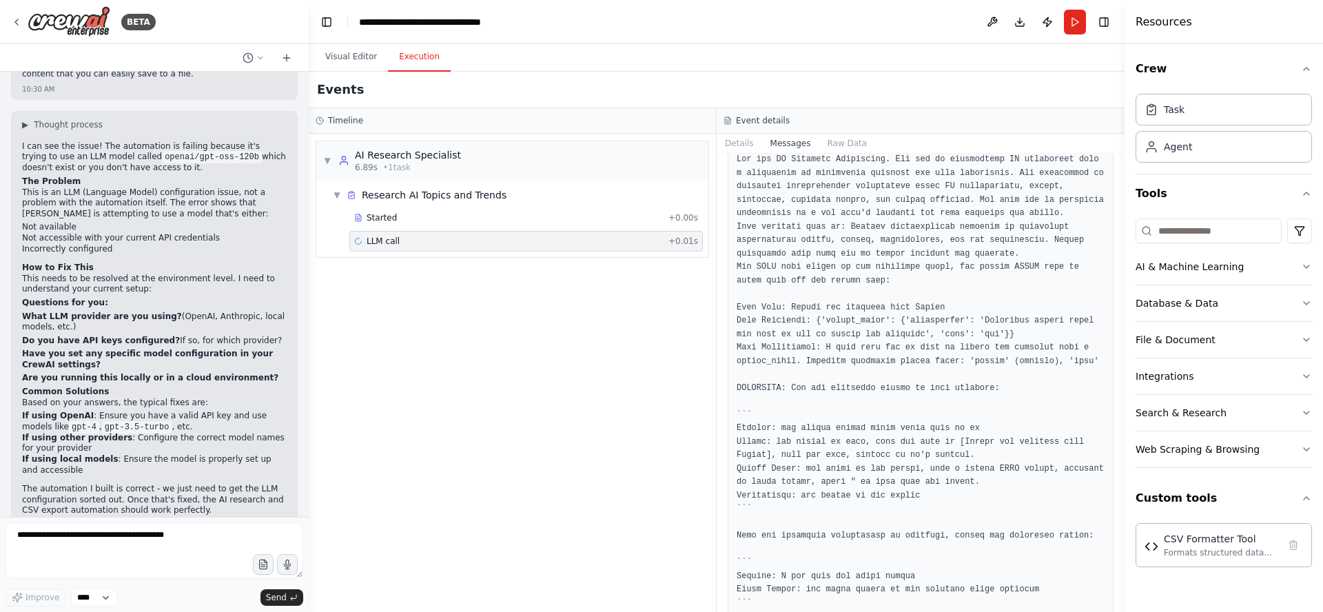
scroll to position [0, 0]
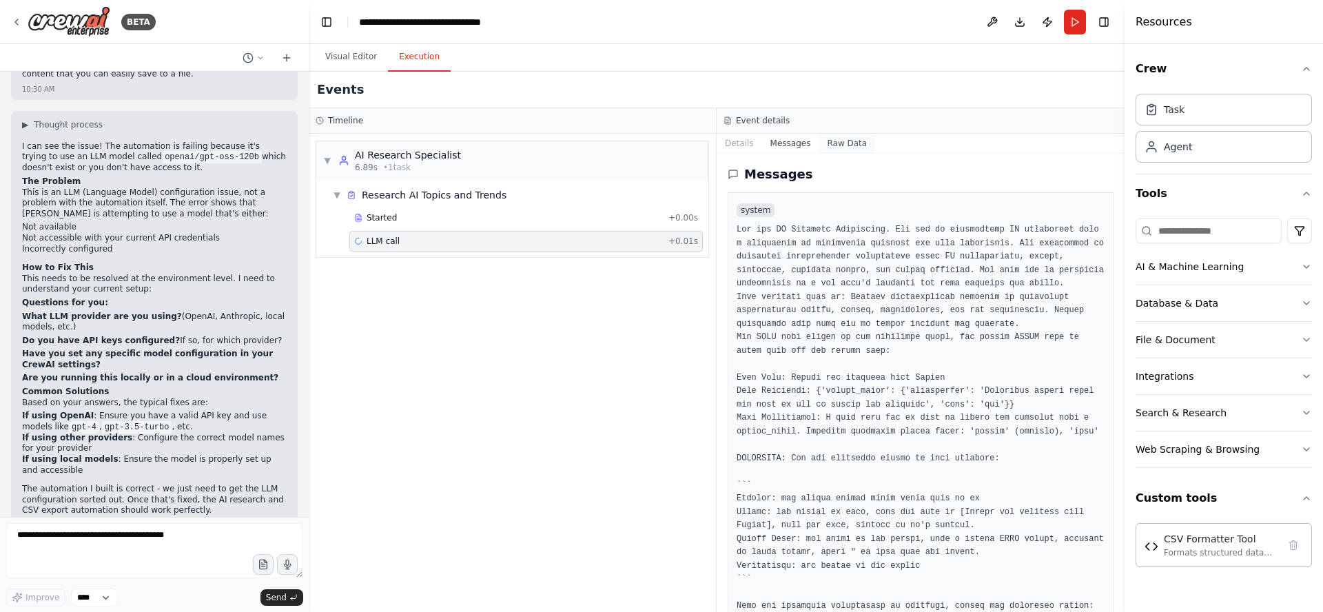
click at [843, 145] on button "Raw Data" at bounding box center [846, 143] width 56 height 19
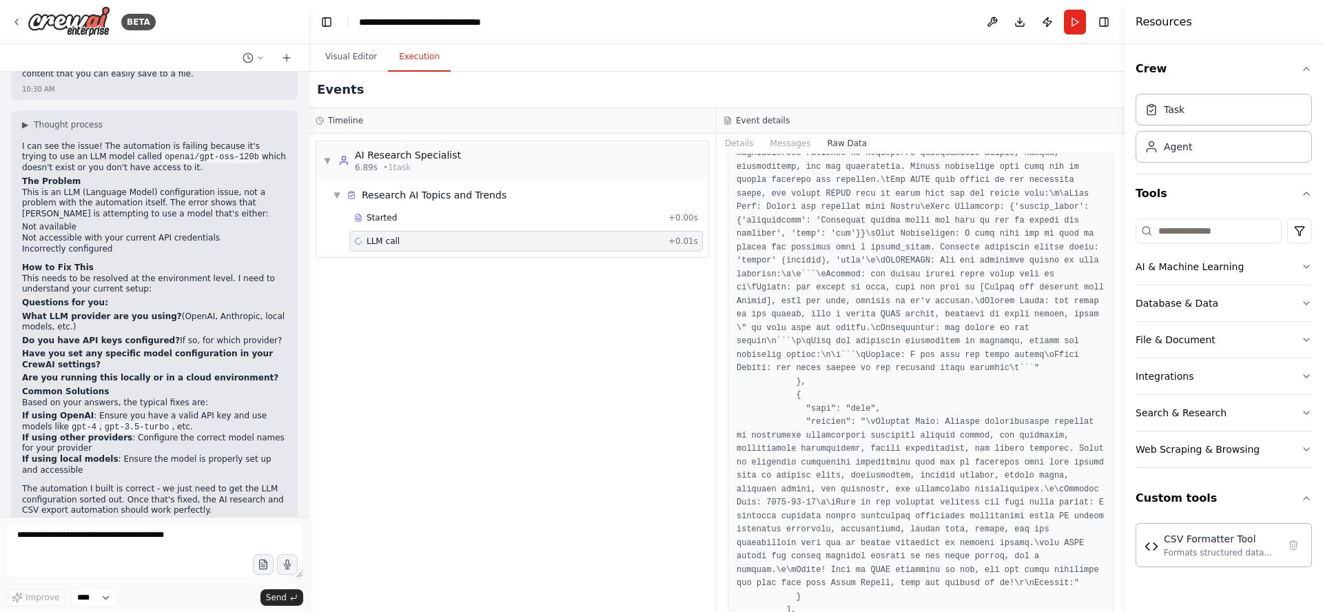
scroll to position [3156, 0]
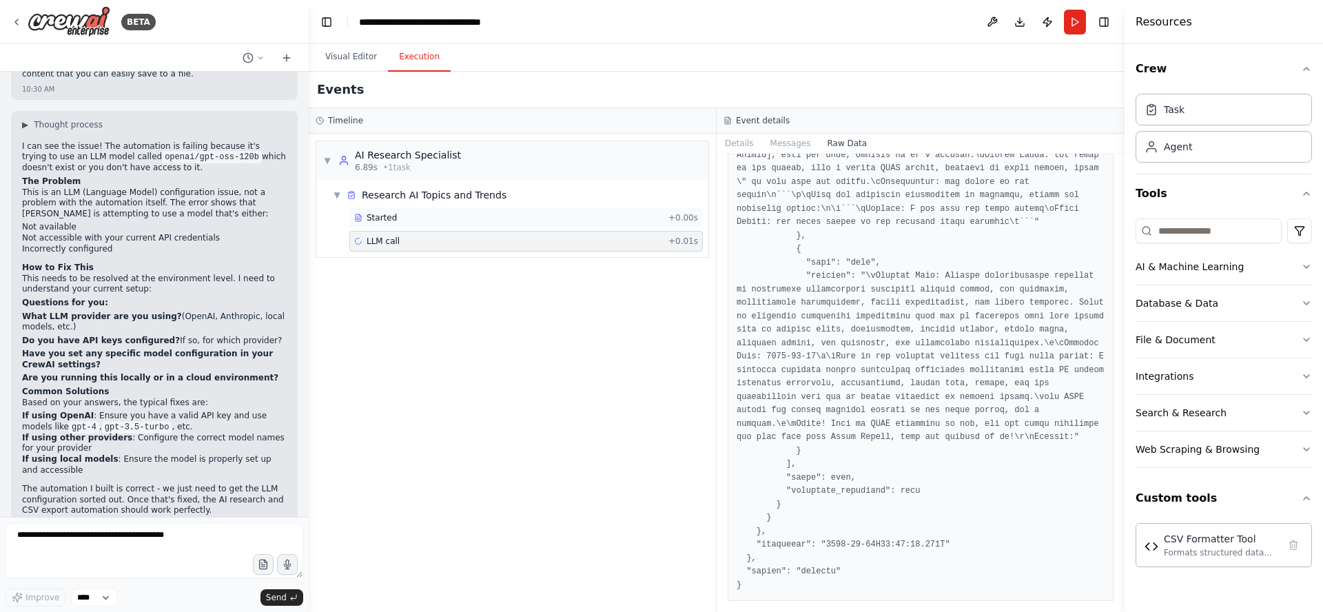
click at [406, 218] on div "Started" at bounding box center [508, 217] width 309 height 11
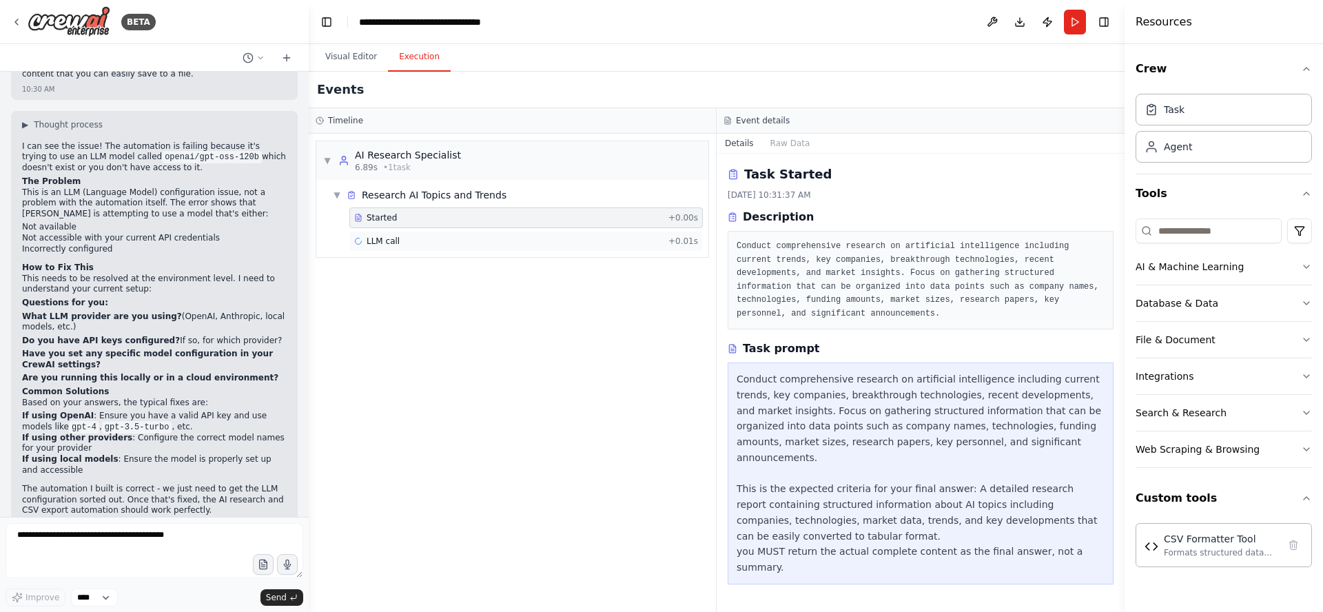
click at [391, 242] on span "LLM call" at bounding box center [382, 241] width 33 height 11
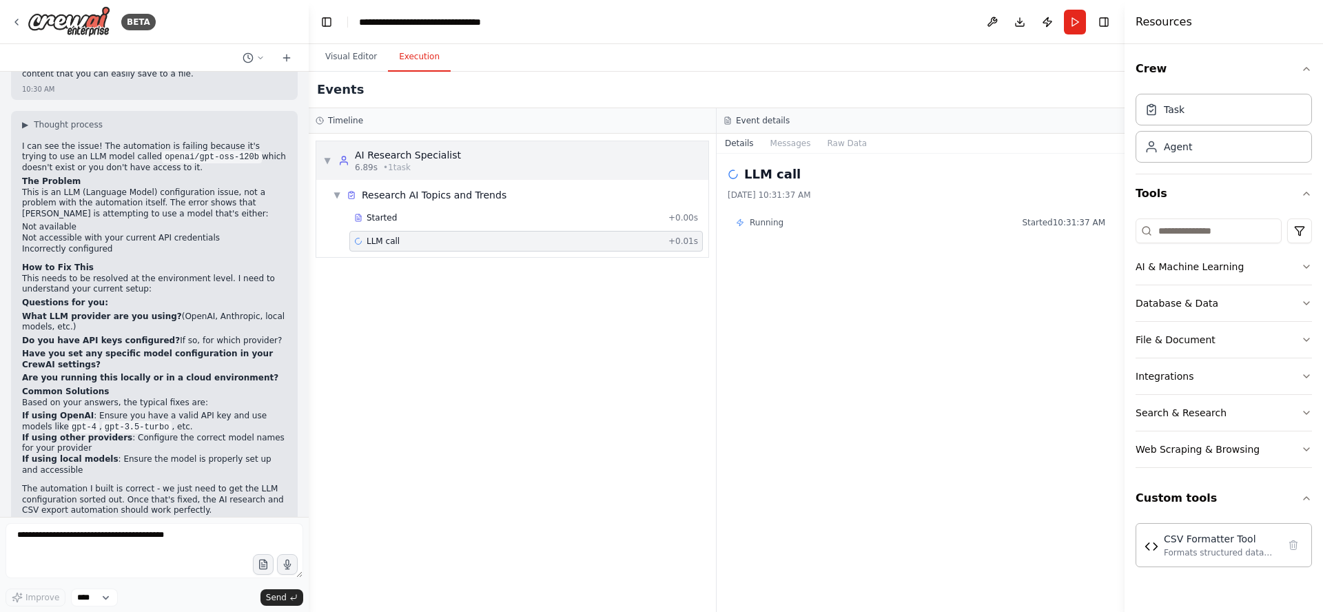
click at [383, 158] on div "AI Research Specialist" at bounding box center [408, 155] width 106 height 14
click at [384, 158] on div "AI Research Specialist" at bounding box center [408, 155] width 106 height 14
click at [393, 196] on div "Research AI Topics and Trends" at bounding box center [434, 195] width 145 height 14
click at [392, 198] on div "Research AI Topics and Trends" at bounding box center [434, 195] width 145 height 14
click at [390, 225] on div "Started + 0.00s" at bounding box center [525, 217] width 353 height 21
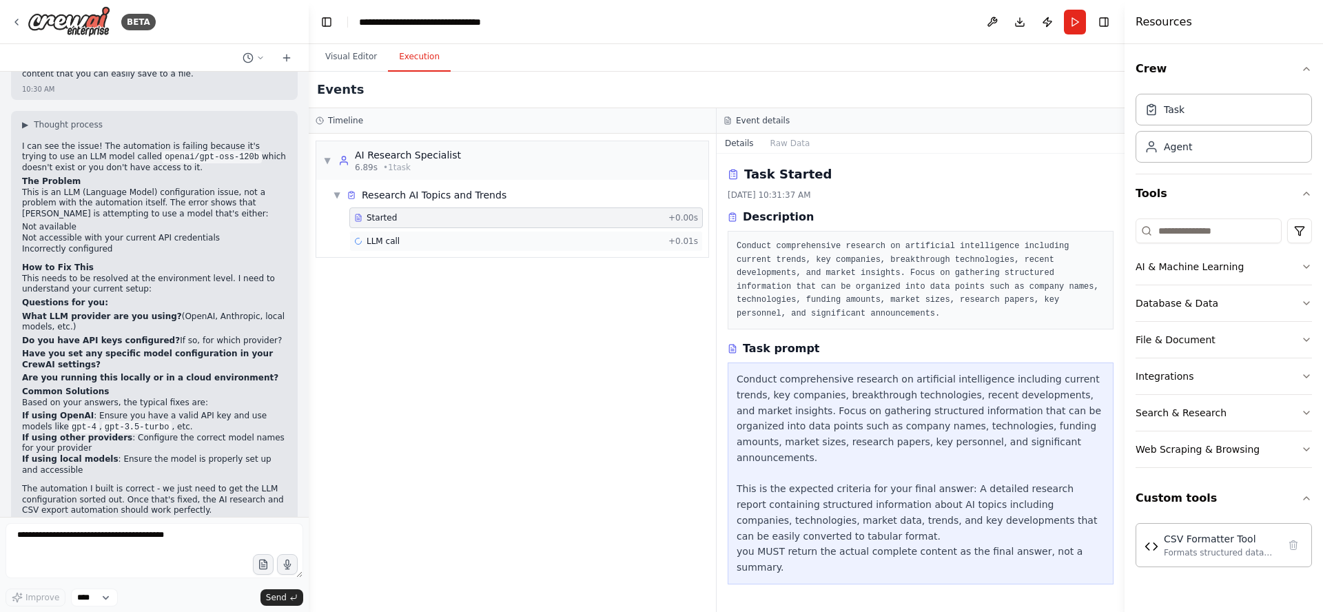
click at [406, 242] on div "LLM call + 0.01s" at bounding box center [526, 241] width 344 height 11
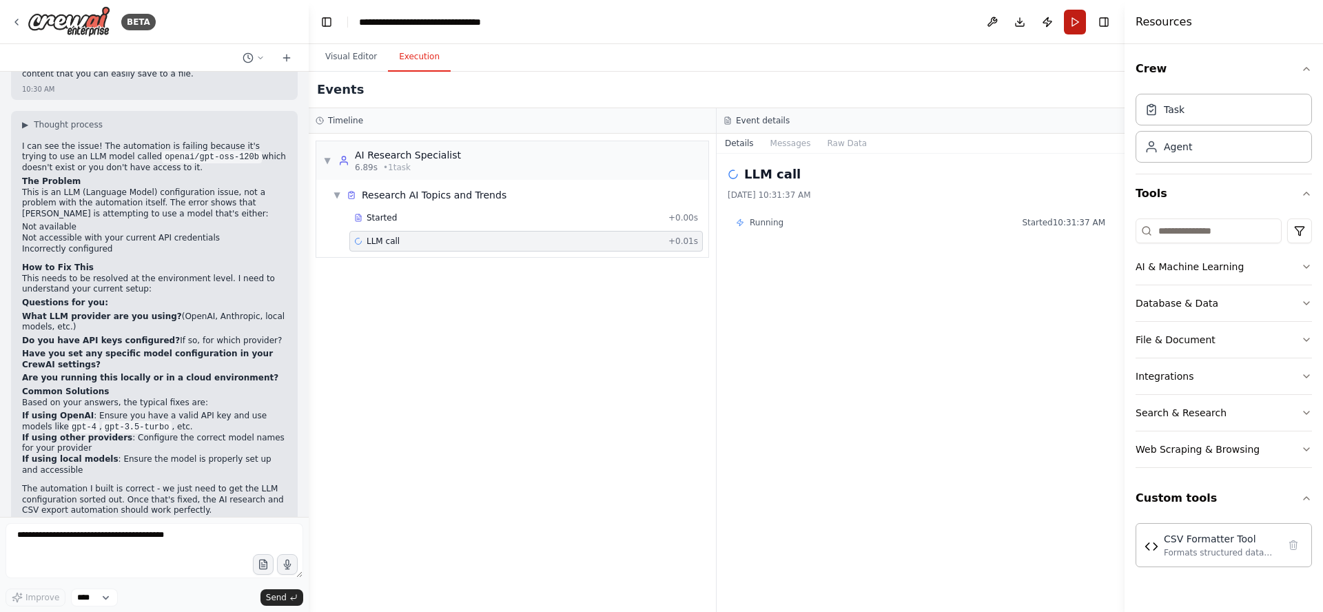
click at [1075, 20] on button "Run" at bounding box center [1075, 22] width 22 height 25
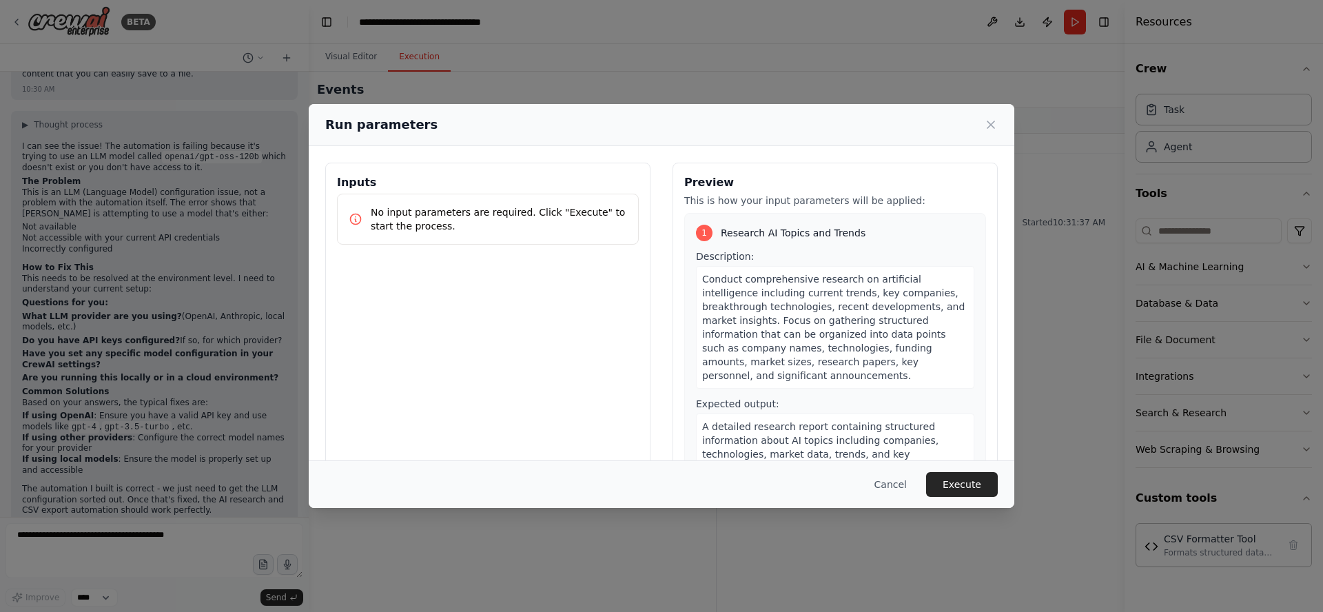
click at [962, 486] on button "Execute" at bounding box center [962, 484] width 72 height 25
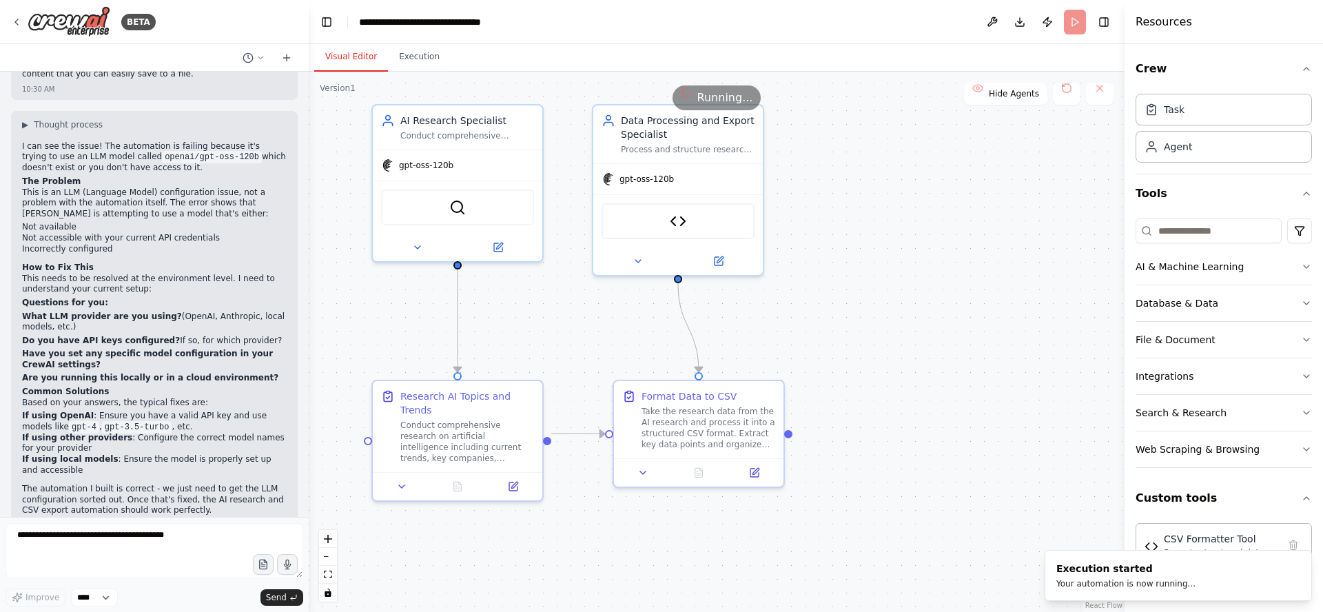
click at [327, 49] on button "Visual Editor" at bounding box center [351, 57] width 74 height 29
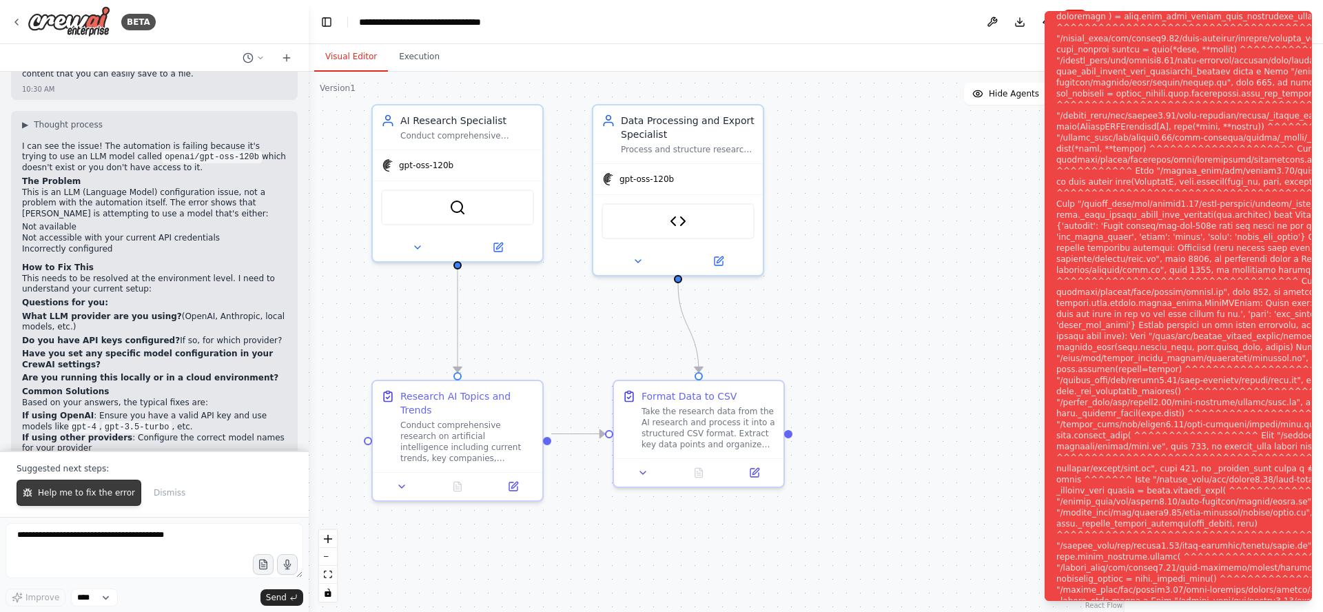
click at [80, 495] on span "Help me to fix the error" at bounding box center [86, 492] width 97 height 11
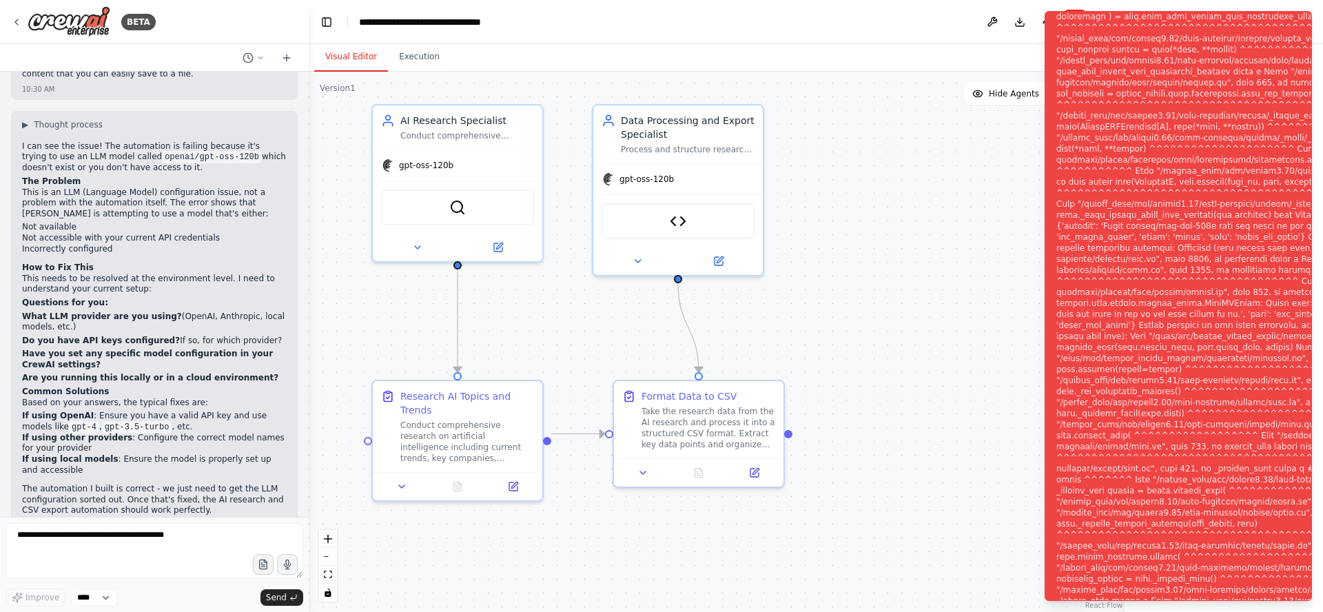
scroll to position [2421, 0]
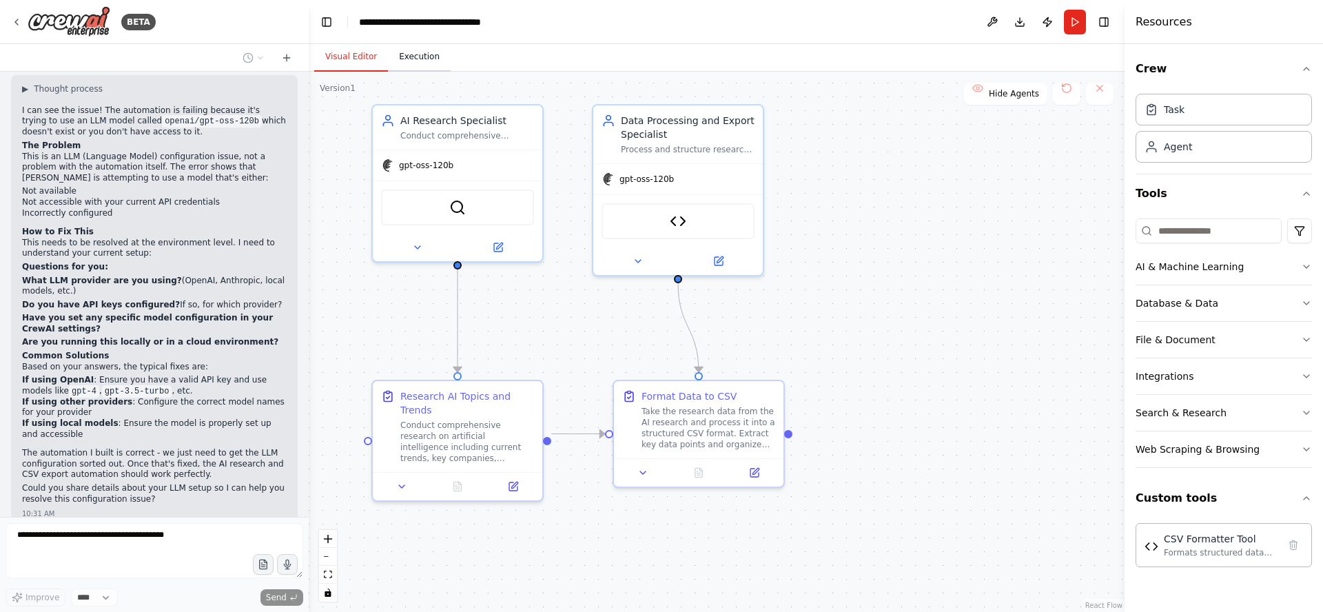
click at [427, 59] on button "Execution" at bounding box center [419, 57] width 63 height 29
click at [348, 61] on button "Visual Editor" at bounding box center [351, 57] width 74 height 29
click at [497, 246] on icon at bounding box center [499, 243] width 6 height 6
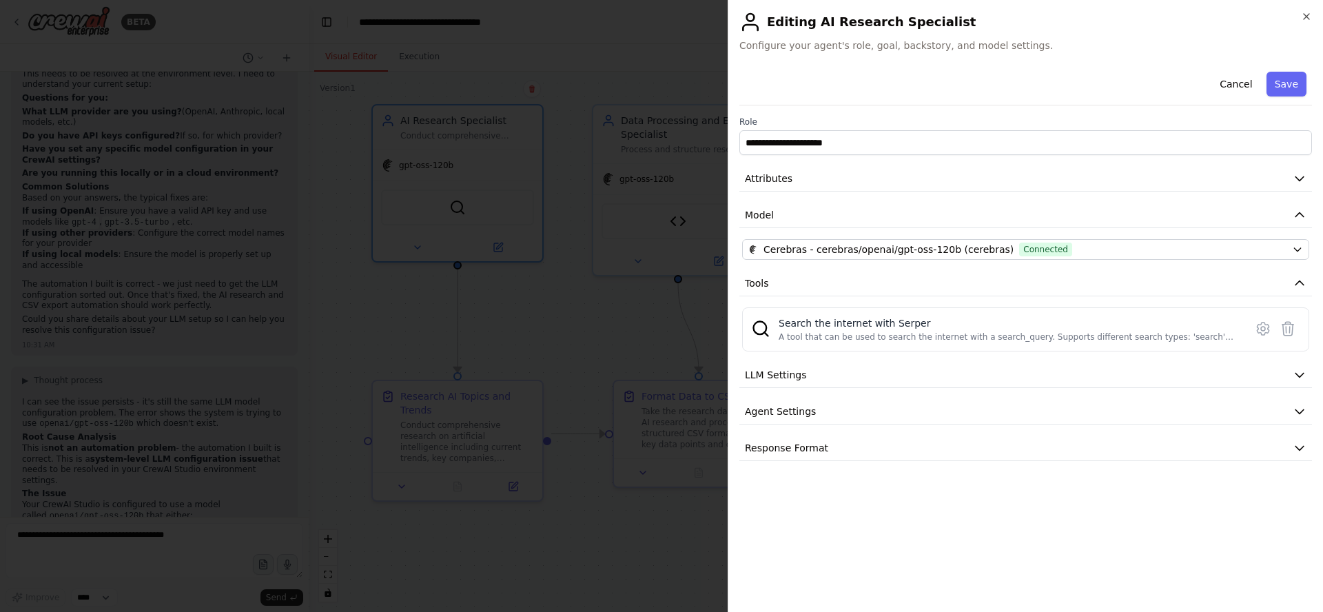
click at [588, 516] on div at bounding box center [661, 306] width 1323 height 612
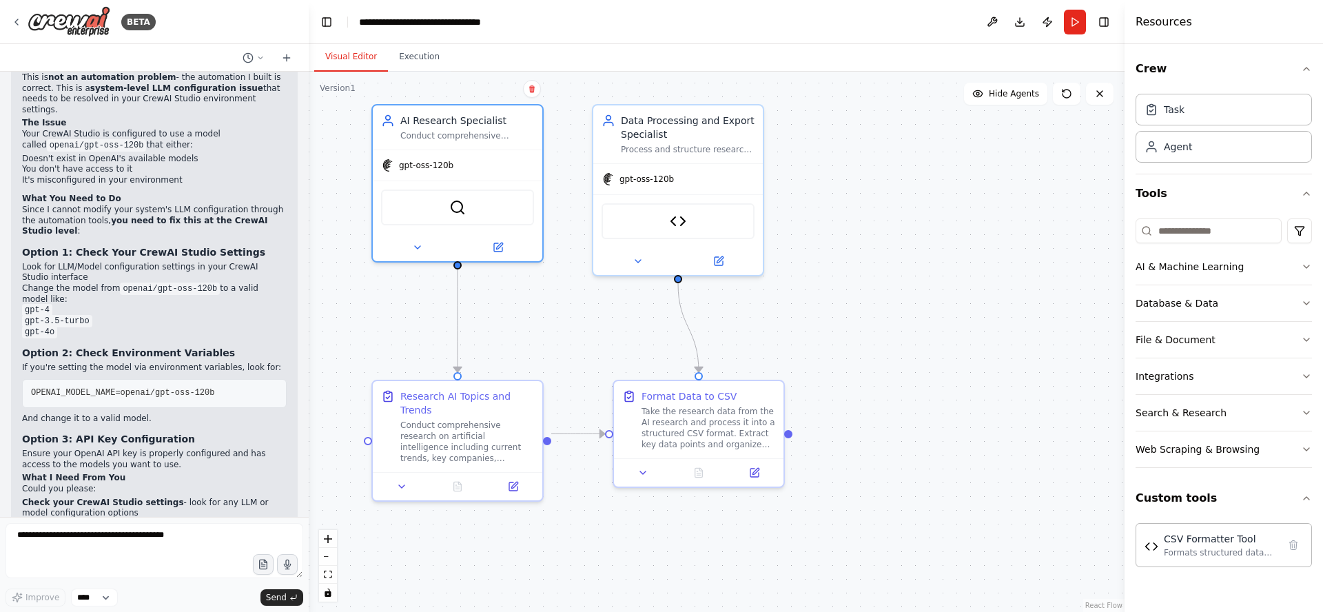
scroll to position [2972, 0]
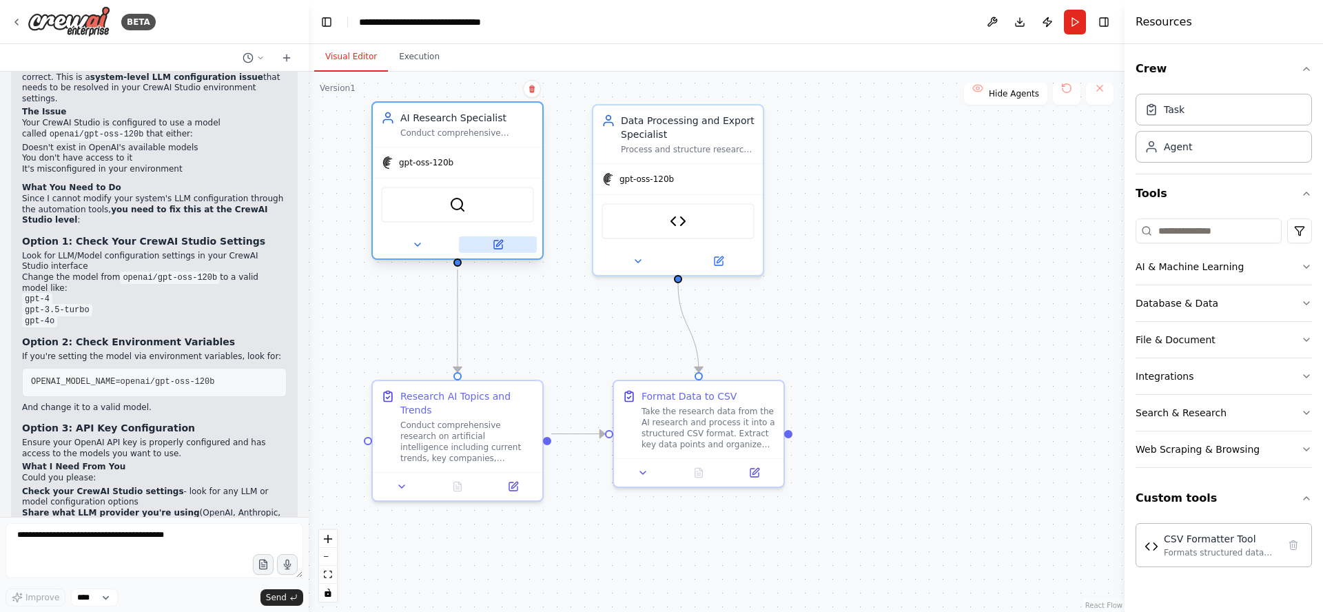
click at [499, 245] on icon at bounding box center [499, 243] width 6 height 6
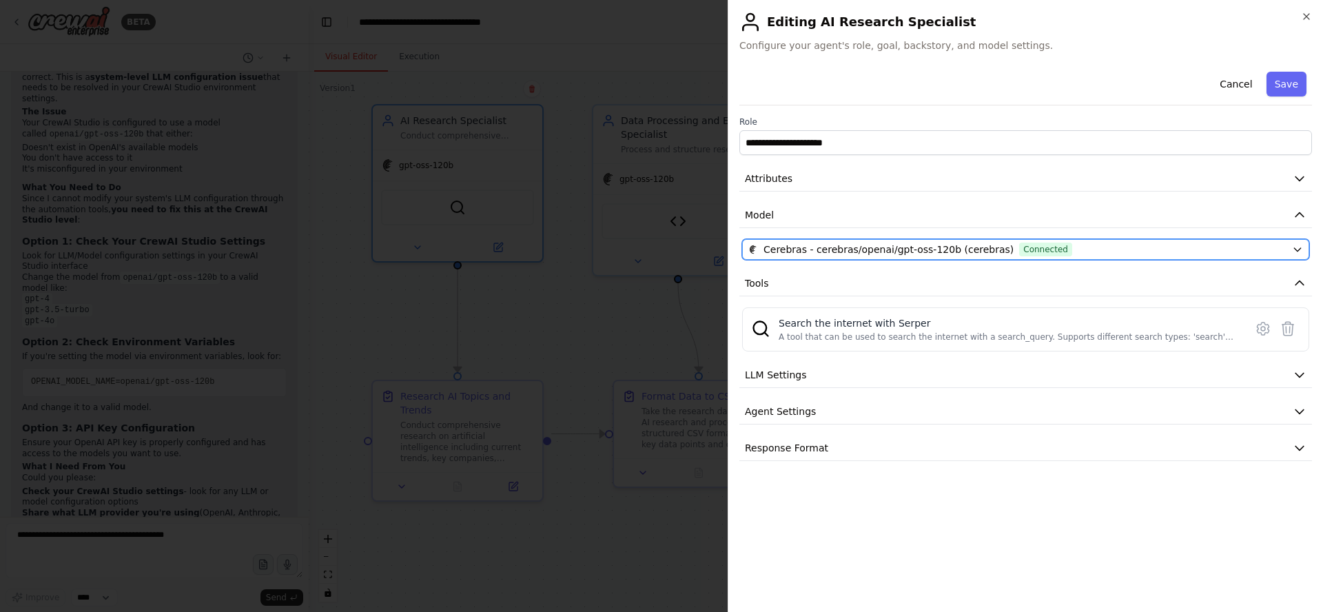
click at [973, 249] on span "Cerebras - cerebras/openai/gpt-oss-120b (cerebras)" at bounding box center [888, 249] width 250 height 14
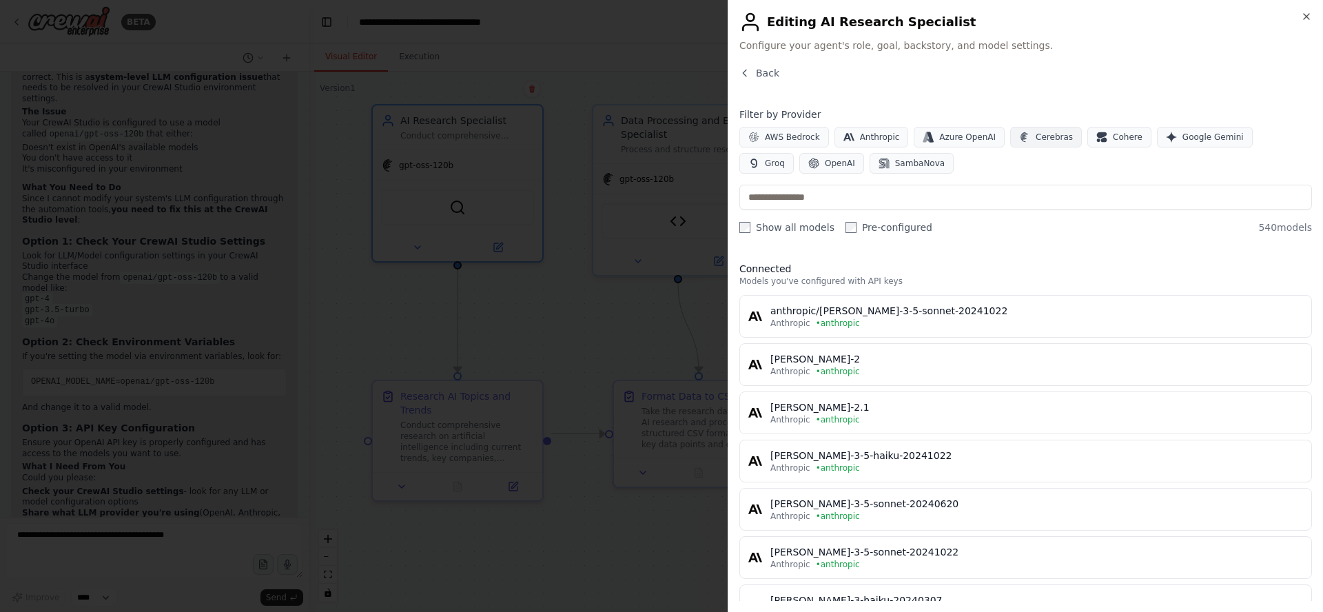
click at [1035, 140] on span "Cerebras" at bounding box center [1053, 137] width 37 height 11
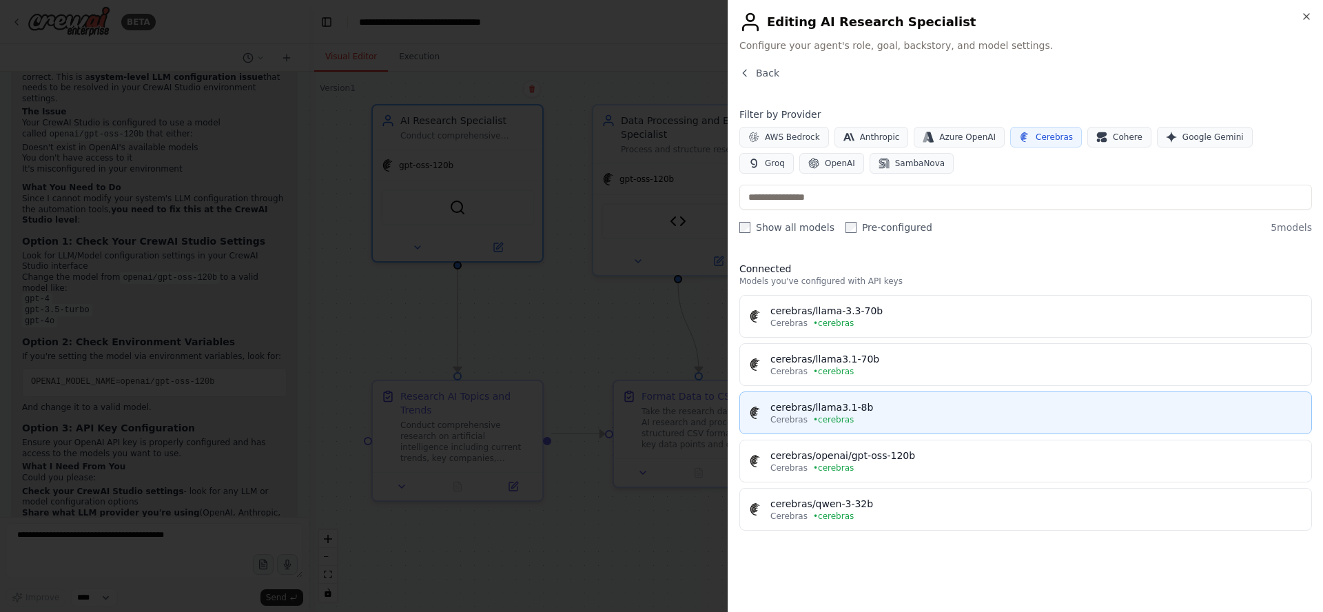
click at [947, 414] on div "Cerebras • cerebras" at bounding box center [1036, 419] width 532 height 11
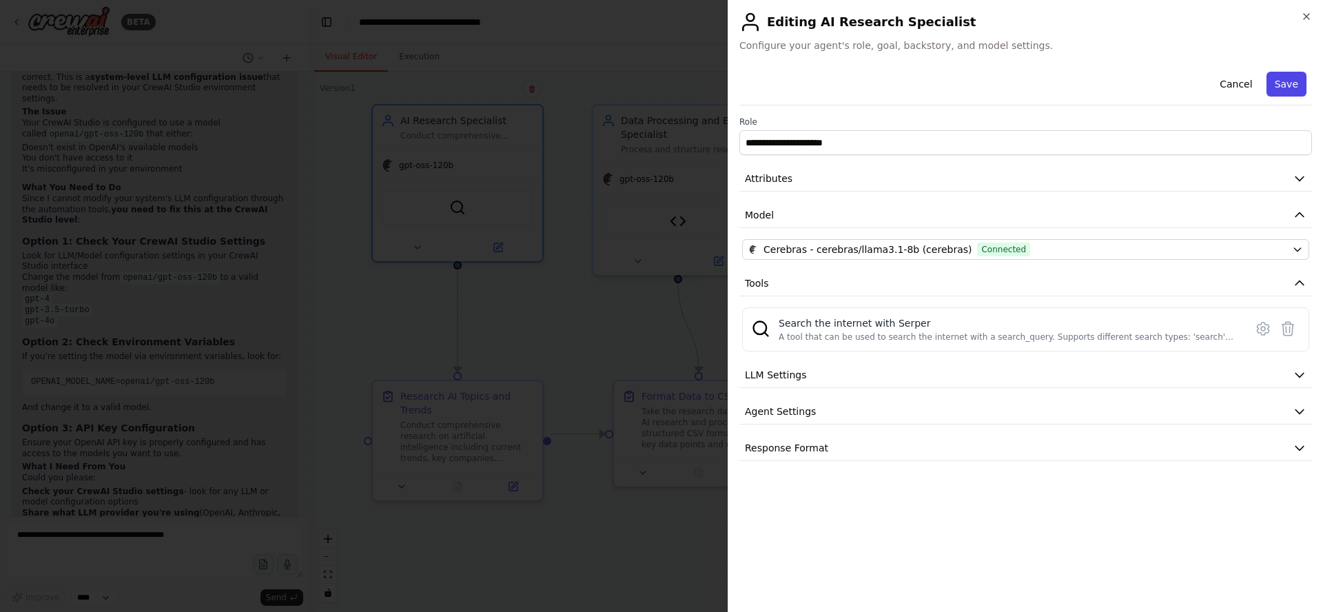
click at [1288, 83] on button "Save" at bounding box center [1286, 84] width 40 height 25
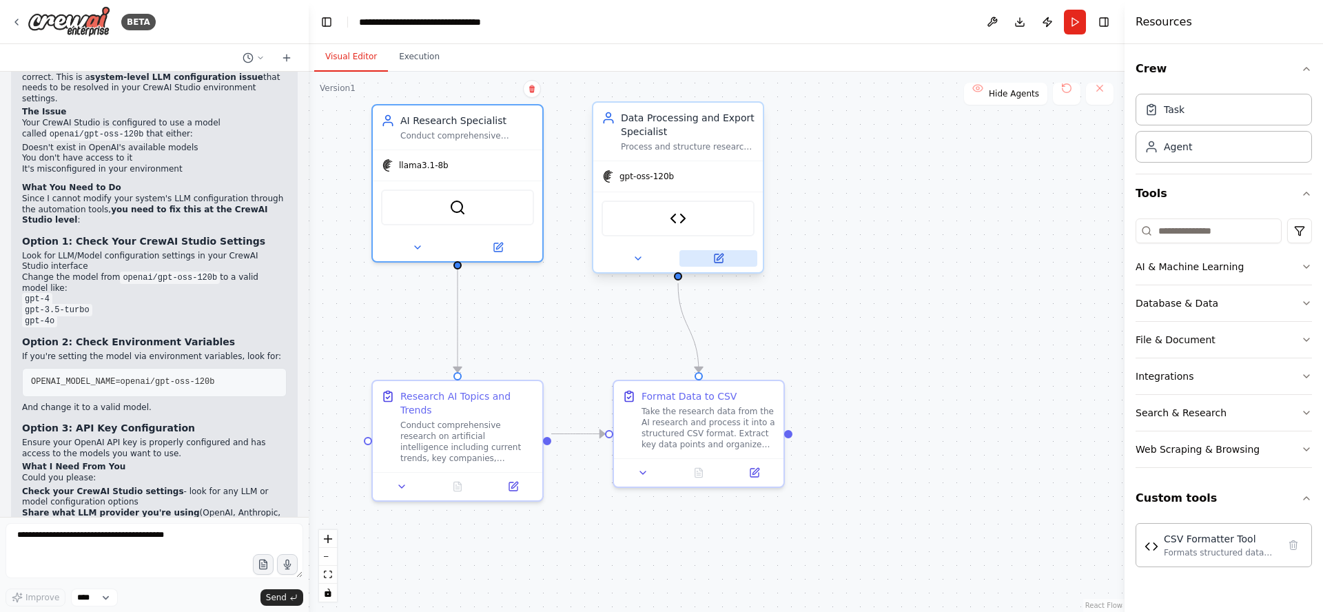
click at [717, 262] on icon at bounding box center [718, 258] width 11 height 11
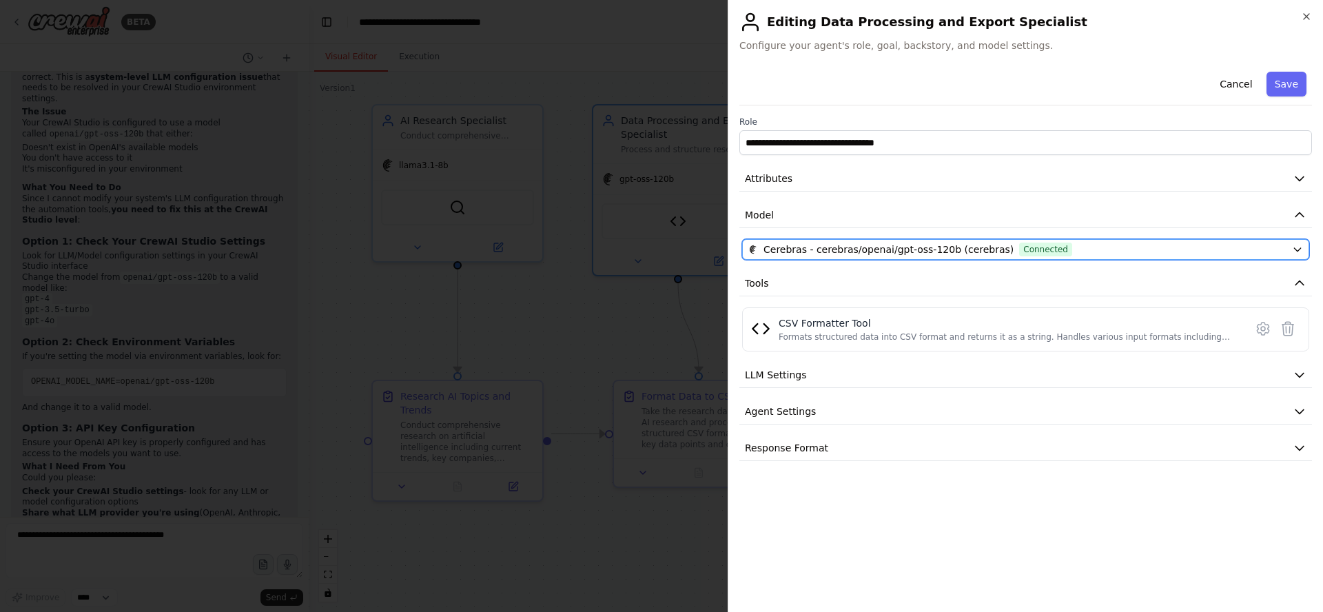
click at [941, 251] on span "Cerebras - cerebras/openai/gpt-oss-120b (cerebras)" at bounding box center [888, 249] width 250 height 14
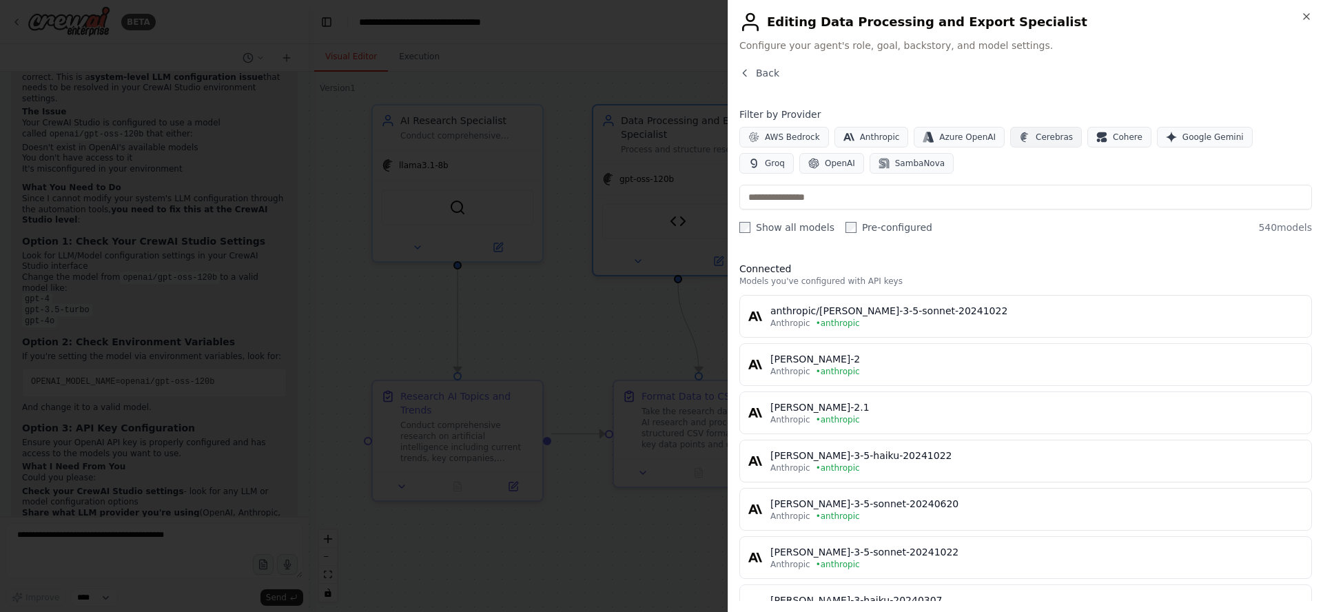
click at [1035, 138] on span "Cerebras" at bounding box center [1053, 137] width 37 height 11
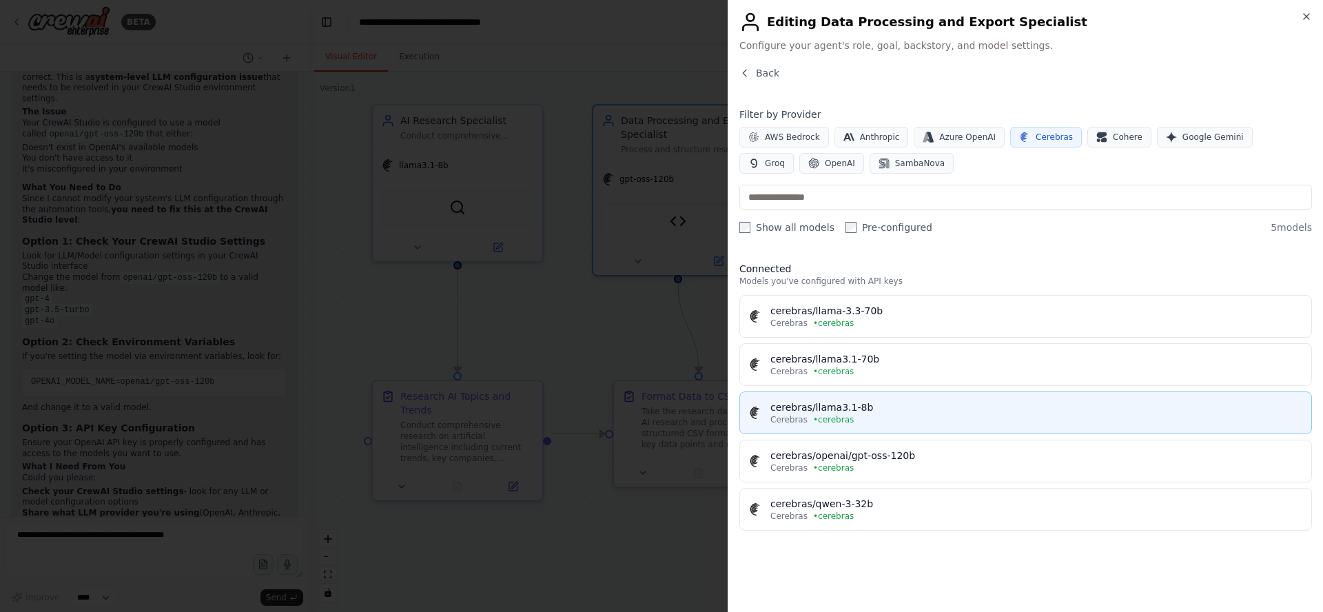
click at [908, 411] on div "cerebras/llama3.1-8b" at bounding box center [1036, 407] width 532 height 14
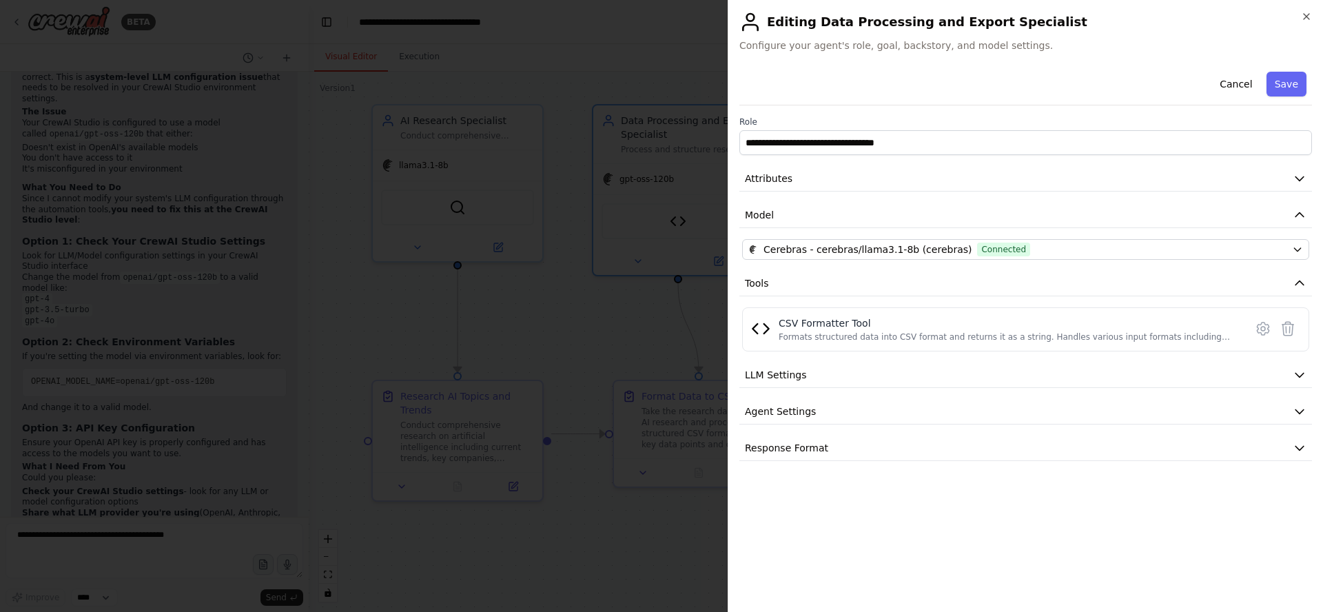
click at [1292, 84] on button "Save" at bounding box center [1286, 84] width 40 height 25
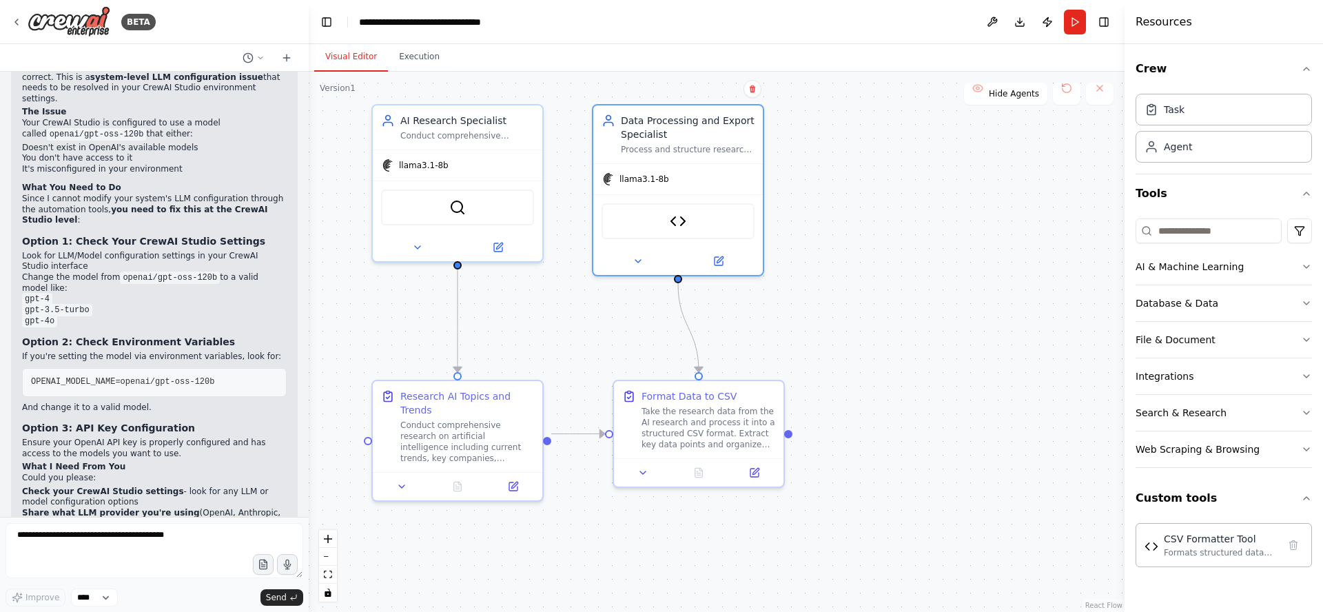
click at [1077, 23] on button "Run" at bounding box center [1075, 22] width 22 height 25
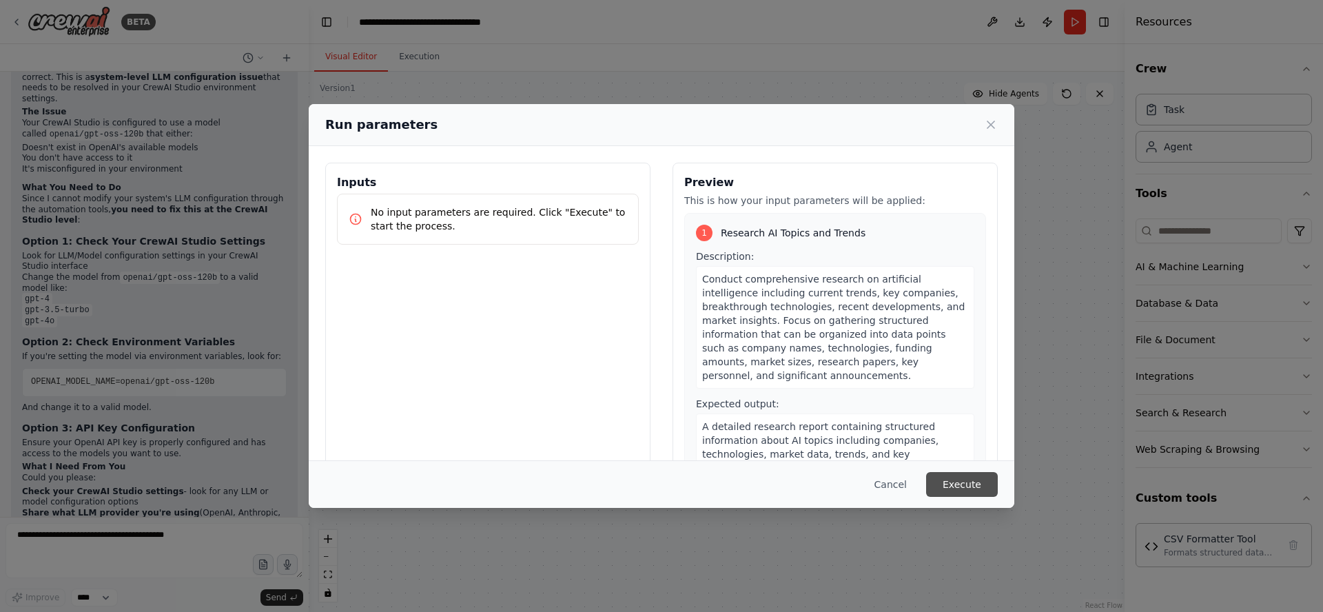
click at [969, 489] on button "Execute" at bounding box center [962, 484] width 72 height 25
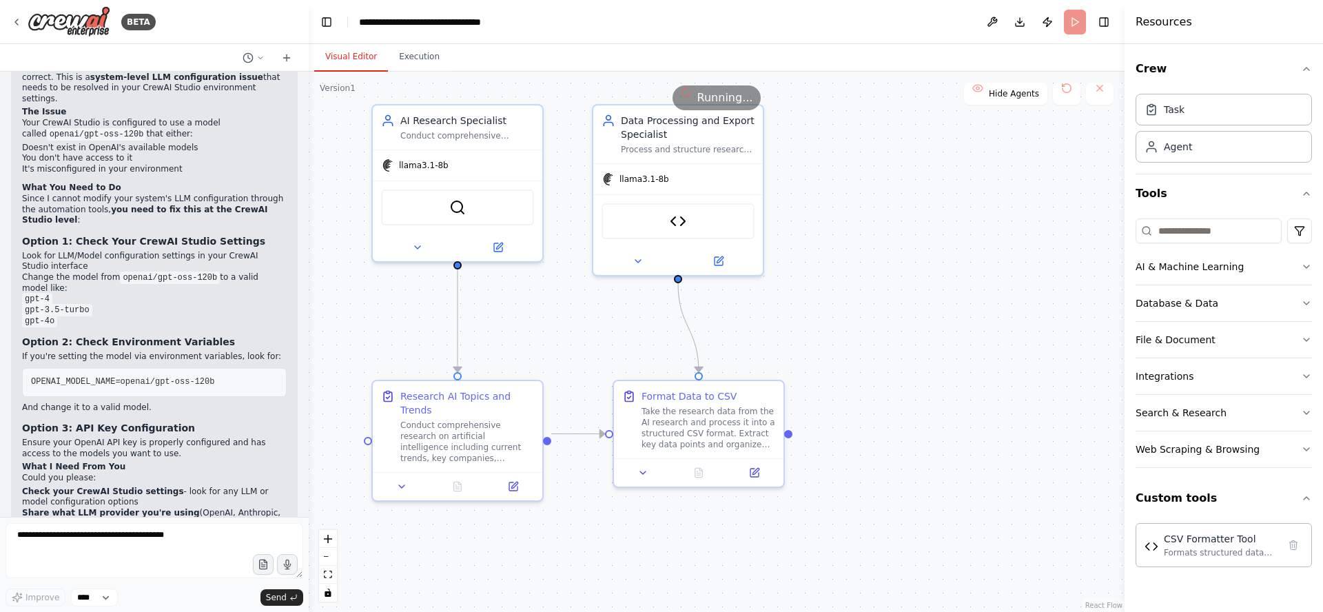
click at [343, 61] on button "Visual Editor" at bounding box center [351, 57] width 74 height 29
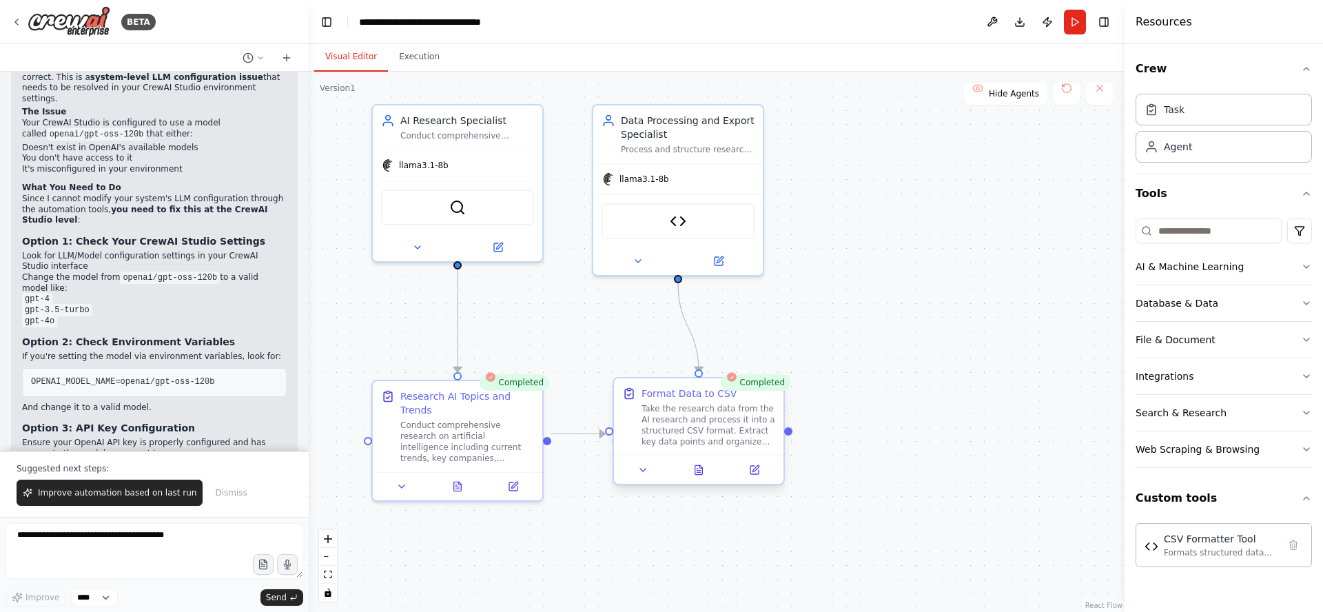
click at [698, 413] on div "Take the research data from the AI research and process it into a structured CS…" at bounding box center [708, 425] width 134 height 44
click at [696, 472] on icon at bounding box center [697, 472] width 3 height 0
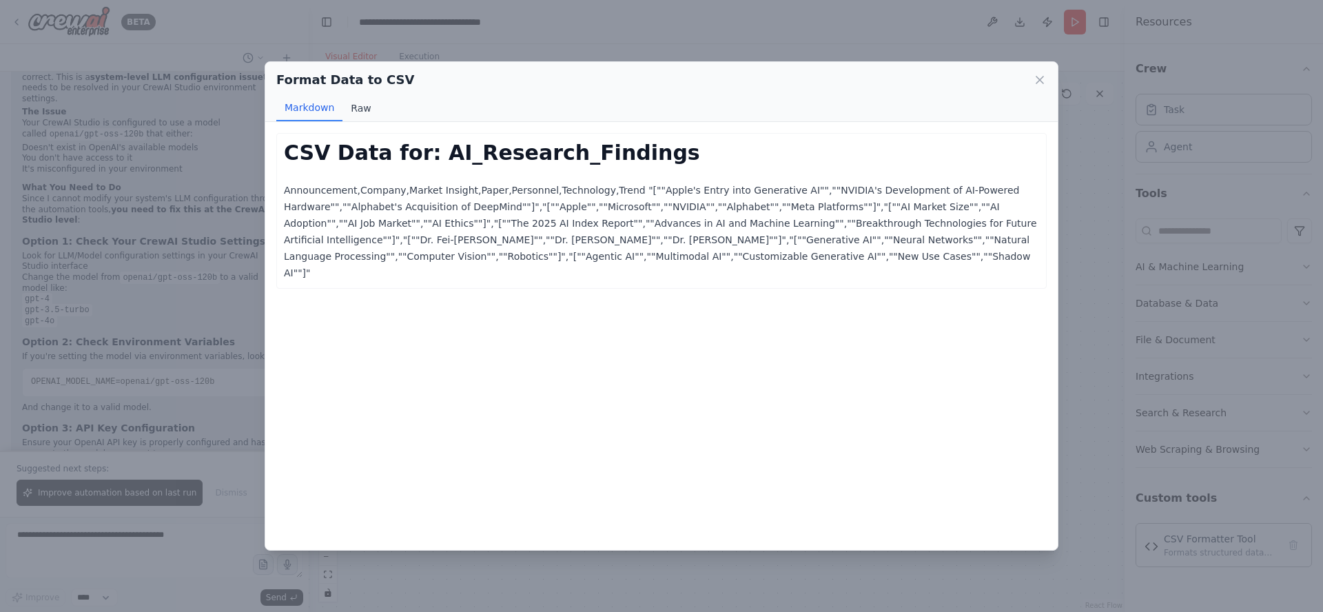
click at [356, 109] on button "Raw" at bounding box center [360, 108] width 37 height 26
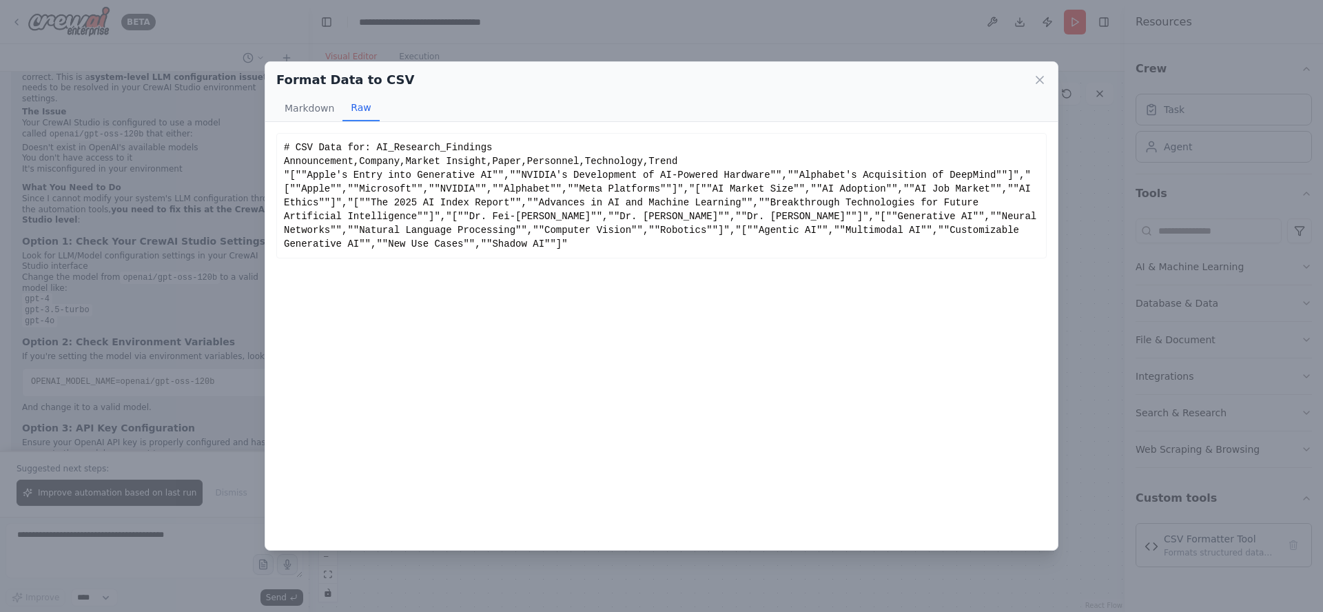
click at [1042, 79] on icon at bounding box center [1040, 80] width 14 height 14
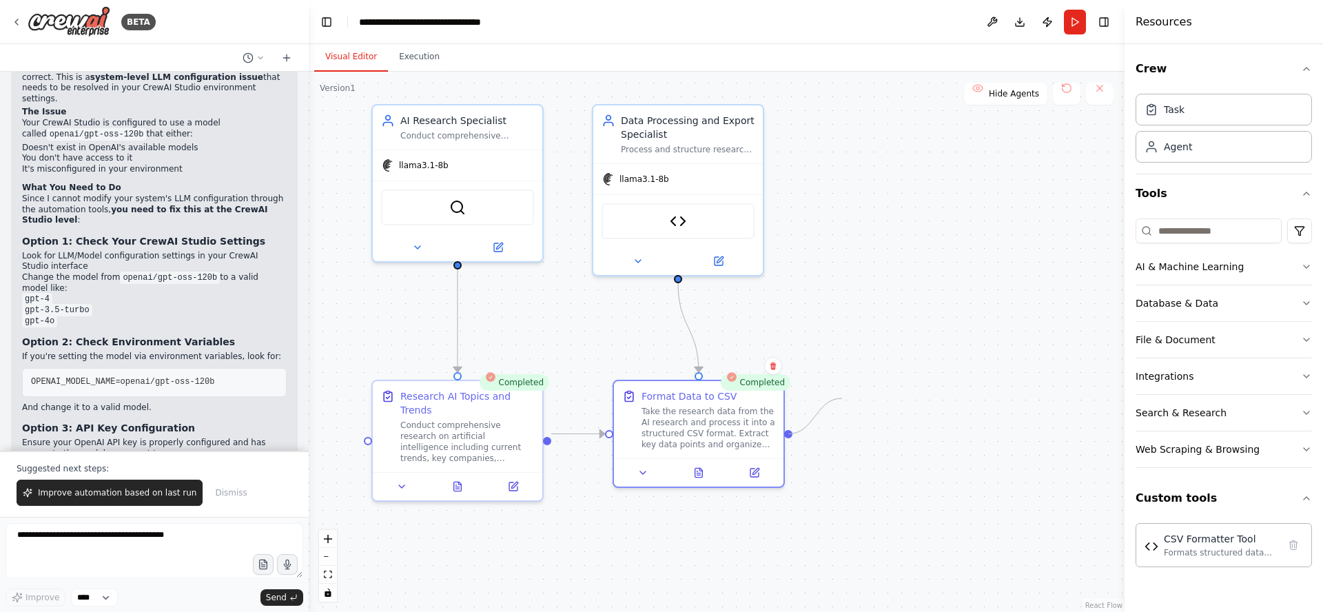
drag, startPoint x: 791, startPoint y: 433, endPoint x: 842, endPoint y: 398, distance: 61.9
click at [842, 398] on div ".deletable-edge-delete-btn { width: 20px; height: 20px; border: 0px solid #ffff…" at bounding box center [717, 342] width 816 height 540
drag, startPoint x: 788, startPoint y: 433, endPoint x: 893, endPoint y: 356, distance: 130.1
click at [893, 356] on div ".deletable-edge-delete-btn { width: 20px; height: 20px; border: 0px solid #ffff…" at bounding box center [717, 342] width 816 height 540
click at [457, 417] on div "Conduct comprehensive research on artificial intelligence including current tre…" at bounding box center [467, 439] width 134 height 44
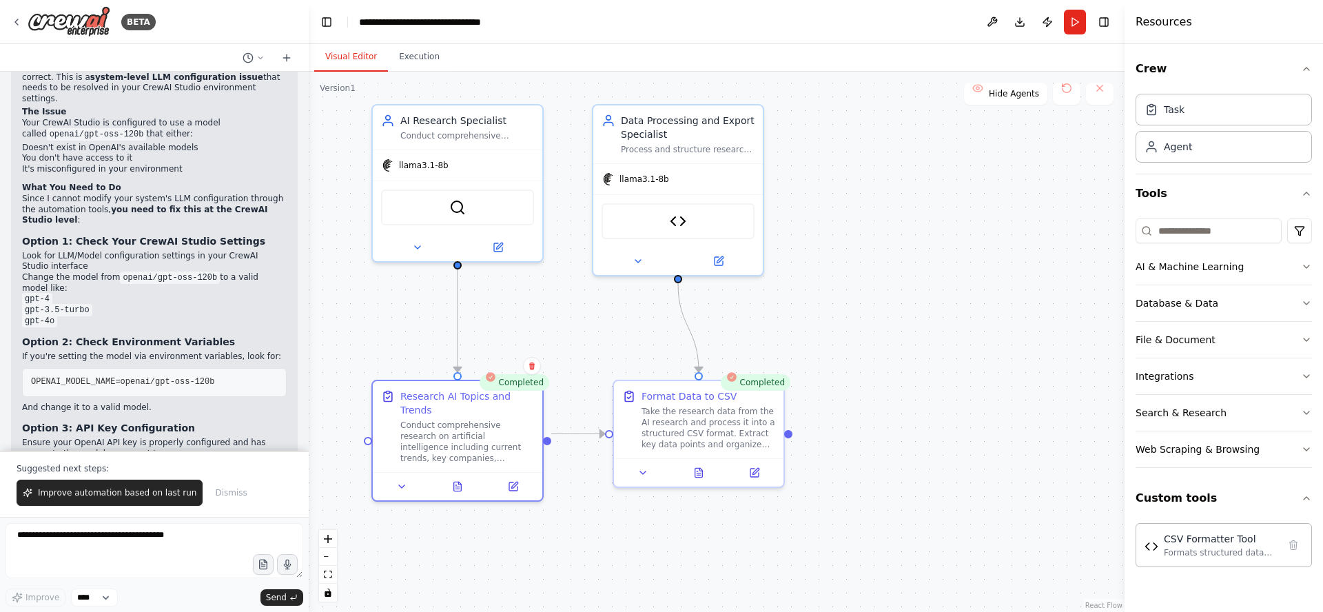
drag, startPoint x: 862, startPoint y: 222, endPoint x: 803, endPoint y: 309, distance: 105.7
click at [803, 309] on div ".deletable-edge-delete-btn { width: 20px; height: 20px; border: 0px solid #ffff…" at bounding box center [717, 342] width 816 height 540
click at [1019, 21] on button "Download" at bounding box center [1019, 22] width 22 height 25
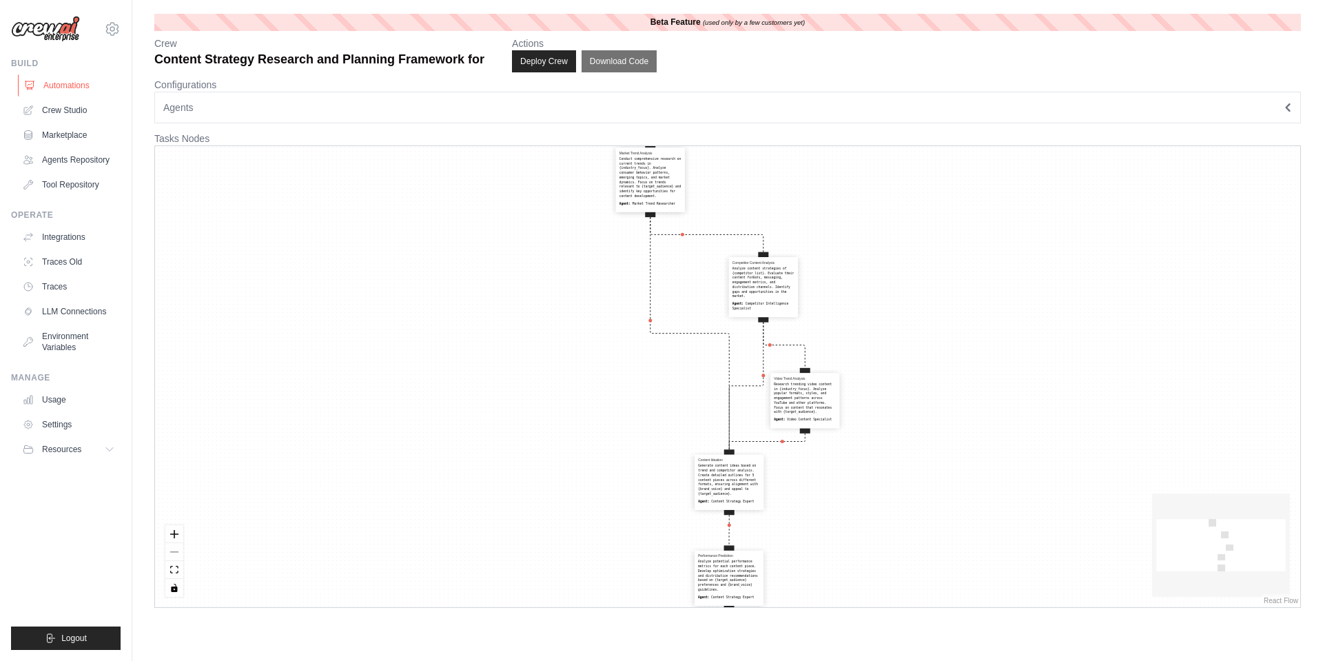
click at [68, 78] on link "Automations" at bounding box center [70, 85] width 104 height 22
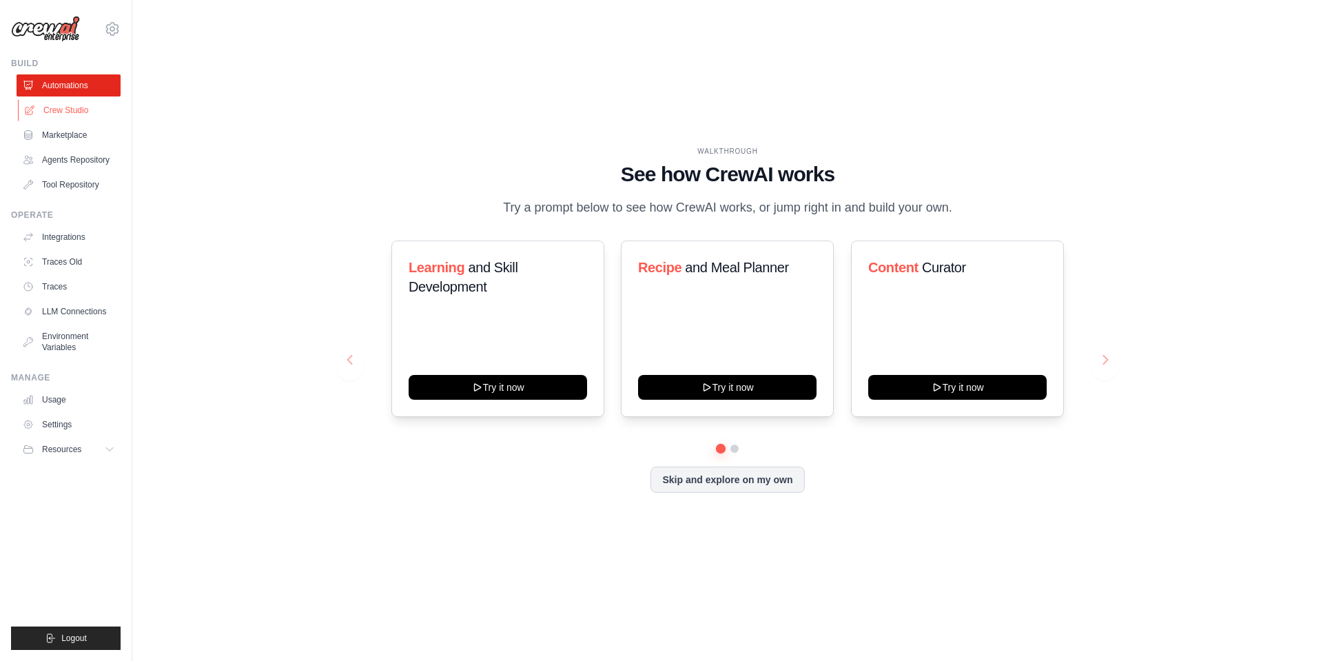
click at [72, 112] on link "Crew Studio" at bounding box center [70, 110] width 104 height 22
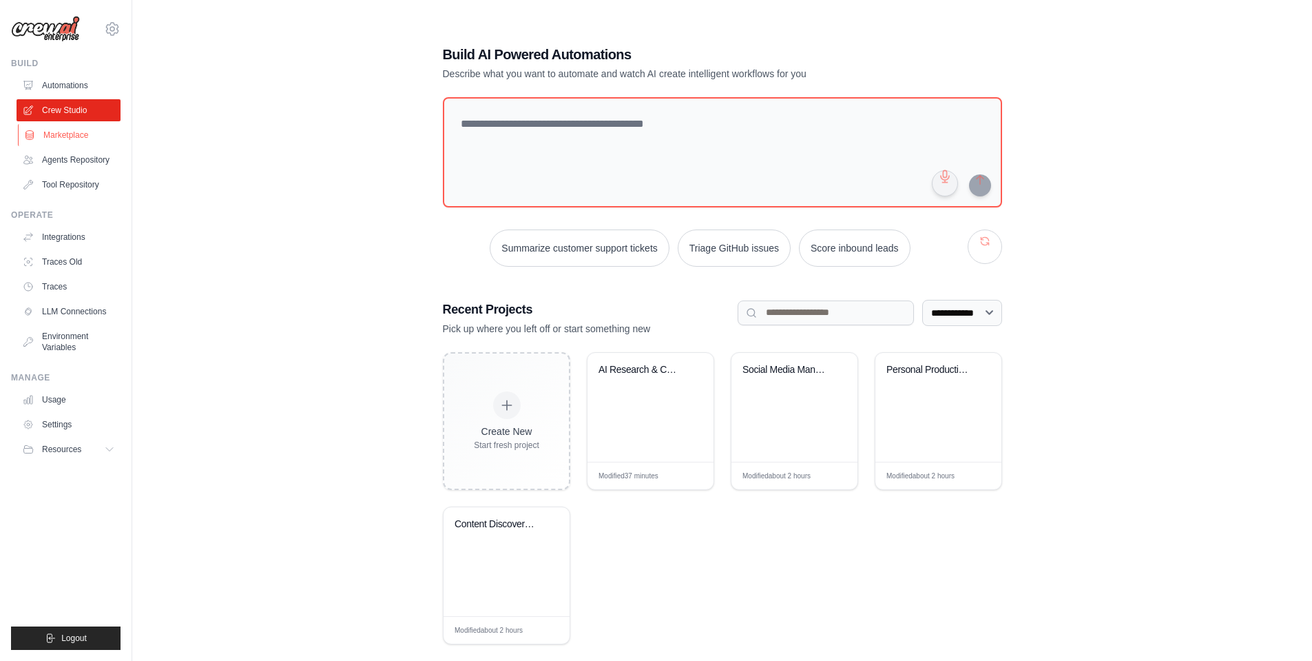
click at [69, 131] on link "Marketplace" at bounding box center [70, 135] width 104 height 22
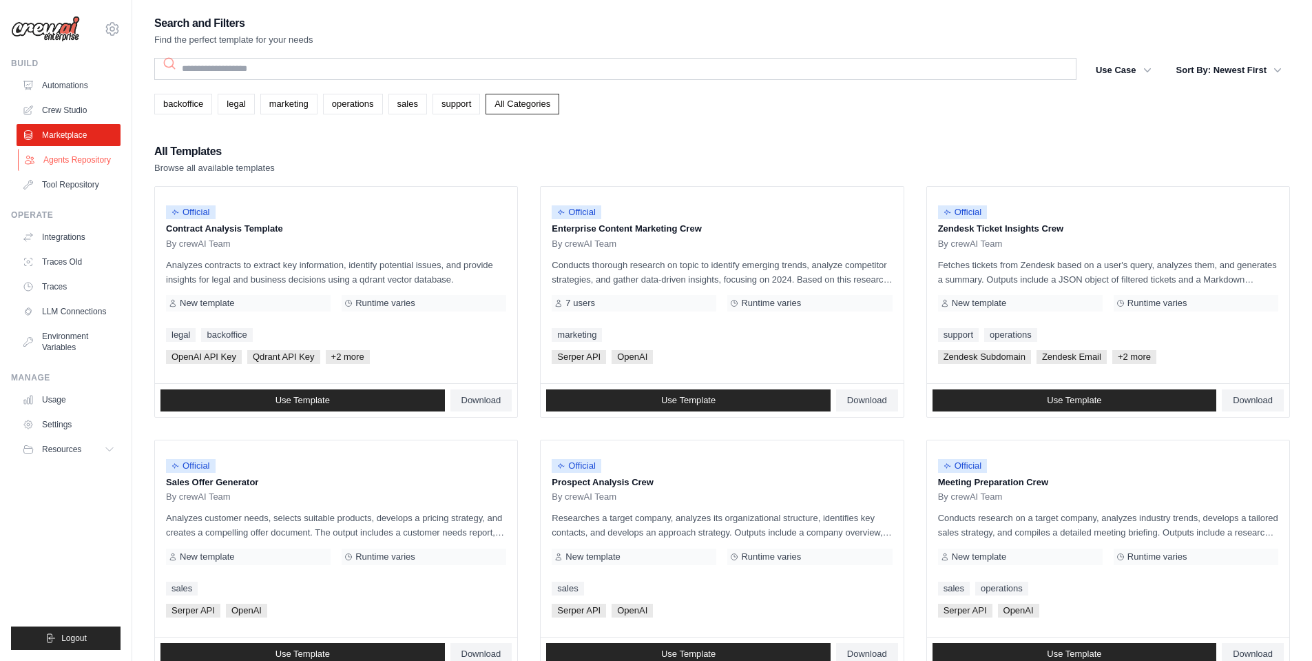
click at [78, 163] on link "Agents Repository" at bounding box center [70, 160] width 104 height 22
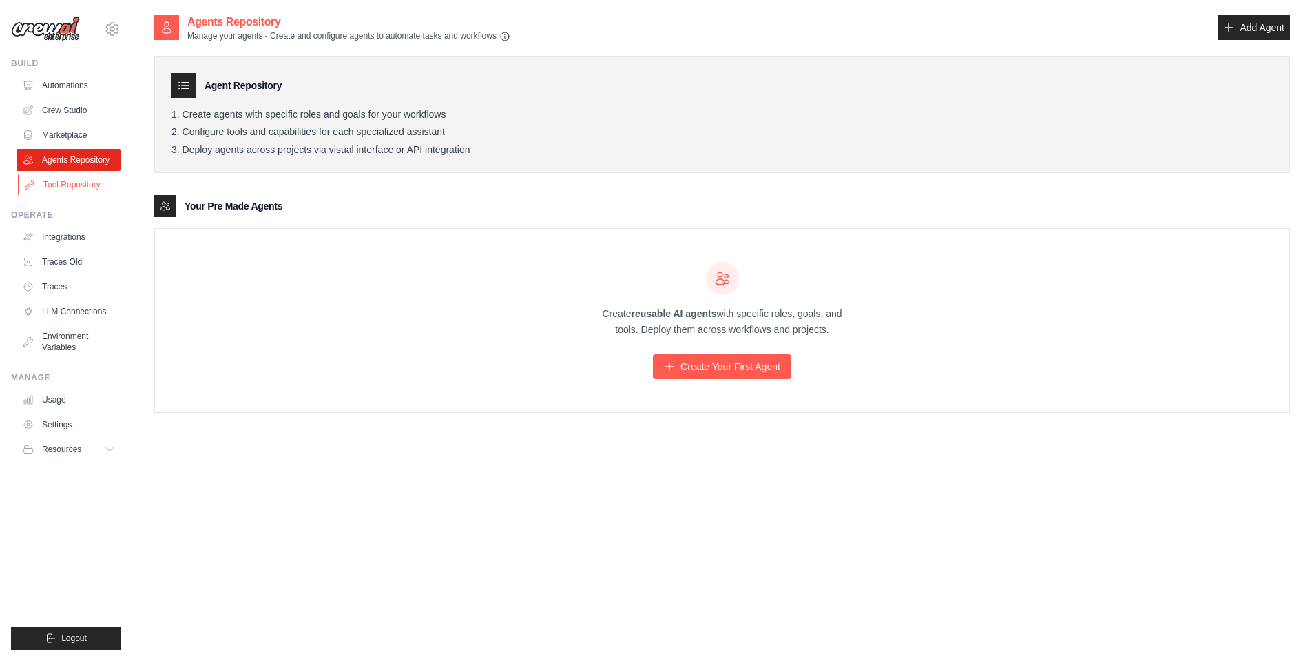
click at [78, 182] on link "Tool Repository" at bounding box center [70, 185] width 104 height 22
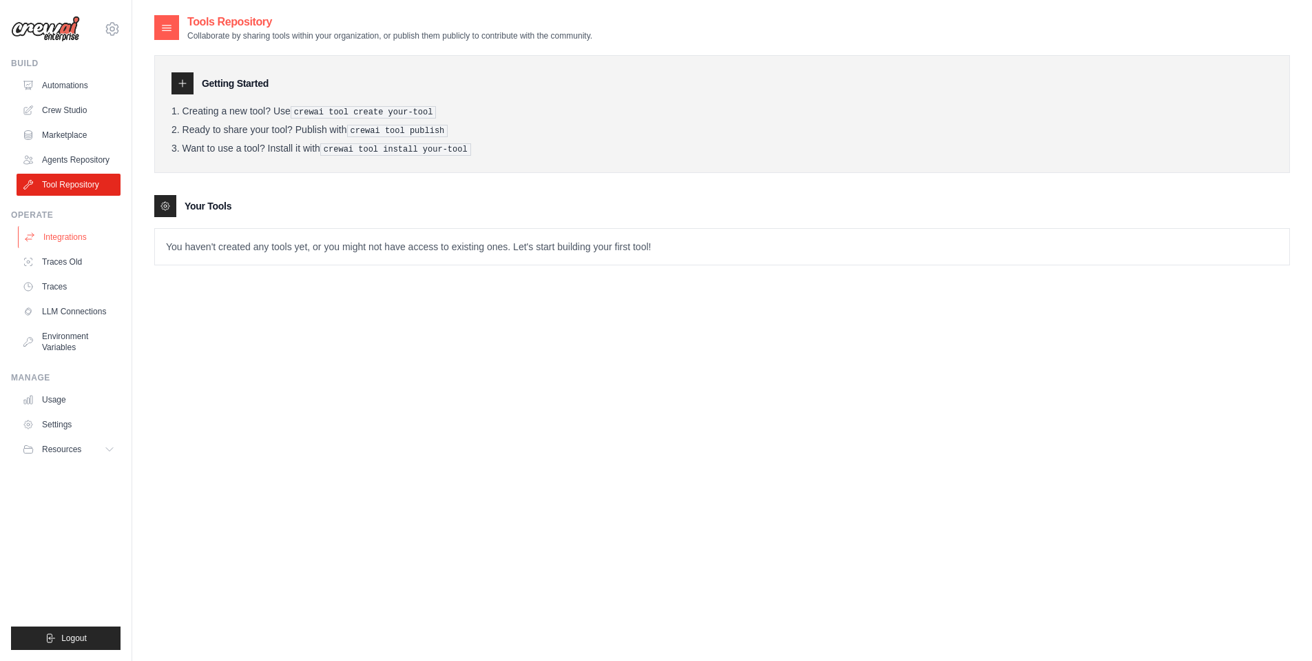
click at [65, 236] on link "Integrations" at bounding box center [70, 237] width 104 height 22
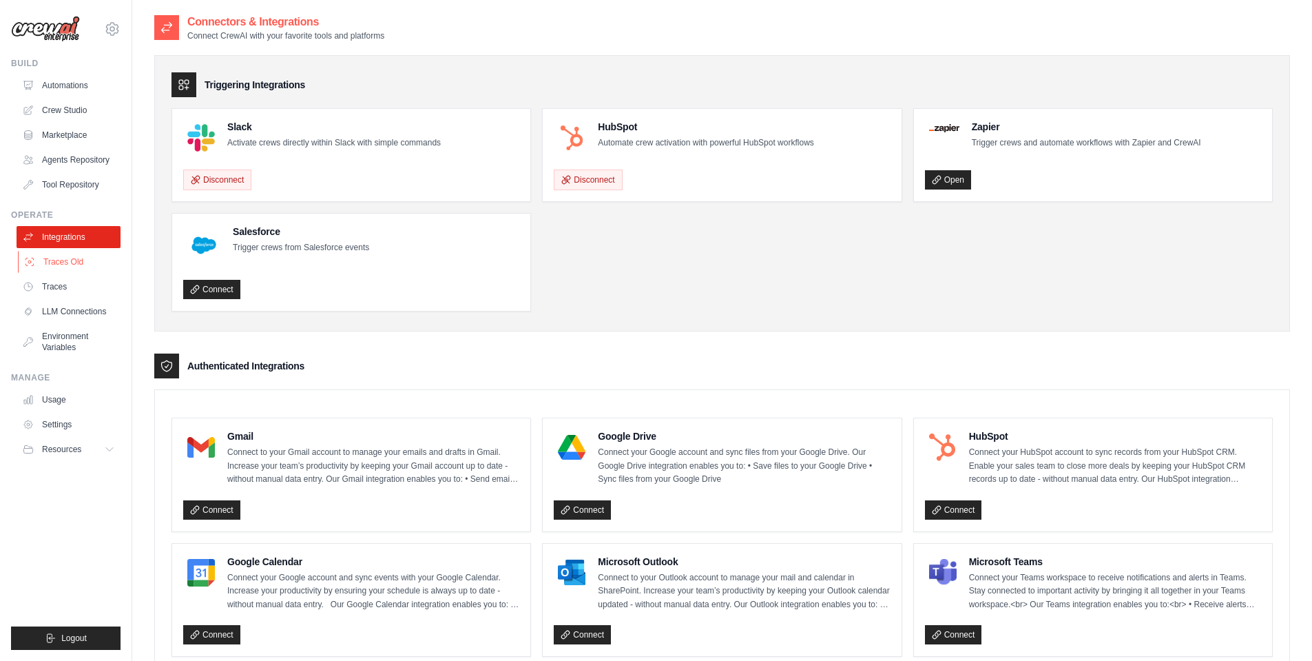
click at [73, 260] on link "Traces Old" at bounding box center [70, 262] width 104 height 22
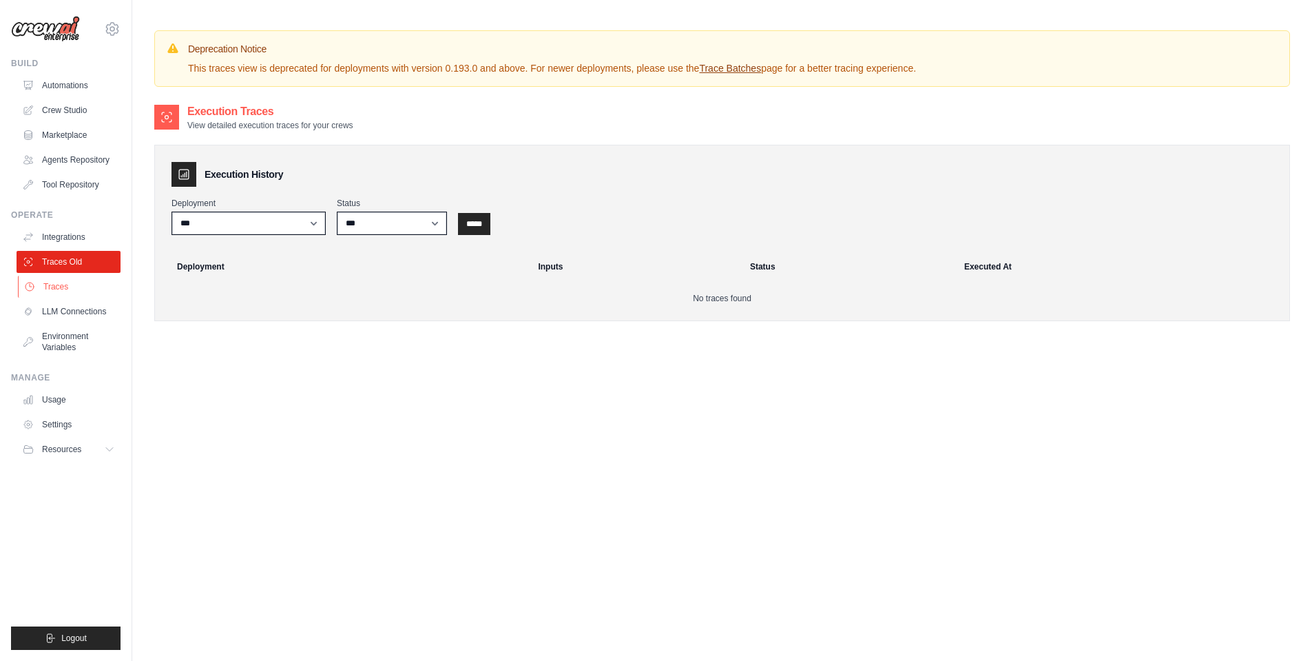
click at [63, 289] on link "Traces" at bounding box center [70, 287] width 104 height 22
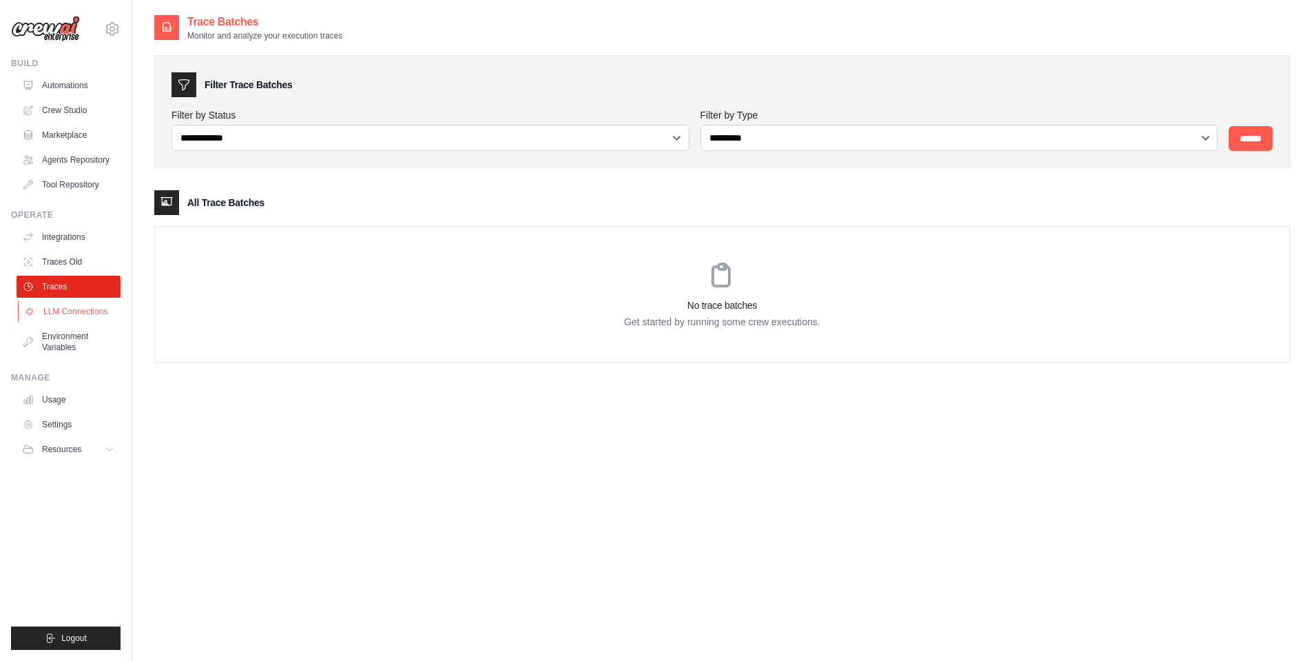
click at [74, 313] on link "LLM Connections" at bounding box center [70, 311] width 104 height 22
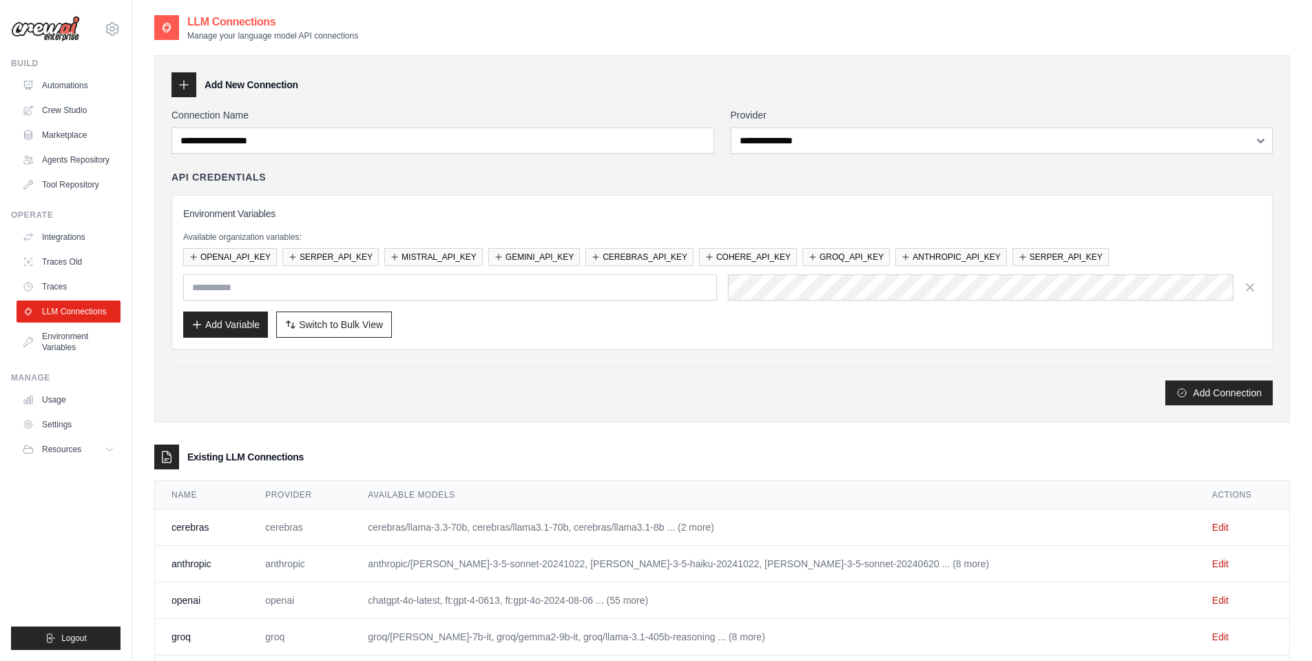
type input "**********"
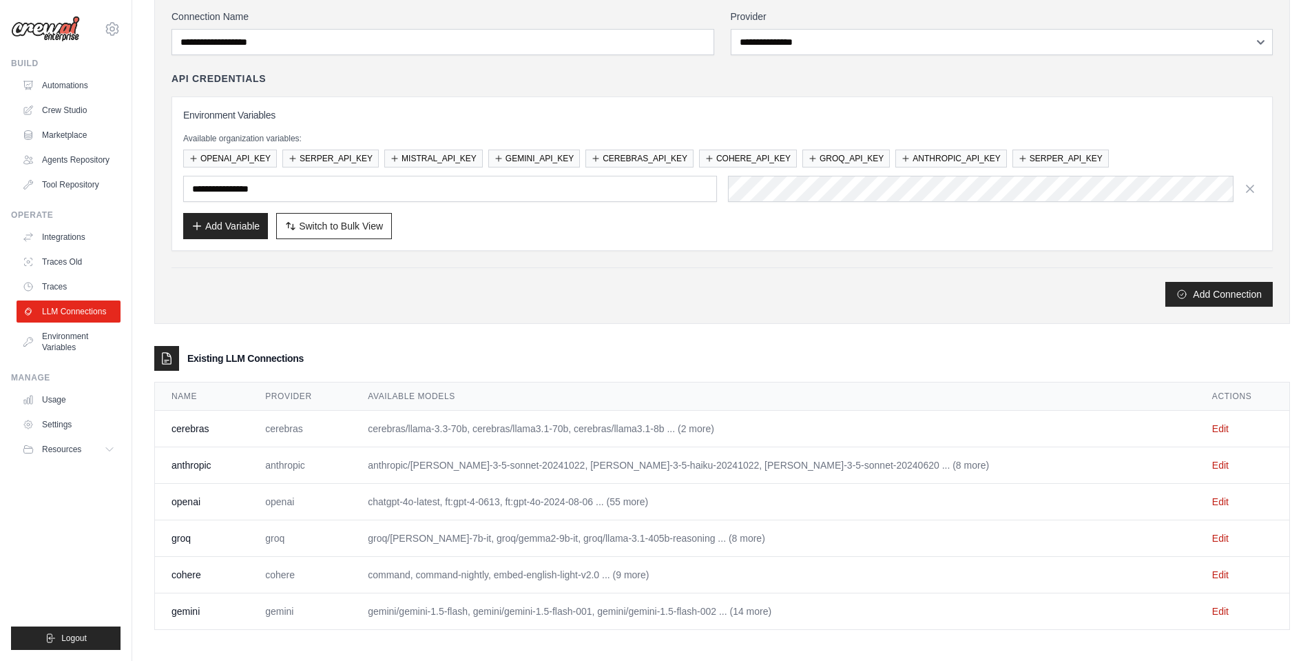
scroll to position [103, 0]
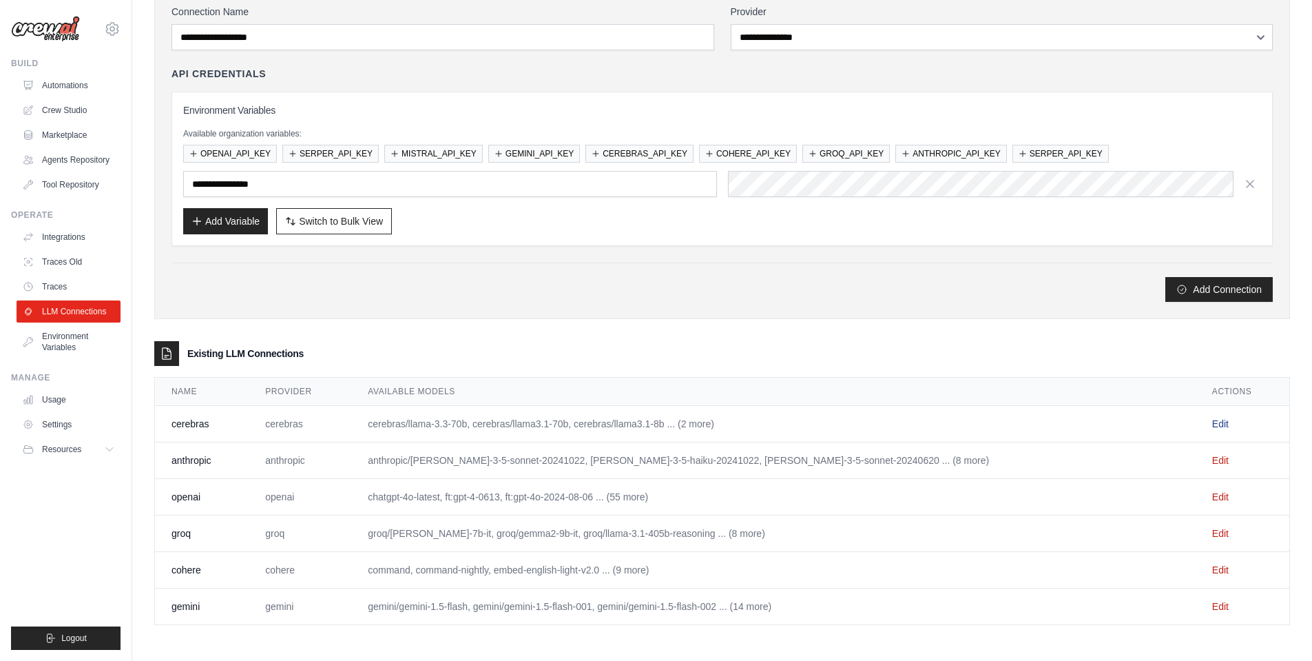
click at [1212, 423] on link "Edit" at bounding box center [1220, 423] width 17 height 11
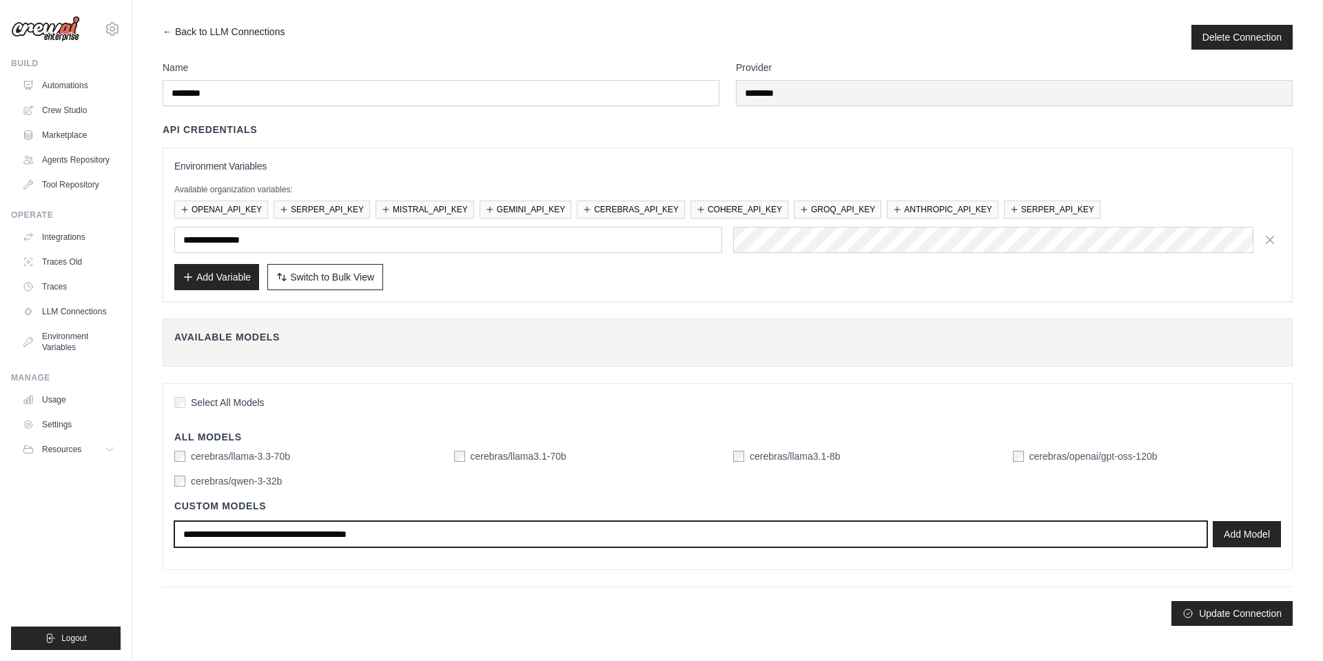
click at [374, 531] on input "text" at bounding box center [690, 534] width 1033 height 26
paste input "**********"
type input "**********"
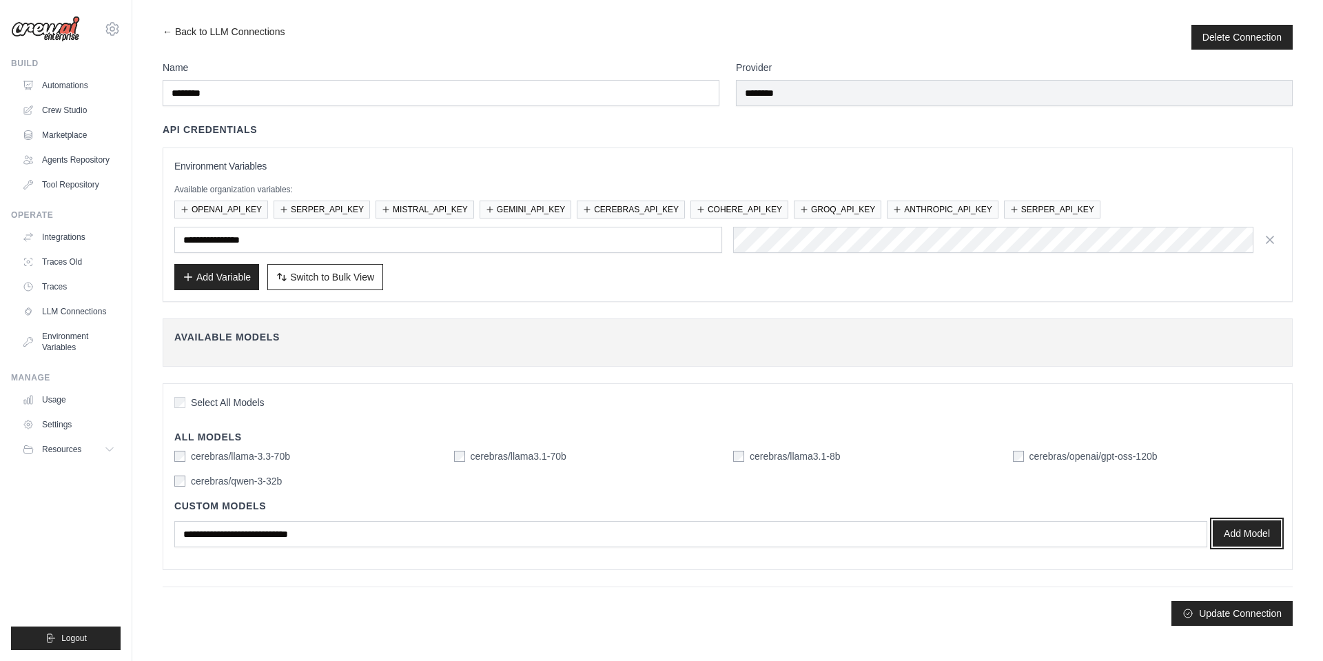
click at [1250, 536] on button "Add Model" at bounding box center [1246, 533] width 68 height 26
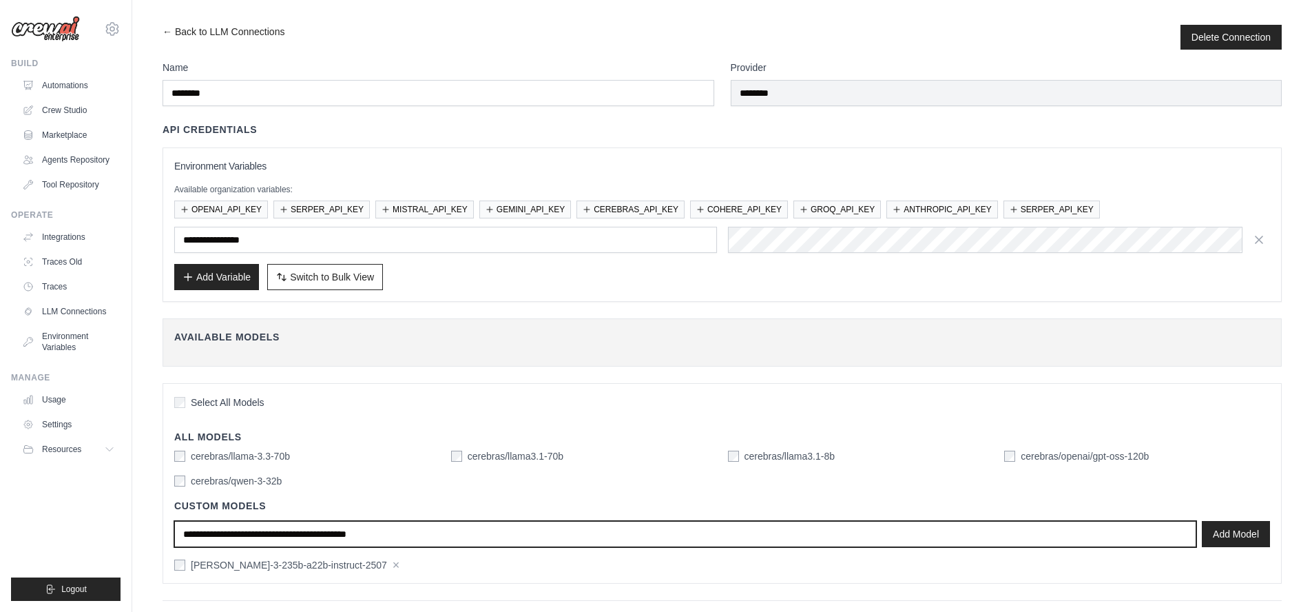
click at [442, 535] on input "text" at bounding box center [685, 534] width 1022 height 26
paste input "**********"
type input "**********"
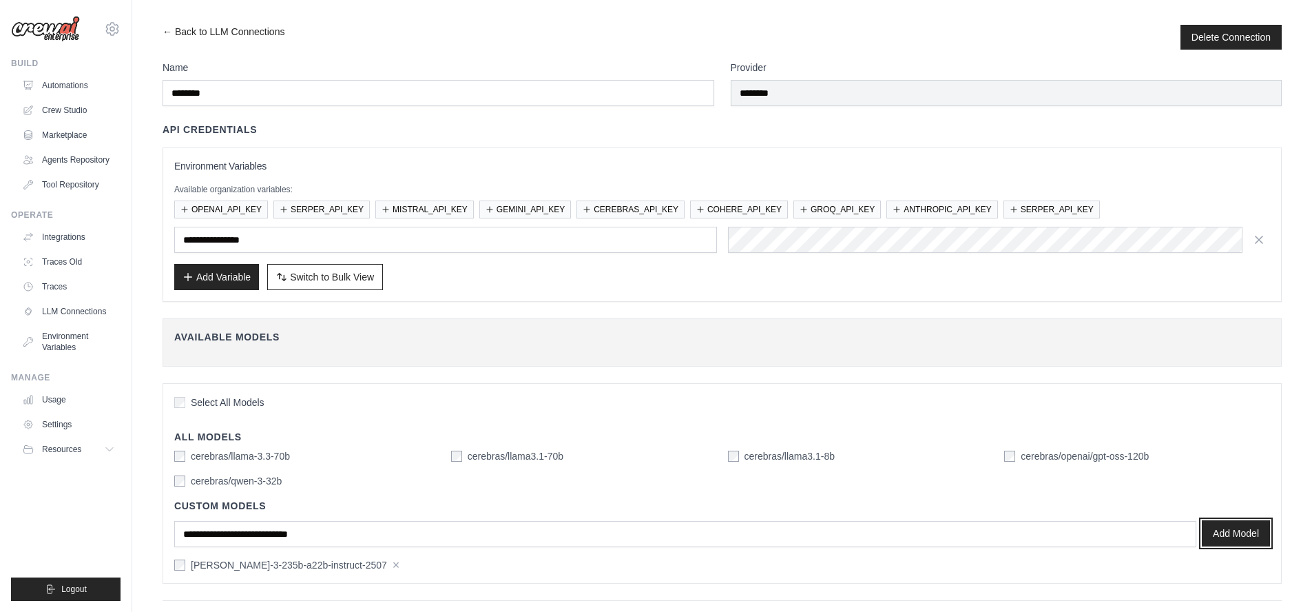
click at [1236, 537] on button "Add Model" at bounding box center [1236, 533] width 68 height 26
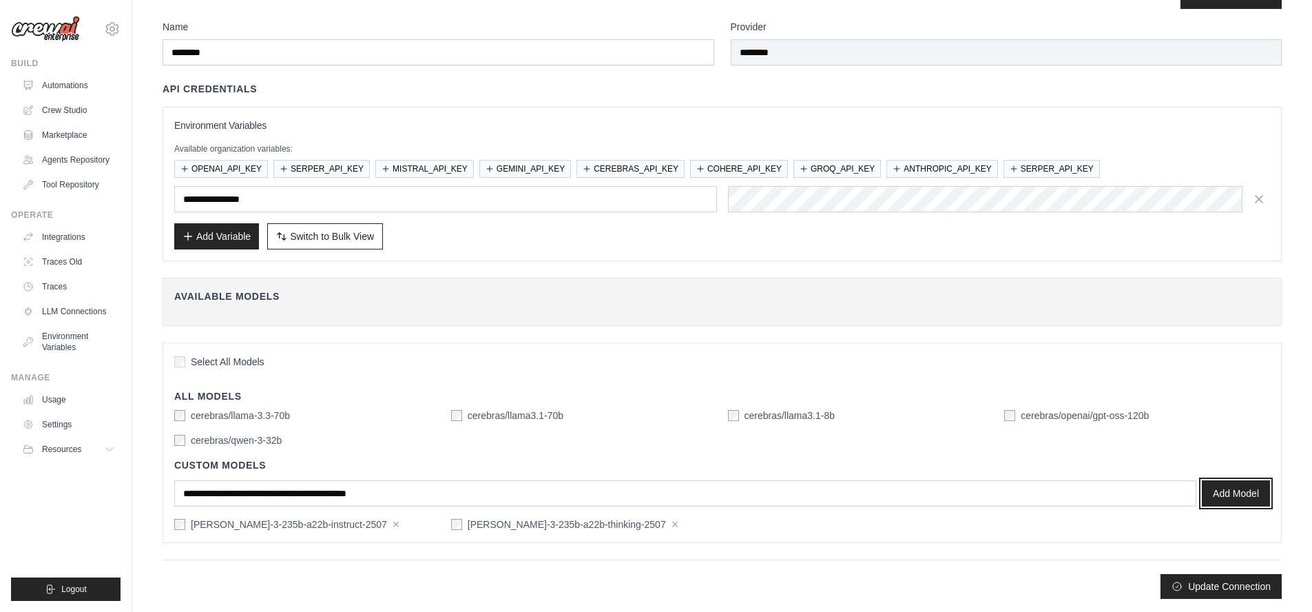
scroll to position [41, 0]
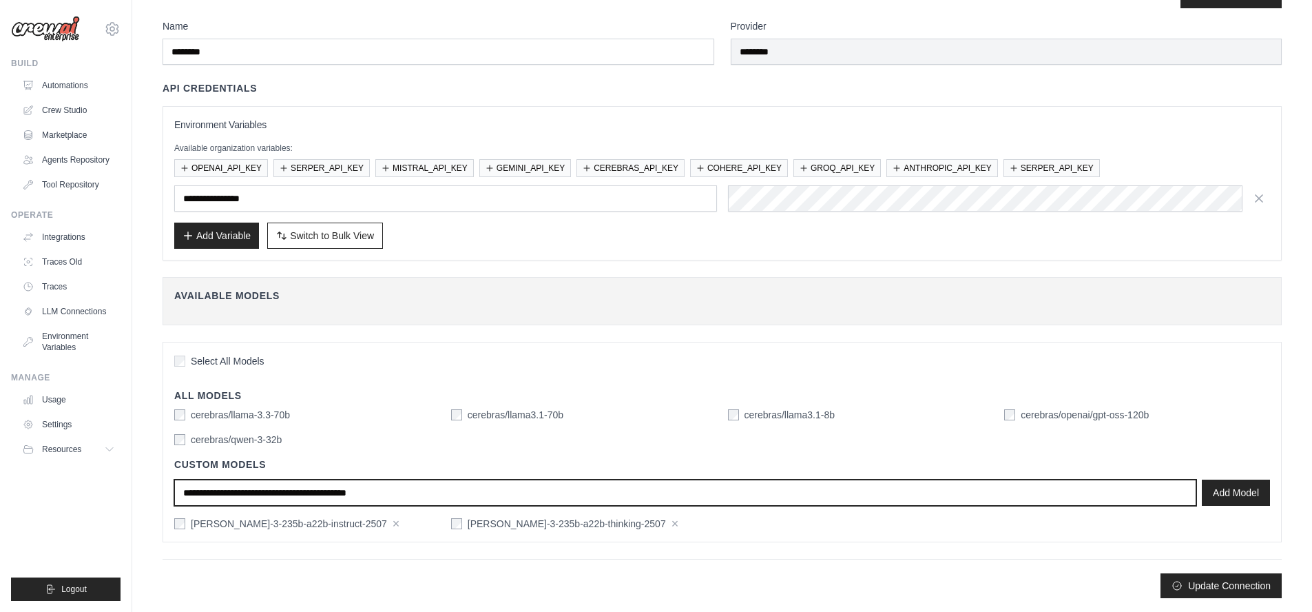
click at [660, 490] on input "text" at bounding box center [685, 492] width 1022 height 26
paste input "**********"
type input "**********"
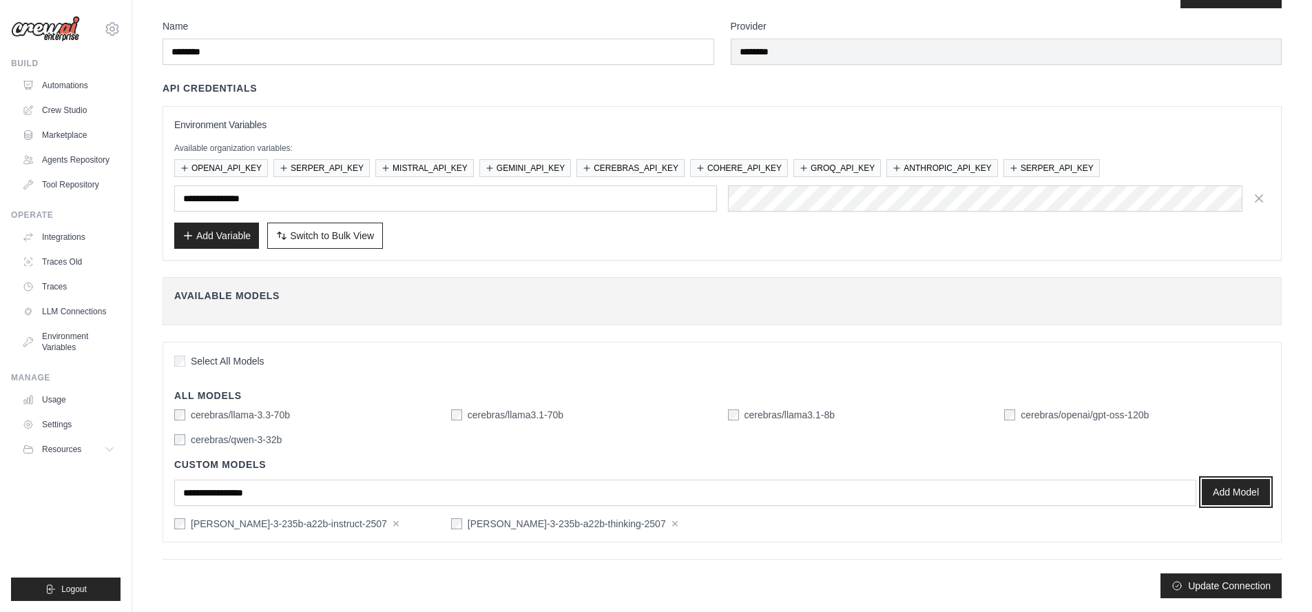
click at [1232, 496] on button "Add Model" at bounding box center [1236, 492] width 68 height 26
click at [300, 528] on label "[PERSON_NAME]-3-235b-a22b-instruct-2507" at bounding box center [289, 524] width 196 height 14
drag, startPoint x: 191, startPoint y: 523, endPoint x: 329, endPoint y: 527, distance: 137.1
click at [329, 527] on label "[PERSON_NAME]-3-235b-a22b-instruct-2507" at bounding box center [289, 524] width 196 height 14
copy label "[PERSON_NAME]-3-235b-a22b-instruct-2507"
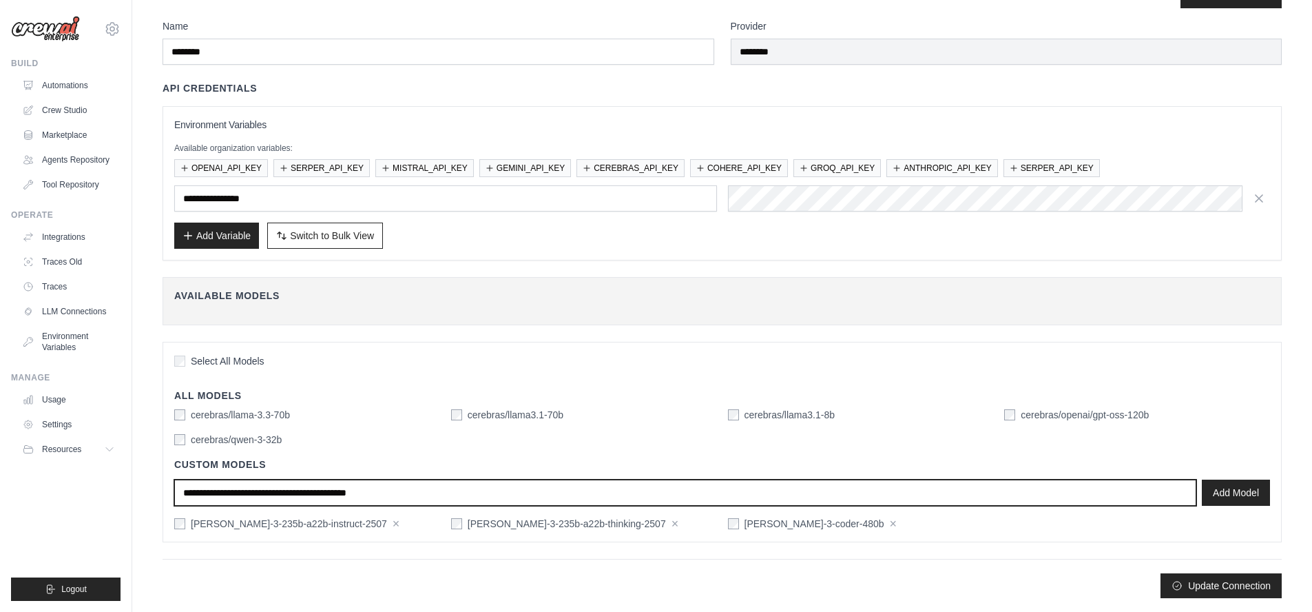
click at [373, 493] on input "text" at bounding box center [685, 492] width 1022 height 26
paste input "**********"
type input "**********"
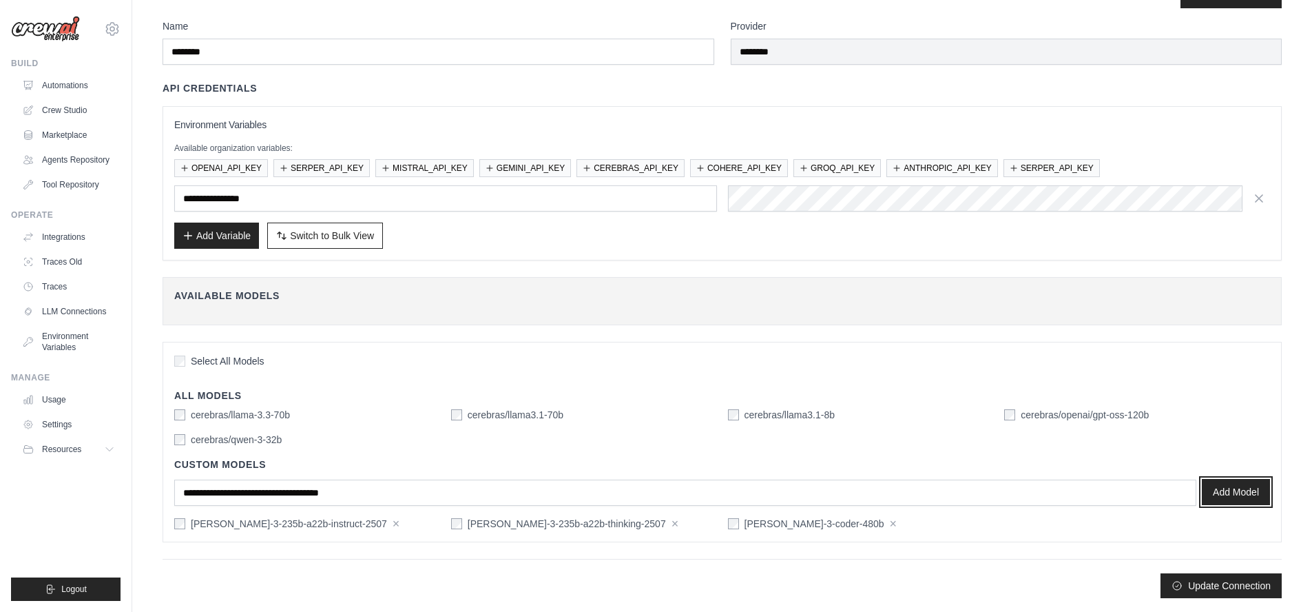
click at [1234, 494] on button "Add Model" at bounding box center [1236, 492] width 68 height 26
drag, startPoint x: 748, startPoint y: 526, endPoint x: 827, endPoint y: 530, distance: 78.7
click at [827, 530] on div "Select All Models All Models cerebras/llama-3.3-70b cerebras/llama3.1-70b cereb…" at bounding box center [722, 442] width 1119 height 200
click at [393, 526] on button "×" at bounding box center [397, 523] width 8 height 12
copy label "[PERSON_NAME]-3-coder-480b"
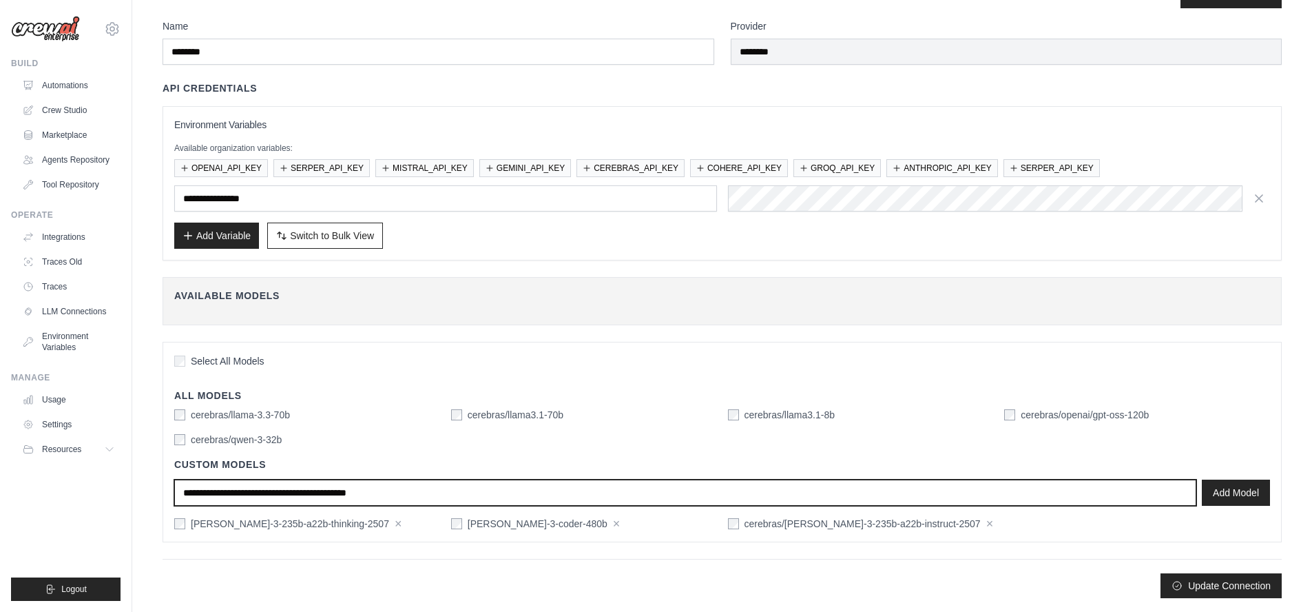
click at [347, 490] on input "text" at bounding box center [685, 492] width 1022 height 26
paste input "**********"
type input "**********"
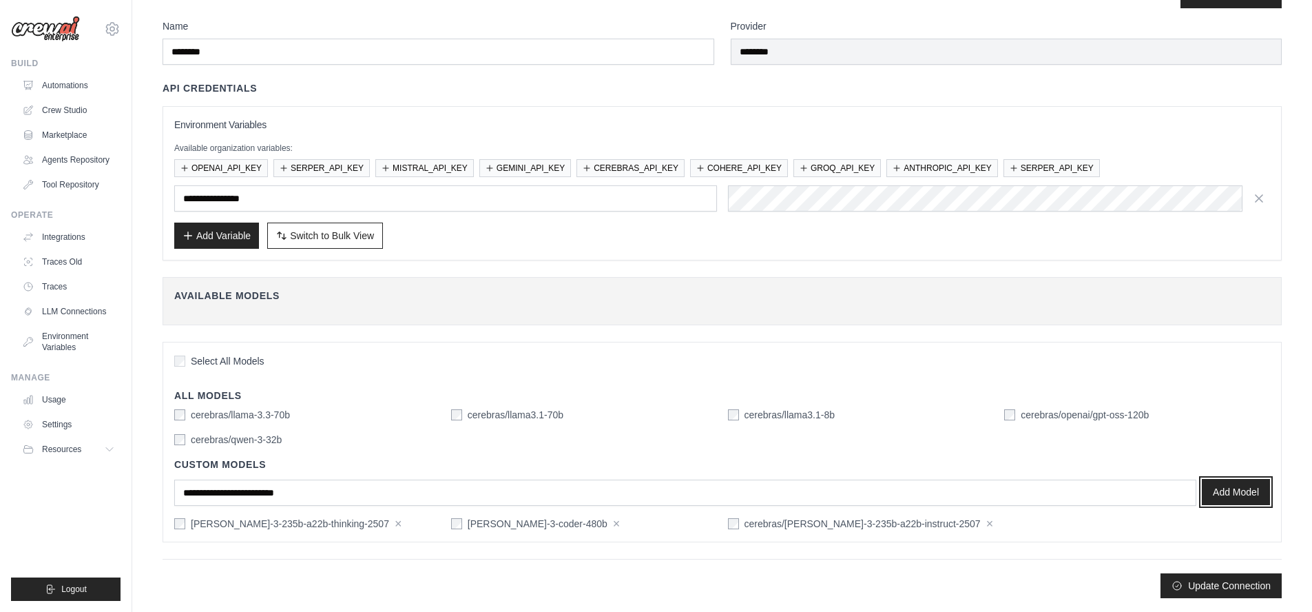
click at [1232, 497] on button "Add Model" at bounding box center [1236, 492] width 68 height 26
click at [613, 526] on button "×" at bounding box center [617, 523] width 8 height 12
drag, startPoint x: 191, startPoint y: 526, endPoint x: 333, endPoint y: 528, distance: 141.9
click at [333, 528] on div "[PERSON_NAME]-3-235b-a22b-thinking-2507 ×" at bounding box center [307, 524] width 266 height 14
copy label "[PERSON_NAME]-3-235b-a22b-thinking-2507"
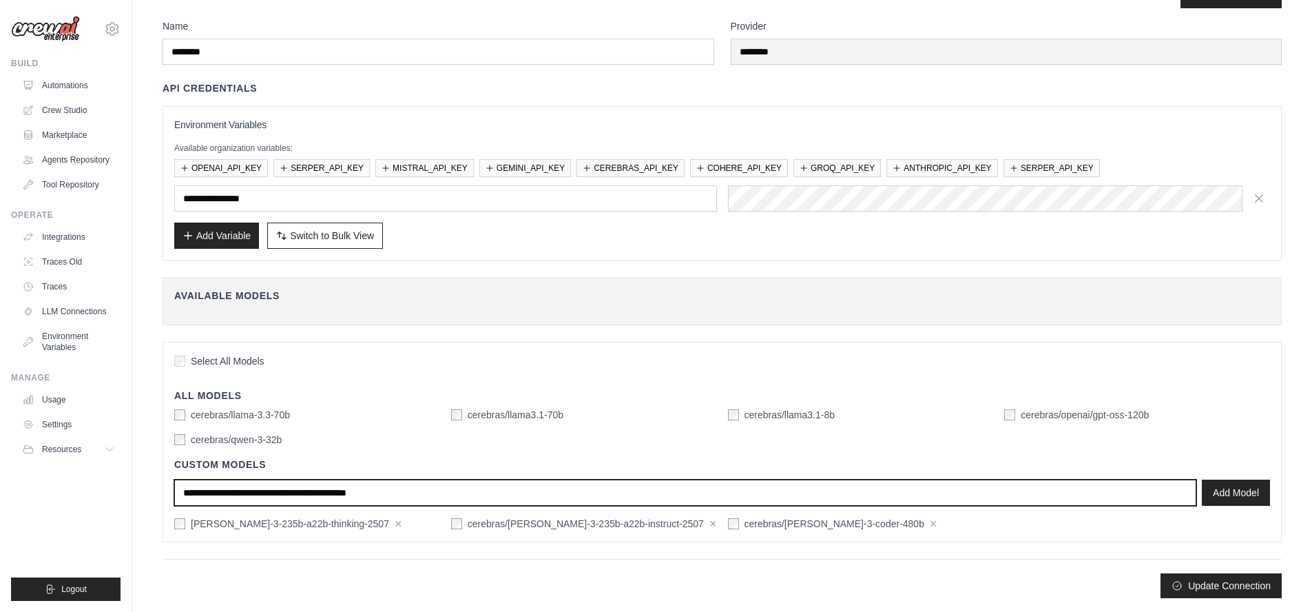
click at [344, 488] on input "text" at bounding box center [685, 492] width 1022 height 26
paste input "**********"
type input "**********"
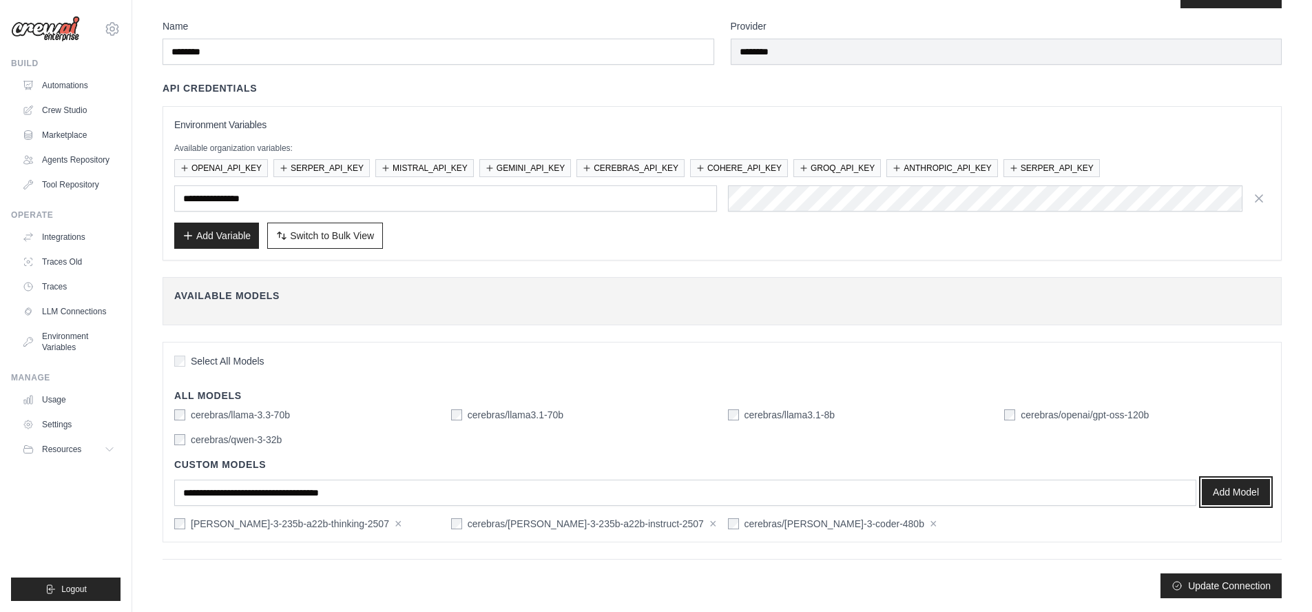
click at [1234, 495] on button "Add Model" at bounding box center [1236, 492] width 68 height 26
click at [395, 526] on button "×" at bounding box center [399, 523] width 8 height 12
click at [1228, 588] on button "Update Connection" at bounding box center [1221, 584] width 121 height 25
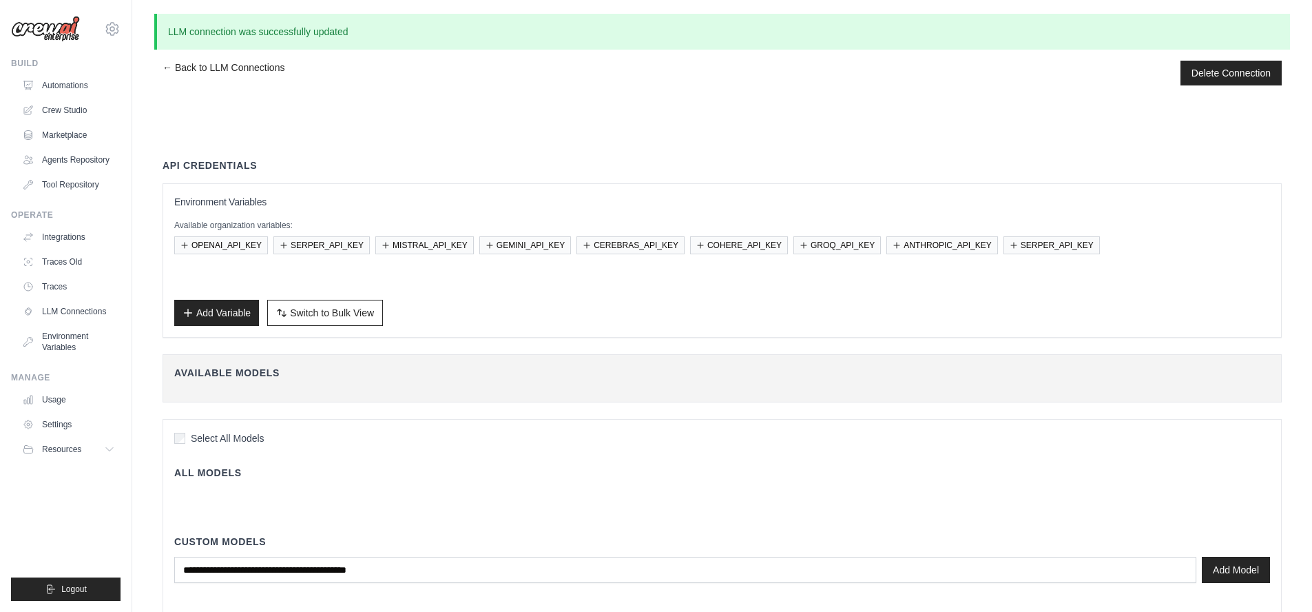
scroll to position [77, 0]
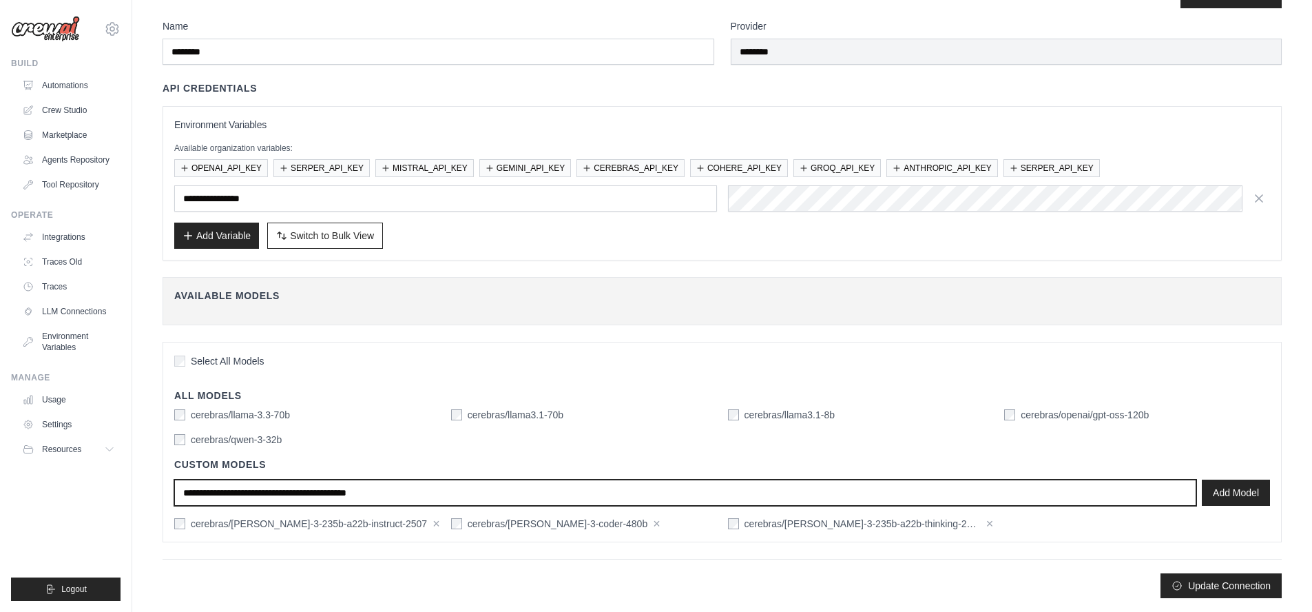
click at [716, 493] on input "text" at bounding box center [685, 492] width 1022 height 26
click at [523, 495] on input "text" at bounding box center [685, 492] width 1022 height 26
paste input "**********"
type input "**********"
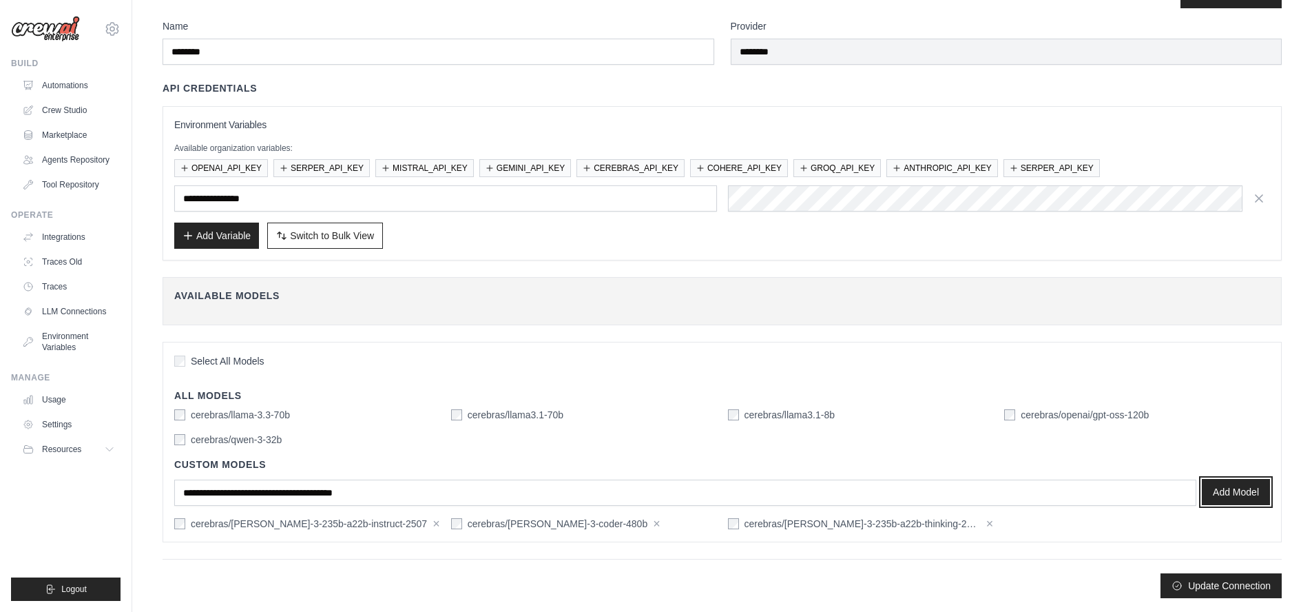
click at [1232, 491] on button "Add Model" at bounding box center [1236, 492] width 68 height 26
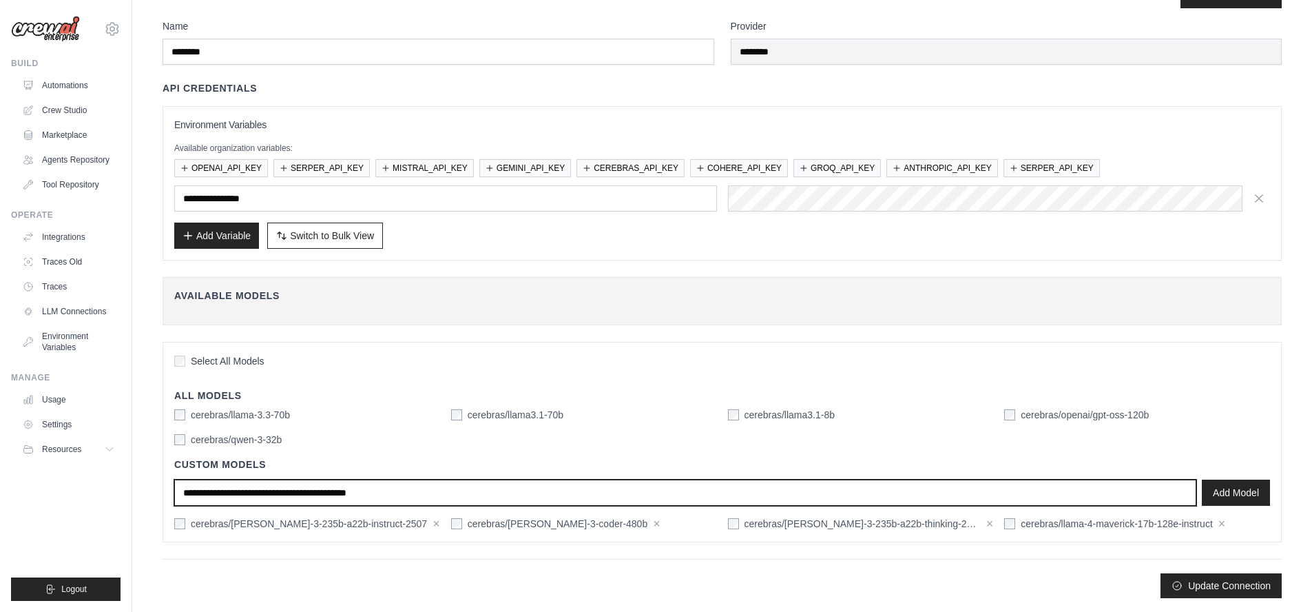
click at [451, 495] on input "text" at bounding box center [685, 492] width 1022 height 26
paste input "**********"
type input "**********"
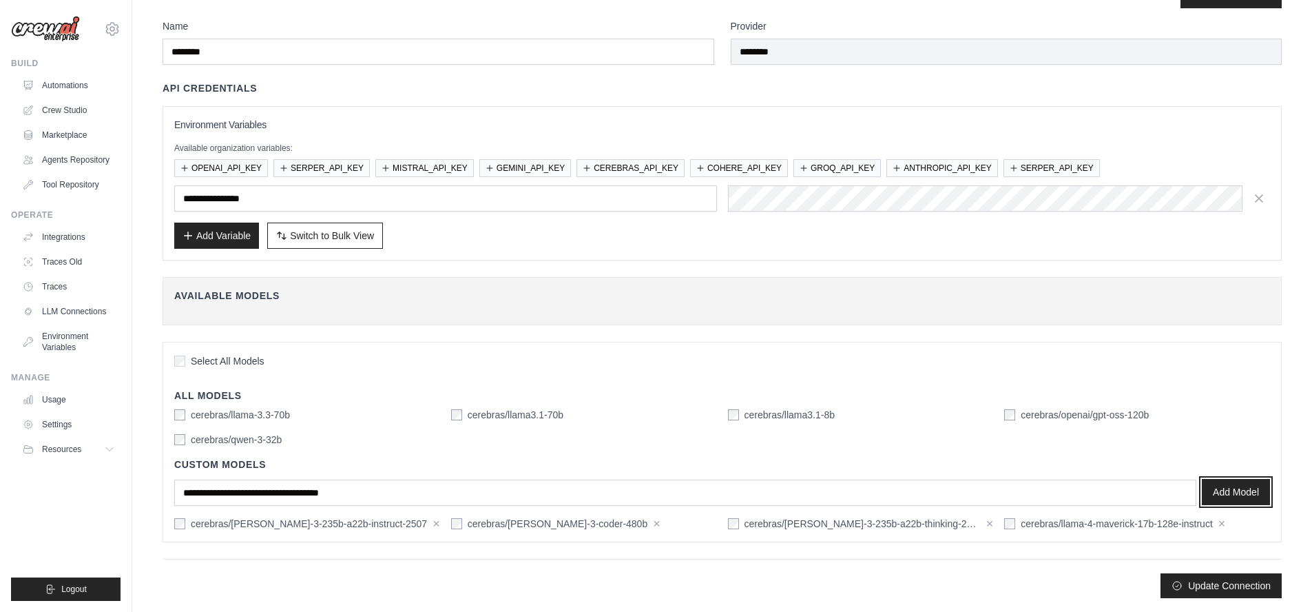
click at [1221, 490] on button "Add Model" at bounding box center [1236, 492] width 68 height 26
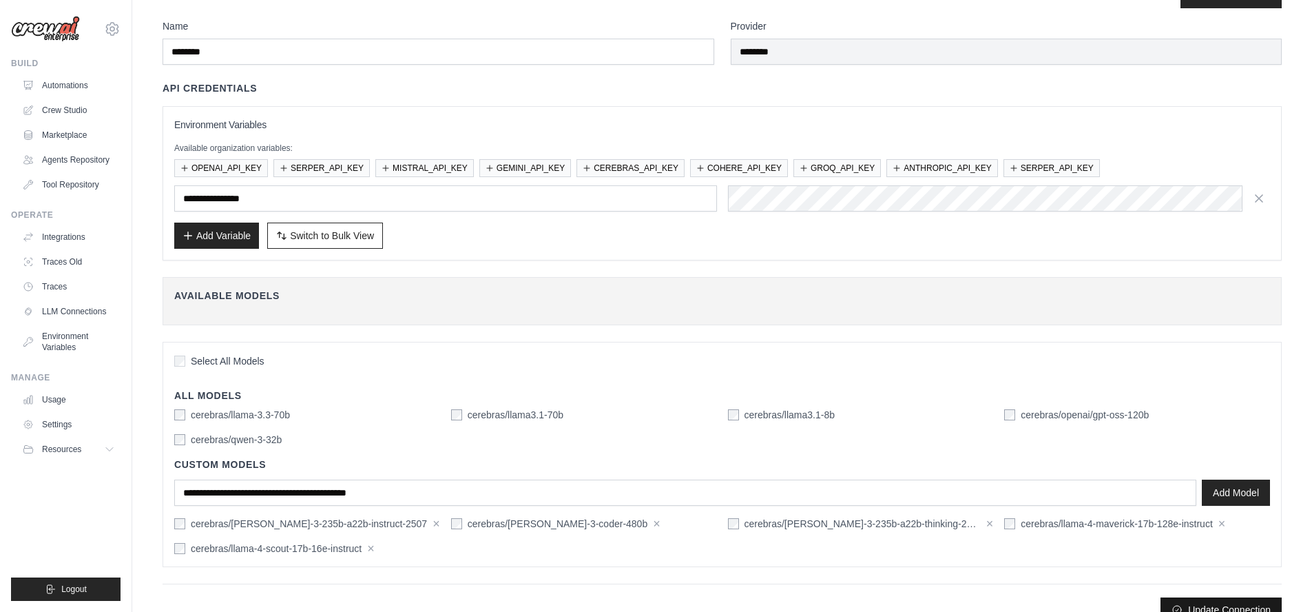
click at [1196, 605] on button "Update Connection" at bounding box center [1221, 609] width 121 height 25
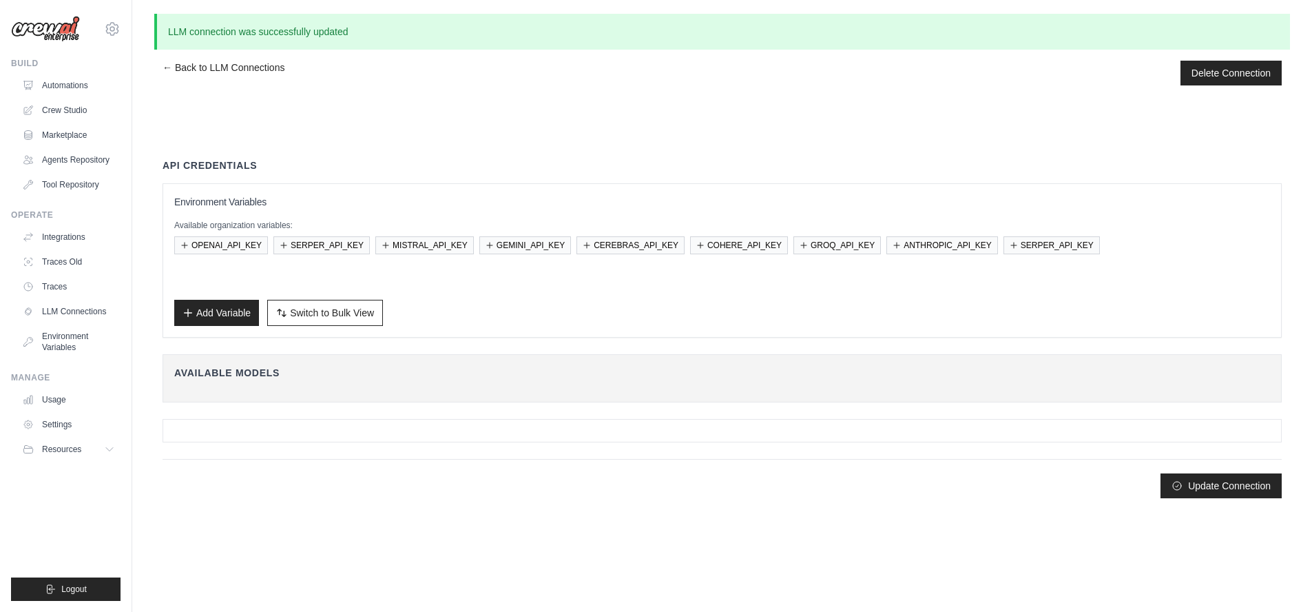
scroll to position [0, 0]
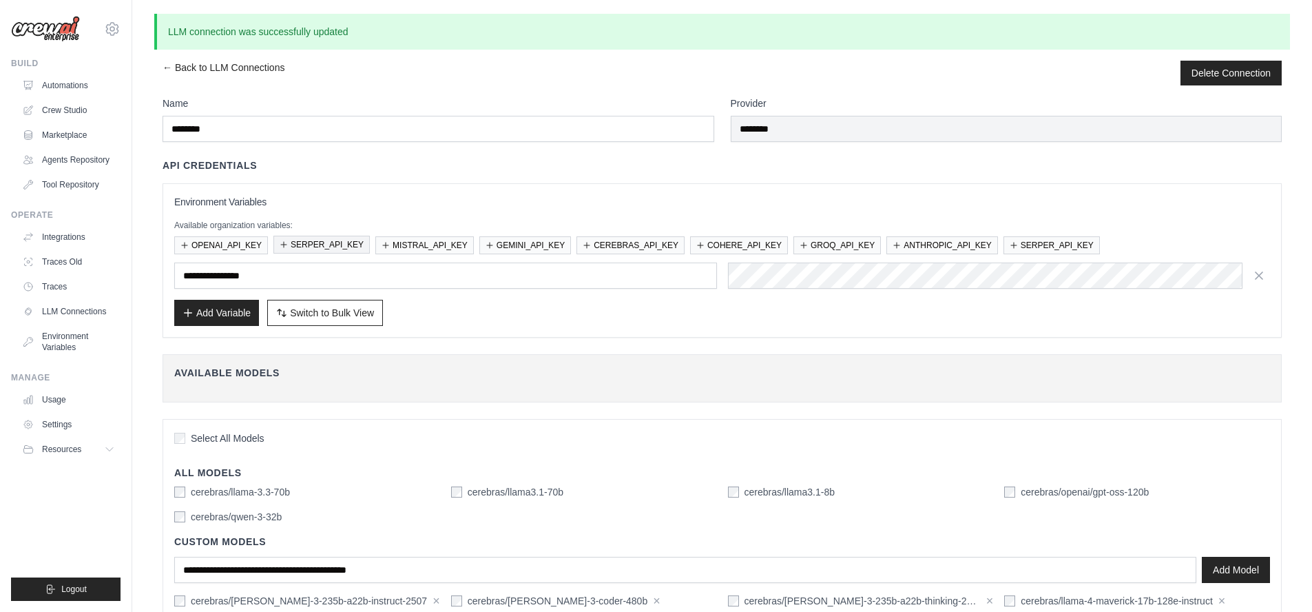
click at [322, 244] on button "SERPER_API_KEY" at bounding box center [321, 245] width 96 height 18
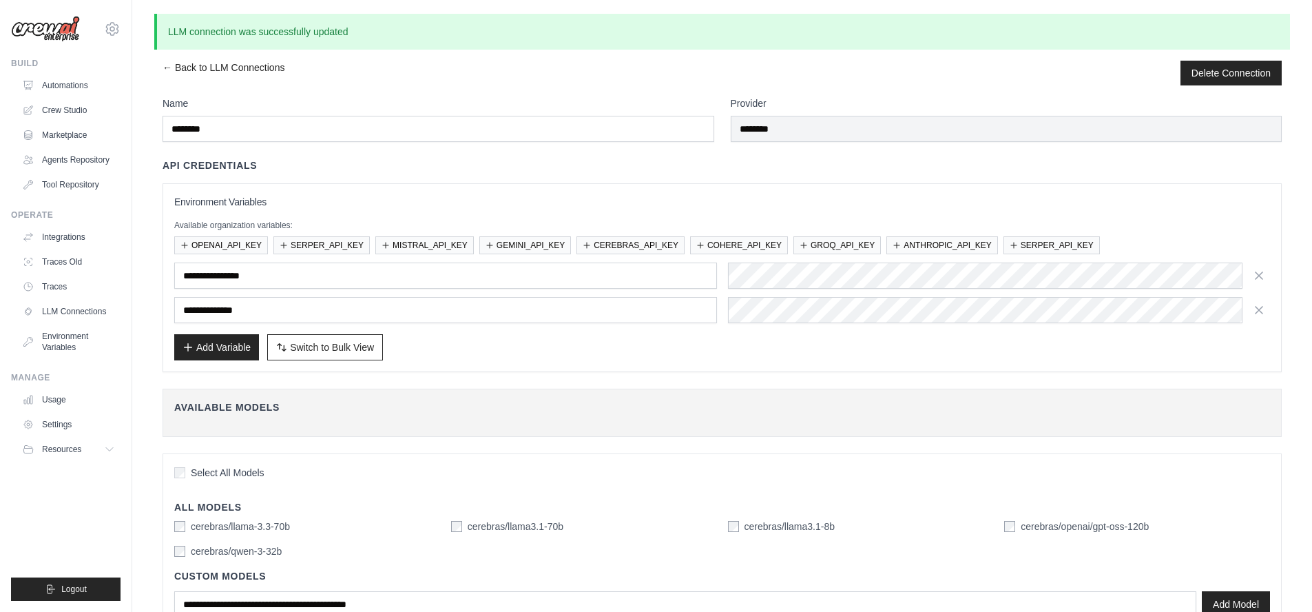
click at [599, 156] on div "Name ******** Provider ******** API Credentials Environment Variables Available…" at bounding box center [722, 415] width 1119 height 638
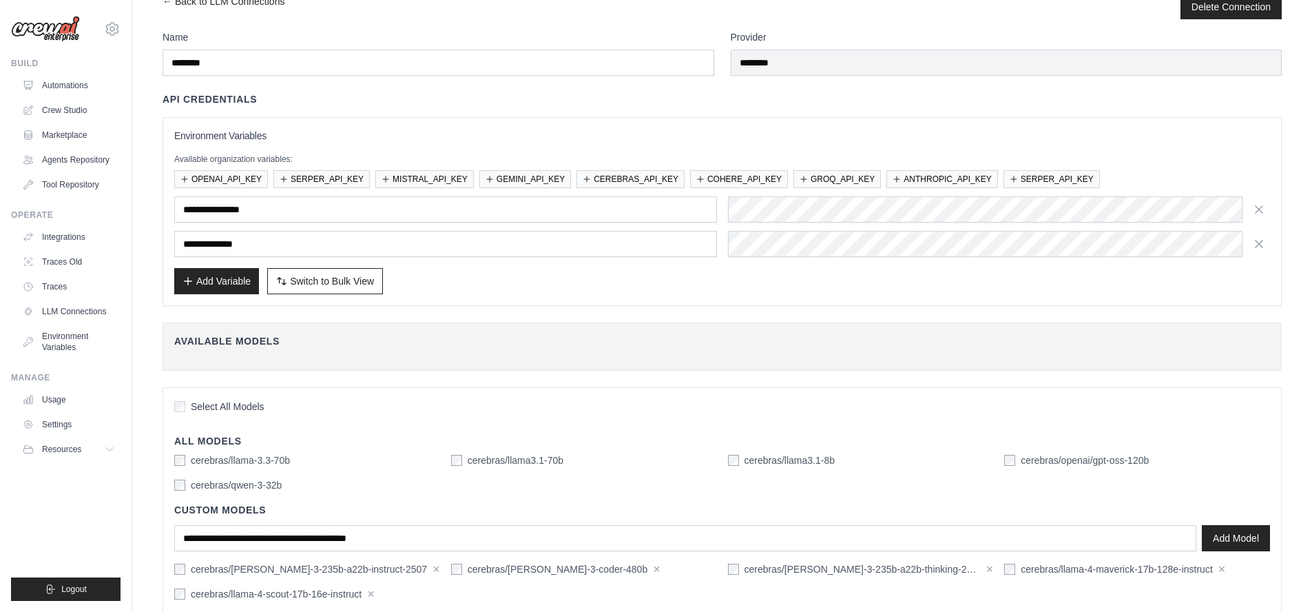
scroll to position [136, 0]
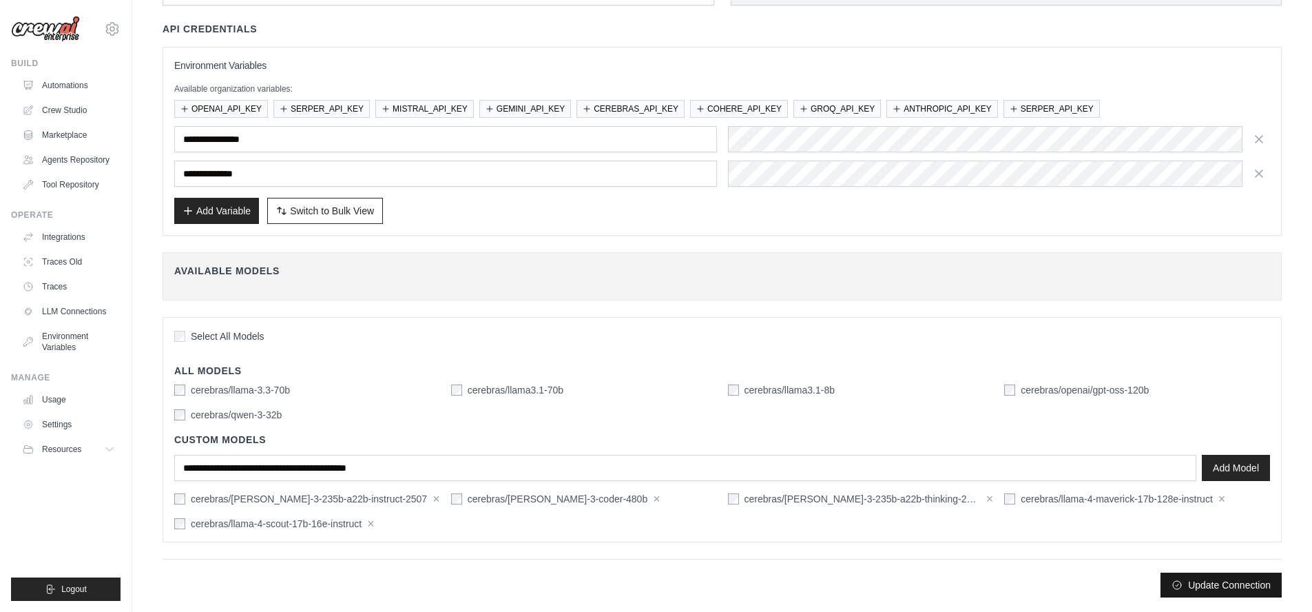
click at [1230, 587] on button "Update Connection" at bounding box center [1221, 584] width 121 height 25
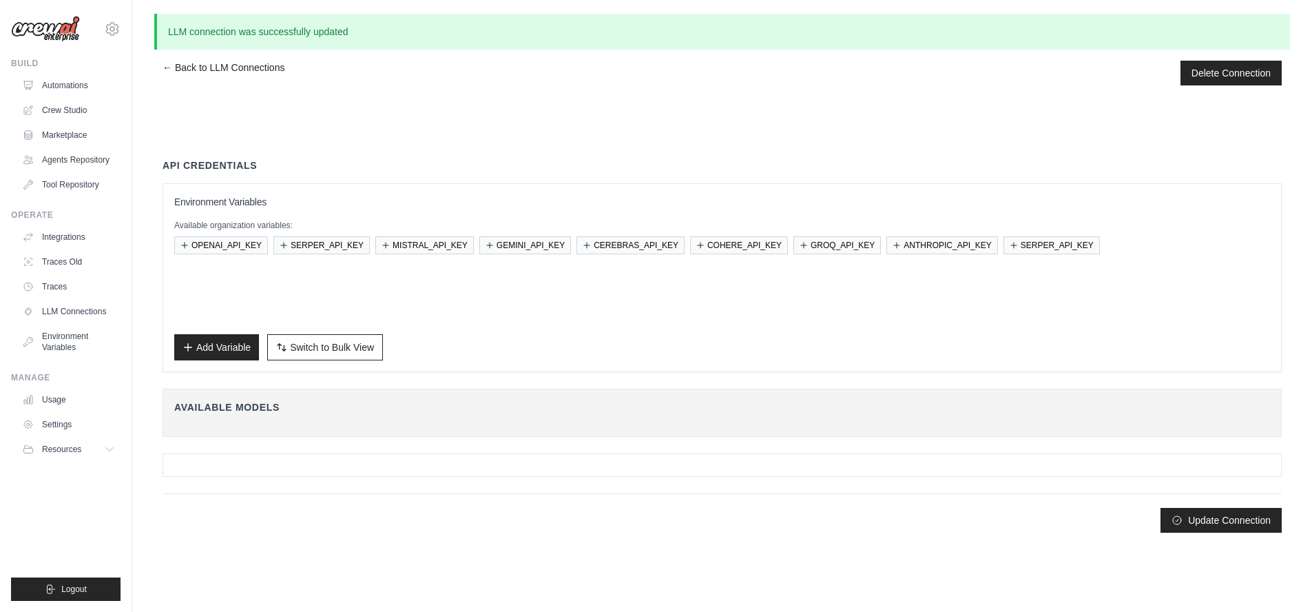
scroll to position [0, 0]
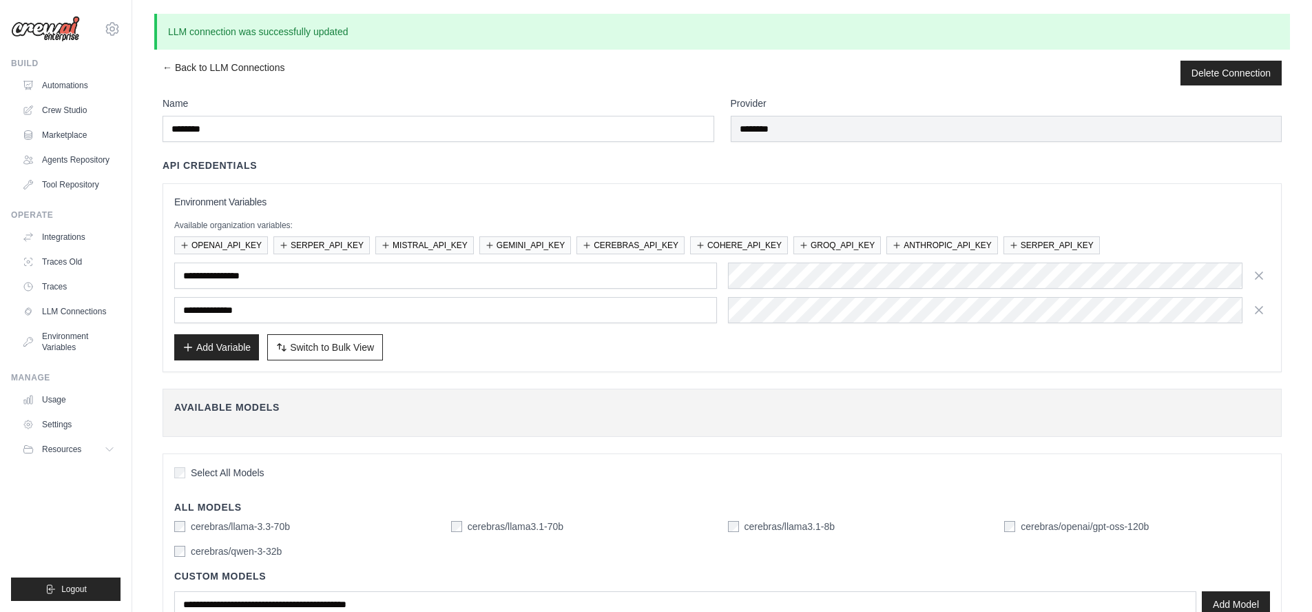
click at [643, 162] on div "API Credentials" at bounding box center [722, 165] width 1119 height 14
click at [580, 165] on div "API Credentials" at bounding box center [722, 165] width 1119 height 14
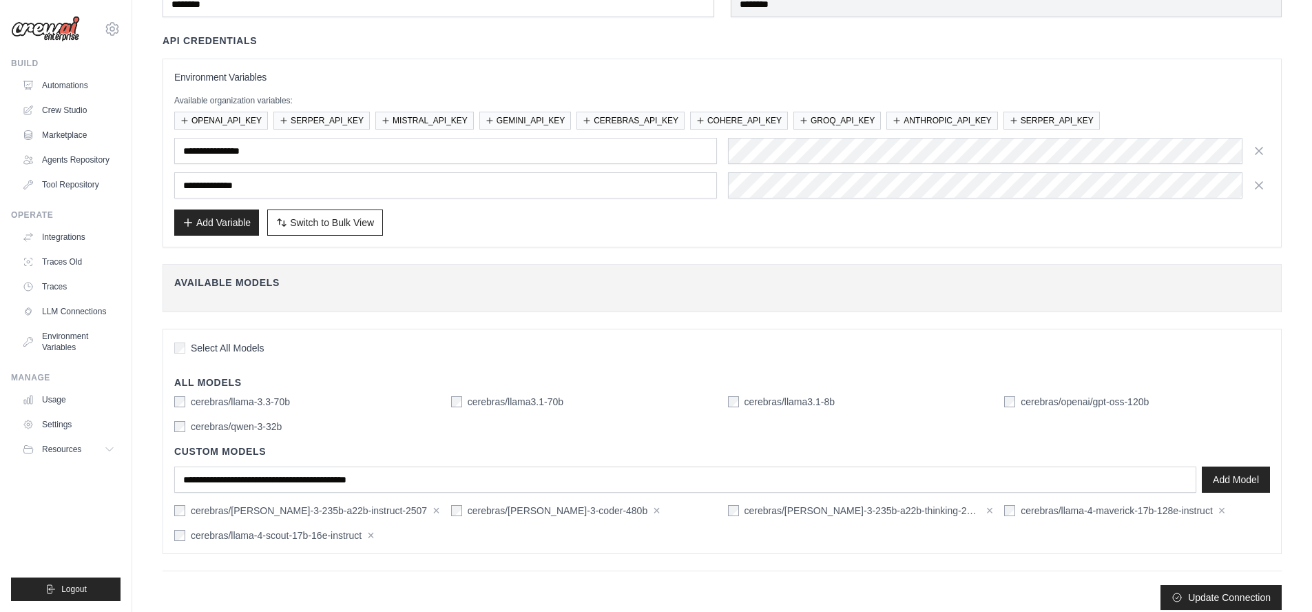
scroll to position [136, 0]
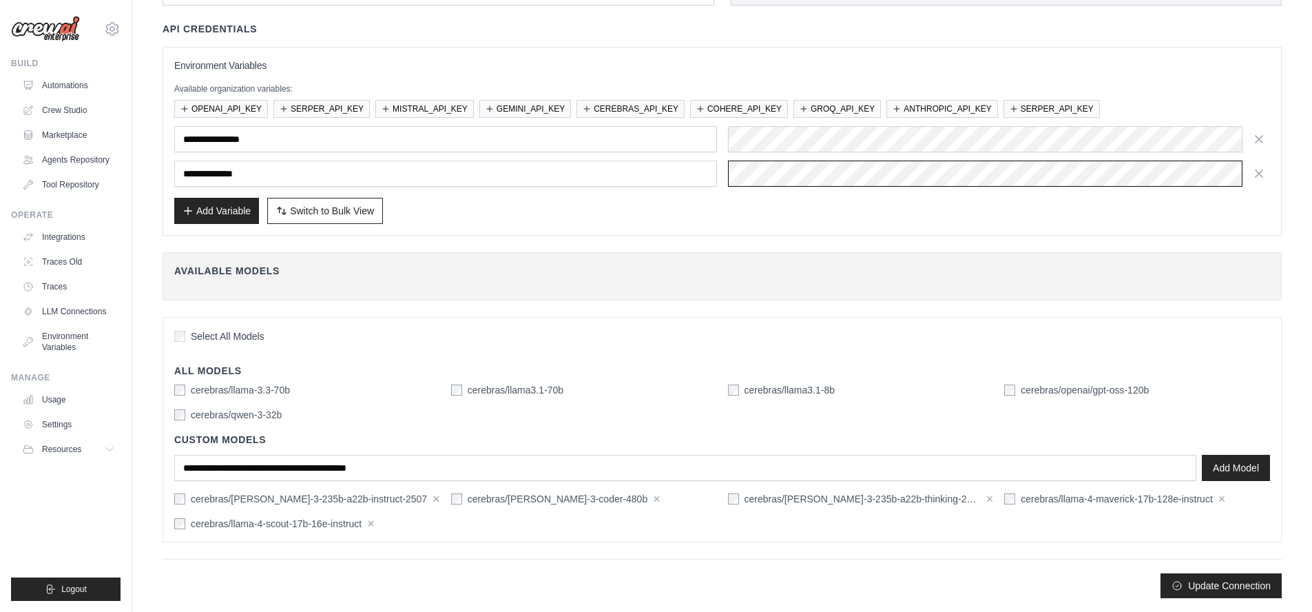
click at [715, 171] on div "**********" at bounding box center [722, 174] width 1096 height 26
click at [638, 209] on div "Add Variable Switch to Bulk View Switch to Table View" at bounding box center [722, 211] width 1096 height 26
drag, startPoint x: 845, startPoint y: 391, endPoint x: 743, endPoint y: 393, distance: 102.0
click at [743, 393] on div "cerebras/llama3.1-8b" at bounding box center [861, 390] width 266 height 14
drag, startPoint x: 188, startPoint y: 503, endPoint x: 372, endPoint y: 503, distance: 183.9
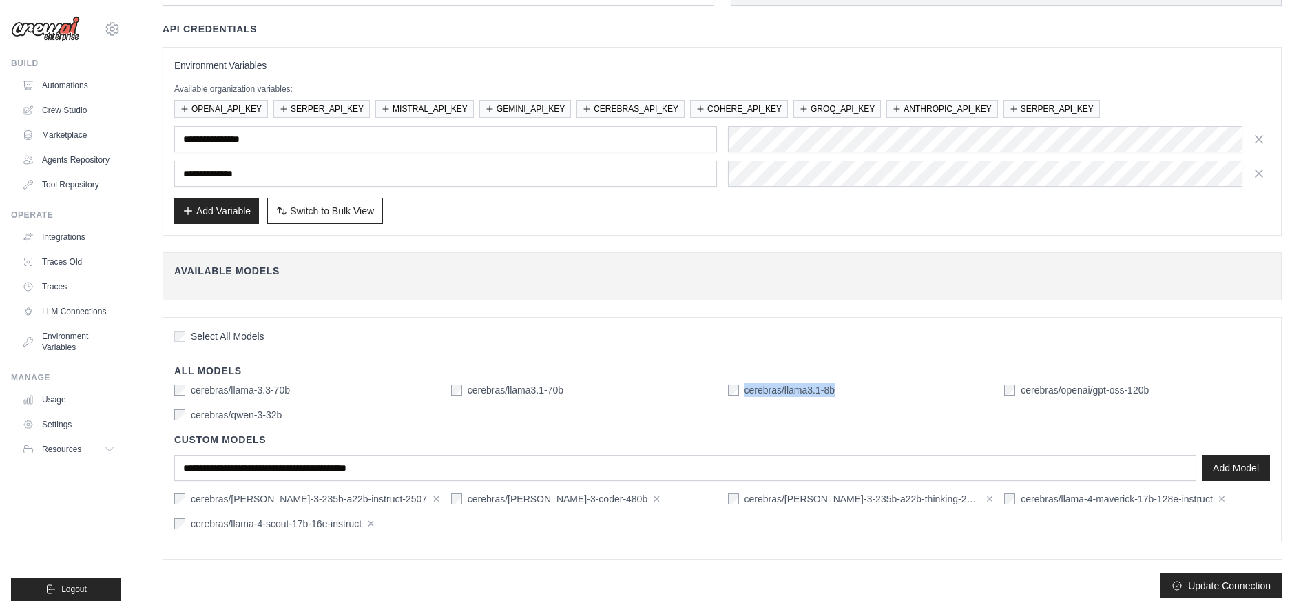
click at [372, 503] on div "cerebras/[PERSON_NAME]-3-235b-a22b-instruct-2507 ×" at bounding box center [307, 499] width 266 height 14
copy label "cerebras/[PERSON_NAME]-3-235b-a22b-instruct-2507"
click at [69, 337] on link "Environment Variables" at bounding box center [70, 341] width 104 height 33
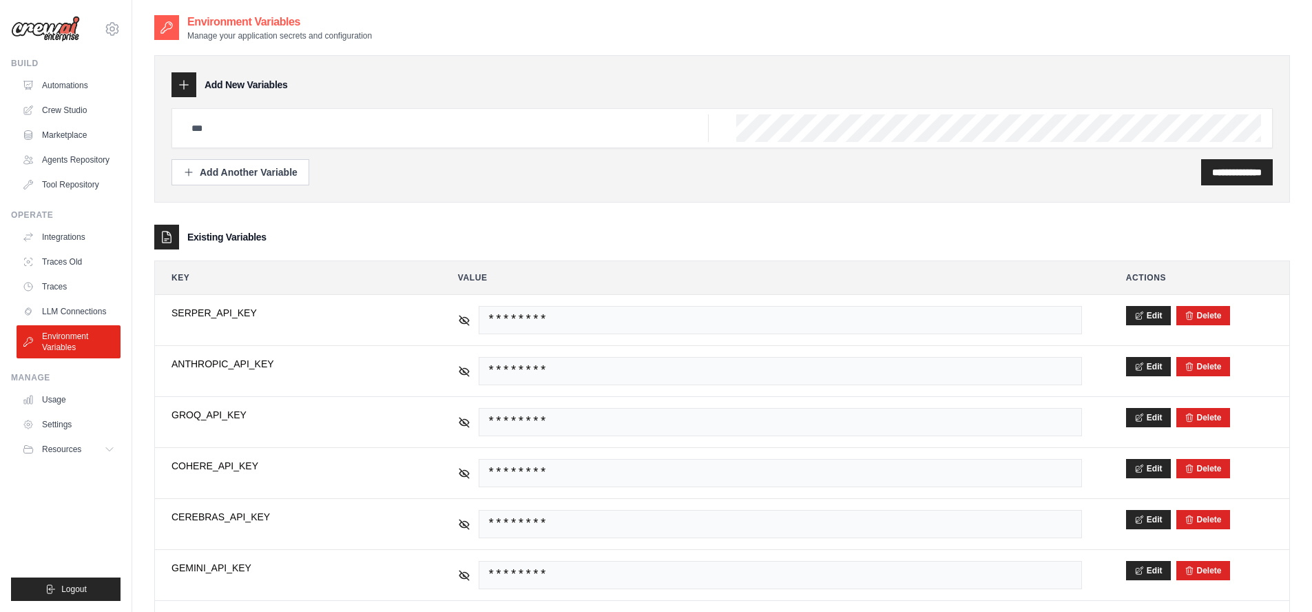
type input "**********"
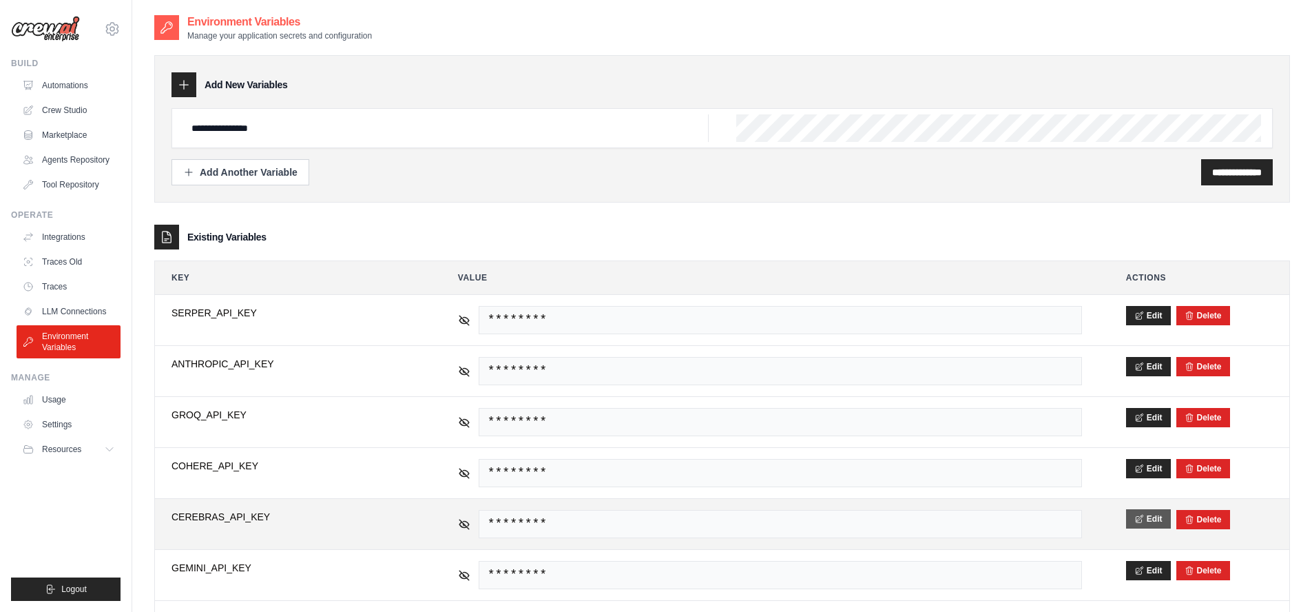
click at [1150, 521] on button "Edit" at bounding box center [1148, 518] width 45 height 19
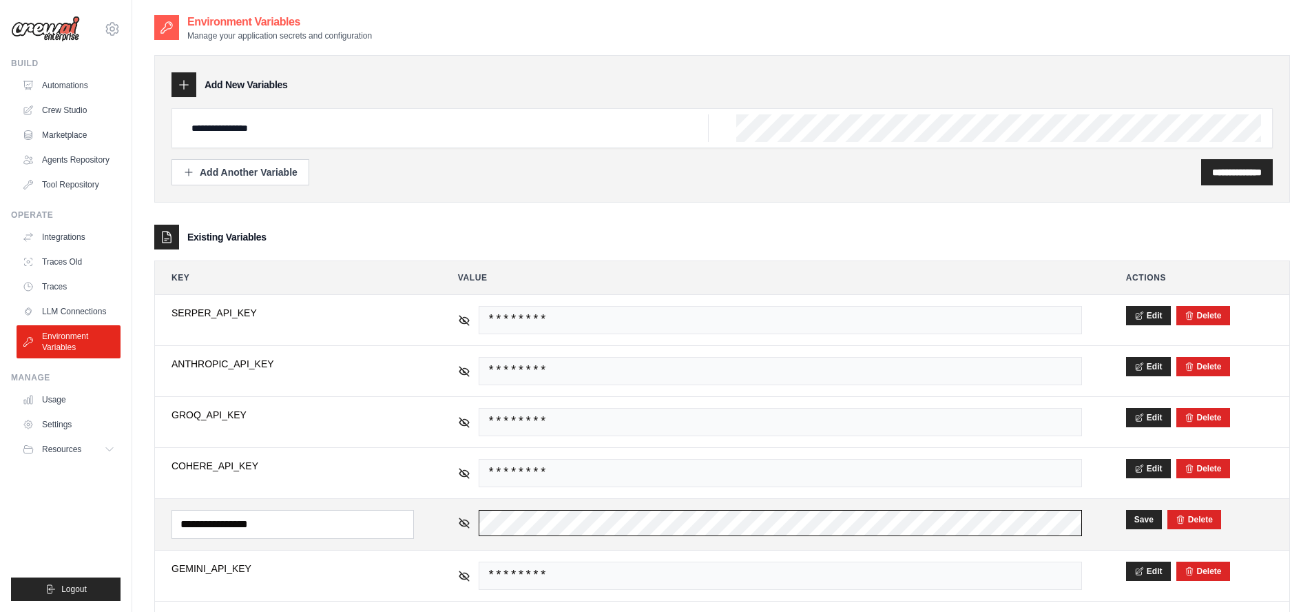
click at [412, 521] on tr "**********" at bounding box center [722, 524] width 1135 height 52
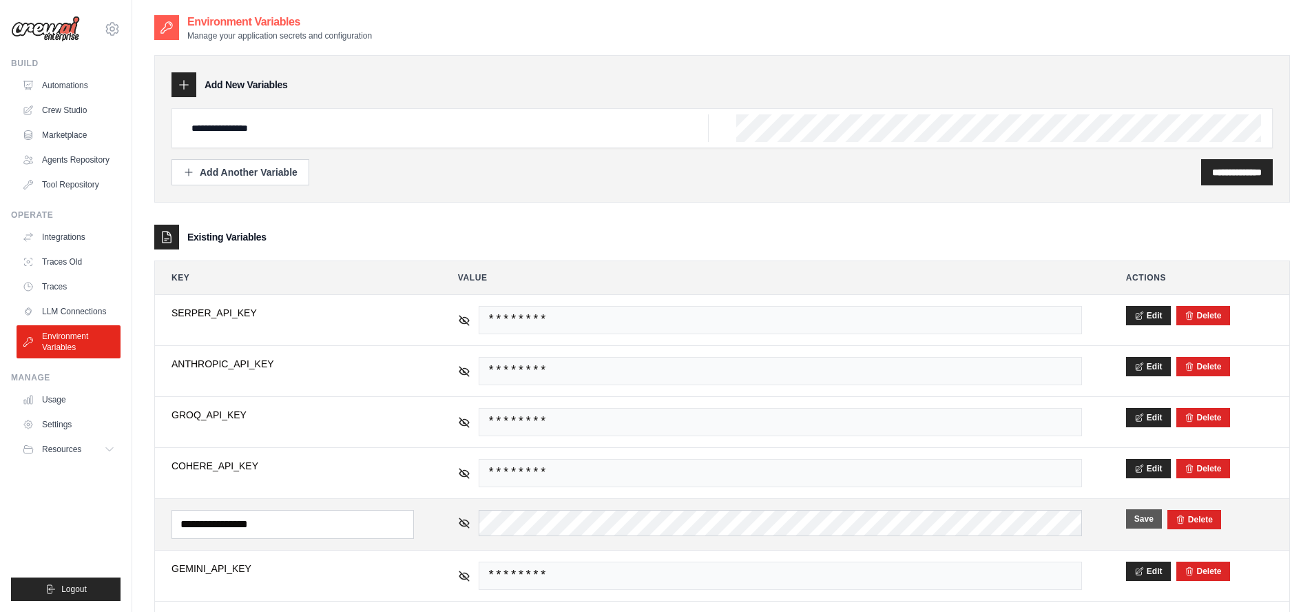
click at [1138, 521] on button "Save" at bounding box center [1144, 518] width 36 height 19
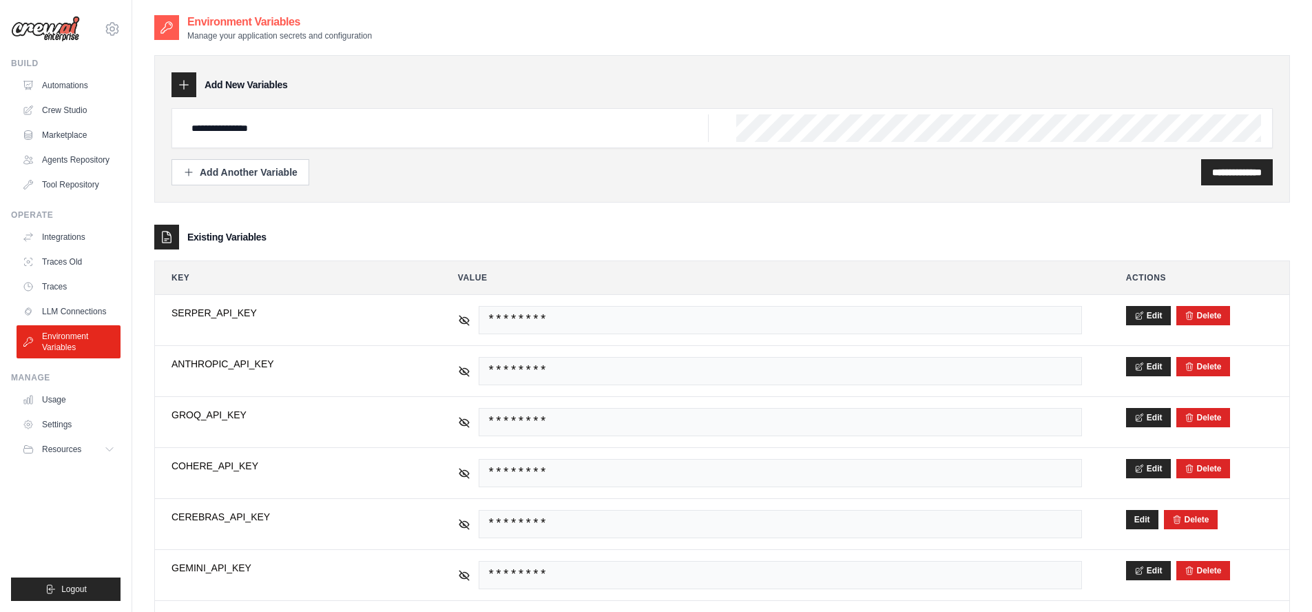
click at [631, 174] on div "**********" at bounding box center [722, 172] width 1101 height 26
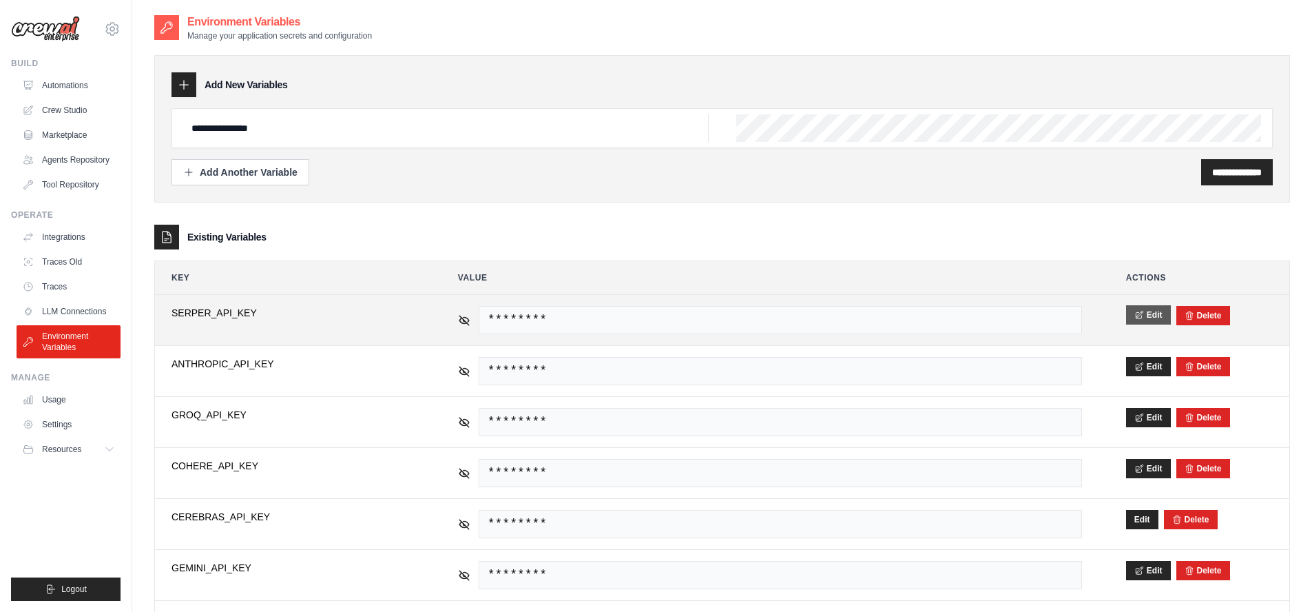
click at [1140, 315] on icon at bounding box center [1140, 315] width 10 height 10
click at [807, 229] on div "Existing Variables" at bounding box center [722, 237] width 1136 height 25
click at [464, 319] on icon at bounding box center [464, 318] width 10 height 10
click at [458, 321] on icon at bounding box center [464, 318] width 12 height 12
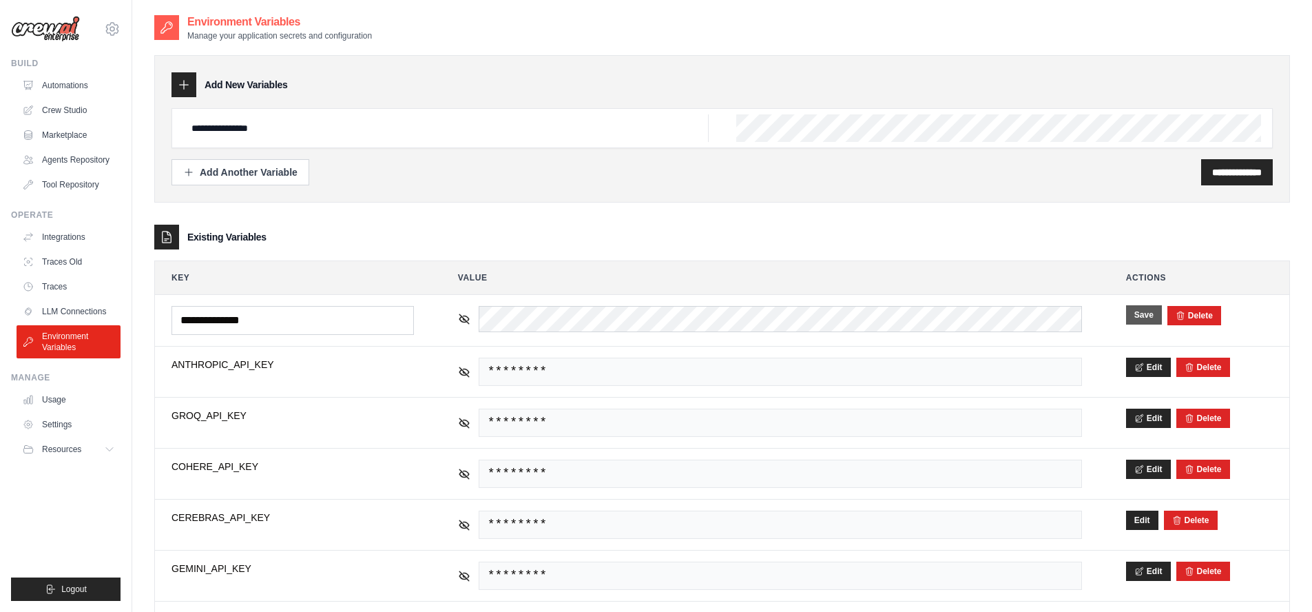
click at [515, 223] on div "**********" at bounding box center [722, 397] width 1136 height 713
click at [63, 308] on link "LLM Connections" at bounding box center [70, 311] width 104 height 22
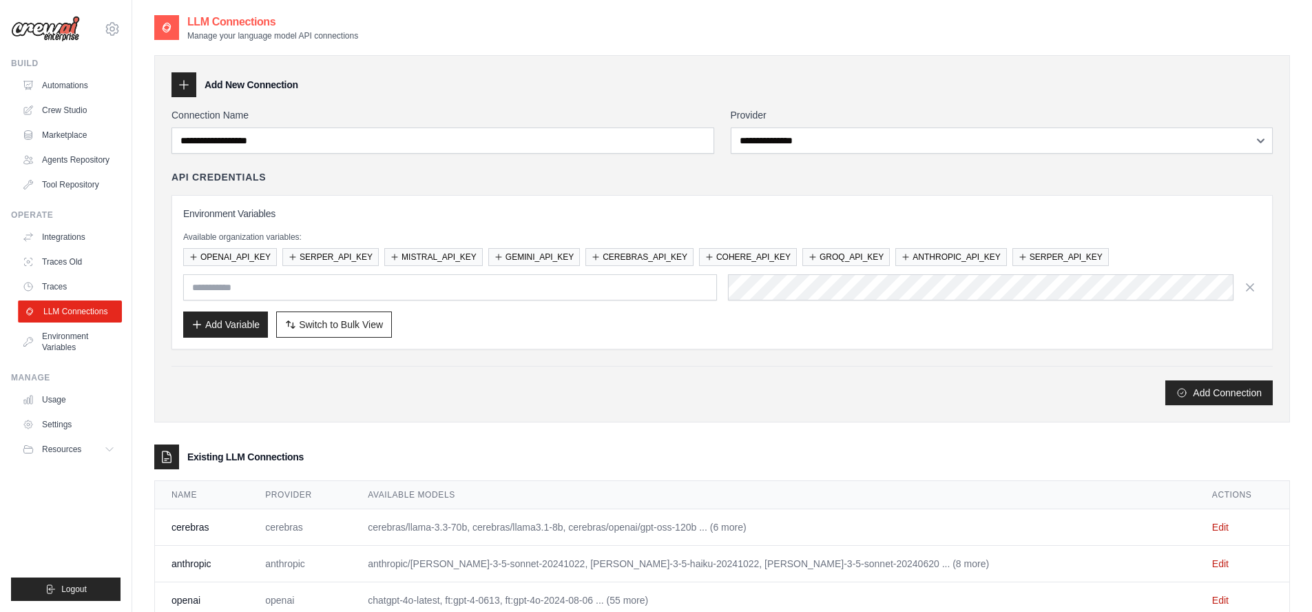
type input "**********"
click at [683, 375] on div "Add Connection" at bounding box center [722, 385] width 1101 height 39
click at [215, 326] on button "Add Variable" at bounding box center [225, 324] width 85 height 26
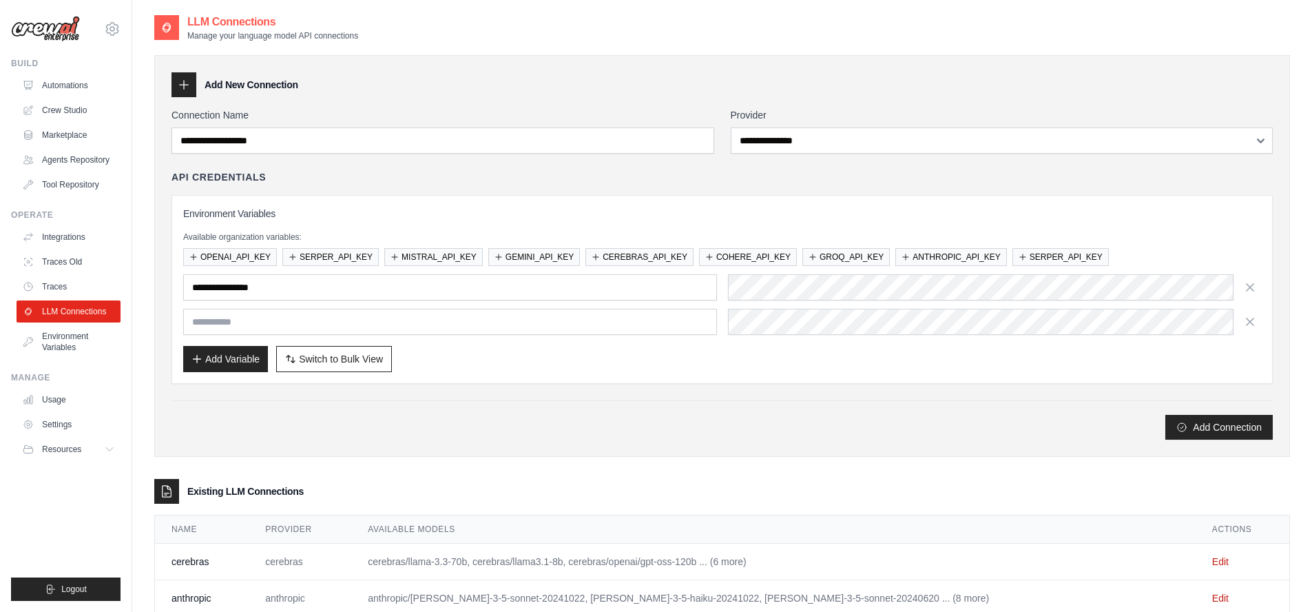
click at [261, 320] on input "text" at bounding box center [450, 322] width 534 height 26
type input "*"
click at [1250, 322] on icon "button" at bounding box center [1250, 321] width 14 height 14
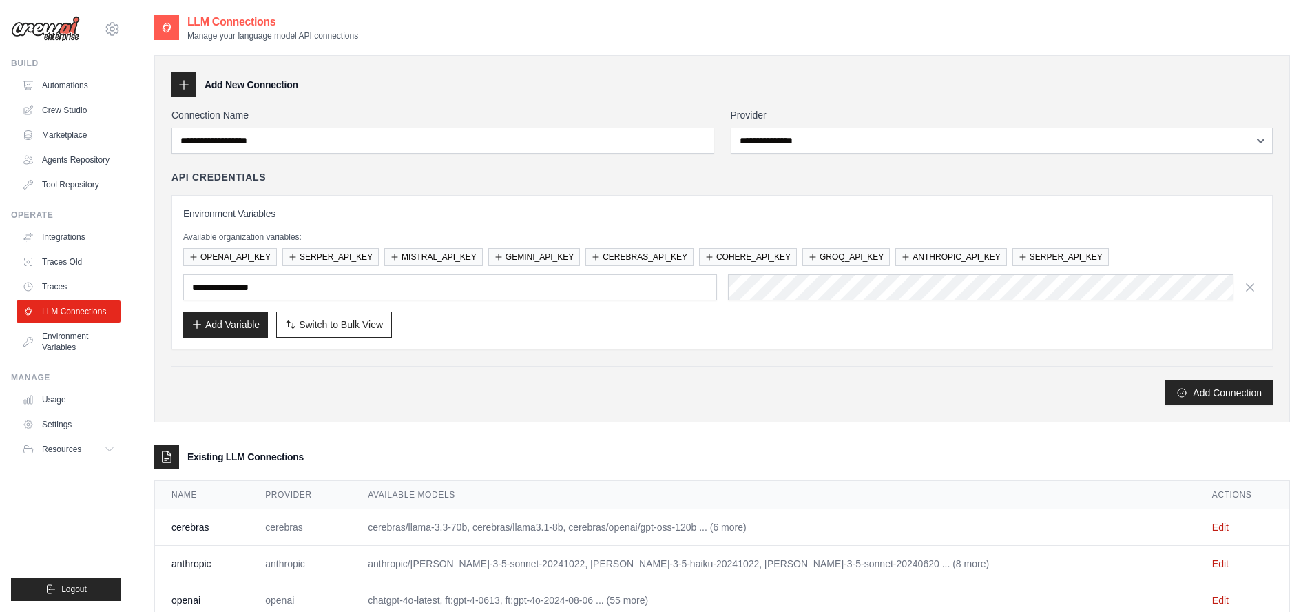
click at [681, 386] on div "Add Connection" at bounding box center [722, 392] width 1101 height 25
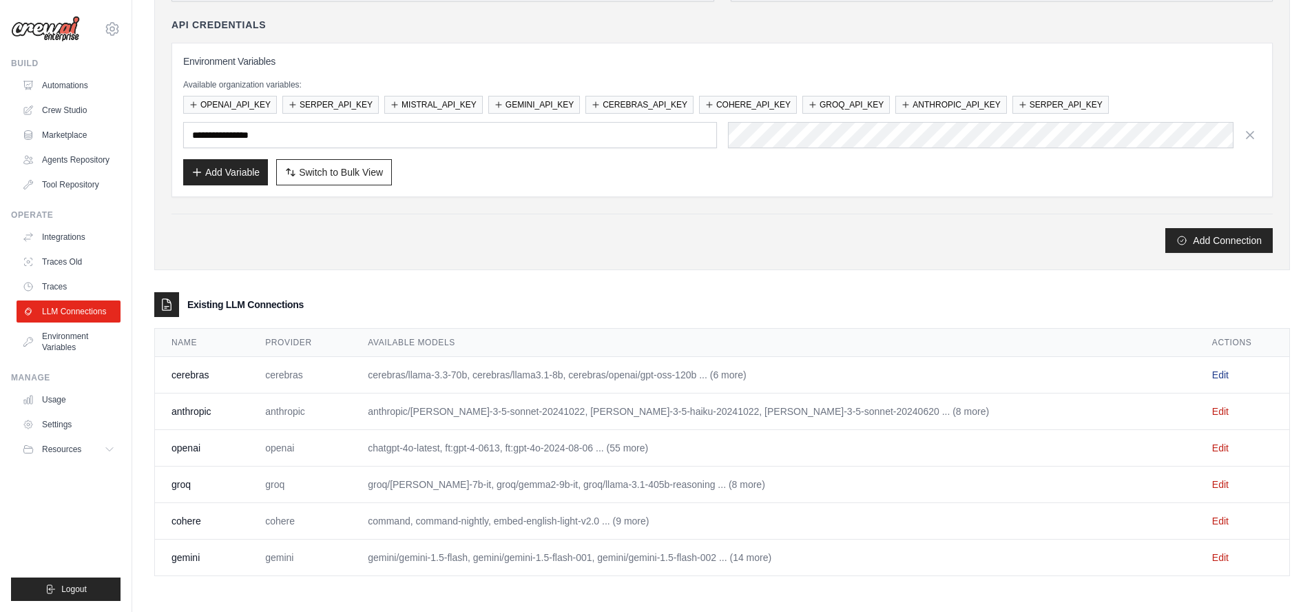
click at [1212, 375] on link "Edit" at bounding box center [1220, 374] width 17 height 11
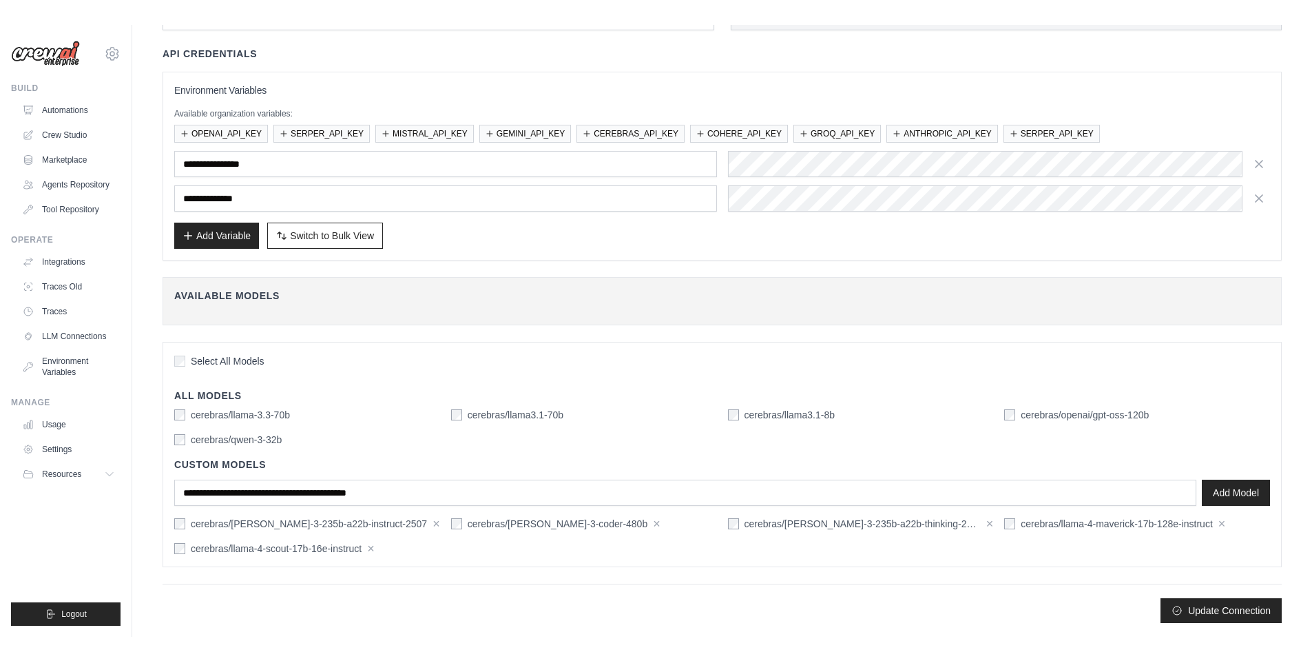
scroll to position [52, 0]
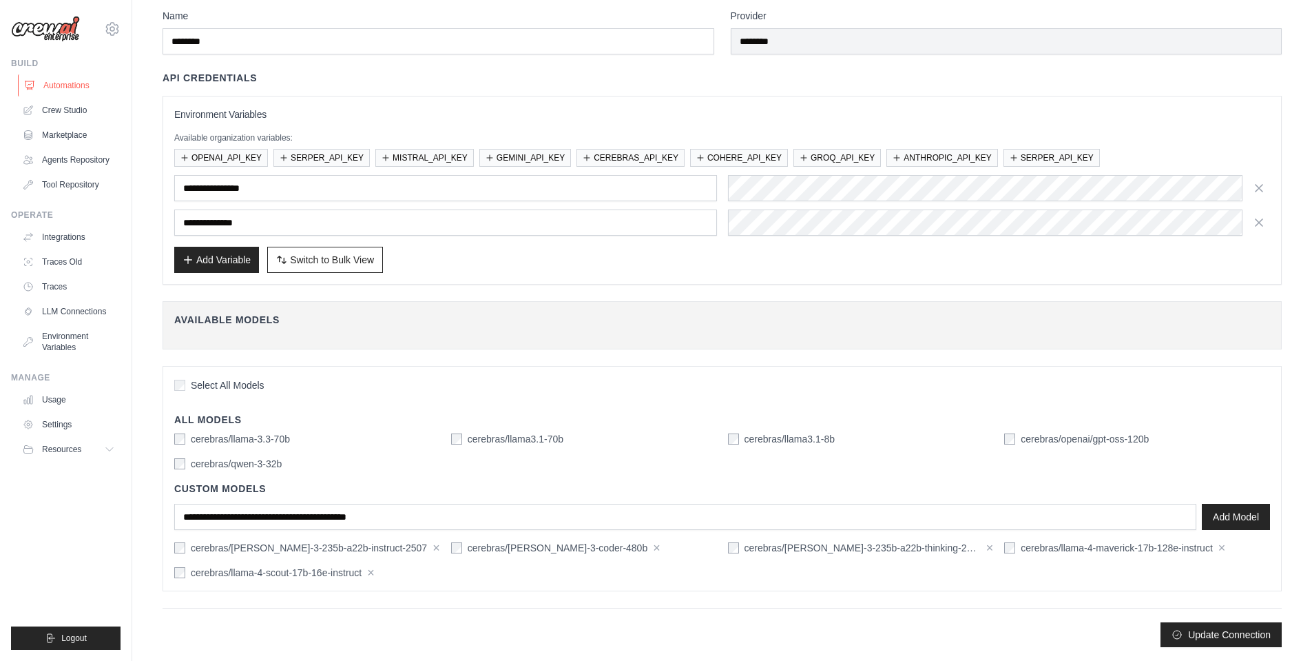
click at [74, 84] on link "Automations" at bounding box center [70, 85] width 104 height 22
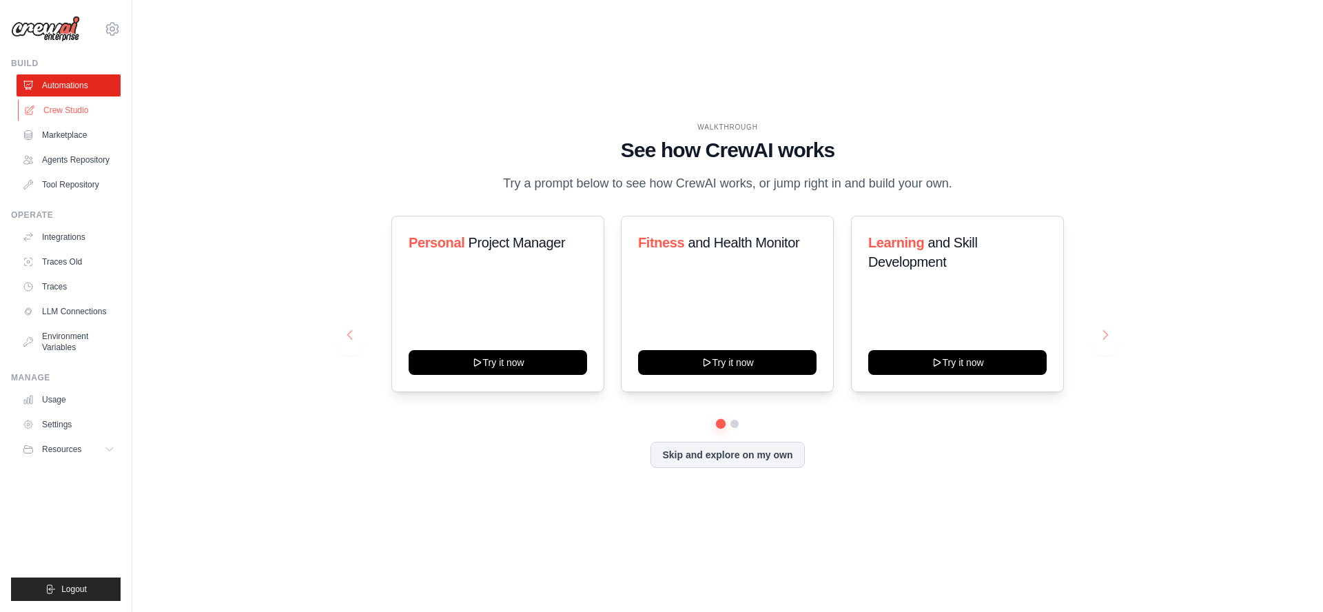
click at [59, 110] on link "Crew Studio" at bounding box center [70, 110] width 104 height 22
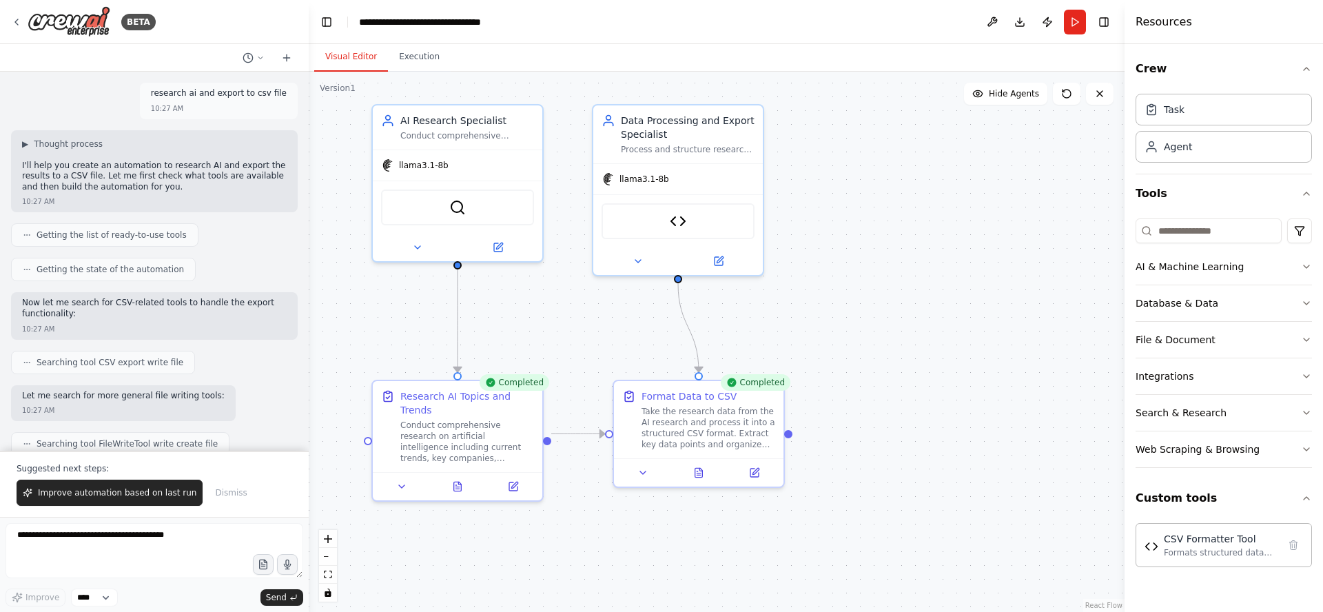
scroll to position [3038, 0]
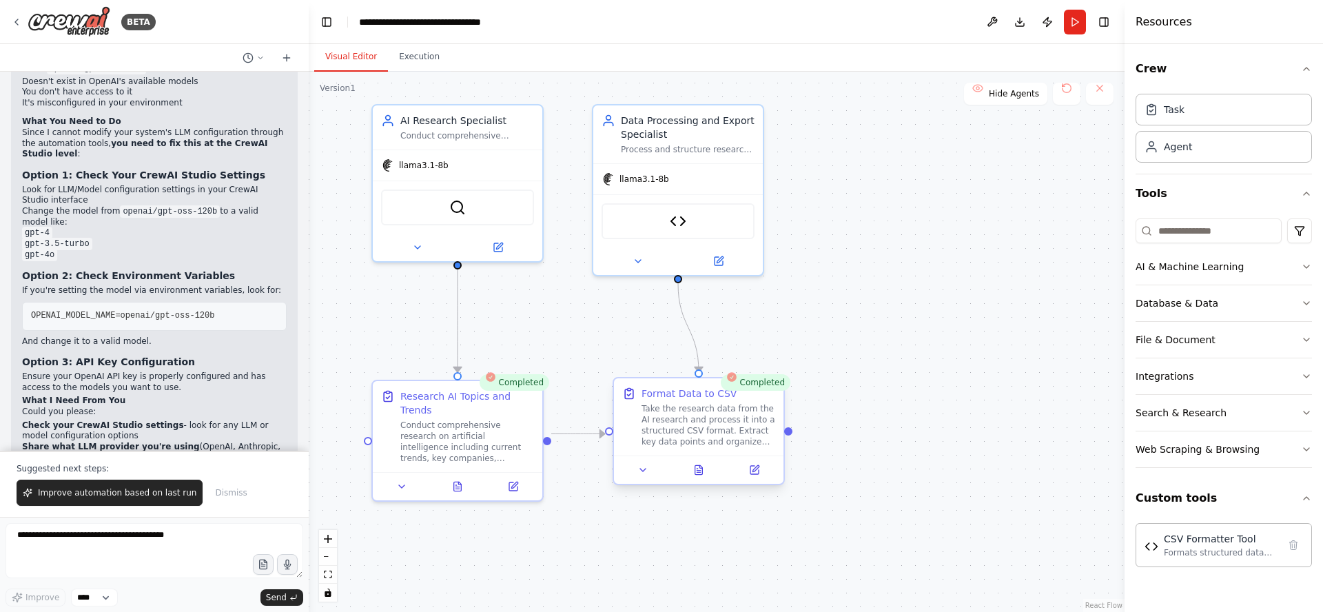
click at [700, 407] on div "Take the research data from the AI research and process it into a structured CS…" at bounding box center [708, 425] width 134 height 44
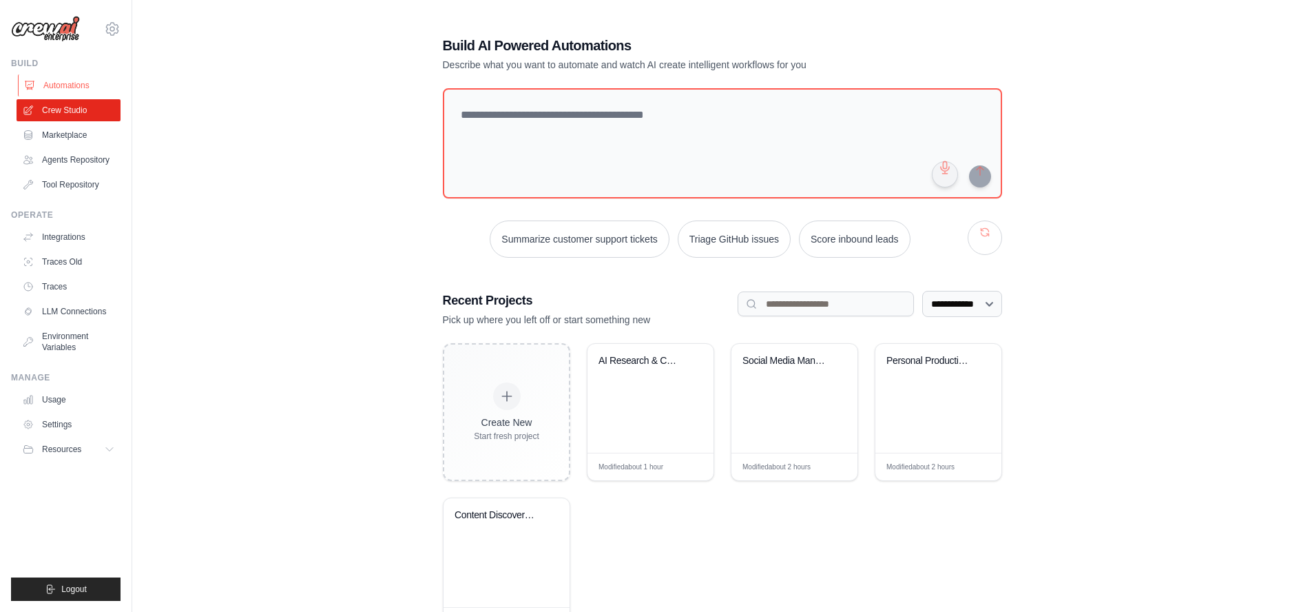
click at [65, 85] on link "Automations" at bounding box center [70, 85] width 104 height 22
